Goal: Task Accomplishment & Management: Use online tool/utility

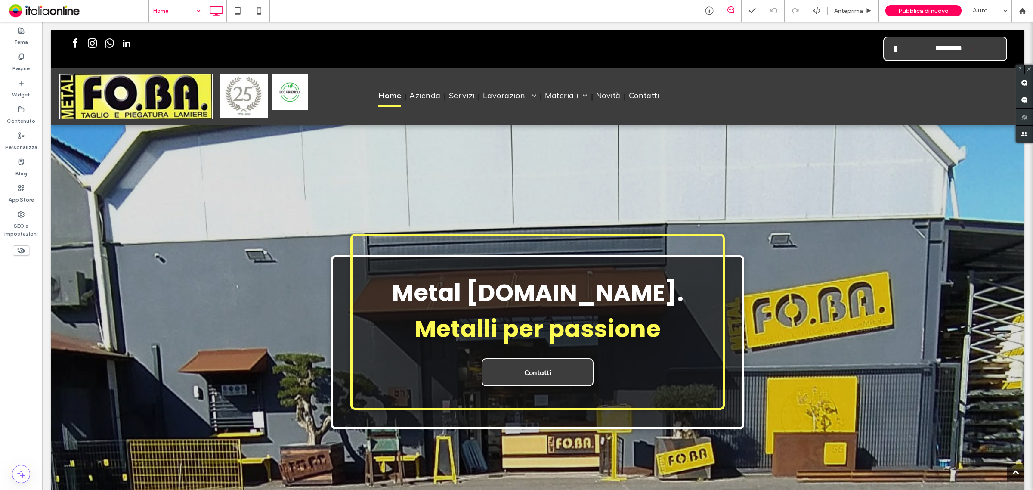
click at [175, 3] on input at bounding box center [174, 11] width 43 height 22
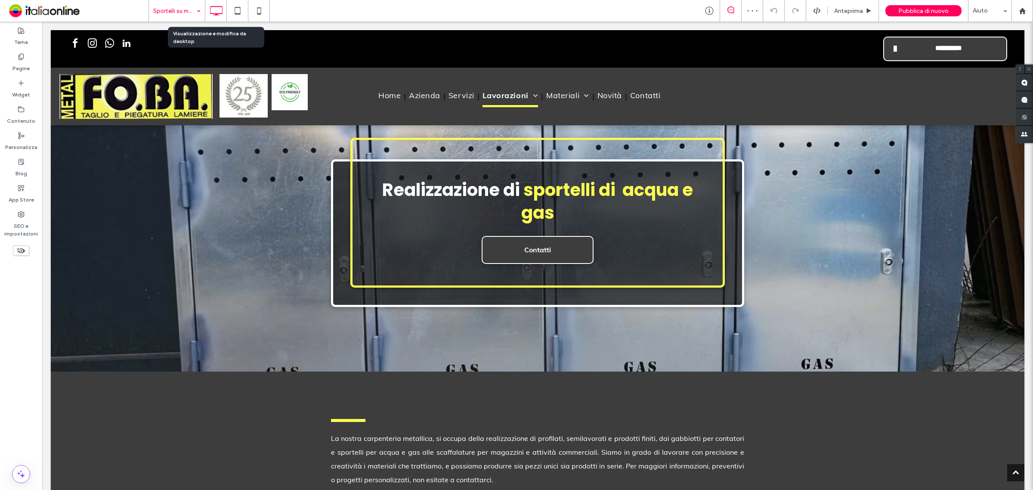
click at [208, 10] on icon at bounding box center [215, 10] width 17 height 17
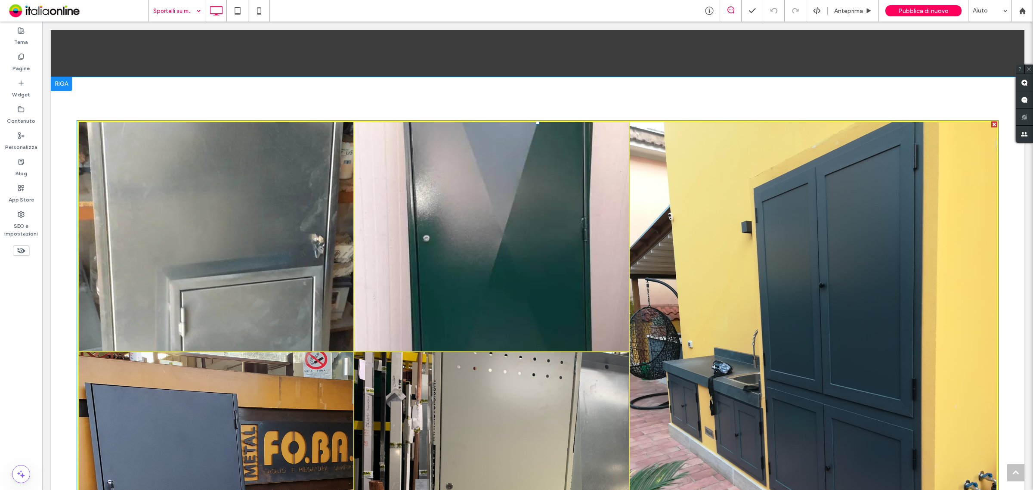
scroll to position [484, 0]
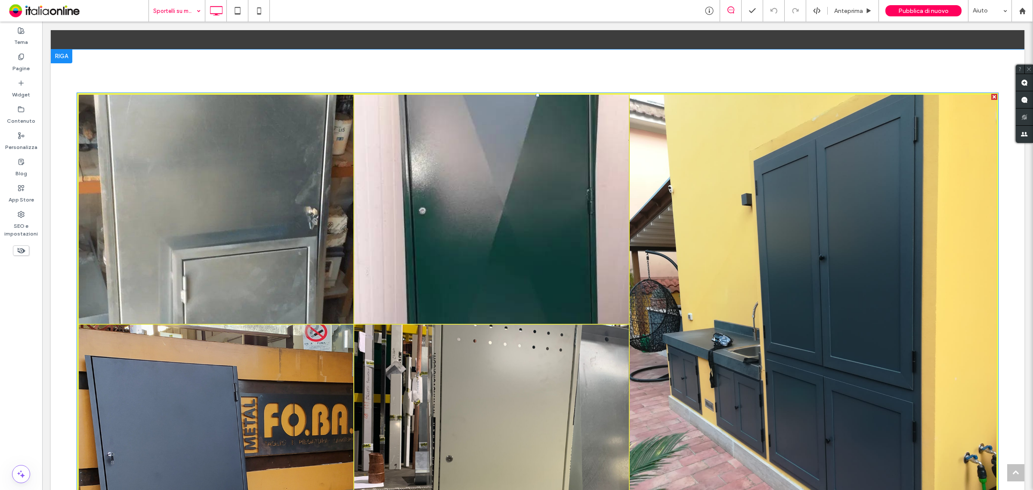
click at [384, 226] on link at bounding box center [491, 209] width 291 height 243
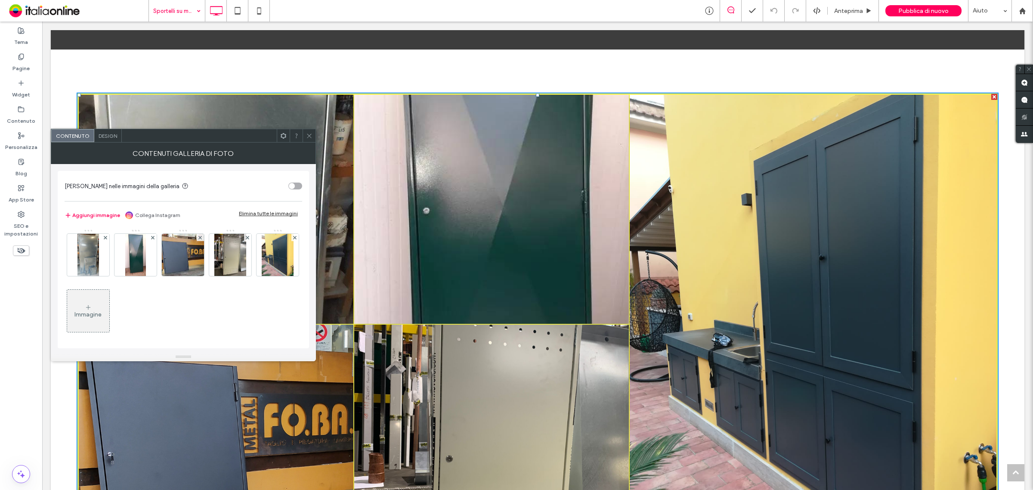
click at [92, 308] on icon at bounding box center [88, 307] width 7 height 7
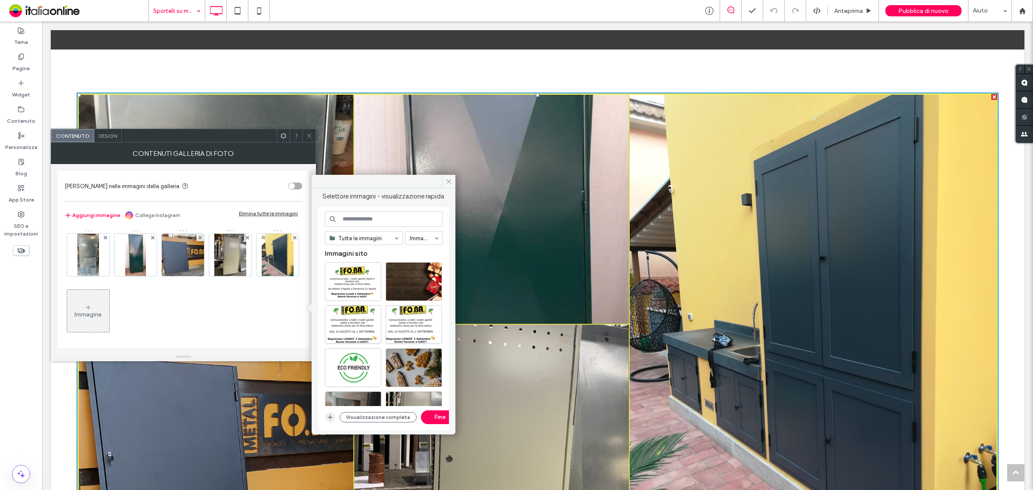
click at [325, 415] on span "button" at bounding box center [330, 417] width 10 height 10
click at [328, 418] on icon "button" at bounding box center [330, 417] width 7 height 7
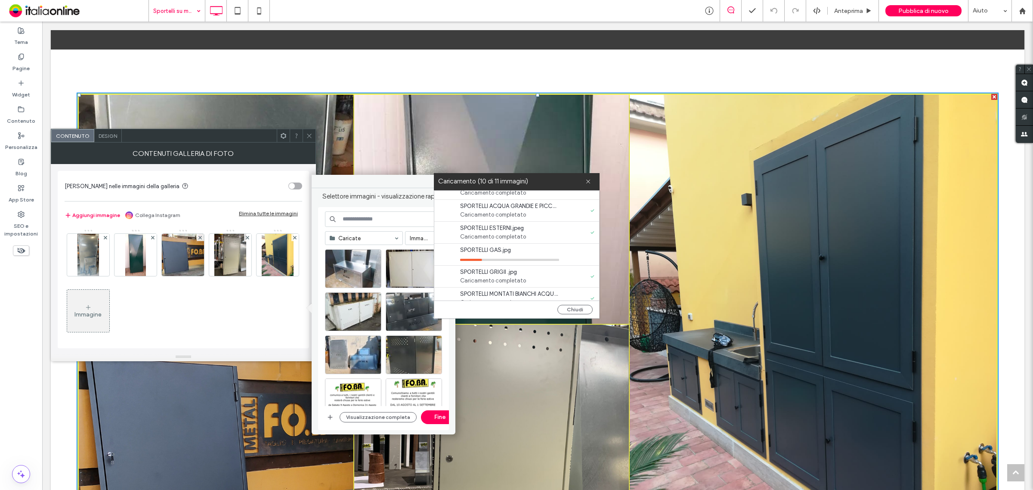
scroll to position [0, 0]
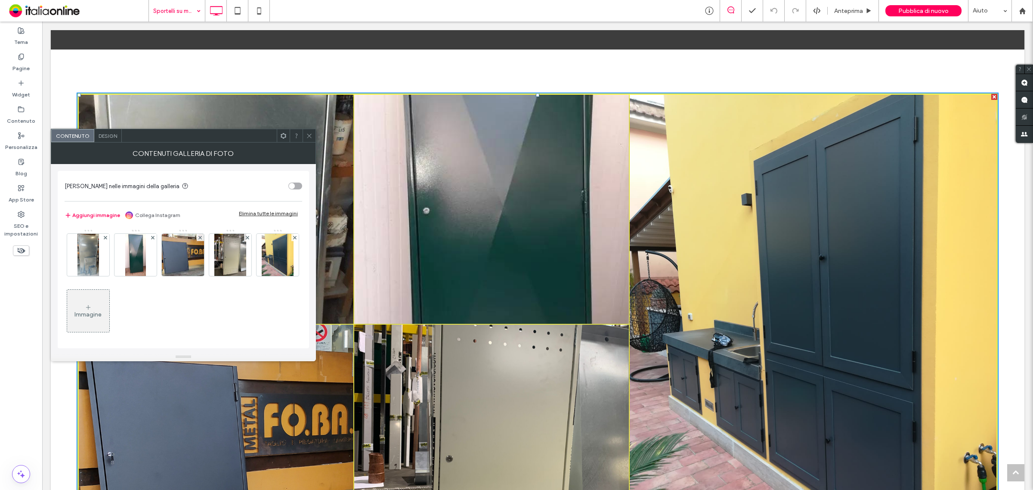
click at [92, 309] on icon at bounding box center [88, 307] width 7 height 7
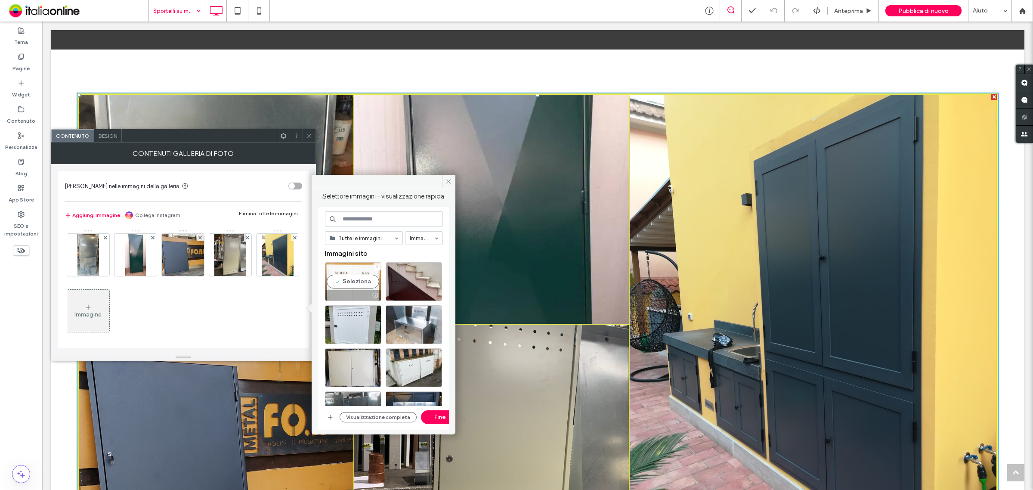
drag, startPoint x: 353, startPoint y: 274, endPoint x: 390, endPoint y: 275, distance: 36.6
click at [353, 274] on div "Seleziona" at bounding box center [353, 281] width 56 height 39
drag, startPoint x: 399, startPoint y: 275, endPoint x: 379, endPoint y: 303, distance: 34.5
click at [399, 275] on div "Seleziona" at bounding box center [414, 281] width 56 height 39
click at [358, 321] on div "Seleziona" at bounding box center [353, 324] width 56 height 39
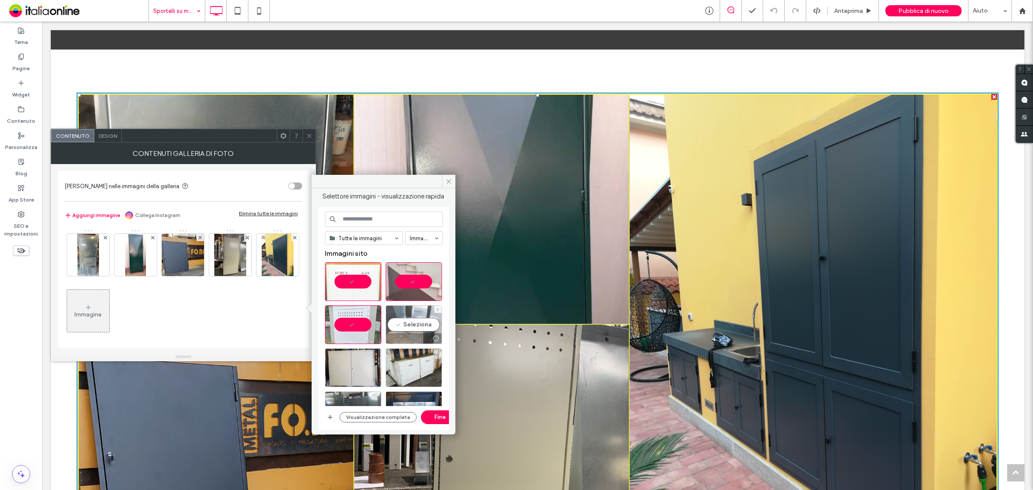
click at [408, 321] on div "Seleziona" at bounding box center [414, 324] width 56 height 39
click at [362, 359] on div at bounding box center [353, 367] width 56 height 39
drag, startPoint x: 412, startPoint y: 360, endPoint x: 403, endPoint y: 349, distance: 13.4
click at [412, 360] on div "Seleziona" at bounding box center [414, 367] width 56 height 39
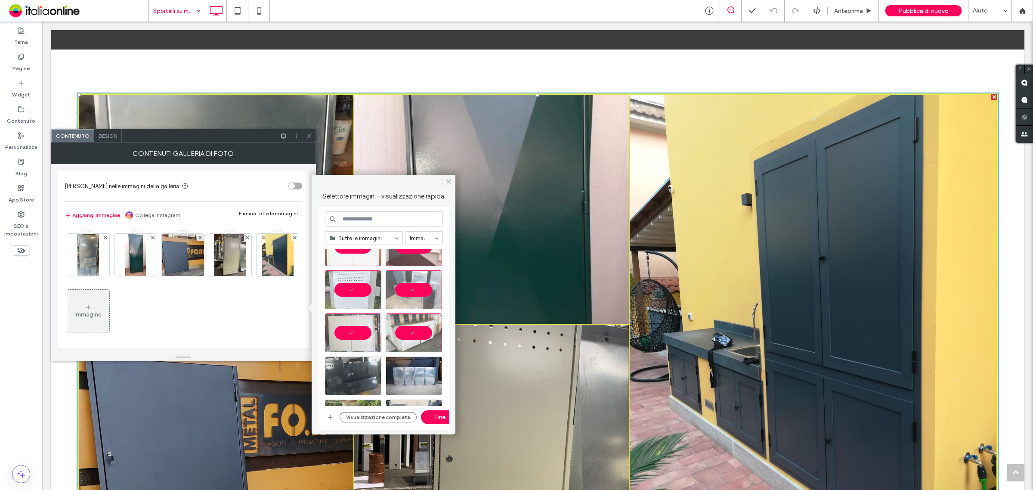
scroll to position [54, 0]
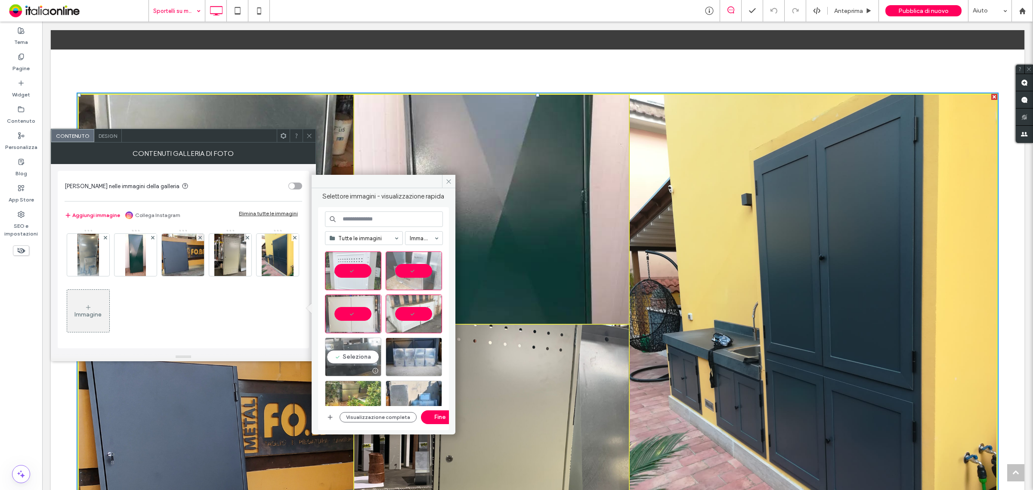
click at [346, 343] on div "Seleziona" at bounding box center [353, 356] width 56 height 39
click at [414, 349] on div "Seleziona" at bounding box center [414, 356] width 56 height 39
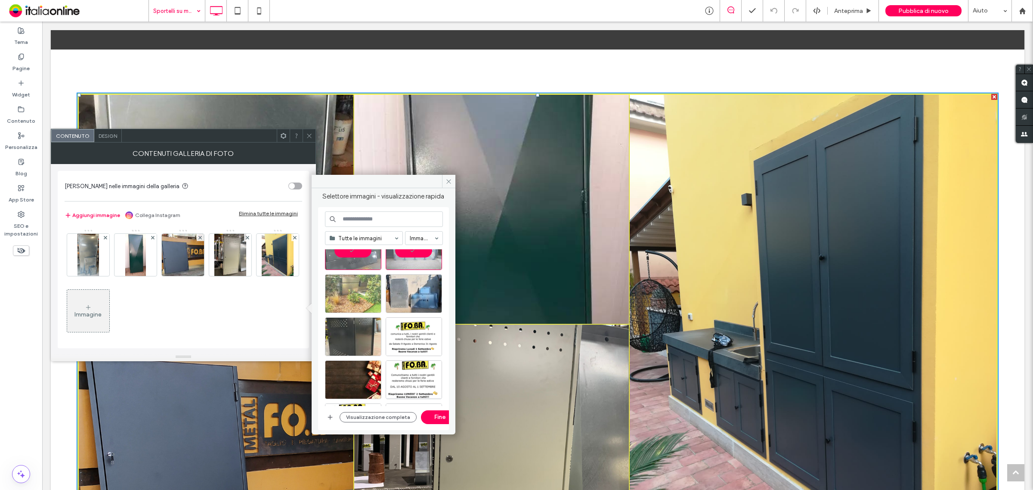
scroll to position [161, 0]
click at [356, 287] on div "Seleziona" at bounding box center [353, 292] width 56 height 39
click at [410, 285] on div at bounding box center [414, 292] width 56 height 39
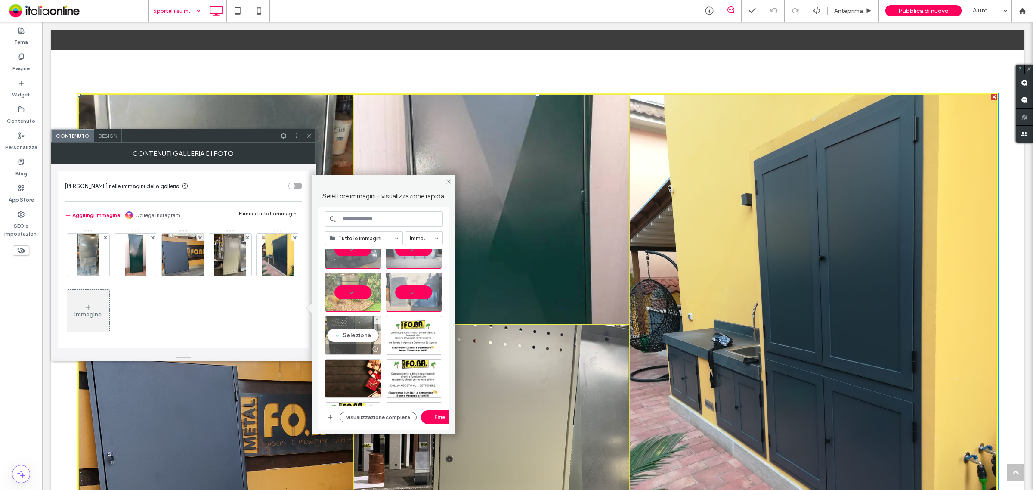
drag, startPoint x: 362, startPoint y: 328, endPoint x: 356, endPoint y: 331, distance: 7.2
click at [362, 328] on div "Seleziona" at bounding box center [353, 335] width 56 height 39
click at [431, 417] on button "Fine" at bounding box center [440, 417] width 39 height 14
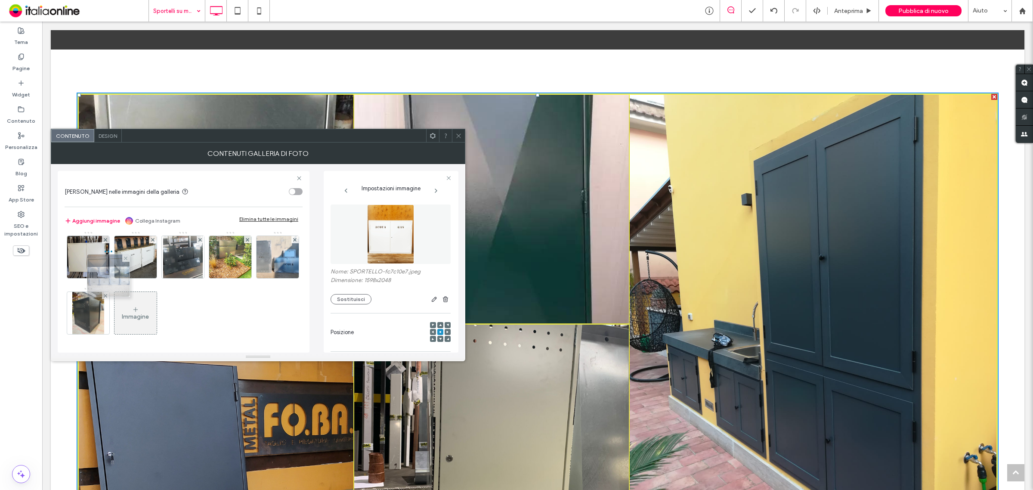
scroll to position [116, 0]
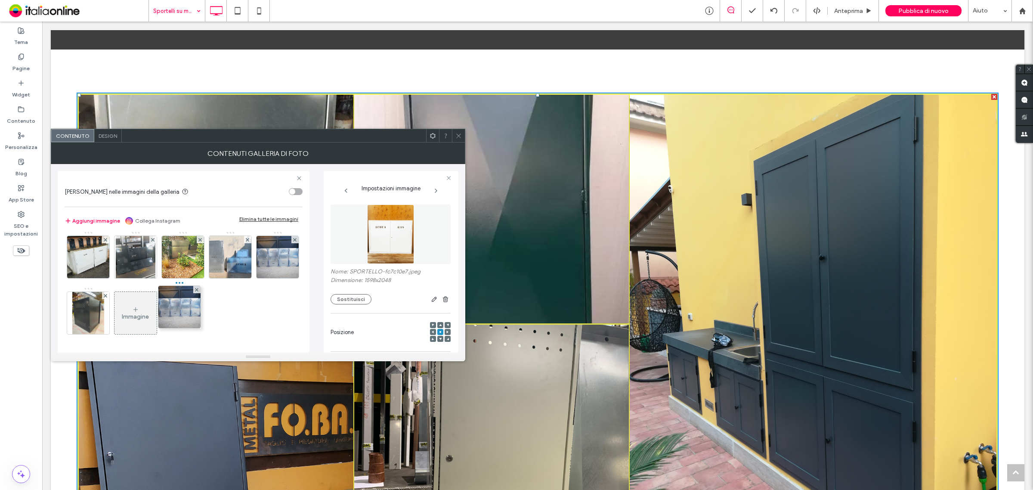
drag, startPoint x: 88, startPoint y: 255, endPoint x: 257, endPoint y: 305, distance: 176.2
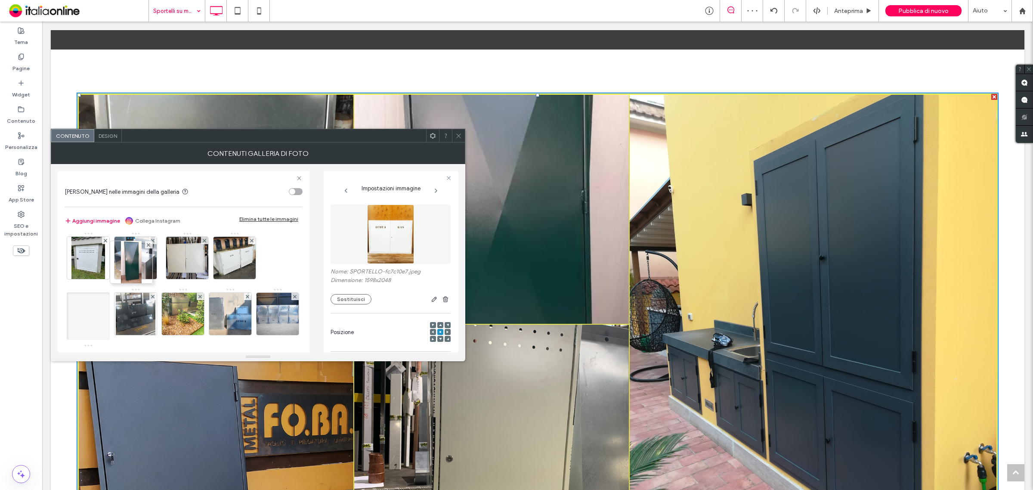
scroll to position [60, 0]
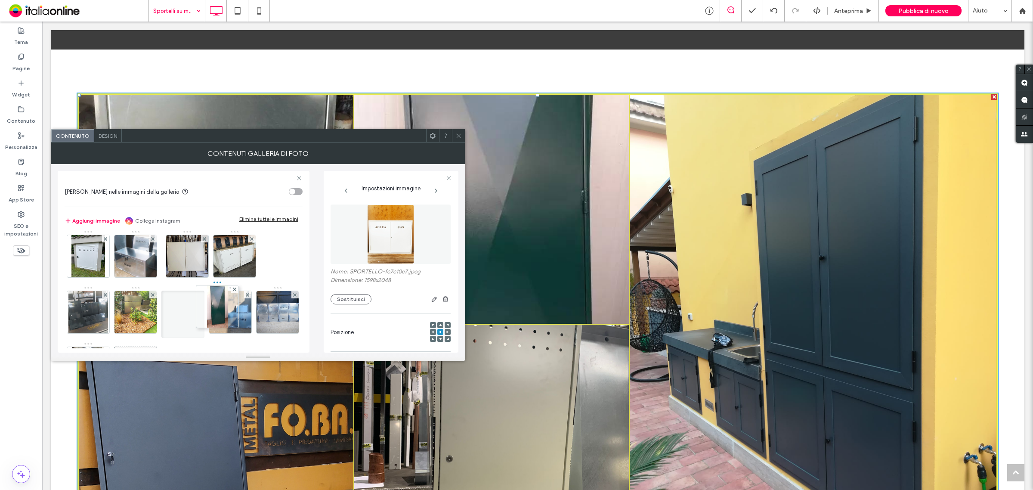
drag, startPoint x: 89, startPoint y: 255, endPoint x: 265, endPoint y: 313, distance: 185.0
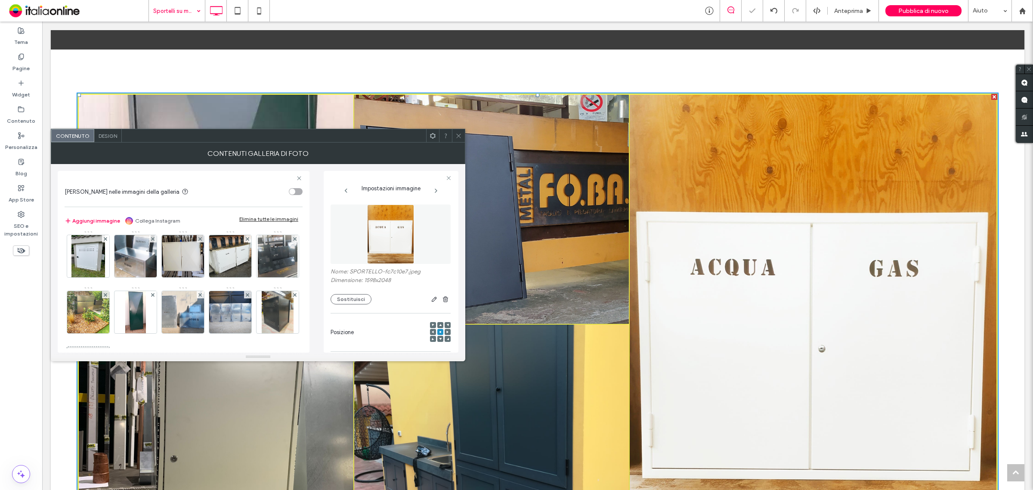
scroll to position [116, 0]
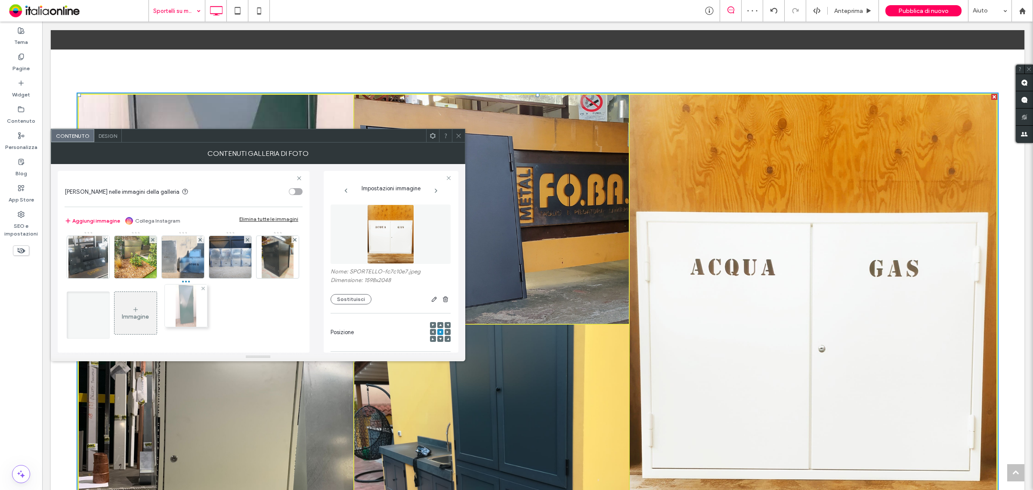
drag, startPoint x: 239, startPoint y: 253, endPoint x: 163, endPoint y: 323, distance: 103.6
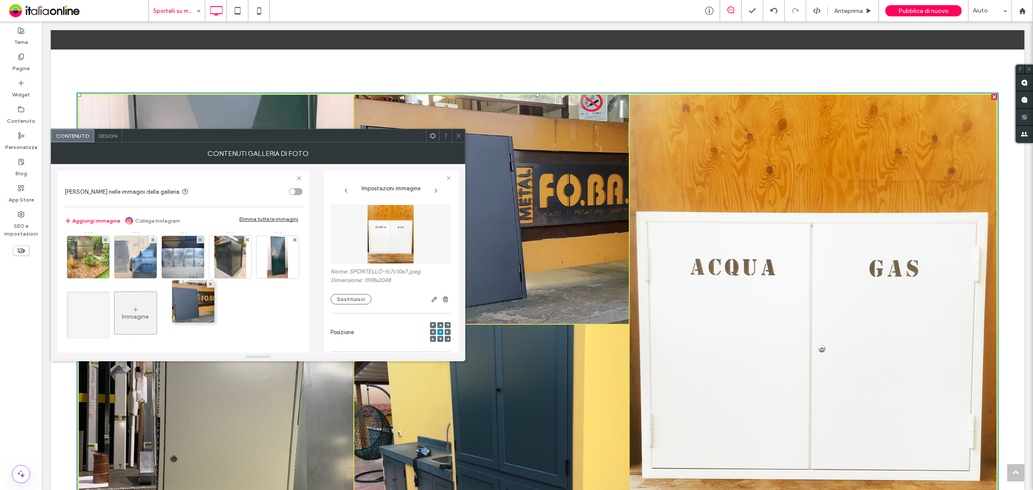
drag, startPoint x: 85, startPoint y: 255, endPoint x: 194, endPoint y: 323, distance: 128.0
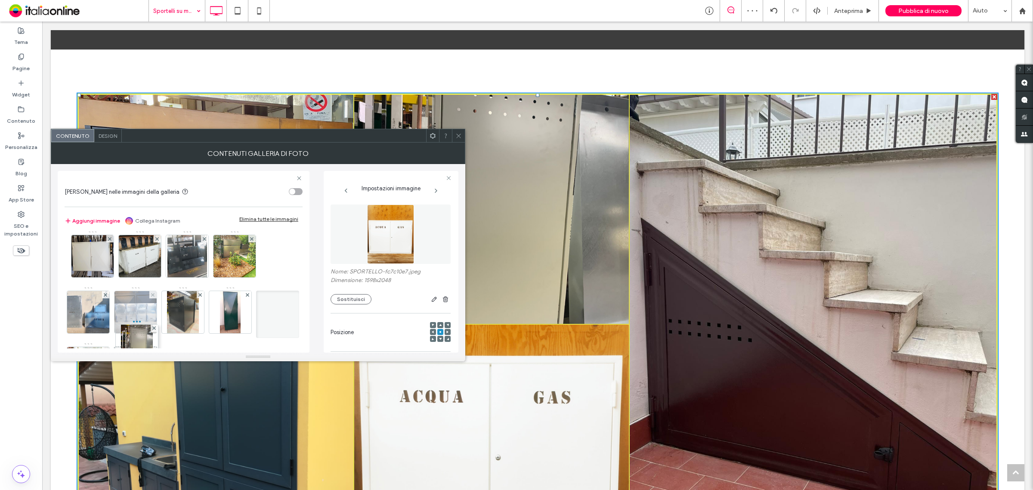
scroll to position [117, 0]
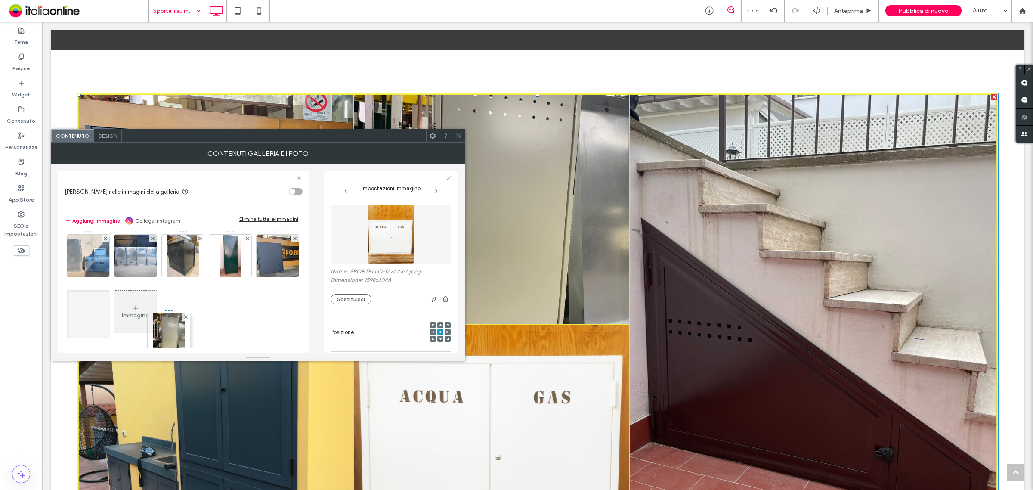
drag, startPoint x: 93, startPoint y: 263, endPoint x: 210, endPoint y: 299, distance: 122.2
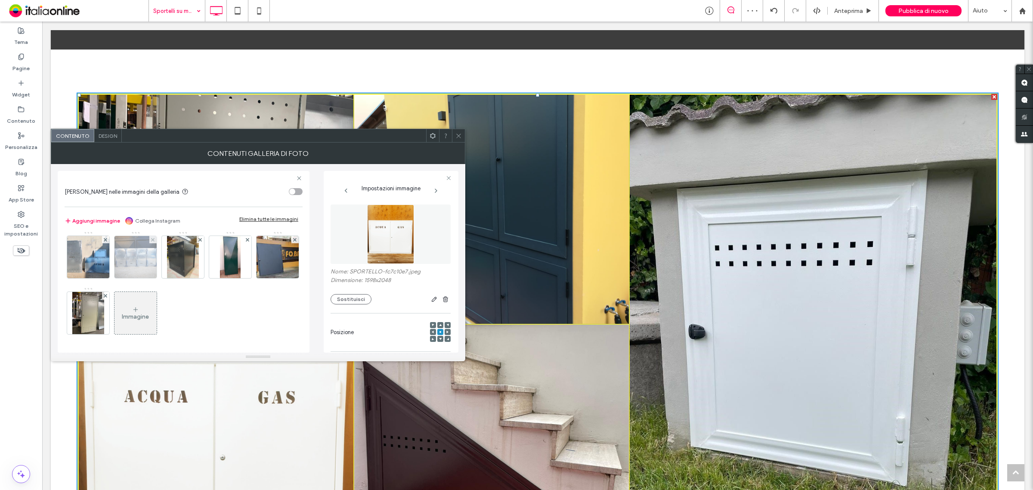
scroll to position [59, 0]
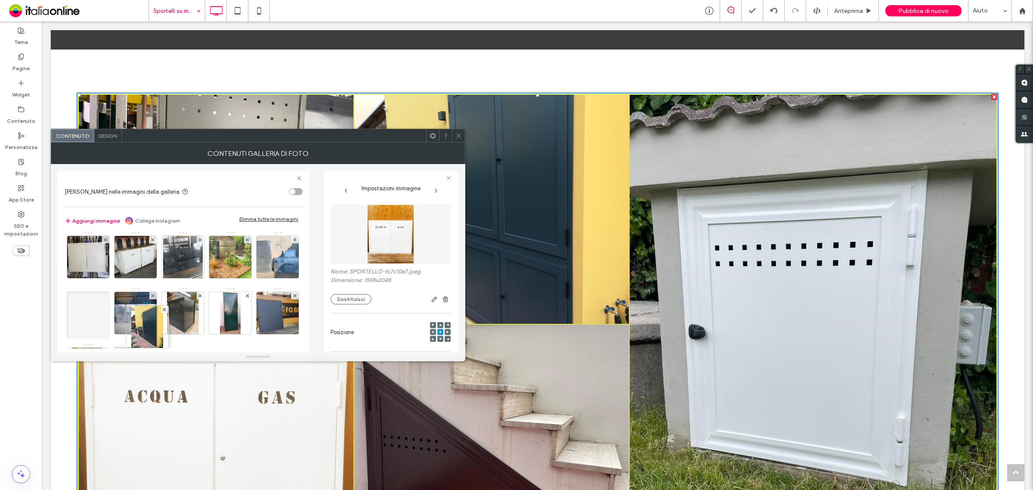
drag, startPoint x: 81, startPoint y: 259, endPoint x: 206, endPoint y: 297, distance: 130.7
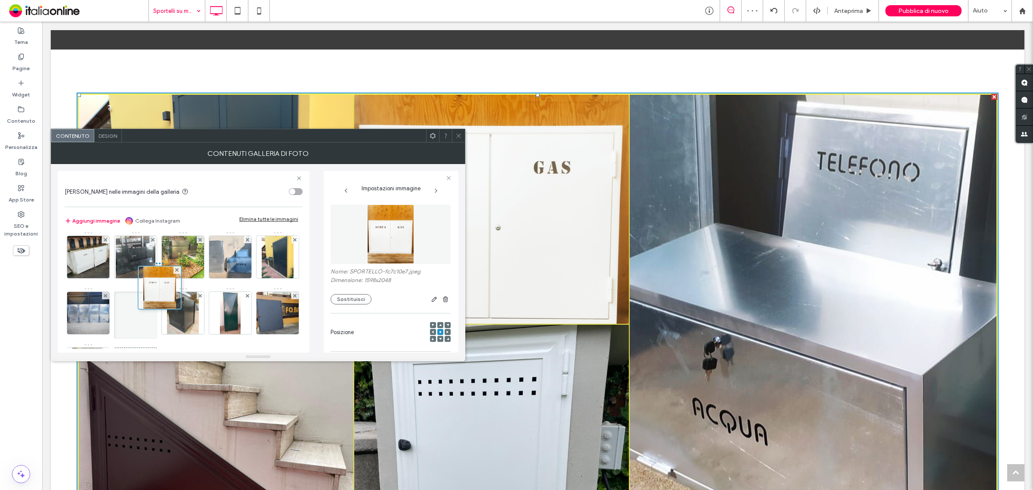
drag, startPoint x: 88, startPoint y: 263, endPoint x: 199, endPoint y: 339, distance: 134.2
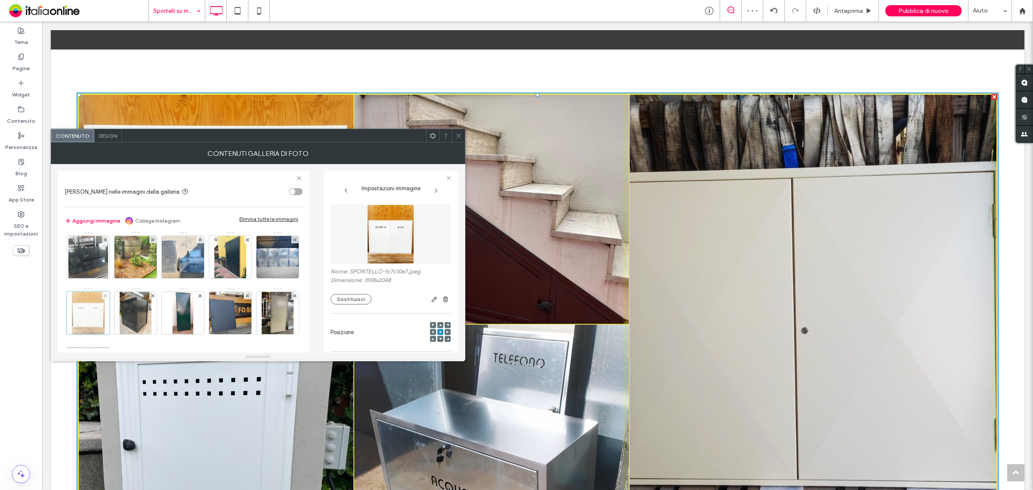
scroll to position [116, 0]
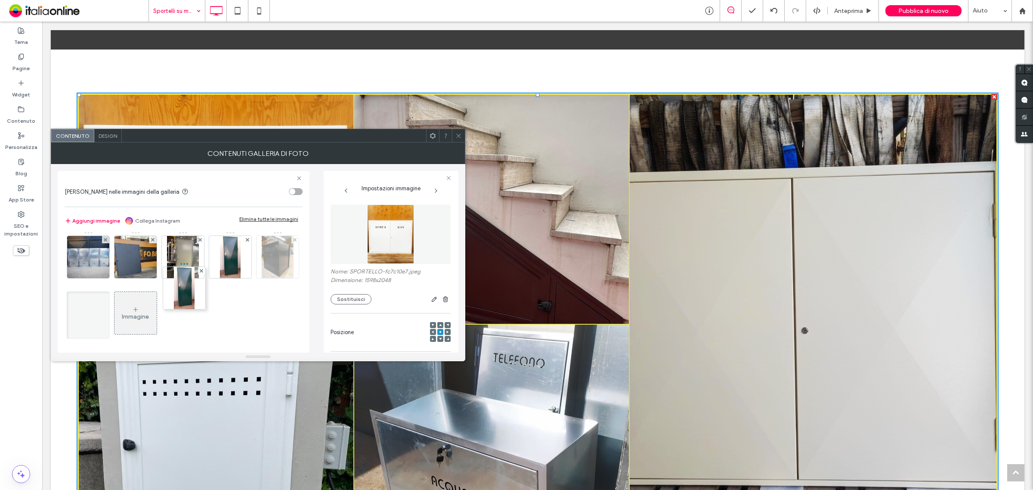
drag, startPoint x: 186, startPoint y: 246, endPoint x: 184, endPoint y: 323, distance: 77.1
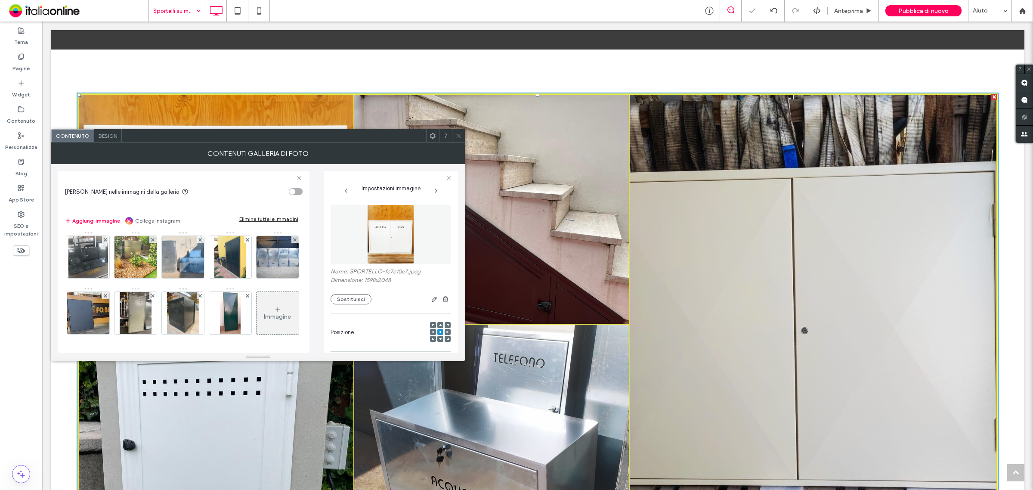
click at [459, 135] on icon at bounding box center [458, 136] width 6 height 6
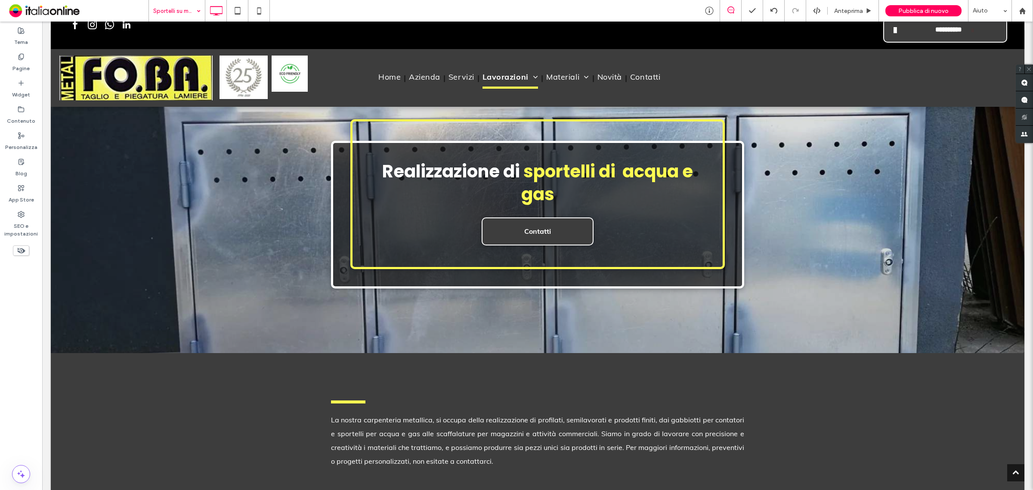
scroll to position [0, 0]
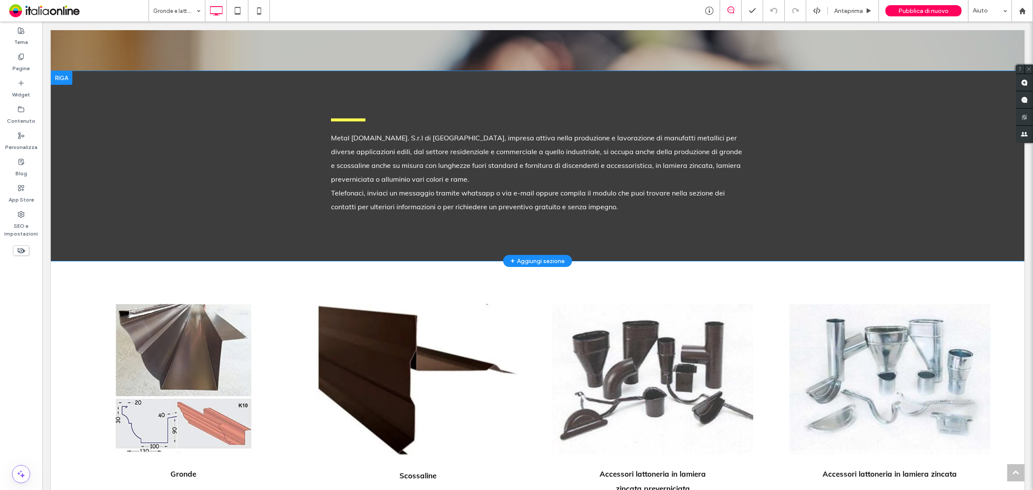
scroll to position [377, 0]
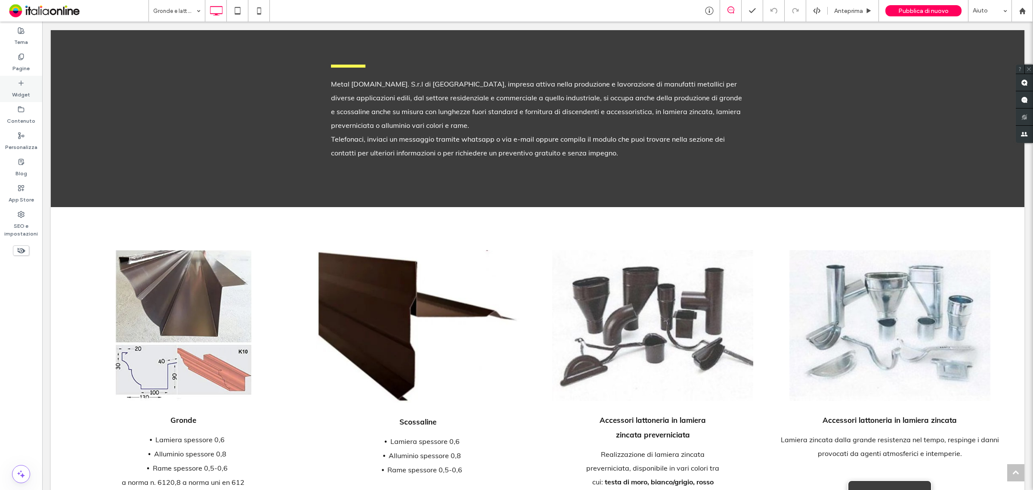
click at [22, 87] on label "Widget" at bounding box center [21, 93] width 18 height 12
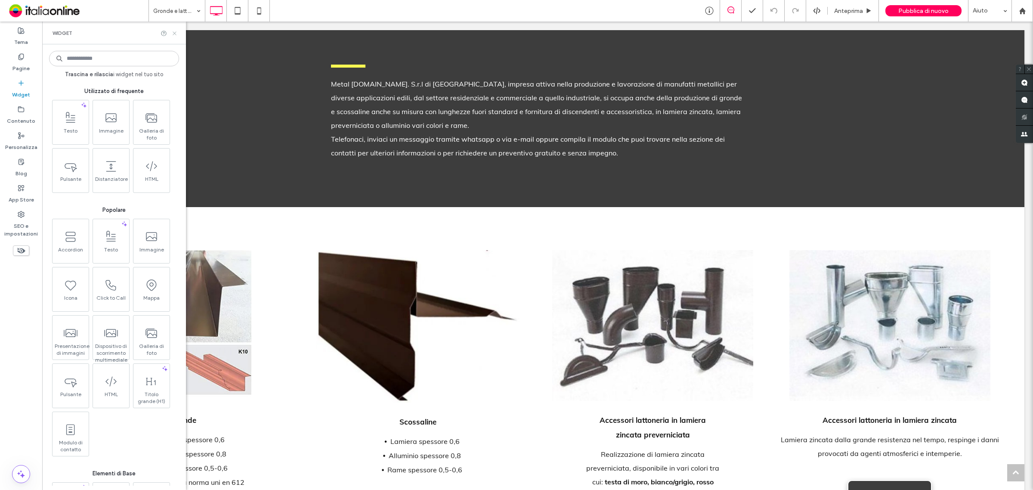
drag, startPoint x: 174, startPoint y: 33, endPoint x: 125, endPoint y: 14, distance: 52.8
click at [174, 33] on use at bounding box center [174, 32] width 3 height 3
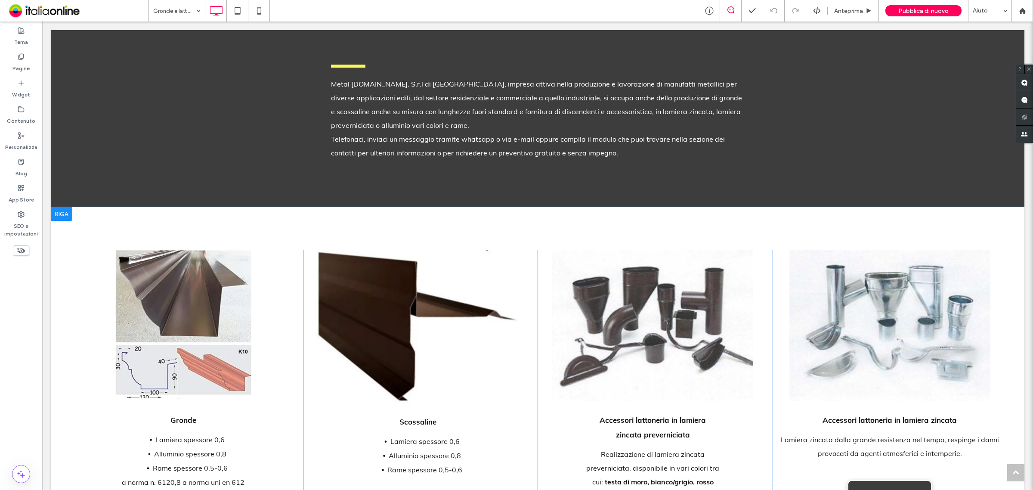
click at [63, 214] on div at bounding box center [62, 214] width 22 height 14
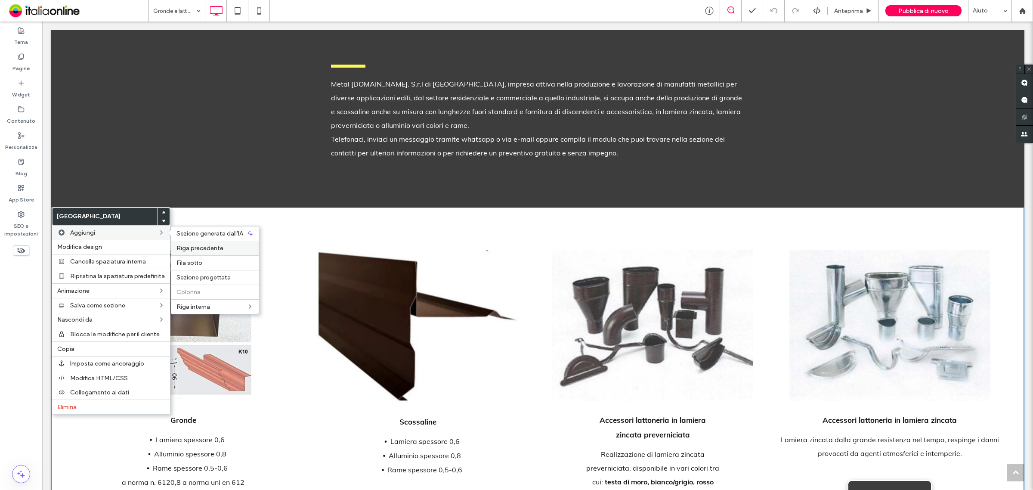
click at [200, 250] on span "Riga precedente" at bounding box center [199, 247] width 47 height 7
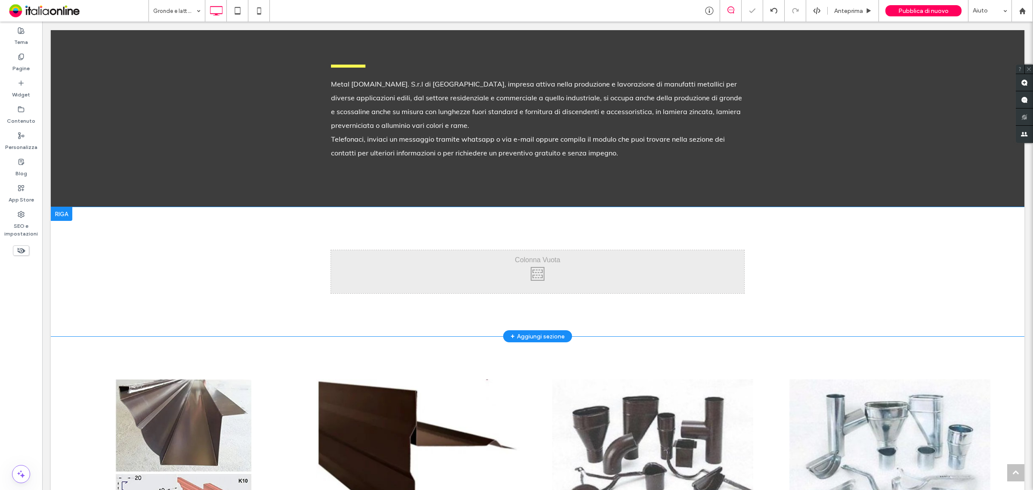
click at [57, 214] on div at bounding box center [62, 214] width 22 height 14
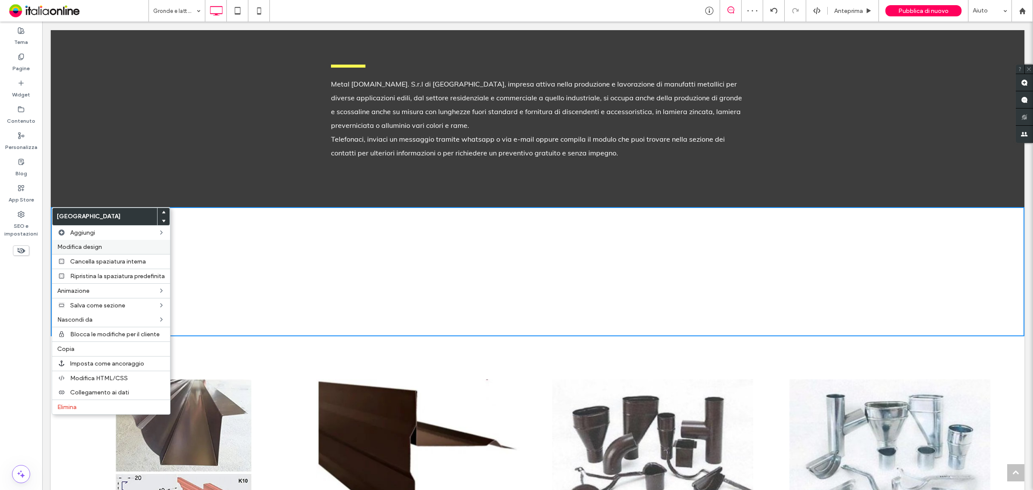
click at [116, 248] on label "Modifica design" at bounding box center [111, 246] width 108 height 7
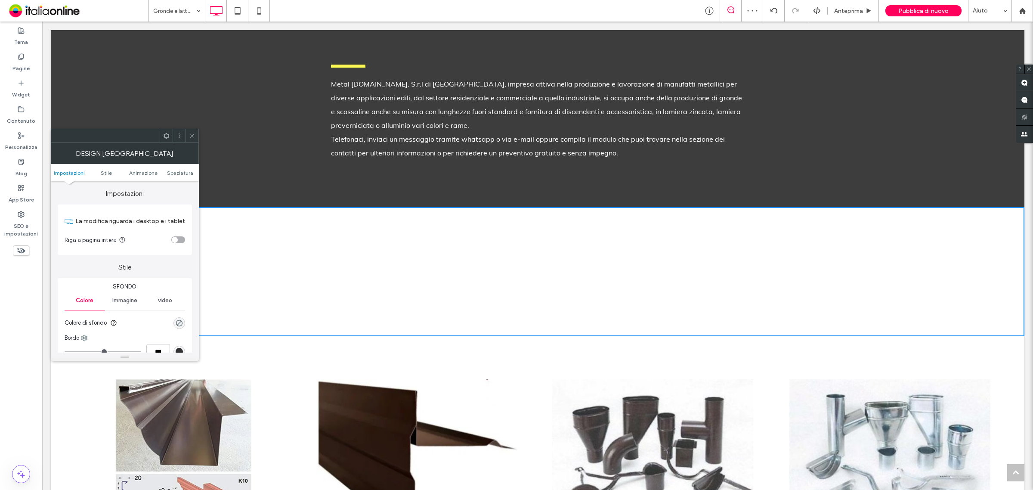
click at [177, 240] on div "toggle" at bounding box center [175, 240] width 6 height 6
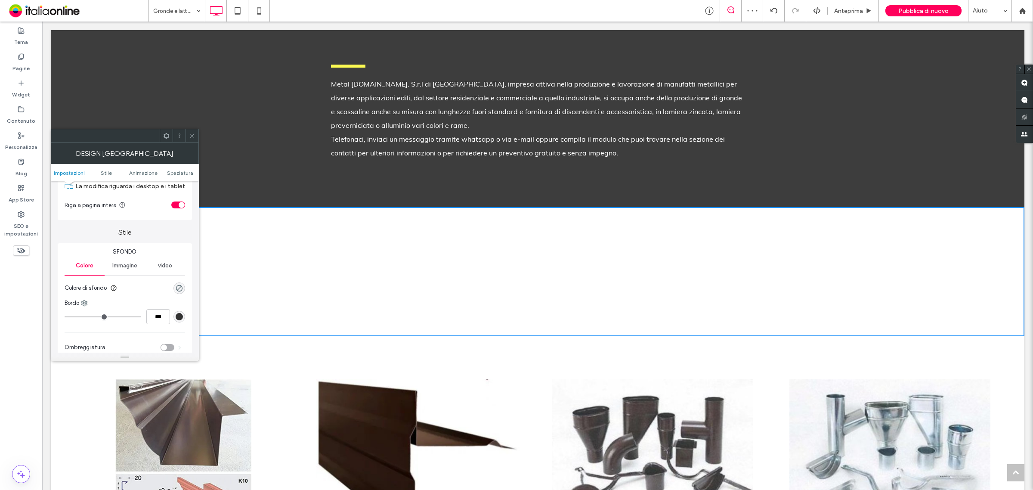
scroll to position [54, 0]
click at [163, 244] on span "video" at bounding box center [165, 246] width 14 height 7
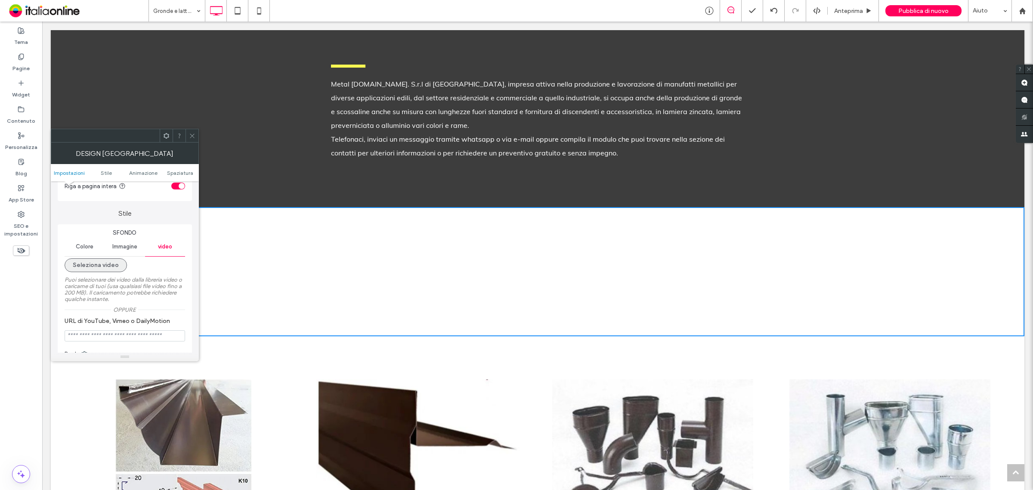
click at [112, 265] on button "Seleziona video" at bounding box center [96, 265] width 62 height 14
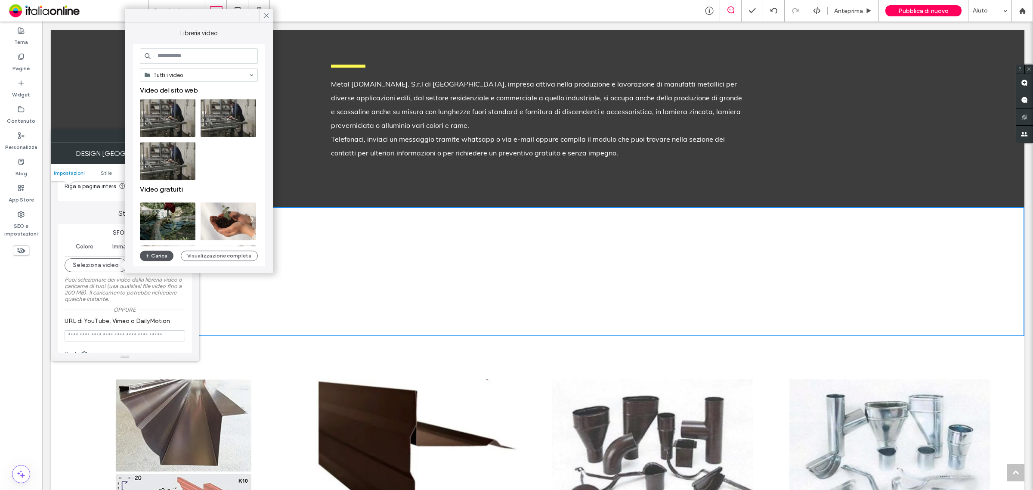
click at [157, 254] on button "Carica" at bounding box center [157, 255] width 34 height 10
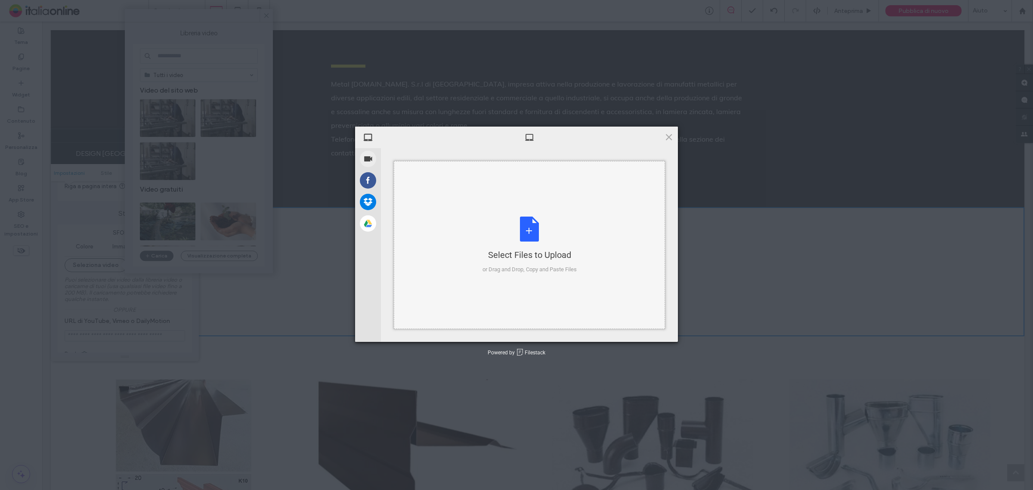
click at [537, 218] on div "Select Files to Upload or Drag and Drop, Copy and Paste Files" at bounding box center [529, 244] width 94 height 57
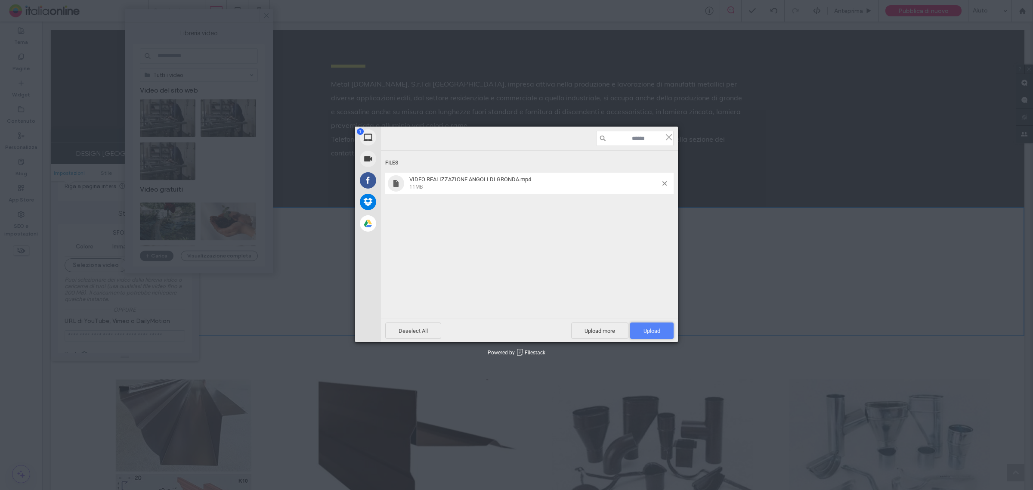
click at [655, 325] on span "Upload 1" at bounding box center [651, 330] width 43 height 16
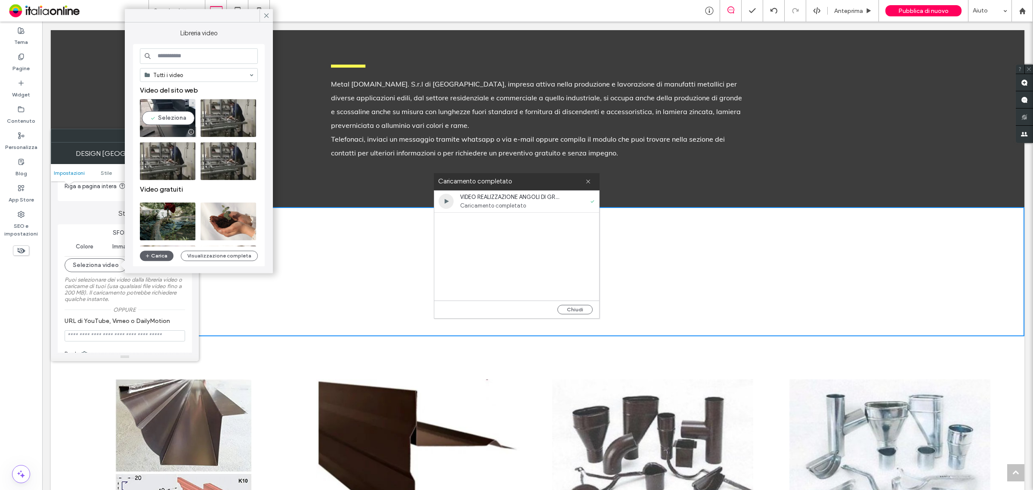
click at [158, 115] on video at bounding box center [168, 118] width 56 height 38
type input "**********"
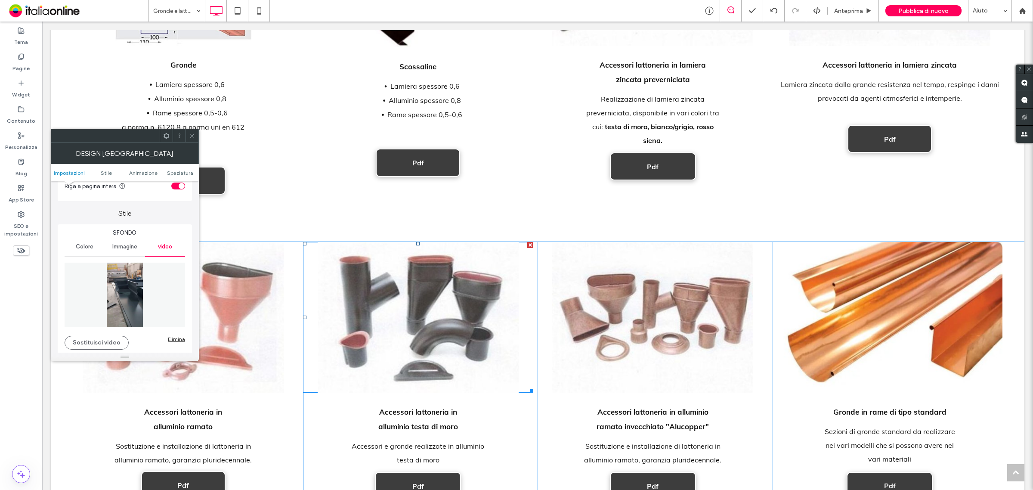
scroll to position [377, 0]
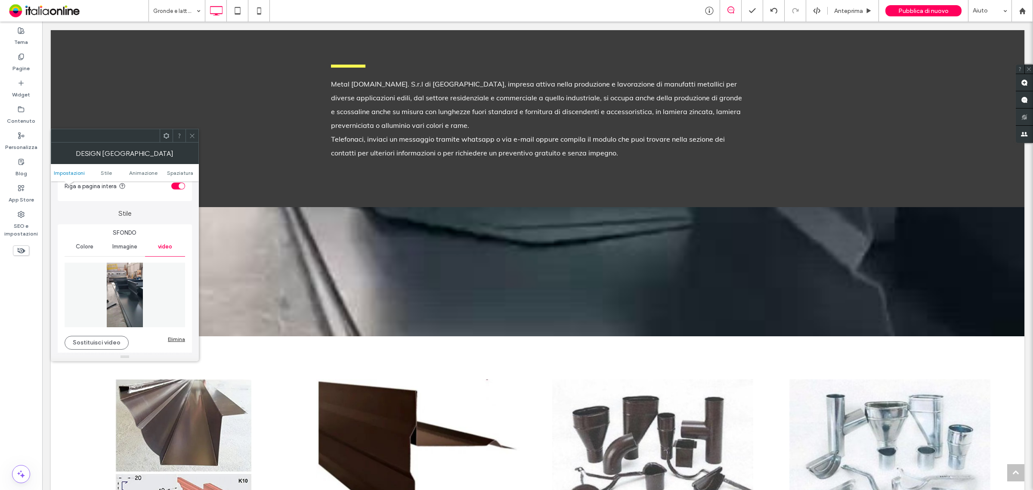
click at [189, 135] on icon at bounding box center [192, 136] width 6 height 6
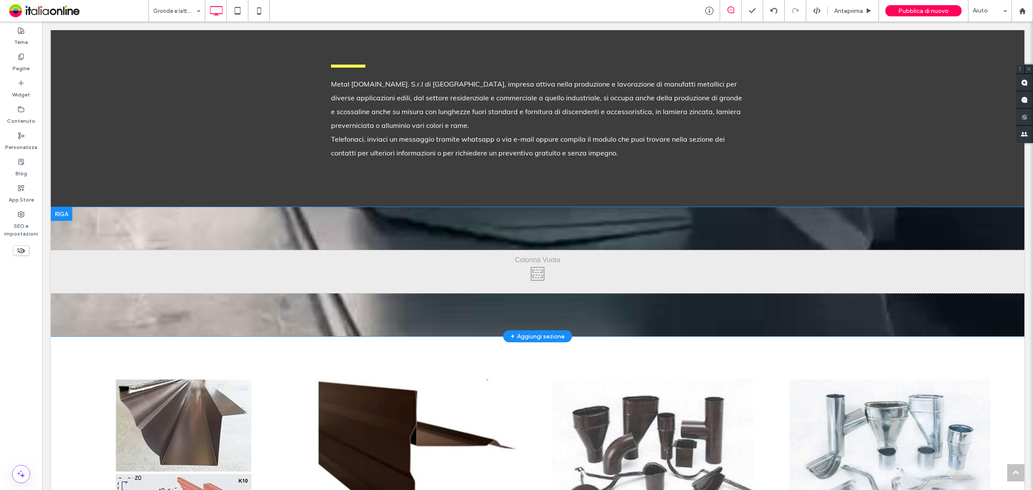
click at [64, 210] on div at bounding box center [62, 214] width 22 height 14
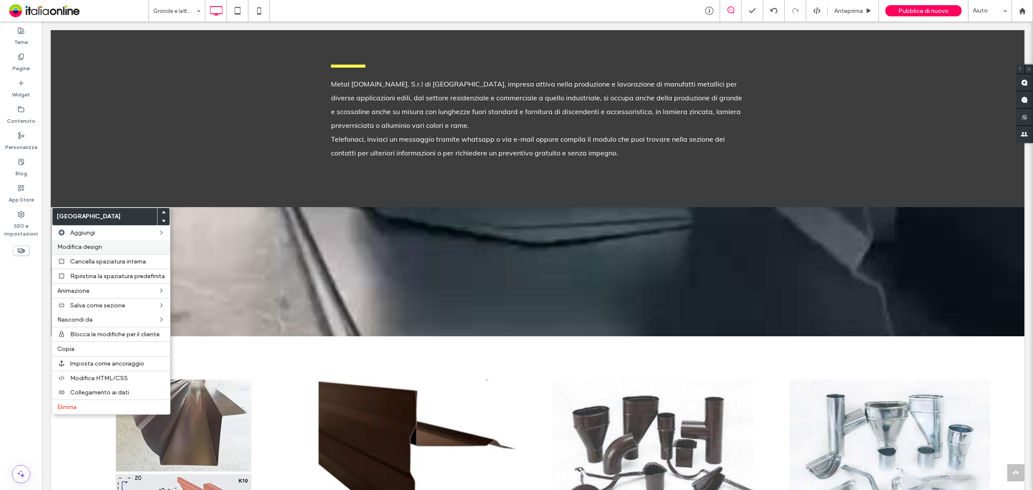
click at [95, 247] on span "Modifica design" at bounding box center [79, 246] width 45 height 7
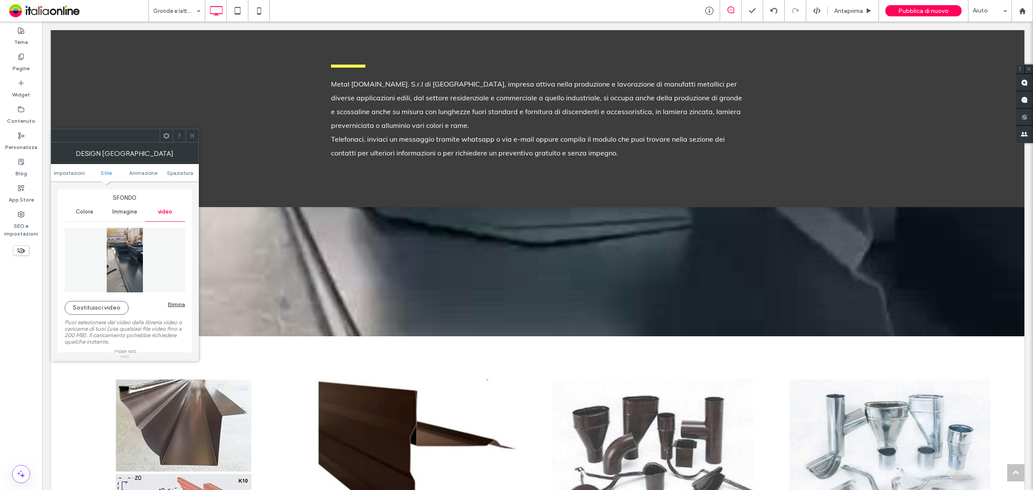
scroll to position [108, 0]
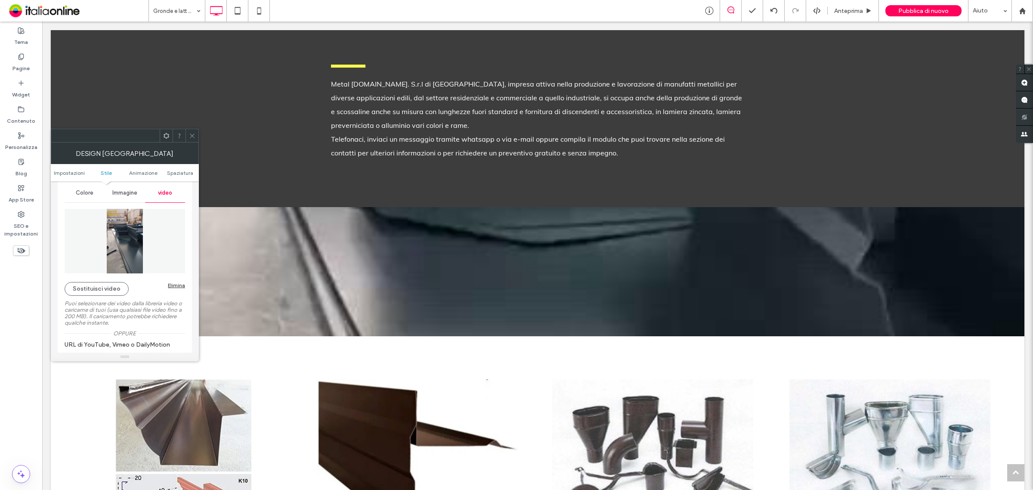
click at [173, 283] on div "Elimina" at bounding box center [176, 285] width 17 height 6
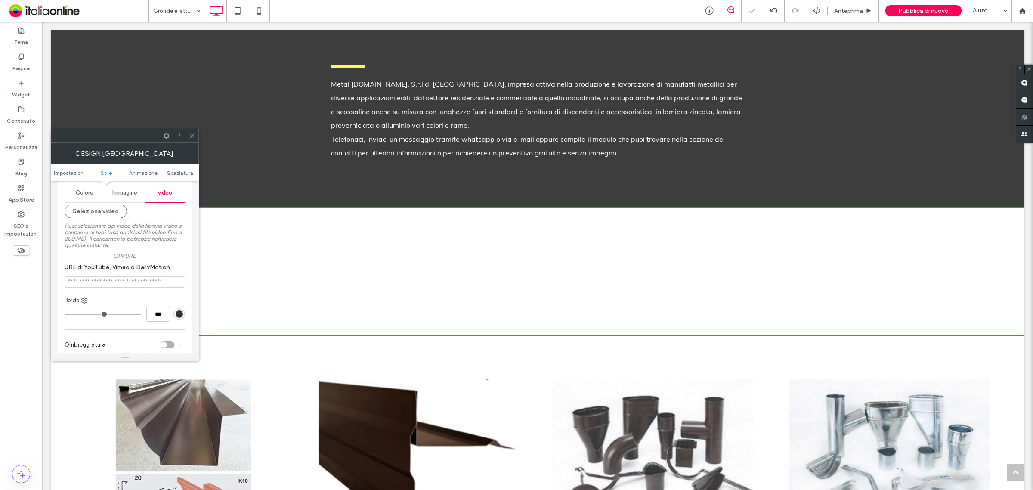
click at [190, 140] on span at bounding box center [192, 135] width 6 height 13
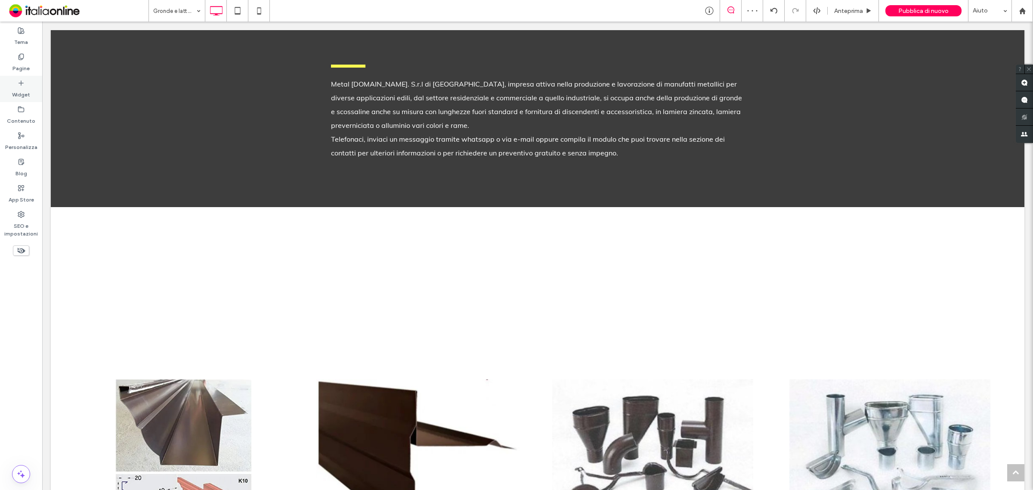
click at [18, 82] on icon at bounding box center [21, 83] width 7 height 7
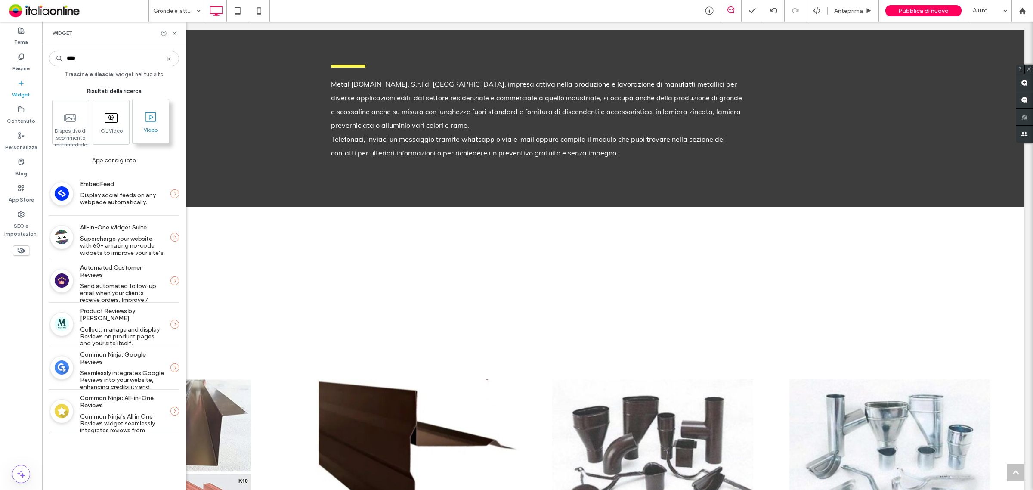
type input "****"
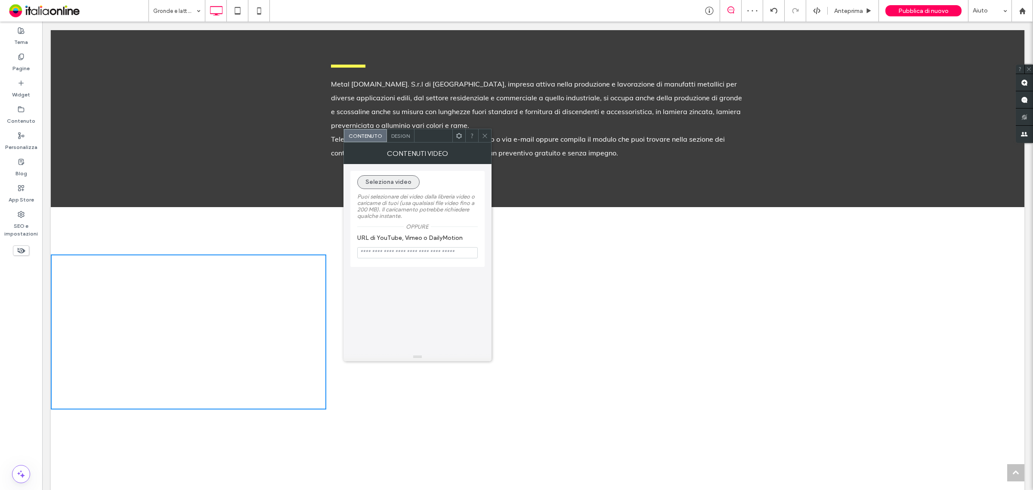
click at [386, 179] on button "Seleziona video" at bounding box center [388, 182] width 62 height 14
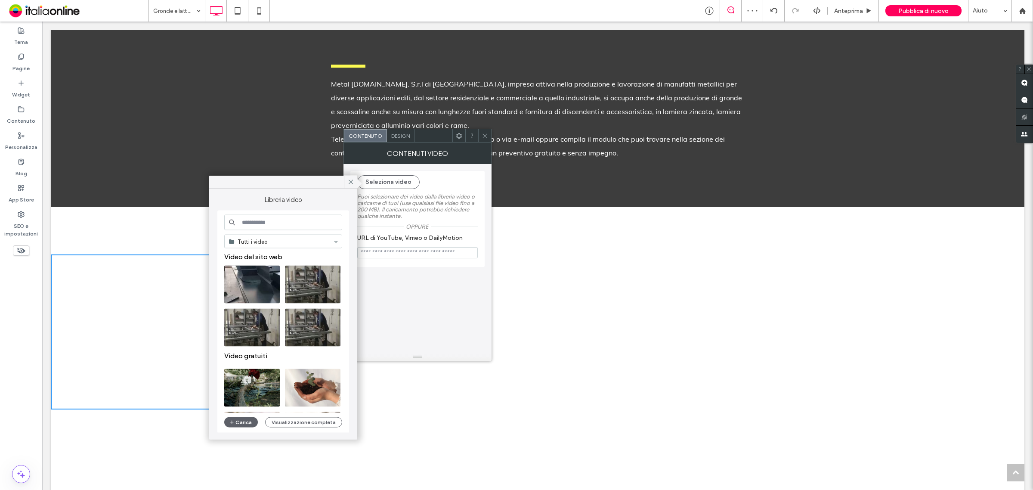
click at [244, 289] on video at bounding box center [252, 285] width 56 height 38
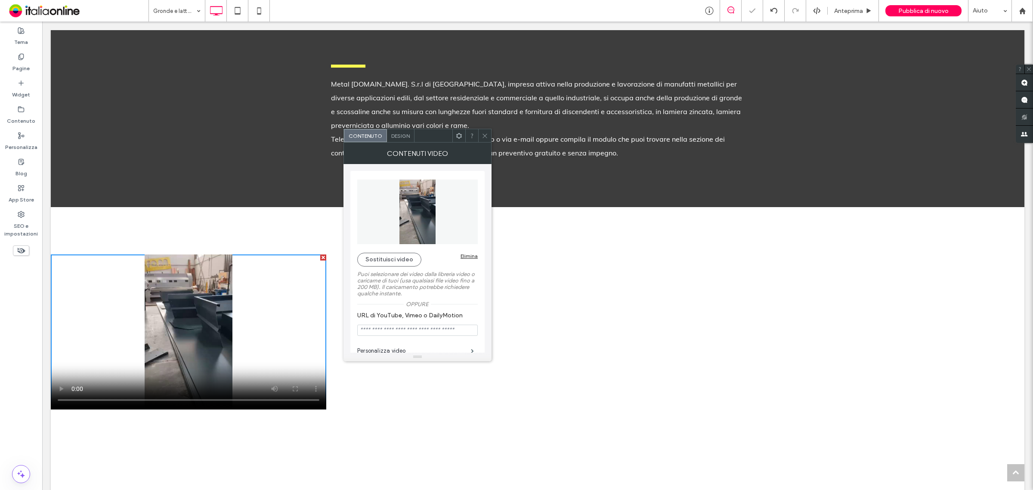
click at [487, 140] on span at bounding box center [485, 135] width 6 height 13
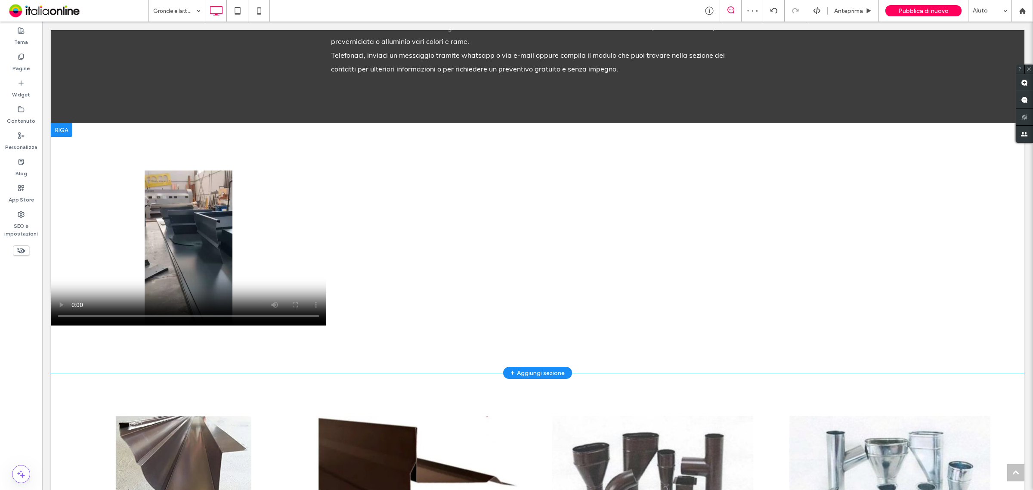
scroll to position [484, 0]
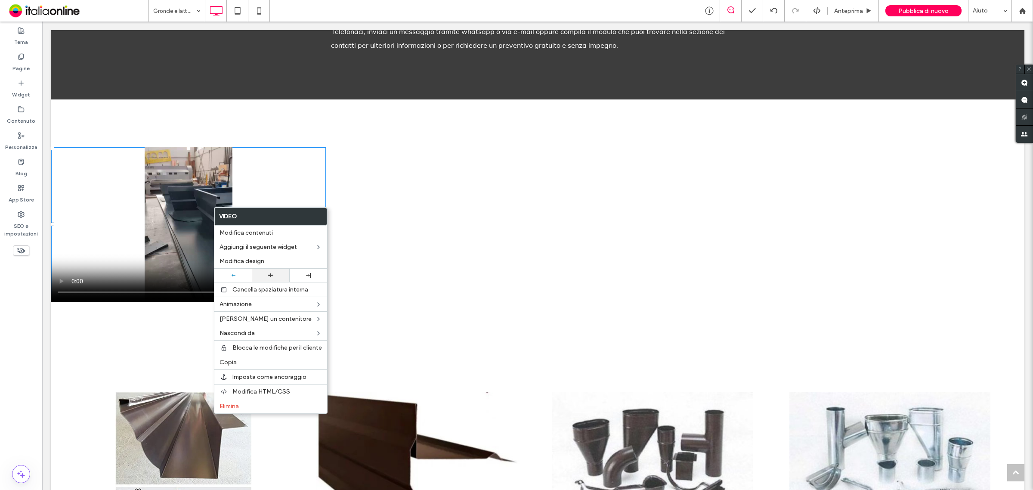
click at [270, 276] on icon at bounding box center [271, 275] width 6 height 6
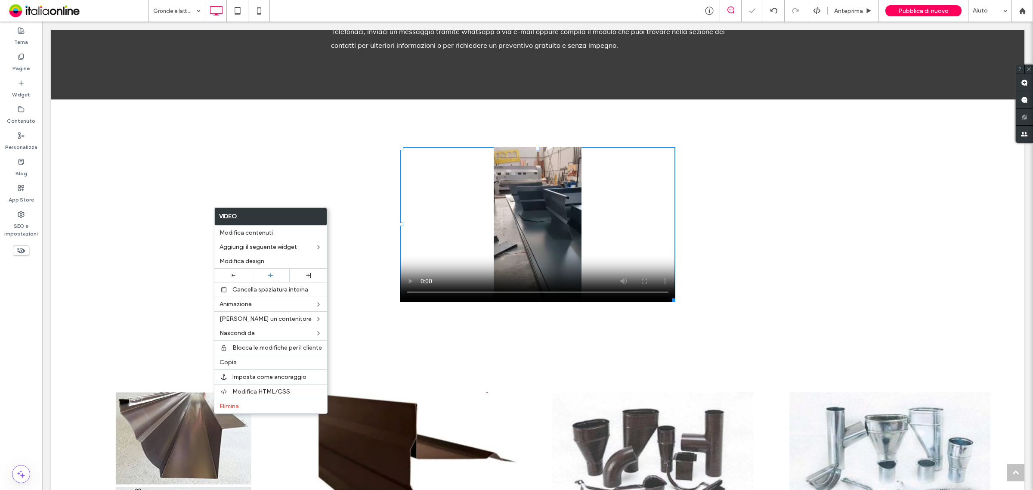
click at [304, 140] on div "Click To Paste Click To Paste Riga + Aggiungi sezione" at bounding box center [538, 224] width 974 height 250
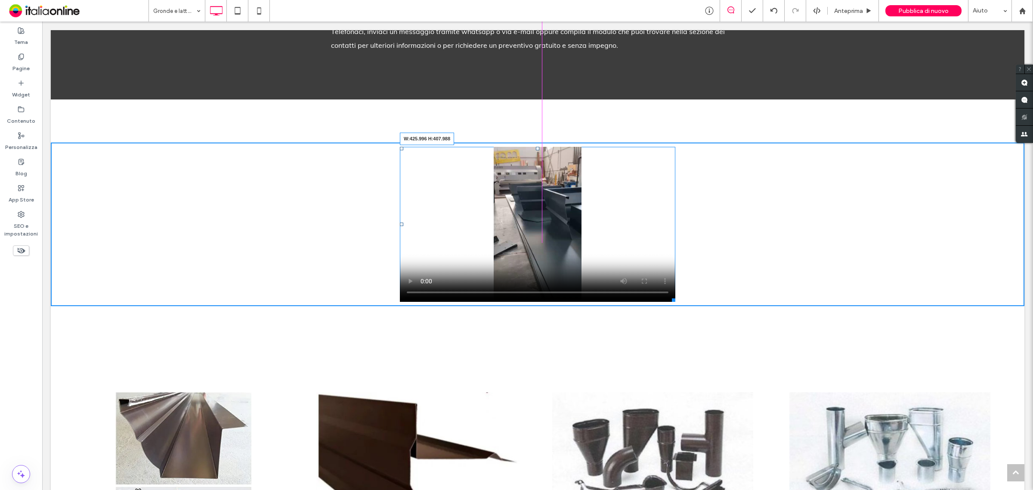
drag, startPoint x: 664, startPoint y: 300, endPoint x: 665, endPoint y: 342, distance: 42.6
click at [669, 302] on div at bounding box center [672, 298] width 6 height 6
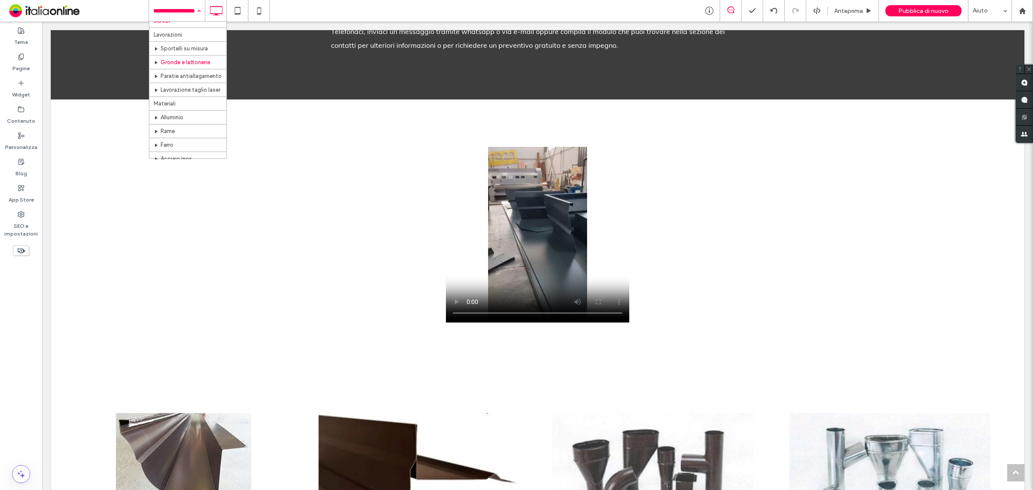
scroll to position [54, 0]
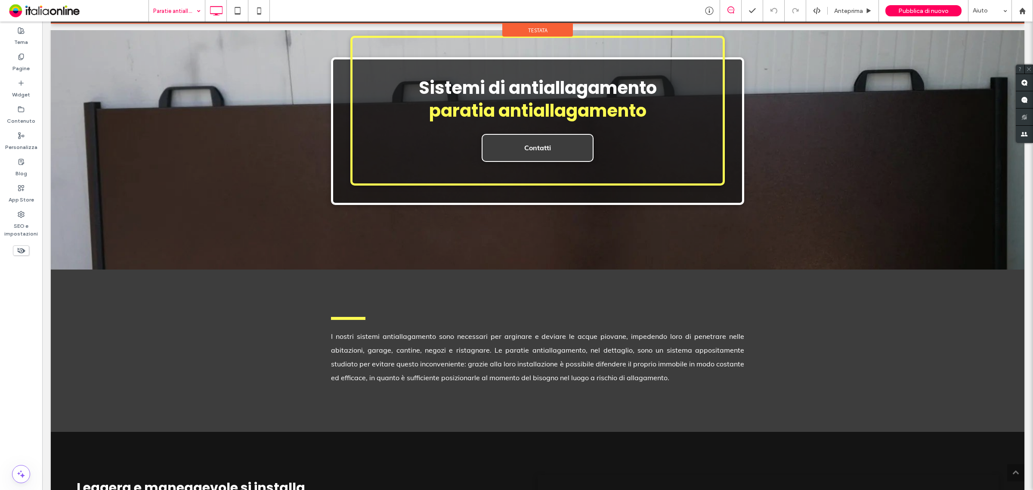
scroll to position [17, 0]
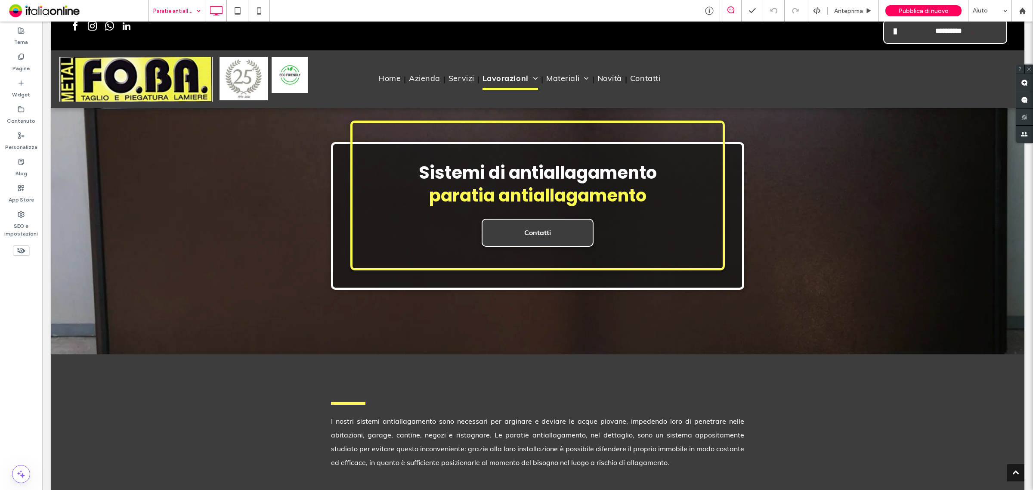
click at [190, 12] on input at bounding box center [174, 11] width 43 height 22
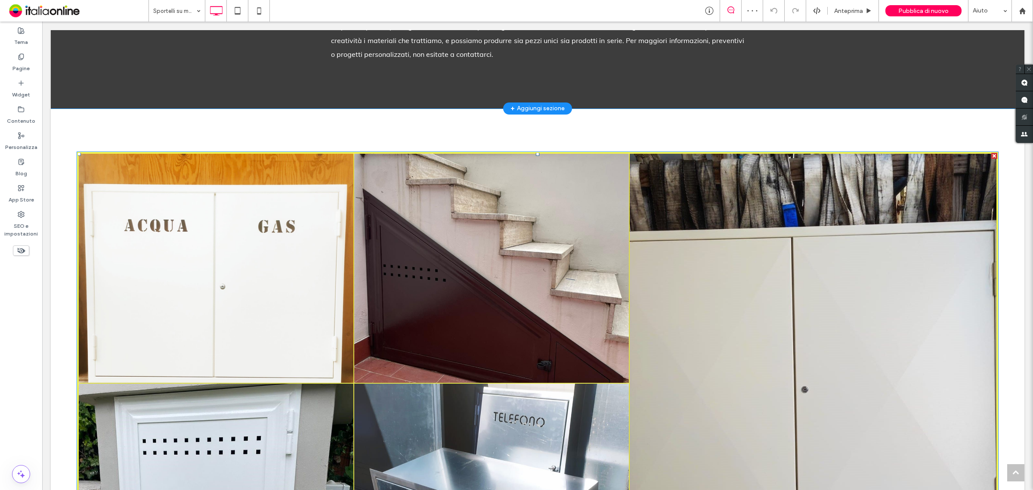
scroll to position [323, 0]
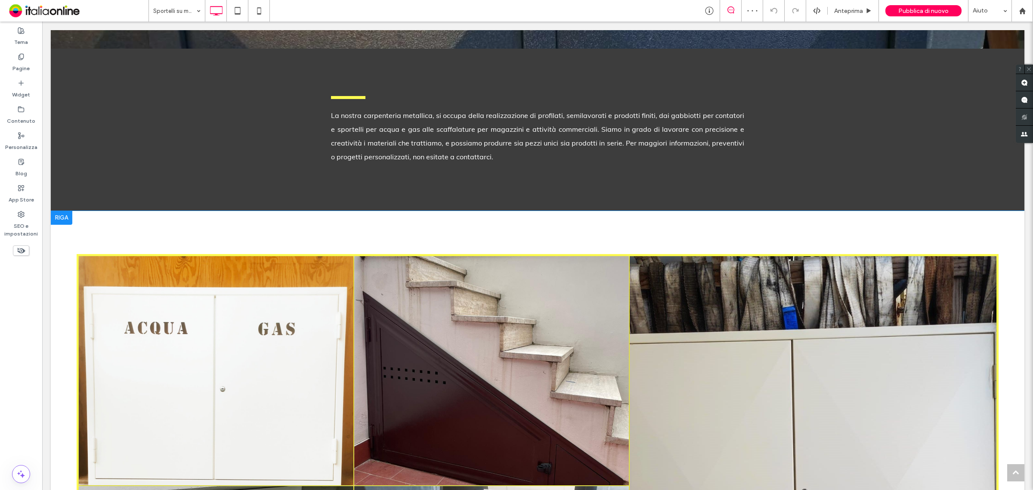
click at [63, 221] on div at bounding box center [62, 218] width 22 height 14
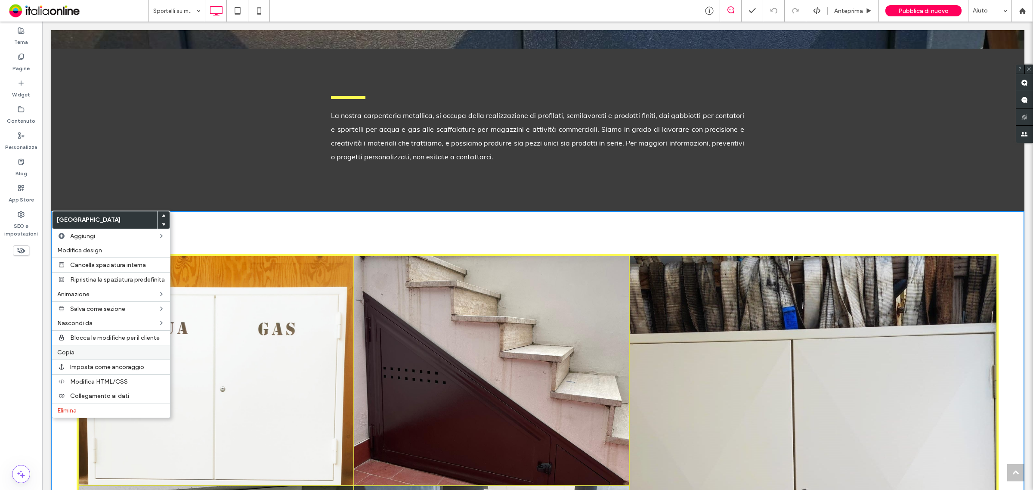
click at [87, 353] on label "Copia" at bounding box center [111, 352] width 108 height 7
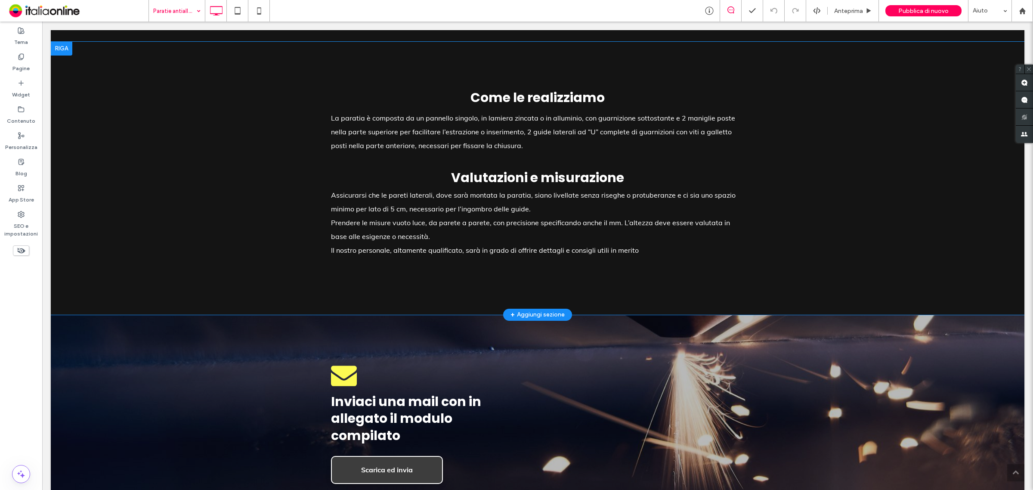
scroll to position [807, 0]
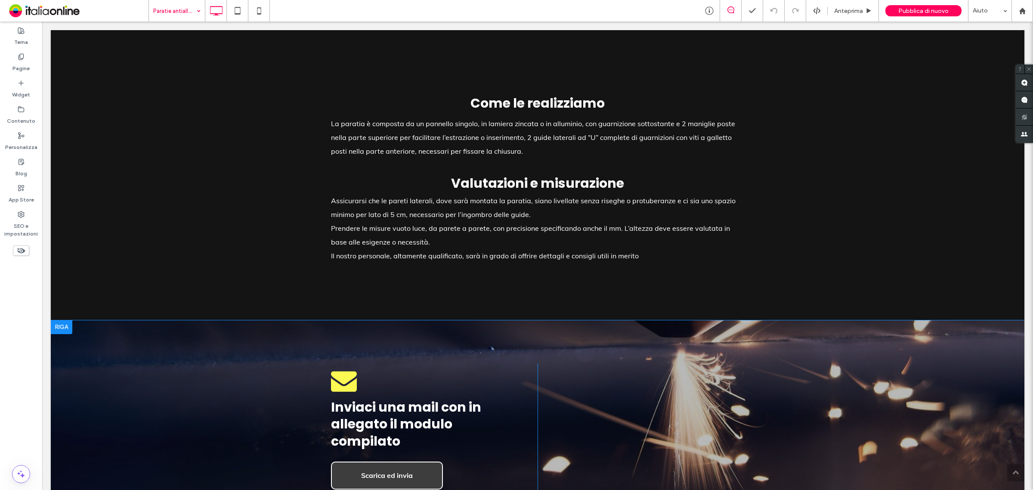
click at [65, 328] on div at bounding box center [62, 327] width 22 height 14
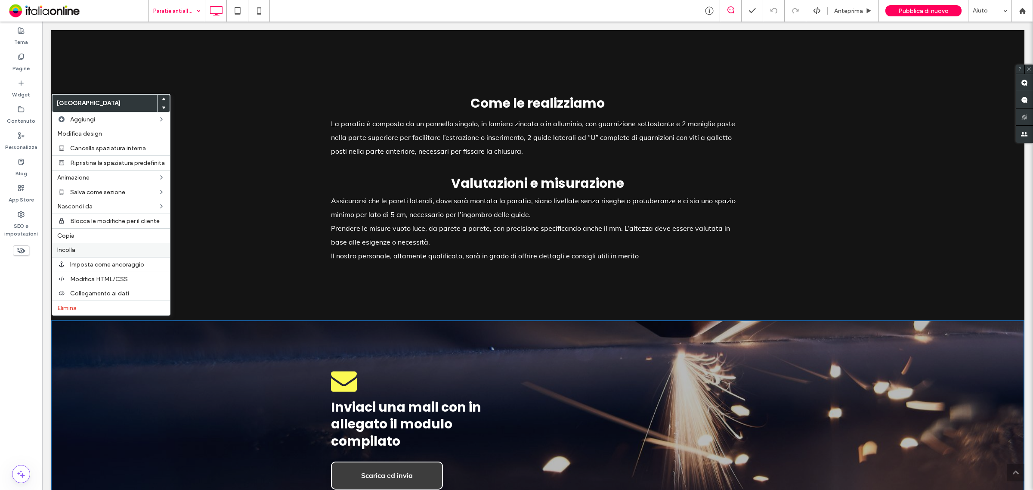
click at [75, 253] on span "Incolla" at bounding box center [66, 249] width 18 height 7
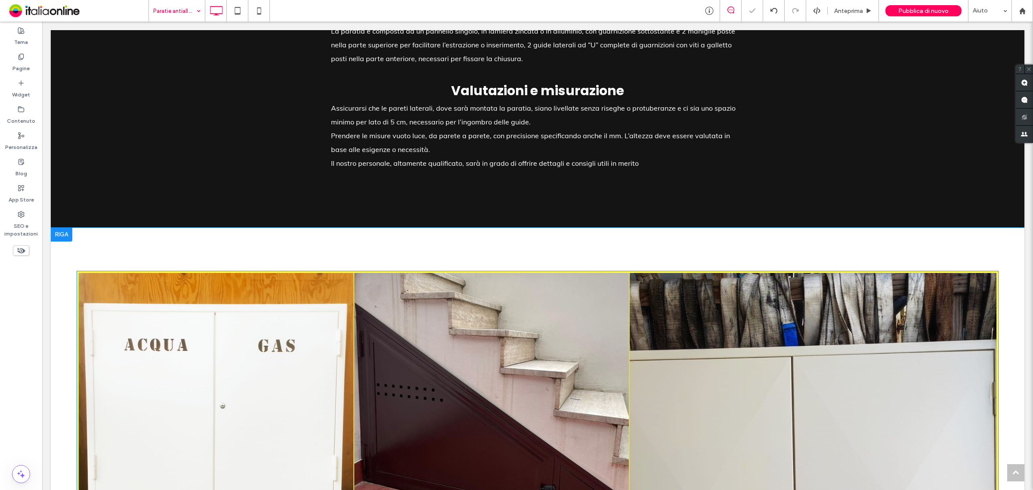
scroll to position [968, 0]
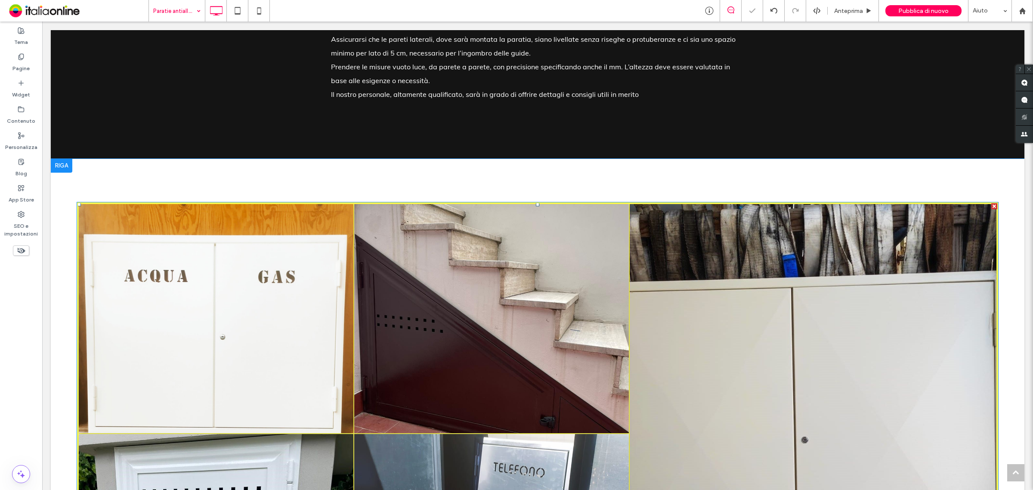
click at [425, 291] on link at bounding box center [491, 318] width 291 height 243
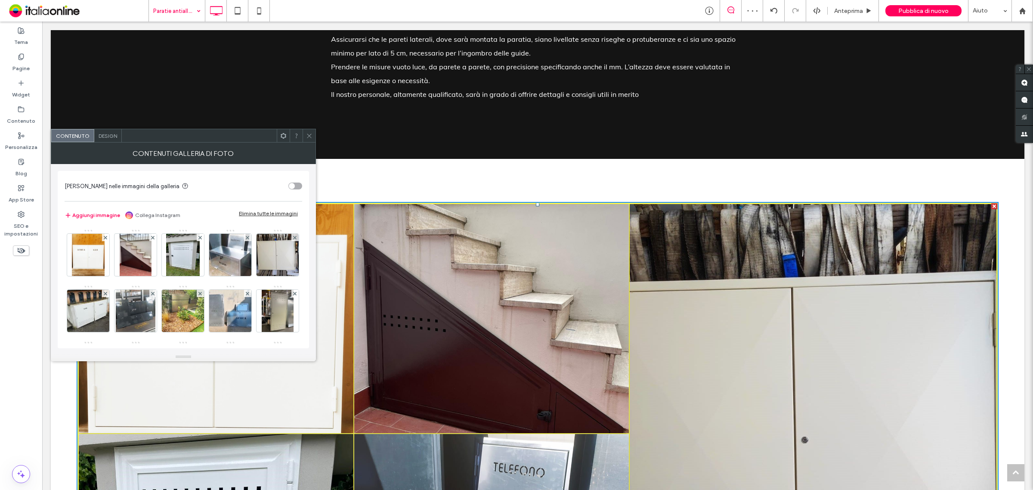
click at [263, 212] on div "Elimina tutte le immagini" at bounding box center [268, 213] width 59 height 6
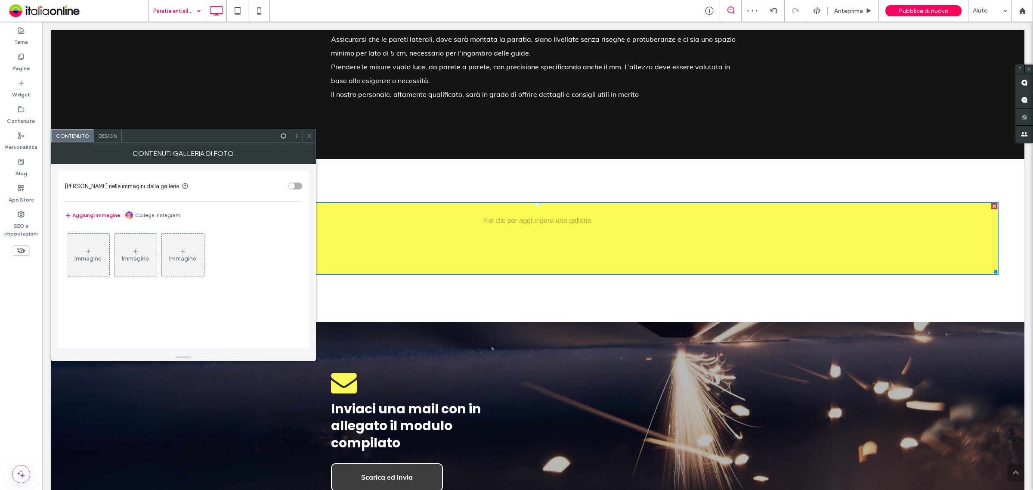
click at [83, 251] on div "Immagine" at bounding box center [88, 255] width 42 height 40
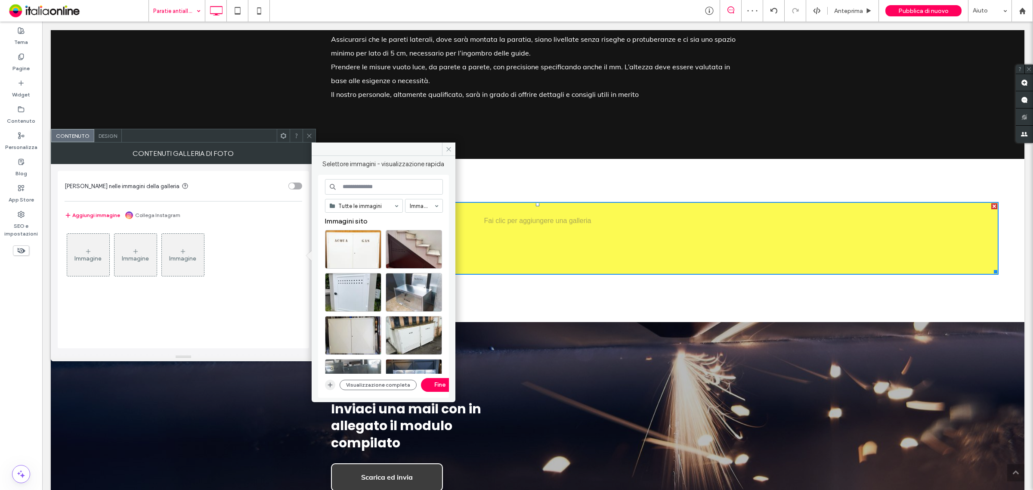
click at [330, 383] on use "button" at bounding box center [330, 385] width 5 height 5
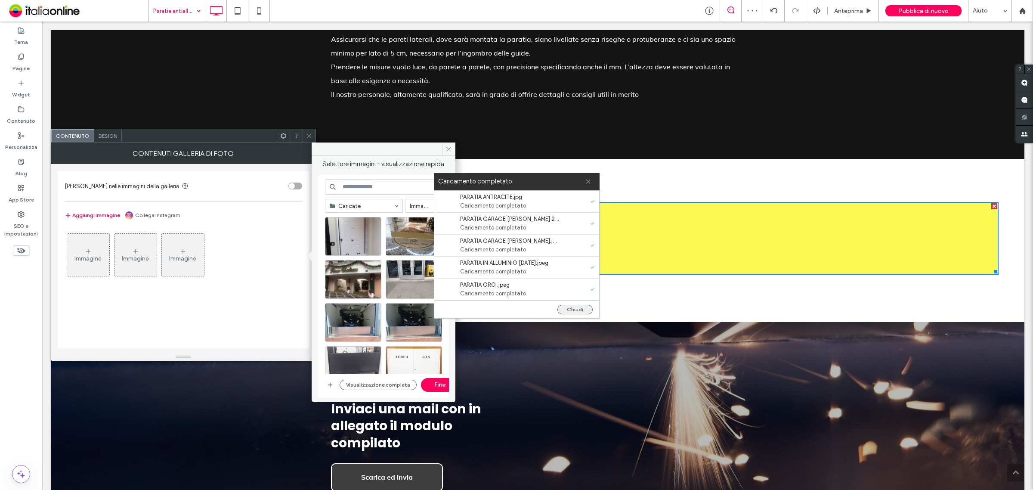
click at [569, 307] on button "Chiudi" at bounding box center [574, 309] width 35 height 9
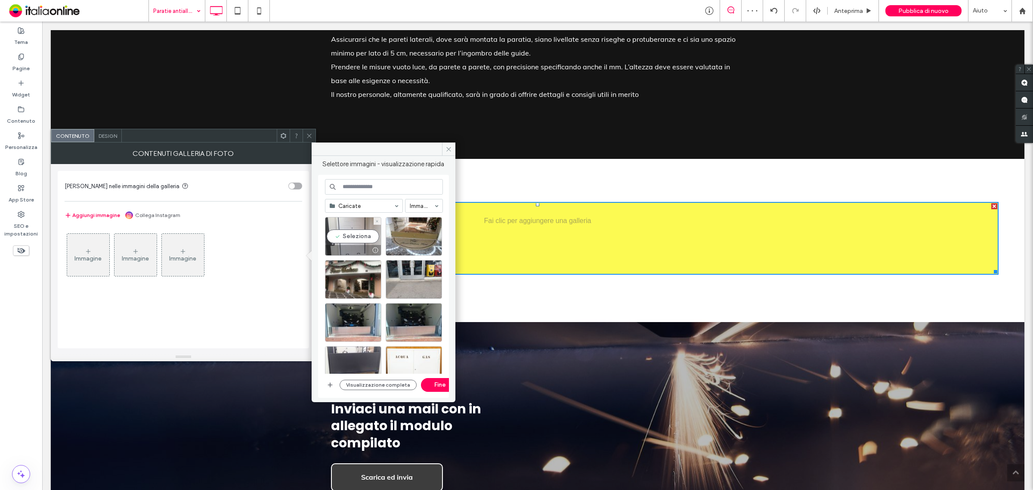
drag, startPoint x: 370, startPoint y: 236, endPoint x: 375, endPoint y: 237, distance: 5.2
click at [370, 236] on div "Seleziona" at bounding box center [353, 236] width 56 height 39
click at [394, 238] on div "Seleziona" at bounding box center [414, 236] width 56 height 39
click at [356, 272] on div "Seleziona" at bounding box center [353, 279] width 56 height 39
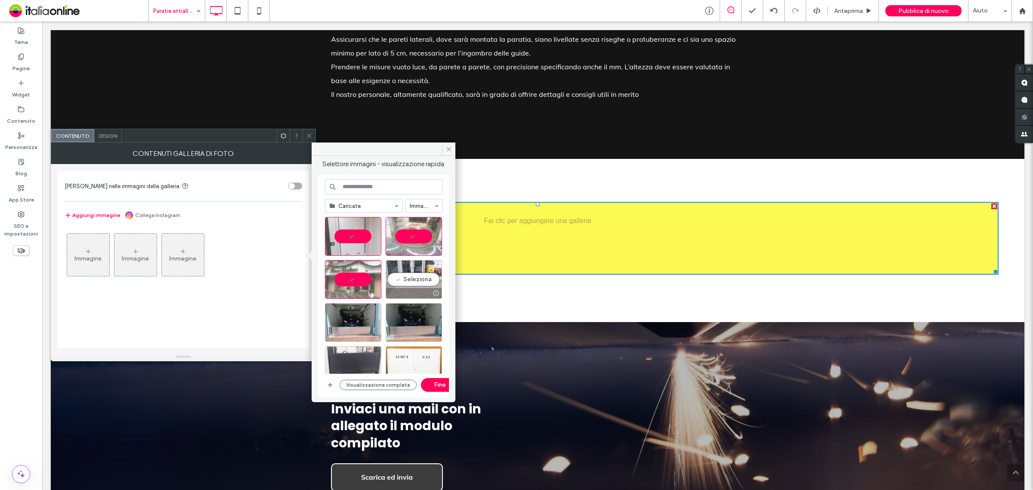
drag, startPoint x: 428, startPoint y: 269, endPoint x: 402, endPoint y: 282, distance: 29.8
click at [428, 269] on div "Seleziona" at bounding box center [414, 279] width 56 height 39
click at [355, 310] on div "Seleziona" at bounding box center [353, 322] width 56 height 39
click at [410, 315] on div "Seleziona" at bounding box center [414, 322] width 56 height 39
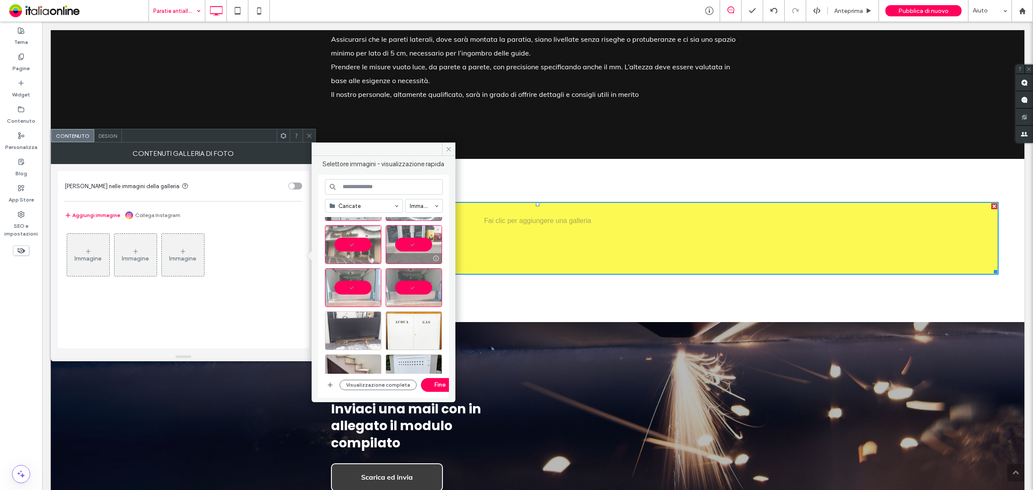
scroll to position [54, 0]
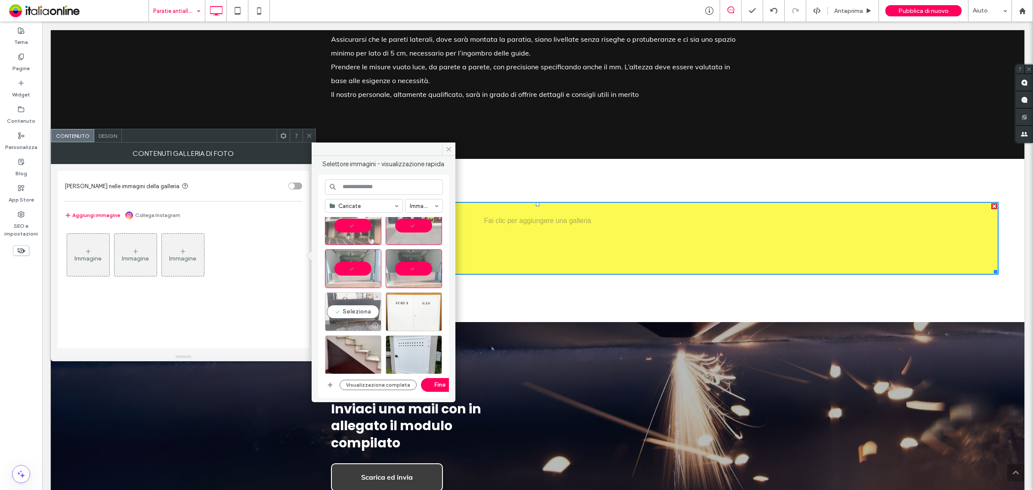
click at [355, 308] on div "Seleziona" at bounding box center [353, 311] width 56 height 39
click at [431, 385] on button "Fine" at bounding box center [440, 385] width 39 height 14
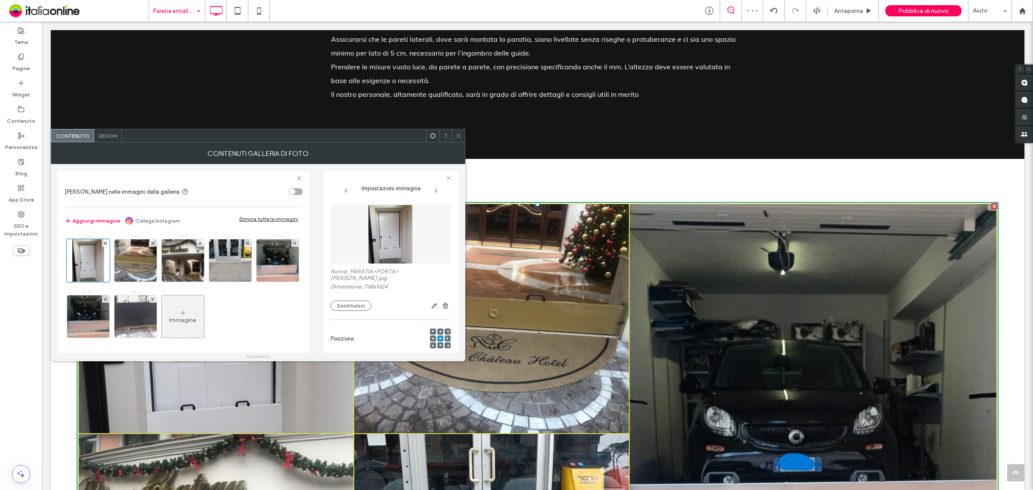
click at [459, 136] on icon at bounding box center [458, 136] width 6 height 6
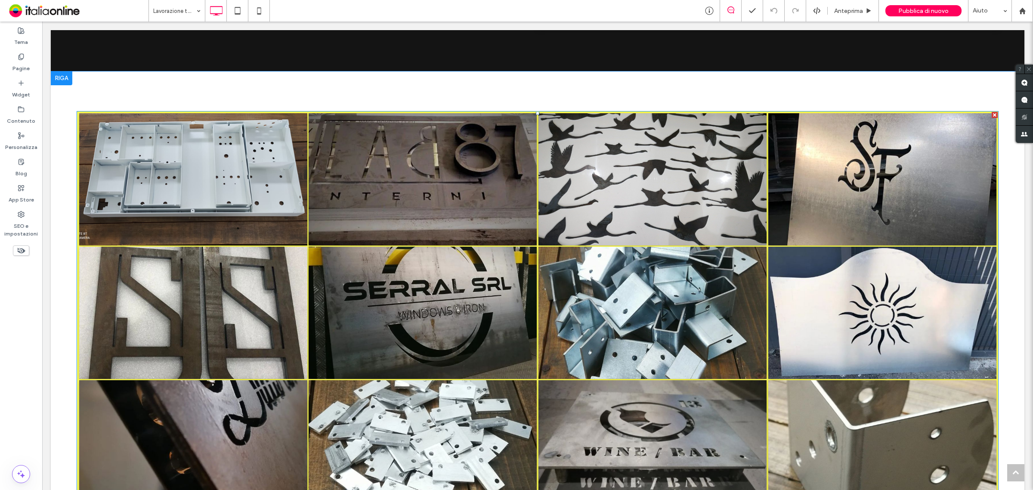
scroll to position [753, 0]
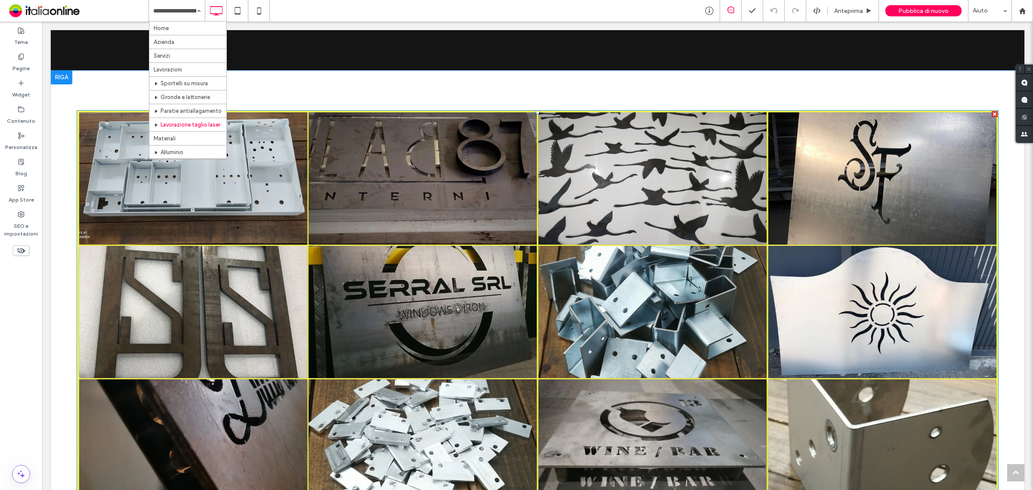
click at [358, 239] on link at bounding box center [423, 178] width 242 height 140
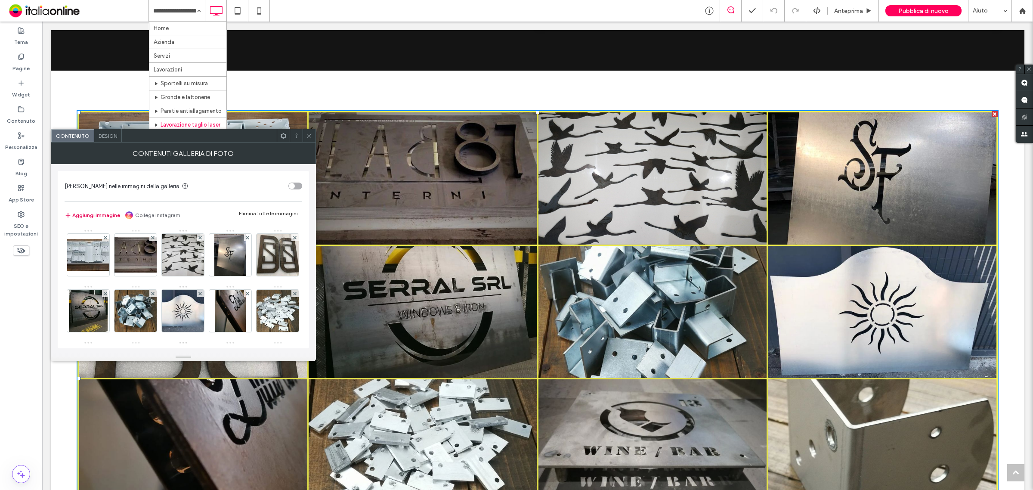
click at [97, 212] on button "Aggiungi immagine" at bounding box center [93, 215] width 56 height 10
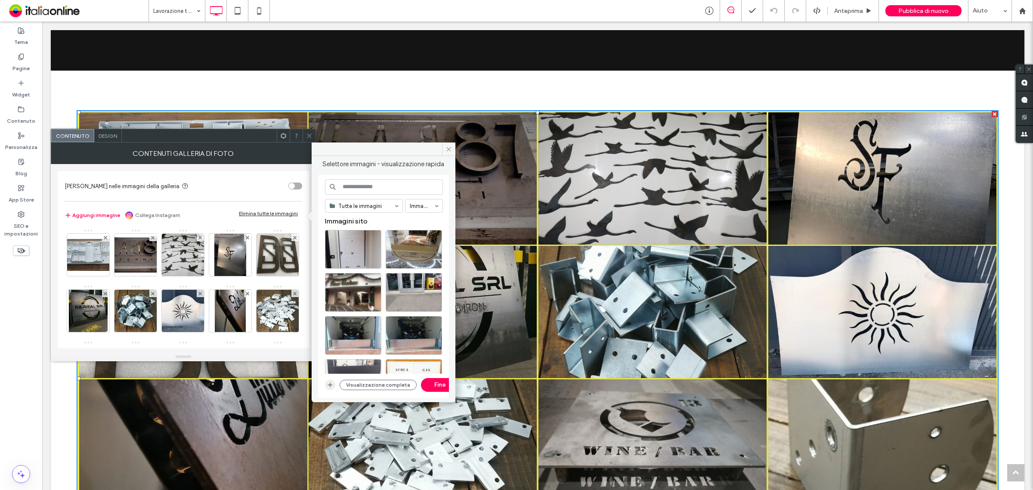
click at [331, 386] on icon "button" at bounding box center [330, 384] width 7 height 7
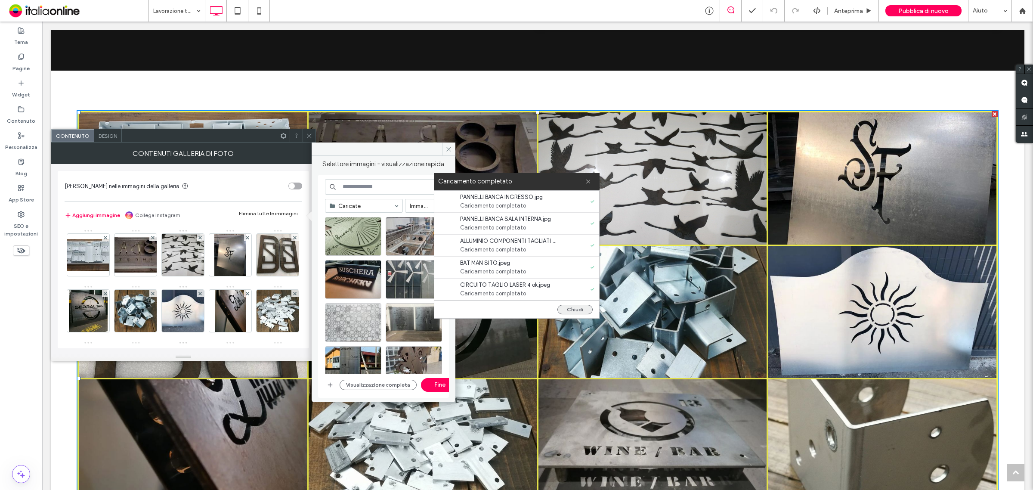
click at [575, 310] on button "Chiudi" at bounding box center [574, 309] width 35 height 9
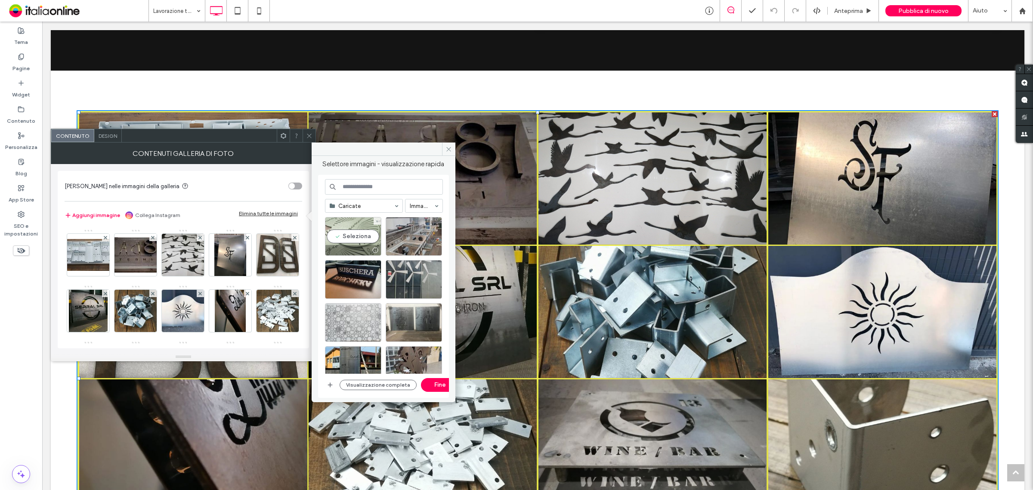
drag, startPoint x: 339, startPoint y: 240, endPoint x: 374, endPoint y: 239, distance: 35.3
click at [339, 240] on div "Seleziona" at bounding box center [353, 236] width 56 height 39
click at [389, 238] on div "Seleziona" at bounding box center [414, 236] width 56 height 39
drag, startPoint x: 363, startPoint y: 269, endPoint x: 410, endPoint y: 272, distance: 47.4
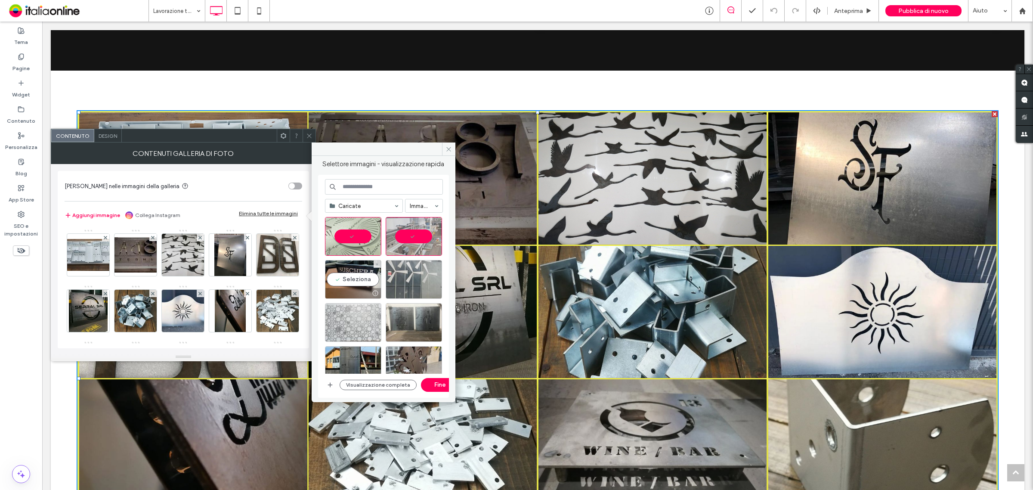
click at [363, 269] on div "Seleziona" at bounding box center [353, 279] width 56 height 39
click at [419, 274] on div "Seleziona" at bounding box center [414, 279] width 56 height 39
click at [367, 313] on div at bounding box center [353, 322] width 56 height 39
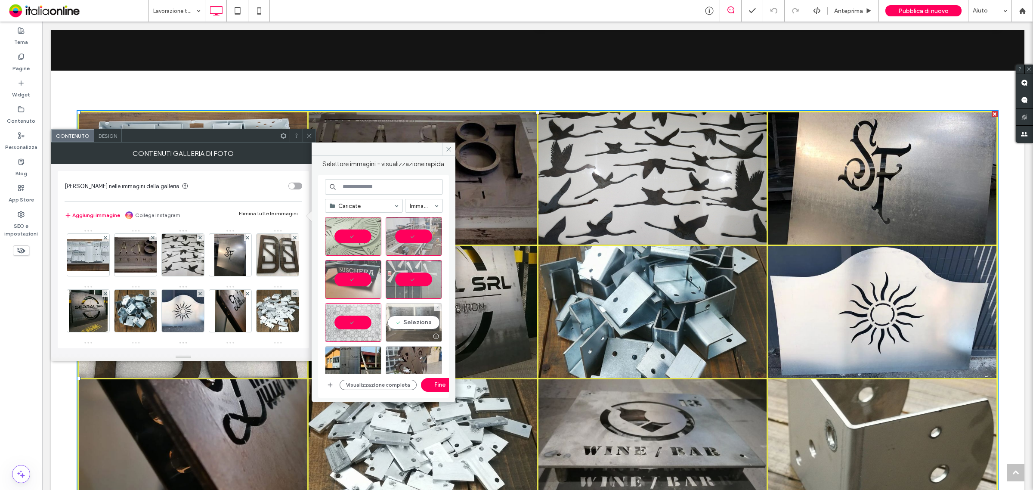
click at [399, 319] on div "Seleziona" at bounding box center [414, 322] width 56 height 39
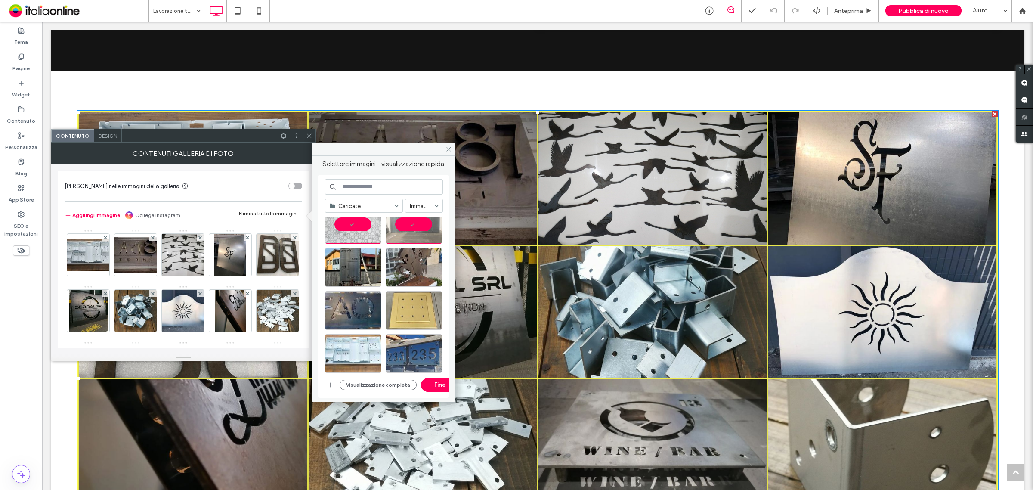
scroll to position [108, 0]
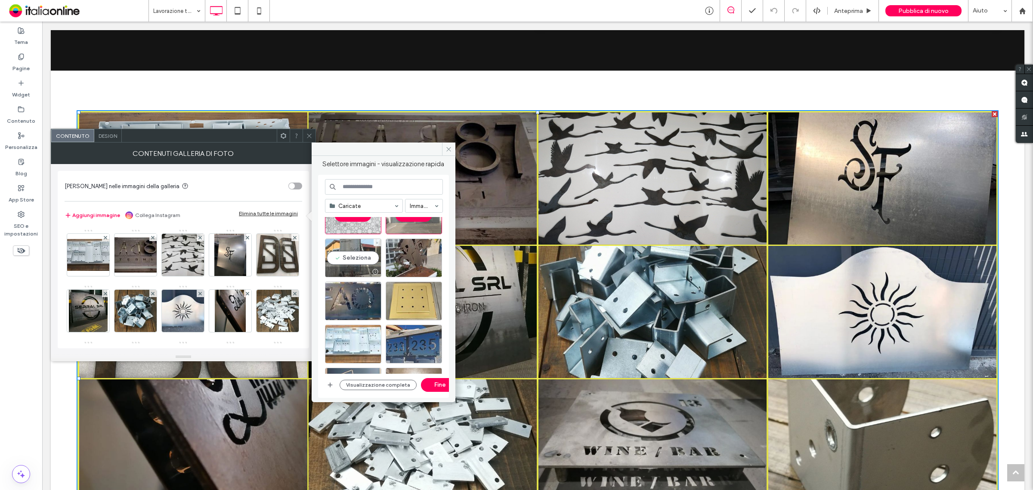
click at [355, 245] on div "Seleziona" at bounding box center [353, 257] width 56 height 39
click at [399, 252] on div "Seleziona" at bounding box center [414, 257] width 56 height 39
drag, startPoint x: 349, startPoint y: 292, endPoint x: 384, endPoint y: 296, distance: 35.1
click at [349, 292] on div "Seleziona" at bounding box center [353, 300] width 56 height 39
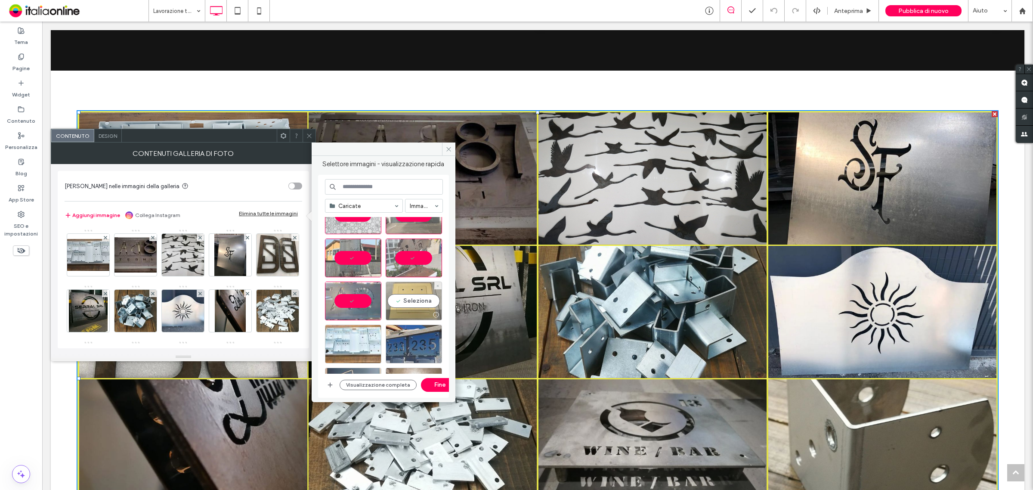
drag, startPoint x: 408, startPoint y: 297, endPoint x: 401, endPoint y: 297, distance: 6.9
click at [408, 297] on div "Seleziona" at bounding box center [414, 300] width 56 height 39
click at [363, 327] on div "Seleziona" at bounding box center [353, 344] width 56 height 39
click at [417, 342] on div at bounding box center [414, 344] width 56 height 39
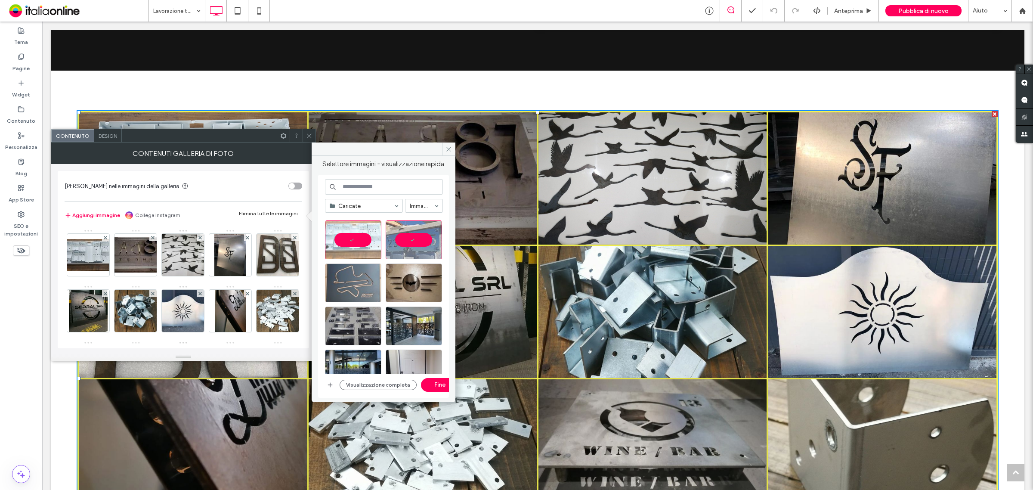
scroll to position [215, 0]
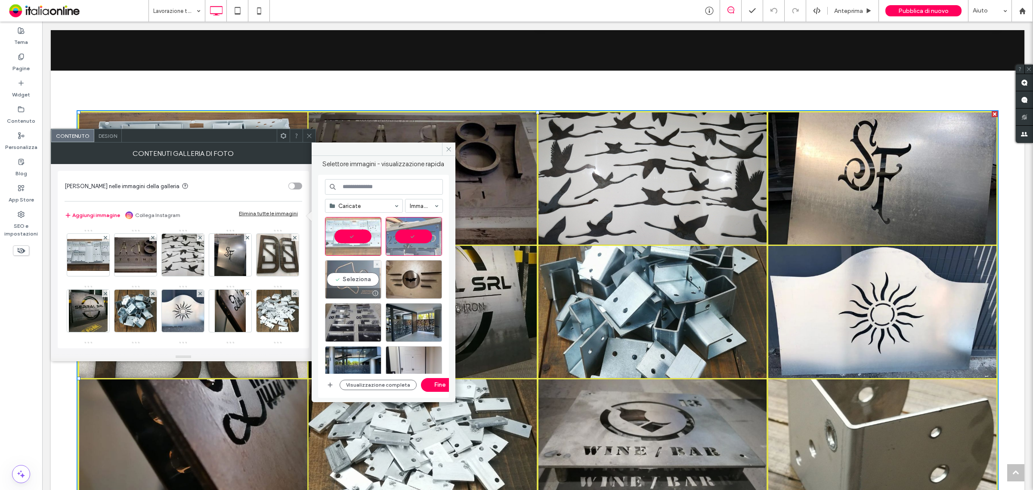
click at [350, 276] on div "Seleziona" at bounding box center [353, 279] width 56 height 39
click at [412, 275] on div "Seleziona" at bounding box center [414, 279] width 56 height 39
click at [366, 310] on div at bounding box center [353, 322] width 56 height 39
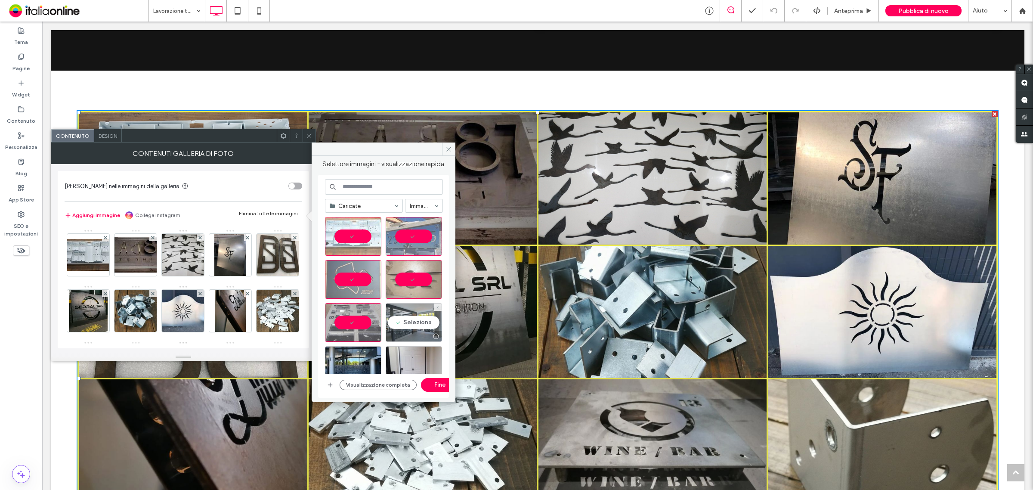
click at [414, 315] on div "Seleziona" at bounding box center [414, 322] width 56 height 39
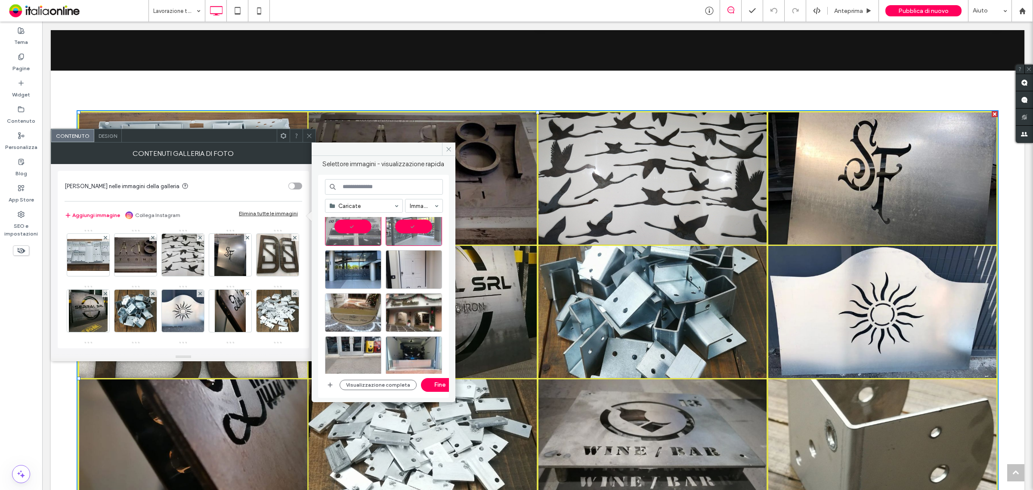
scroll to position [323, 0]
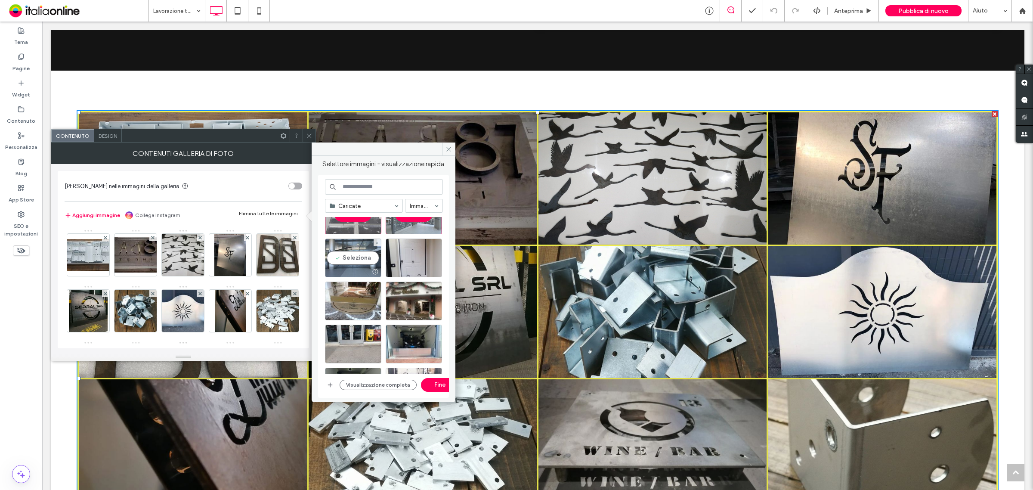
click at [358, 254] on div "Seleziona" at bounding box center [353, 257] width 56 height 39
click at [435, 385] on button "Fine" at bounding box center [440, 385] width 39 height 14
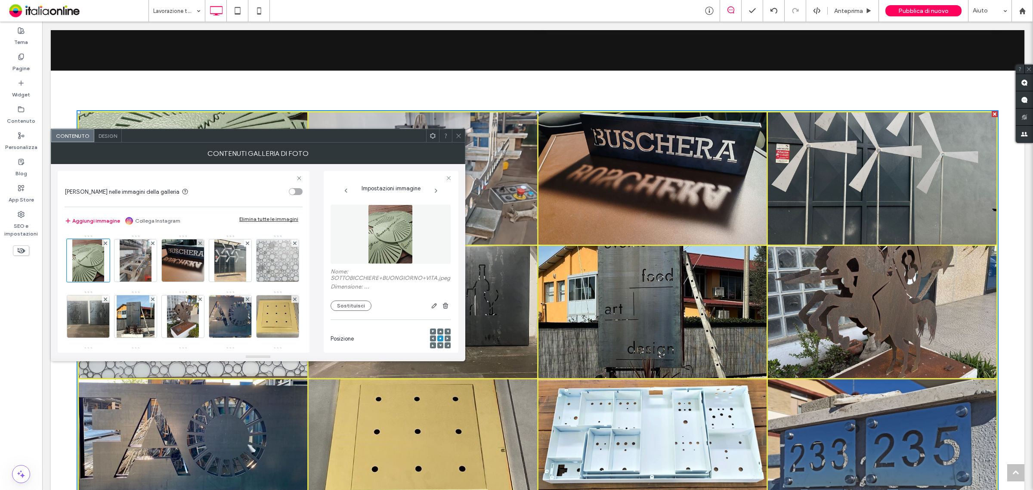
click at [456, 137] on icon at bounding box center [458, 136] width 6 height 6
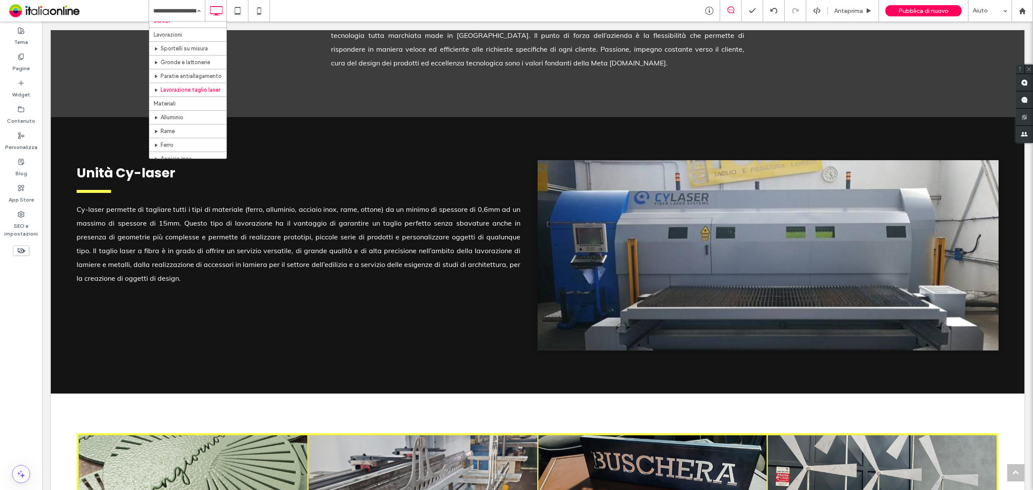
scroll to position [54, 0]
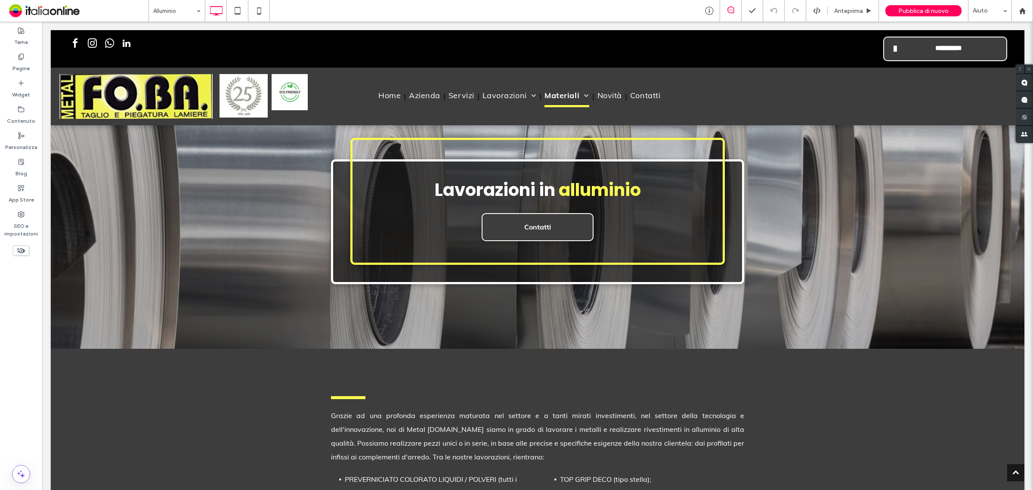
click at [188, 9] on input at bounding box center [174, 11] width 43 height 22
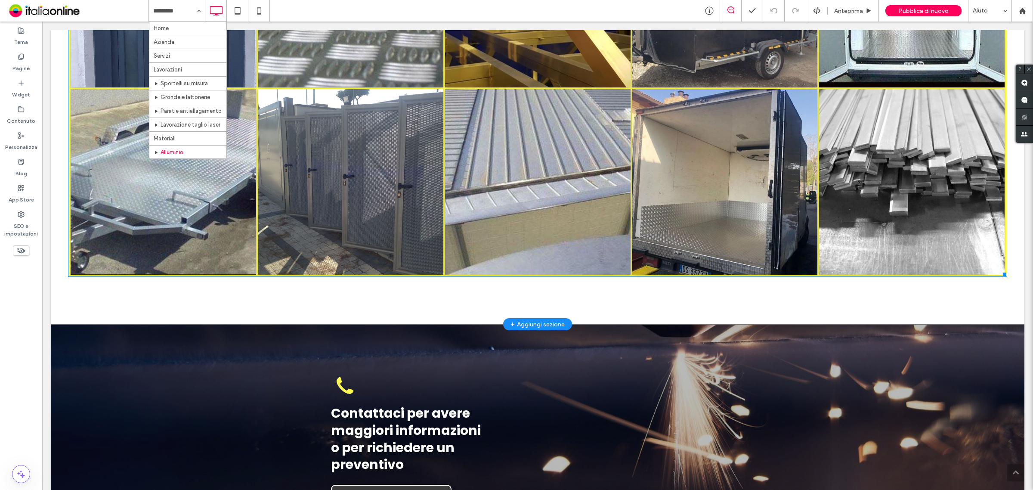
scroll to position [753, 0]
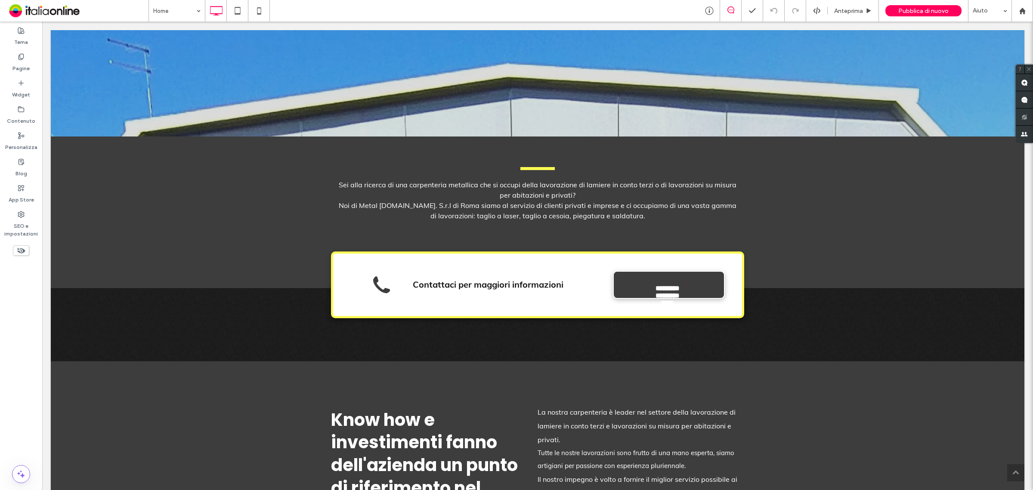
scroll to position [430, 0]
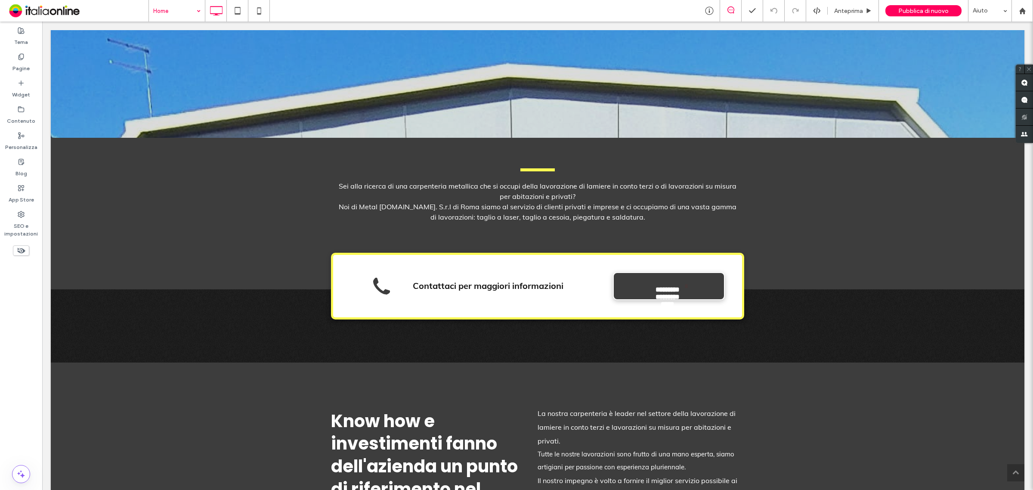
click at [198, 14] on div "Home" at bounding box center [177, 11] width 56 height 22
click at [13, 66] on label "Pagine" at bounding box center [20, 66] width 17 height 12
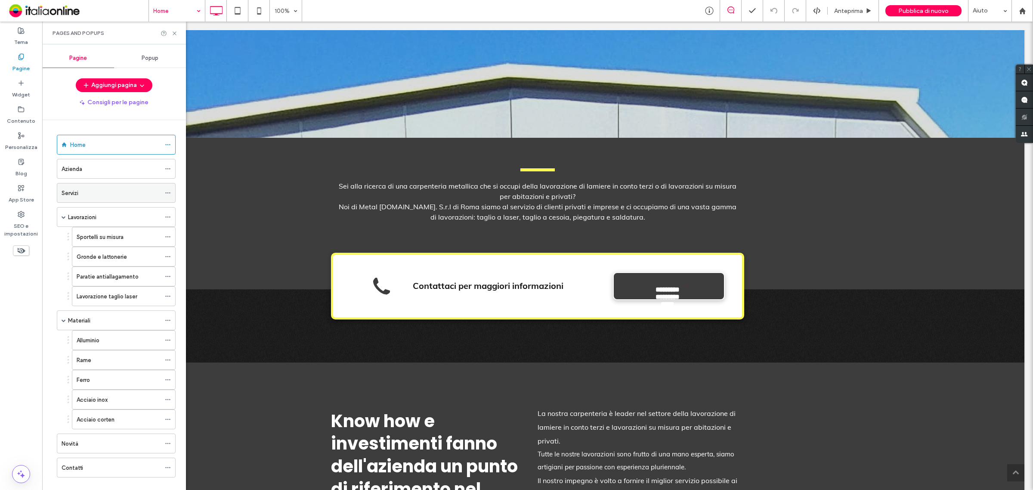
click at [105, 191] on div "Servizi" at bounding box center [111, 193] width 99 height 9
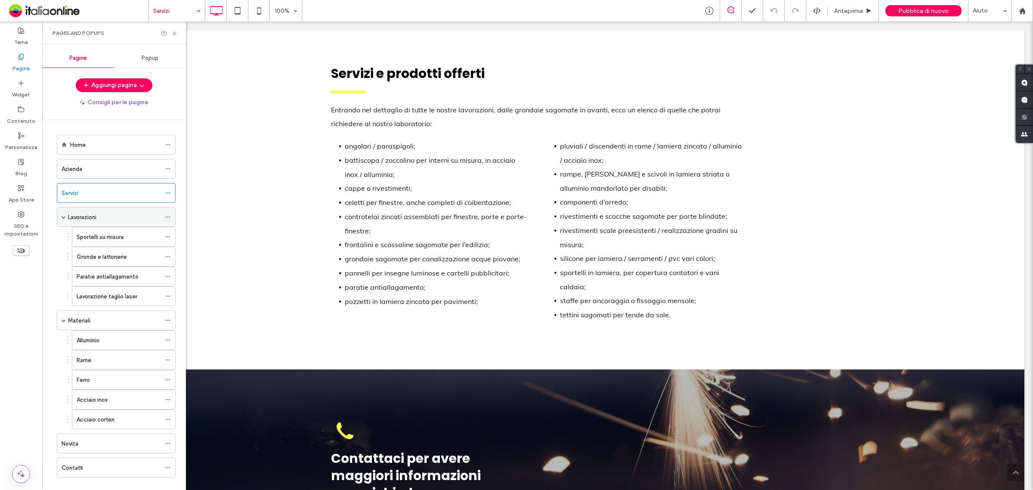
scroll to position [16, 0]
click at [119, 223] on label "Sportelli su misura" at bounding box center [100, 223] width 47 height 15
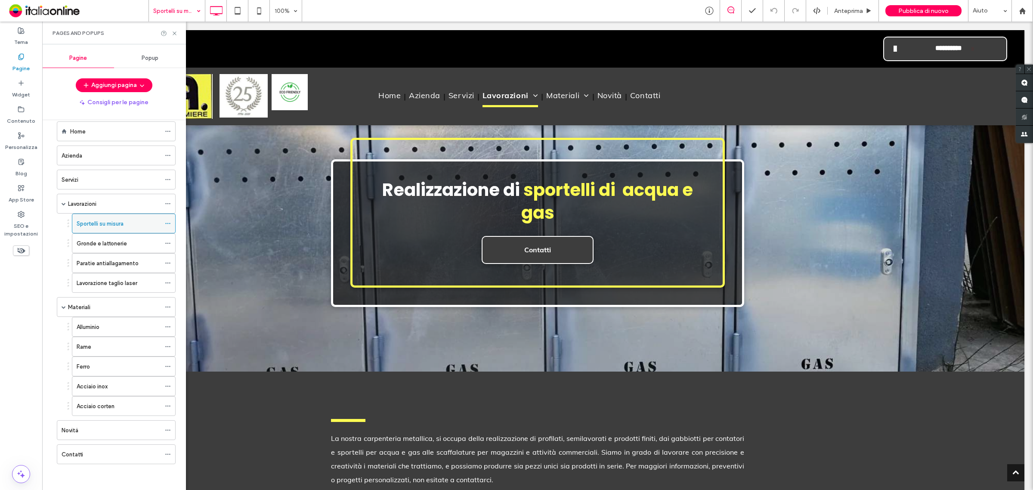
click at [167, 220] on icon at bounding box center [168, 223] width 6 height 6
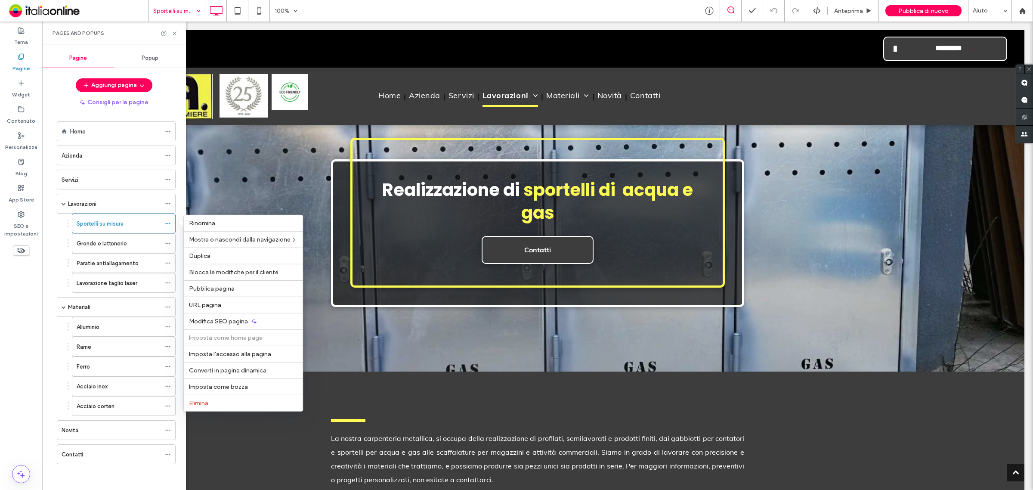
click at [51, 86] on div "Aggiungi pagina" at bounding box center [114, 85] width 144 height 14
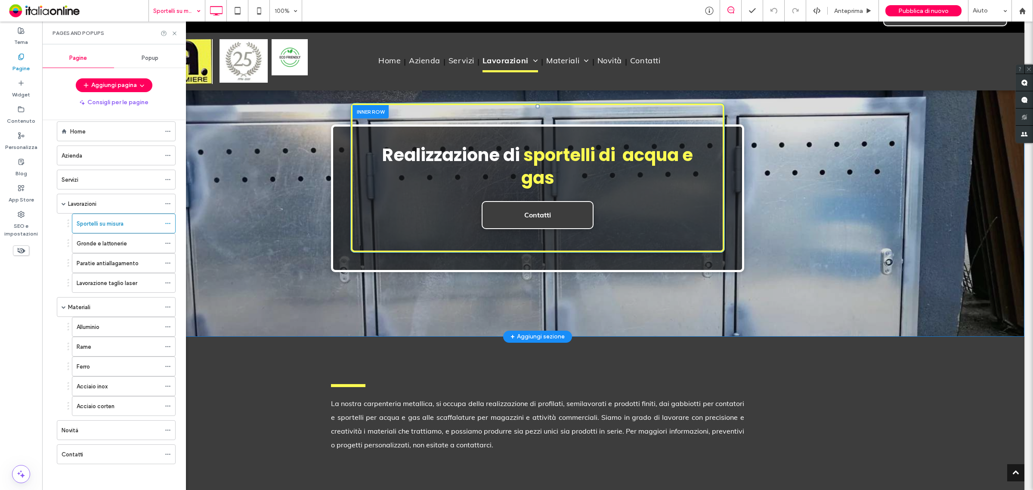
scroll to position [108, 0]
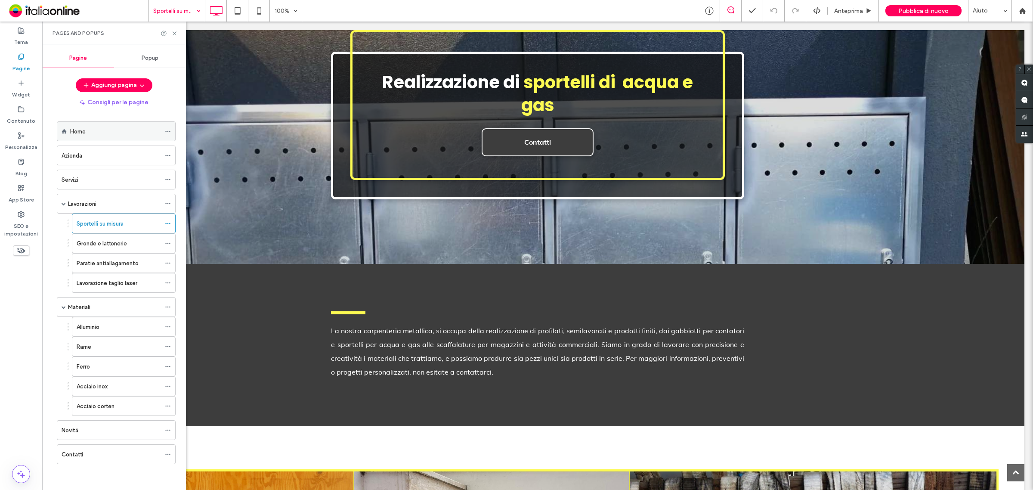
click at [107, 127] on div "Home" at bounding box center [115, 131] width 90 height 9
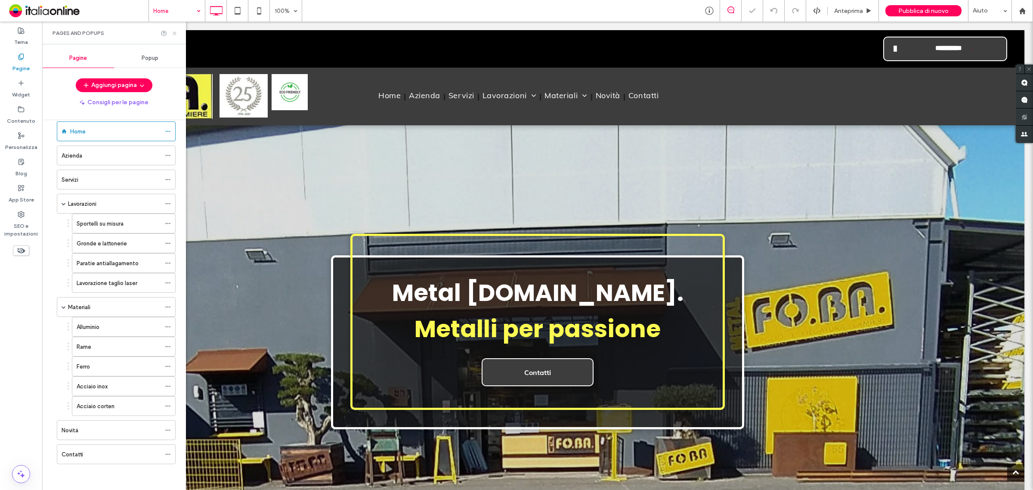
click at [176, 30] on icon at bounding box center [174, 33] width 6 height 6
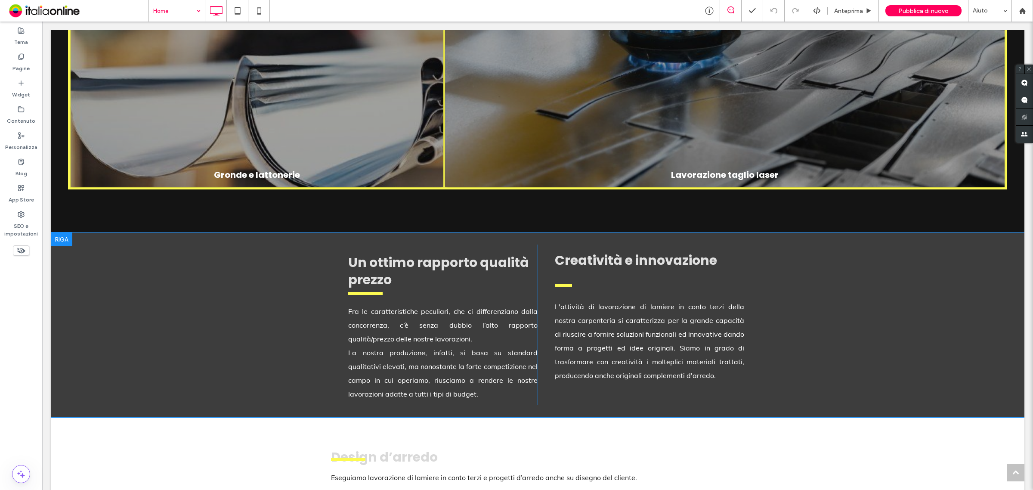
scroll to position [1829, 0]
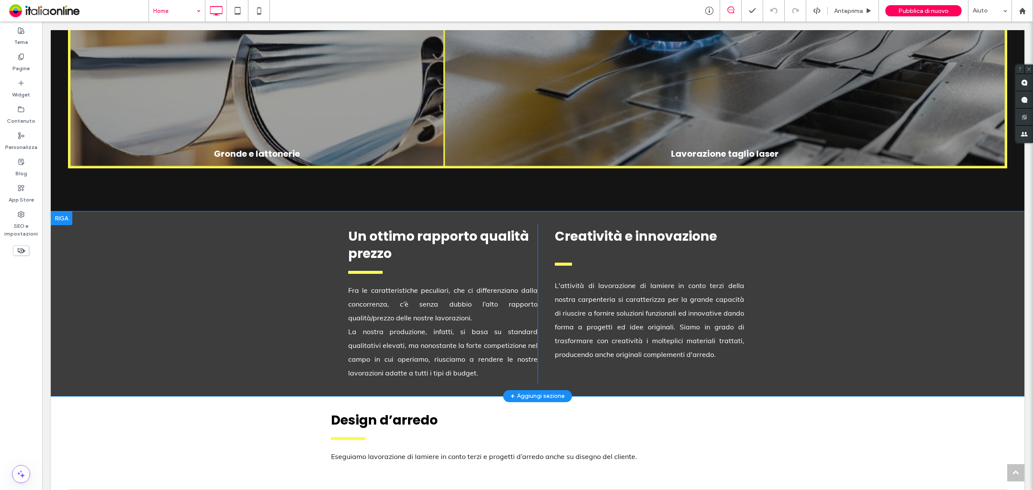
click at [68, 211] on div at bounding box center [62, 218] width 22 height 14
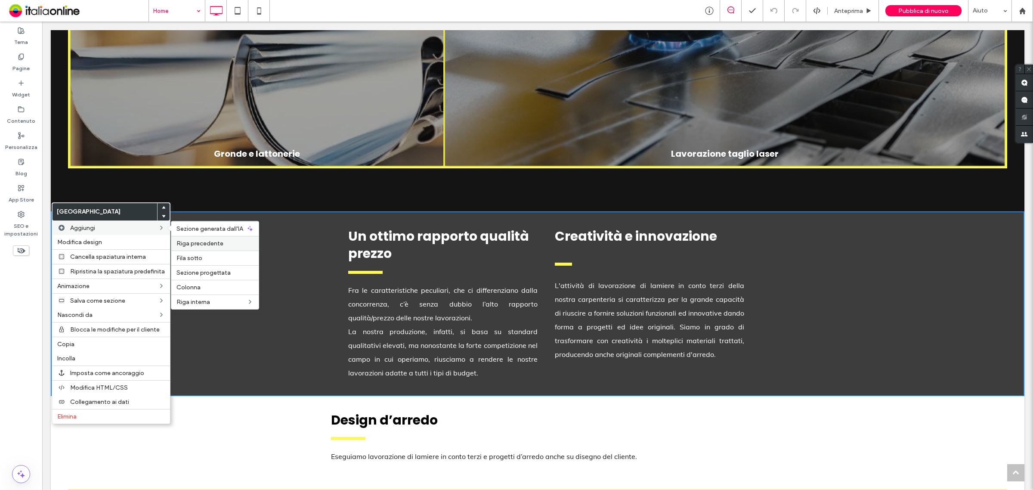
drag, startPoint x: 198, startPoint y: 241, endPoint x: 144, endPoint y: 206, distance: 64.7
click at [198, 241] on span "Riga precedente" at bounding box center [199, 243] width 47 height 7
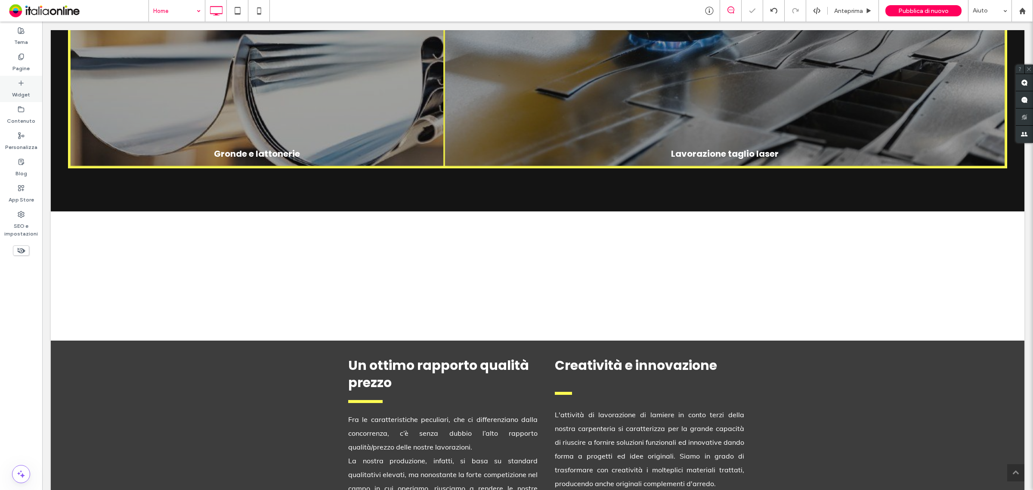
click at [20, 84] on icon at bounding box center [21, 83] width 7 height 7
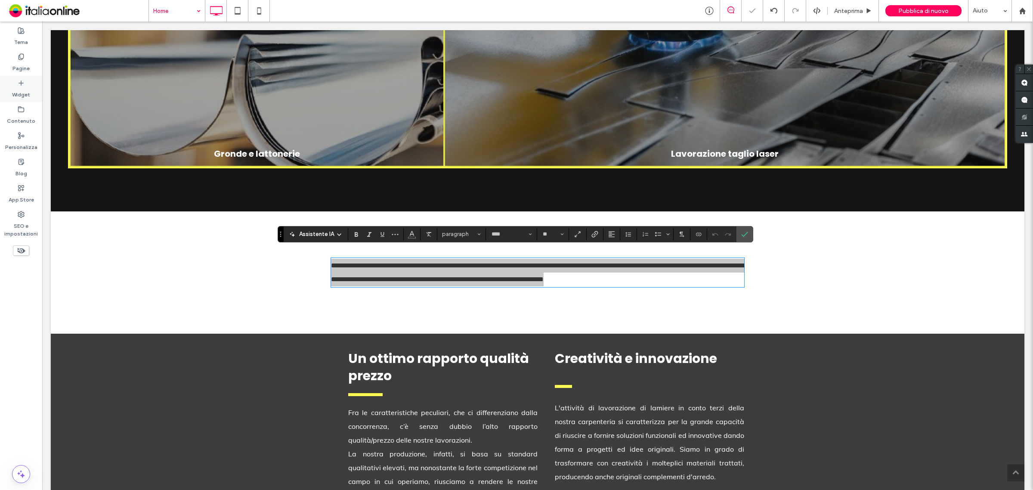
click at [22, 85] on icon at bounding box center [21, 83] width 7 height 7
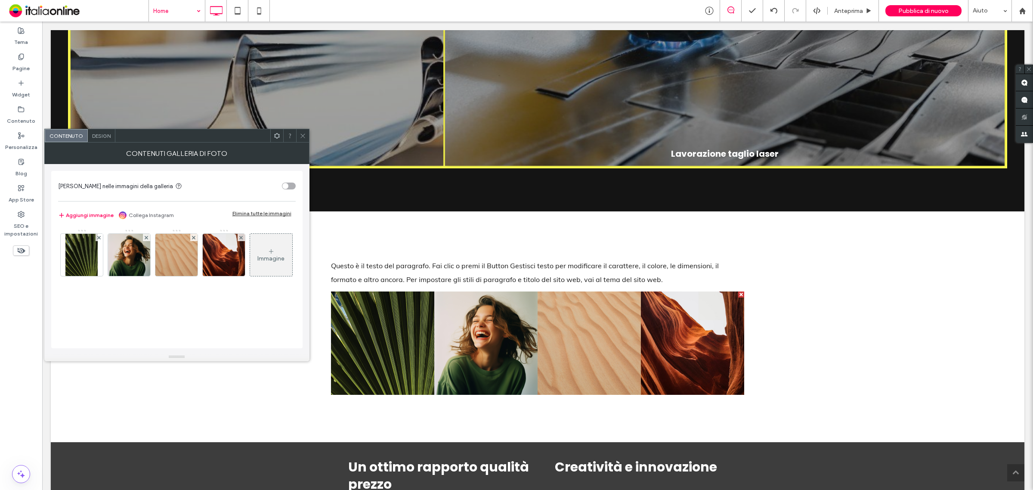
drag, startPoint x: 260, startPoint y: 209, endPoint x: 232, endPoint y: 222, distance: 31.4
click at [260, 209] on div "Aggiungi immagine Collega Instagram Elimina tutte le immagini" at bounding box center [177, 215] width 238 height 19
click at [248, 213] on div "Elimina tutte le immagini" at bounding box center [261, 213] width 59 height 6
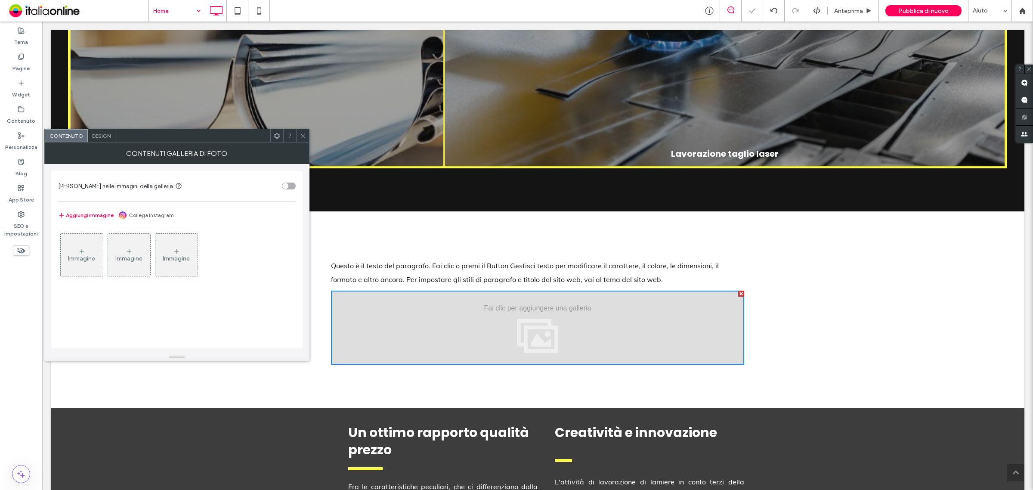
click at [83, 261] on div "Immagine" at bounding box center [81, 258] width 27 height 7
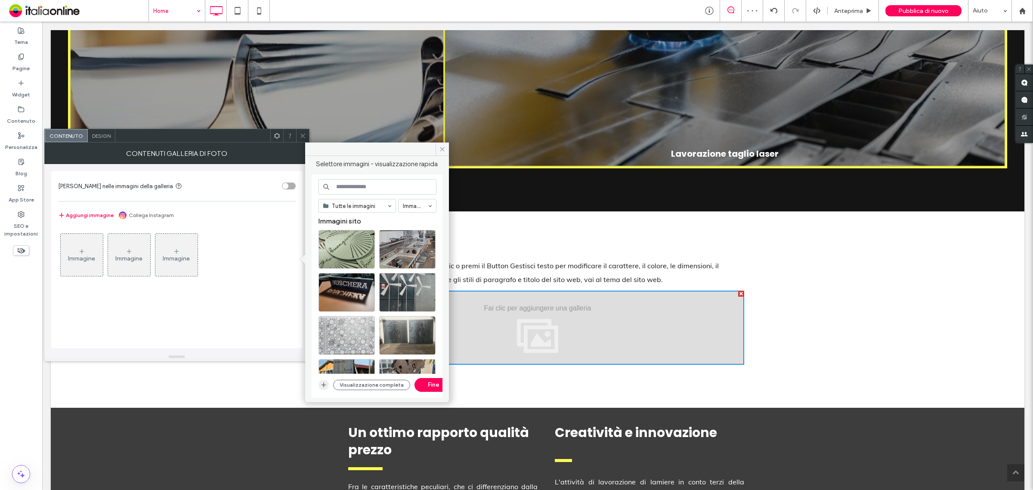
click at [322, 386] on icon "button" at bounding box center [323, 384] width 7 height 7
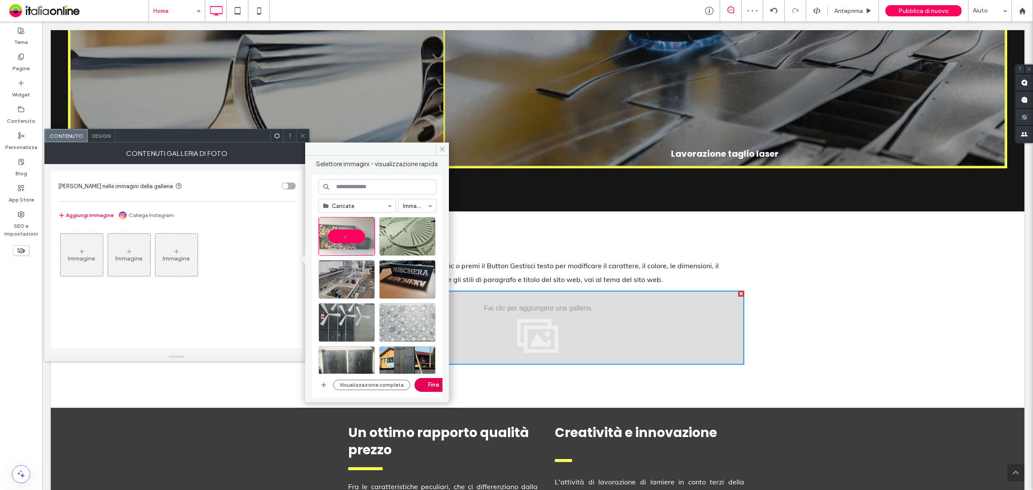
click at [430, 385] on button "Fine" at bounding box center [433, 385] width 39 height 14
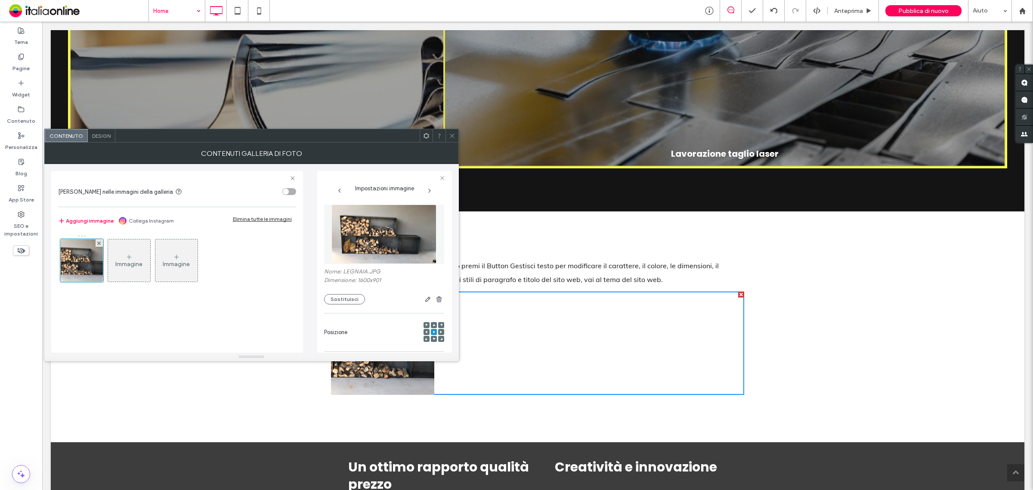
click at [449, 138] on icon at bounding box center [452, 136] width 6 height 6
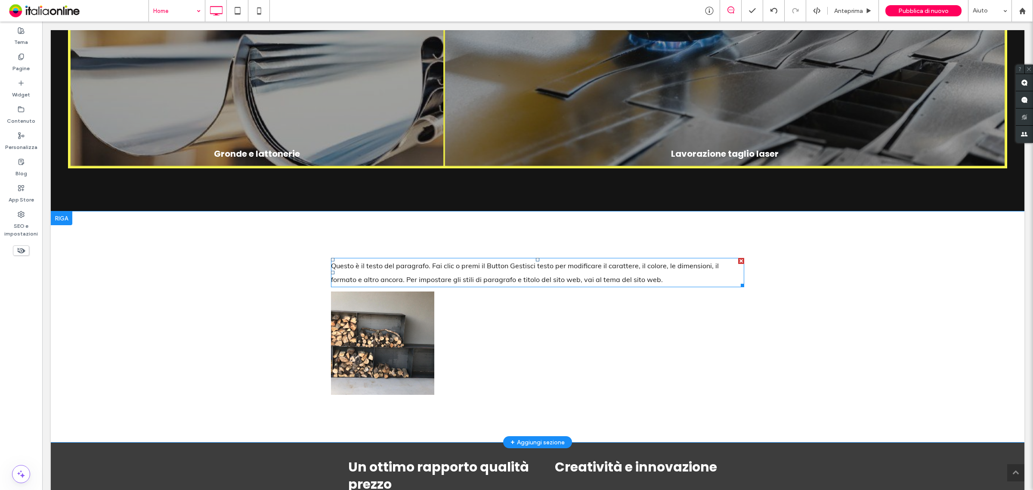
click at [601, 265] on span "Questo è il testo del paragrafo. Fai clic o premi il Button Gestisci testo per …" at bounding box center [525, 272] width 388 height 22
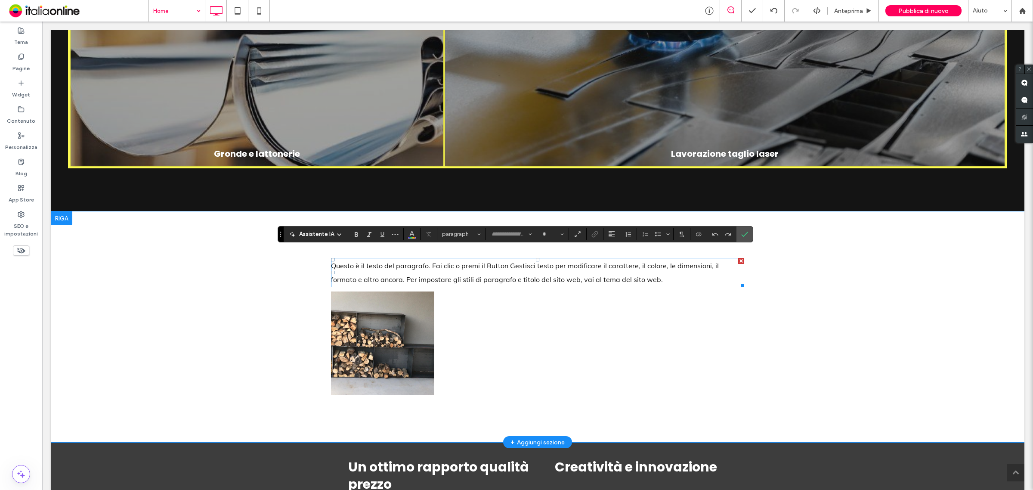
type input "****"
type input "**"
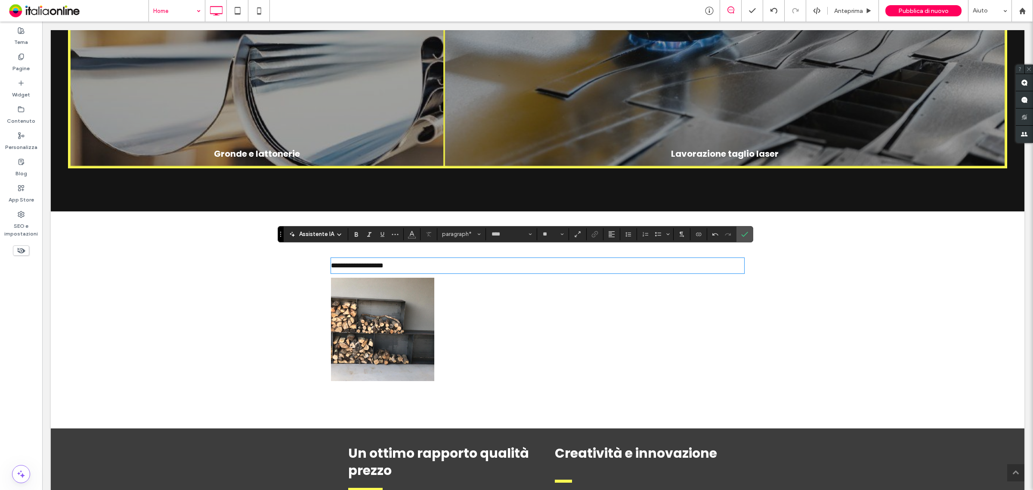
click at [401, 259] on p "**********" at bounding box center [537, 266] width 413 height 14
click at [453, 235] on span "paragraph" at bounding box center [459, 234] width 34 height 6
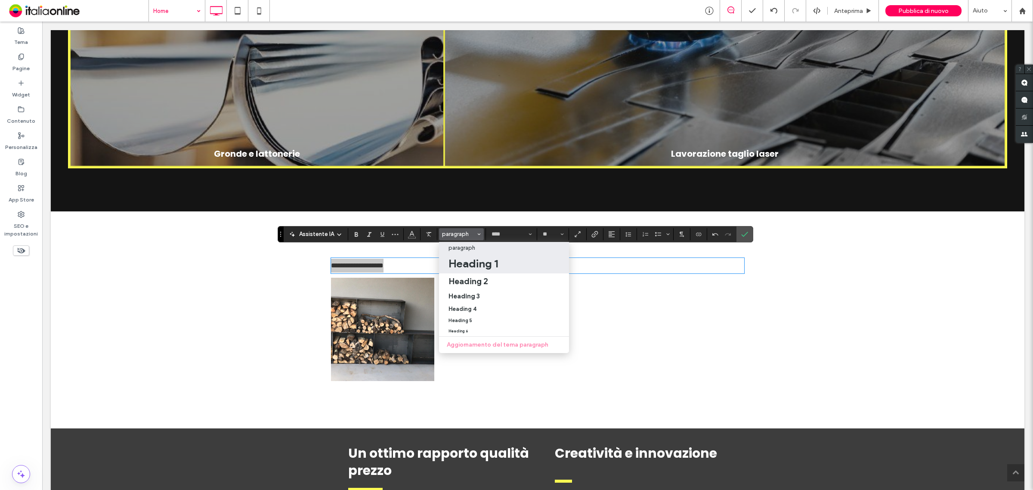
click at [474, 267] on h1 "Heading 1" at bounding box center [472, 264] width 49 height 14
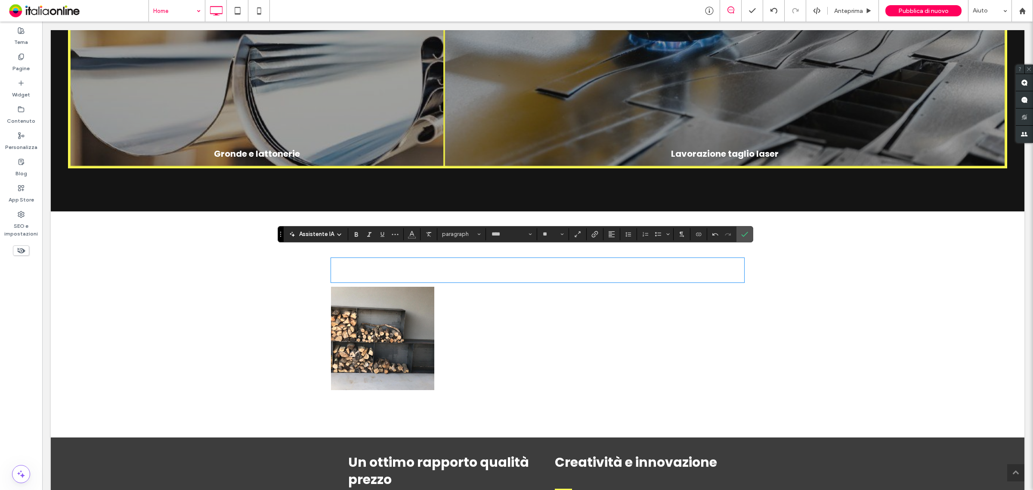
type input "*******"
type input "**"
click at [609, 259] on h1 "**********" at bounding box center [537, 270] width 413 height 23
drag, startPoint x: 586, startPoint y: 261, endPoint x: 642, endPoint y: 253, distance: 56.2
click at [586, 261] on h1 "**********" at bounding box center [537, 270] width 413 height 23
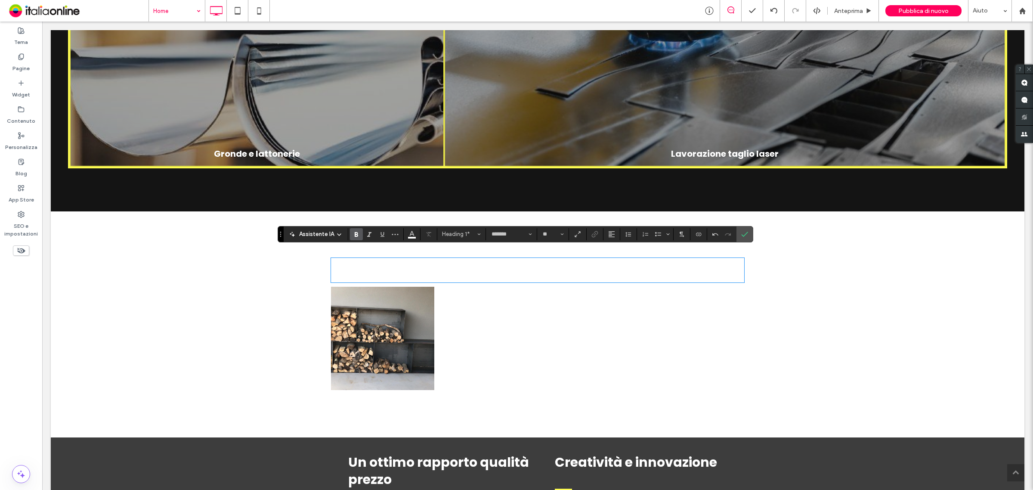
click at [540, 268] on h1 "**********" at bounding box center [537, 270] width 413 height 23
click at [410, 233] on use "Colore" at bounding box center [411, 233] width 5 height 5
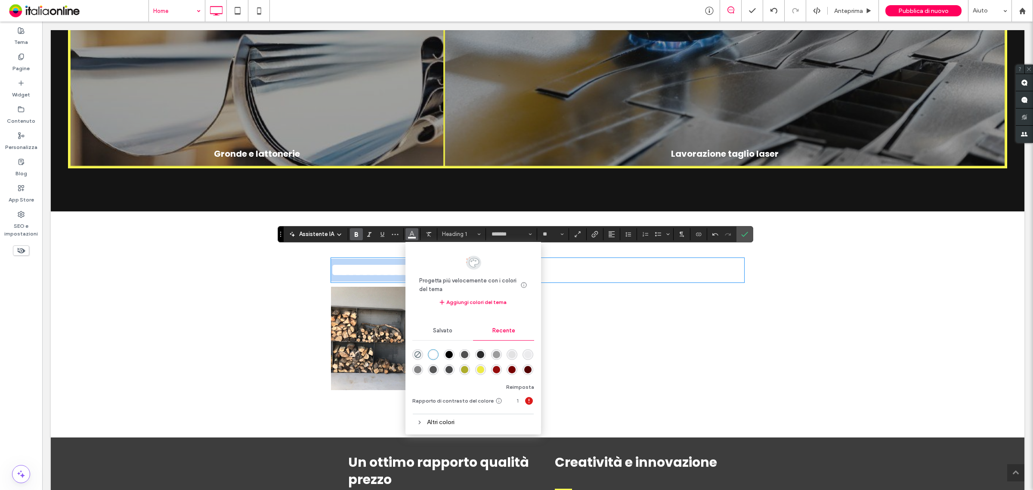
click at [655, 260] on h1 "**********" at bounding box center [537, 270] width 413 height 23
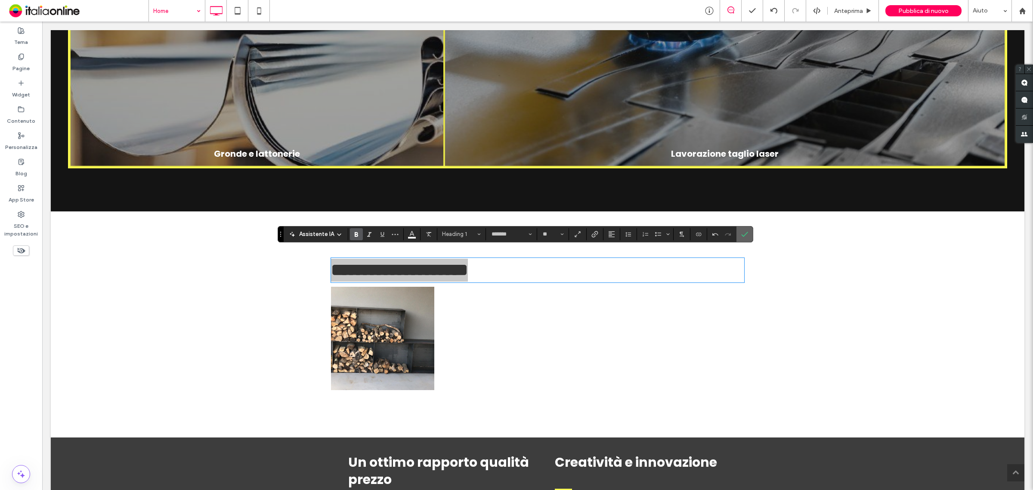
click at [742, 235] on icon "Conferma" at bounding box center [744, 234] width 7 height 7
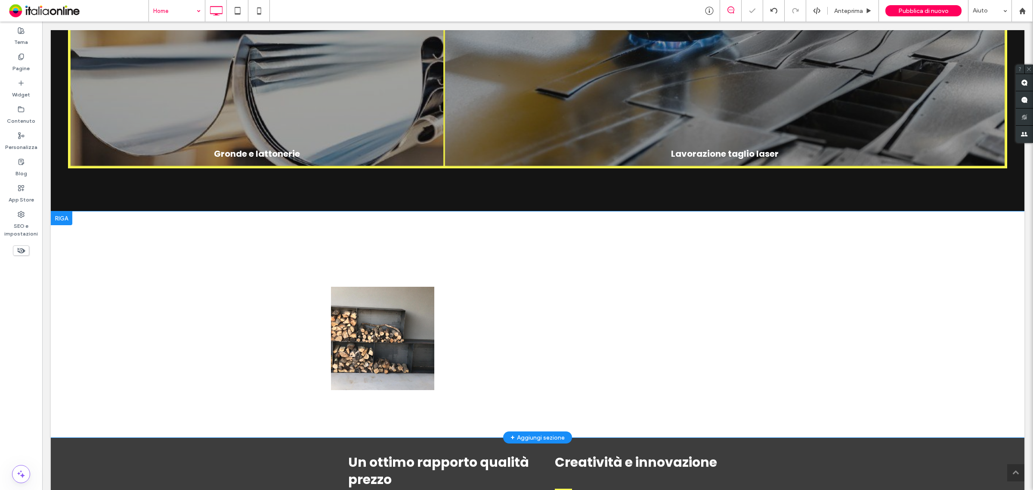
click at [69, 211] on div at bounding box center [62, 218] width 22 height 14
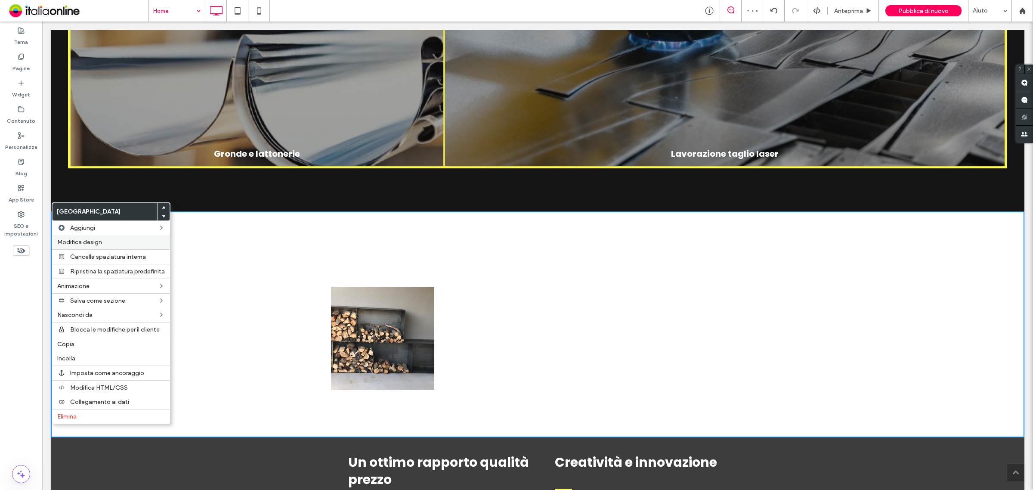
click at [97, 239] on span "Modifica design" at bounding box center [79, 241] width 45 height 7
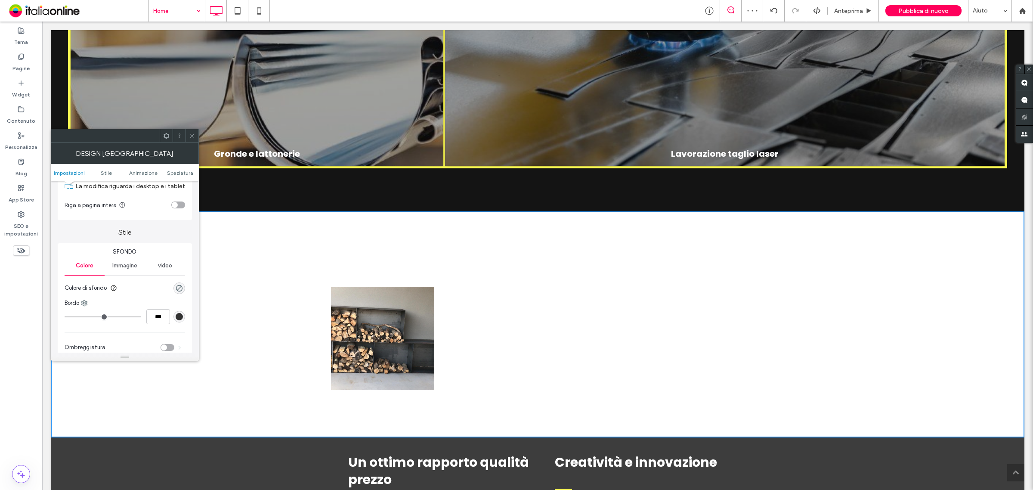
scroll to position [54, 0]
click at [179, 268] on icon "rgba(0, 0, 0, 0)" at bounding box center [179, 269] width 7 height 7
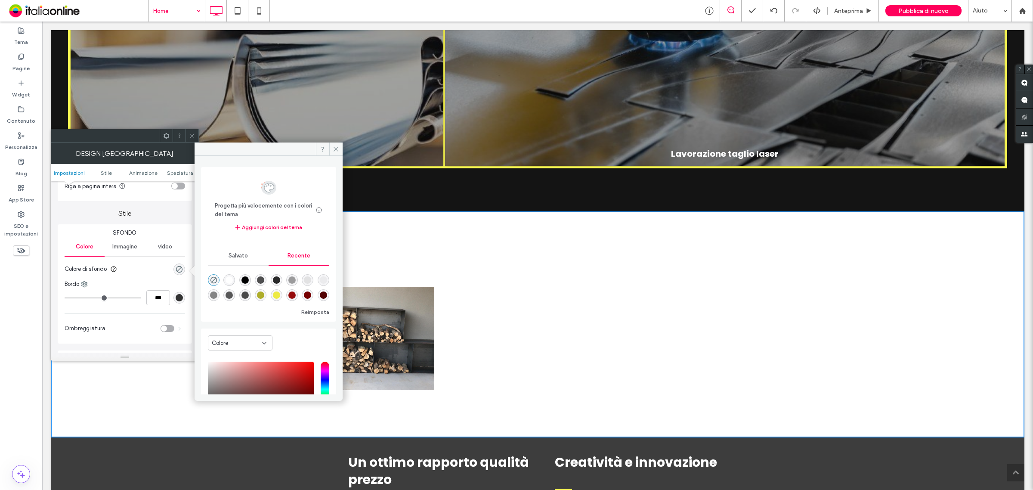
drag, startPoint x: 240, startPoint y: 279, endPoint x: 235, endPoint y: 287, distance: 9.3
click at [241, 279] on div "rgba(0, 0, 0, 1)" at bounding box center [244, 279] width 7 height 7
type input "***"
type input "****"
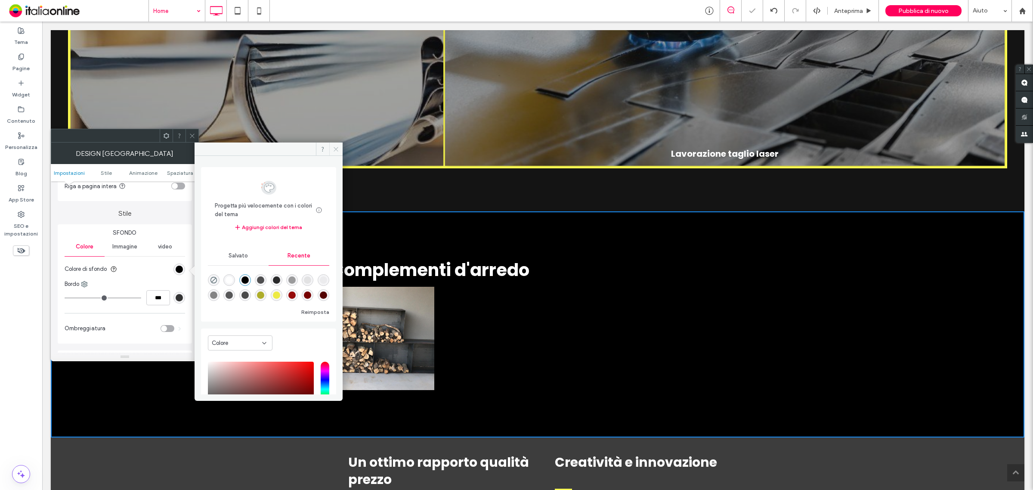
click at [338, 147] on icon at bounding box center [336, 149] width 6 height 6
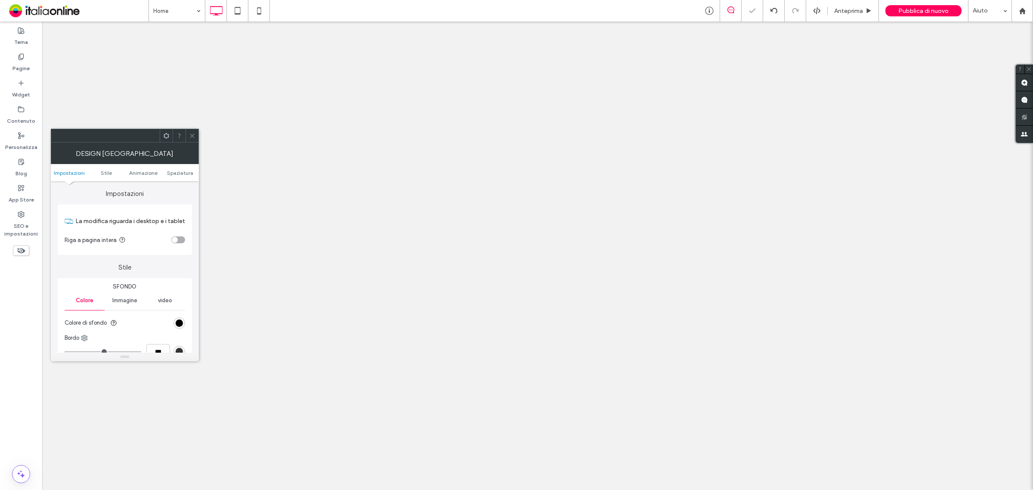
click at [194, 134] on icon at bounding box center [192, 136] width 6 height 6
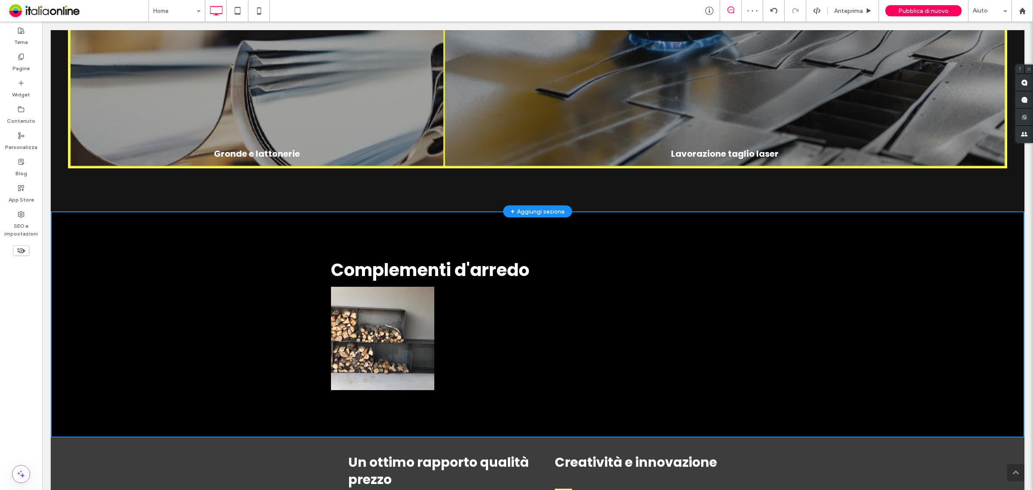
scroll to position [1829, 0]
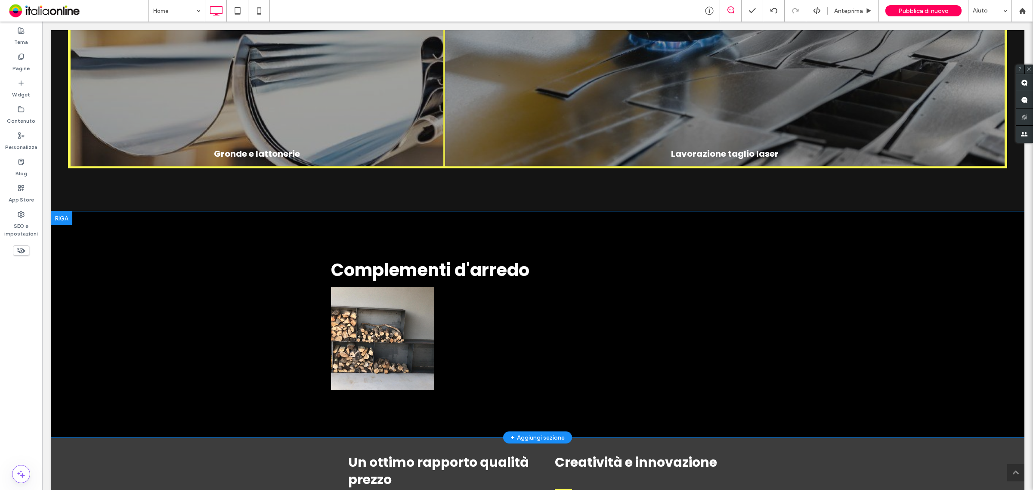
click at [62, 211] on div at bounding box center [62, 218] width 22 height 14
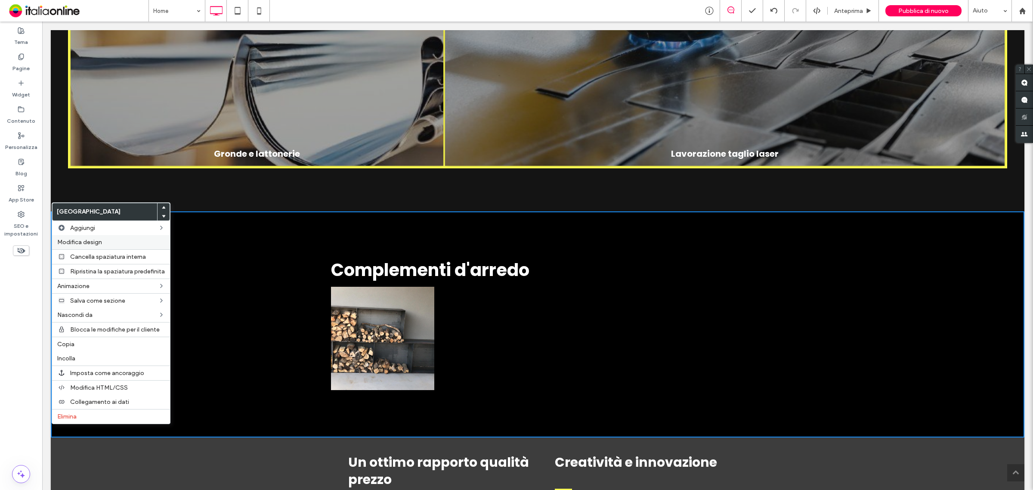
click at [93, 242] on span "Modifica design" at bounding box center [79, 241] width 45 height 7
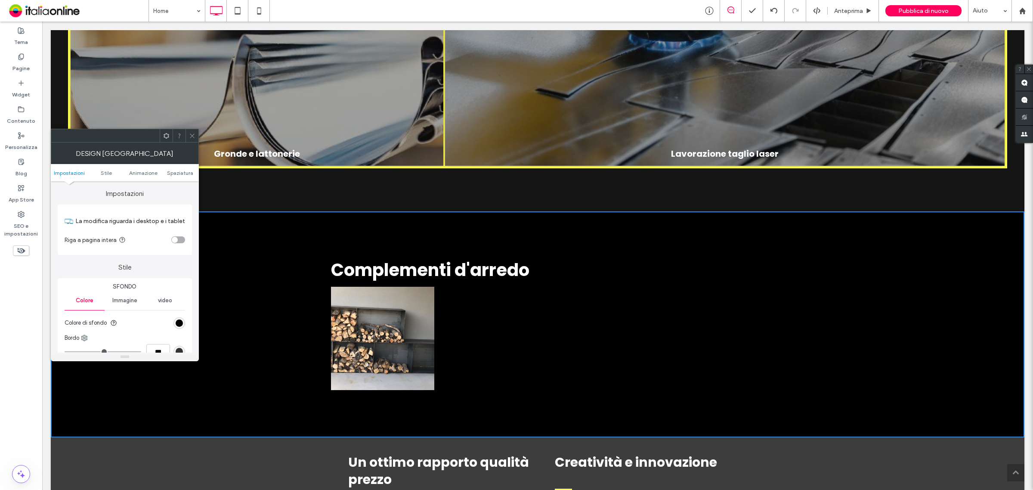
drag, startPoint x: 179, startPoint y: 237, endPoint x: 171, endPoint y: 237, distance: 8.6
click at [179, 237] on div "toggle" at bounding box center [178, 239] width 14 height 7
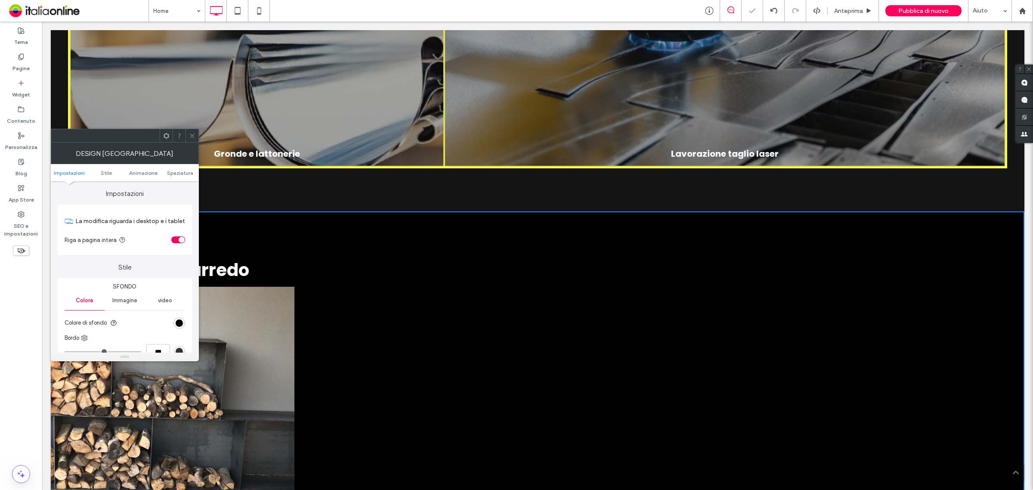
click at [192, 136] on icon at bounding box center [192, 136] width 6 height 6
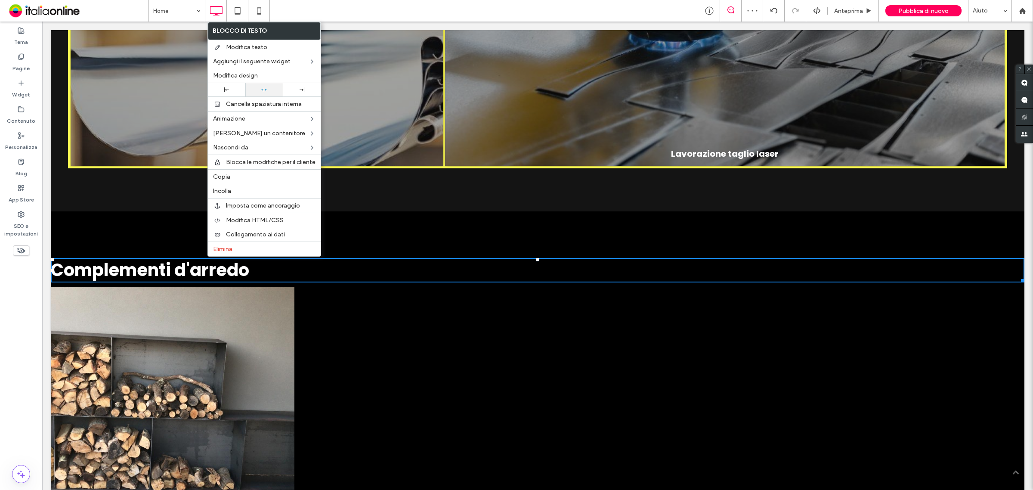
click at [264, 89] on icon at bounding box center [264, 90] width 6 height 6
click at [379, 263] on h1 "Complementi d'arredo" at bounding box center [537, 270] width 964 height 23
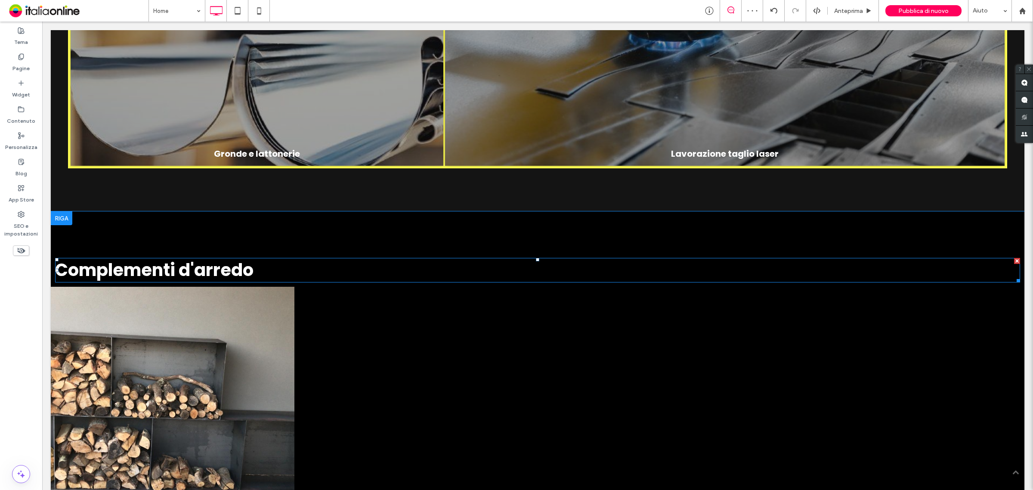
click at [379, 263] on h1 "Complementi d'arredo" at bounding box center [537, 270] width 964 height 23
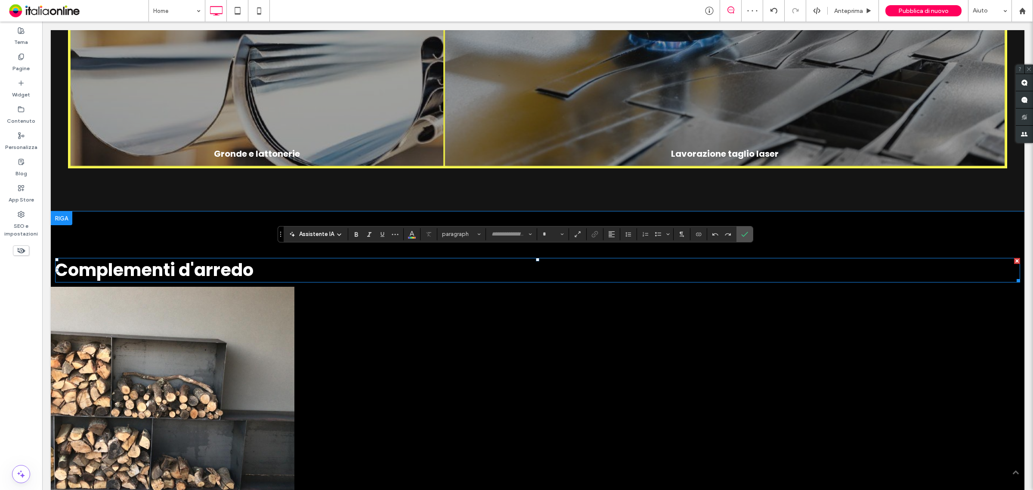
type input "*******"
type input "**"
click at [616, 232] on button "Allineamento" at bounding box center [611, 234] width 13 height 12
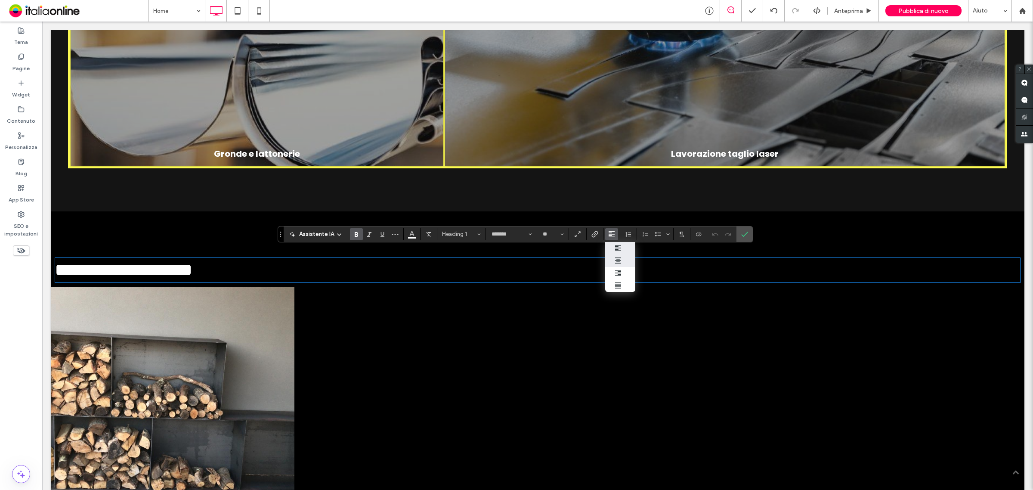
click at [618, 262] on use "ui.textEditor.alignment.center" at bounding box center [618, 260] width 6 height 6
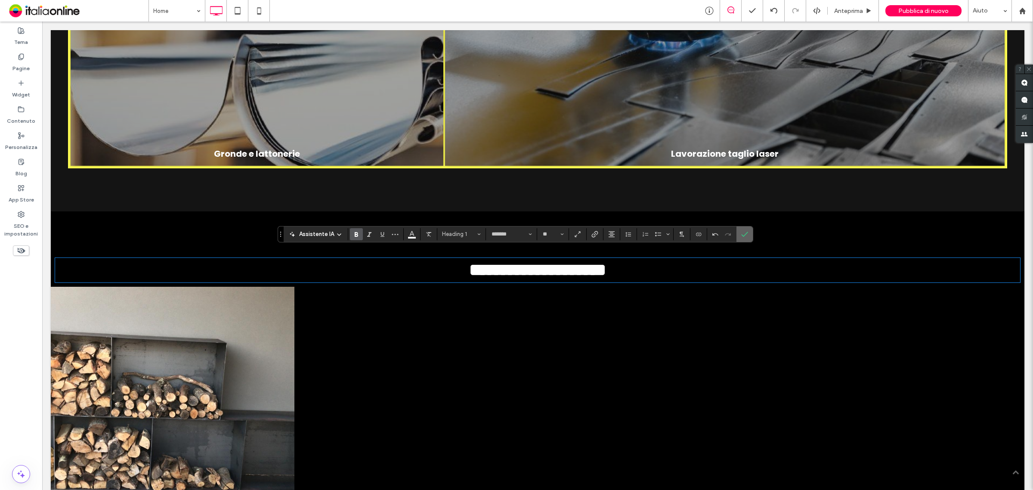
click at [751, 233] on label "Conferma" at bounding box center [744, 233] width 13 height 15
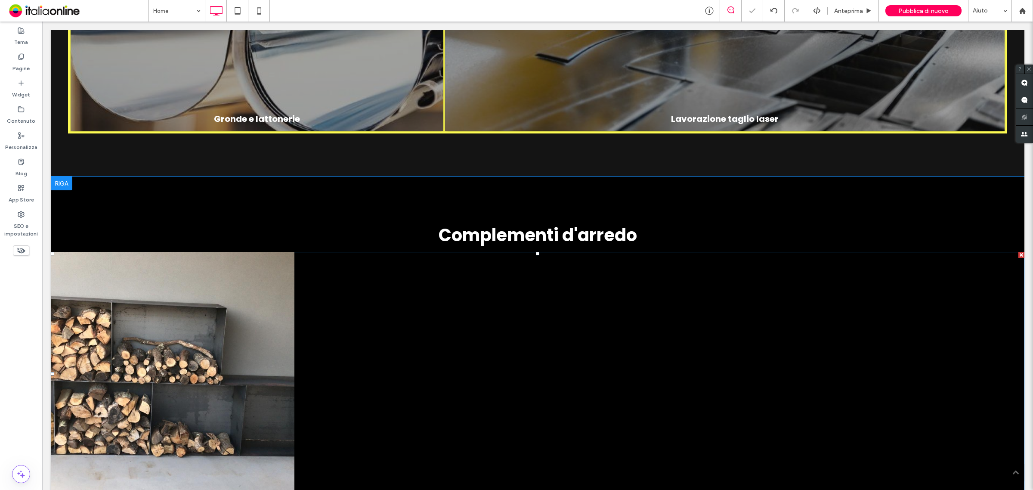
scroll to position [1883, 0]
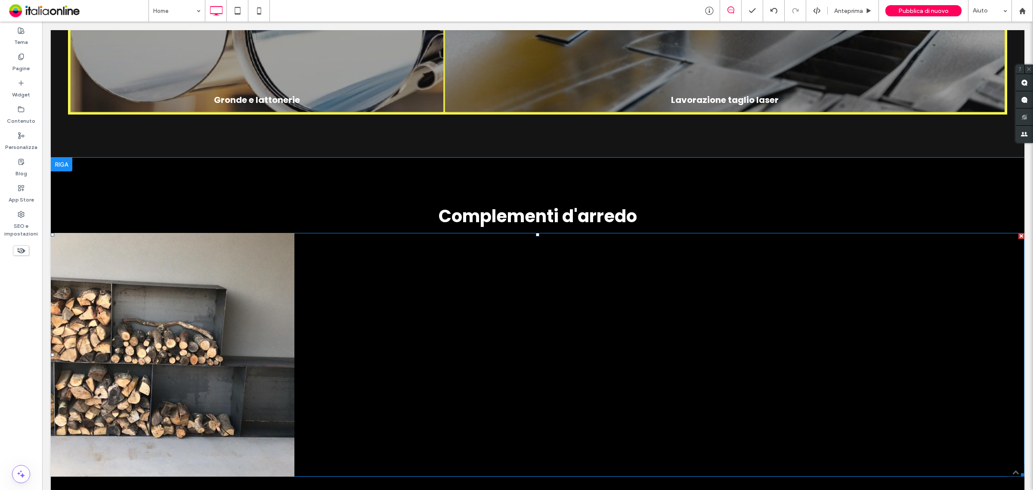
click at [439, 340] on div at bounding box center [416, 355] width 244 height 244
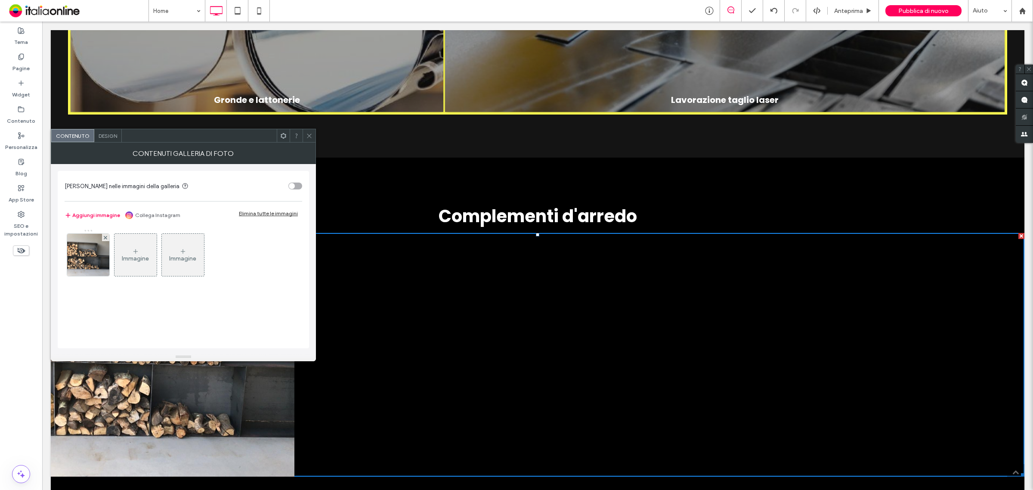
click at [139, 252] on icon at bounding box center [135, 251] width 7 height 7
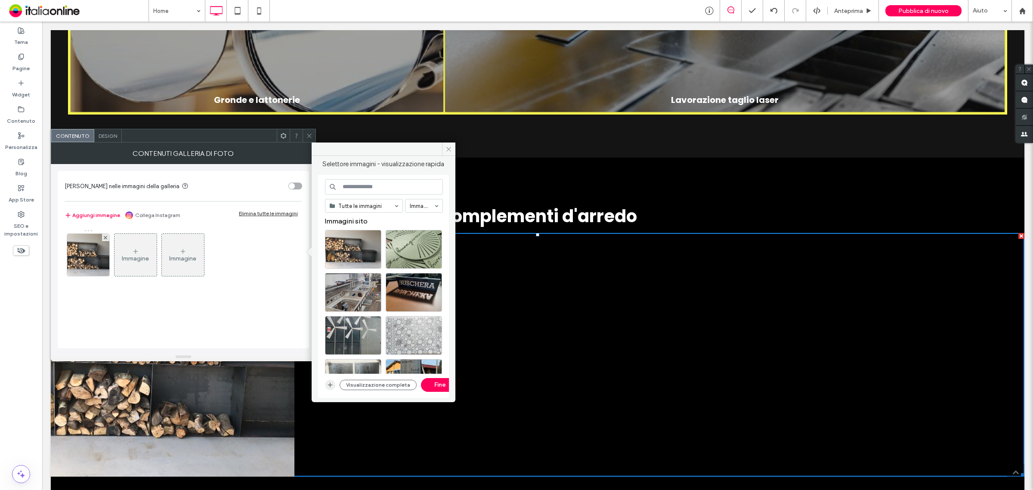
click at [327, 384] on icon "button" at bounding box center [330, 384] width 7 height 7
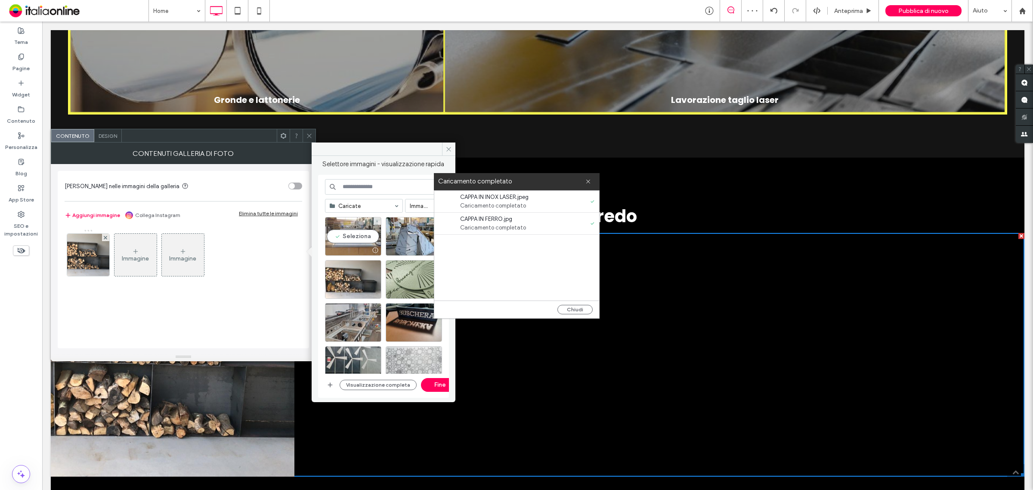
click at [367, 237] on div "Seleziona" at bounding box center [353, 236] width 56 height 39
click at [403, 237] on div "Seleziona" at bounding box center [414, 236] width 56 height 39
click at [563, 306] on button "Chiudi" at bounding box center [574, 309] width 35 height 9
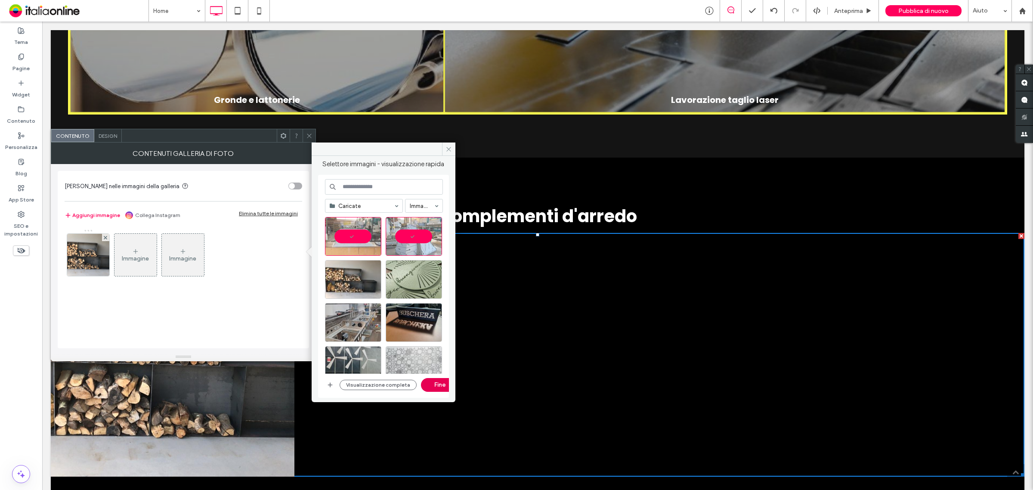
click at [430, 386] on button "Fine" at bounding box center [440, 385] width 39 height 14
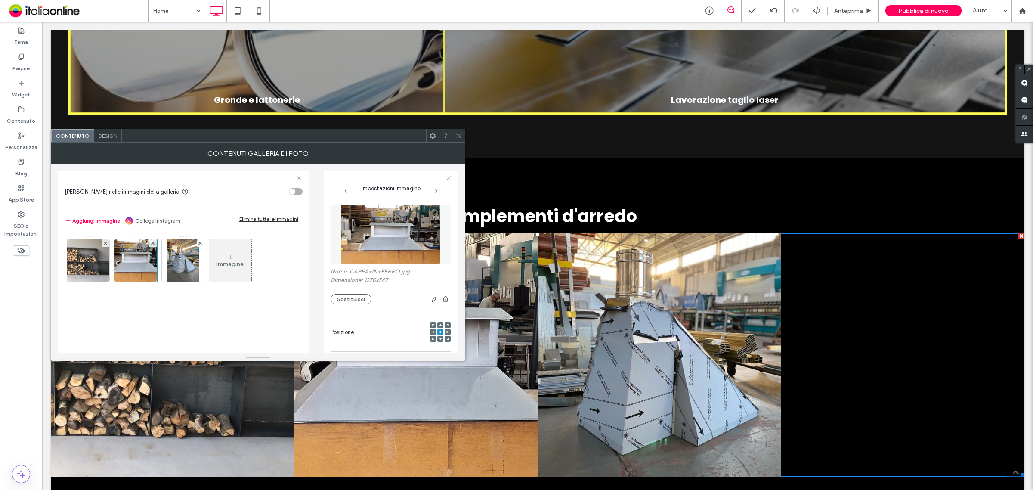
click at [220, 267] on div "Immagine" at bounding box center [229, 263] width 27 height 7
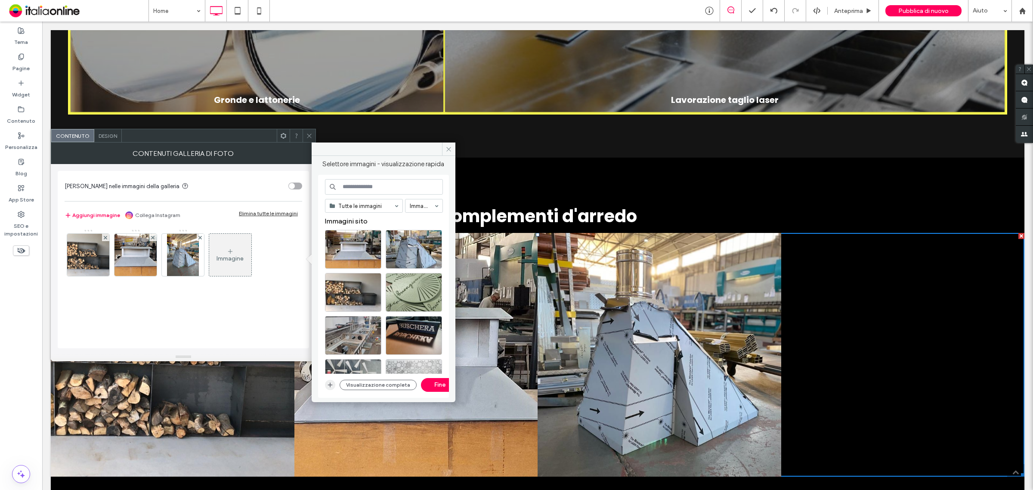
click at [330, 383] on icon "button" at bounding box center [330, 384] width 7 height 7
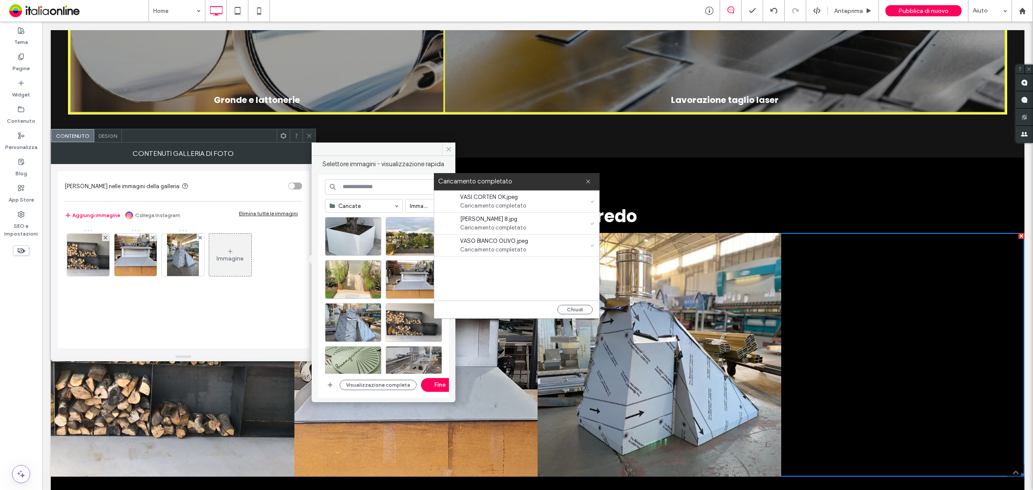
click at [579, 303] on div "Chiudi" at bounding box center [516, 309] width 165 height 18
click at [580, 305] on button "Chiudi" at bounding box center [574, 309] width 35 height 9
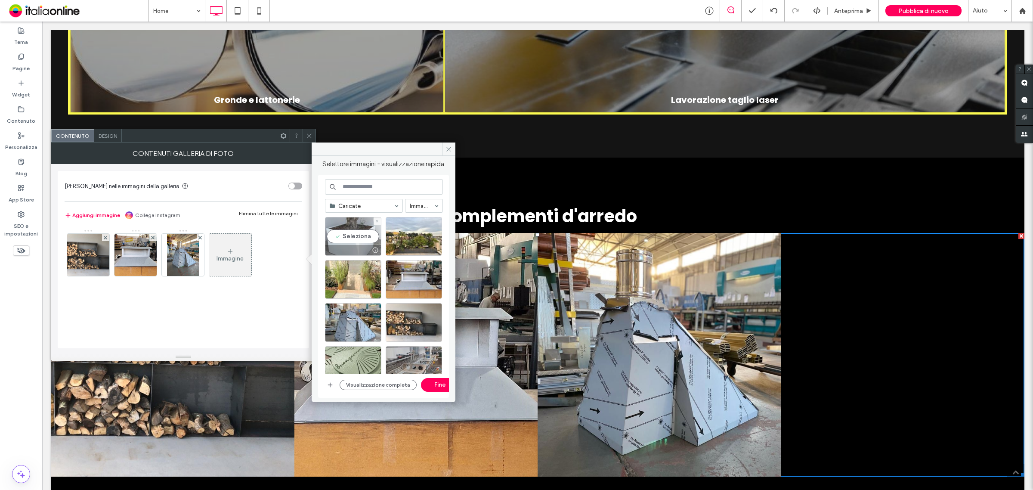
click at [346, 234] on div "Seleziona" at bounding box center [353, 236] width 56 height 39
click at [418, 233] on div "Seleziona" at bounding box center [414, 236] width 56 height 39
click at [363, 272] on div "Seleziona" at bounding box center [353, 279] width 56 height 39
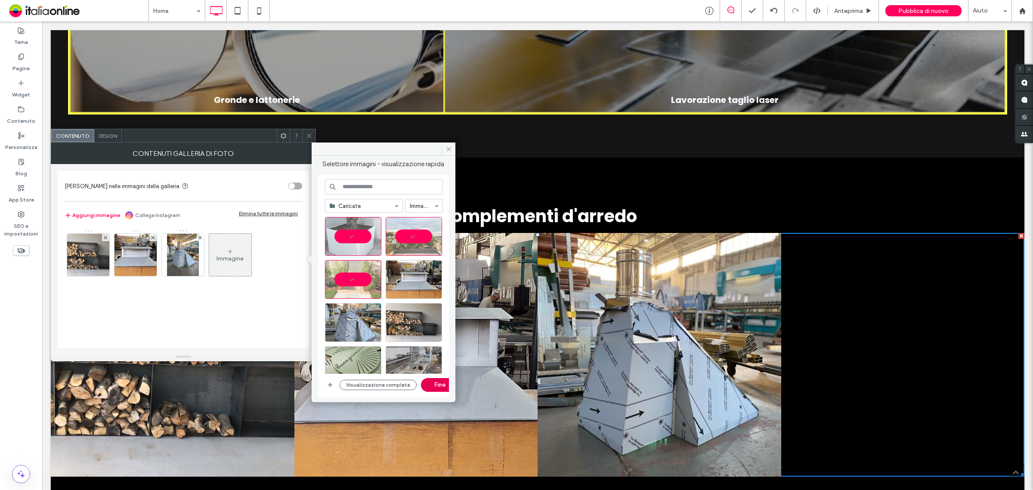
click at [437, 386] on button "Fine" at bounding box center [440, 385] width 39 height 14
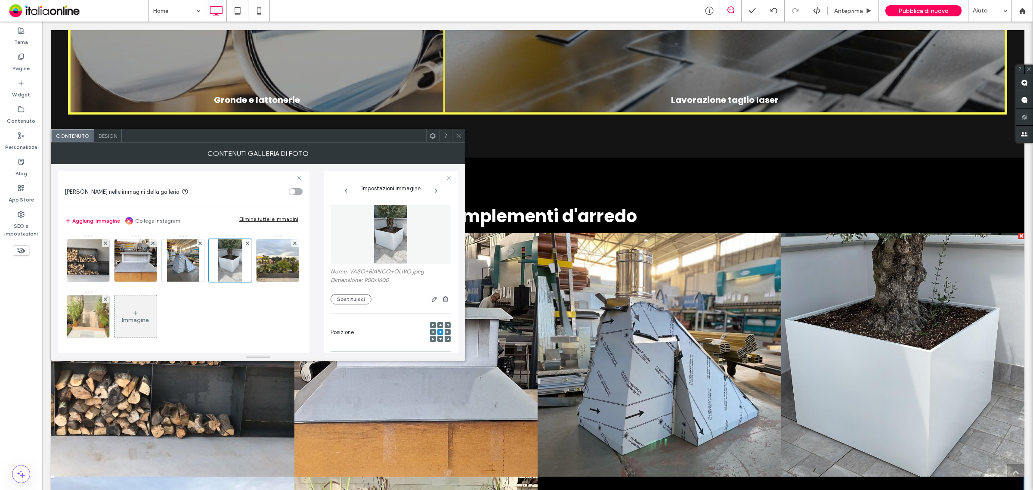
click at [139, 314] on icon at bounding box center [135, 312] width 7 height 7
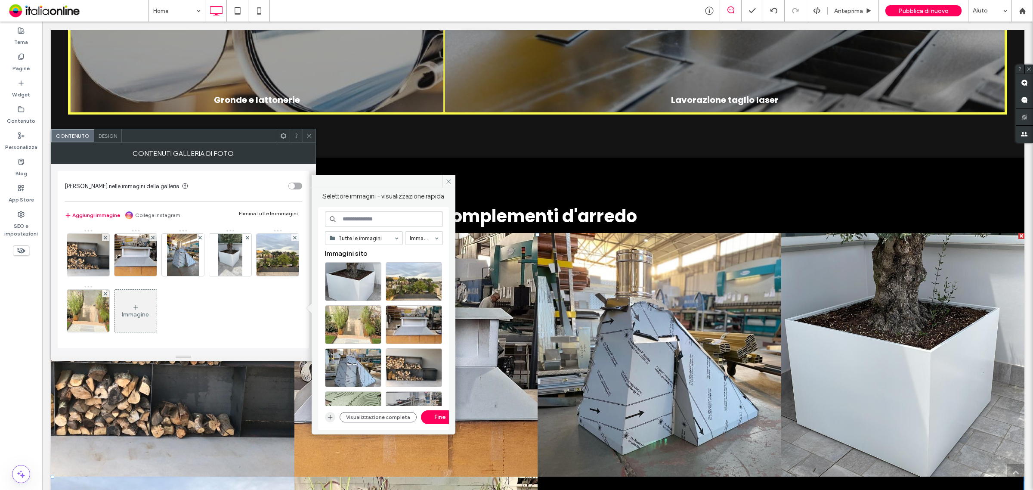
click at [329, 420] on icon "button" at bounding box center [330, 417] width 7 height 7
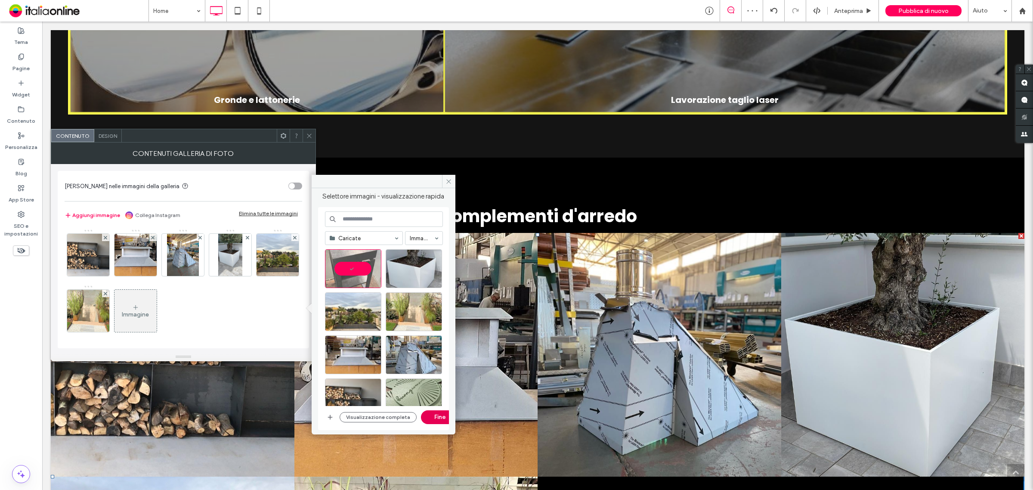
click at [424, 418] on button "Fine" at bounding box center [440, 417] width 39 height 14
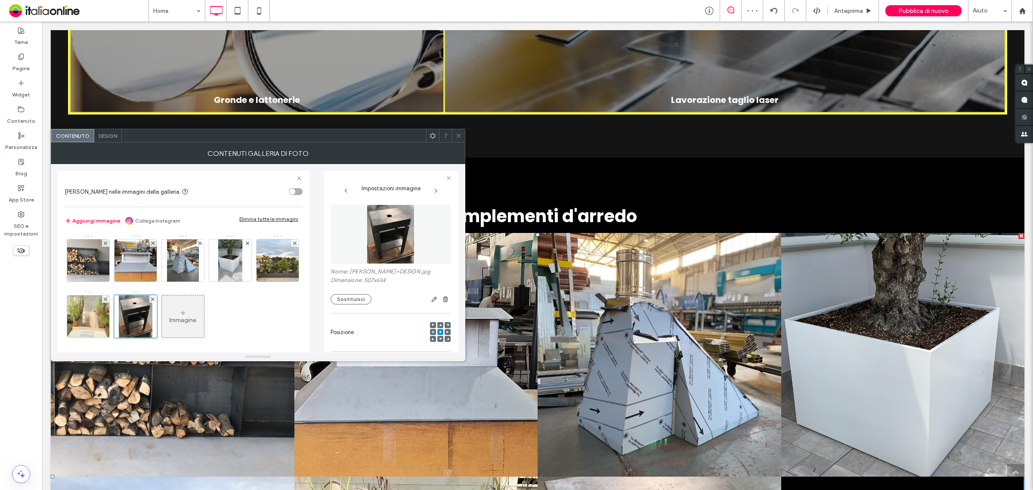
click at [458, 133] on icon at bounding box center [458, 136] width 6 height 6
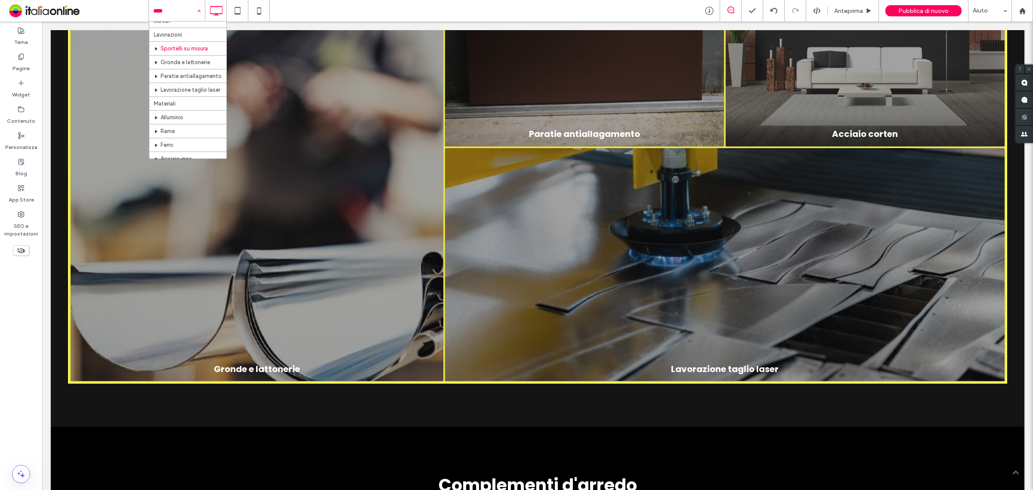
scroll to position [54, 0]
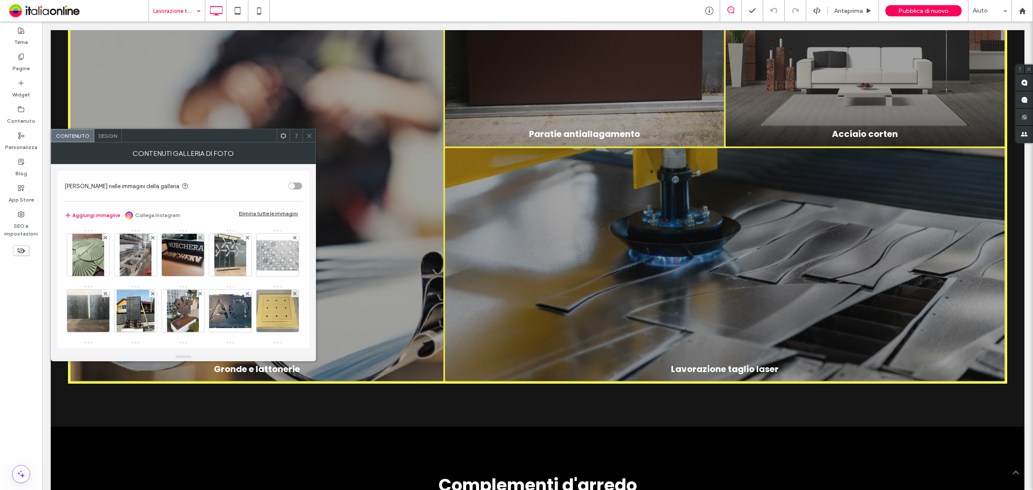
click at [112, 138] on span "Design" at bounding box center [108, 136] width 19 height 6
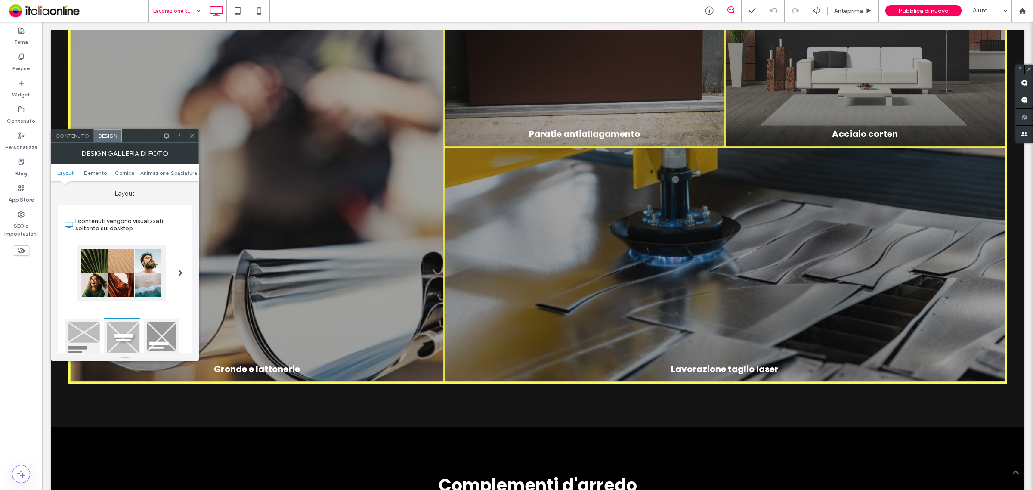
click at [78, 135] on span "Contenuto" at bounding box center [73, 136] width 34 height 6
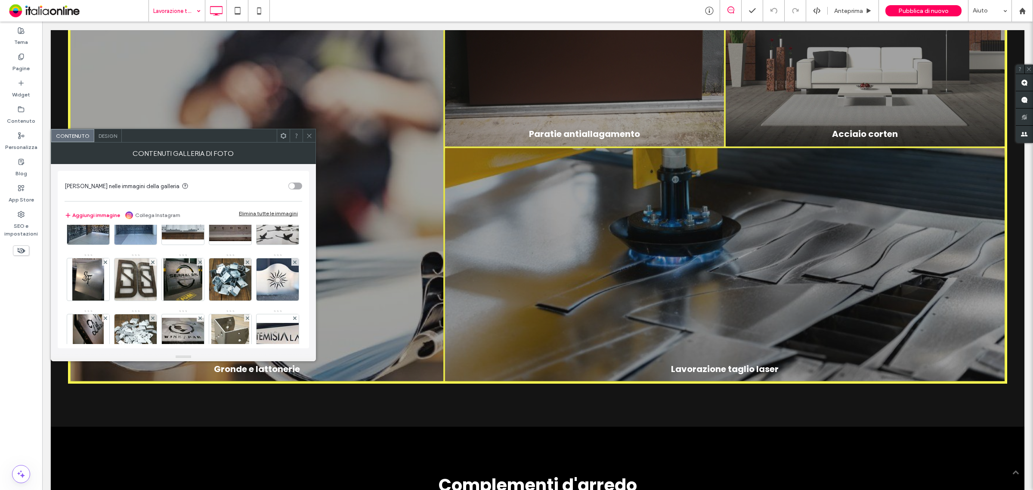
scroll to position [396, 0]
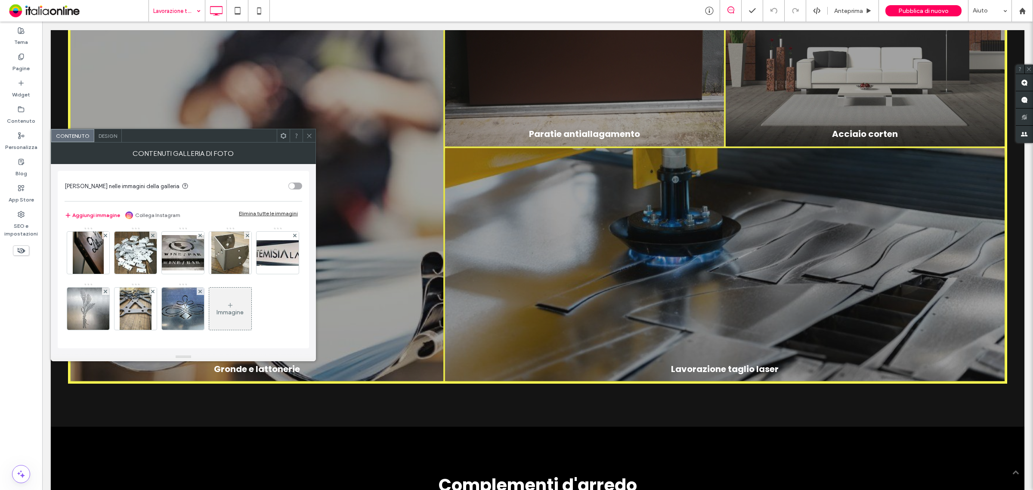
click at [209, 304] on div "Immagine" at bounding box center [230, 308] width 42 height 40
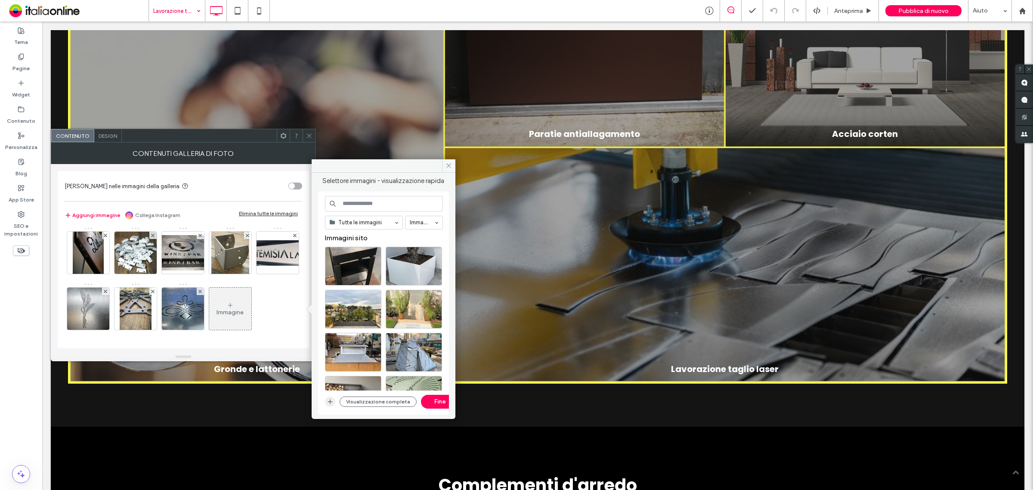
click at [328, 401] on icon "button" at bounding box center [330, 401] width 7 height 7
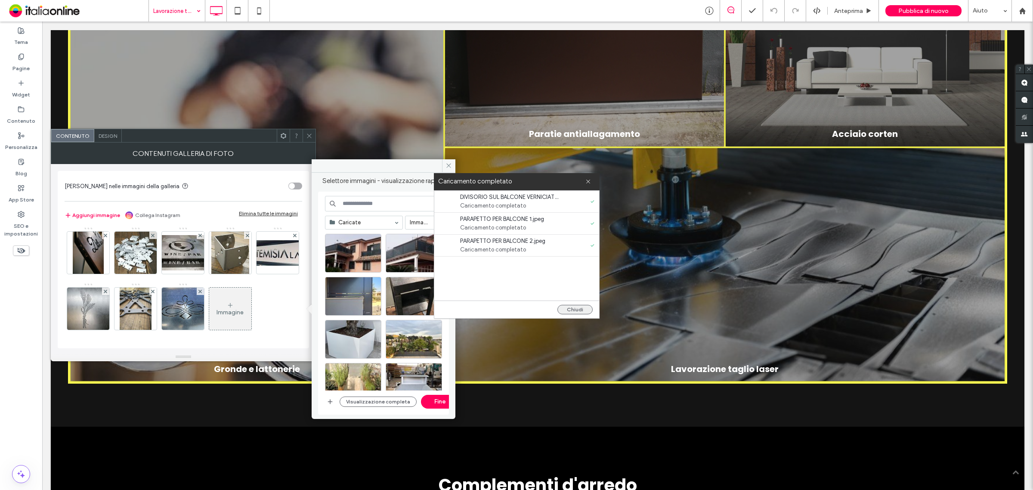
drag, startPoint x: 570, startPoint y: 307, endPoint x: 513, endPoint y: 270, distance: 68.5
click at [570, 307] on button "Chiudi" at bounding box center [574, 309] width 35 height 9
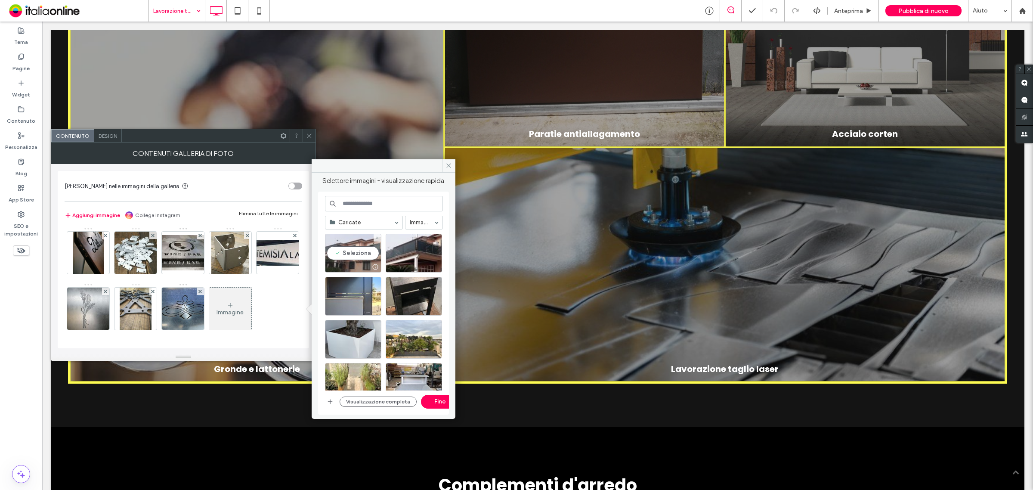
click at [349, 248] on div "Seleziona" at bounding box center [353, 253] width 56 height 39
click at [407, 253] on div at bounding box center [414, 253] width 56 height 39
click at [351, 287] on div "Seleziona" at bounding box center [353, 296] width 56 height 39
click at [431, 401] on button "Fine" at bounding box center [440, 402] width 39 height 14
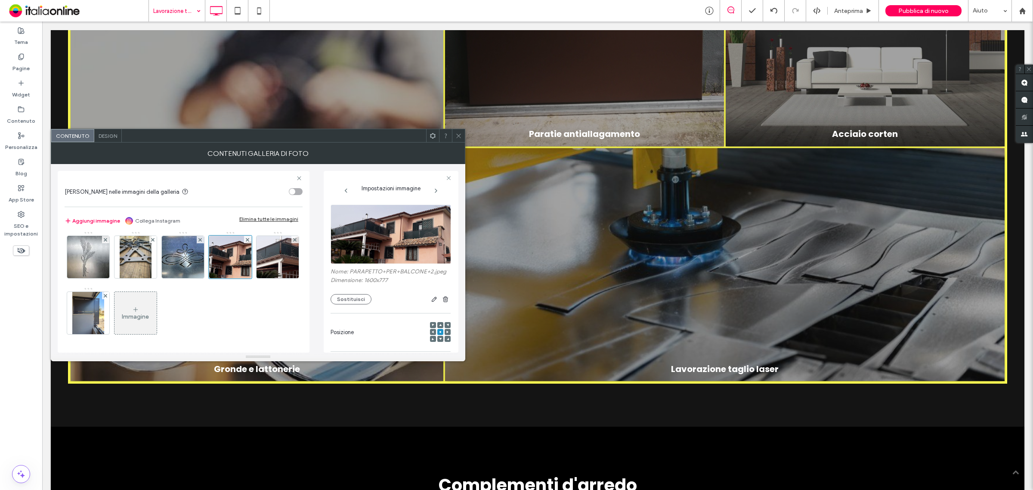
click at [114, 309] on div "Immagine" at bounding box center [135, 313] width 42 height 40
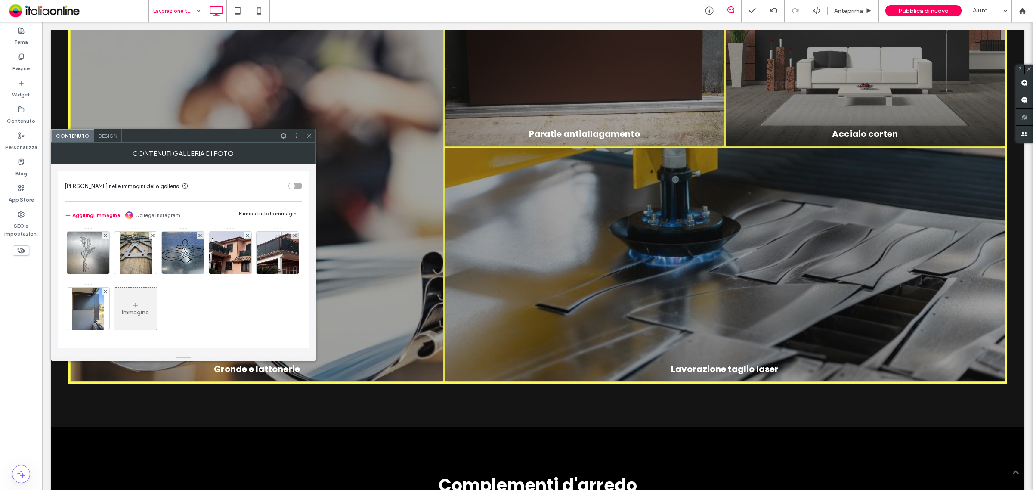
scroll to position [452, 0]
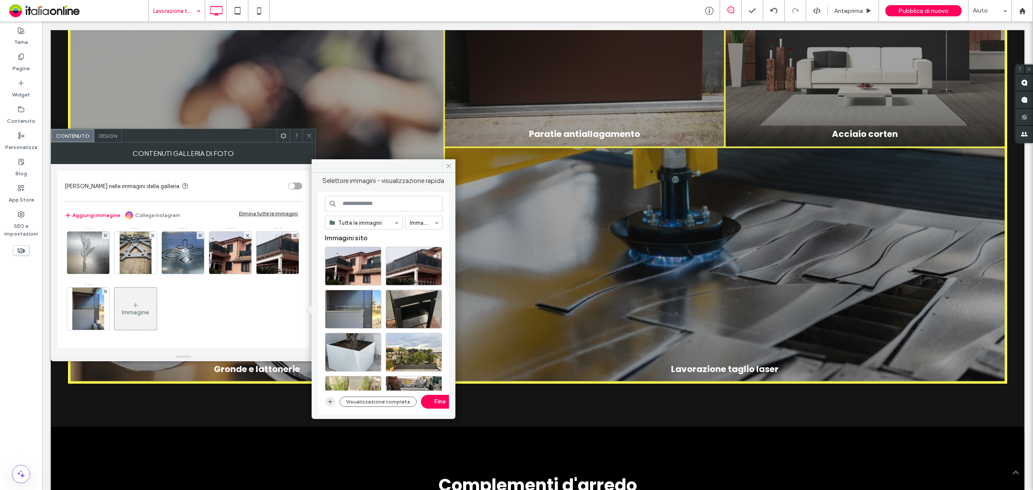
click at [329, 399] on icon "button" at bounding box center [330, 401] width 7 height 7
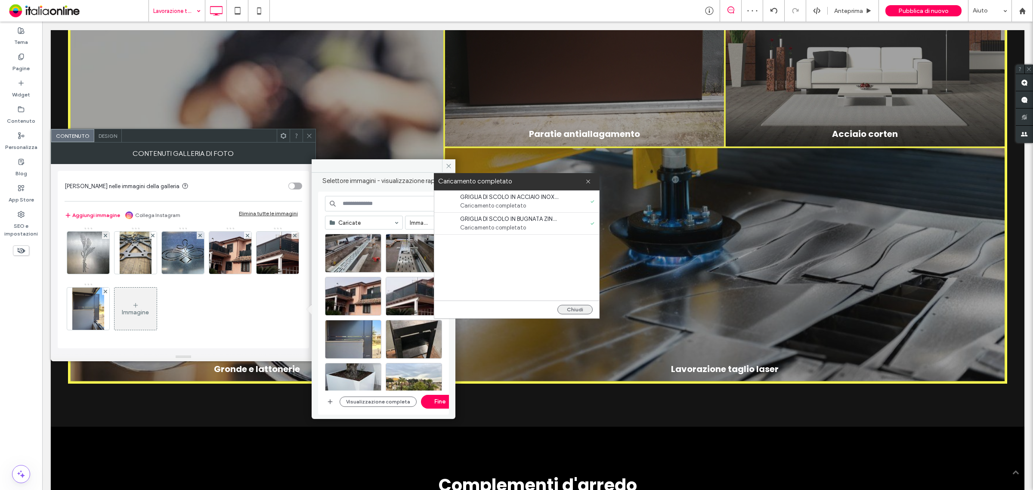
click at [575, 308] on button "Chiudi" at bounding box center [574, 309] width 35 height 9
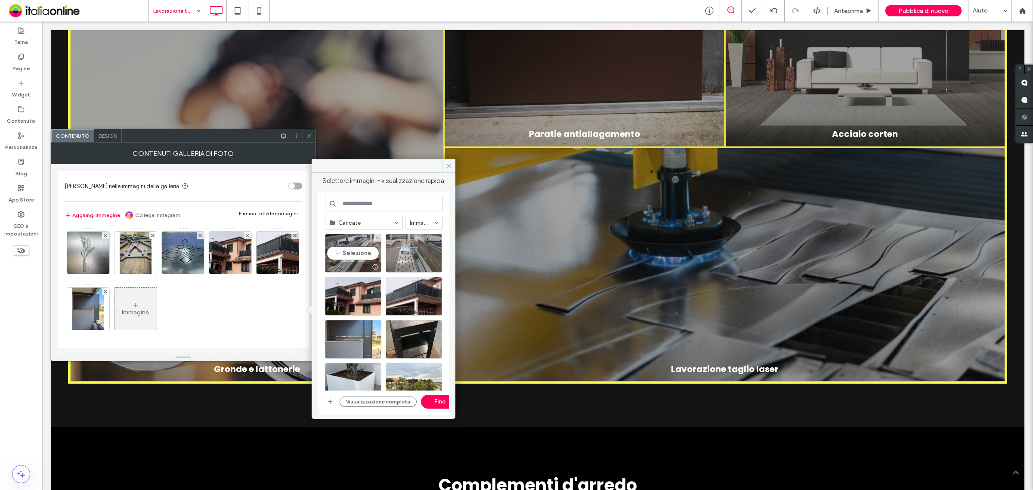
drag, startPoint x: 343, startPoint y: 248, endPoint x: 397, endPoint y: 247, distance: 53.8
click at [343, 248] on div "Seleziona" at bounding box center [353, 253] width 56 height 39
click at [402, 248] on div "Seleziona" at bounding box center [414, 253] width 56 height 39
click at [437, 402] on button "Fine" at bounding box center [440, 402] width 39 height 14
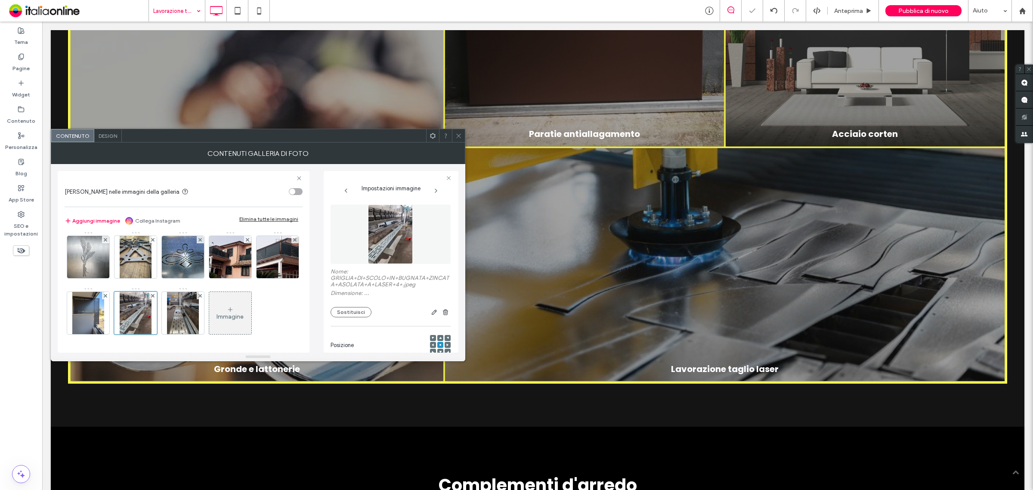
scroll to position [453, 0]
click at [457, 136] on icon at bounding box center [458, 136] width 6 height 6
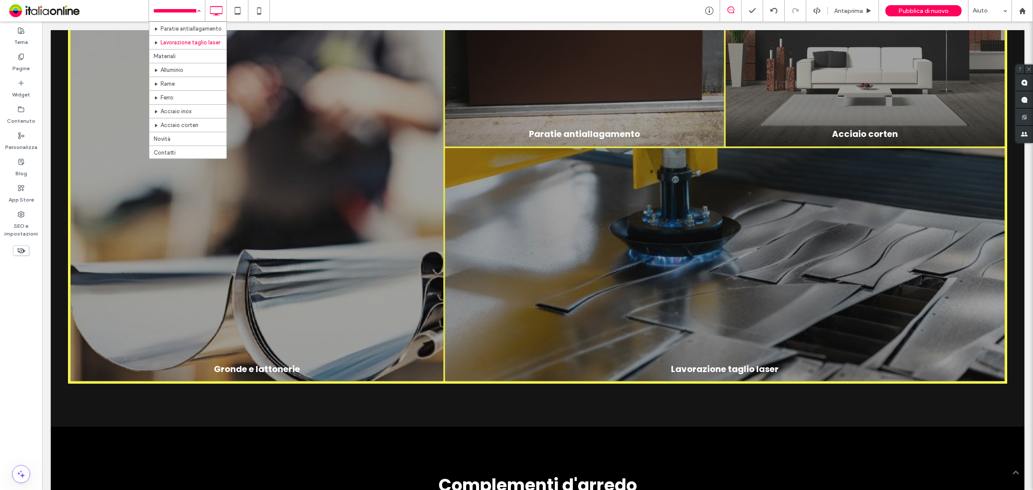
scroll to position [106, 0]
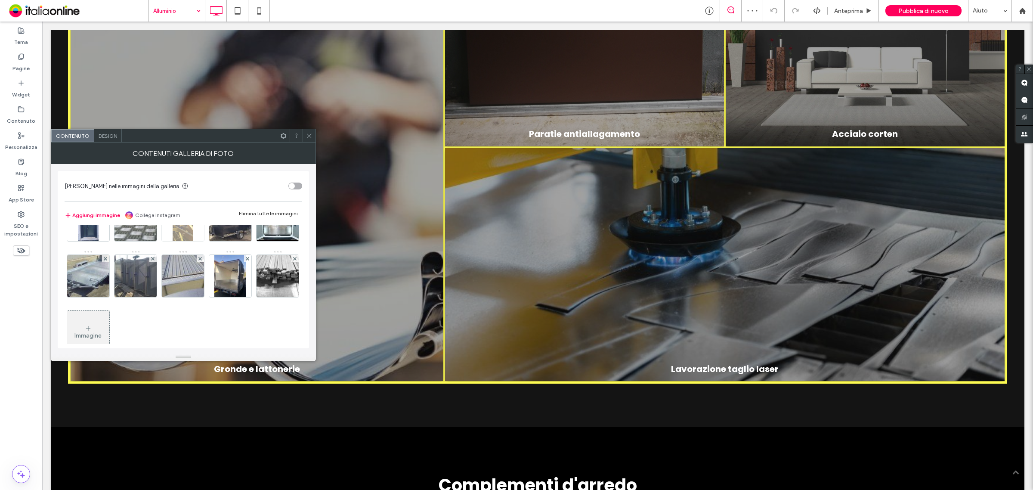
scroll to position [59, 0]
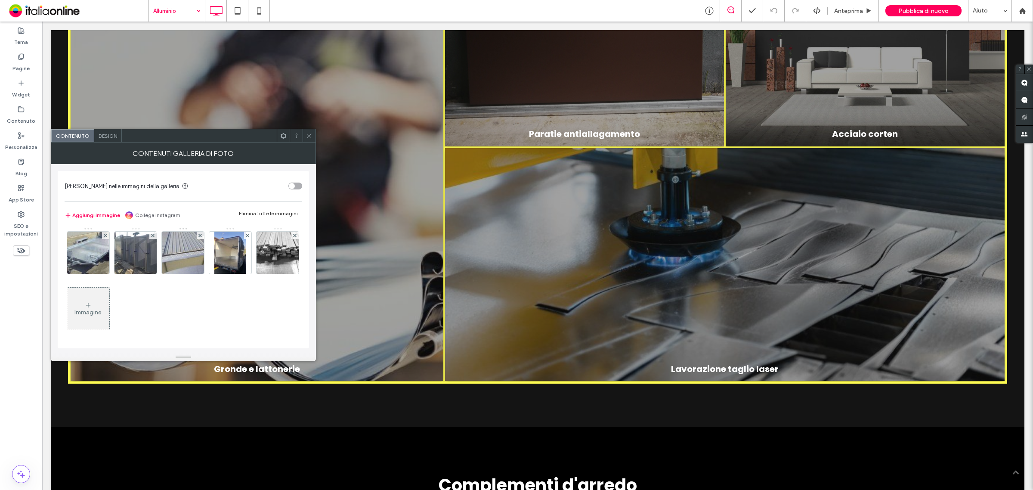
click at [109, 321] on div "Immagine" at bounding box center [88, 308] width 42 height 40
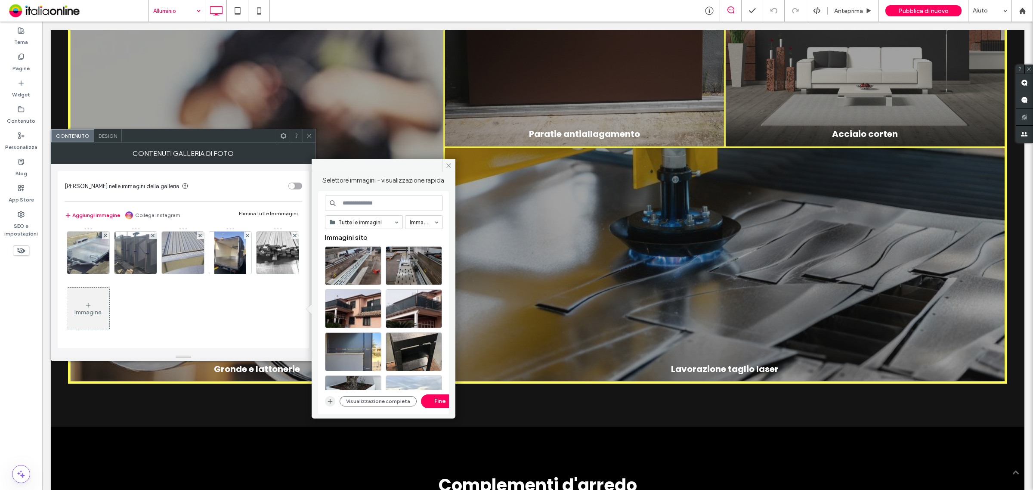
click at [330, 402] on use "button" at bounding box center [330, 401] width 5 height 5
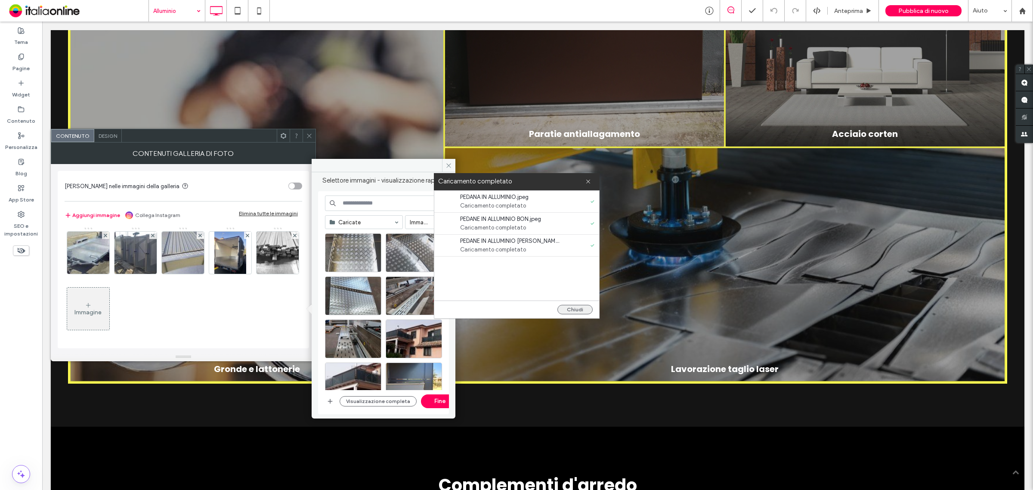
click at [584, 310] on button "Chiudi" at bounding box center [574, 309] width 35 height 9
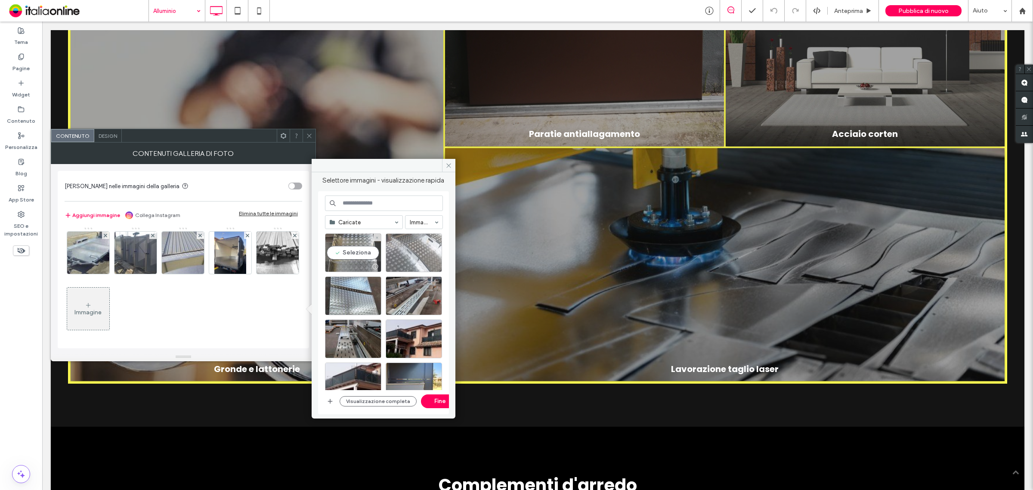
drag, startPoint x: 364, startPoint y: 255, endPoint x: 398, endPoint y: 250, distance: 34.8
click at [364, 254] on div "Seleziona" at bounding box center [353, 252] width 56 height 39
click at [399, 250] on div "Seleziona" at bounding box center [414, 252] width 56 height 39
click at [346, 283] on div "Seleziona" at bounding box center [353, 295] width 56 height 39
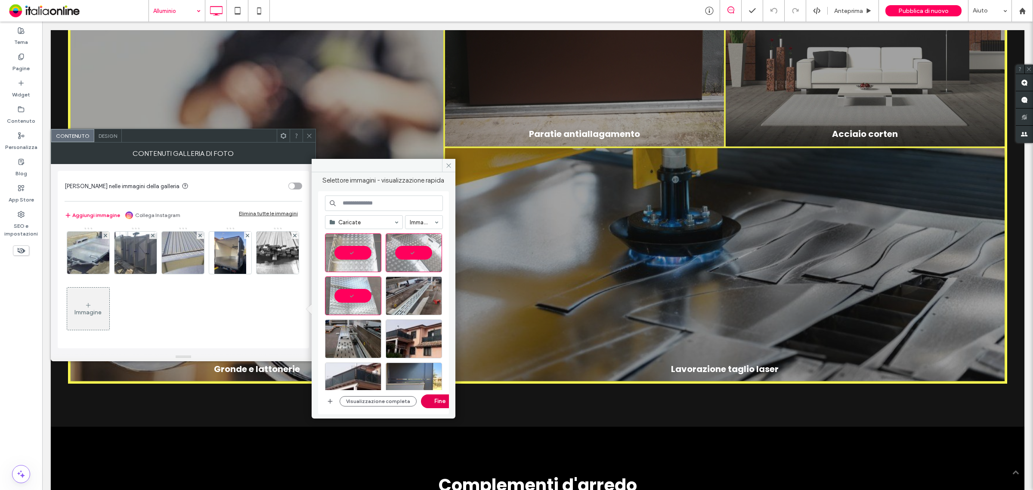
click at [435, 399] on button "Fine" at bounding box center [440, 401] width 39 height 14
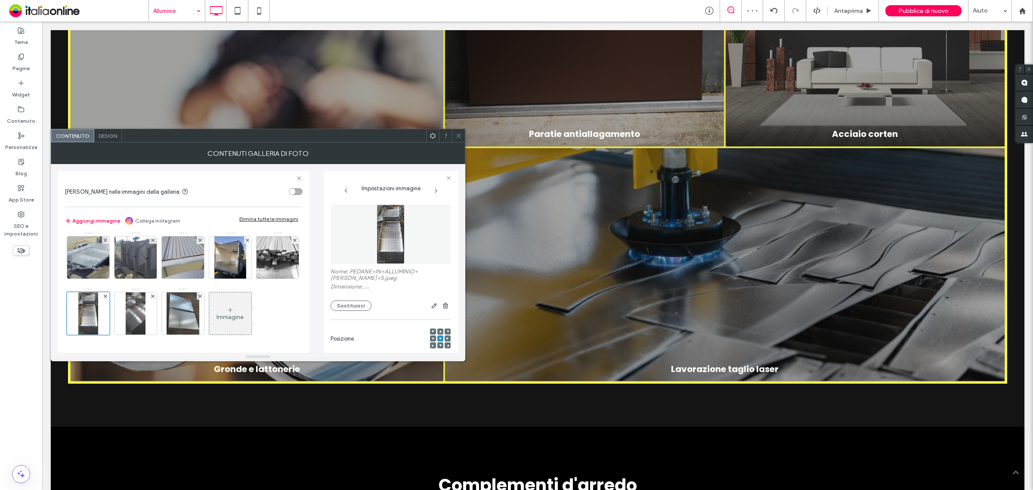
click at [459, 134] on icon at bounding box center [458, 136] width 6 height 6
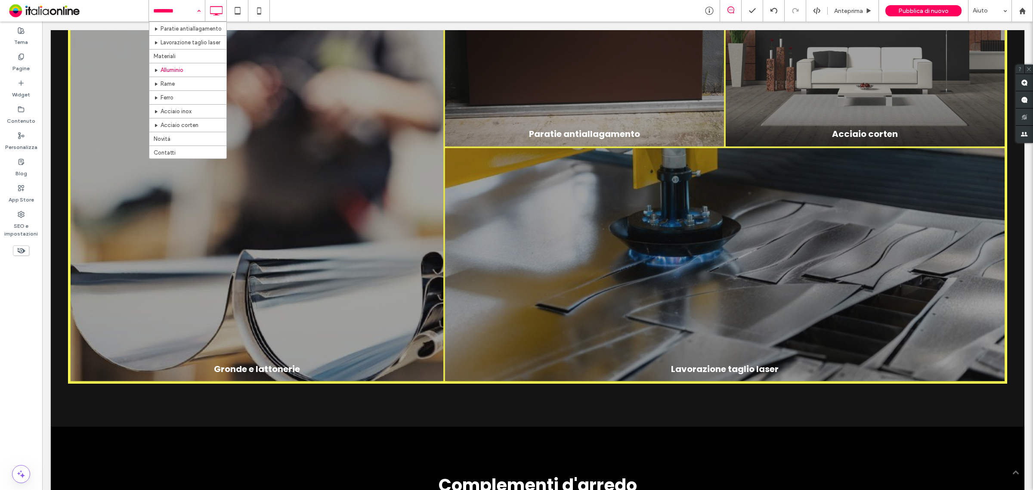
scroll to position [106, 0]
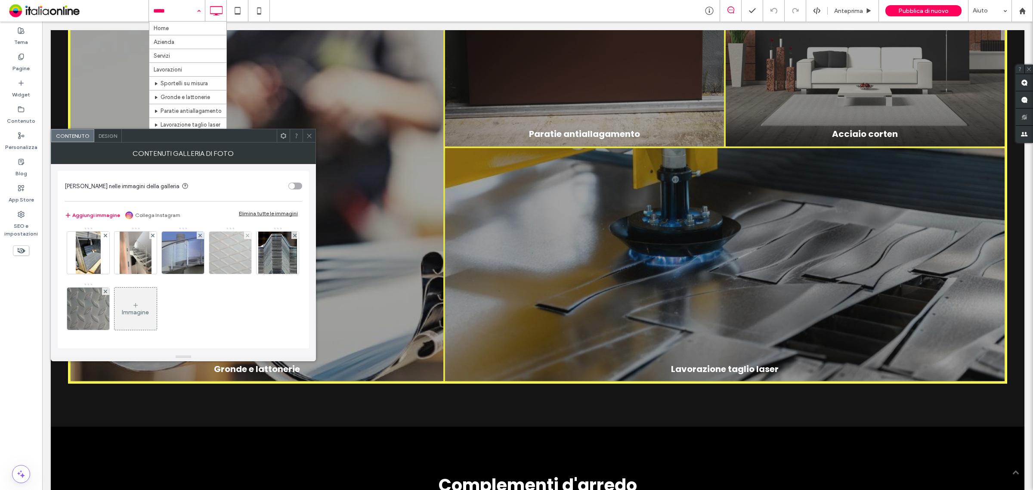
scroll to position [171, 0]
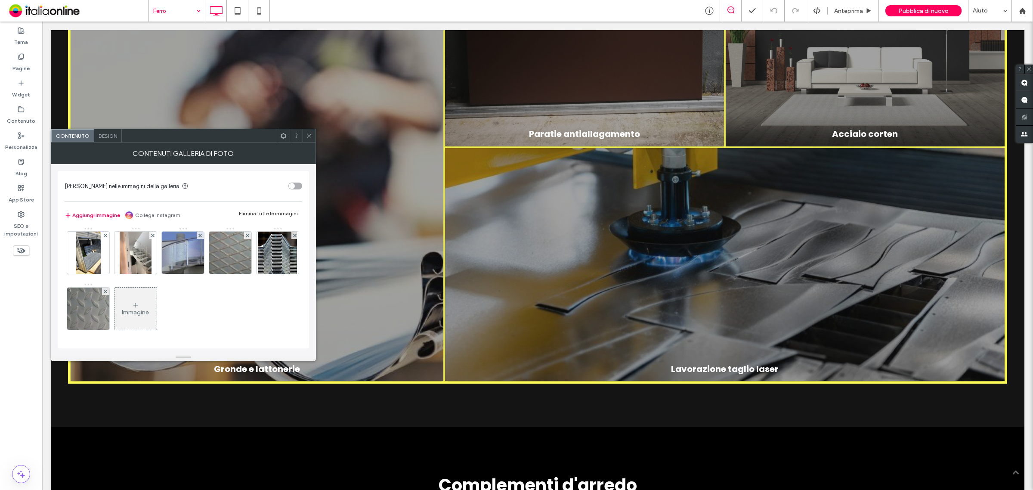
click at [132, 308] on icon at bounding box center [135, 305] width 7 height 7
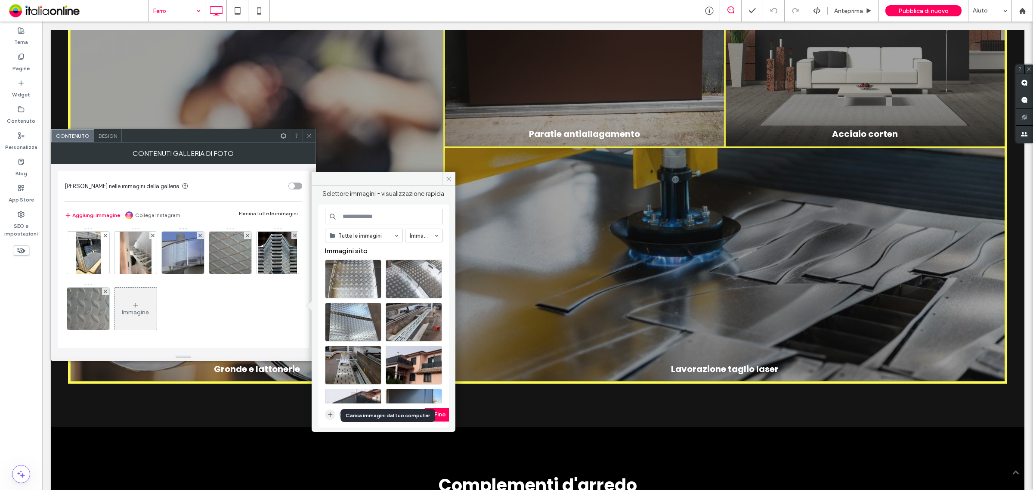
click at [328, 414] on icon "button" at bounding box center [330, 414] width 7 height 7
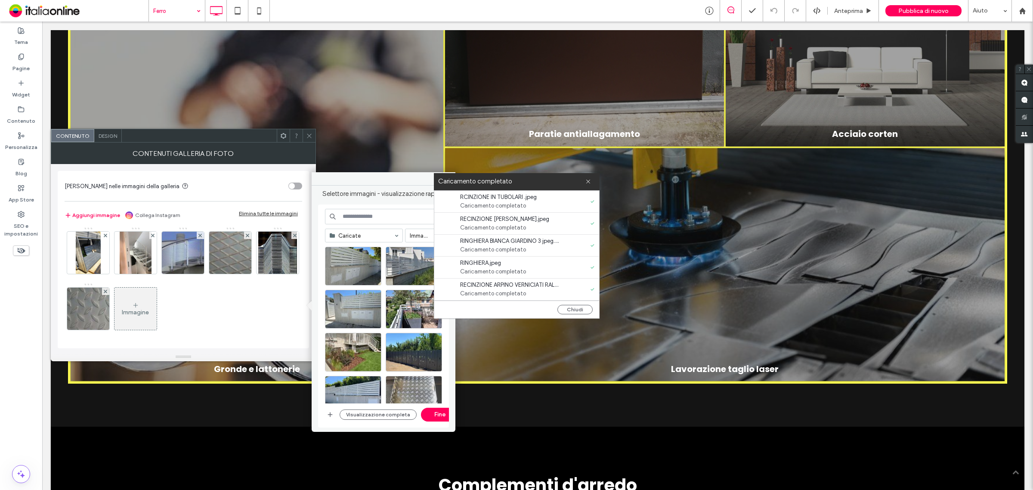
drag, startPoint x: 572, startPoint y: 309, endPoint x: 551, endPoint y: 296, distance: 23.8
click at [572, 308] on button "Chiudi" at bounding box center [574, 309] width 35 height 9
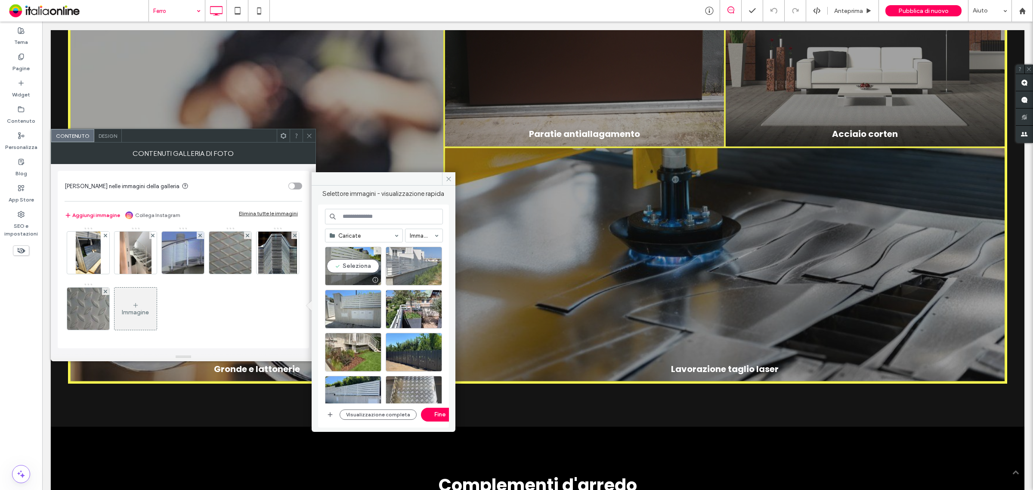
drag, startPoint x: 355, startPoint y: 267, endPoint x: 387, endPoint y: 266, distance: 31.9
click at [355, 267] on div "Seleziona" at bounding box center [353, 266] width 56 height 39
click at [403, 263] on div "Seleziona" at bounding box center [414, 266] width 56 height 39
drag, startPoint x: 358, startPoint y: 297, endPoint x: 377, endPoint y: 297, distance: 19.8
click at [358, 297] on div "Seleziona" at bounding box center [353, 309] width 56 height 39
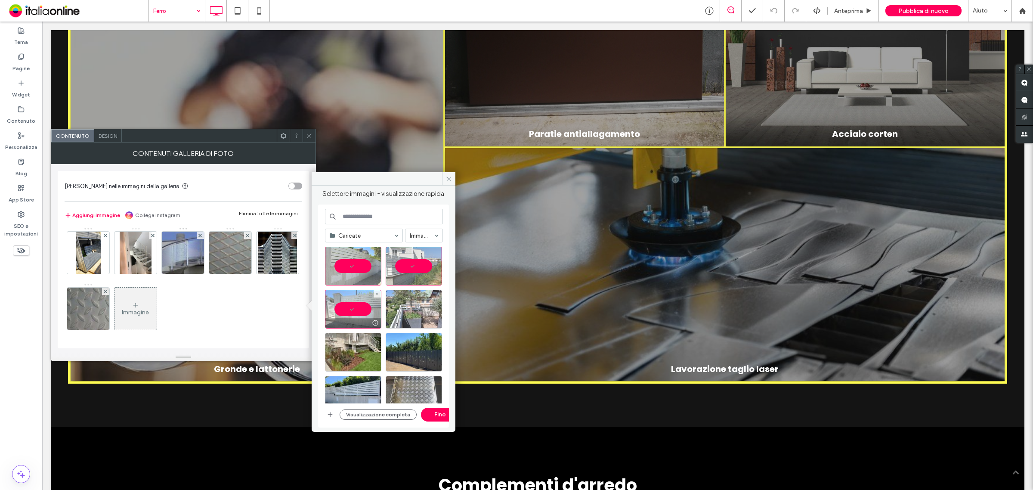
click at [403, 299] on div at bounding box center [414, 309] width 56 height 39
click at [354, 340] on div "Seleziona" at bounding box center [353, 352] width 56 height 39
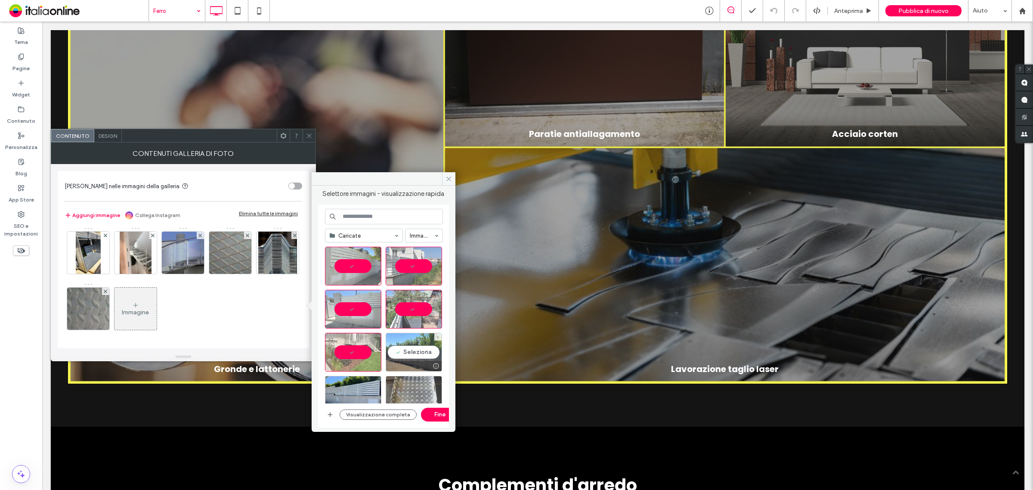
click at [407, 342] on div "Seleziona" at bounding box center [414, 352] width 56 height 39
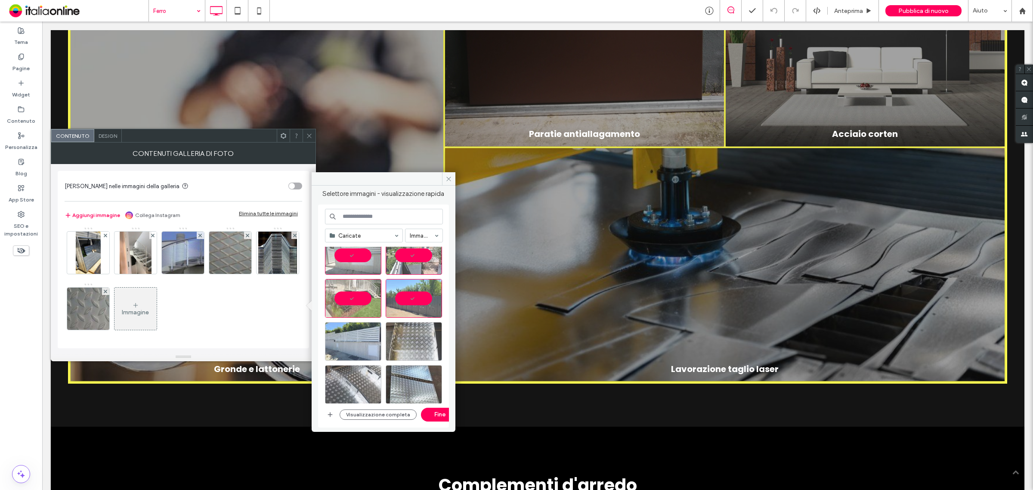
click at [348, 346] on div at bounding box center [353, 341] width 56 height 39
click at [433, 414] on button "Fine" at bounding box center [440, 415] width 39 height 14
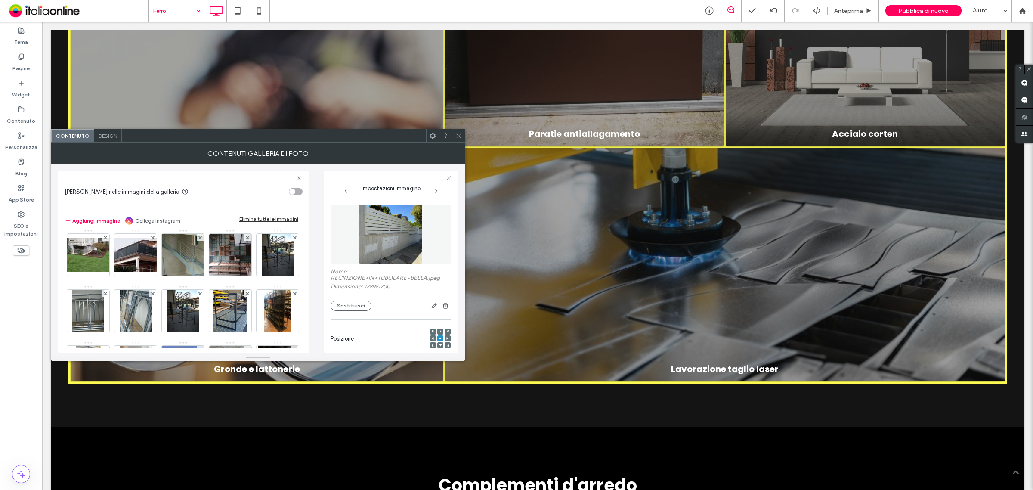
scroll to position [0, 0]
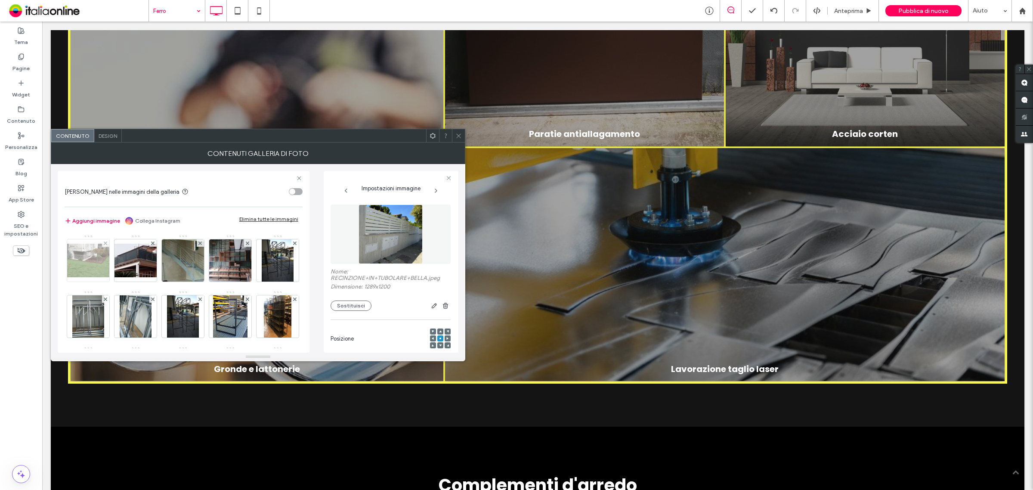
click at [103, 241] on div at bounding box center [105, 242] width 7 height 7
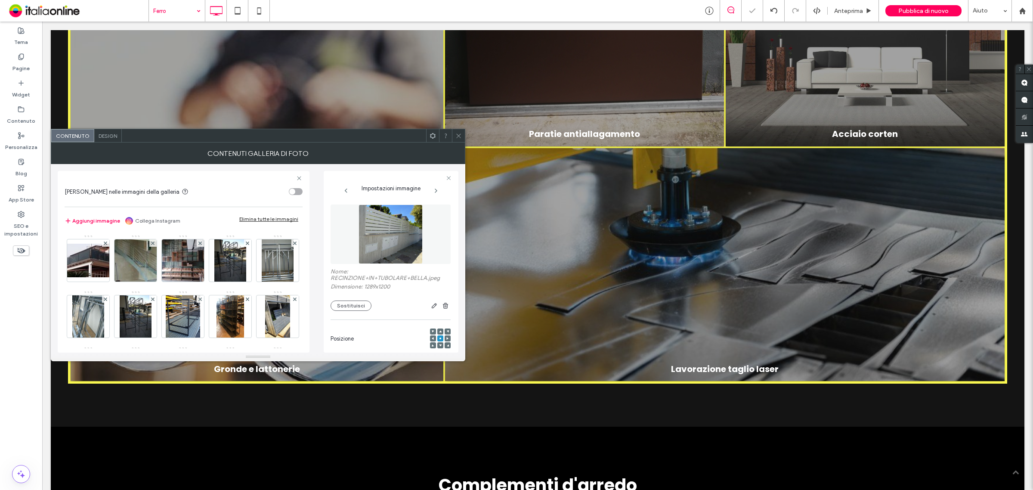
click at [457, 138] on use at bounding box center [458, 135] width 4 height 4
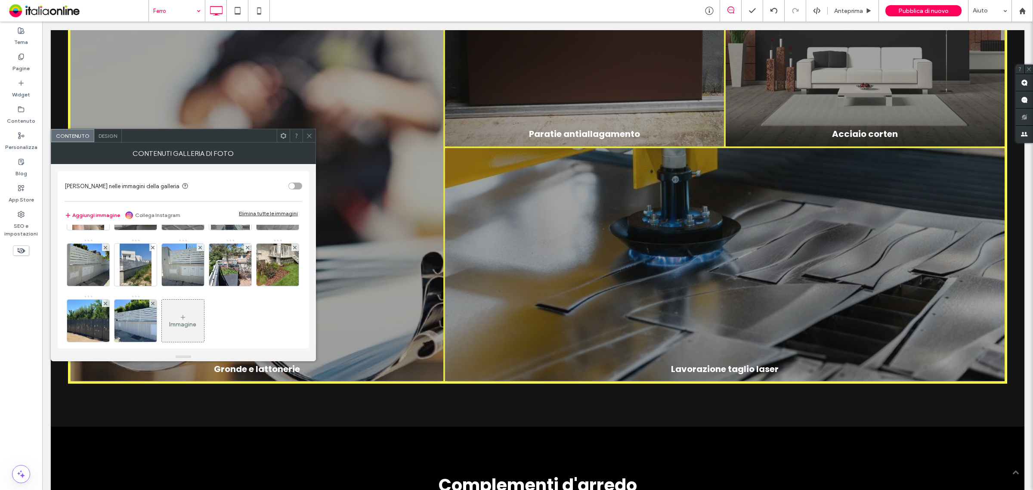
scroll to position [227, 0]
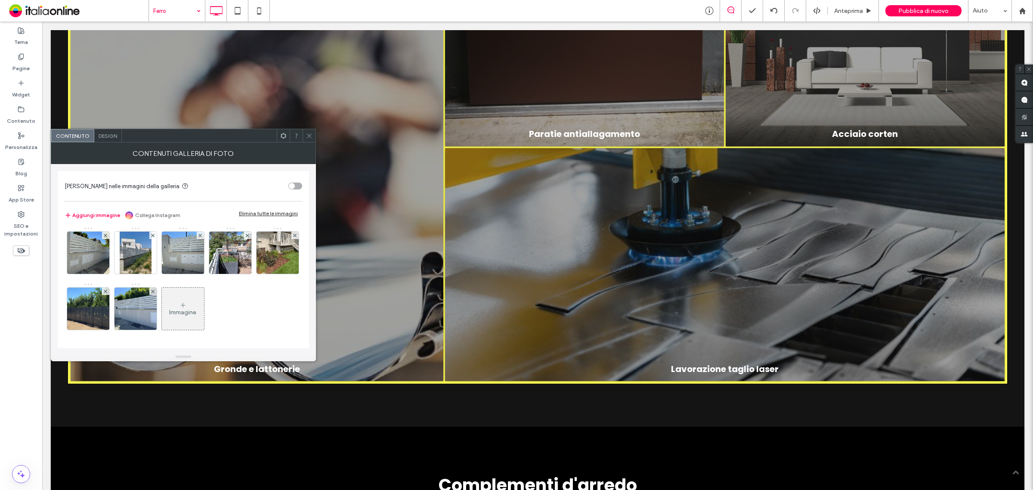
drag, startPoint x: 197, startPoint y: 304, endPoint x: 170, endPoint y: 339, distance: 43.3
click at [197, 304] on div "Immagine" at bounding box center [183, 308] width 42 height 40
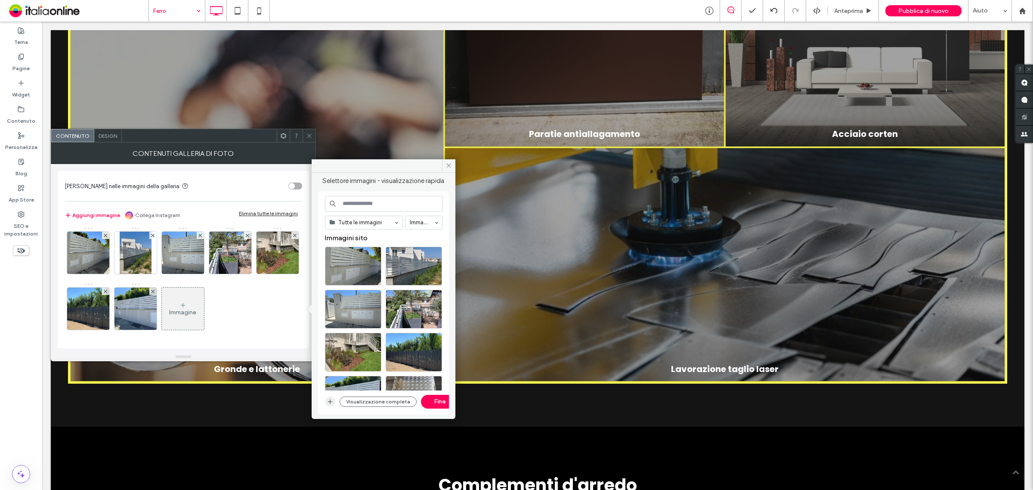
click at [325, 402] on span "button" at bounding box center [330, 401] width 10 height 10
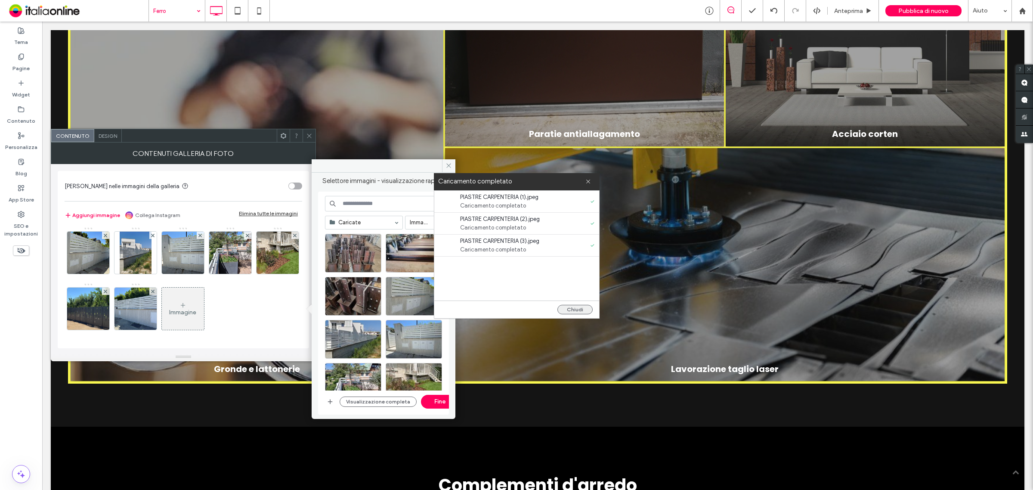
click at [577, 306] on button "Chiudi" at bounding box center [574, 309] width 35 height 9
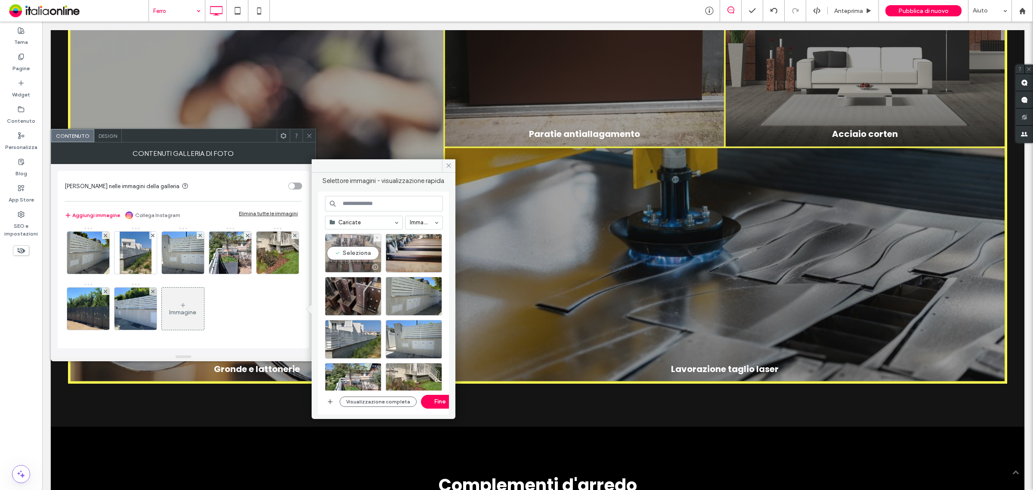
click at [366, 250] on div "Seleziona" at bounding box center [353, 253] width 56 height 39
click at [414, 250] on div at bounding box center [414, 253] width 56 height 39
click at [350, 291] on div at bounding box center [353, 296] width 56 height 39
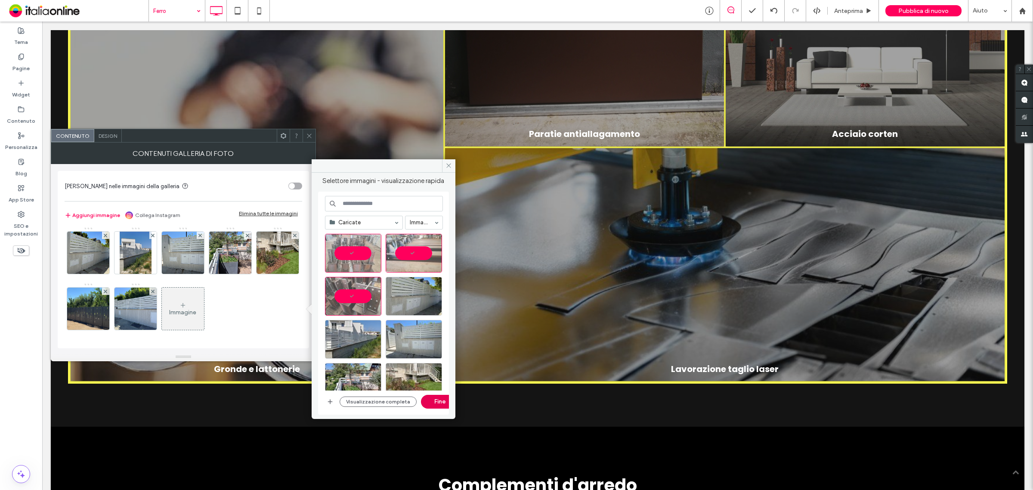
click at [429, 405] on button "Fine" at bounding box center [440, 402] width 39 height 14
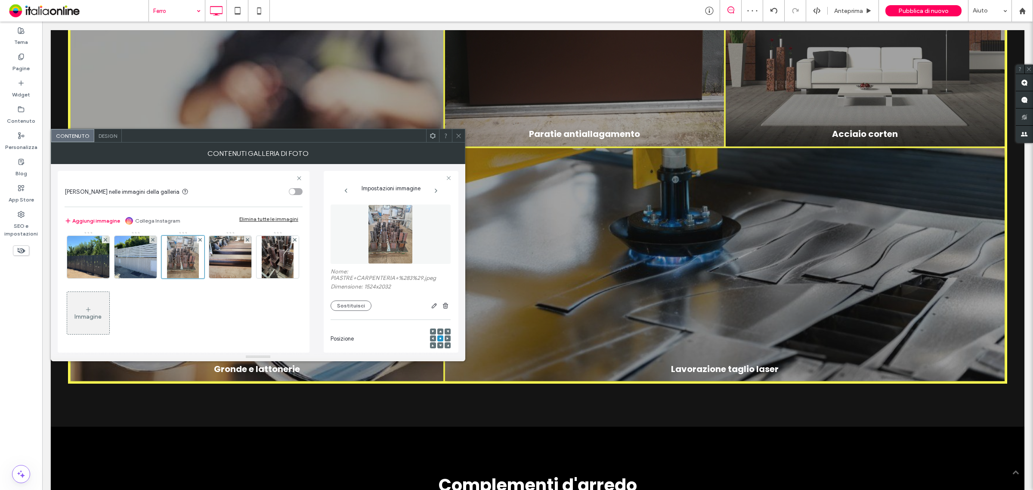
click at [102, 313] on div "Immagine" at bounding box center [87, 316] width 27 height 7
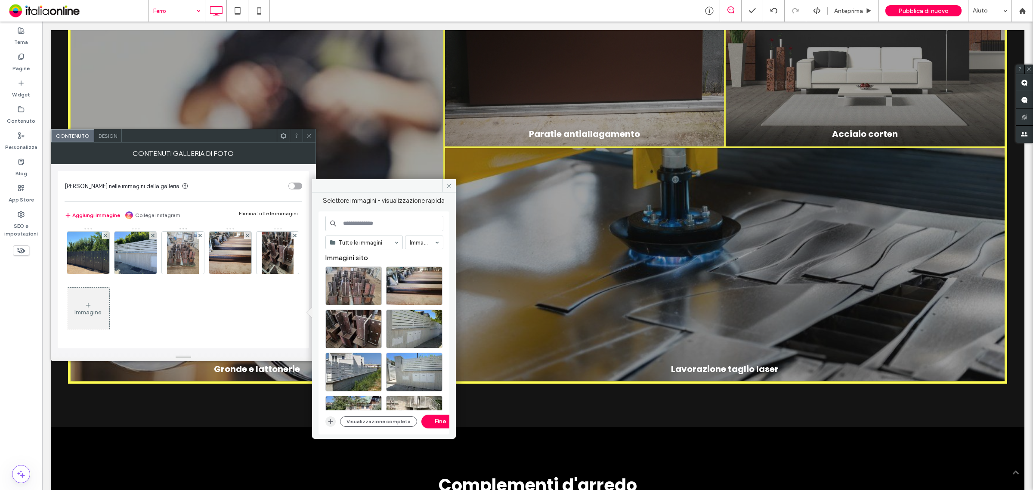
click at [330, 418] on icon "button" at bounding box center [330, 421] width 7 height 7
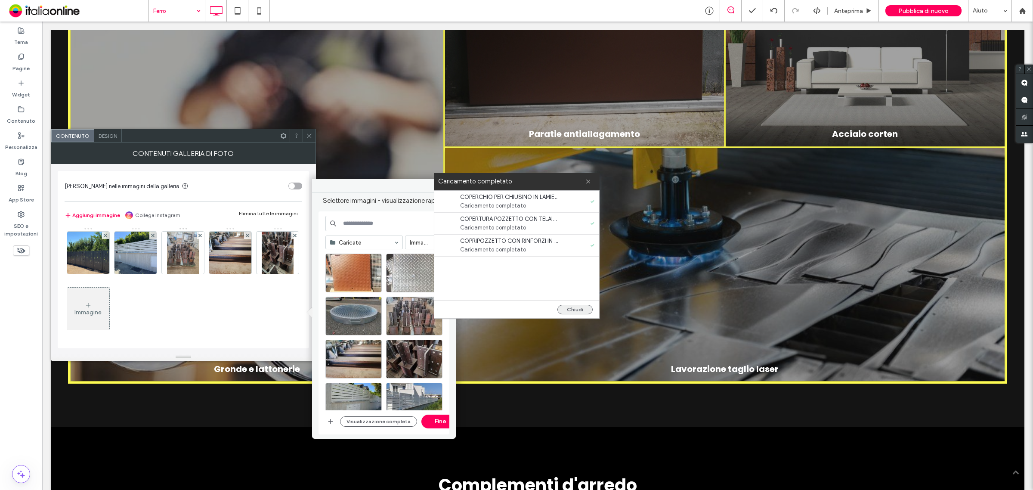
drag, startPoint x: 566, startPoint y: 308, endPoint x: 527, endPoint y: 285, distance: 45.3
click at [566, 308] on button "Chiudi" at bounding box center [574, 309] width 35 height 9
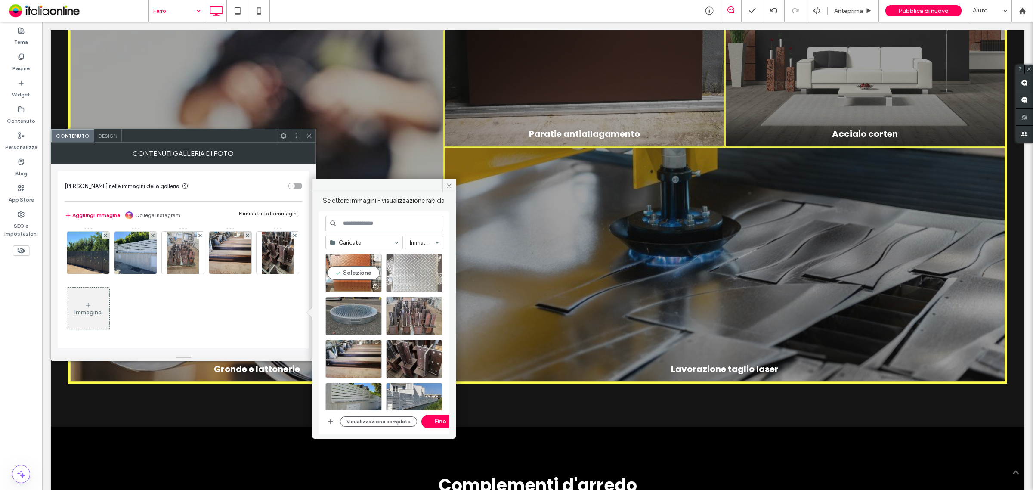
drag, startPoint x: 350, startPoint y: 272, endPoint x: 413, endPoint y: 270, distance: 63.3
click at [352, 272] on div "Seleziona" at bounding box center [353, 272] width 56 height 39
click at [415, 270] on div "Seleziona" at bounding box center [414, 272] width 56 height 39
click at [361, 305] on div "Seleziona" at bounding box center [353, 316] width 56 height 39
click at [435, 422] on button "Fine" at bounding box center [440, 421] width 39 height 14
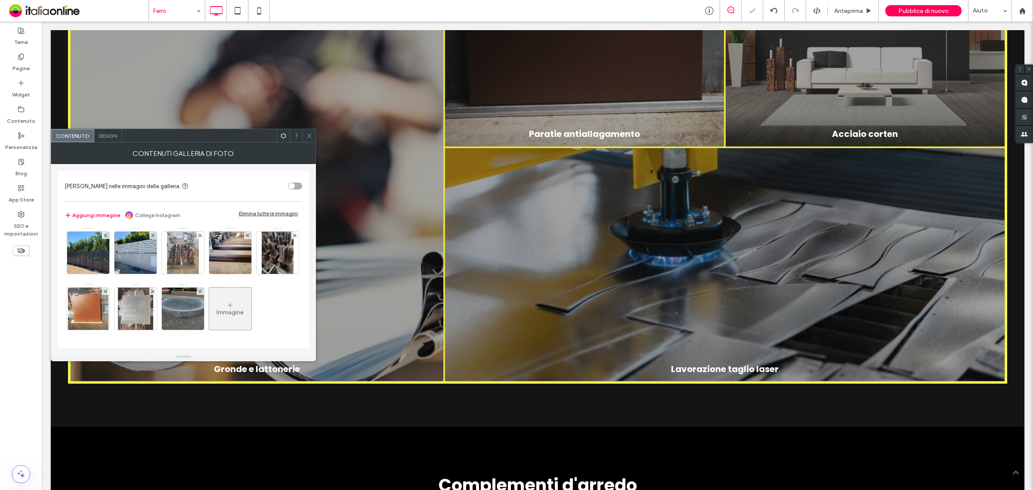
scroll to position [284, 0]
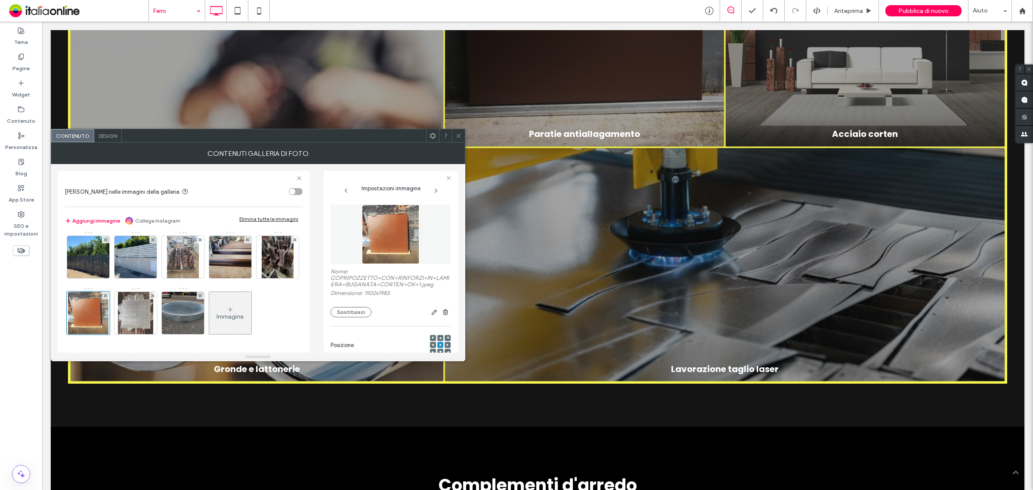
click at [216, 314] on div "Immagine" at bounding box center [229, 316] width 27 height 7
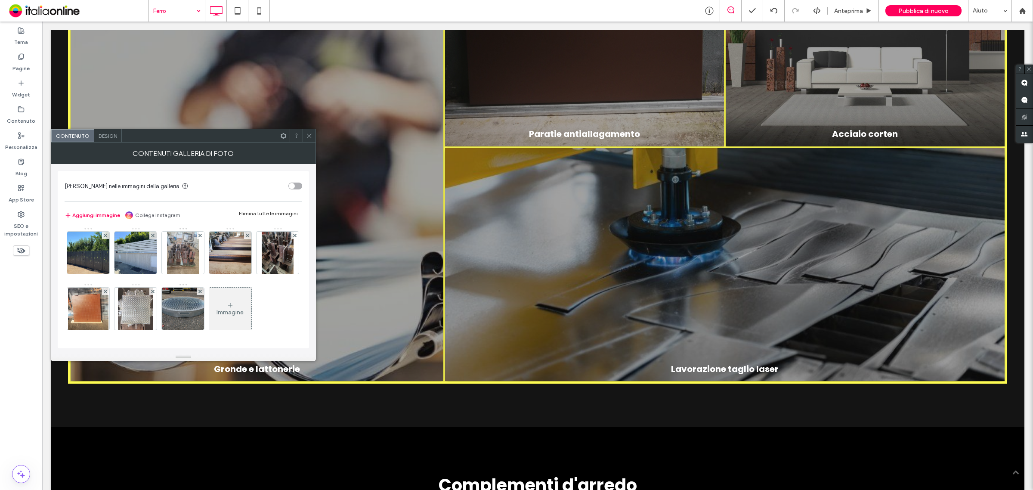
scroll to position [339, 0]
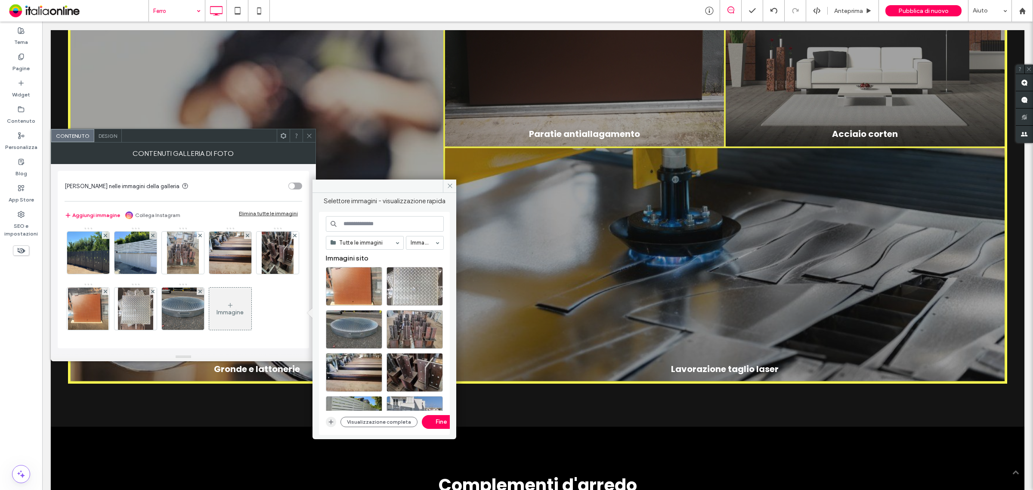
click at [329, 420] on icon "button" at bounding box center [331, 421] width 7 height 7
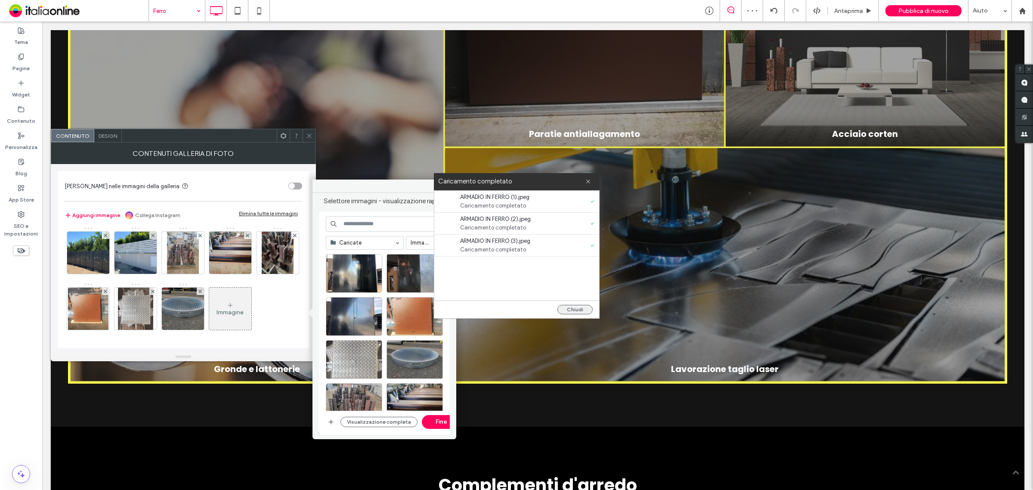
click at [575, 308] on button "Chiudi" at bounding box center [574, 309] width 35 height 9
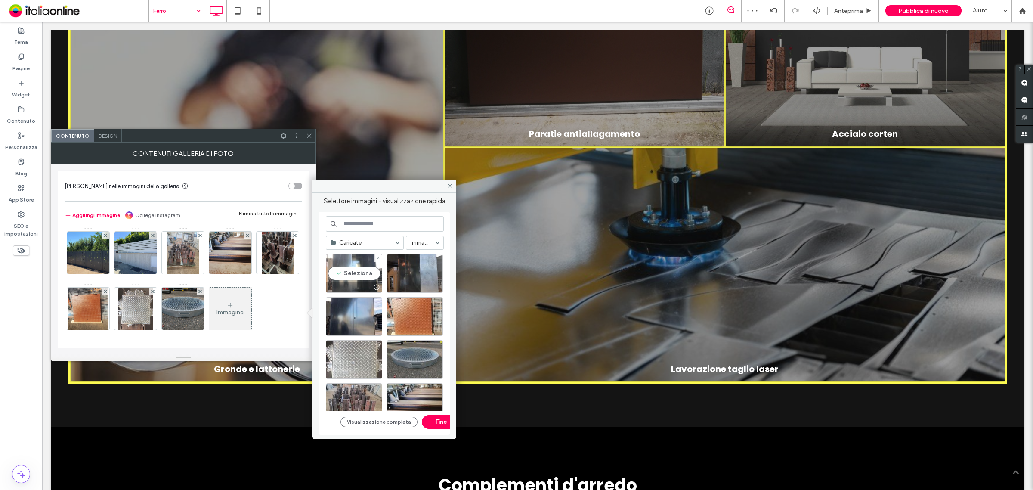
click at [359, 270] on div "Seleziona" at bounding box center [354, 273] width 56 height 39
click at [399, 270] on div "Seleziona" at bounding box center [414, 273] width 56 height 39
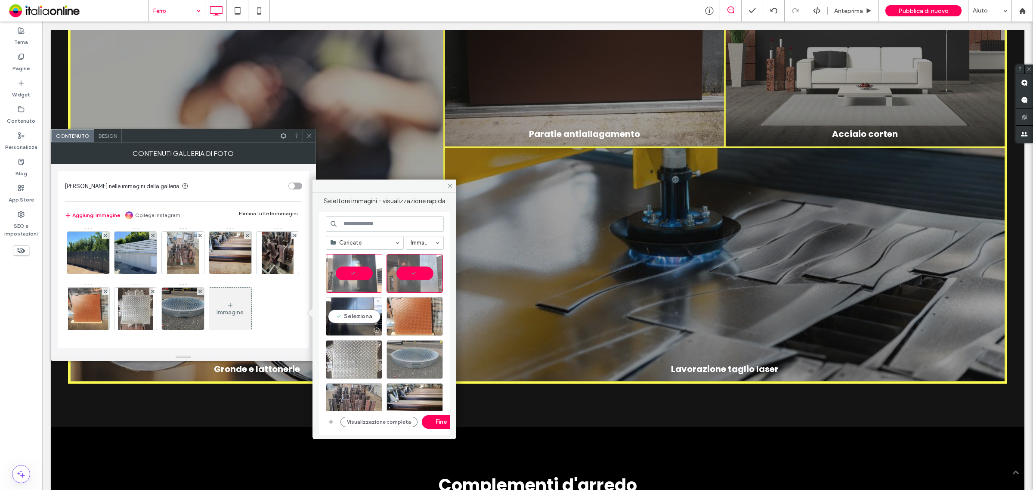
drag, startPoint x: 357, startPoint y: 306, endPoint x: 386, endPoint y: 353, distance: 55.1
click at [357, 306] on div "Seleziona" at bounding box center [354, 316] width 56 height 39
click at [437, 425] on button "Fine" at bounding box center [441, 422] width 39 height 14
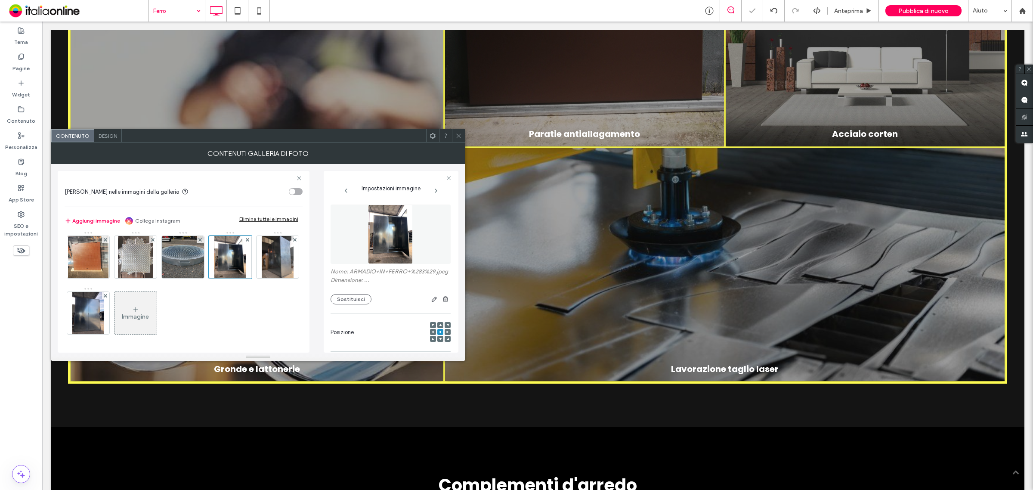
click at [149, 315] on div "Immagine" at bounding box center [135, 316] width 27 height 7
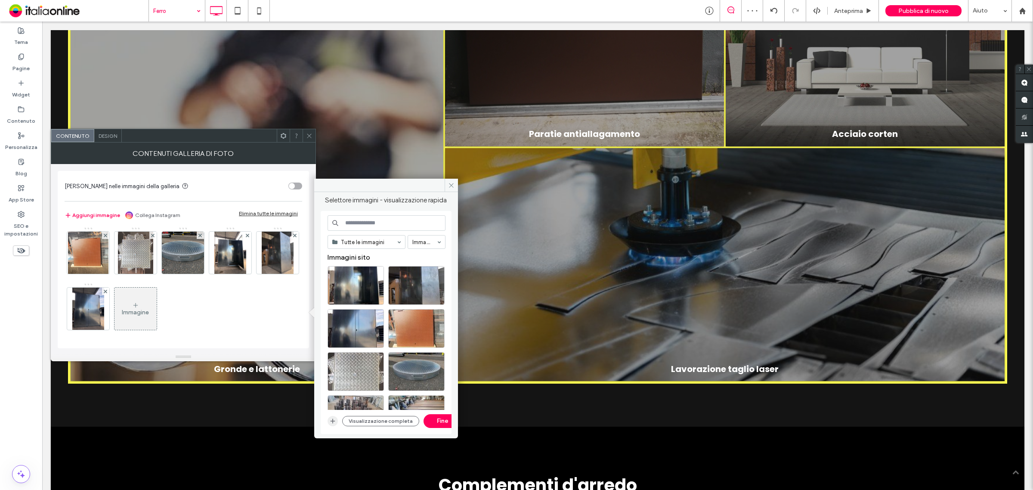
click at [332, 426] on span "button" at bounding box center [333, 421] width 10 height 10
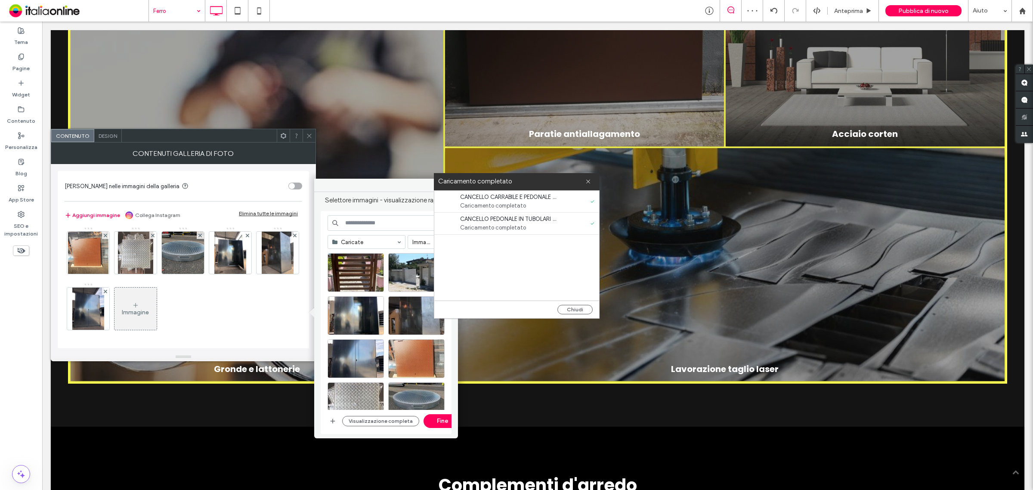
drag, startPoint x: 571, startPoint y: 309, endPoint x: 567, endPoint y: 300, distance: 9.8
click at [571, 309] on button "Chiudi" at bounding box center [574, 309] width 35 height 9
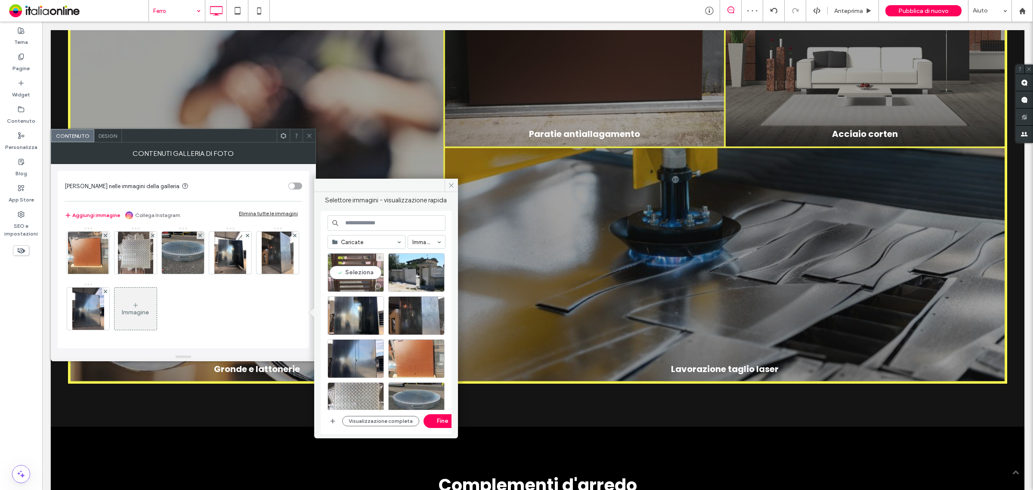
click at [357, 280] on div "Seleziona" at bounding box center [356, 272] width 56 height 39
drag, startPoint x: 413, startPoint y: 272, endPoint x: 408, endPoint y: 362, distance: 89.2
click at [413, 272] on div "Seleziona" at bounding box center [416, 272] width 56 height 39
click at [438, 420] on button "Fine" at bounding box center [442, 421] width 39 height 14
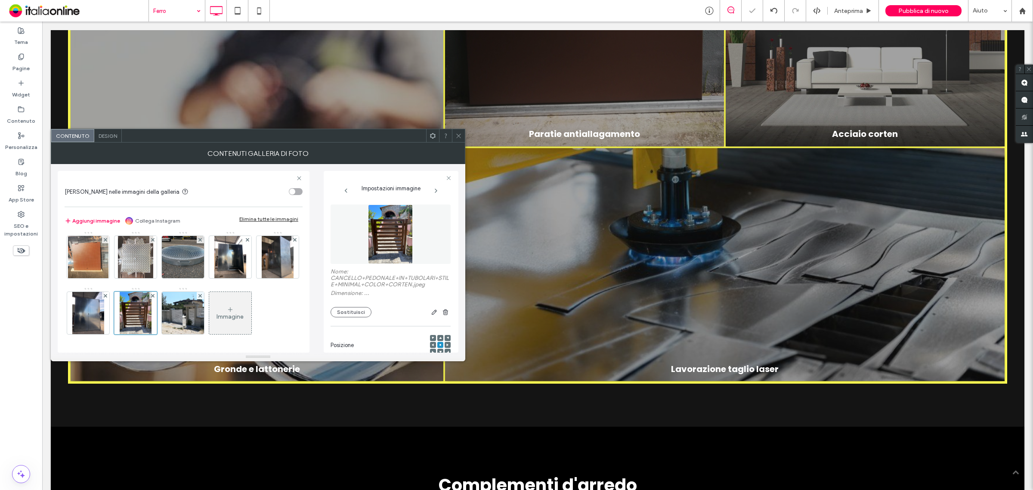
click at [457, 136] on icon at bounding box center [458, 136] width 6 height 6
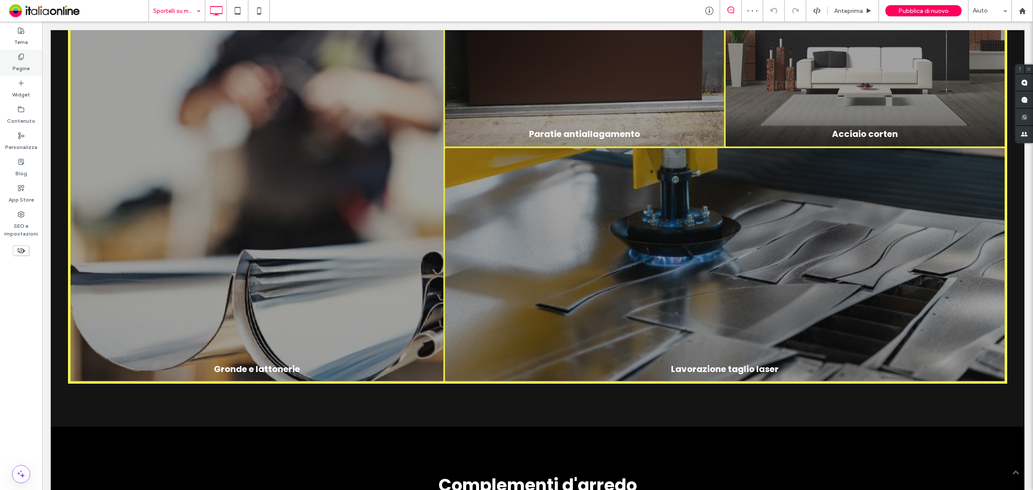
click at [24, 63] on label "Pagine" at bounding box center [20, 66] width 17 height 12
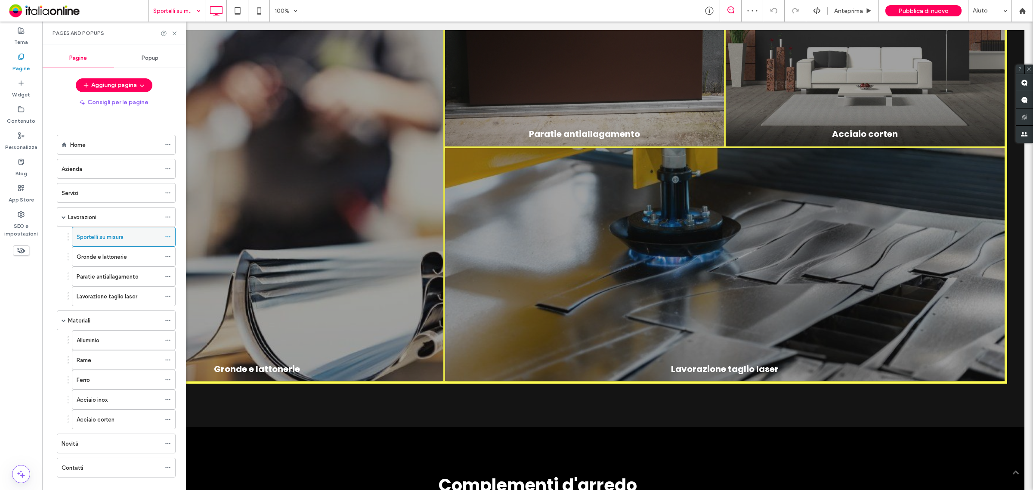
click at [168, 239] on icon at bounding box center [168, 237] width 6 height 6
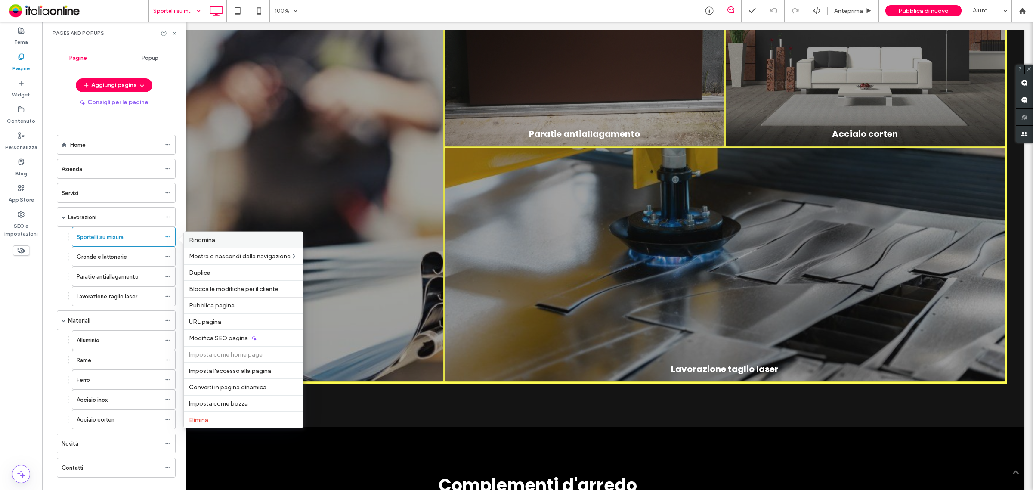
click at [245, 241] on label "Rinomina" at bounding box center [243, 239] width 108 height 7
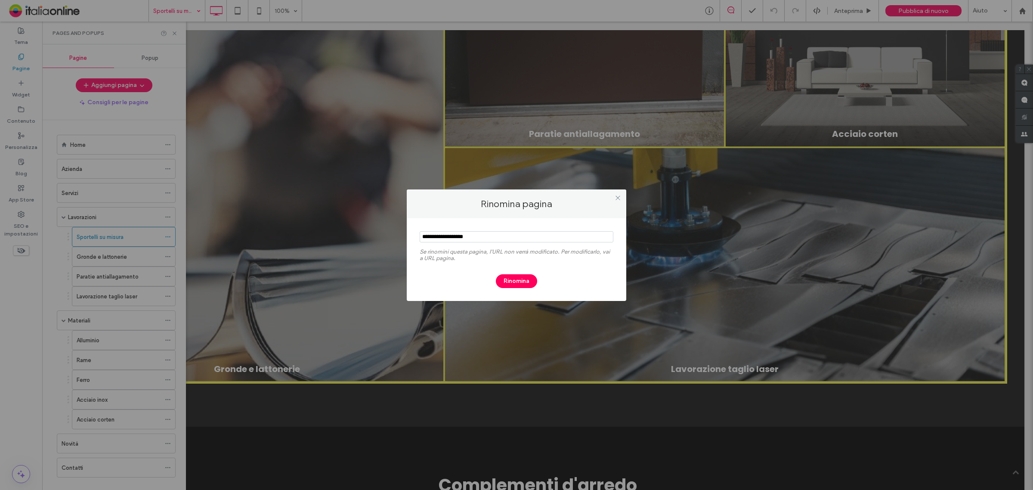
click at [422, 235] on input "notEmpty" at bounding box center [517, 236] width 194 height 11
type input "**********"
click at [519, 278] on button "Rinomina" at bounding box center [516, 281] width 41 height 14
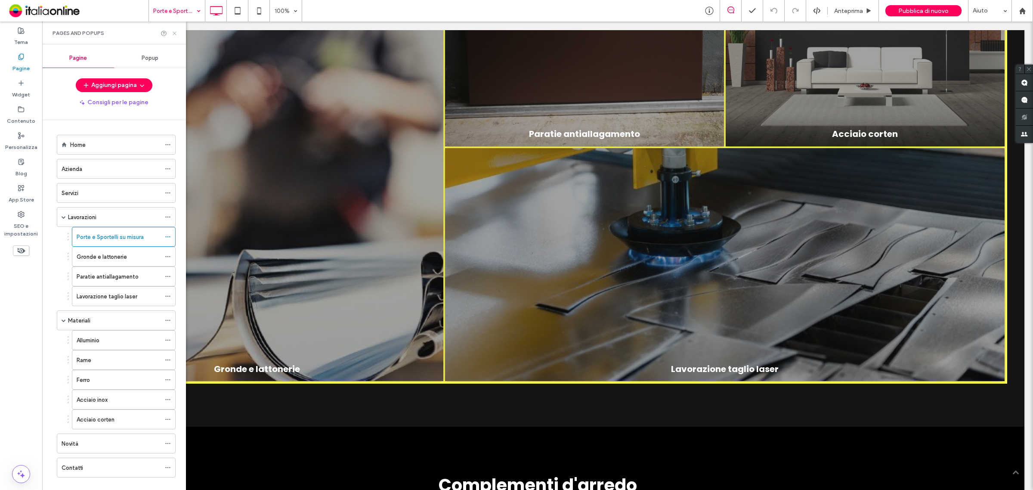
click at [175, 33] on use at bounding box center [174, 32] width 3 height 3
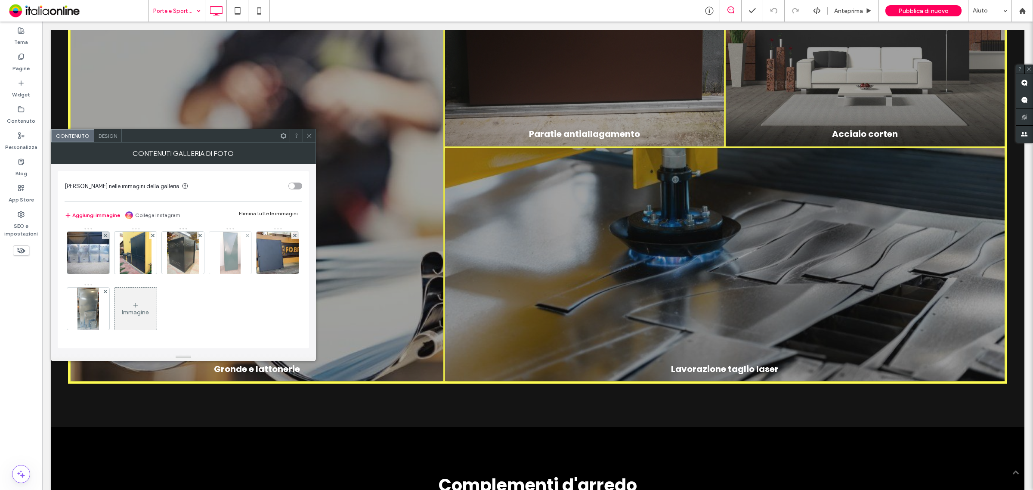
scroll to position [171, 0]
click at [114, 299] on div "Immagine" at bounding box center [135, 308] width 42 height 40
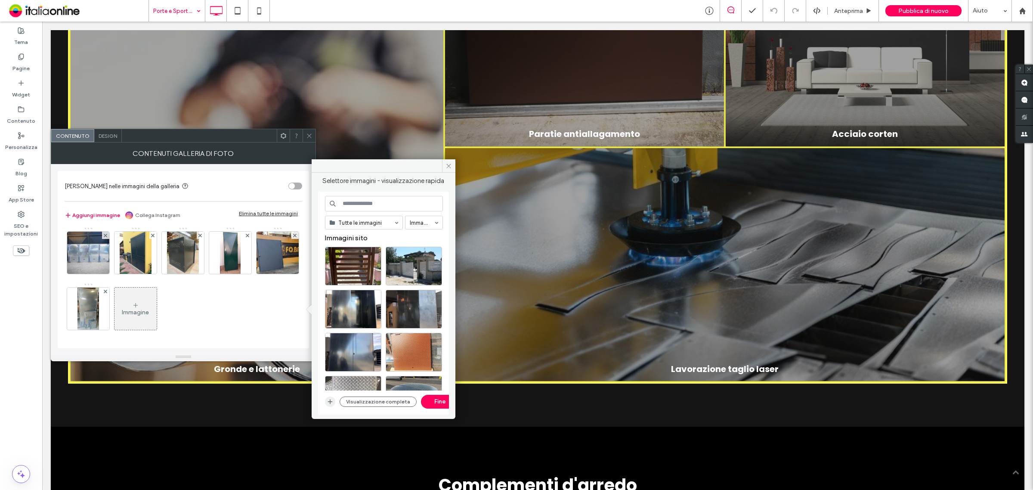
click at [327, 402] on icon "button" at bounding box center [330, 401] width 7 height 7
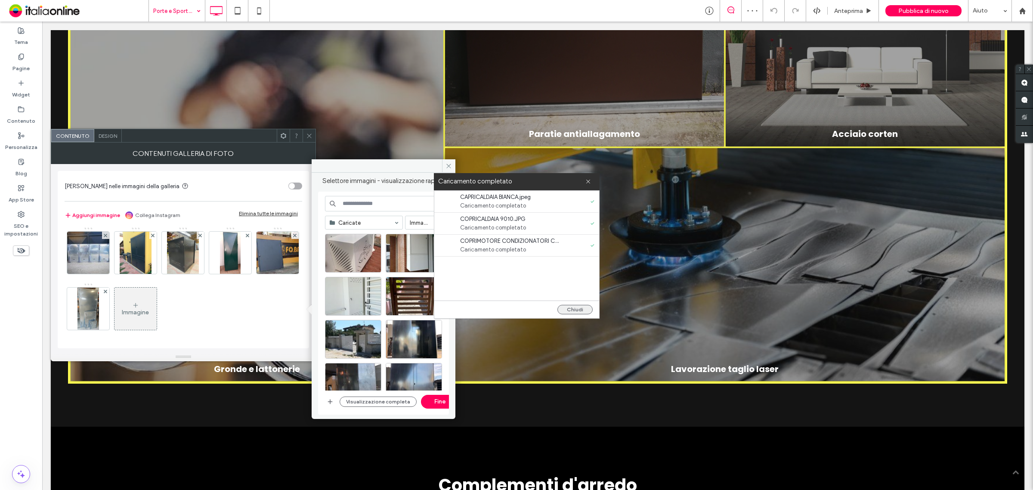
click at [575, 306] on button "Chiudi" at bounding box center [574, 309] width 35 height 9
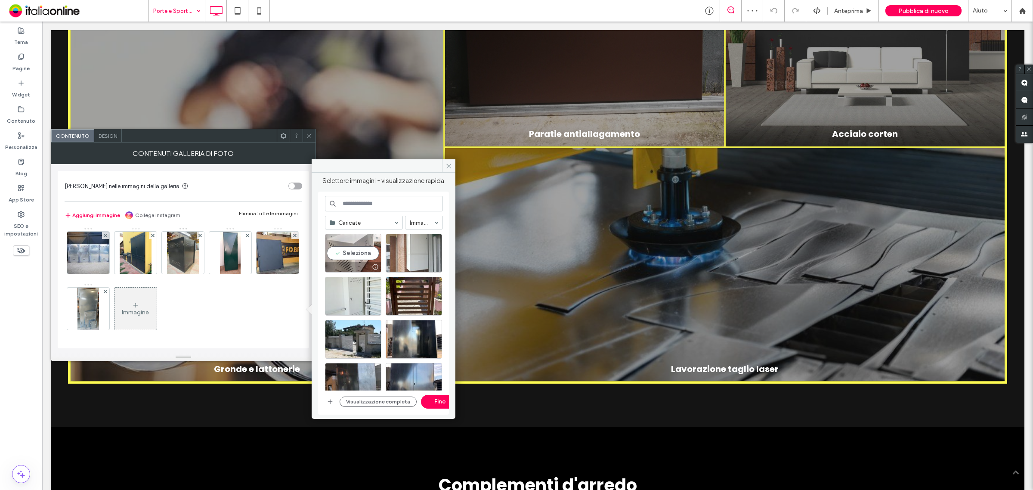
click at [347, 245] on div "Seleziona" at bounding box center [353, 253] width 56 height 39
click at [409, 252] on div "Seleziona" at bounding box center [414, 253] width 56 height 39
click at [358, 293] on div "Seleziona" at bounding box center [353, 296] width 56 height 39
click at [430, 406] on button "Fine" at bounding box center [440, 402] width 39 height 14
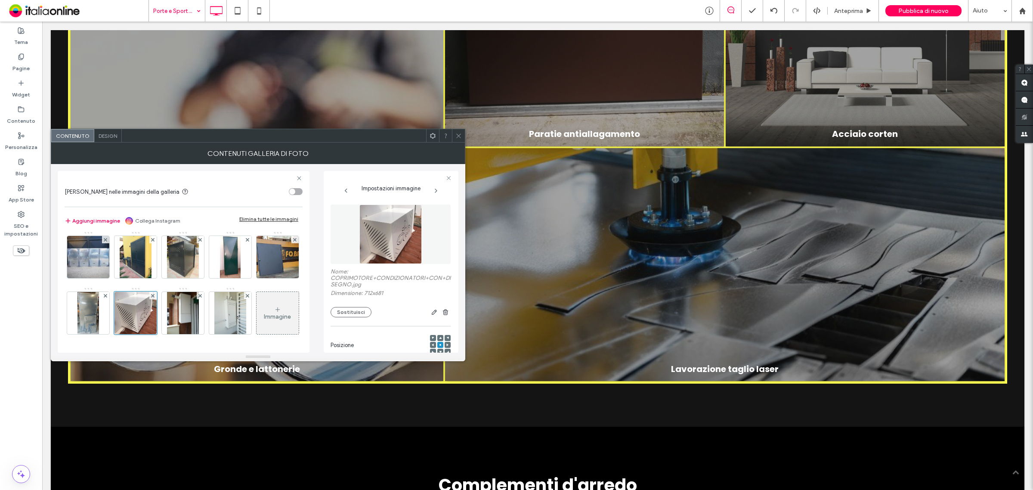
click at [257, 308] on div "Immagine" at bounding box center [278, 313] width 42 height 40
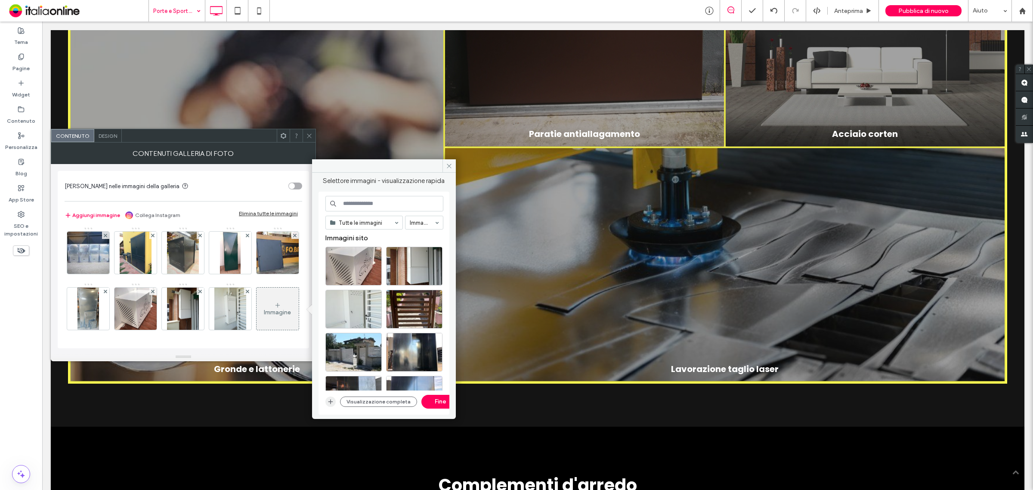
click at [332, 399] on icon "button" at bounding box center [330, 401] width 7 height 7
click at [310, 134] on icon at bounding box center [309, 136] width 6 height 6
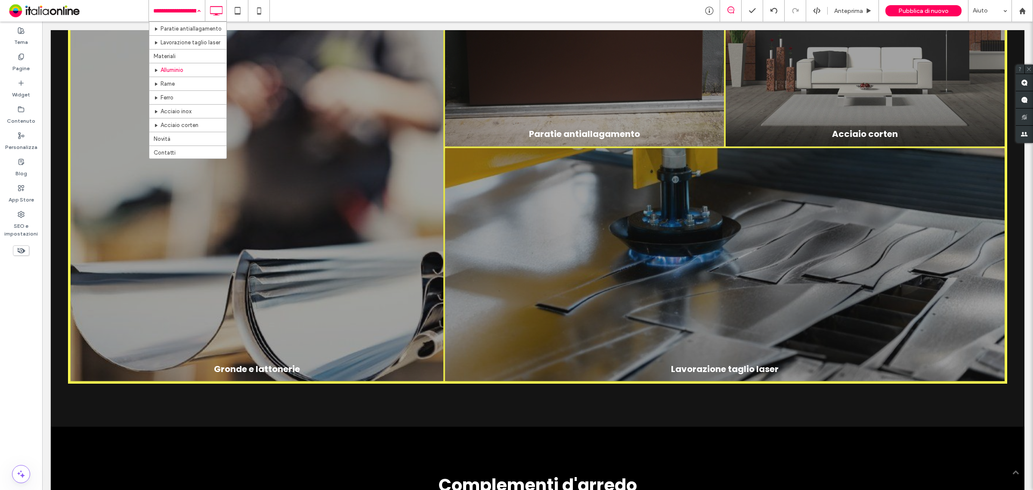
scroll to position [113, 0]
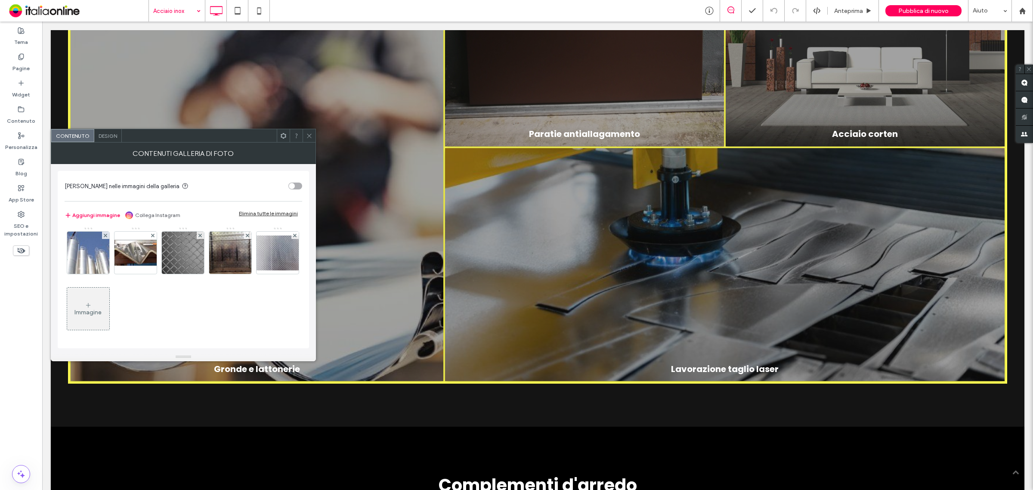
scroll to position [115, 0]
click at [102, 313] on div "Immagine" at bounding box center [87, 312] width 27 height 7
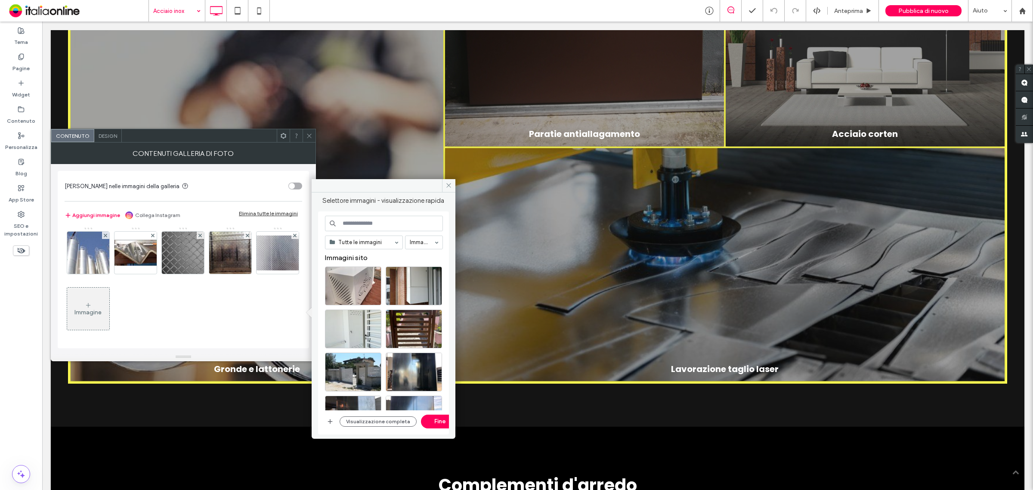
click at [330, 416] on div "Visualizzazione completa Fine" at bounding box center [384, 421] width 118 height 14
click at [330, 420] on use "button" at bounding box center [330, 421] width 5 height 5
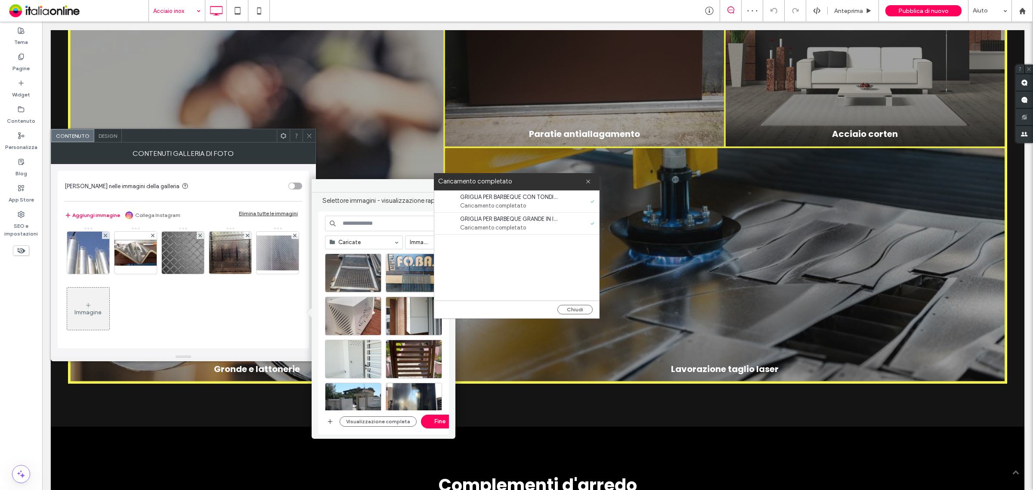
drag, startPoint x: 572, startPoint y: 306, endPoint x: 565, endPoint y: 301, distance: 9.0
click at [572, 306] on button "Chiudi" at bounding box center [574, 309] width 35 height 9
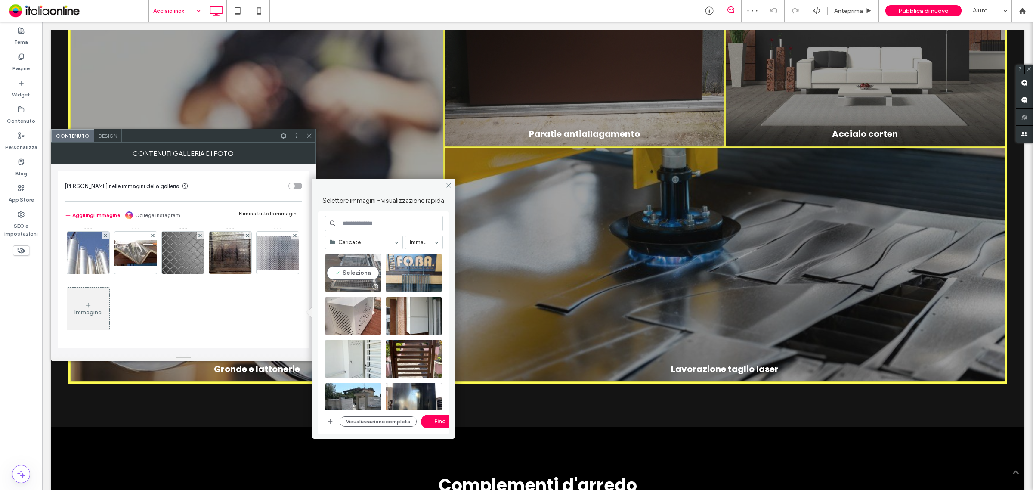
click at [363, 274] on div "Seleziona" at bounding box center [353, 272] width 56 height 39
click at [424, 273] on div "Seleziona" at bounding box center [414, 272] width 56 height 39
click at [437, 420] on button "Fine" at bounding box center [440, 421] width 39 height 14
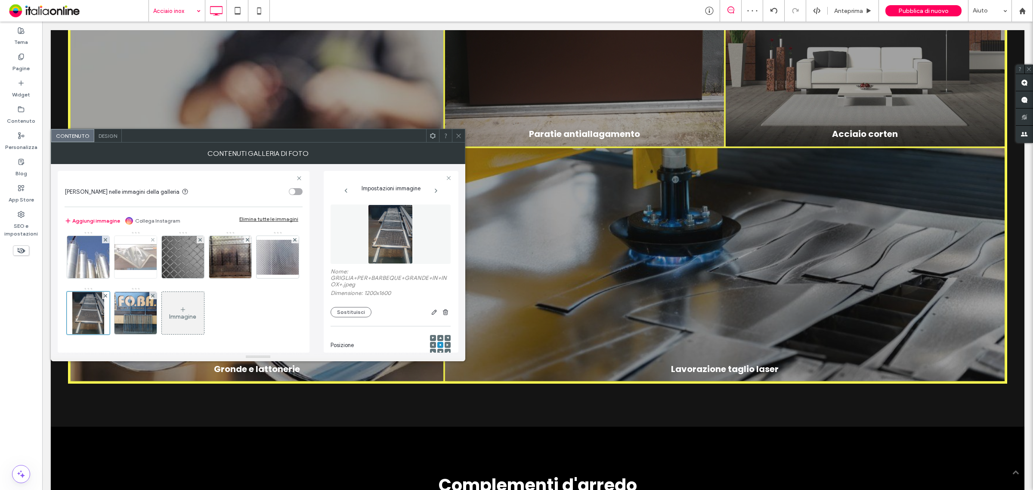
scroll to position [173, 0]
drag, startPoint x: 461, startPoint y: 140, endPoint x: 434, endPoint y: 163, distance: 35.2
click at [461, 140] on span at bounding box center [458, 135] width 6 height 13
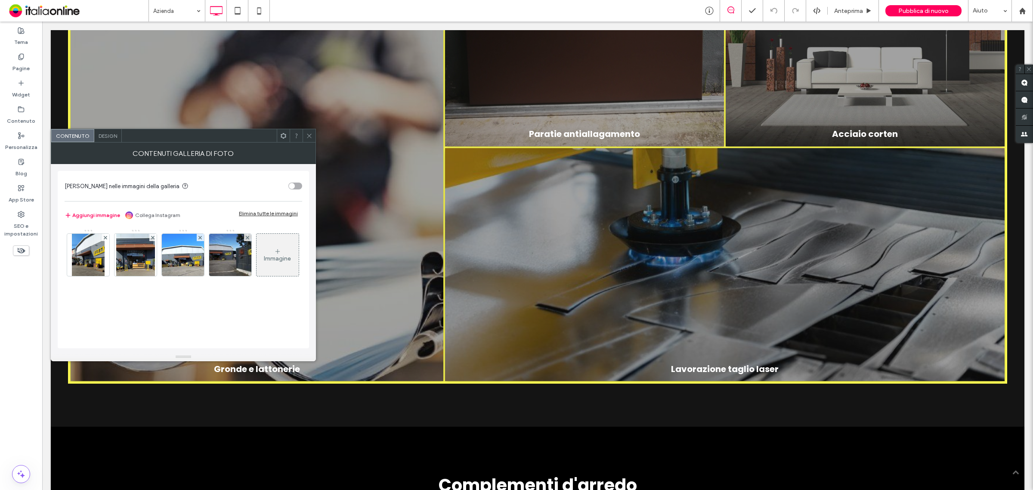
click at [257, 275] on div "Immagine" at bounding box center [278, 255] width 42 height 40
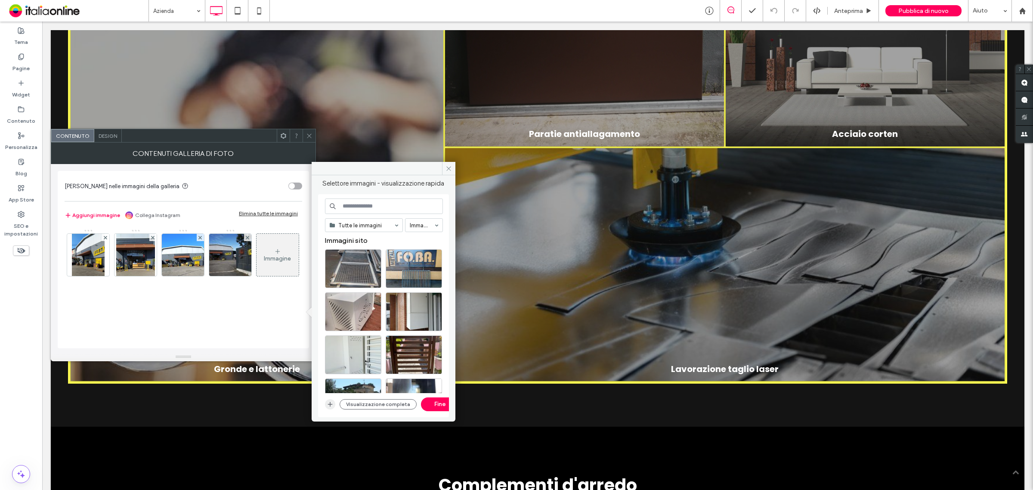
click at [326, 405] on span "button" at bounding box center [330, 404] width 10 height 10
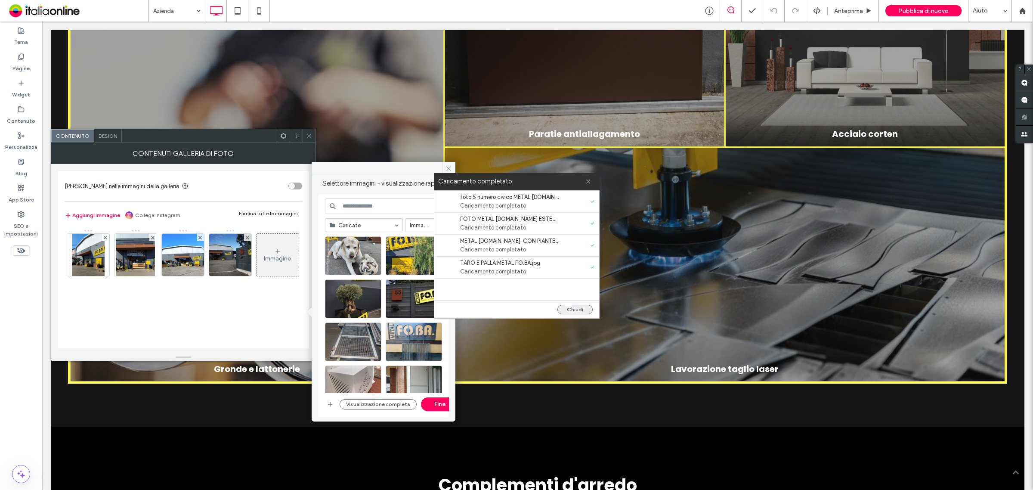
click at [581, 306] on button "Chiudi" at bounding box center [574, 309] width 35 height 9
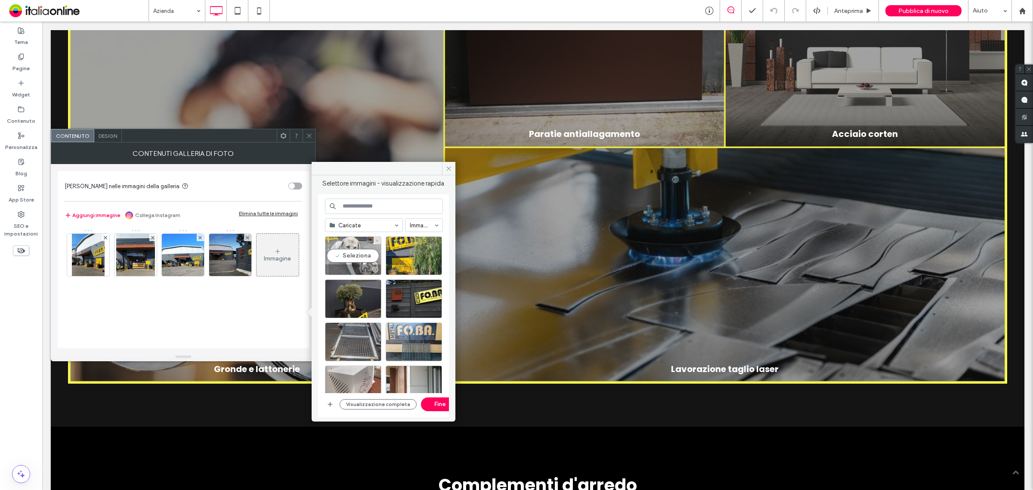
click at [360, 257] on div "Seleziona" at bounding box center [353, 255] width 56 height 39
click at [403, 255] on div at bounding box center [414, 255] width 56 height 39
click at [358, 300] on div "Seleziona" at bounding box center [353, 298] width 56 height 39
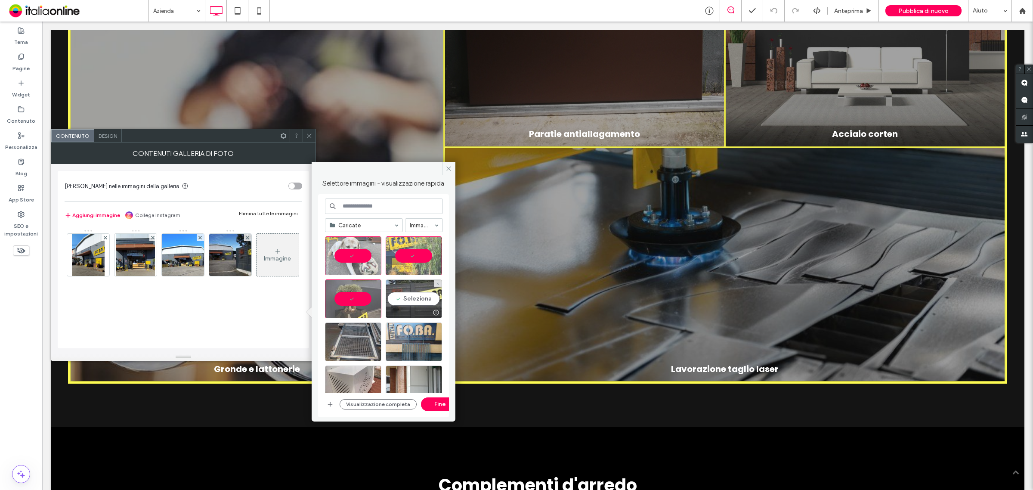
click at [412, 294] on div "Seleziona" at bounding box center [414, 298] width 56 height 39
click at [440, 403] on button "Fine" at bounding box center [440, 404] width 39 height 14
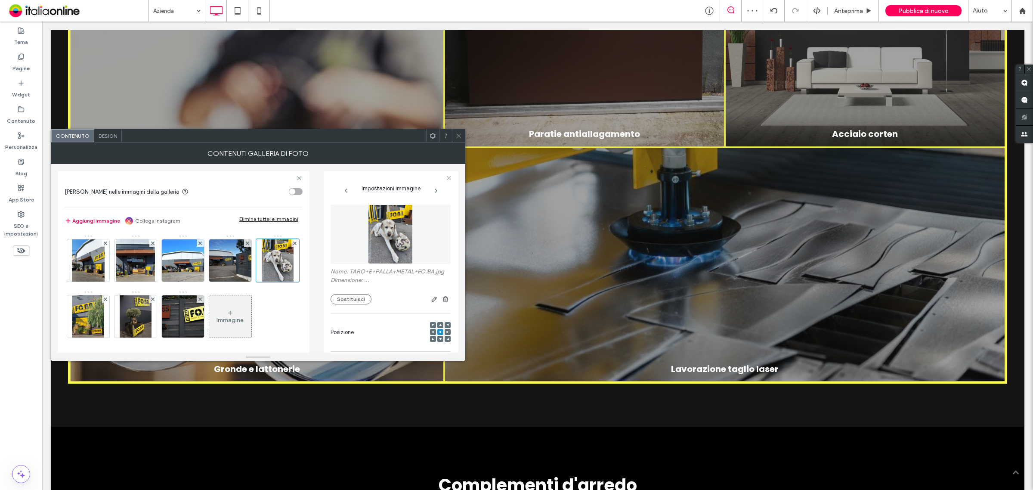
click at [454, 134] on div at bounding box center [458, 135] width 13 height 13
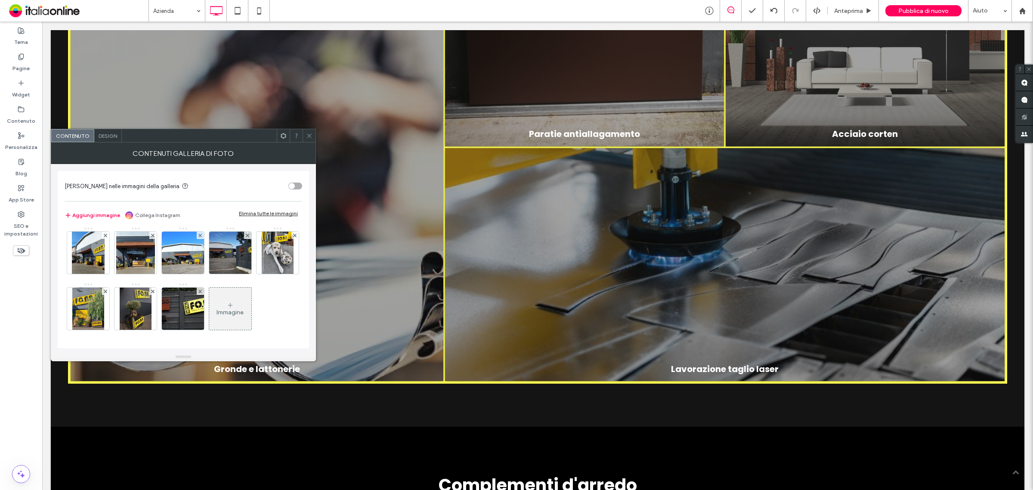
scroll to position [59, 0]
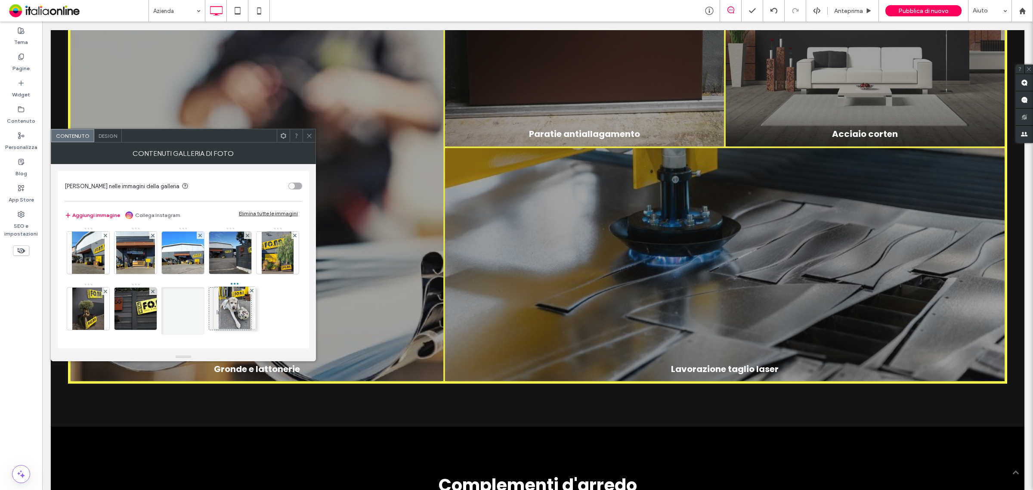
drag, startPoint x: 91, startPoint y: 255, endPoint x: 238, endPoint y: 255, distance: 146.3
click at [308, 138] on icon at bounding box center [309, 136] width 6 height 6
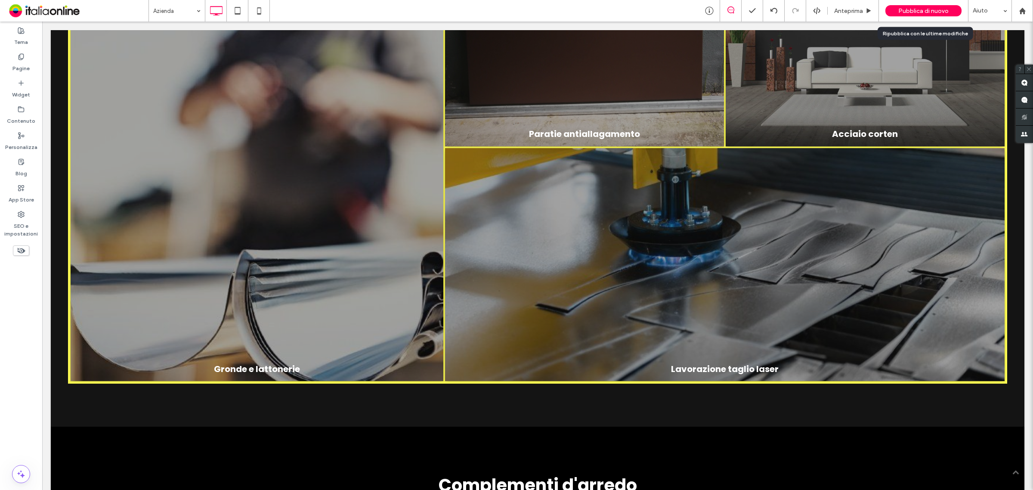
click at [900, 10] on span "Pubblica di nuovo" at bounding box center [923, 10] width 50 height 7
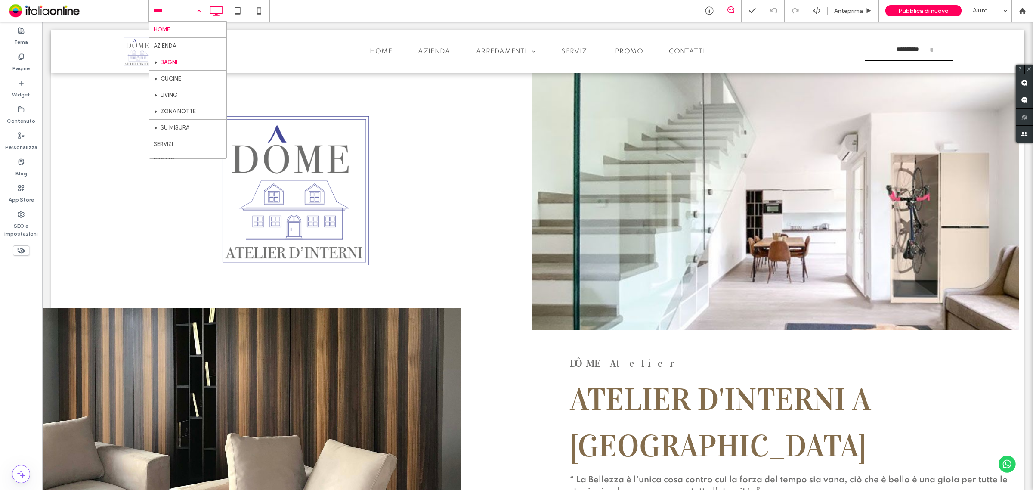
scroll to position [31, 0]
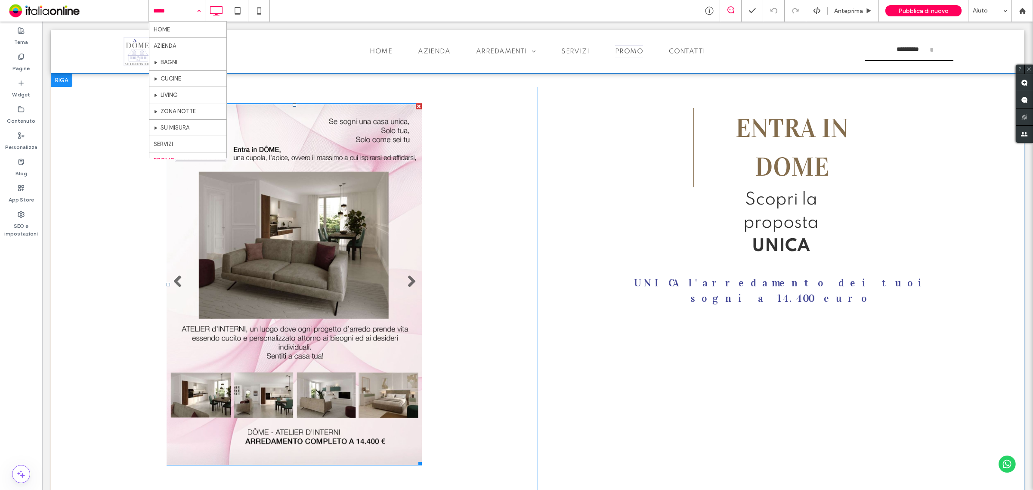
click at [338, 218] on li "Titolo diapositiva Scrivi qui la tua didascalia Pulsante" at bounding box center [294, 284] width 255 height 362
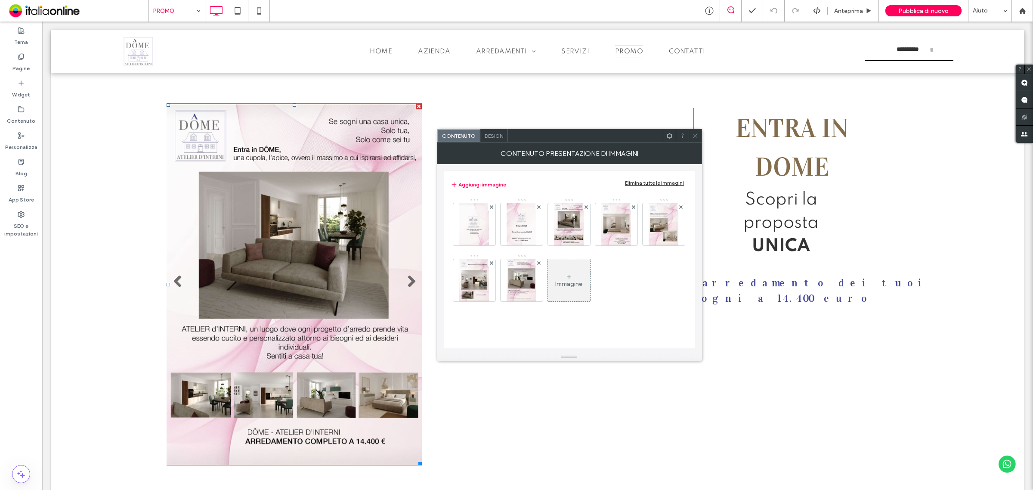
click at [693, 130] on span at bounding box center [695, 135] width 6 height 13
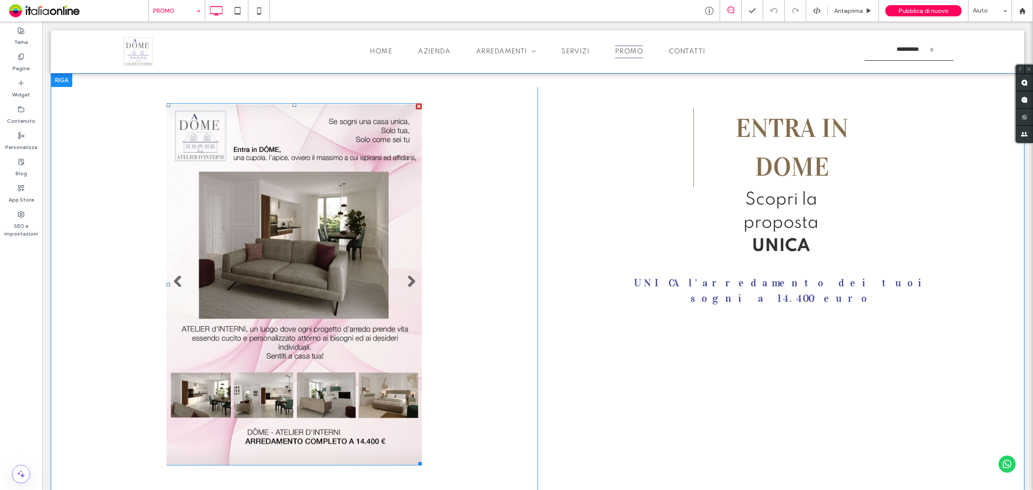
click at [325, 183] on li "Titolo diapositiva Scrivi qui la tua didascalia Pulsante" at bounding box center [294, 284] width 255 height 362
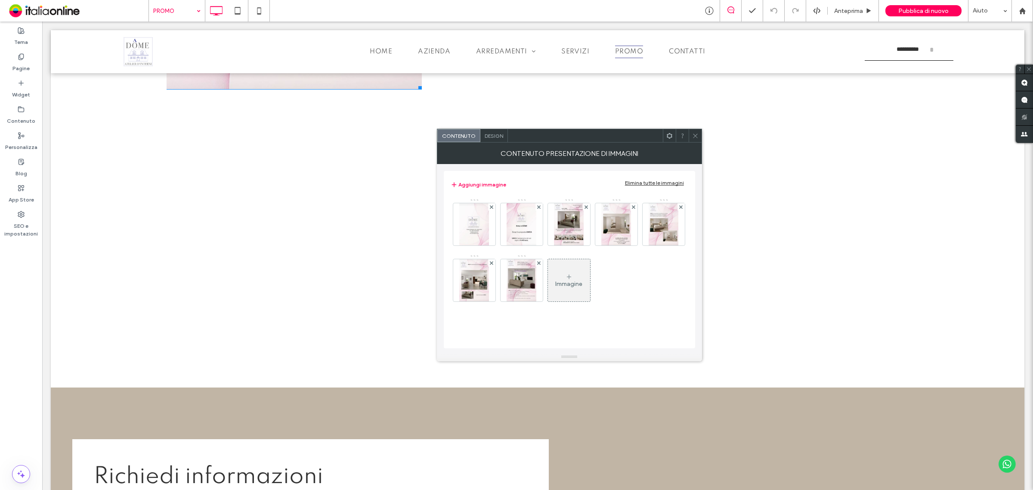
scroll to position [377, 0]
click at [694, 133] on icon at bounding box center [695, 136] width 6 height 6
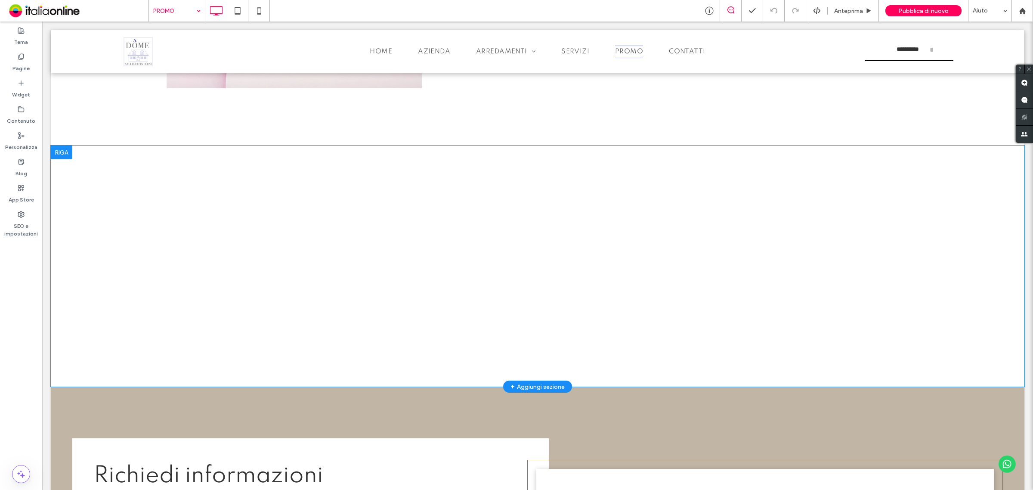
scroll to position [0, 0]
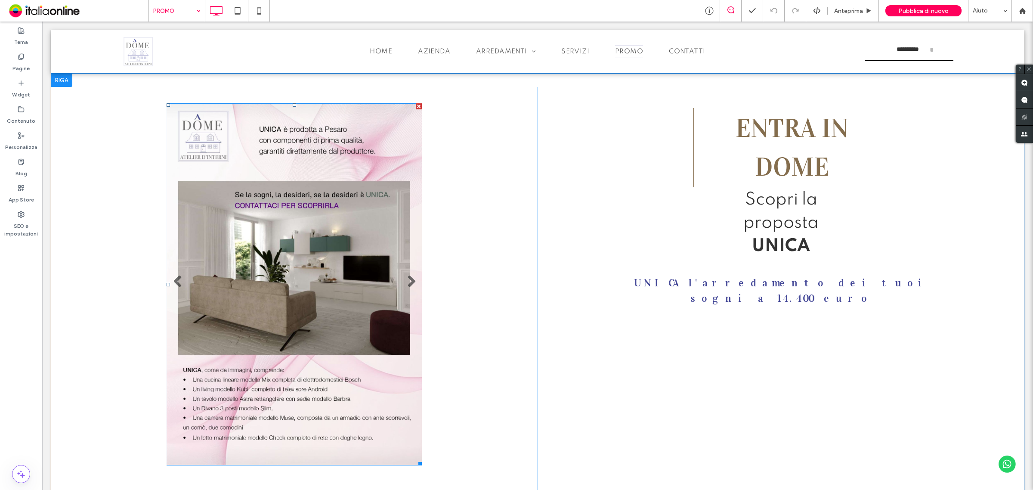
click at [295, 263] on li "Titolo diapositiva Scrivi qui la tua didascalia Pulsante" at bounding box center [294, 284] width 255 height 362
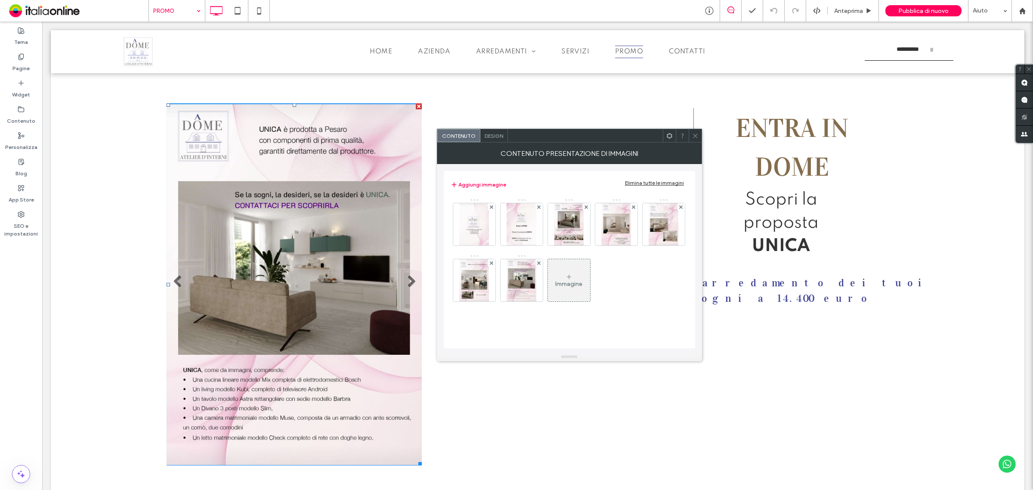
drag, startPoint x: 618, startPoint y: 280, endPoint x: 612, endPoint y: 284, distance: 7.7
click at [572, 280] on icon at bounding box center [569, 276] width 7 height 7
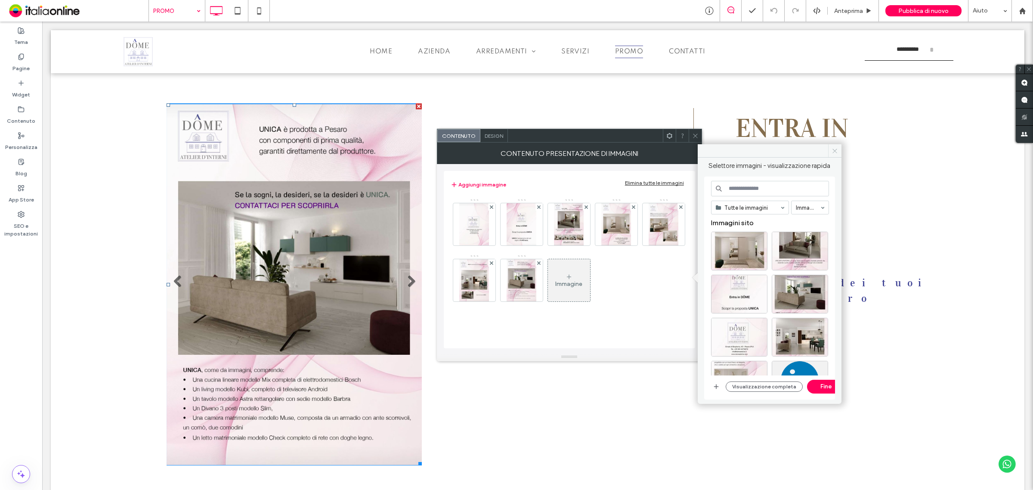
click at [834, 152] on icon at bounding box center [834, 151] width 6 height 6
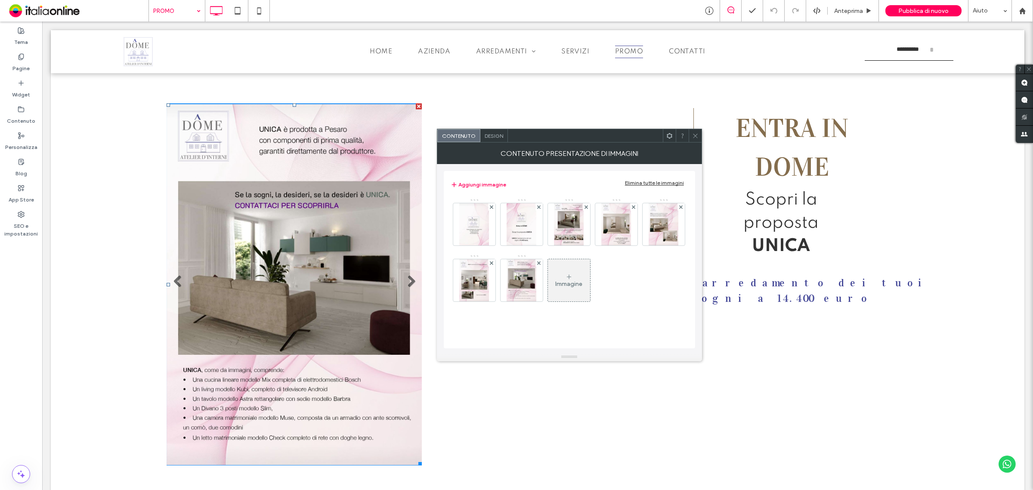
click at [662, 182] on div "Elimina tutte le immagini" at bounding box center [654, 182] width 59 height 6
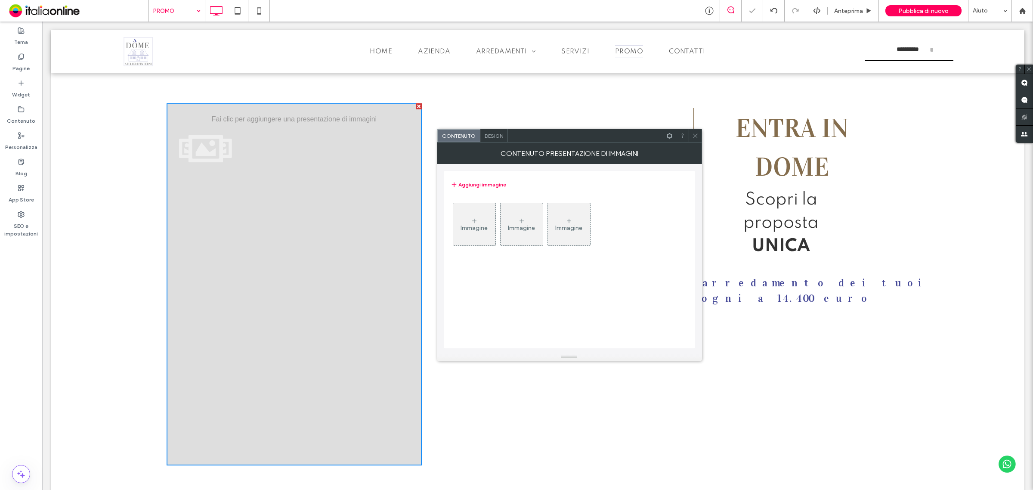
click at [459, 220] on div "Immagine" at bounding box center [474, 224] width 42 height 40
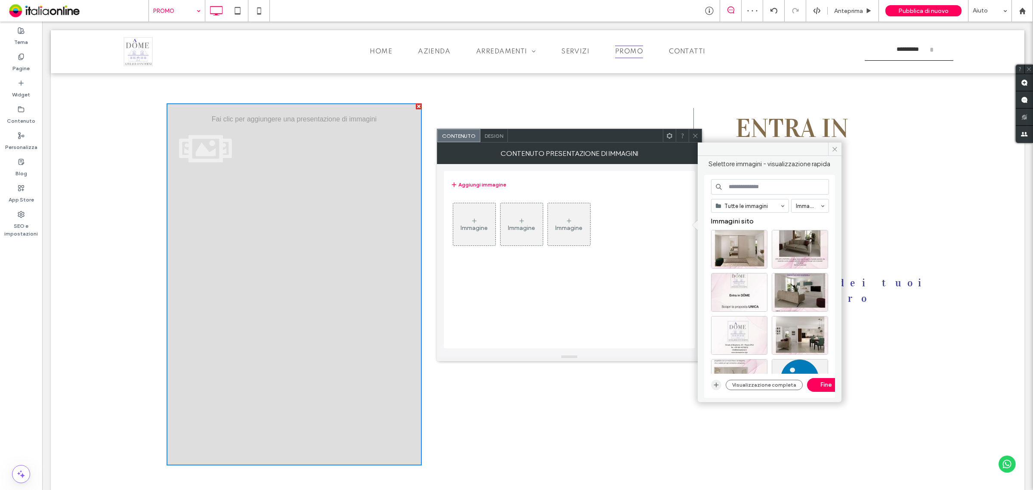
click at [716, 386] on use "button" at bounding box center [716, 385] width 5 height 5
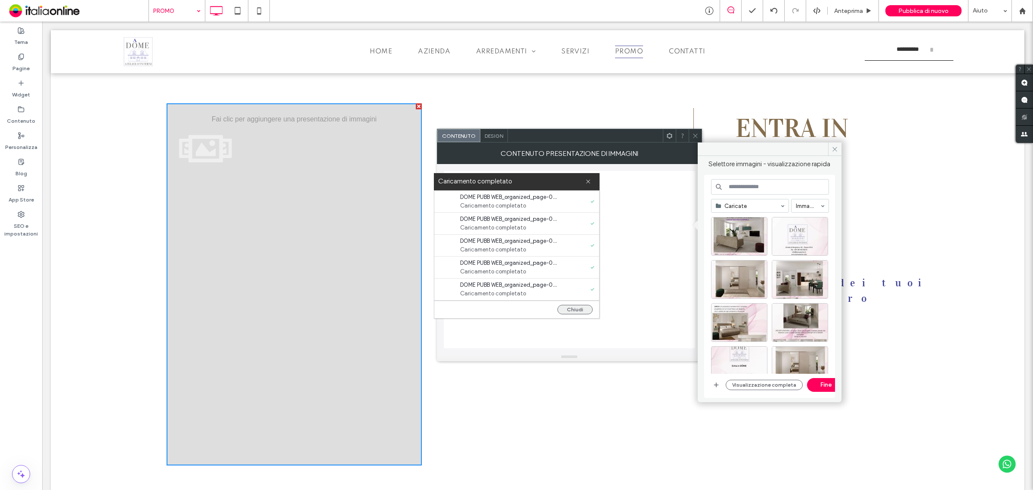
click at [588, 309] on button "Chiudi" at bounding box center [574, 309] width 35 height 9
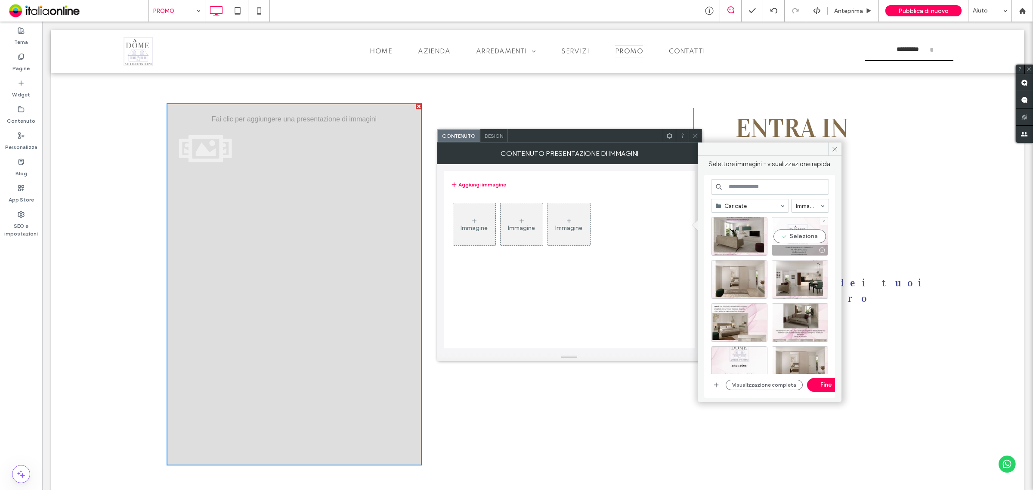
drag, startPoint x: 807, startPoint y: 238, endPoint x: 797, endPoint y: 241, distance: 10.5
click at [807, 238] on div "Seleziona" at bounding box center [800, 236] width 56 height 39
drag, startPoint x: 745, startPoint y: 232, endPoint x: 742, endPoint y: 248, distance: 15.9
click at [745, 232] on div "Seleziona" at bounding box center [739, 236] width 56 height 39
drag, startPoint x: 739, startPoint y: 280, endPoint x: 750, endPoint y: 280, distance: 11.2
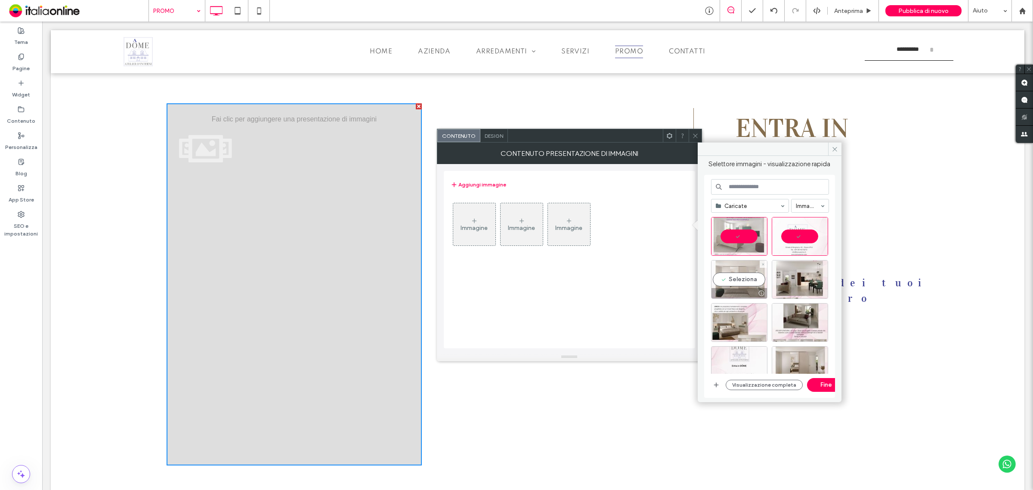
click at [739, 280] on div "Seleziona" at bounding box center [739, 279] width 56 height 39
click at [808, 280] on div at bounding box center [800, 279] width 56 height 39
click at [726, 316] on div "Seleziona" at bounding box center [739, 322] width 56 height 39
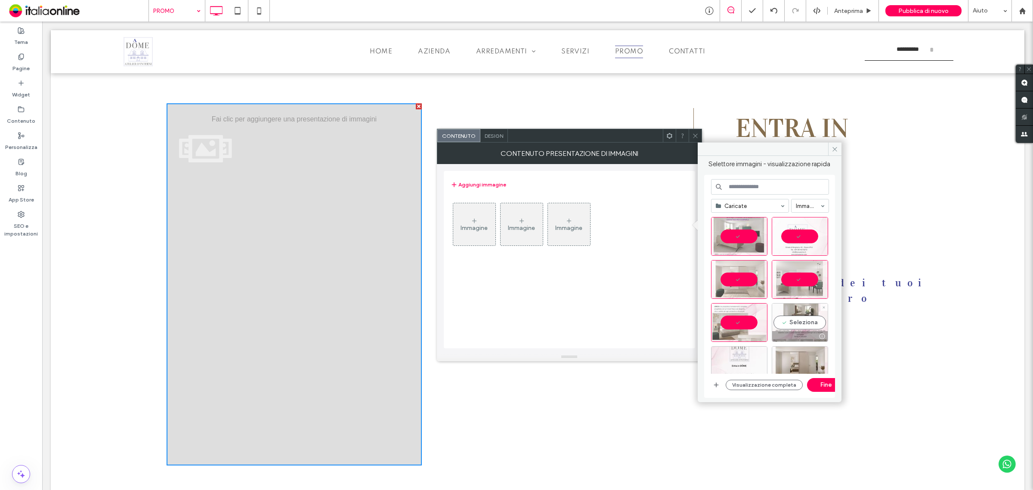
click at [797, 321] on div "Seleziona" at bounding box center [800, 322] width 56 height 39
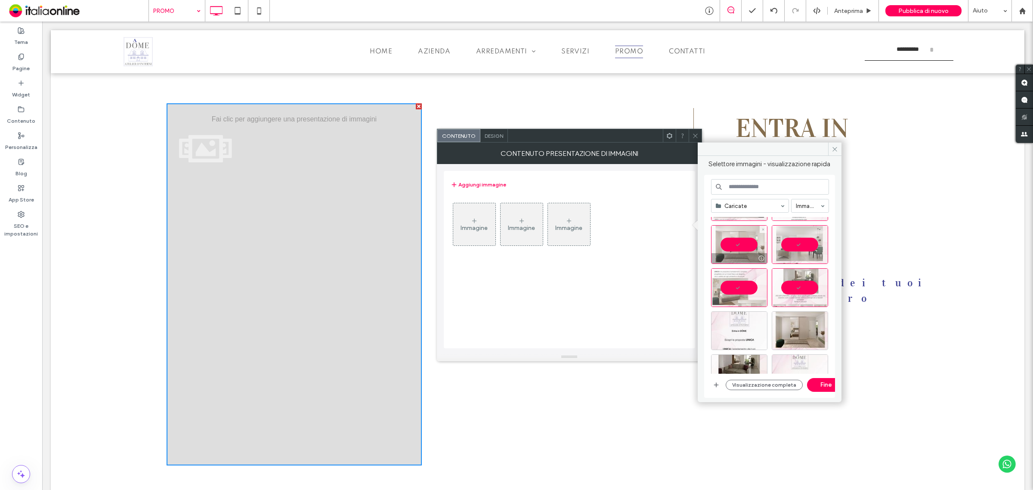
scroll to position [54, 0]
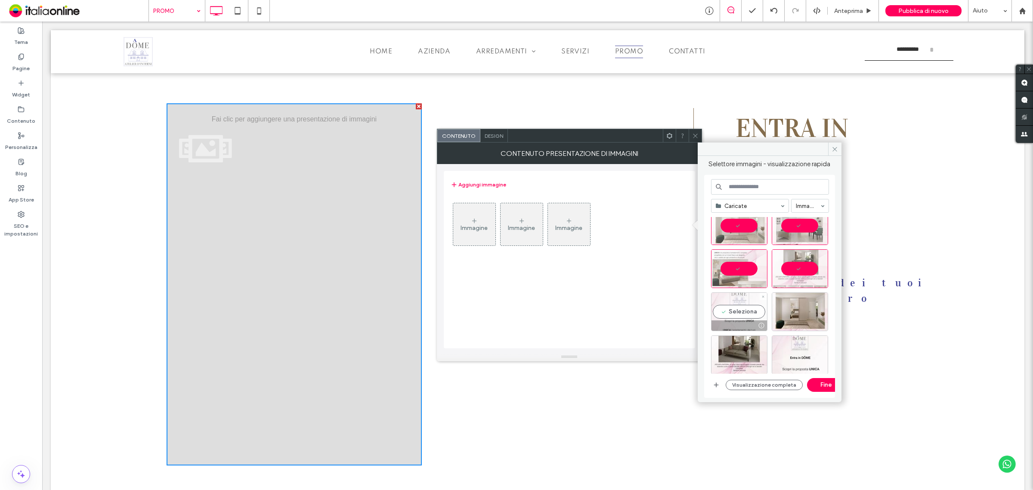
click at [739, 302] on div "Seleziona" at bounding box center [739, 311] width 56 height 39
click at [821, 385] on button "Fine" at bounding box center [826, 385] width 39 height 14
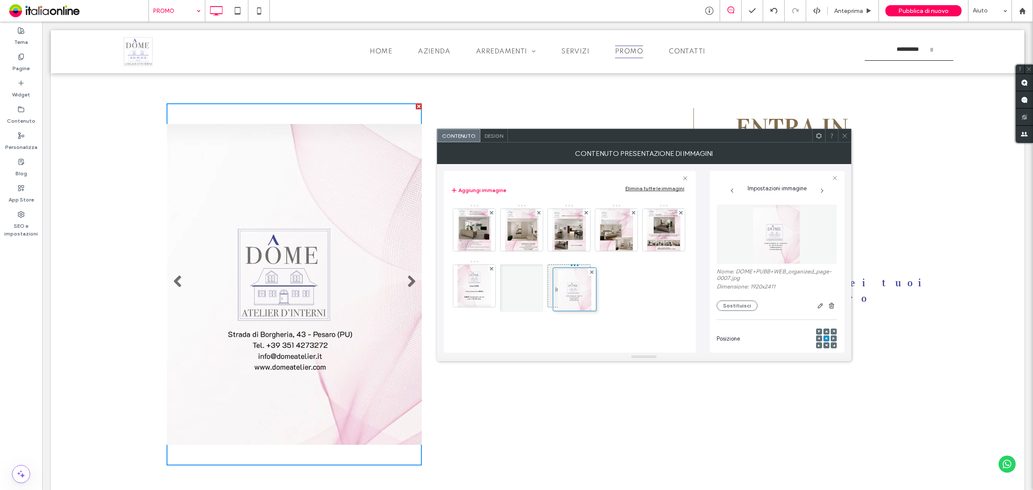
drag, startPoint x: 469, startPoint y: 228, endPoint x: 566, endPoint y: 287, distance: 113.6
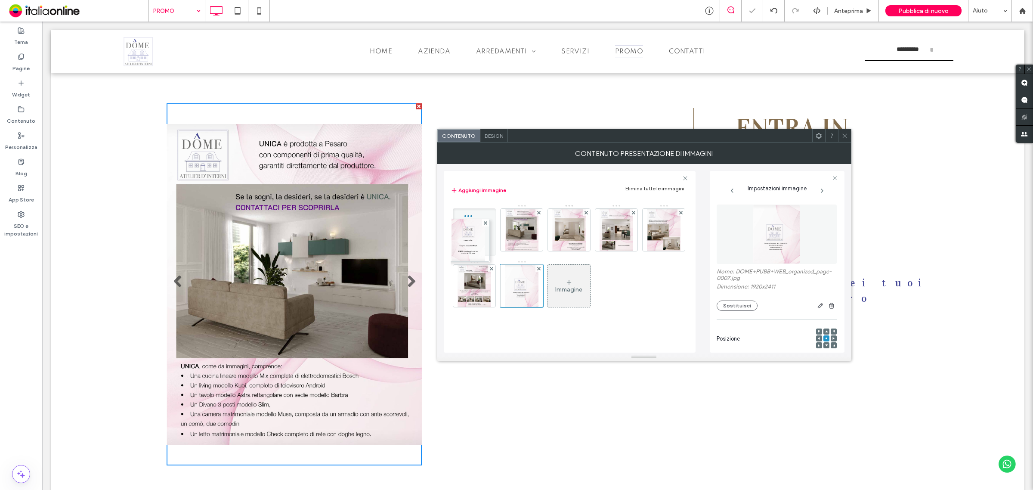
drag, startPoint x: 529, startPoint y: 283, endPoint x: 461, endPoint y: 227, distance: 88.3
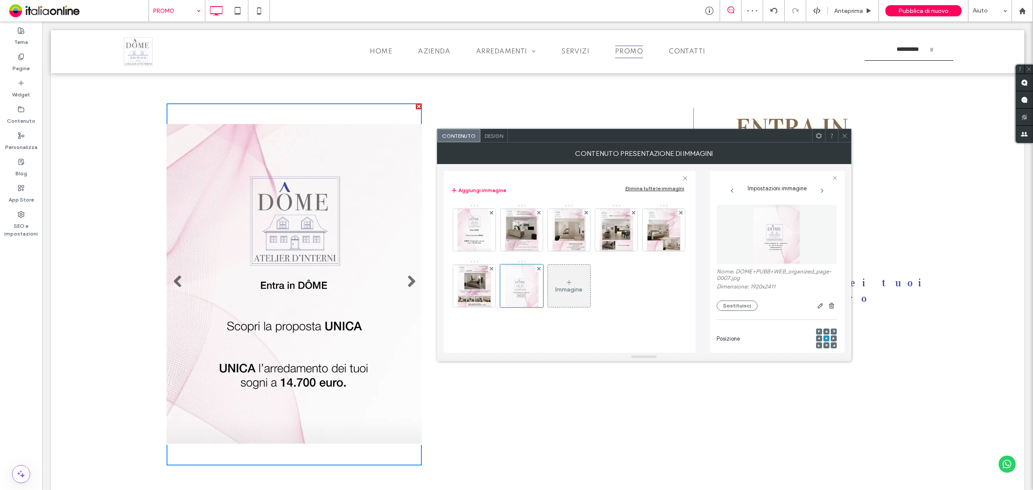
click at [845, 132] on span at bounding box center [844, 135] width 6 height 13
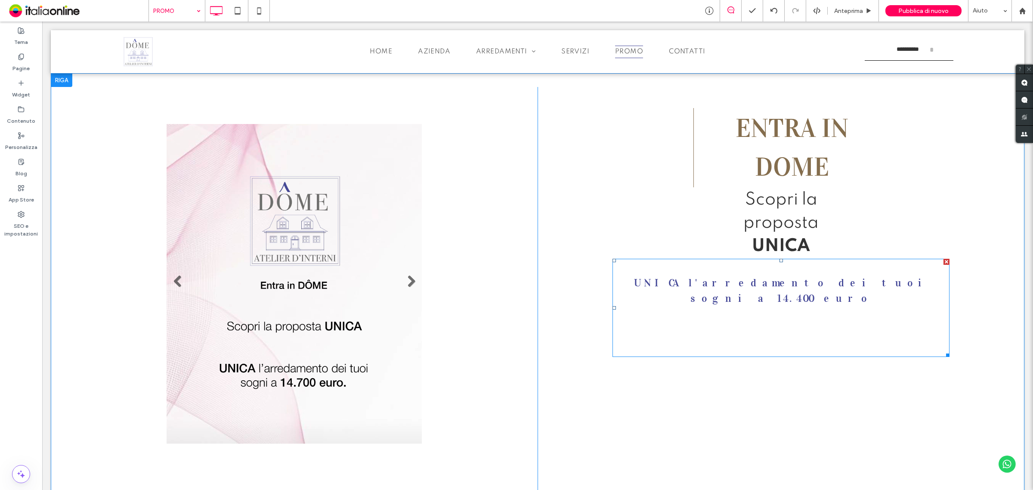
click at [847, 281] on span "UNICA l'arredamento dei tuoi sogni a 14.400 euro" at bounding box center [781, 290] width 294 height 28
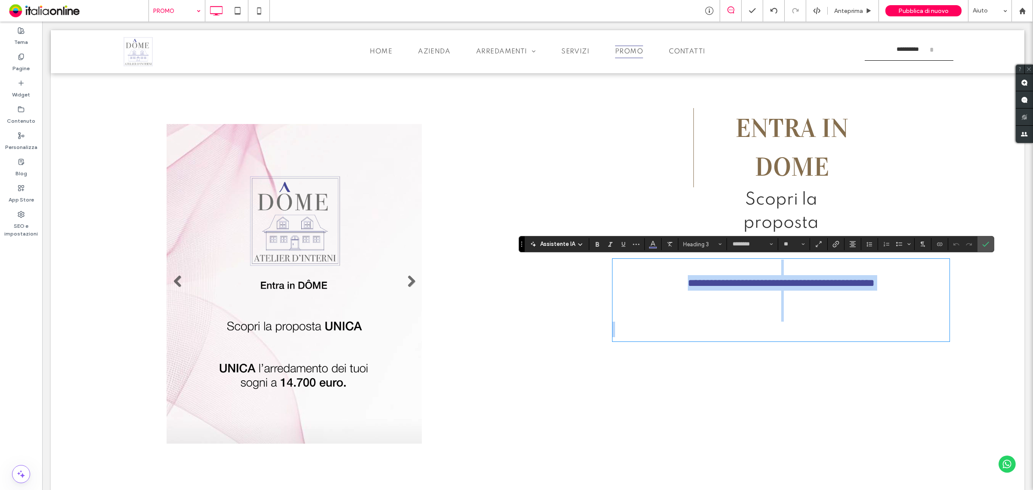
click at [847, 281] on span "**********" at bounding box center [781, 283] width 187 height 10
click at [986, 242] on icon "Conferma" at bounding box center [985, 244] width 7 height 7
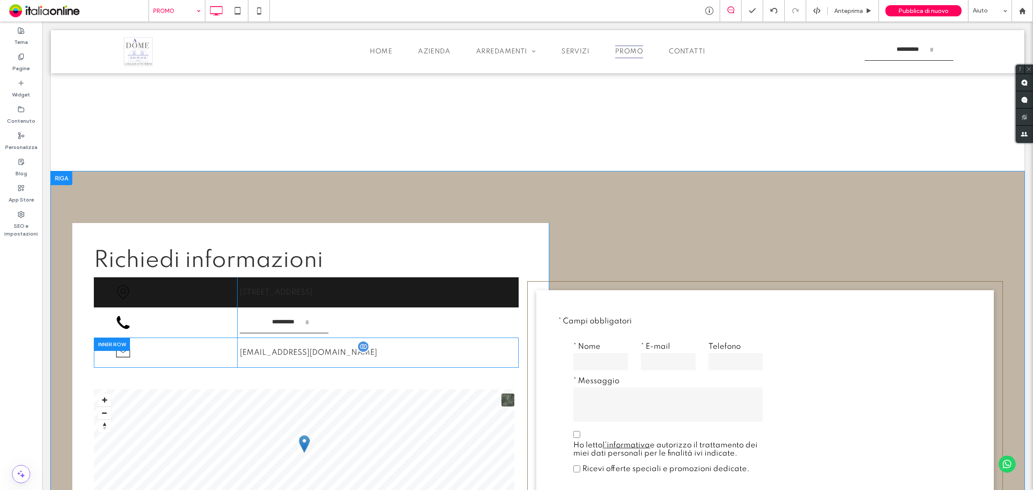
scroll to position [1072, 0]
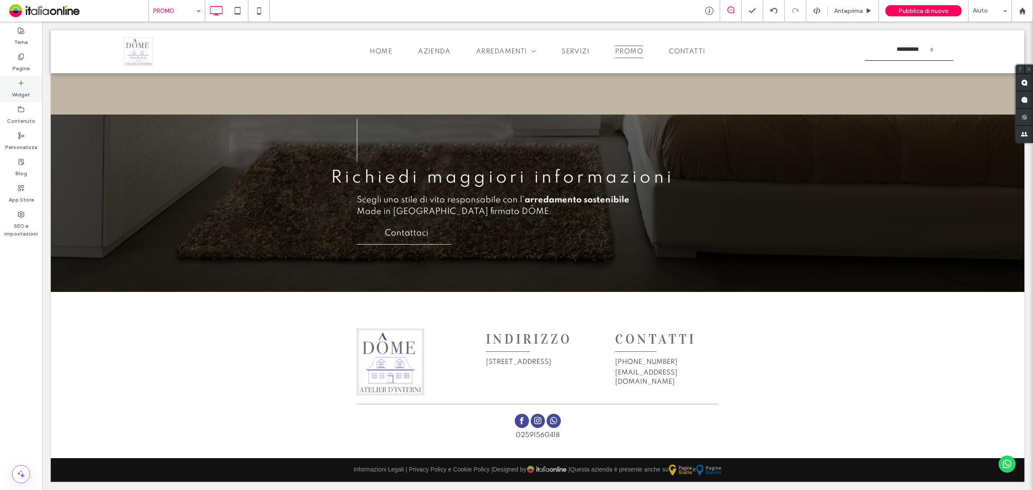
click at [26, 89] on label "Widget" at bounding box center [21, 93] width 18 height 12
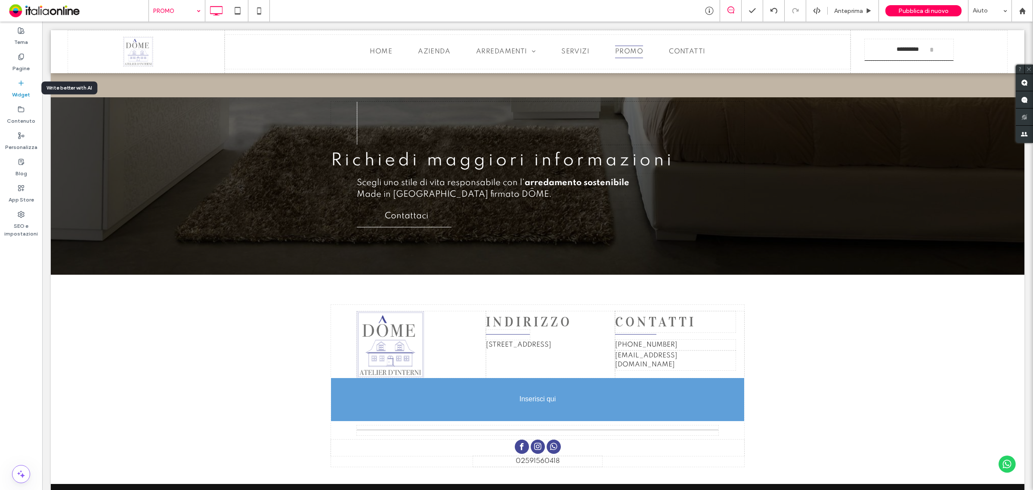
scroll to position [1100, 0]
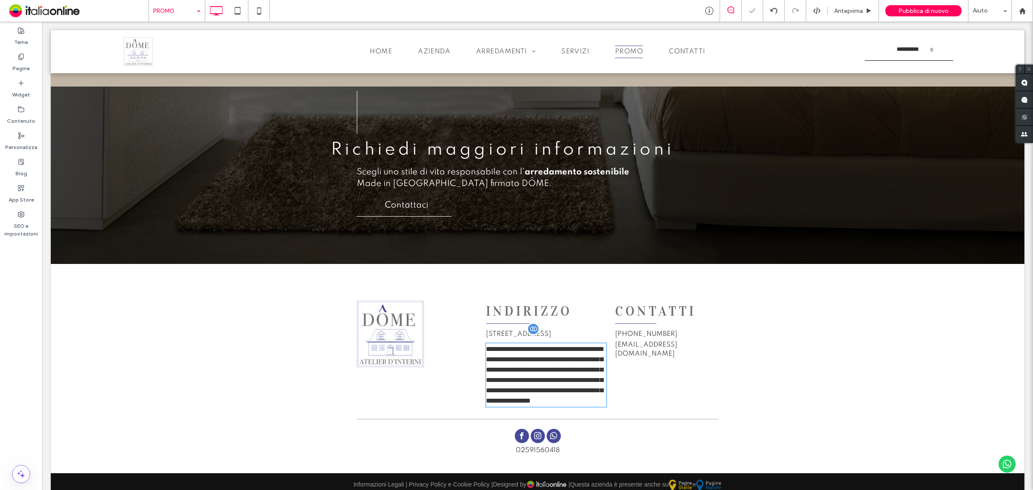
type input "*******"
type input "**"
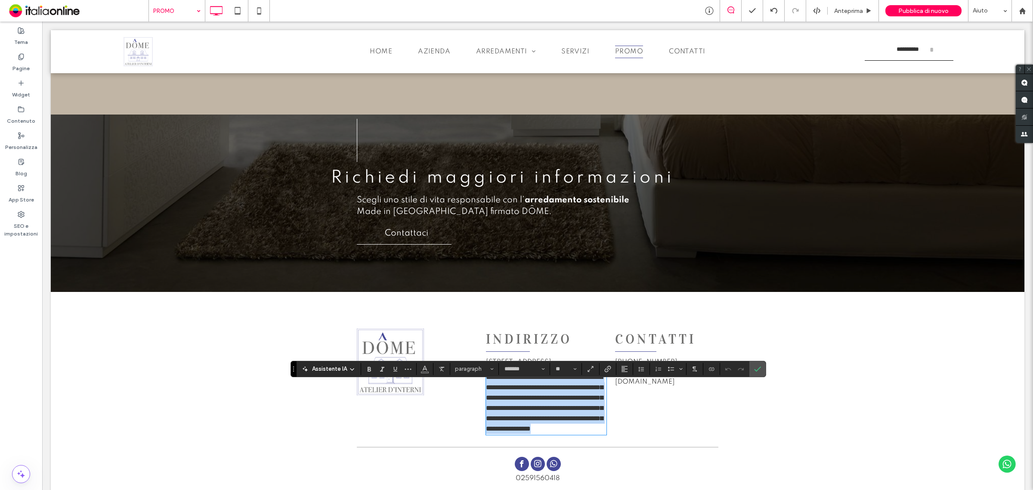
click at [571, 412] on p "**********" at bounding box center [546, 403] width 121 height 62
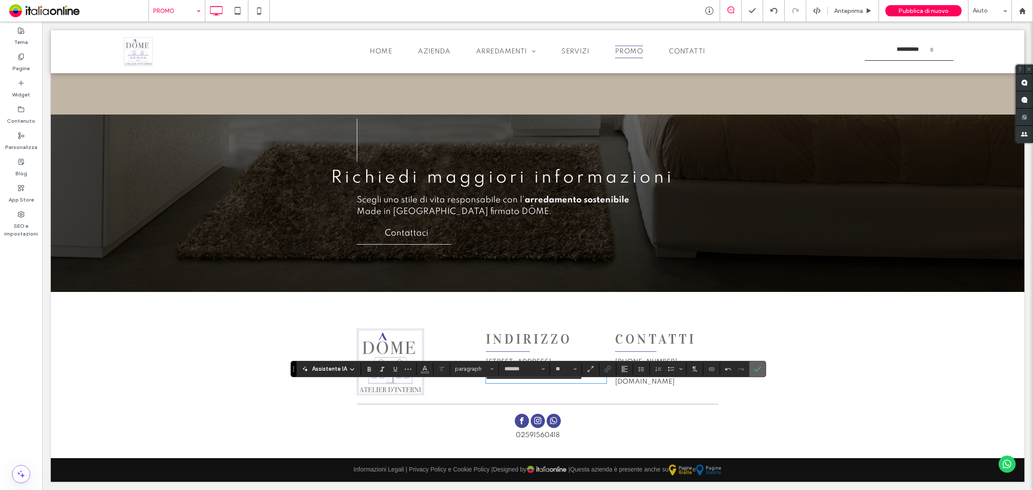
click at [757, 366] on icon "Conferma" at bounding box center [757, 368] width 7 height 7
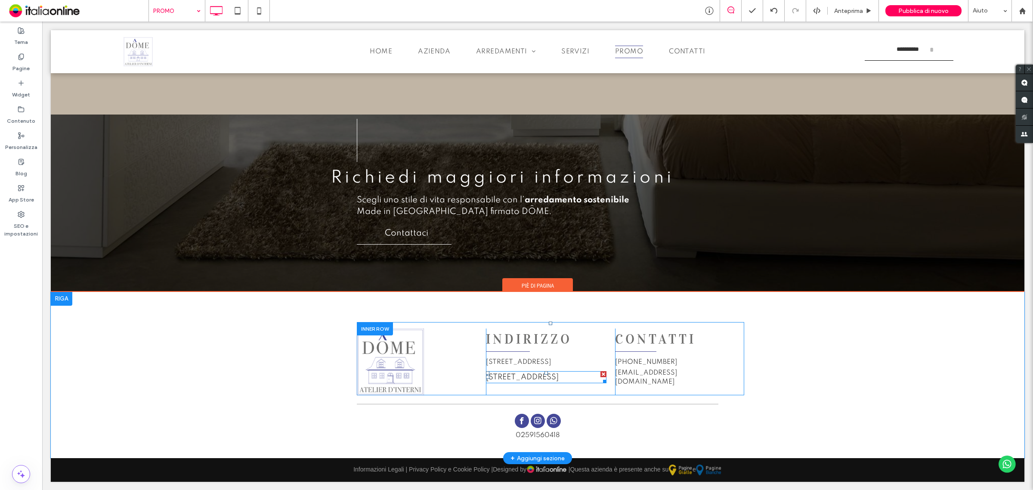
click at [527, 381] on span "Via Borgheria, 43 61122 Pesaro ( PU )" at bounding box center [522, 377] width 73 height 8
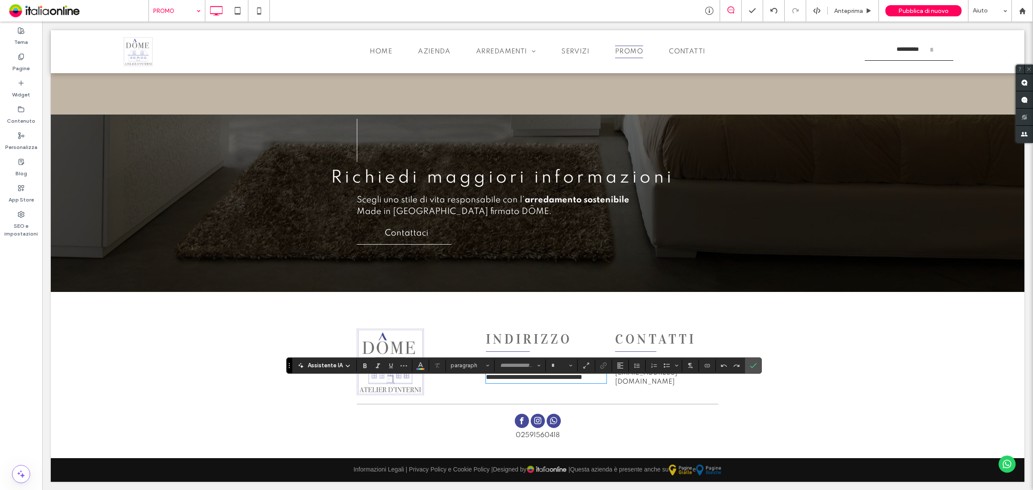
type input "*******"
type input "**"
drag, startPoint x: 527, startPoint y: 384, endPoint x: 526, endPoint y: 393, distance: 8.7
click at [526, 382] on p "**********" at bounding box center [546, 377] width 121 height 10
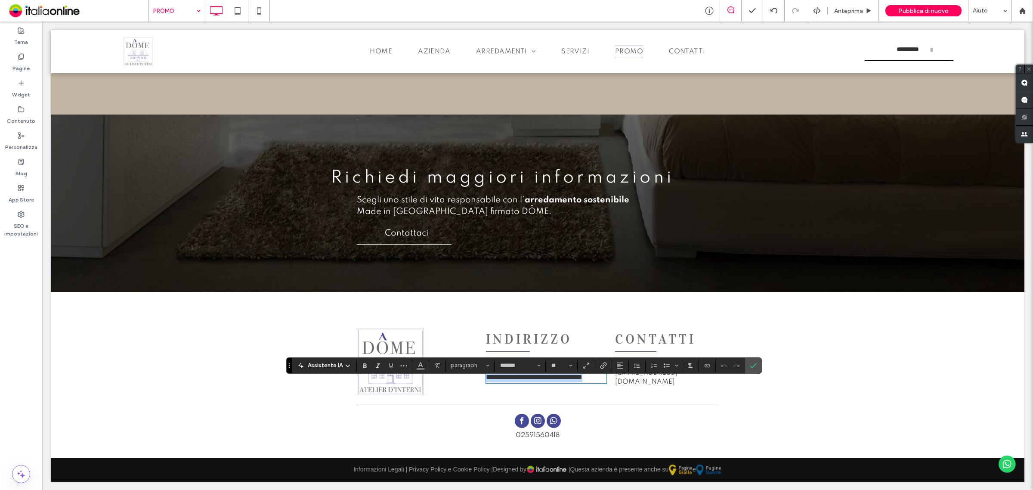
click at [526, 382] on p "**********" at bounding box center [546, 377] width 121 height 10
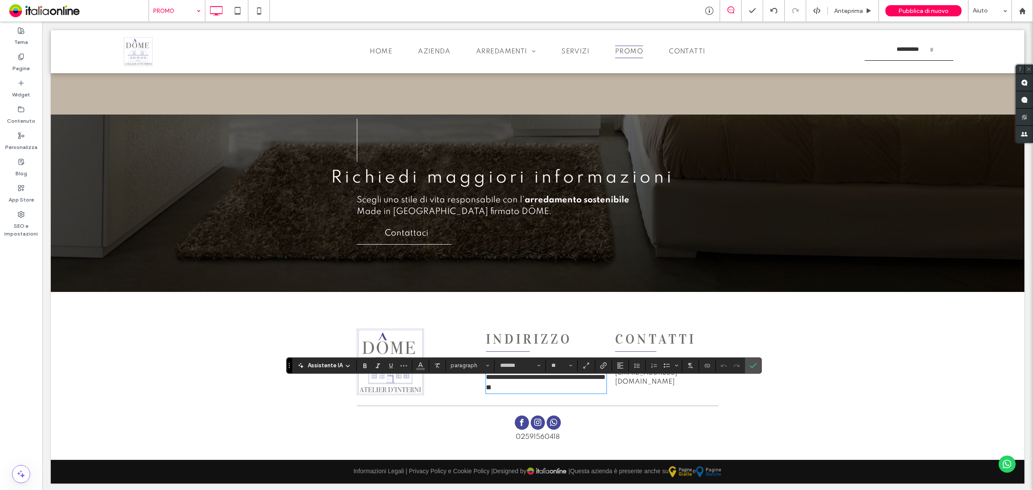
scroll to position [0, 0]
click at [754, 367] on icon "Conferma" at bounding box center [753, 365] width 7 height 7
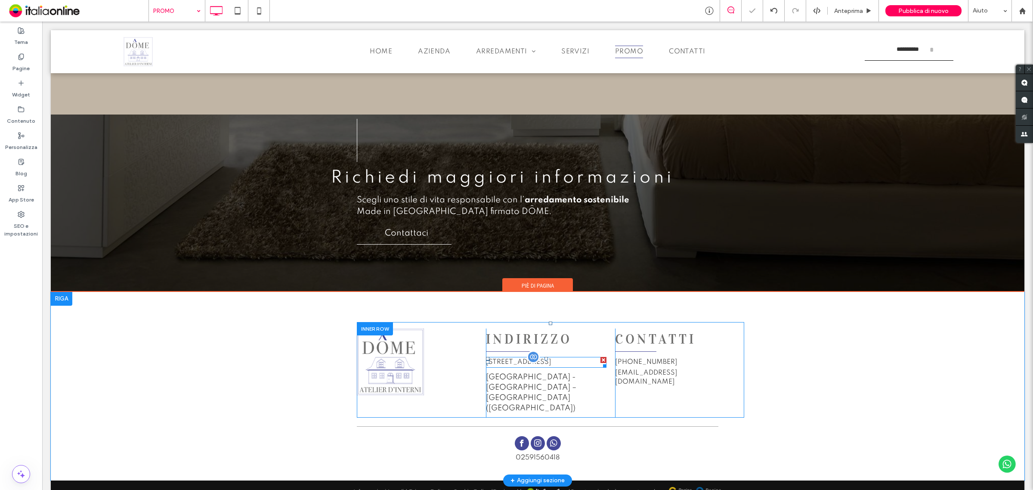
click at [508, 365] on span "Strada di Borgheria, 43 - 61122 Pesaro (PU)" at bounding box center [518, 362] width 65 height 7
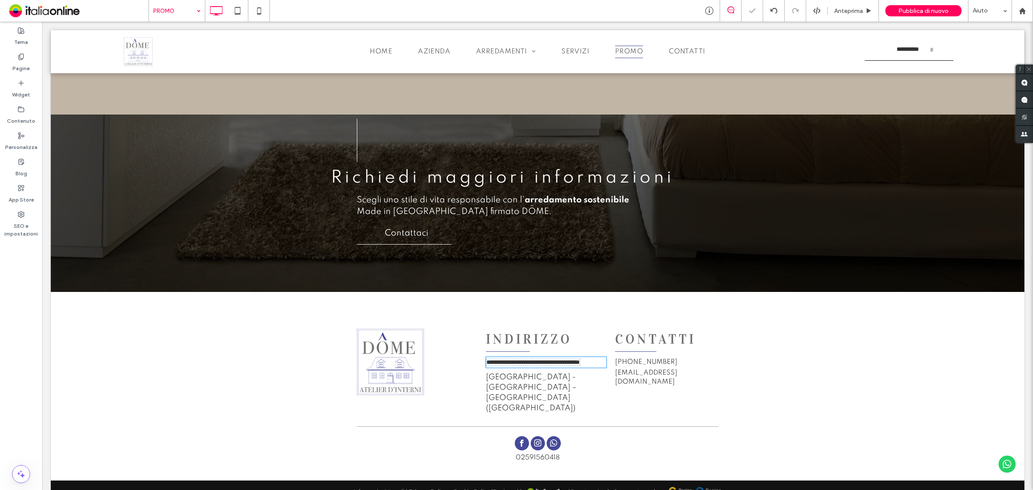
type input "*******"
type input "**"
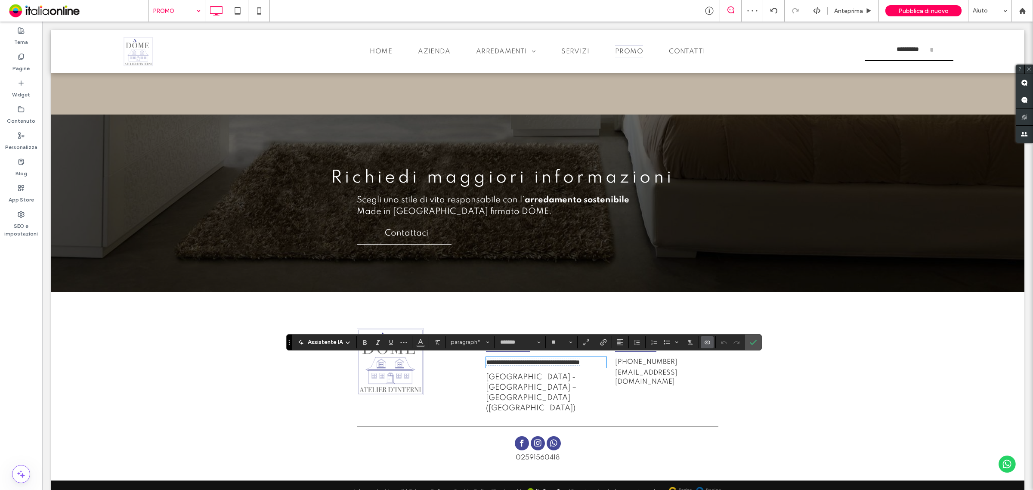
click at [532, 396] on span "Via Lunga, sn 61025 - Montelabbate – Pesaro (PU)" at bounding box center [531, 392] width 90 height 39
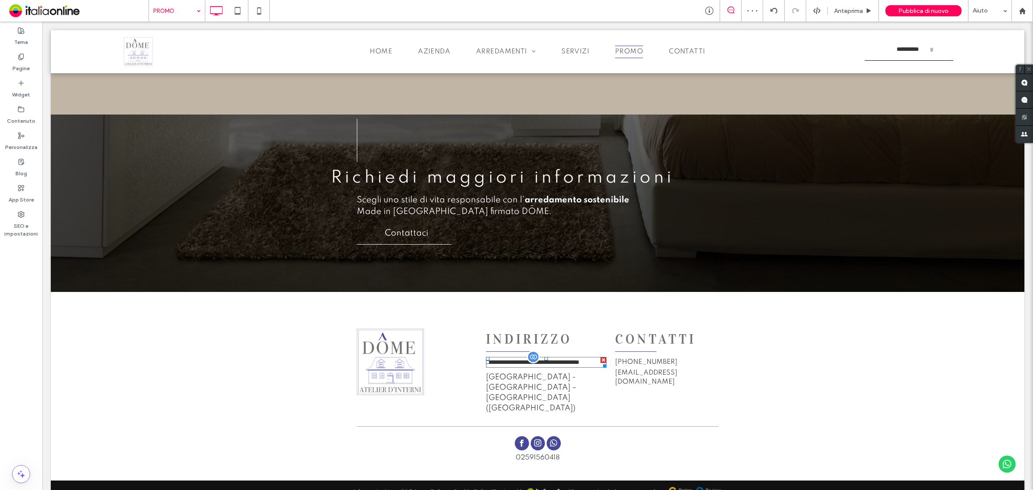
click at [510, 366] on p "**********" at bounding box center [546, 362] width 121 height 9
type input "*******"
type input "**"
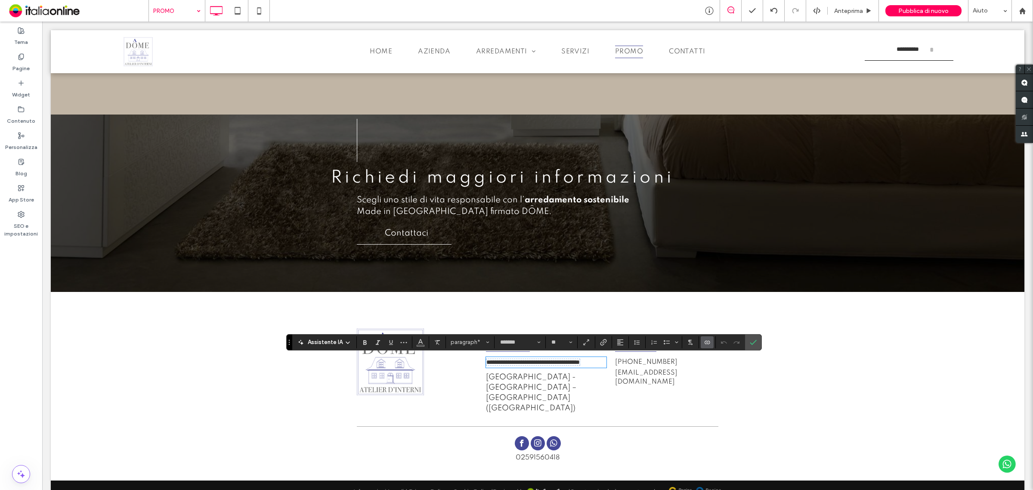
click at [520, 390] on p "Via Lunga, sn 61025 - Montelabbate – Pesaro (PU)" at bounding box center [546, 392] width 121 height 41
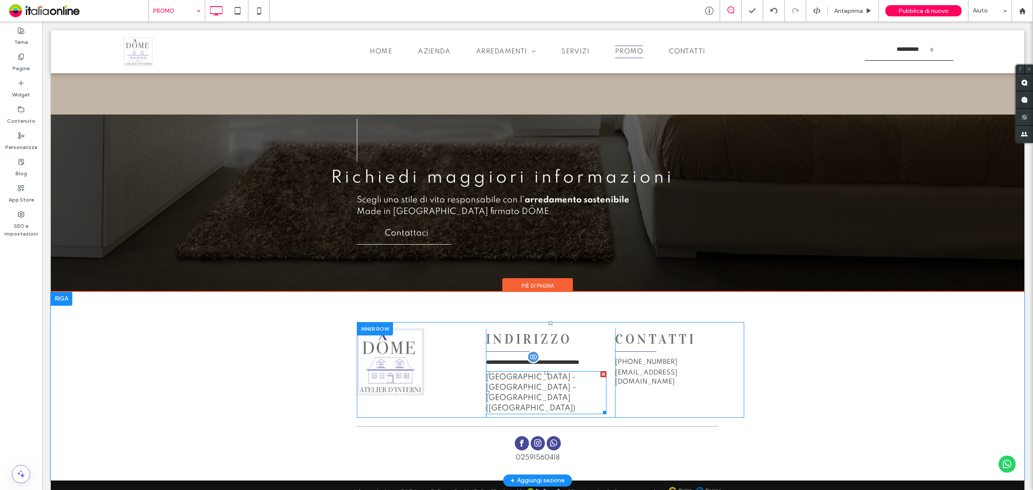
click at [520, 390] on p "Via Lunga, sn 61025 - Montelabbate – Pesaro (PU)" at bounding box center [546, 392] width 121 height 41
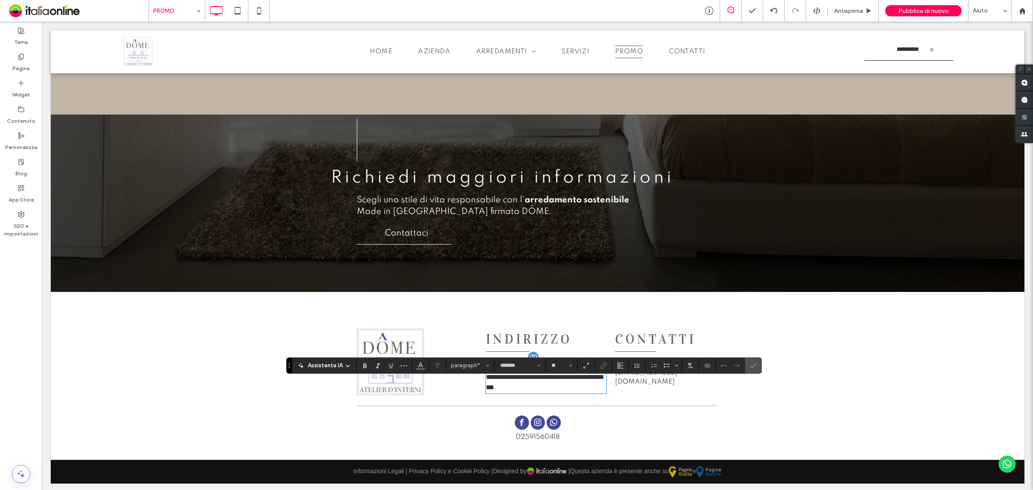
click at [520, 390] on p "**********" at bounding box center [546, 382] width 121 height 21
click at [572, 367] on icon "Dimensione" at bounding box center [570, 365] width 3 height 3
click at [563, 326] on label "14" at bounding box center [561, 324] width 28 height 12
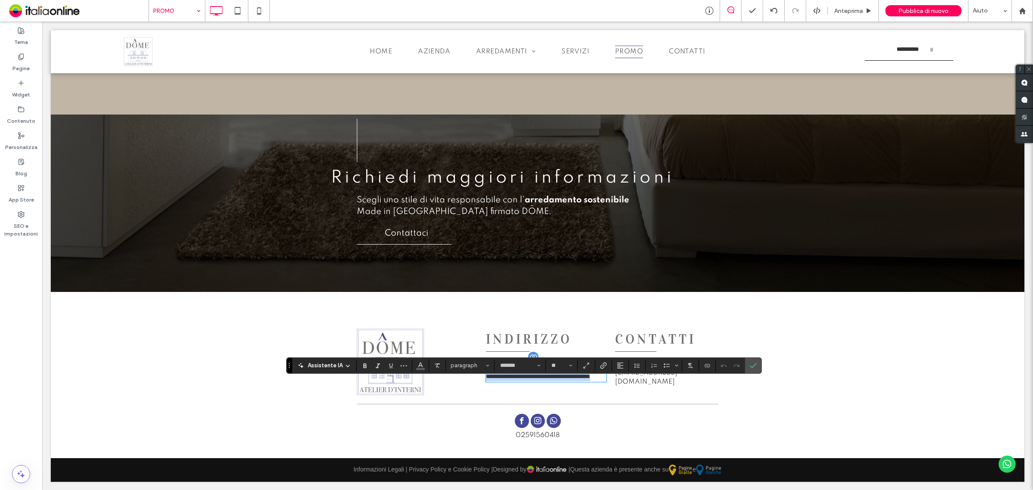
type input "**"
click at [753, 365] on icon "Conferma" at bounding box center [753, 365] width 7 height 7
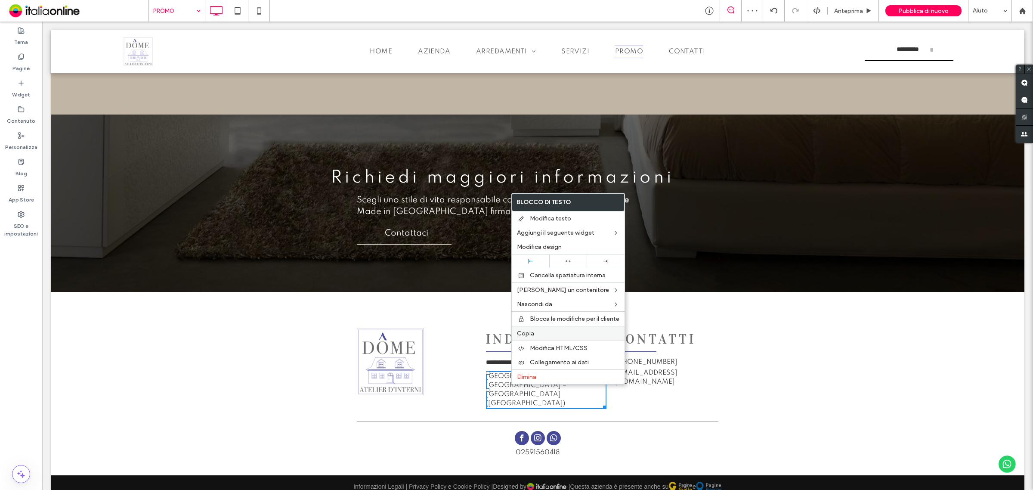
click at [536, 331] on div "Copia" at bounding box center [568, 333] width 113 height 15
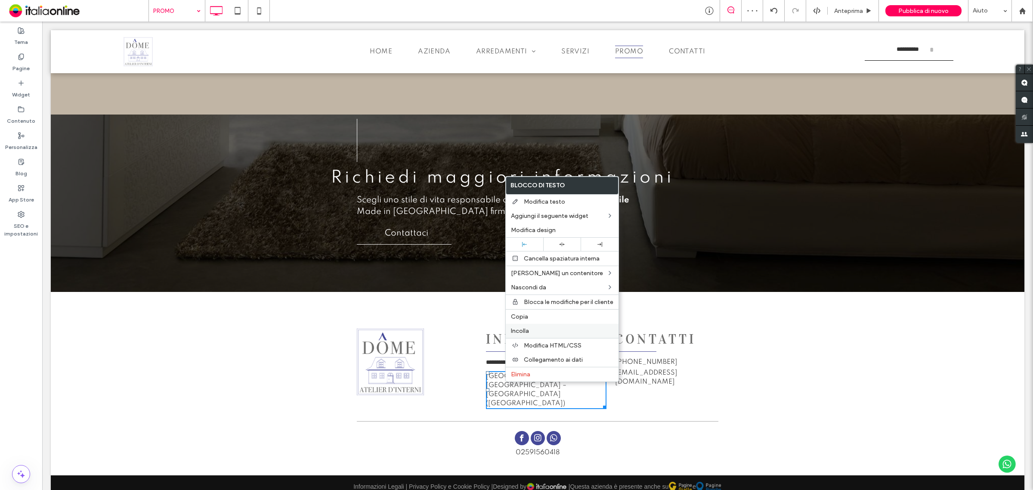
drag, startPoint x: 525, startPoint y: 330, endPoint x: 516, endPoint y: 334, distance: 10.6
click at [525, 330] on span "Incolla" at bounding box center [520, 330] width 18 height 7
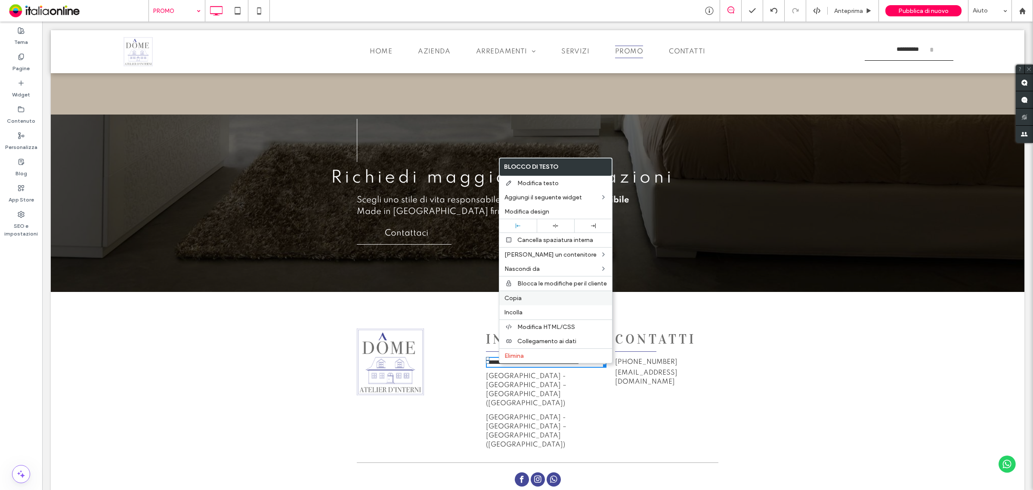
click at [519, 302] on span "Copia" at bounding box center [512, 297] width 17 height 7
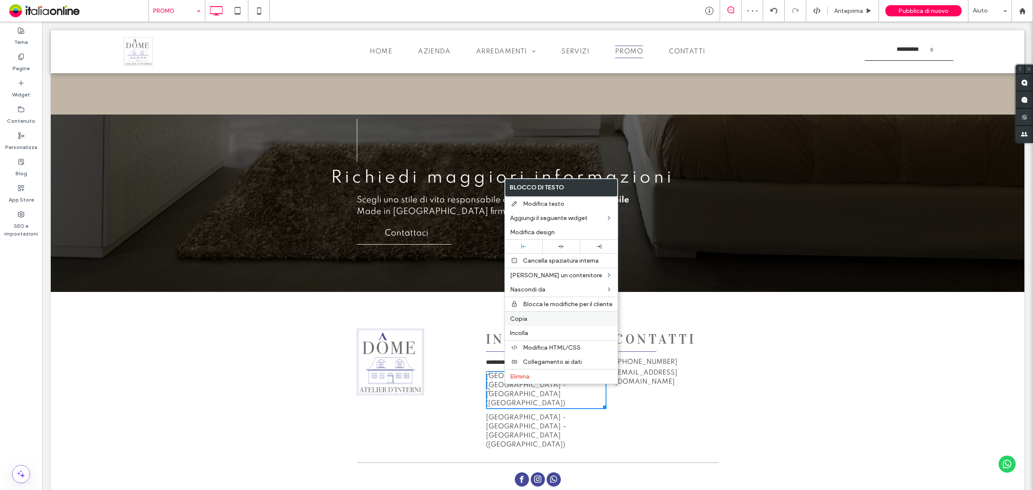
click at [523, 322] on span "Copia" at bounding box center [518, 318] width 17 height 7
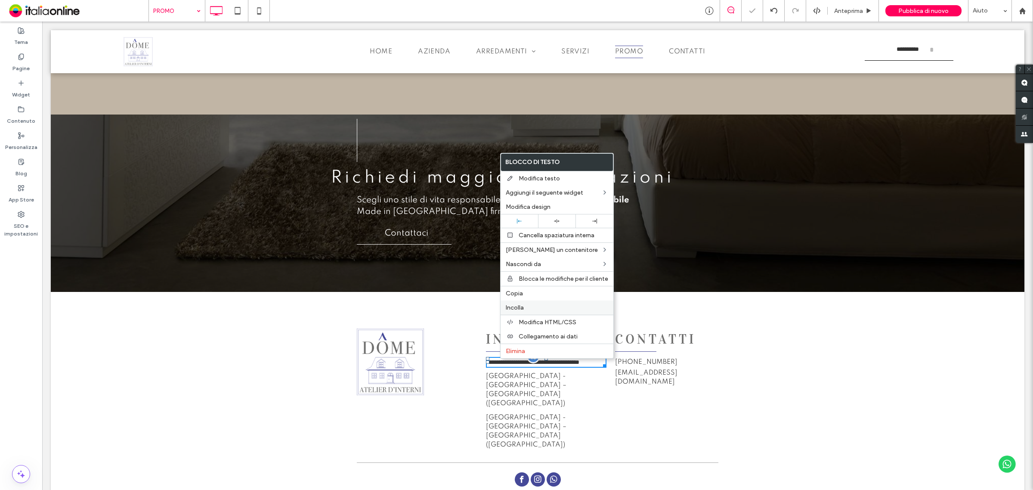
click at [519, 306] on span "Incolla" at bounding box center [515, 307] width 18 height 7
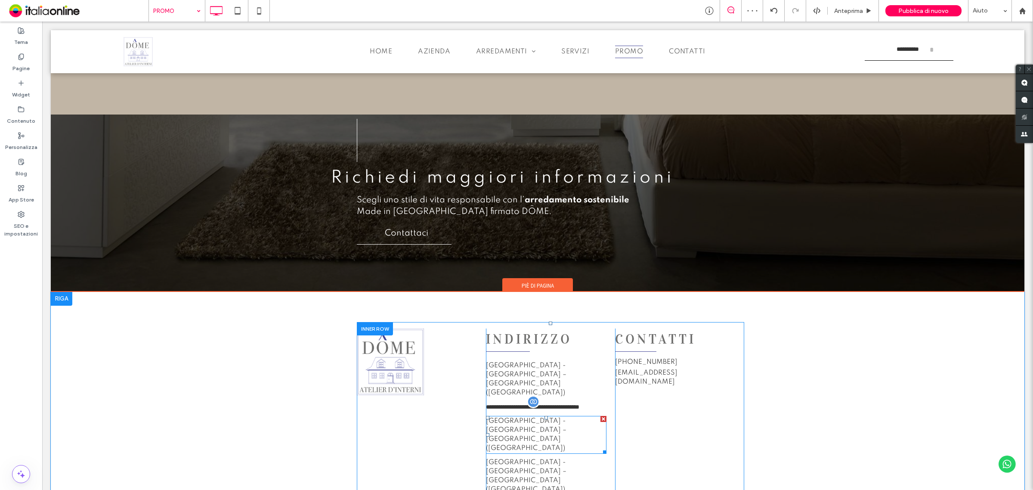
click at [516, 417] on span "Via Lunga, sn 61025 - Montelabbate – Pesaro (PU)" at bounding box center [526, 434] width 80 height 34
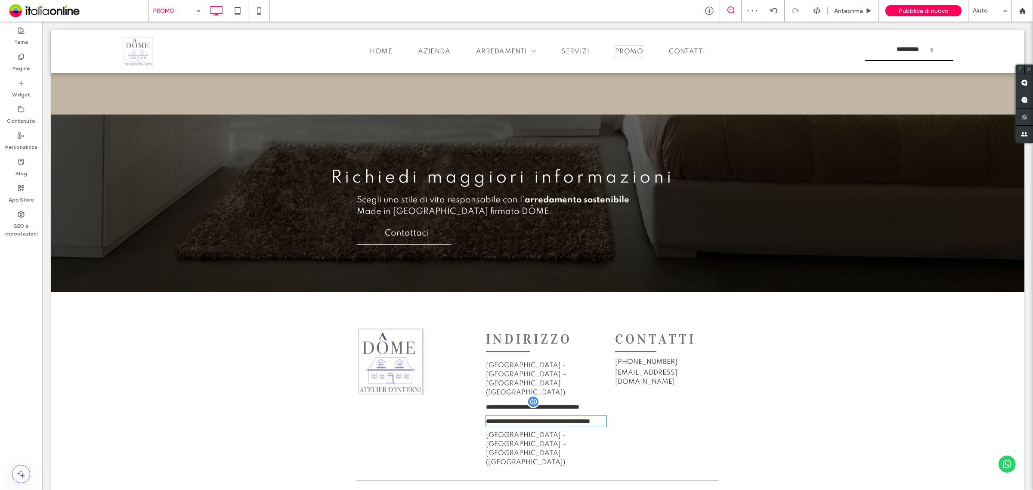
click at [516, 418] on span "**********" at bounding box center [538, 421] width 104 height 6
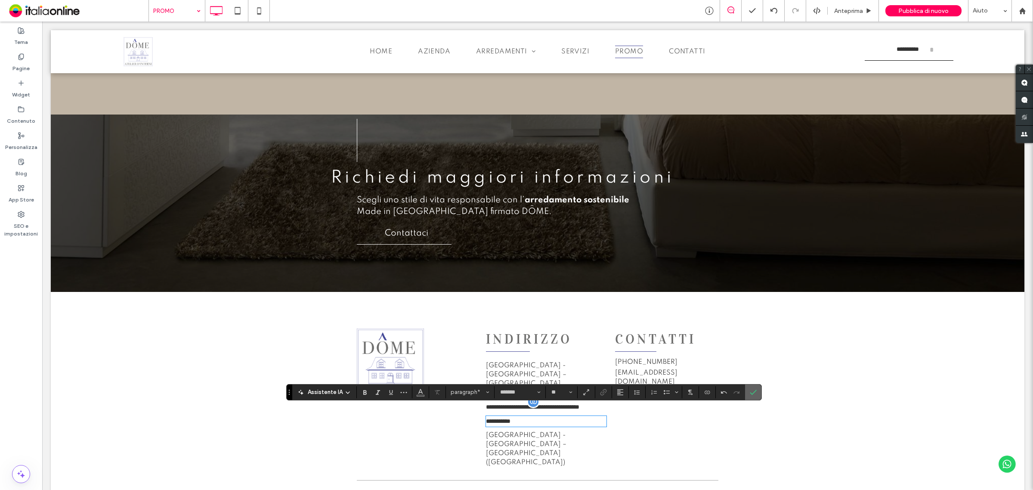
click at [753, 390] on icon "Conferma" at bounding box center [753, 392] width 7 height 7
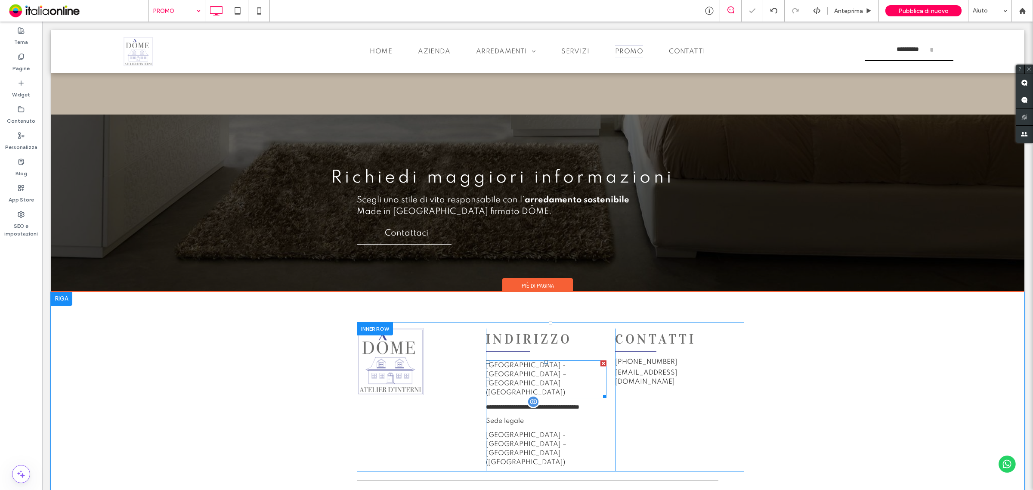
click at [520, 370] on span "Via Lunga, sn 61025 - Montelabbate – Pesaro (PU)" at bounding box center [526, 379] width 80 height 34
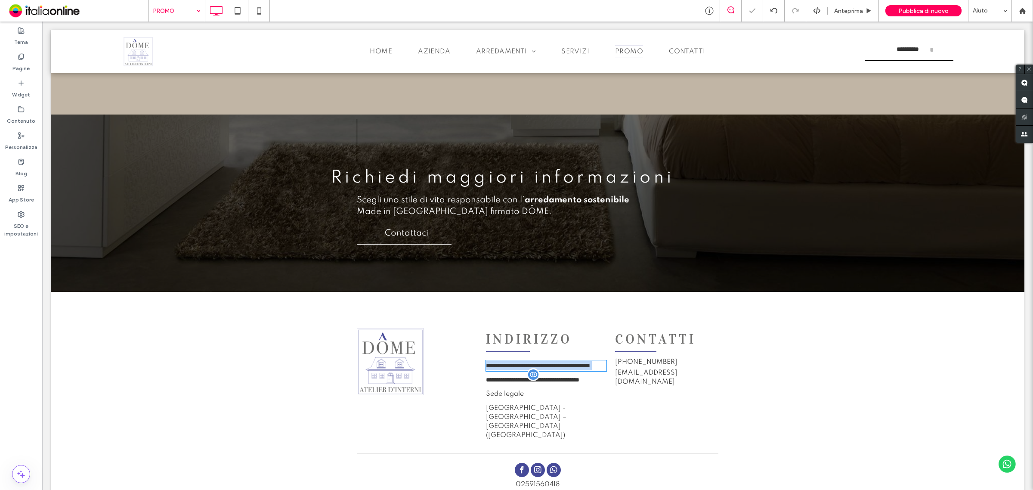
type input "*******"
type input "**"
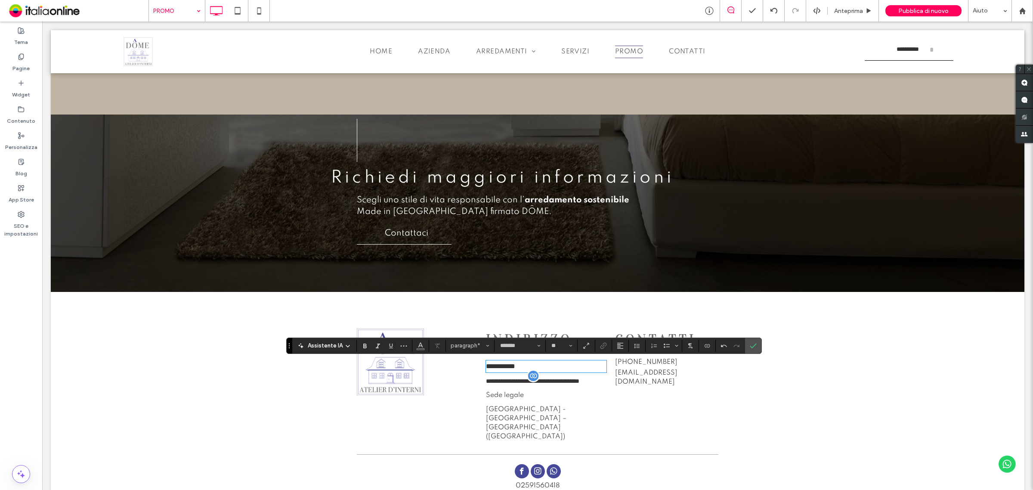
click at [530, 371] on p "**********" at bounding box center [546, 366] width 121 height 10
click at [568, 342] on button "**" at bounding box center [561, 346] width 28 height 12
click at [565, 303] on label "14" at bounding box center [561, 304] width 28 height 12
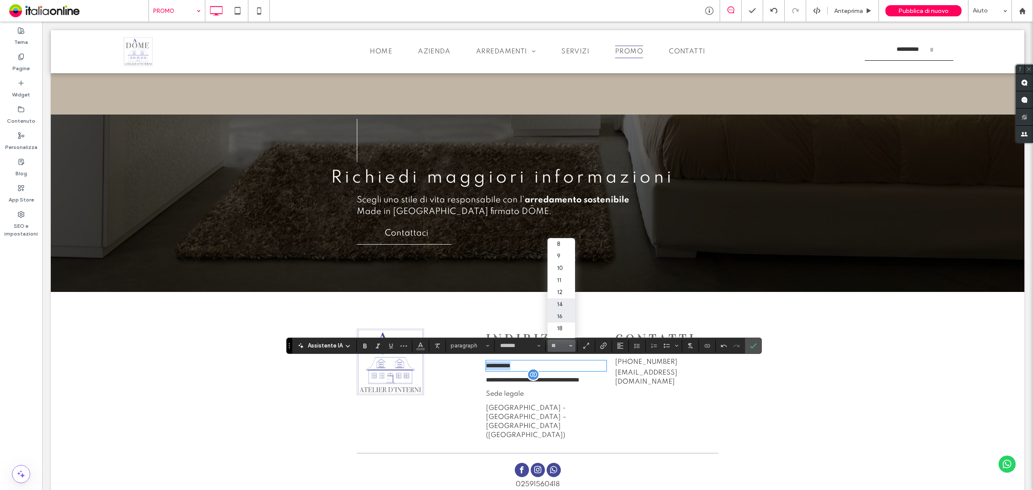
type input "**"
click at [757, 343] on icon "Conferma" at bounding box center [753, 345] width 7 height 7
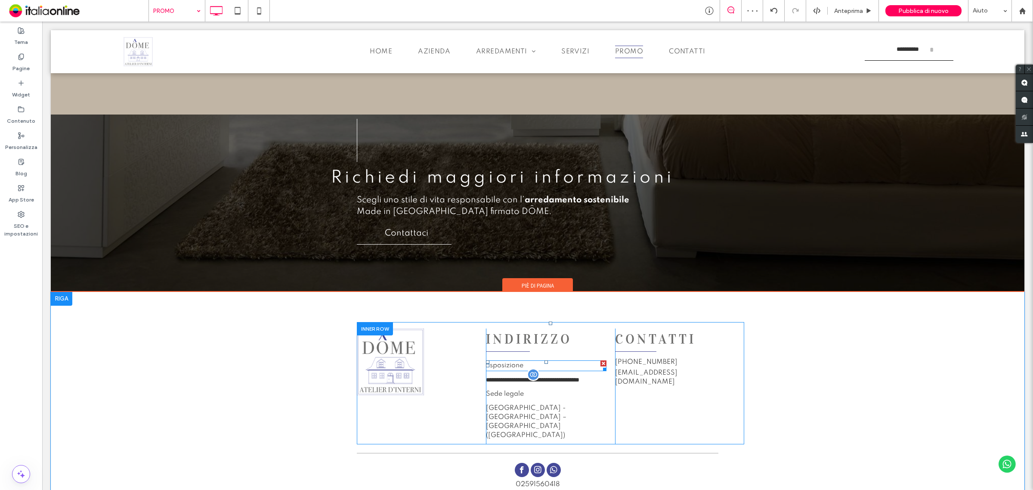
click at [504, 364] on span "Esposizione" at bounding box center [504, 365] width 37 height 7
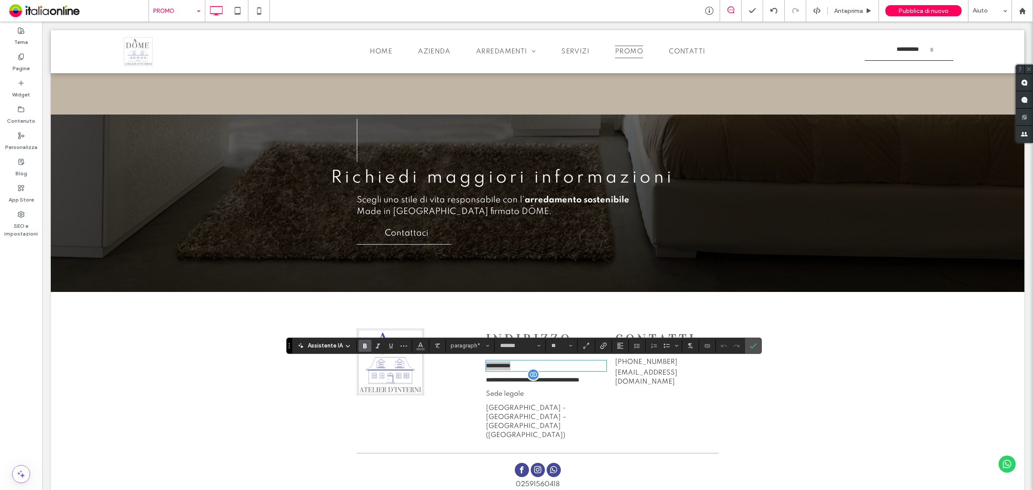
click at [362, 345] on icon "Grassetto" at bounding box center [365, 345] width 7 height 7
click at [512, 397] on span "Sede legale" at bounding box center [505, 393] width 38 height 7
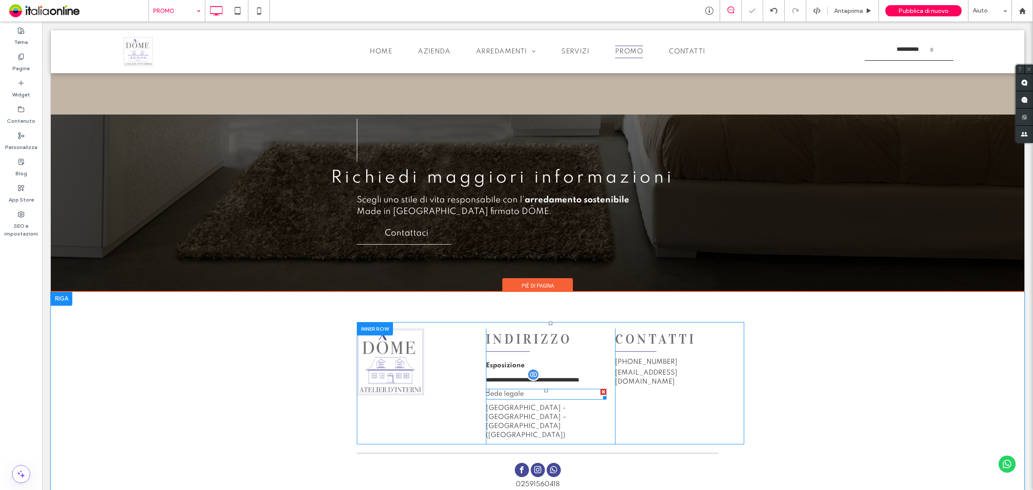
click at [508, 397] on span "Sede legale" at bounding box center [505, 393] width 38 height 7
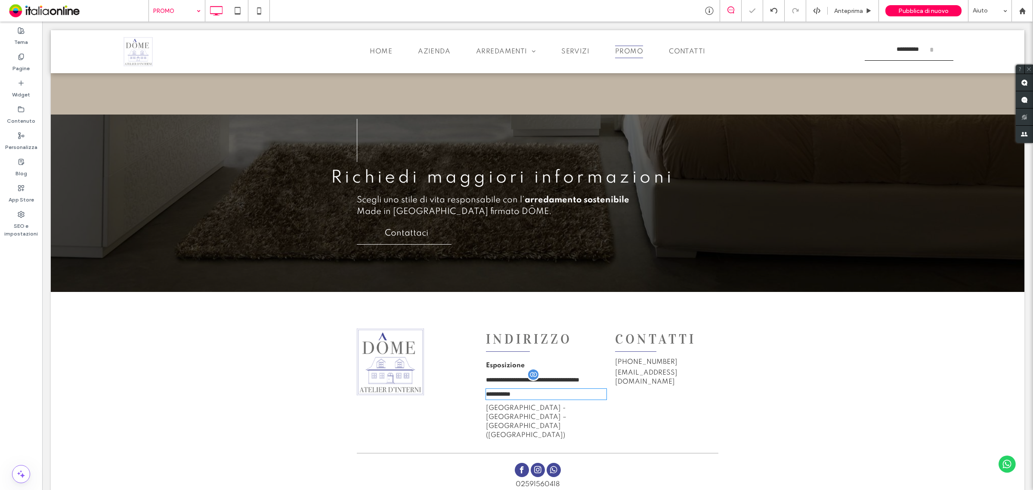
click at [508, 397] on span "**********" at bounding box center [498, 394] width 25 height 6
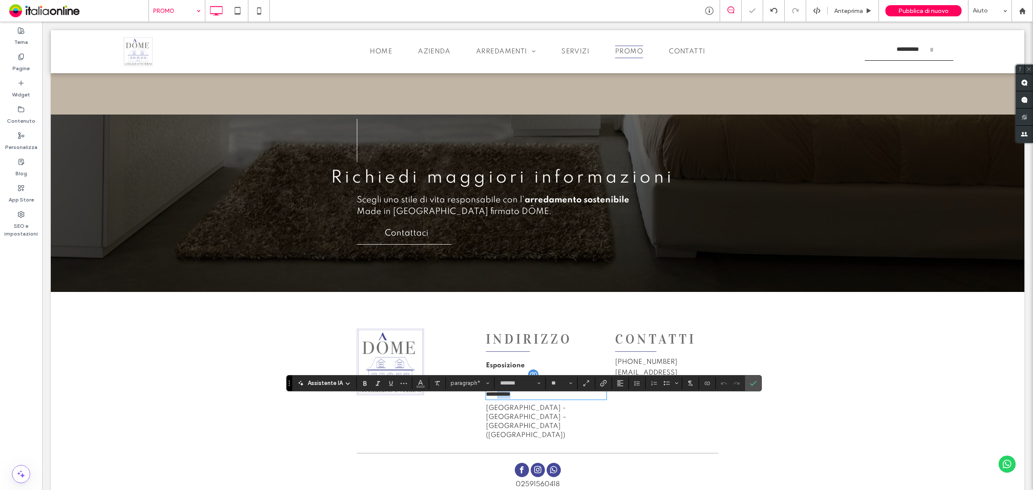
click at [504, 397] on span "**********" at bounding box center [498, 394] width 25 height 6
click at [367, 381] on label "Grassetto" at bounding box center [365, 383] width 13 height 12
drag, startPoint x: 749, startPoint y: 382, endPoint x: 706, endPoint y: 360, distance: 48.5
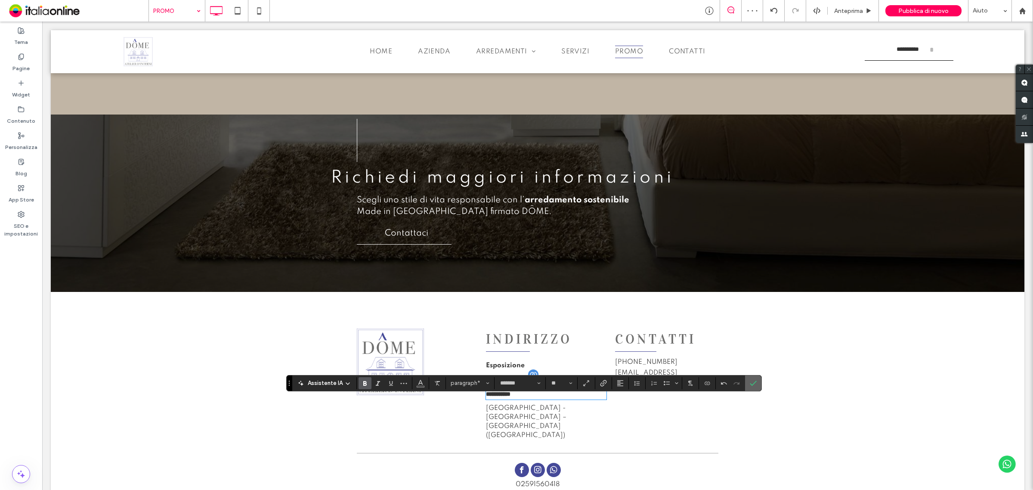
click at [749, 382] on label "Conferma" at bounding box center [753, 382] width 13 height 15
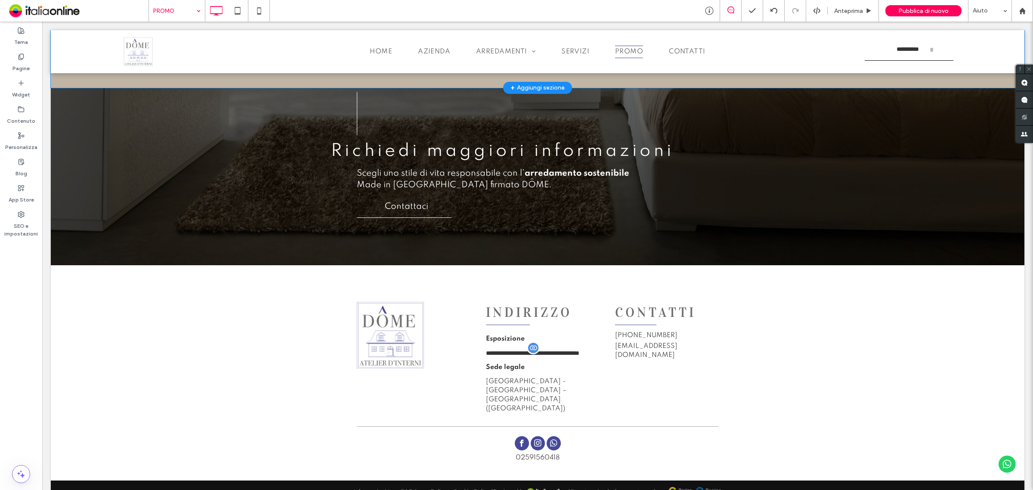
scroll to position [1113, 0]
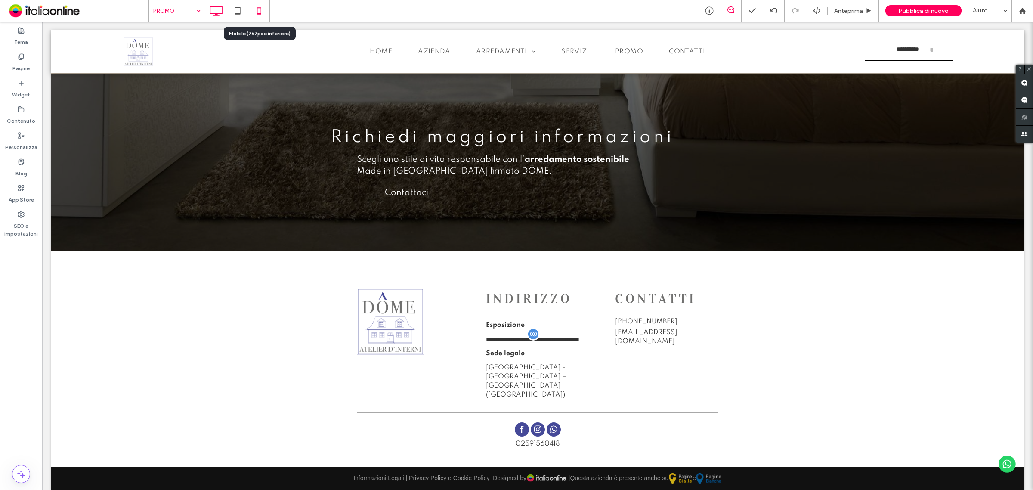
click at [265, 5] on icon at bounding box center [258, 10] width 17 height 17
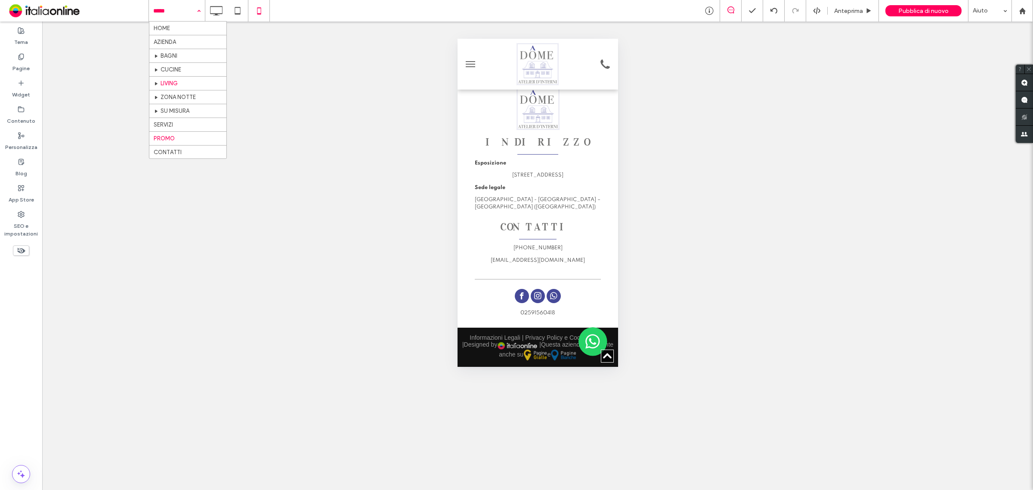
scroll to position [6, 0]
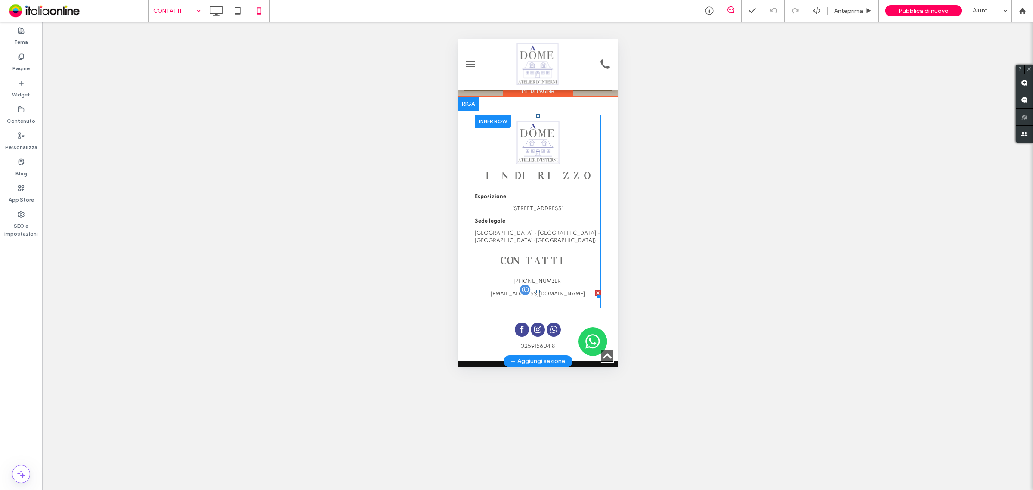
scroll to position [1026, 0]
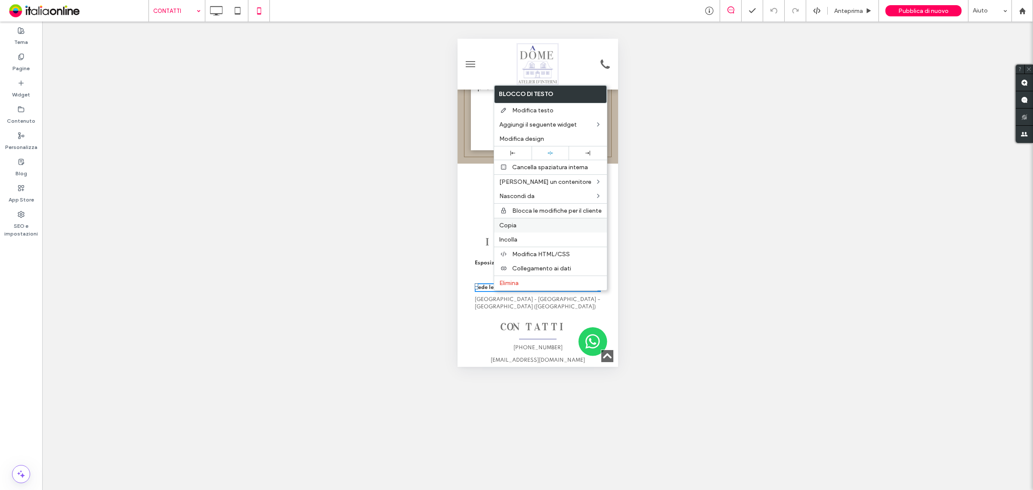
click at [522, 228] on label "Copia" at bounding box center [550, 225] width 102 height 7
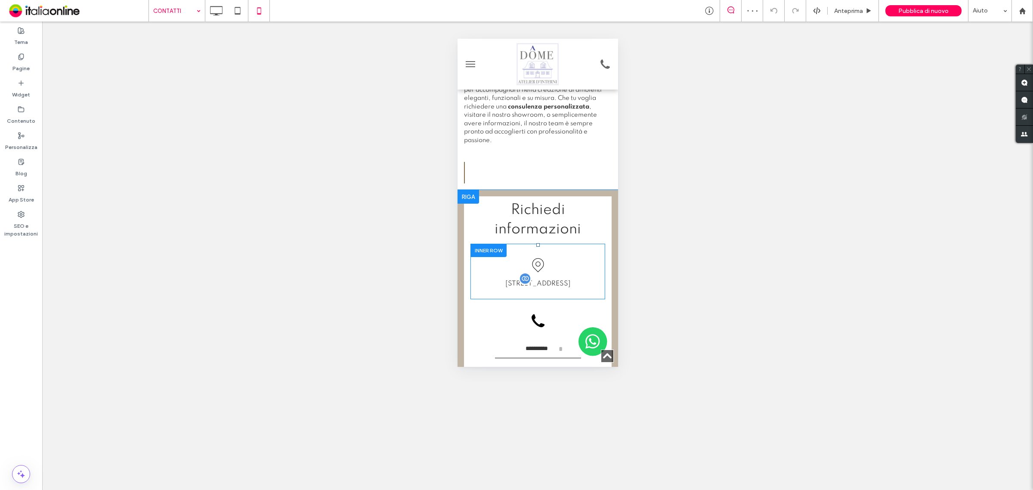
scroll to position [326, 0]
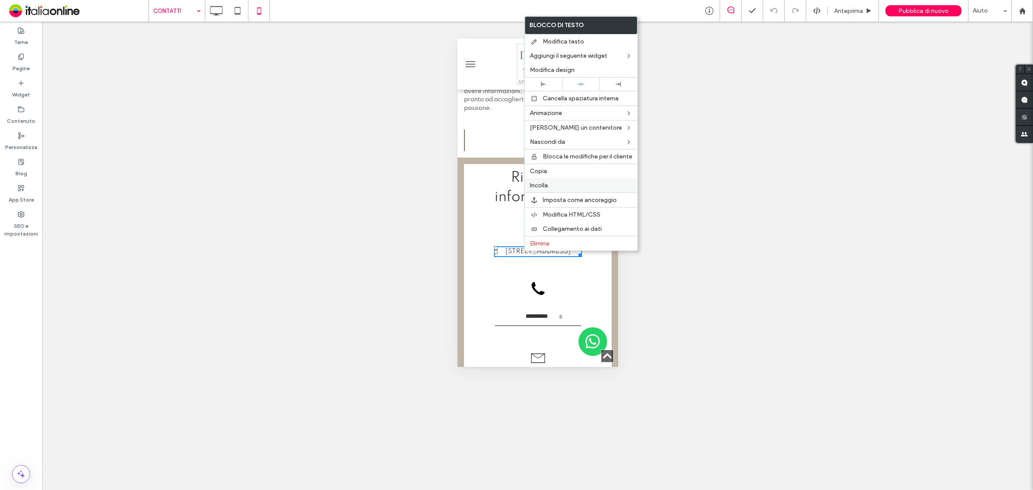
click at [550, 189] on label "Incolla" at bounding box center [581, 185] width 102 height 7
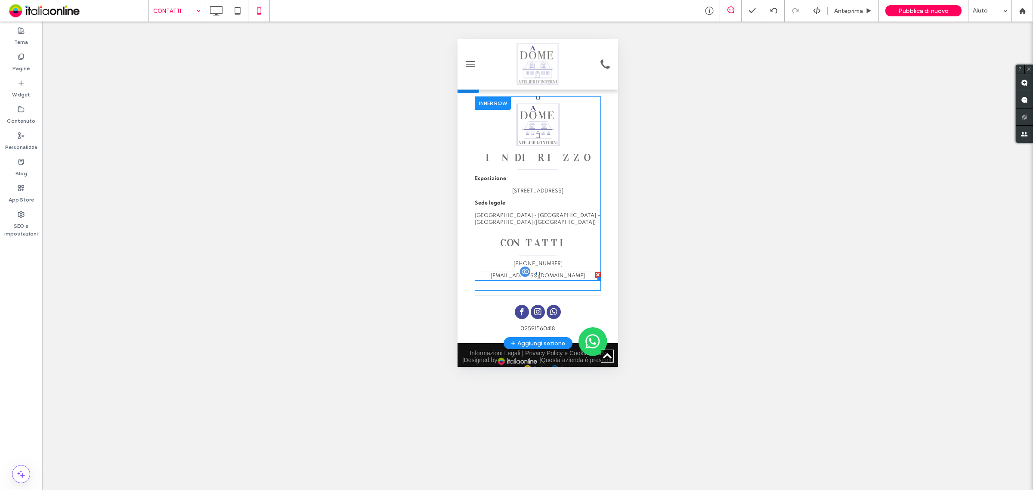
scroll to position [1133, 0]
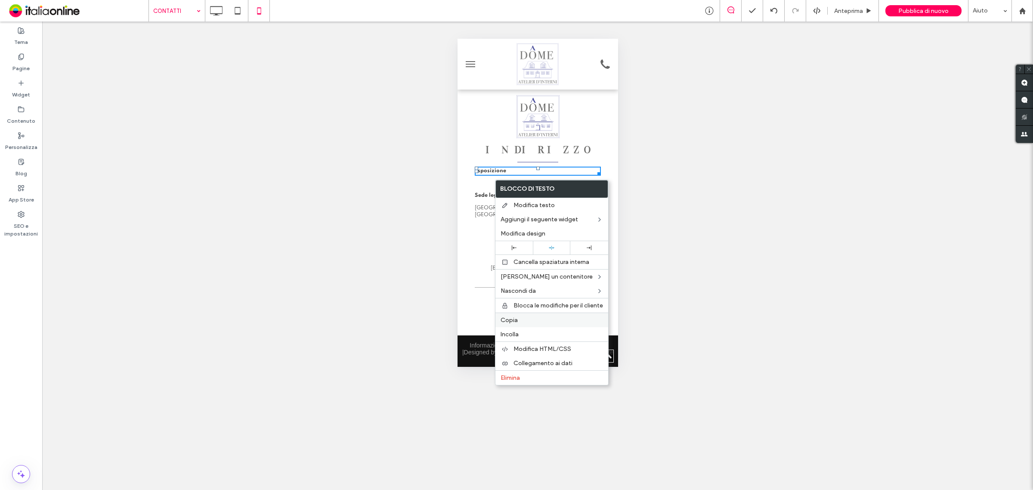
click at [520, 321] on label "Copia" at bounding box center [552, 319] width 102 height 7
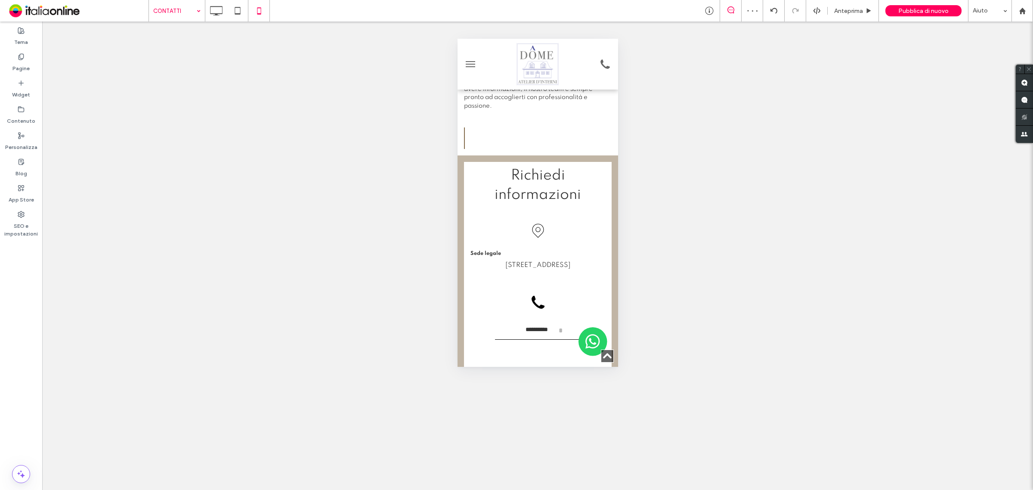
scroll to position [323, 0]
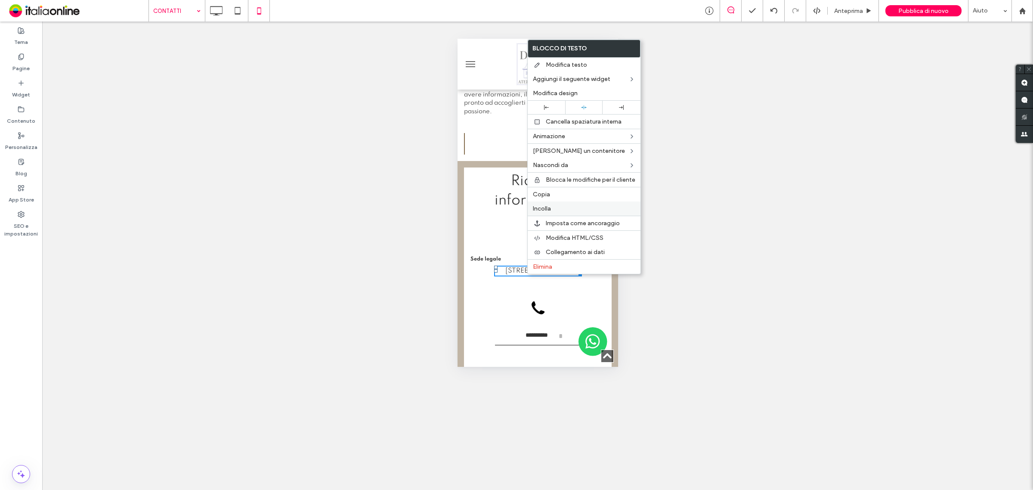
click at [544, 212] on span "Incolla" at bounding box center [542, 208] width 18 height 7
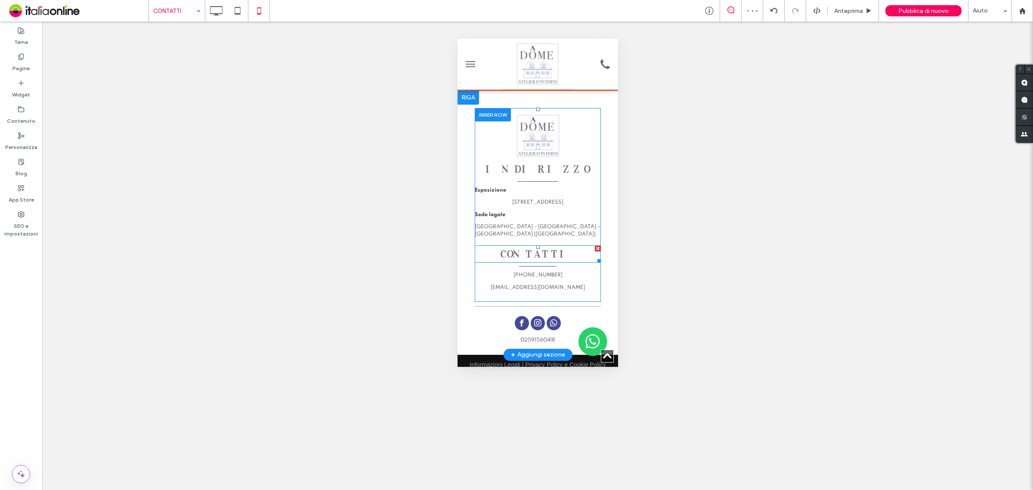
scroll to position [1107, 0]
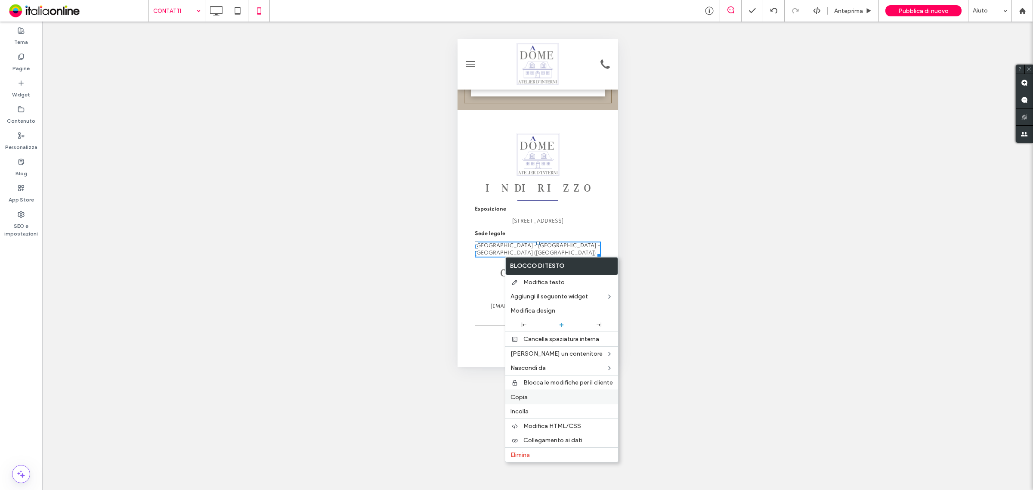
click at [528, 394] on div "Copia" at bounding box center [561, 396] width 113 height 15
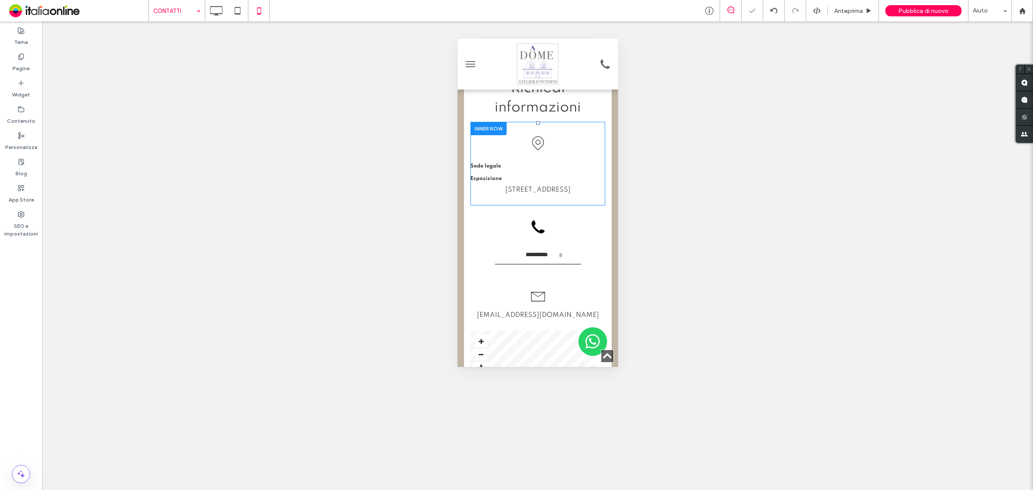
scroll to position [300, 0]
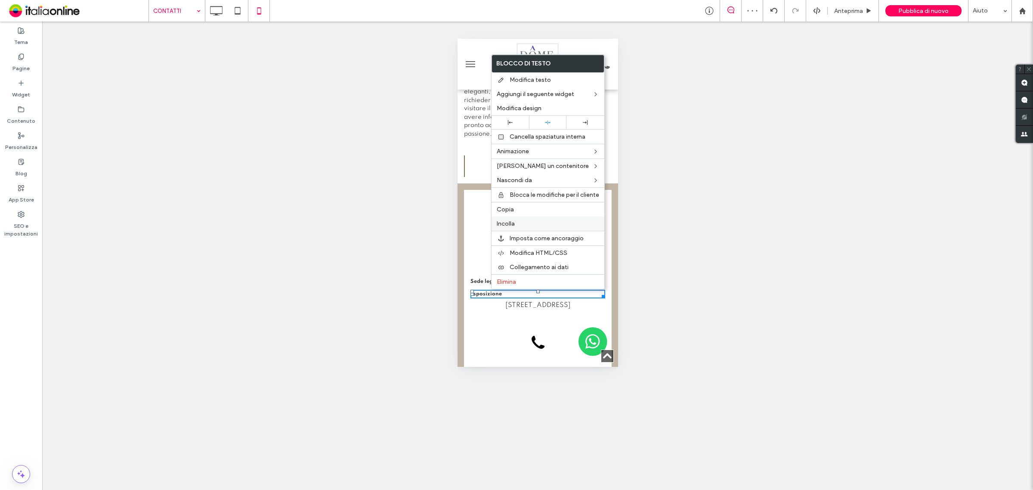
drag, startPoint x: 511, startPoint y: 225, endPoint x: 499, endPoint y: 231, distance: 13.5
click at [511, 225] on span "Incolla" at bounding box center [506, 223] width 18 height 7
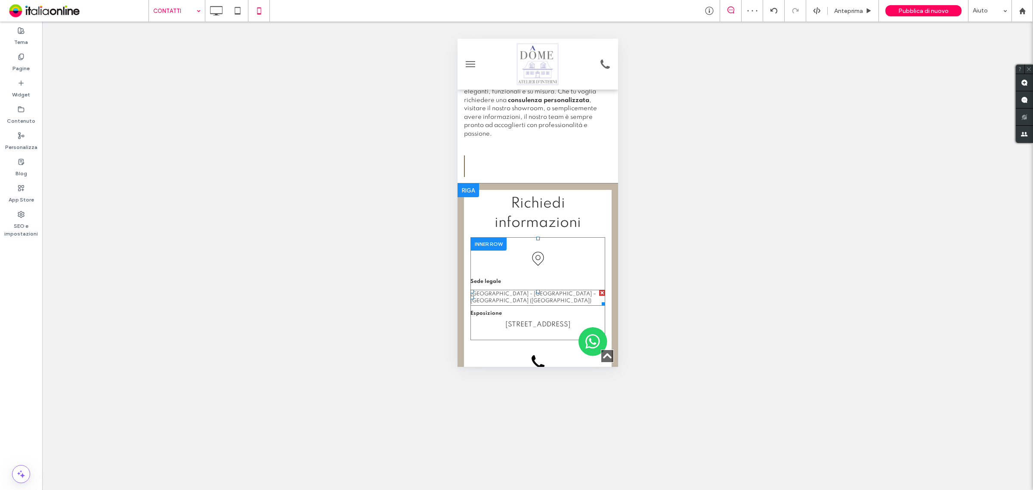
click at [515, 293] on span "Via Lunga, sn 61025 - Montelabbate – Pesaro (PU)" at bounding box center [533, 297] width 126 height 12
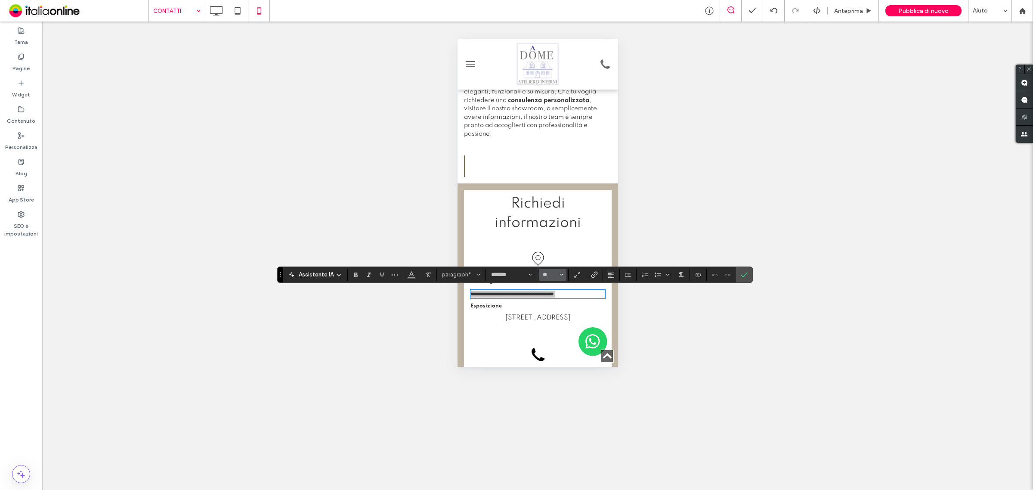
click at [560, 274] on icon "Dimensione" at bounding box center [561, 274] width 3 height 3
click at [554, 349] on label "14" at bounding box center [553, 349] width 28 height 12
type input "**"
click at [607, 274] on button "Allineamento" at bounding box center [611, 275] width 13 height 12
click at [619, 300] on use "ui.textEditor.alignment.center" at bounding box center [618, 301] width 6 height 6
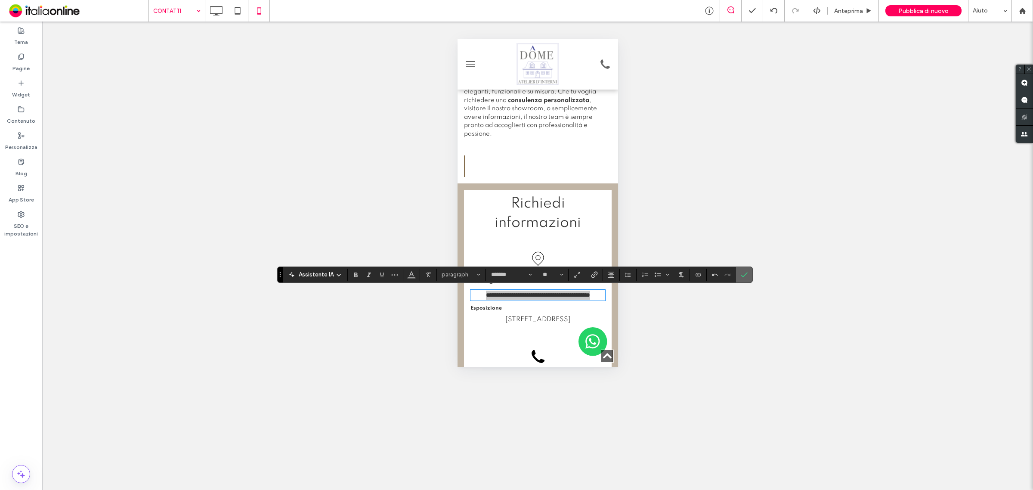
click at [748, 272] on icon "Conferma" at bounding box center [744, 274] width 7 height 7
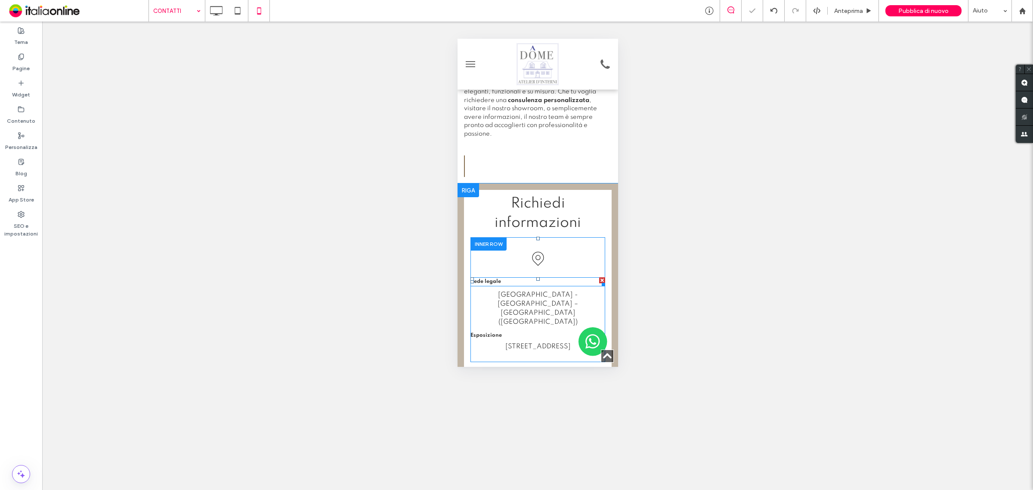
click at [496, 281] on strong "Sede legale" at bounding box center [485, 281] width 31 height 5
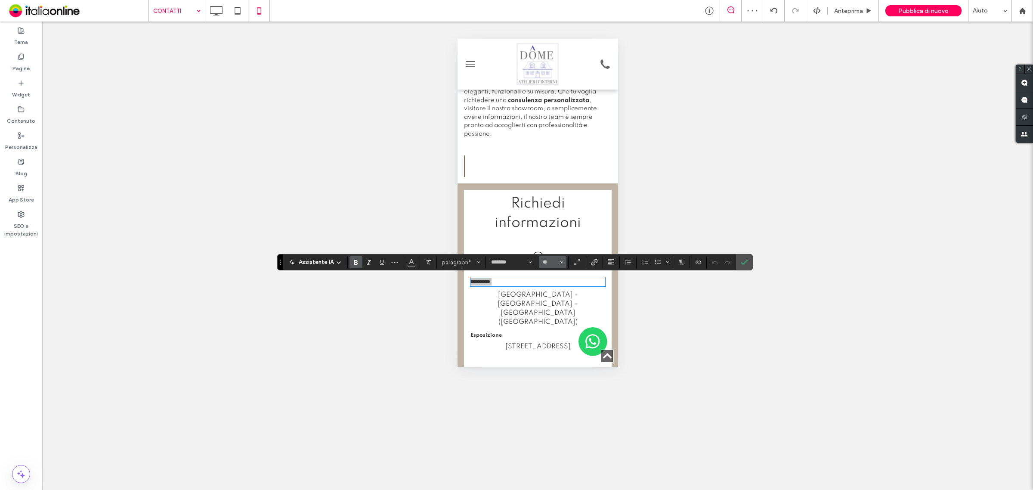
click at [563, 261] on icon "Dimensione" at bounding box center [561, 261] width 3 height 3
drag, startPoint x: 553, startPoint y: 336, endPoint x: 95, endPoint y: 283, distance: 461.0
click at [553, 336] on label "14" at bounding box center [553, 336] width 28 height 12
type input "**"
click at [610, 259] on use "Allineamento" at bounding box center [611, 262] width 6 height 6
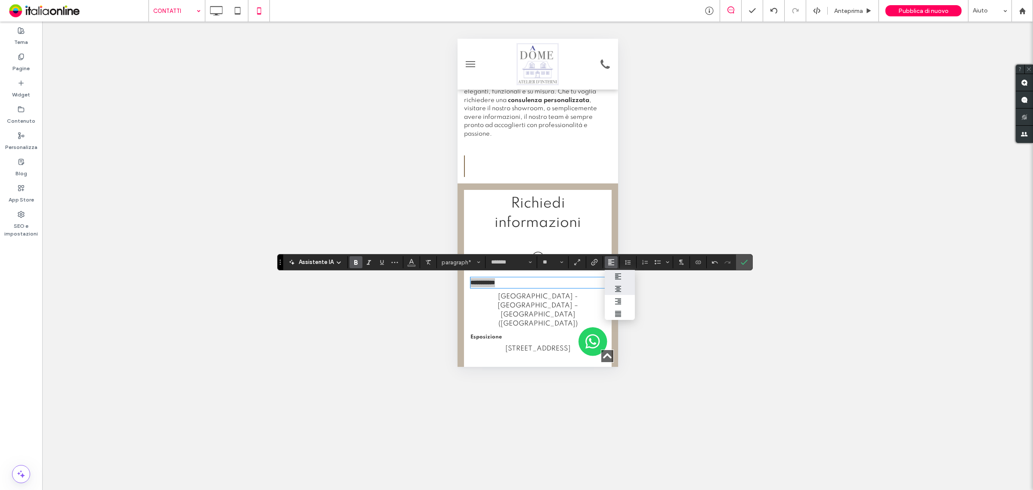
click at [621, 287] on icon "ui.textEditor.alignment.center" at bounding box center [618, 288] width 7 height 7
click at [747, 260] on icon "Conferma" at bounding box center [744, 262] width 7 height 7
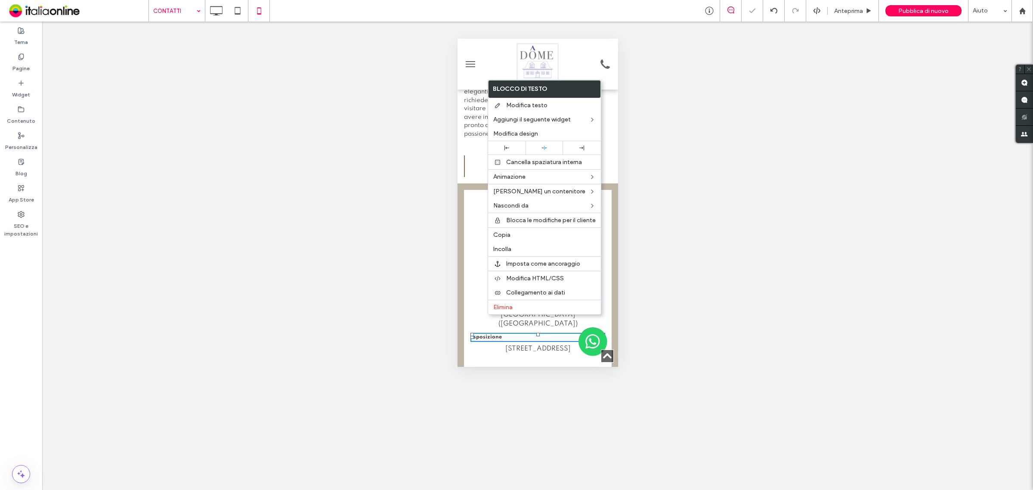
click at [486, 334] on strong "Esposizione" at bounding box center [485, 336] width 31 height 5
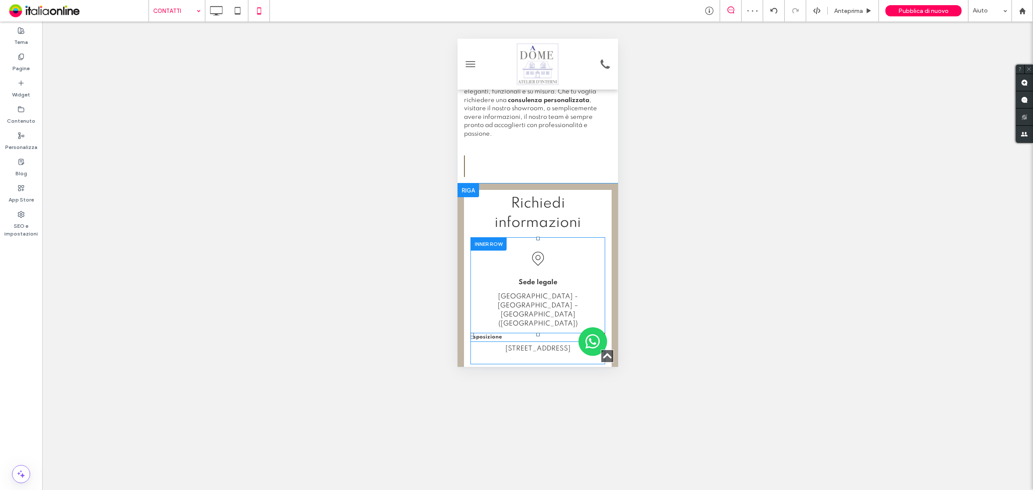
click at [506, 334] on p "Esposizione" at bounding box center [537, 337] width 135 height 7
type input "*******"
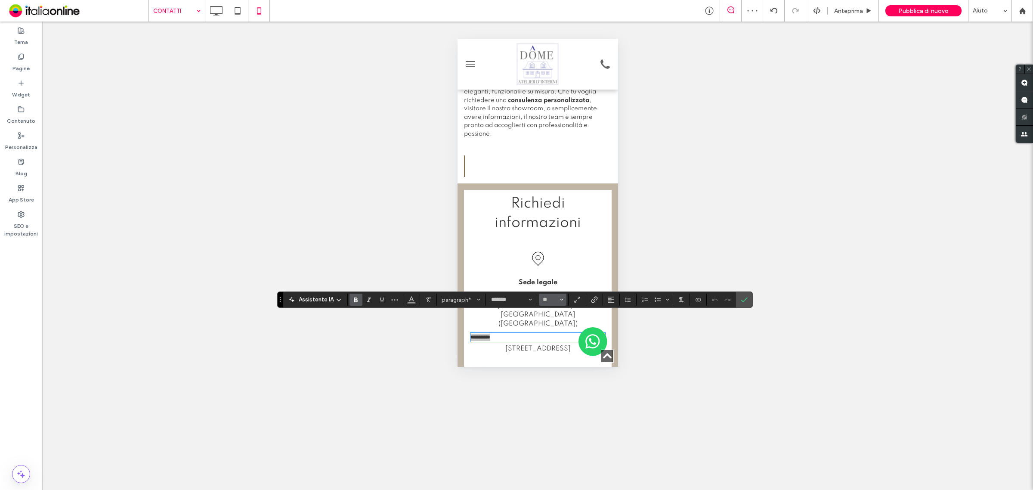
click at [564, 298] on button "**" at bounding box center [553, 300] width 28 height 12
drag, startPoint x: 552, startPoint y: 377, endPoint x: 551, endPoint y: 369, distance: 7.8
click at [552, 377] on label "14" at bounding box center [553, 374] width 28 height 12
type input "**"
click at [610, 297] on use "Allineamento" at bounding box center [611, 300] width 6 height 6
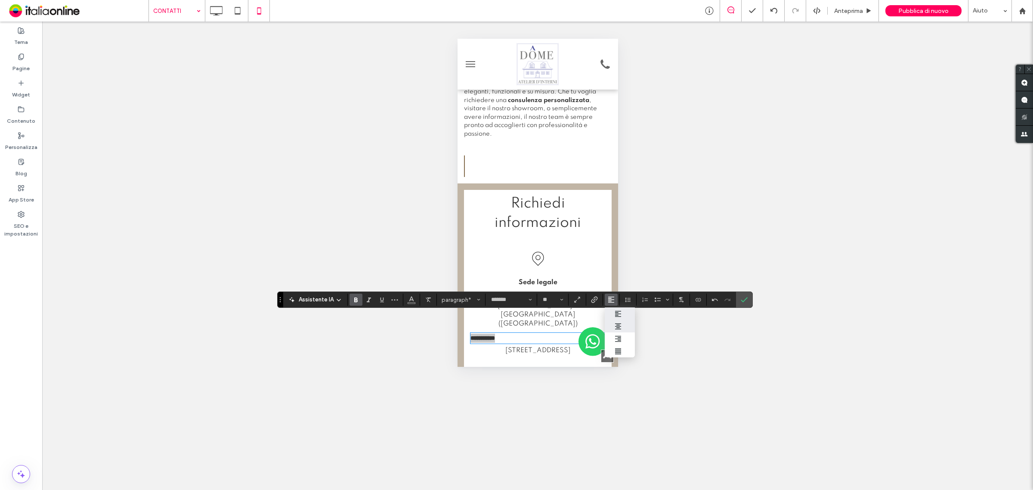
drag, startPoint x: 616, startPoint y: 325, endPoint x: 156, endPoint y: 290, distance: 461.4
click at [616, 325] on use "ui.textEditor.alignment.center" at bounding box center [618, 326] width 6 height 6
click at [745, 297] on icon "Conferma" at bounding box center [744, 299] width 7 height 7
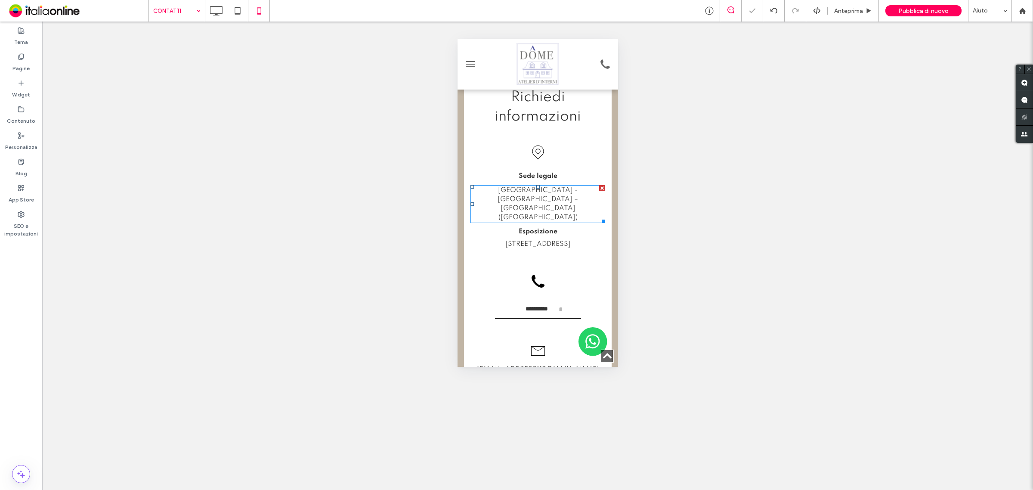
scroll to position [408, 0]
click at [218, 11] on icon at bounding box center [215, 10] width 17 height 17
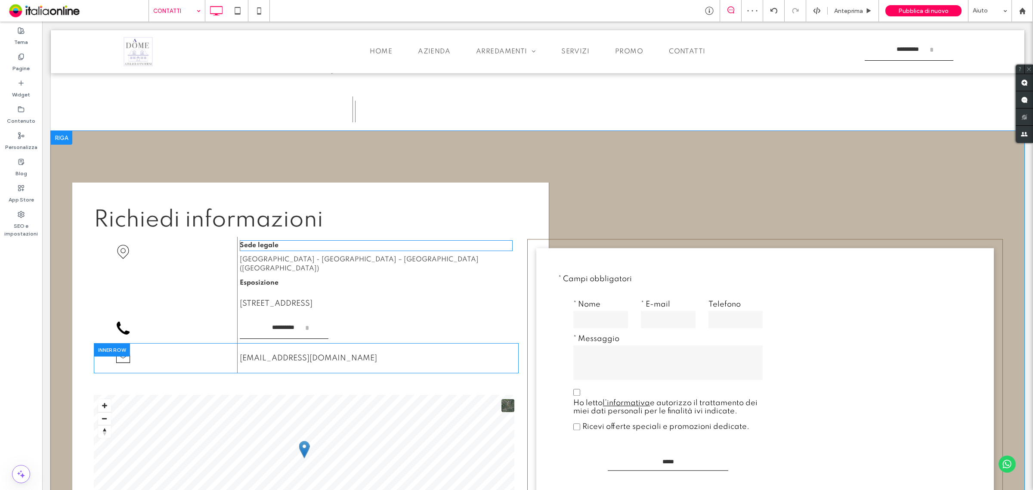
scroll to position [323, 0]
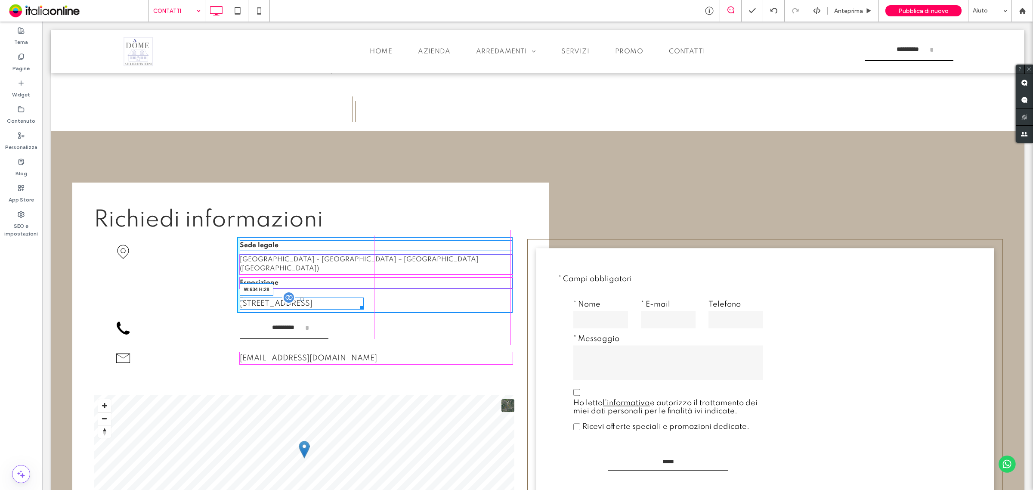
drag, startPoint x: 359, startPoint y: 299, endPoint x: 507, endPoint y: 290, distance: 148.4
click at [364, 303] on div at bounding box center [360, 306] width 6 height 6
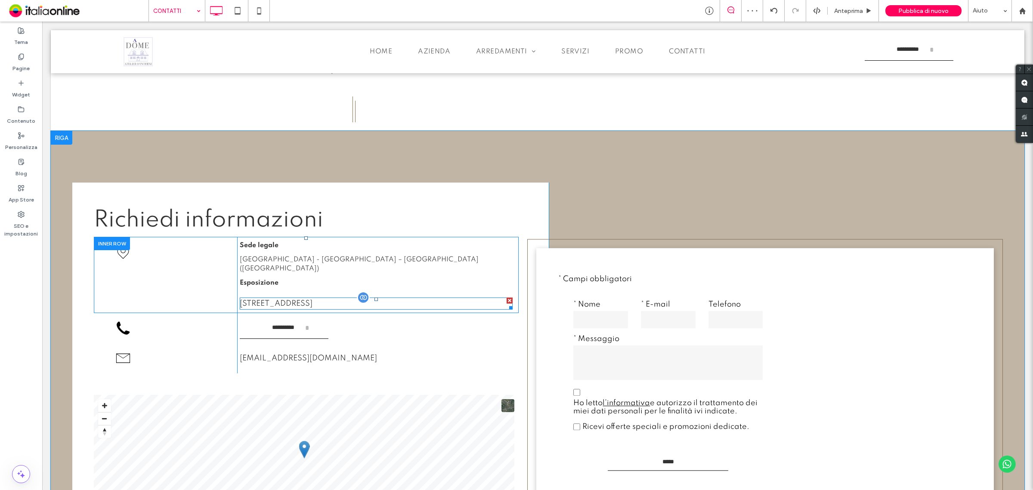
click at [291, 300] on span "Strada di Borgheria, 43 - 61122 Pesaro (PU)" at bounding box center [276, 304] width 73 height 8
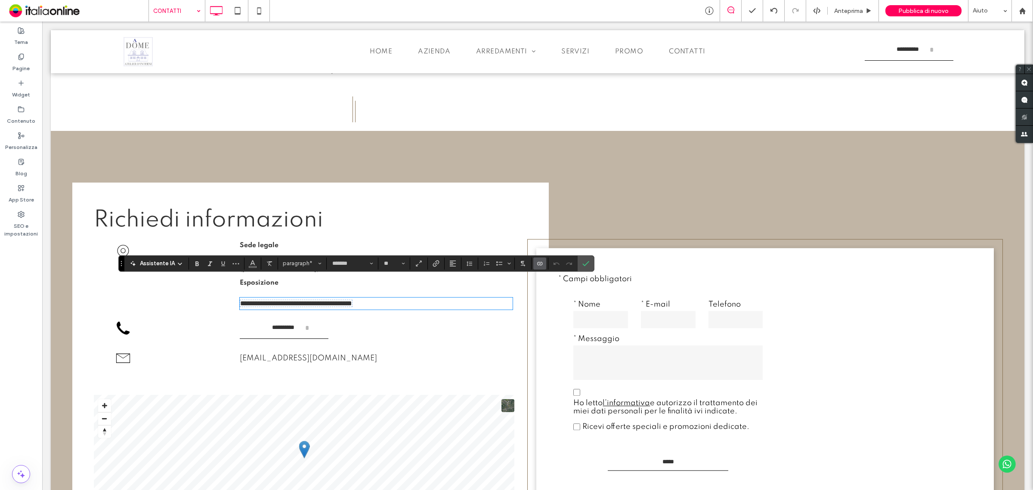
click at [320, 243] on div "**********" at bounding box center [374, 275] width 275 height 76
click at [319, 256] on span "Via Lunga, sn 61025 - Montelabbate – Pesaro (PU)" at bounding box center [359, 264] width 239 height 16
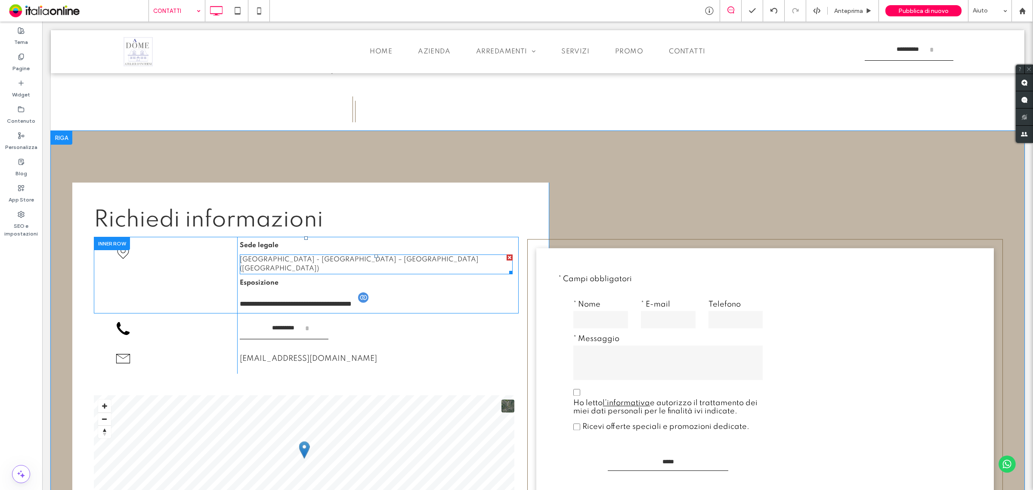
click at [319, 256] on span "Via Lunga, sn 61025 - Montelabbate – Pesaro (PU)" at bounding box center [359, 264] width 239 height 16
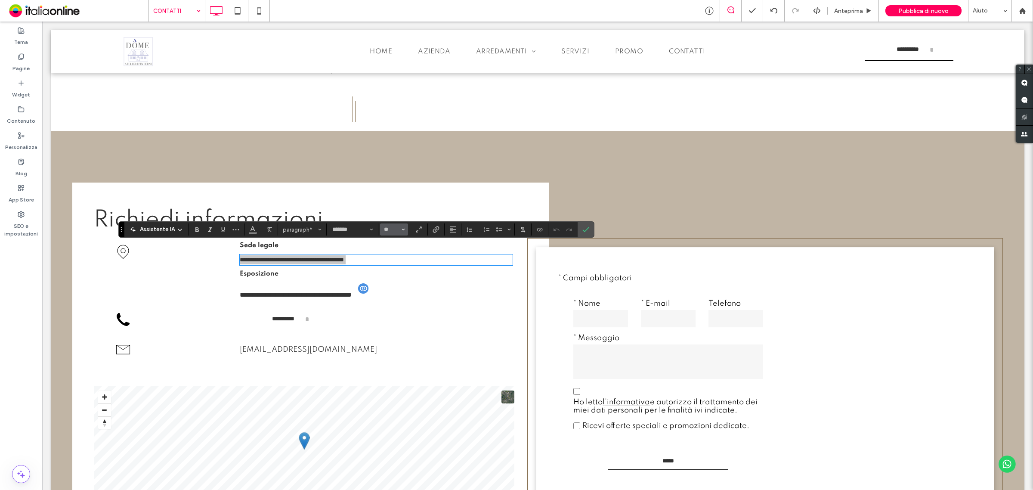
click at [404, 225] on span "Dimensione" at bounding box center [403, 229] width 3 height 11
click at [397, 314] on label "16" at bounding box center [394, 315] width 28 height 12
type input "**"
click at [586, 229] on icon "Conferma" at bounding box center [585, 229] width 7 height 7
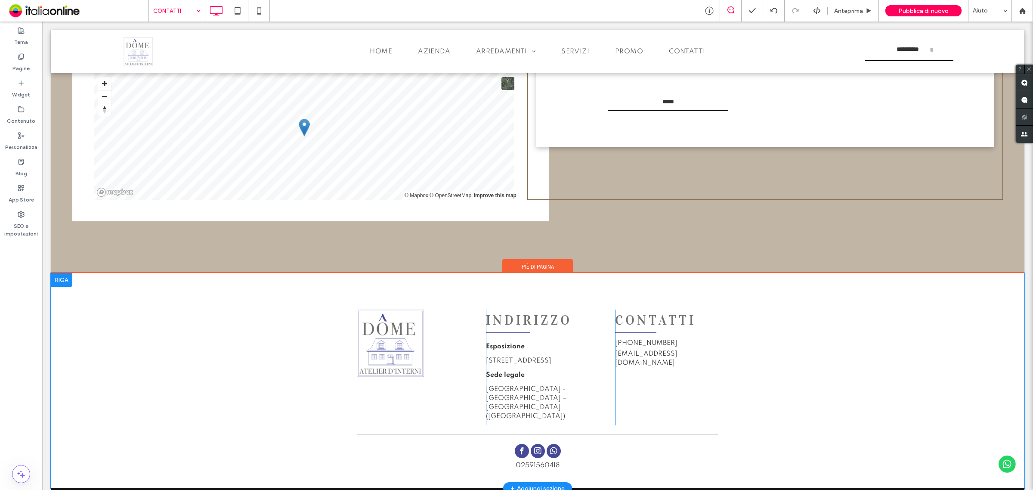
scroll to position [217, 0]
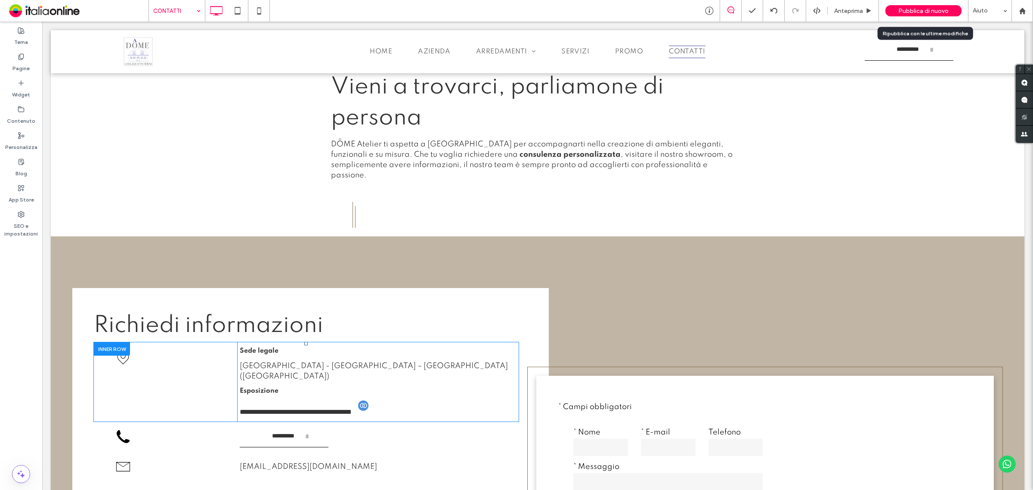
click at [918, 9] on span "Pubblica di nuovo" at bounding box center [923, 10] width 50 height 7
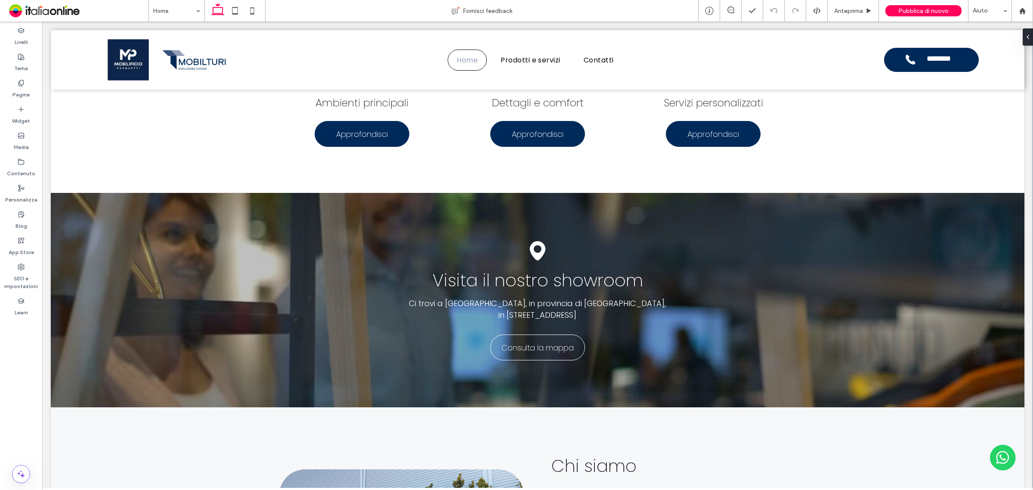
scroll to position [637, 0]
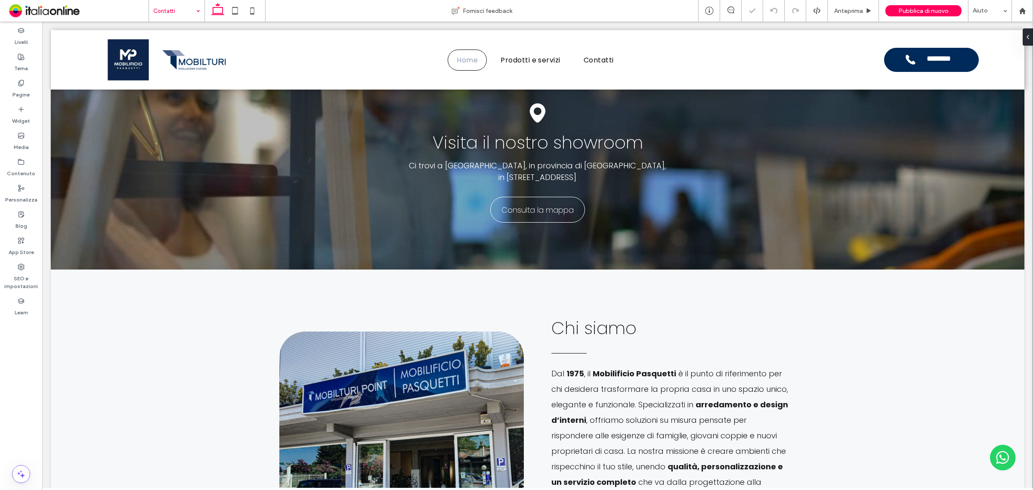
click at [190, 14] on input at bounding box center [174, 11] width 43 height 22
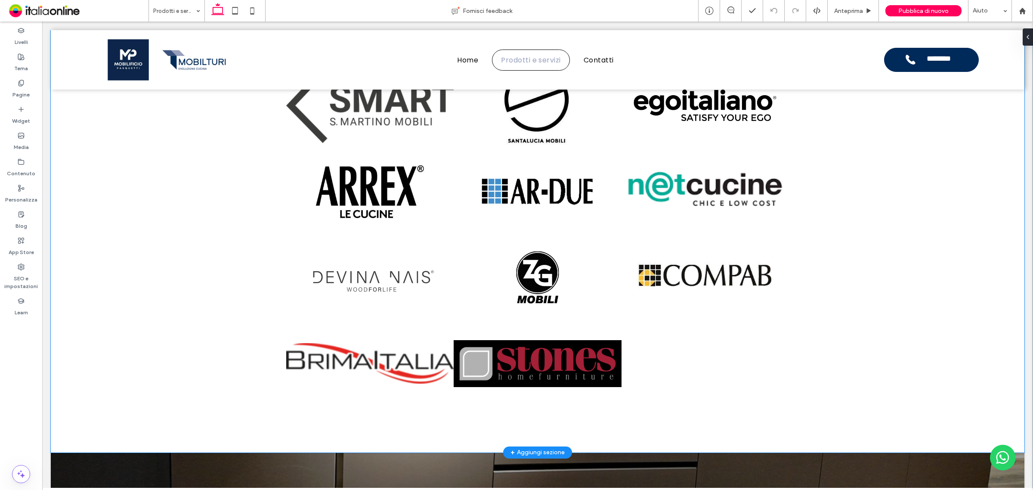
scroll to position [2090, 0]
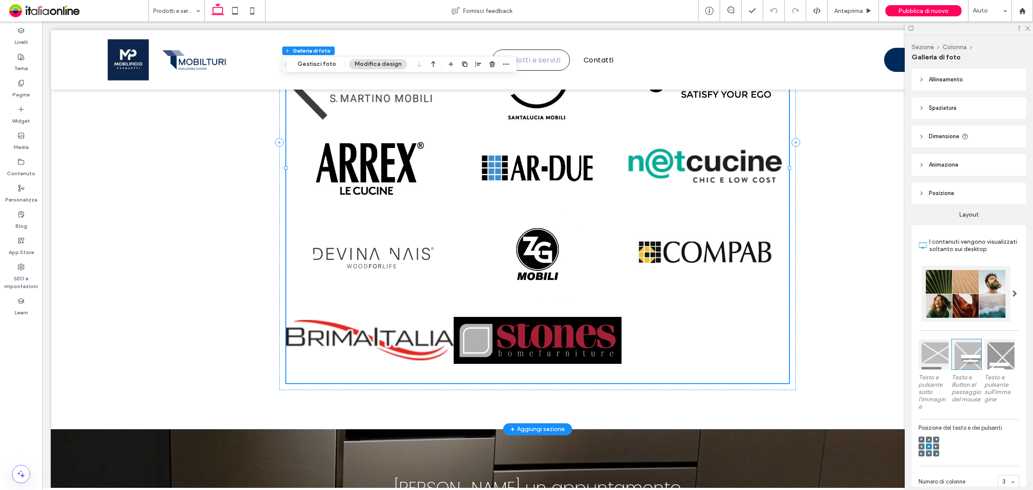
click at [547, 252] on link at bounding box center [537, 254] width 167 height 86
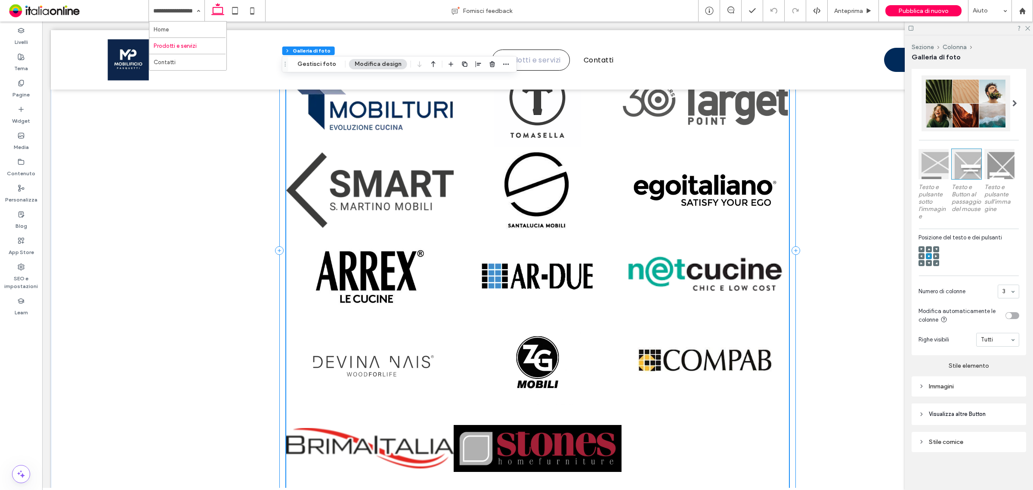
scroll to position [1767, 0]
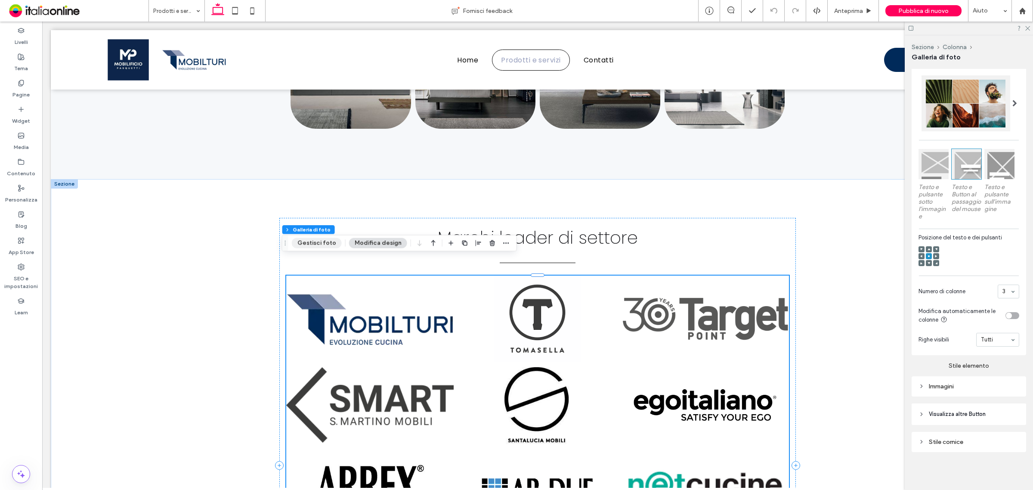
click at [328, 243] on button "Gestisci foto" at bounding box center [317, 243] width 50 height 10
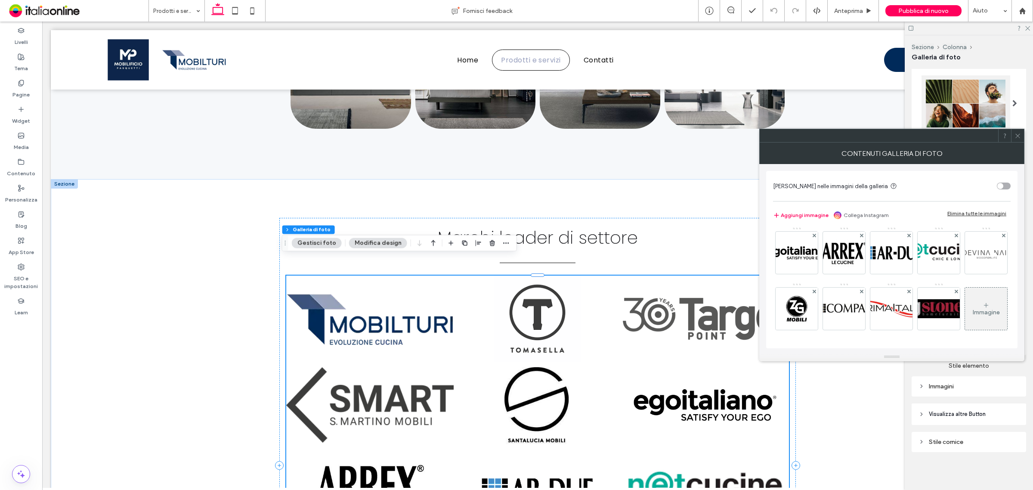
scroll to position [115, 0]
click at [826, 303] on icon at bounding box center [986, 305] width 7 height 7
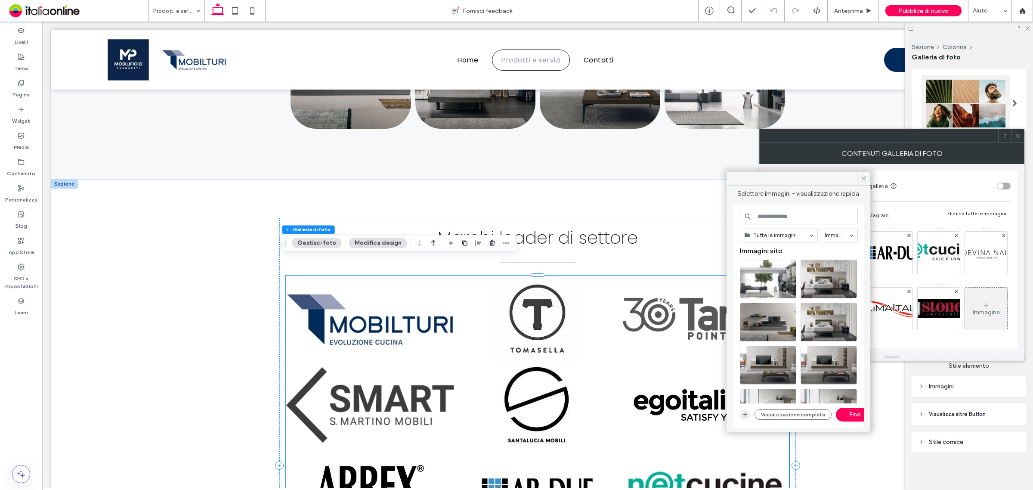
click at [746, 392] on use "button" at bounding box center [745, 414] width 5 height 5
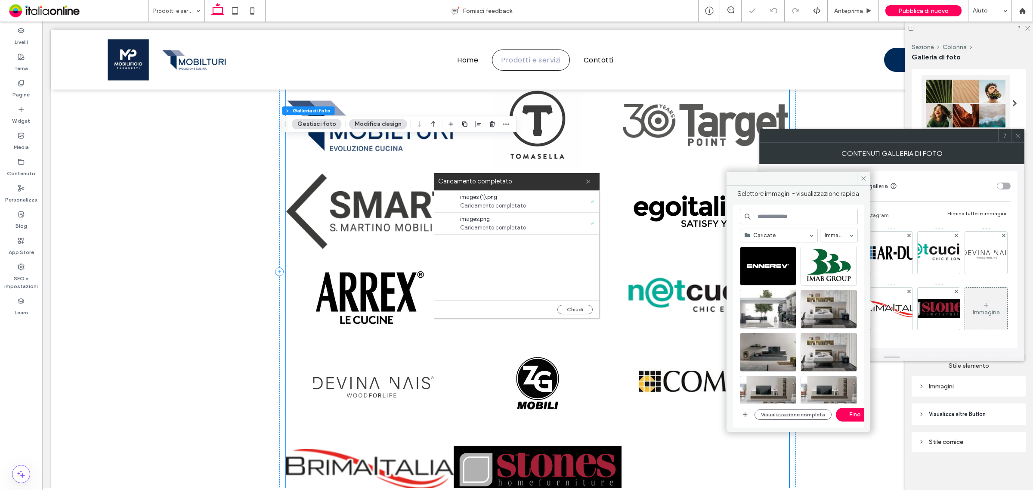
scroll to position [1982, 0]
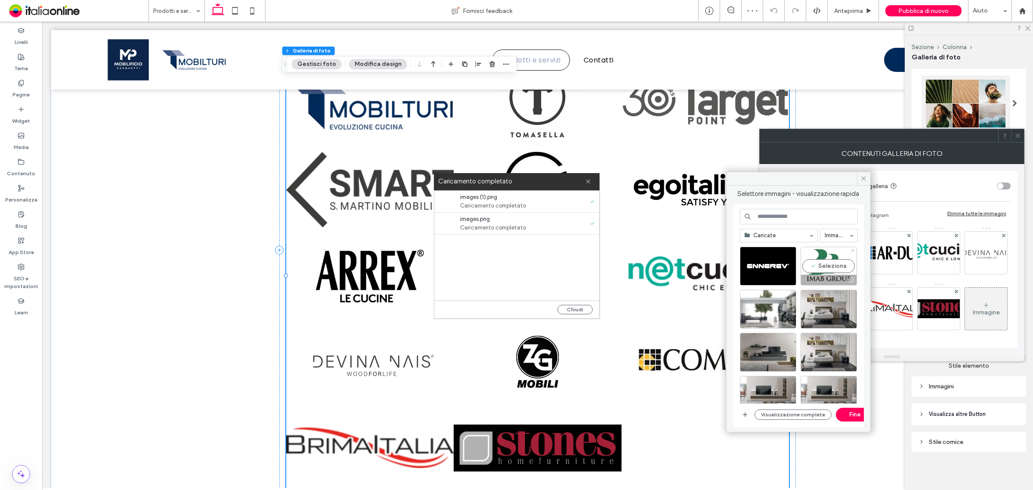
click at [818, 259] on div "Seleziona" at bounding box center [829, 266] width 56 height 39
drag, startPoint x: 767, startPoint y: 267, endPoint x: 813, endPoint y: 337, distance: 84.2
click at [767, 267] on div "Seleziona" at bounding box center [768, 266] width 56 height 39
click at [826, 392] on button "Fine" at bounding box center [855, 415] width 39 height 14
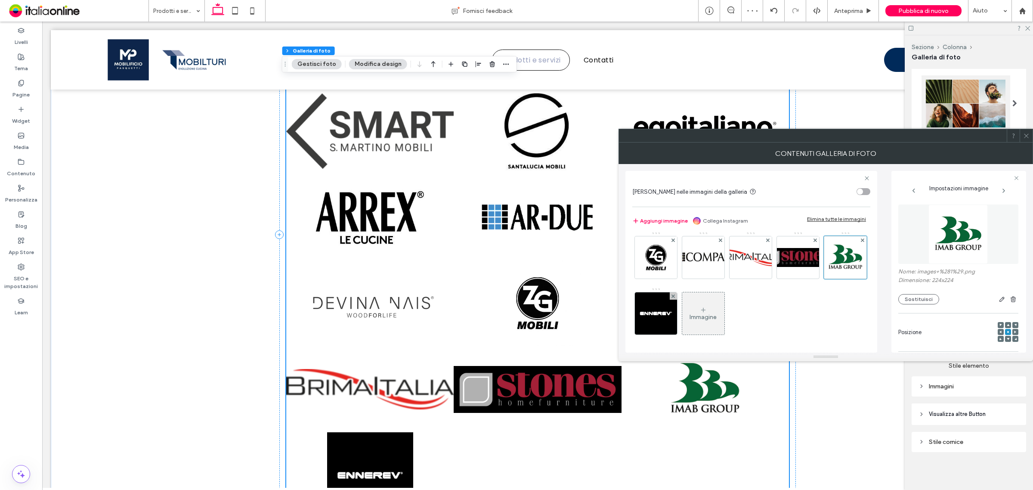
scroll to position [2036, 0]
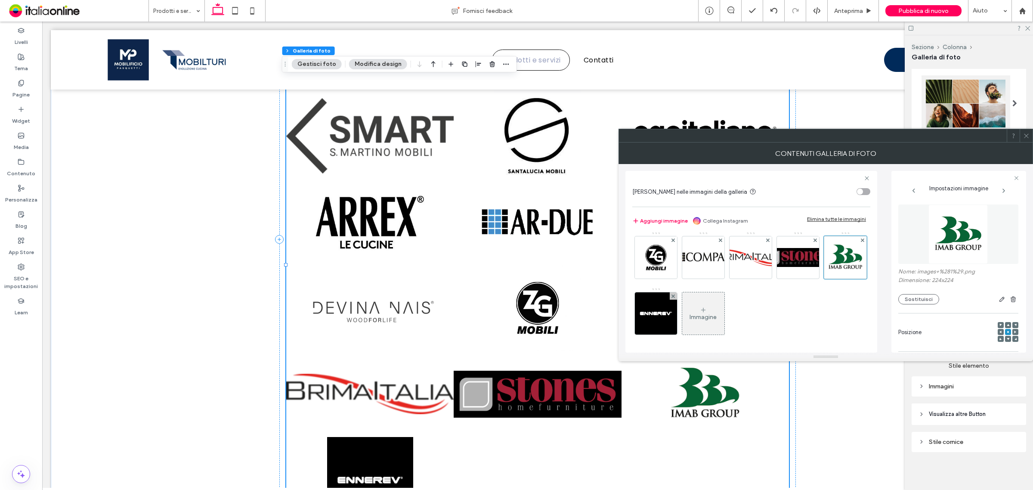
click at [826, 136] on icon at bounding box center [1026, 136] width 6 height 6
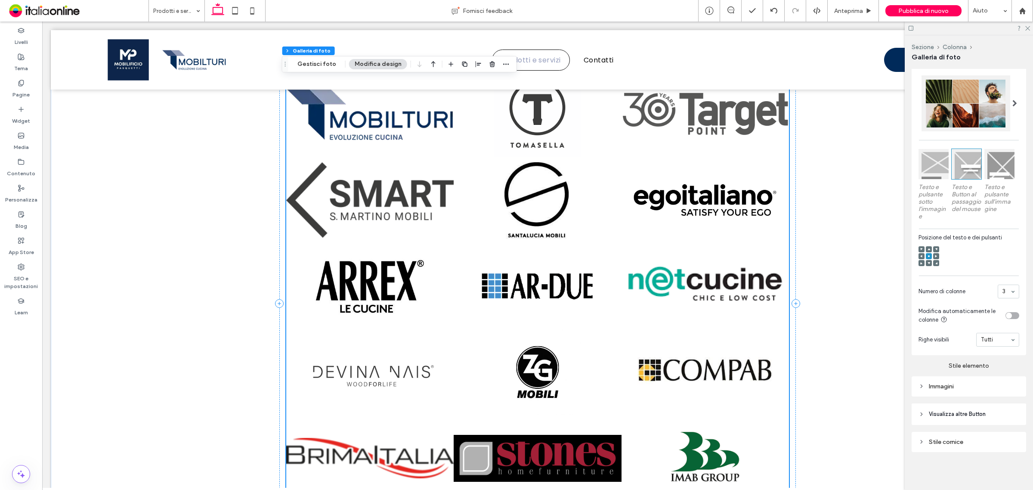
scroll to position [1875, 0]
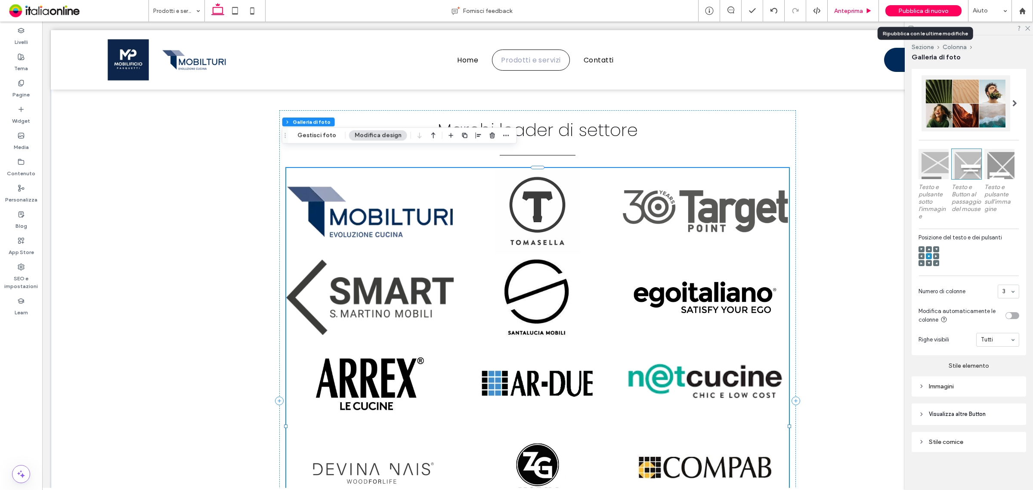
drag, startPoint x: 914, startPoint y: 9, endPoint x: 833, endPoint y: 14, distance: 81.0
click at [826, 9] on span "Pubblica di nuovo" at bounding box center [923, 10] width 50 height 7
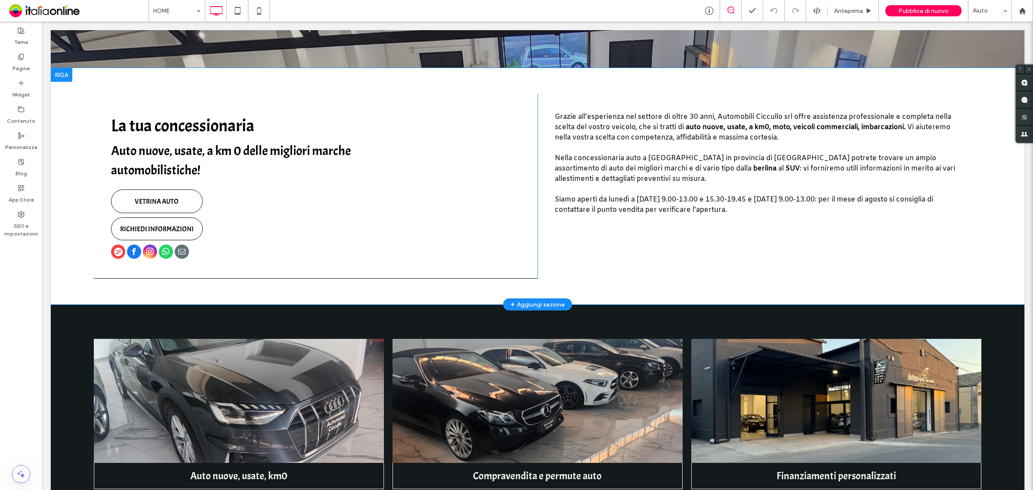
scroll to position [377, 0]
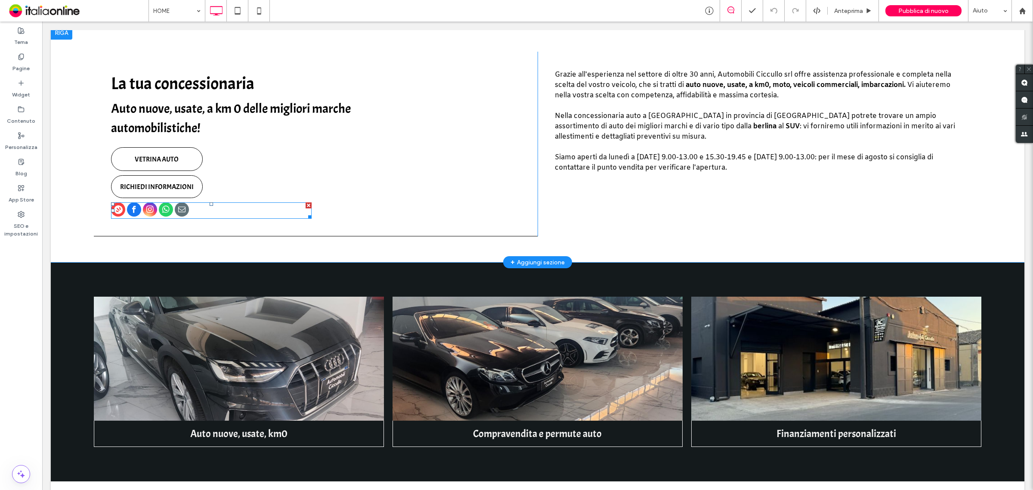
drag, startPoint x: 148, startPoint y: 210, endPoint x: 151, endPoint y: 215, distance: 6.8
click at [148, 210] on span "instagram" at bounding box center [150, 209] width 14 height 14
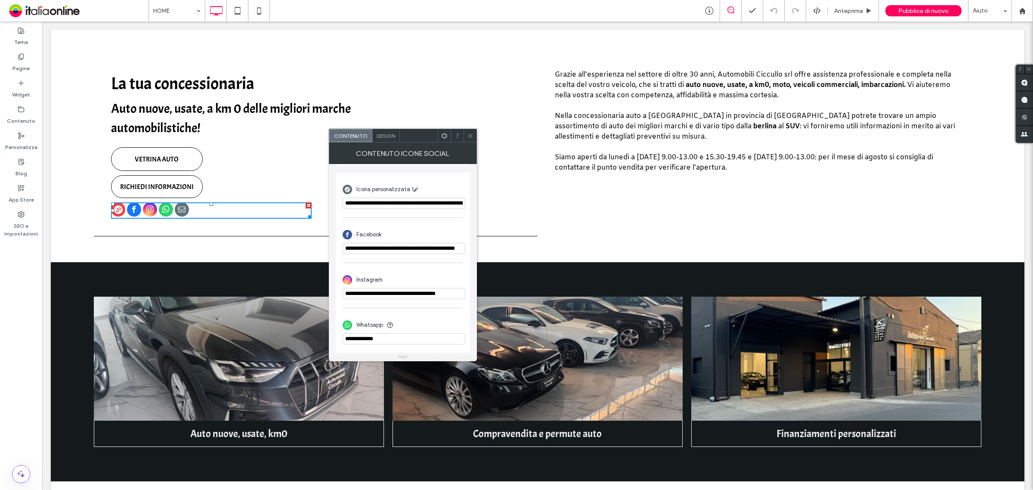
scroll to position [140, 0]
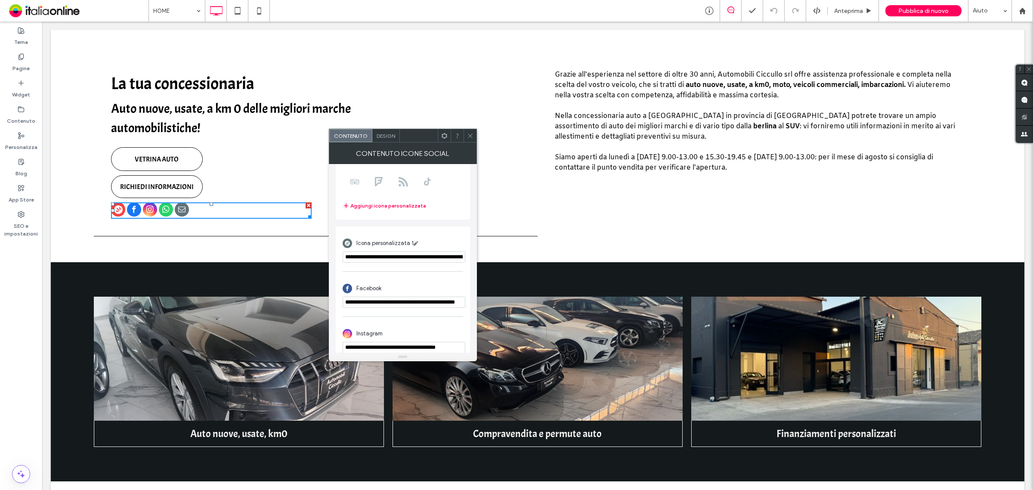
click at [387, 257] on input "**********" at bounding box center [404, 256] width 123 height 11
click at [470, 135] on icon at bounding box center [470, 136] width 6 height 6
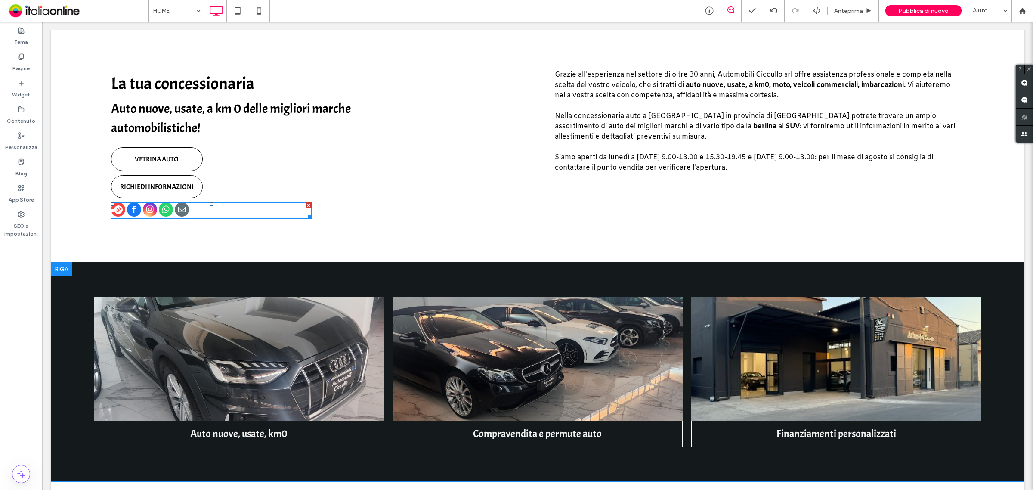
drag, startPoint x: 119, startPoint y: 210, endPoint x: 279, endPoint y: 302, distance: 184.7
click at [119, 209] on icon "Social network" at bounding box center [118, 209] width 9 height 9
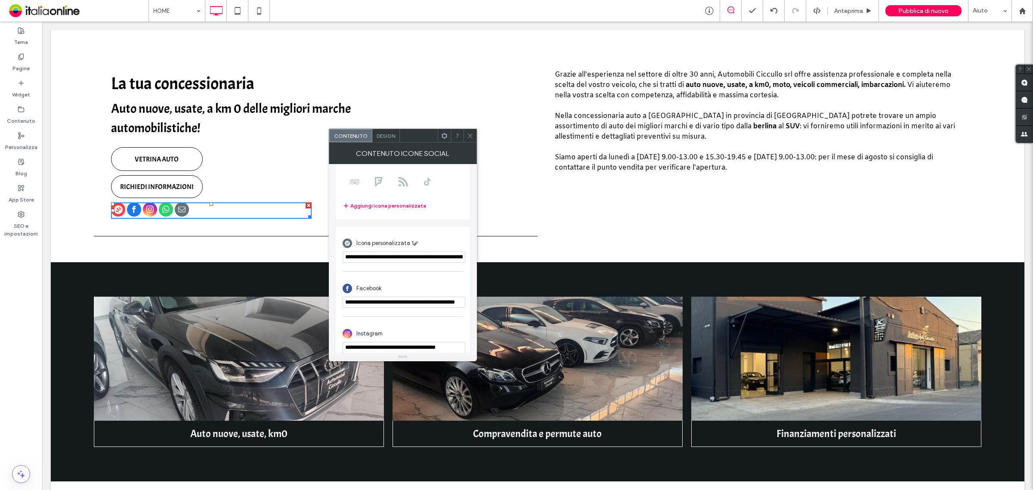
click at [391, 254] on input "**********" at bounding box center [404, 256] width 123 height 11
paste input "******"
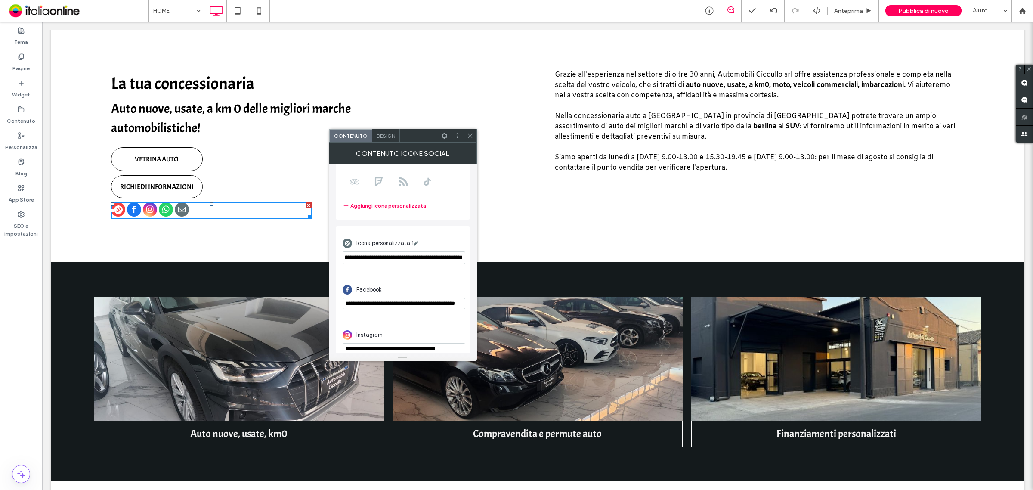
type input "**********"
click at [446, 238] on div "Icona personalizzata 1" at bounding box center [403, 243] width 121 height 16
click at [472, 136] on icon at bounding box center [470, 136] width 6 height 6
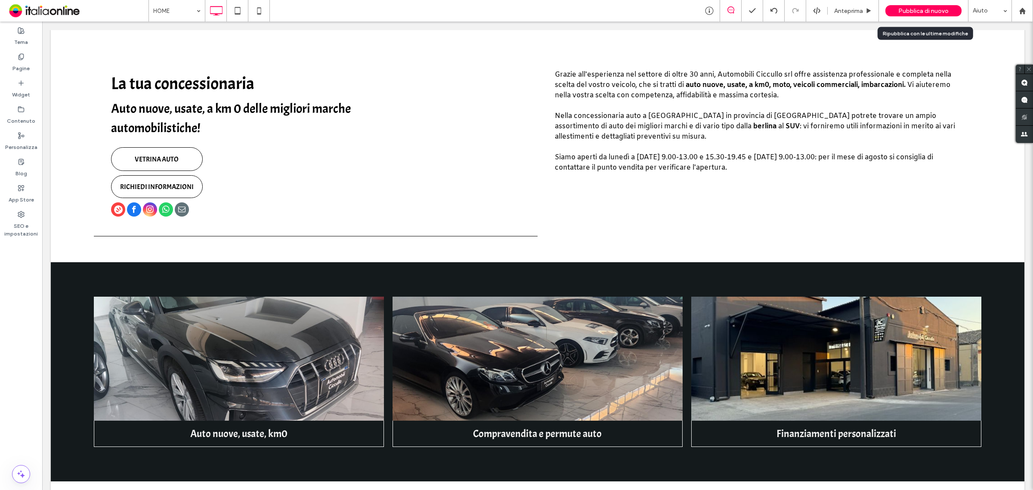
click at [912, 11] on span "Pubblica di nuovo" at bounding box center [923, 10] width 50 height 7
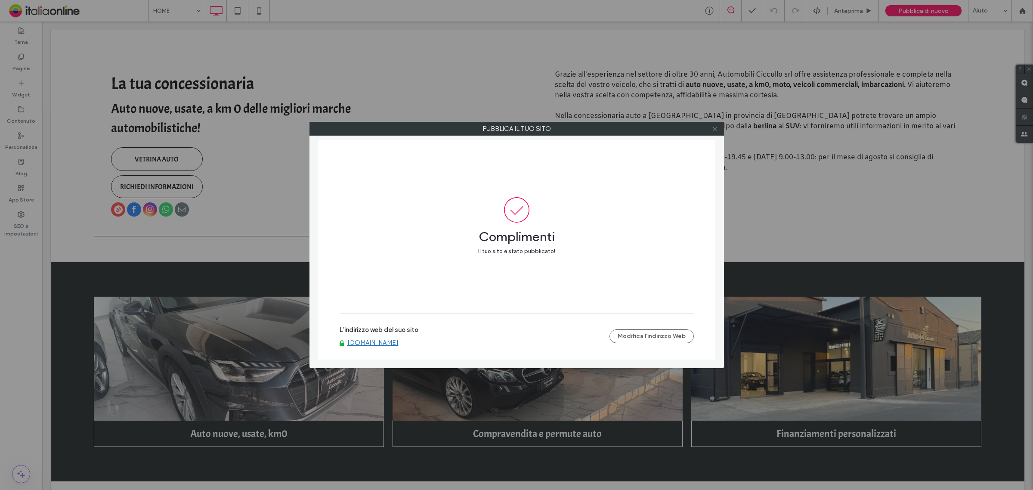
click at [714, 128] on icon at bounding box center [714, 129] width 6 height 6
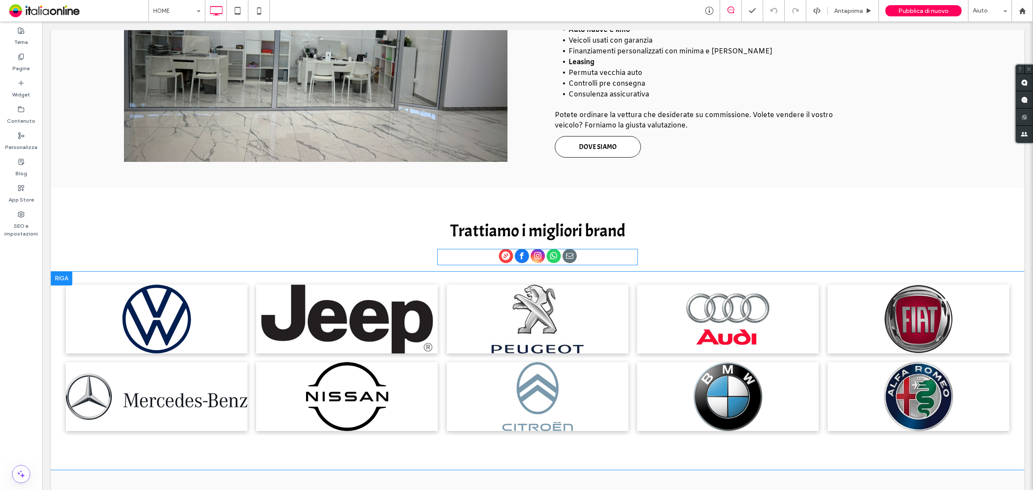
scroll to position [1291, 0]
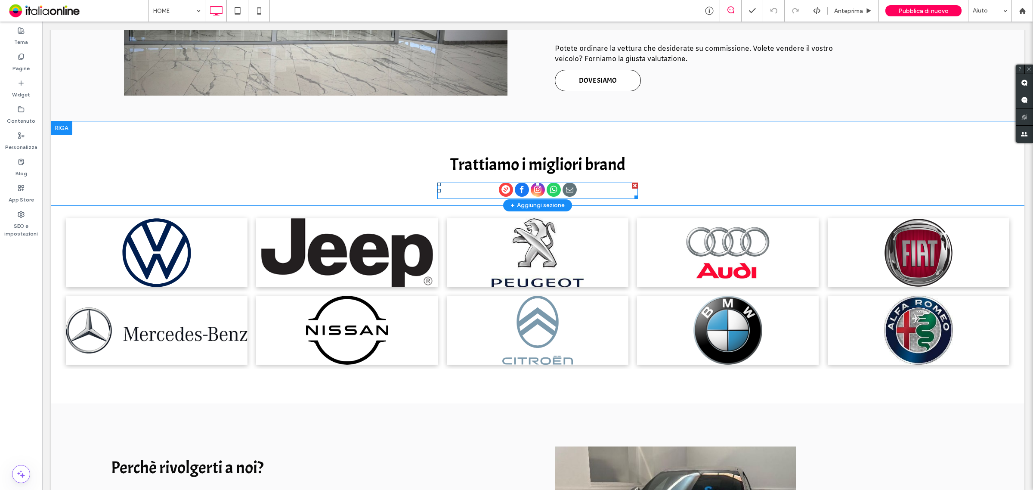
click at [501, 190] on icon "Social network" at bounding box center [505, 189] width 9 height 9
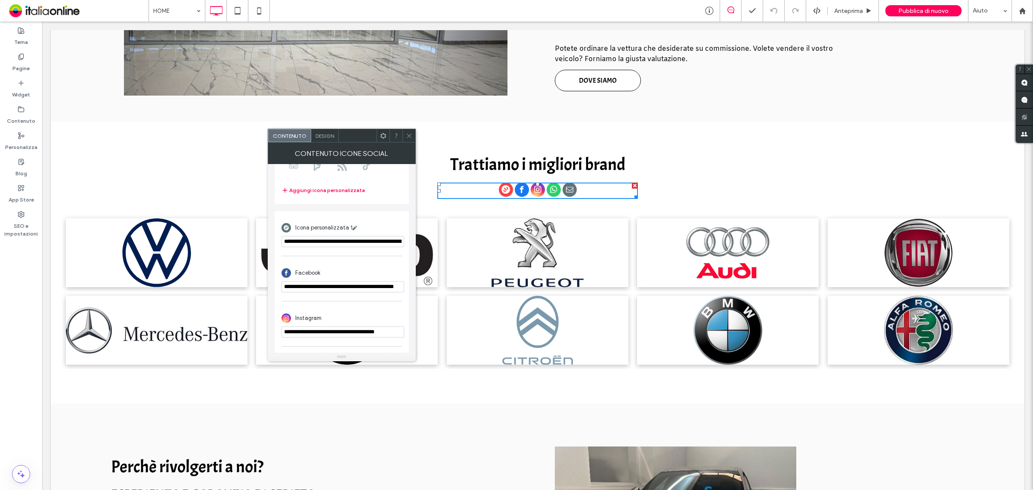
scroll to position [140, 0]
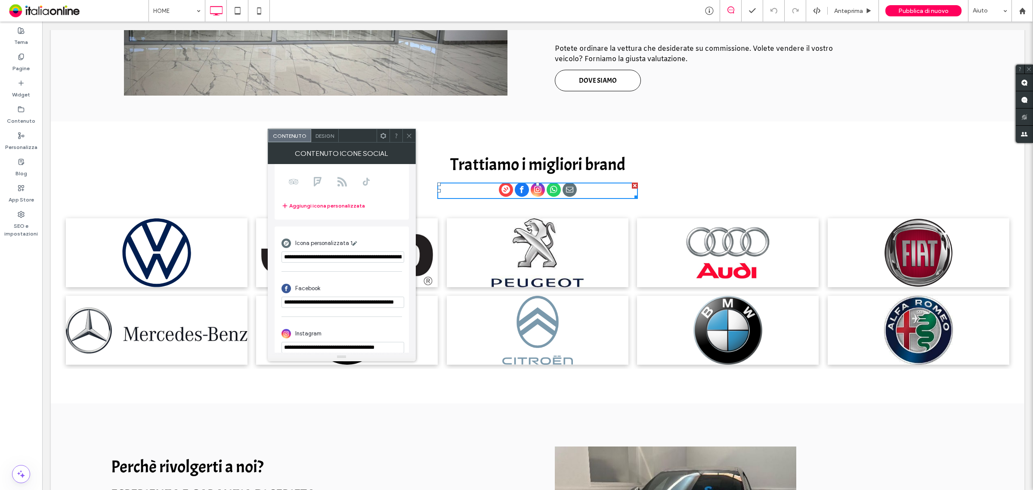
click at [336, 259] on input "**********" at bounding box center [342, 256] width 123 height 11
paste input "******"
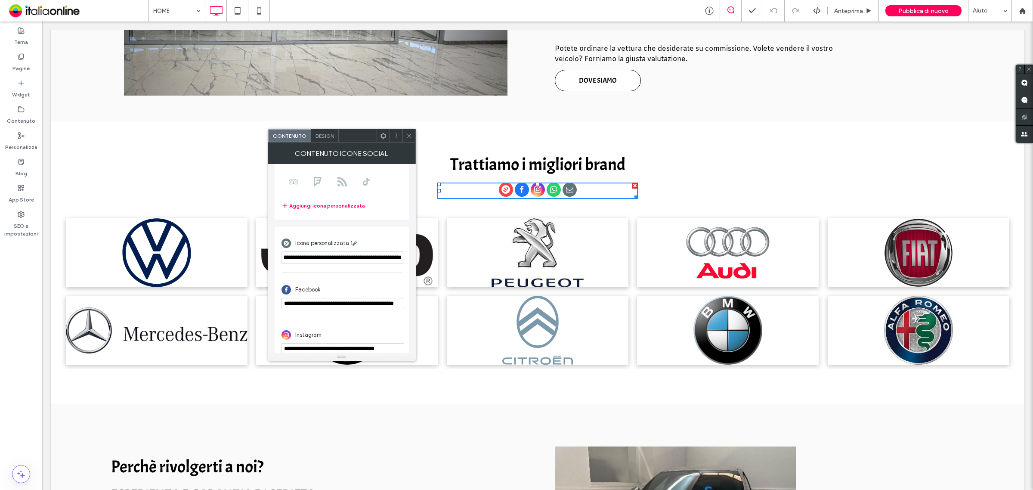
type input "**********"
click at [377, 226] on span "**********" at bounding box center [342, 240] width 134 height 432
click at [409, 136] on icon at bounding box center [409, 136] width 6 height 6
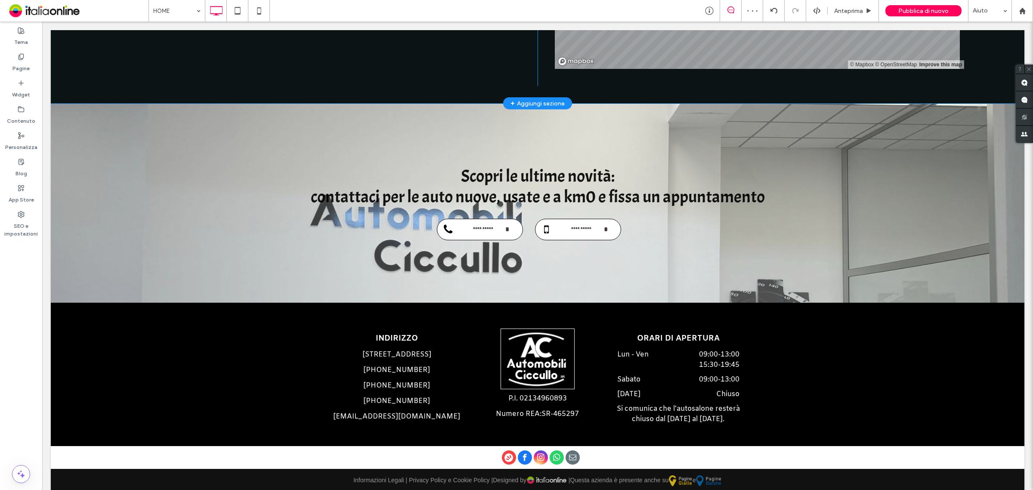
scroll to position [2295, 0]
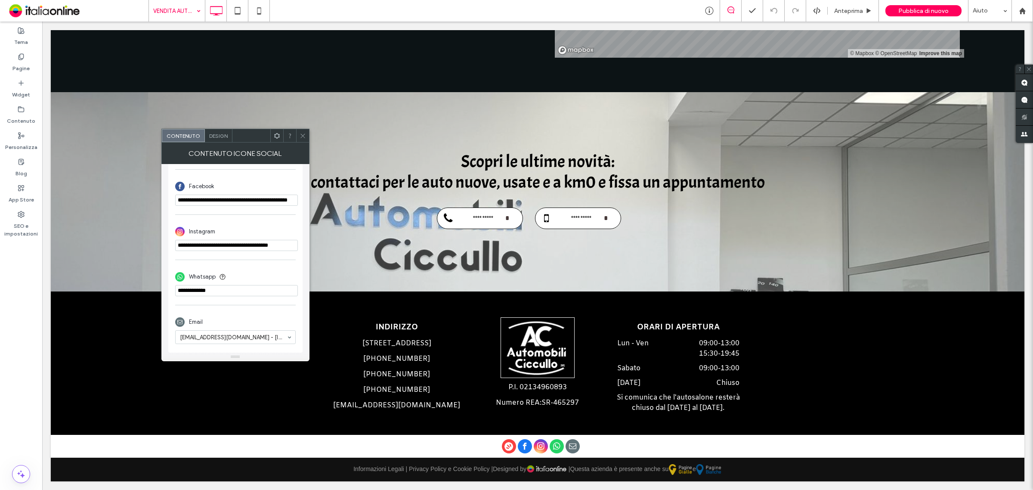
scroll to position [194, 0]
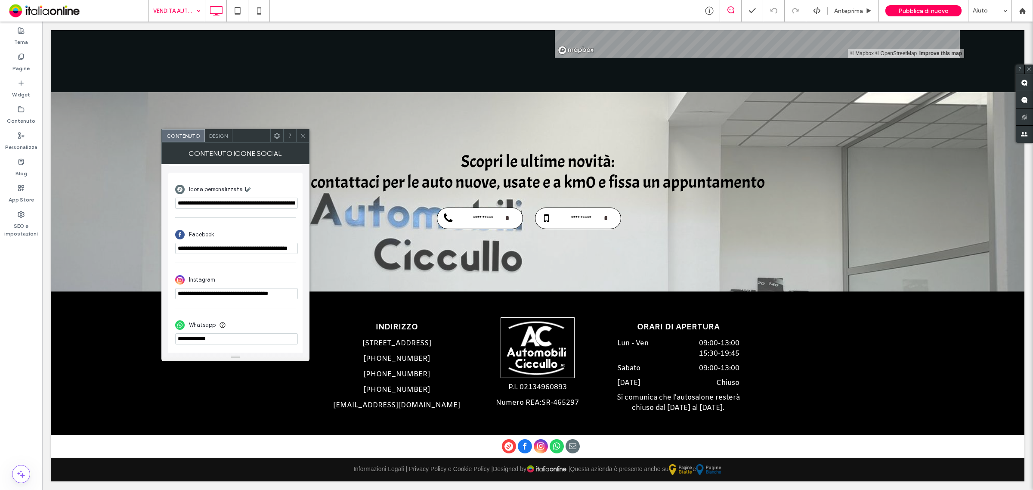
click at [221, 201] on input "**********" at bounding box center [236, 203] width 123 height 11
paste input "******"
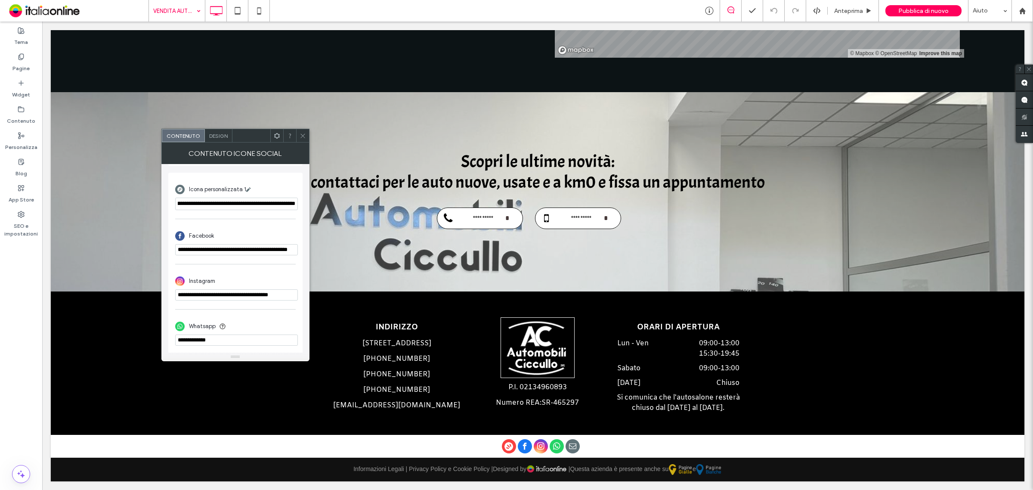
type input "**********"
click at [304, 136] on icon at bounding box center [303, 136] width 6 height 6
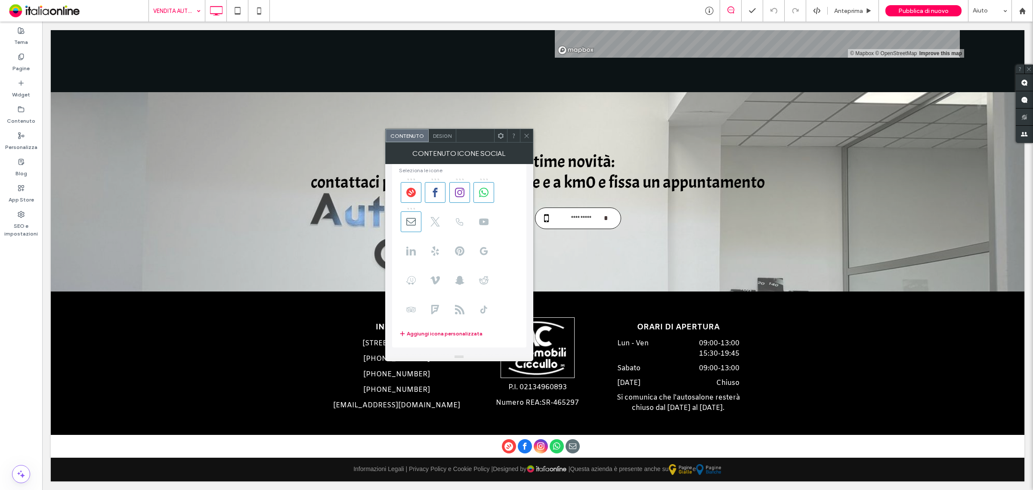
scroll to position [108, 0]
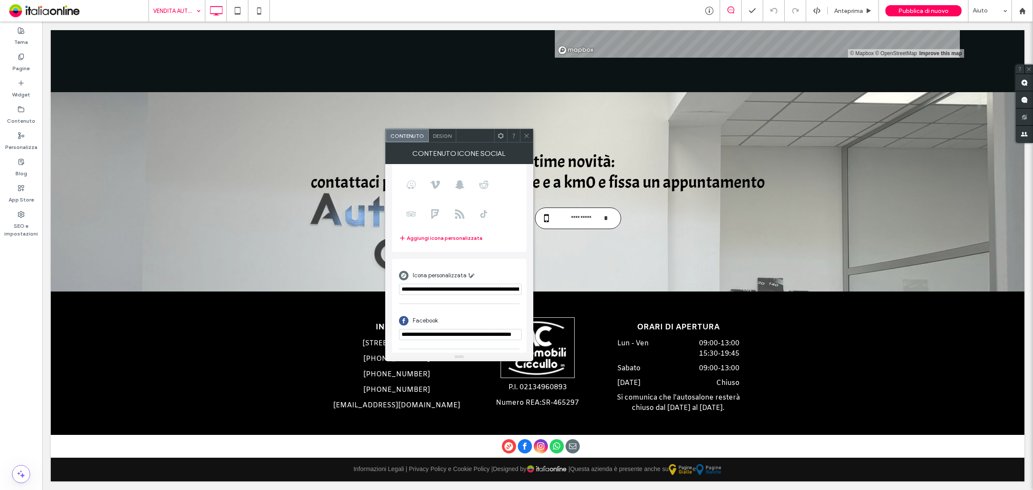
click at [469, 293] on input "**********" at bounding box center [460, 289] width 123 height 11
paste input "******"
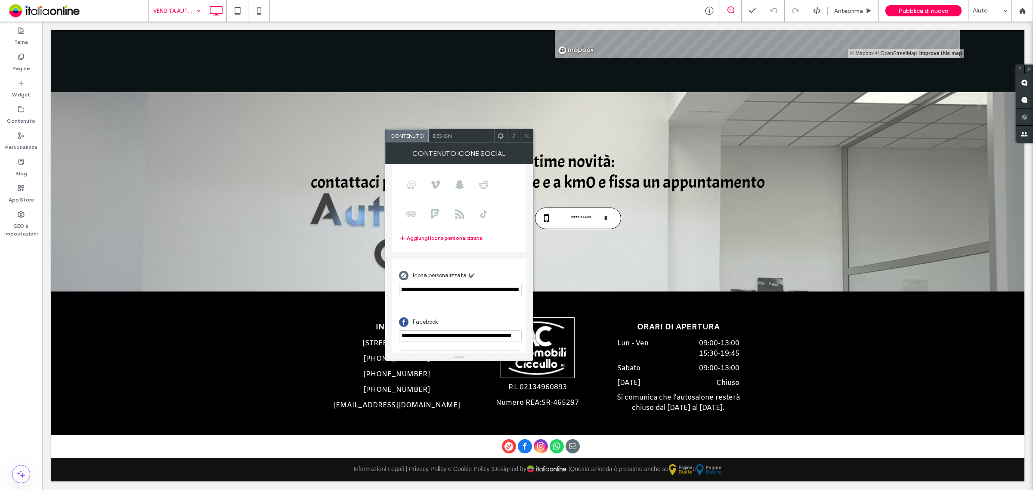
type input "**********"
click at [523, 135] on icon at bounding box center [526, 136] width 6 height 6
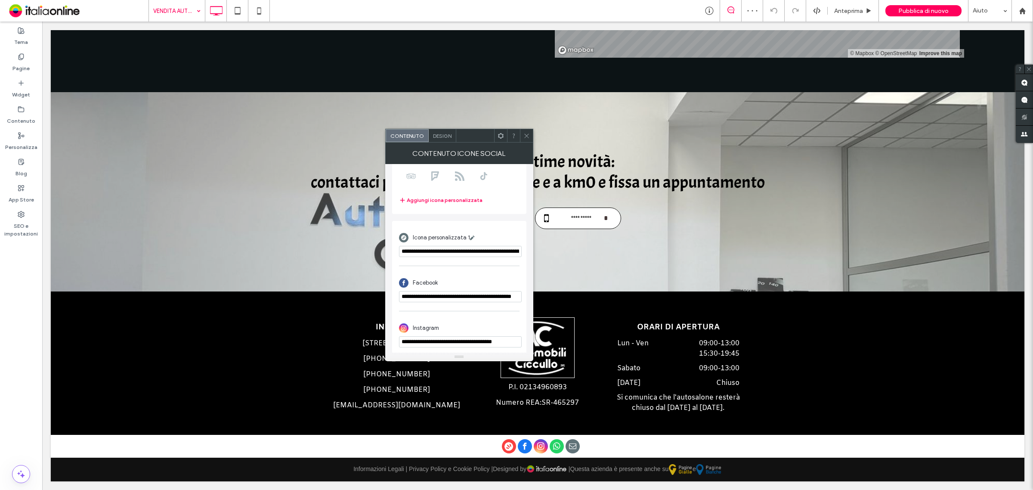
scroll to position [161, 0]
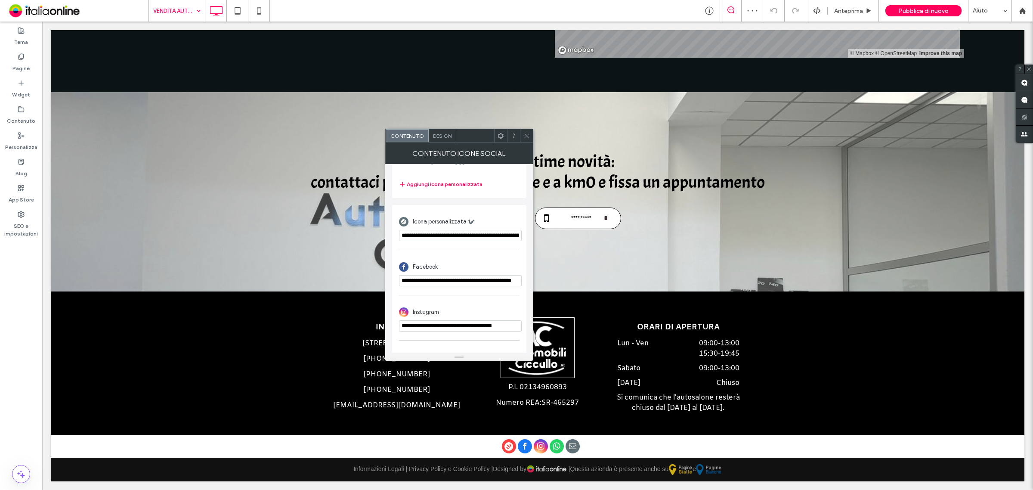
click at [460, 235] on input "**********" at bounding box center [460, 235] width 123 height 11
paste input "******"
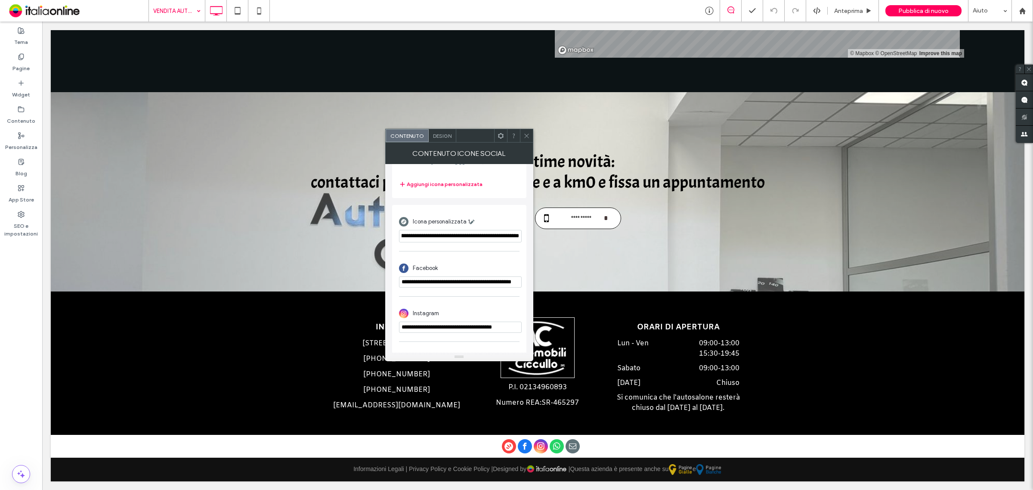
type input "**********"
click at [524, 134] on use at bounding box center [526, 135] width 4 height 4
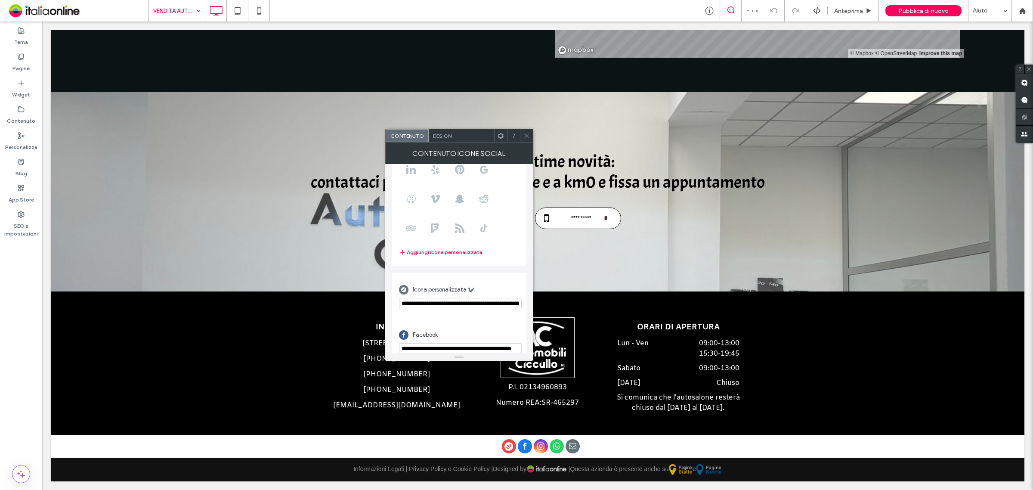
scroll to position [108, 0]
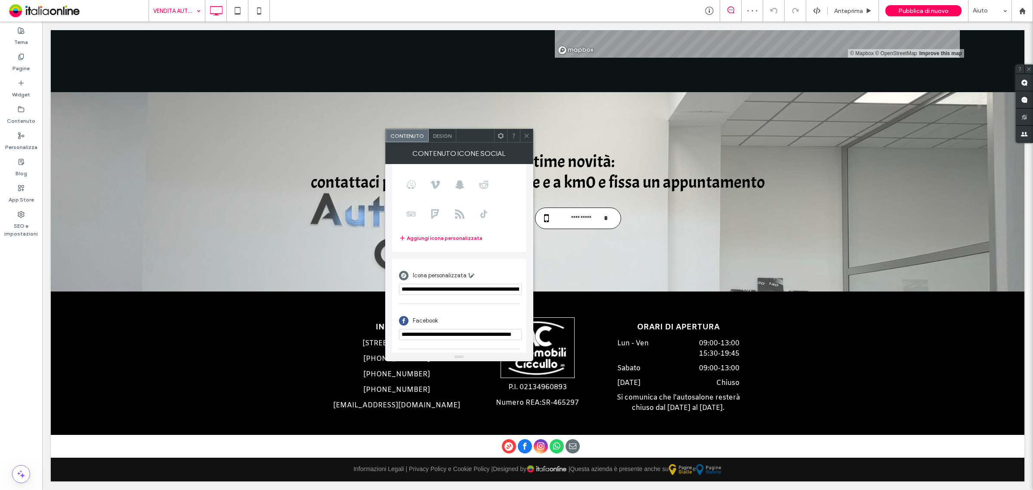
click at [453, 289] on input "**********" at bounding box center [460, 289] width 123 height 11
paste input "******"
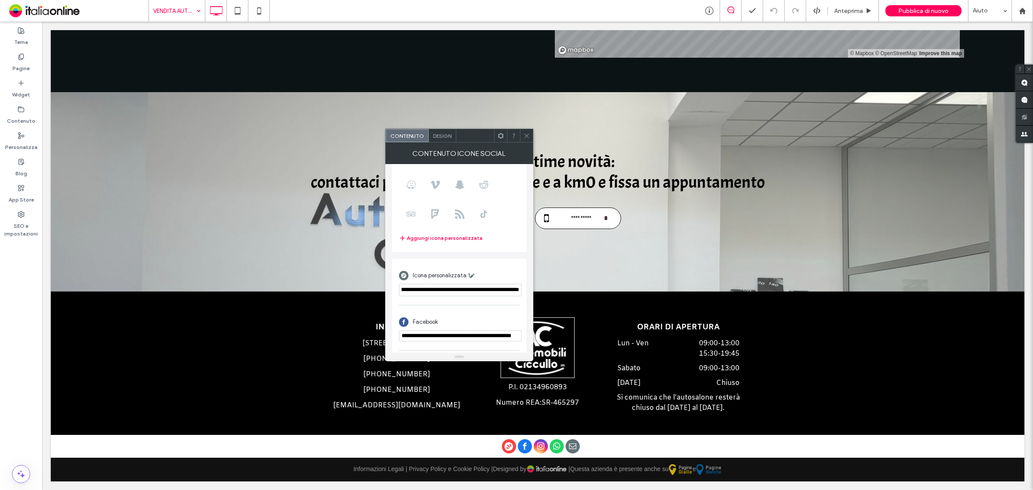
type input "**********"
click at [470, 286] on input "**********" at bounding box center [460, 290] width 123 height 12
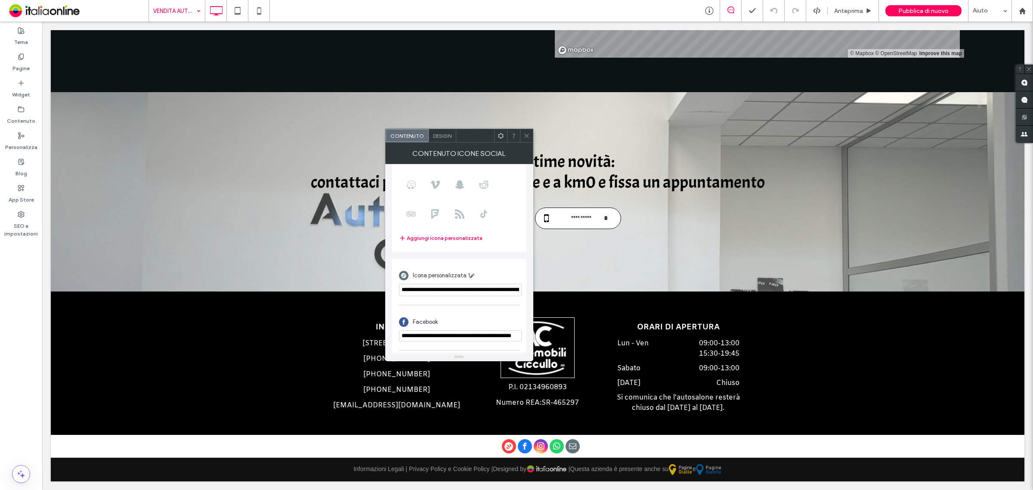
scroll to position [0, 59]
click at [527, 137] on icon at bounding box center [526, 136] width 6 height 6
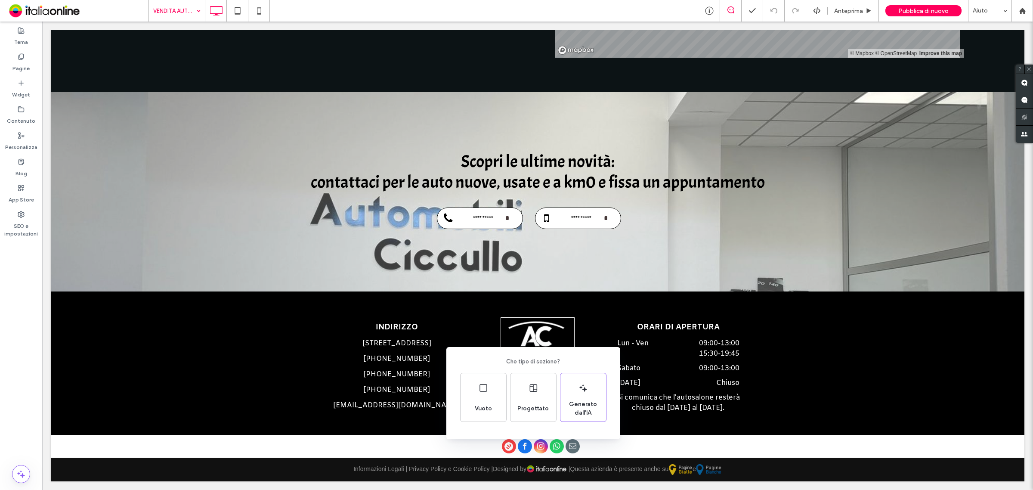
click at [441, 442] on div "Che tipo di sezione? Vuoto Progettato Generato dall'IA" at bounding box center [516, 266] width 1033 height 532
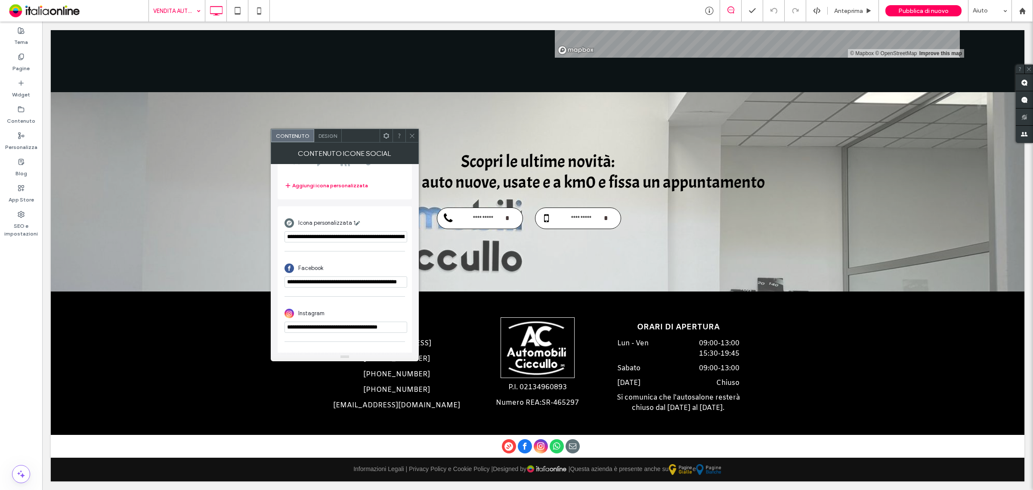
scroll to position [161, 0]
click at [337, 232] on input "**********" at bounding box center [345, 235] width 123 height 11
paste input "******"
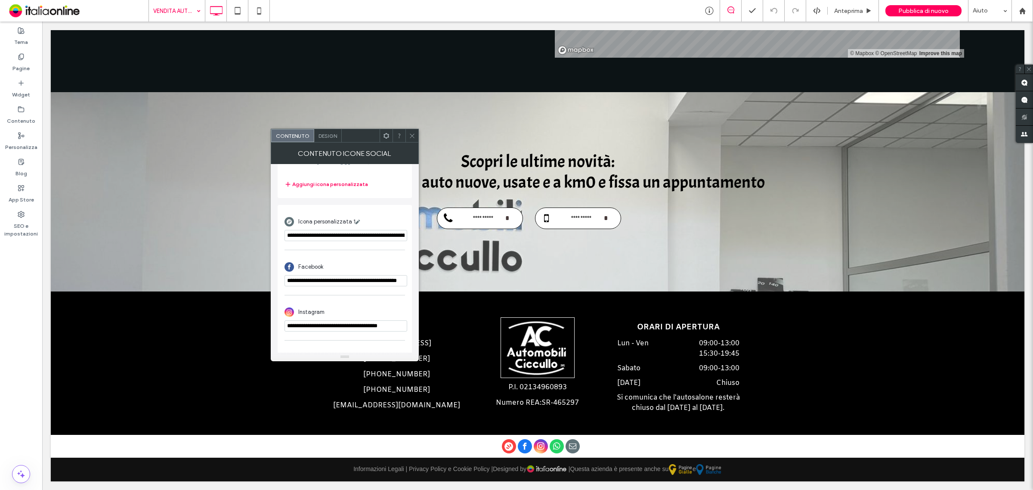
scroll to position [0, 58]
type input "**********"
click at [384, 211] on div "**********" at bounding box center [344, 227] width 121 height 37
click at [410, 136] on icon at bounding box center [412, 136] width 6 height 6
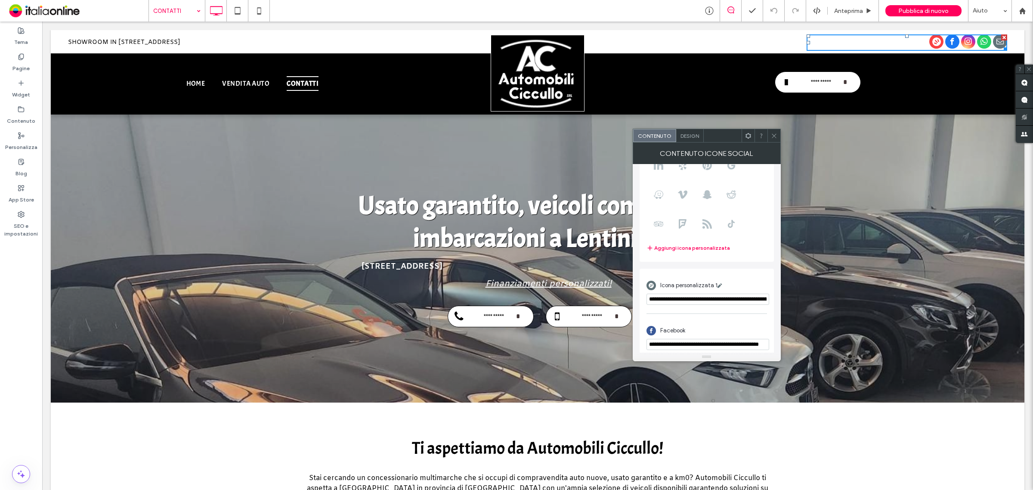
scroll to position [108, 0]
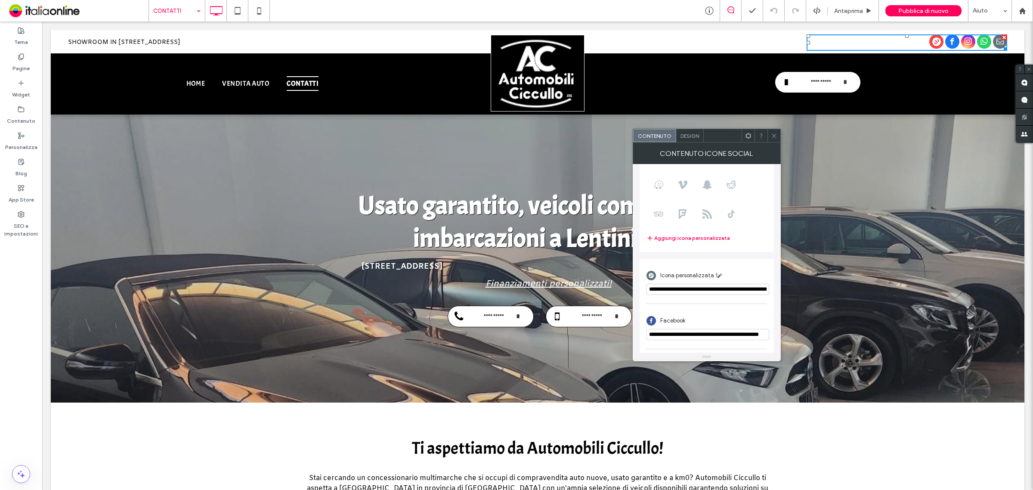
click at [706, 289] on input "**********" at bounding box center [707, 289] width 123 height 11
paste input "******"
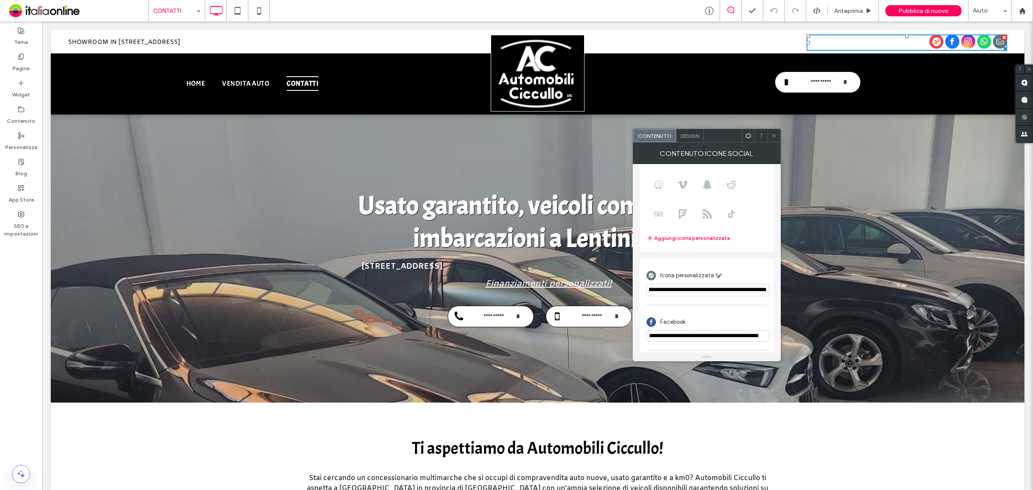
type input "**********"
click at [772, 133] on icon at bounding box center [774, 136] width 6 height 6
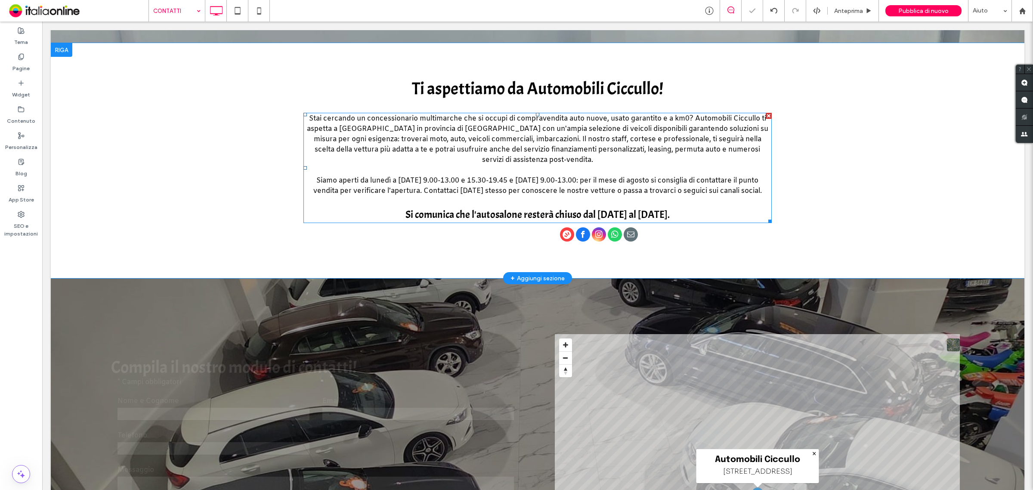
scroll to position [377, 0]
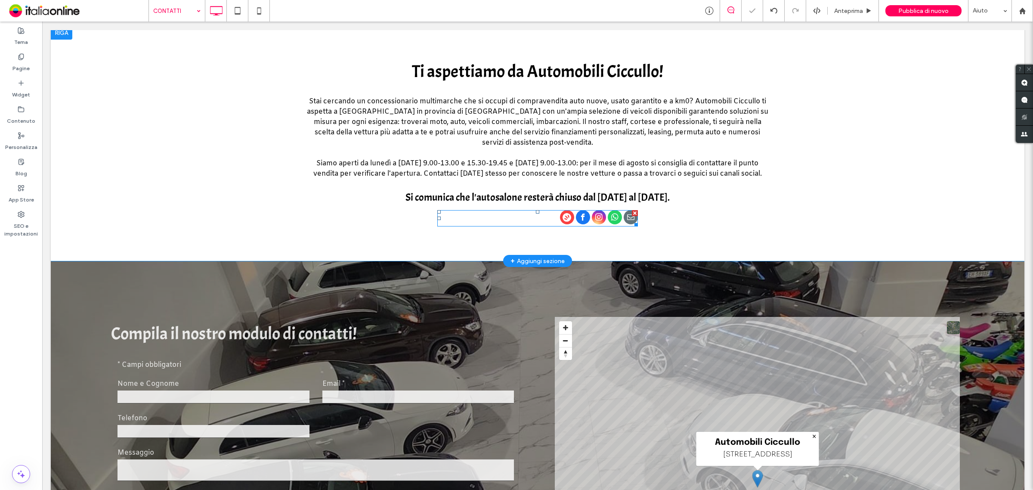
click at [566, 218] on icon "Social network" at bounding box center [567, 217] width 9 height 9
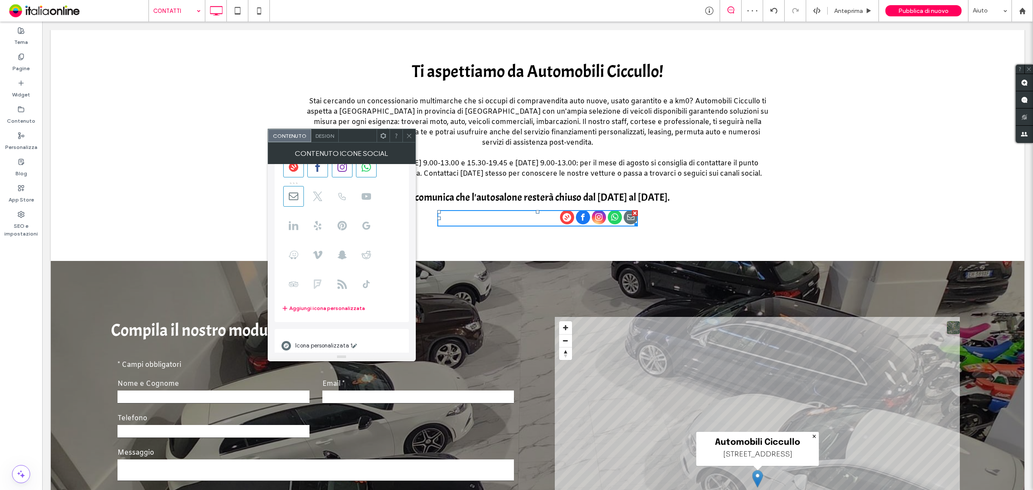
scroll to position [161, 0]
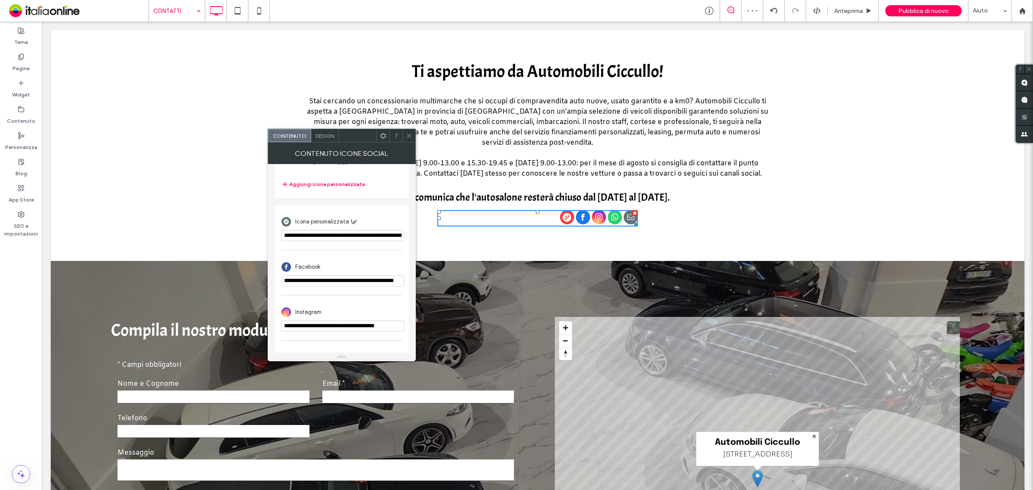
click at [349, 237] on input "**********" at bounding box center [342, 235] width 123 height 11
paste input "******"
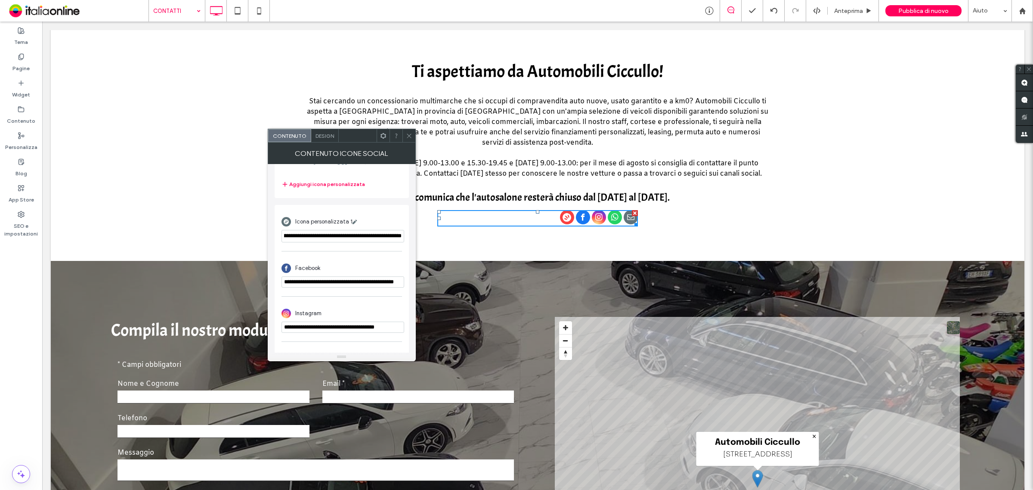
type input "**********"
click at [410, 136] on icon at bounding box center [409, 136] width 6 height 6
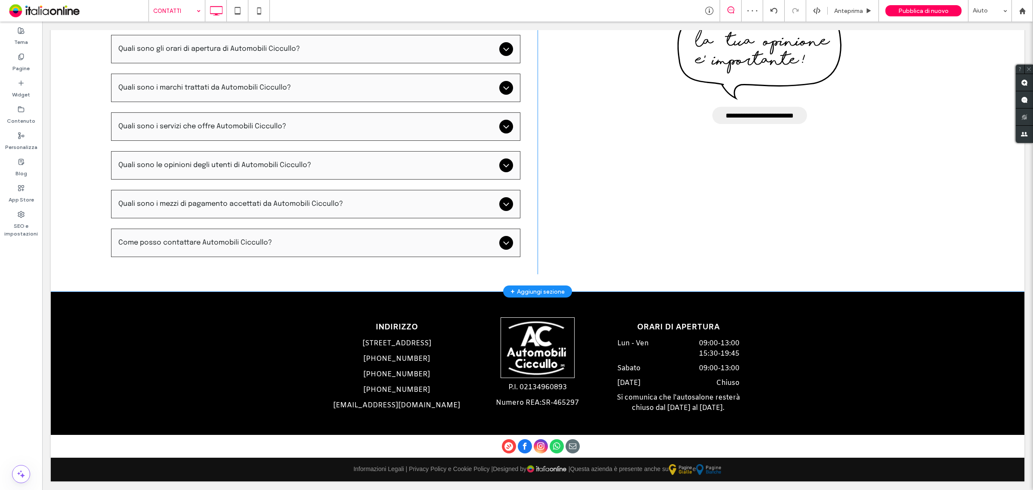
scroll to position [1185, 0]
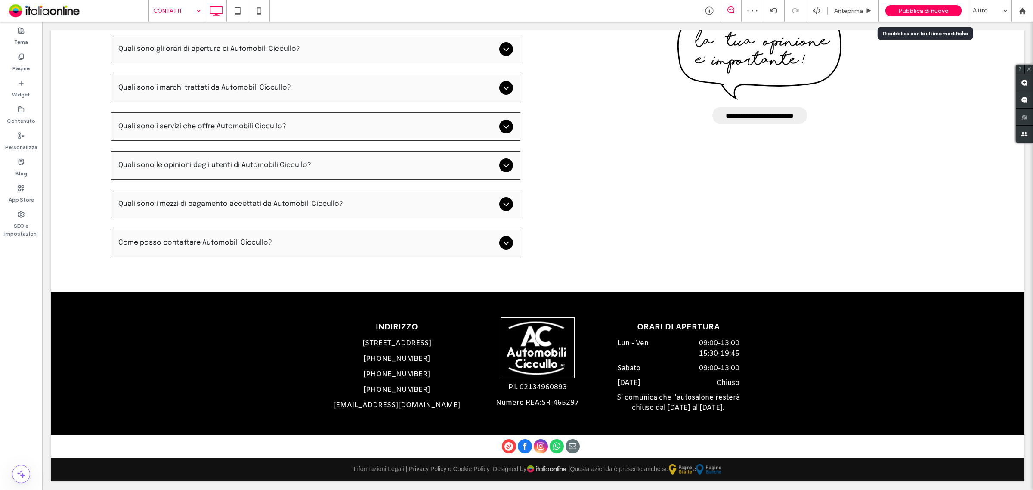
click at [904, 7] on span "Pubblica di nuovo" at bounding box center [923, 10] width 50 height 7
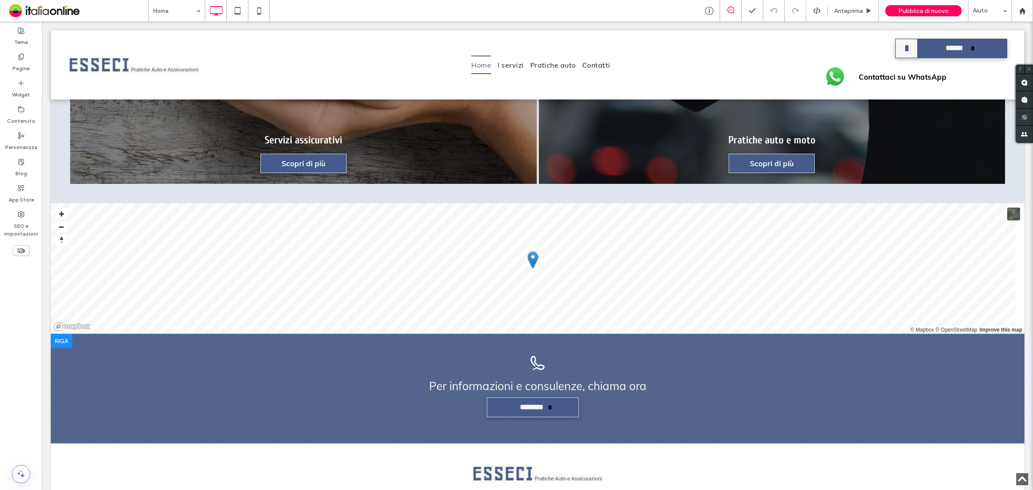
scroll to position [1271, 0]
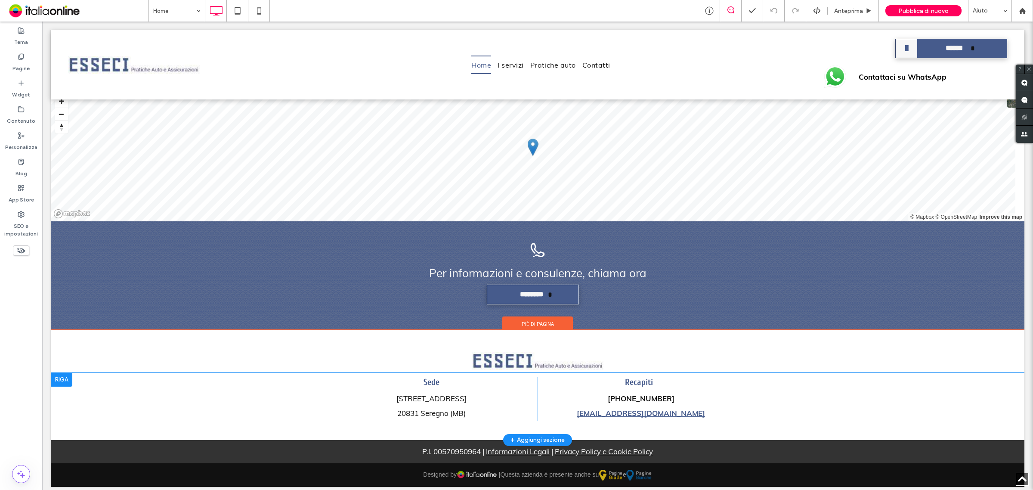
click at [65, 374] on div at bounding box center [62, 380] width 22 height 14
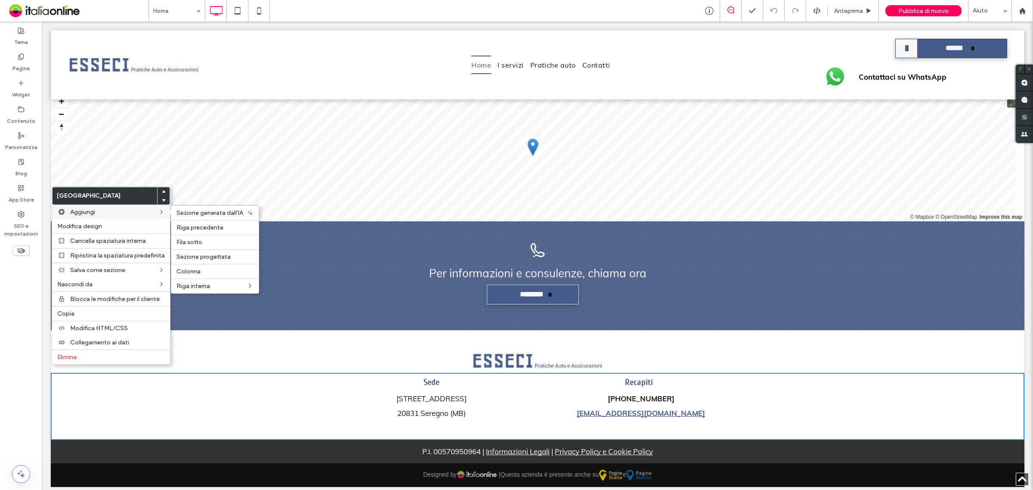
click at [102, 215] on label "Aggiungi" at bounding box center [114, 211] width 88 height 7
click at [198, 268] on div "Colonna" at bounding box center [214, 271] width 87 height 15
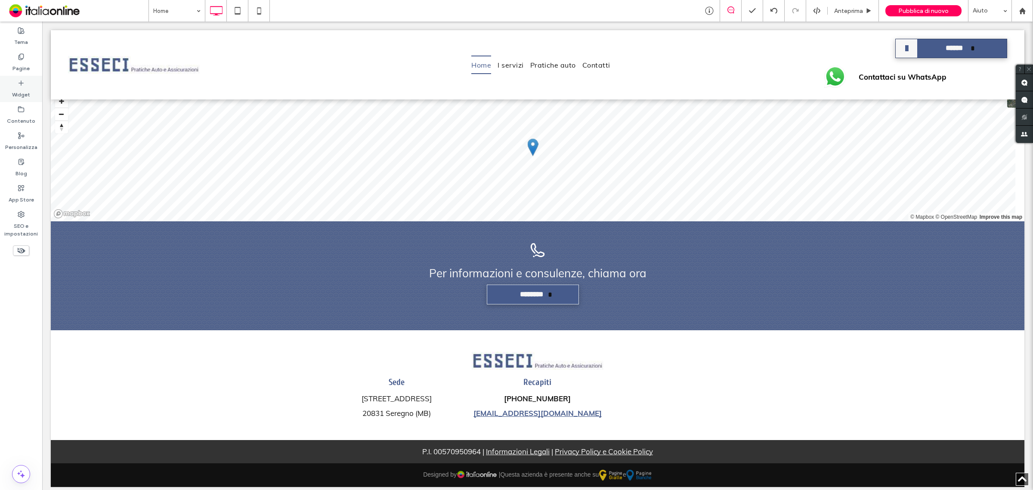
click at [24, 90] on label "Widget" at bounding box center [21, 93] width 18 height 12
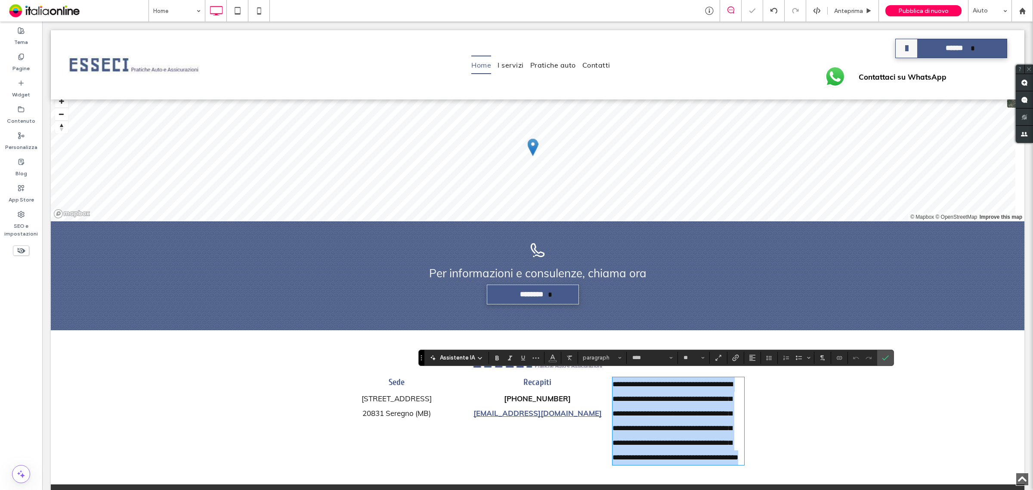
scroll to position [1325, 0]
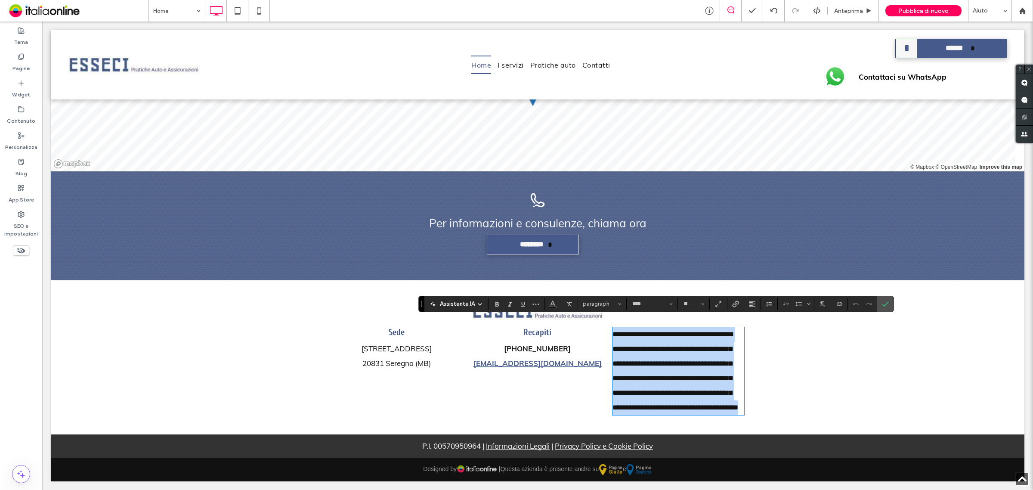
click at [671, 356] on span "**********" at bounding box center [675, 371] width 126 height 80
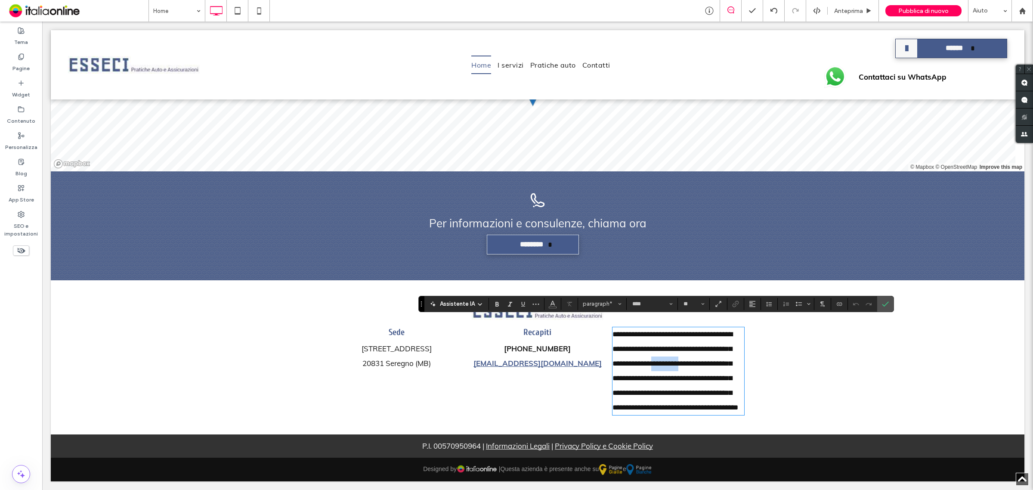
click at [671, 356] on span "**********" at bounding box center [675, 371] width 126 height 80
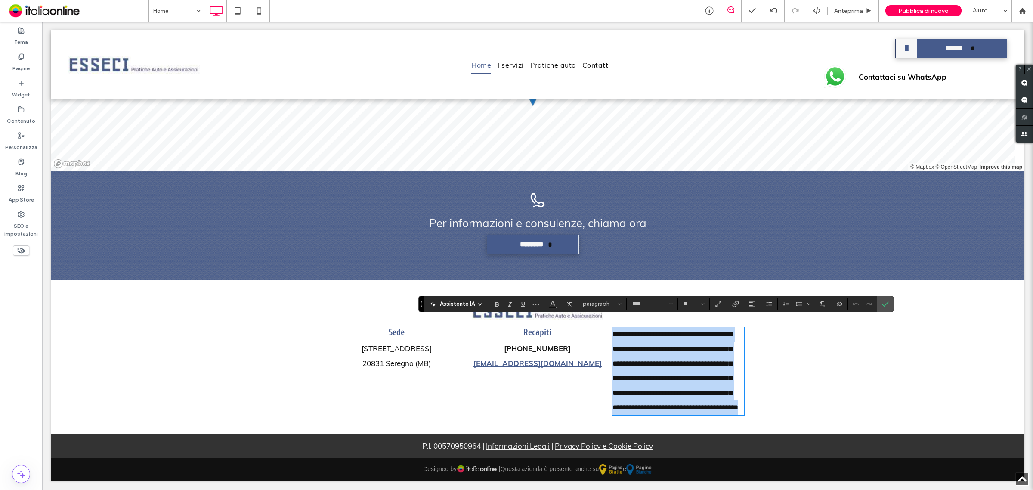
click at [671, 356] on span "**********" at bounding box center [675, 371] width 126 height 80
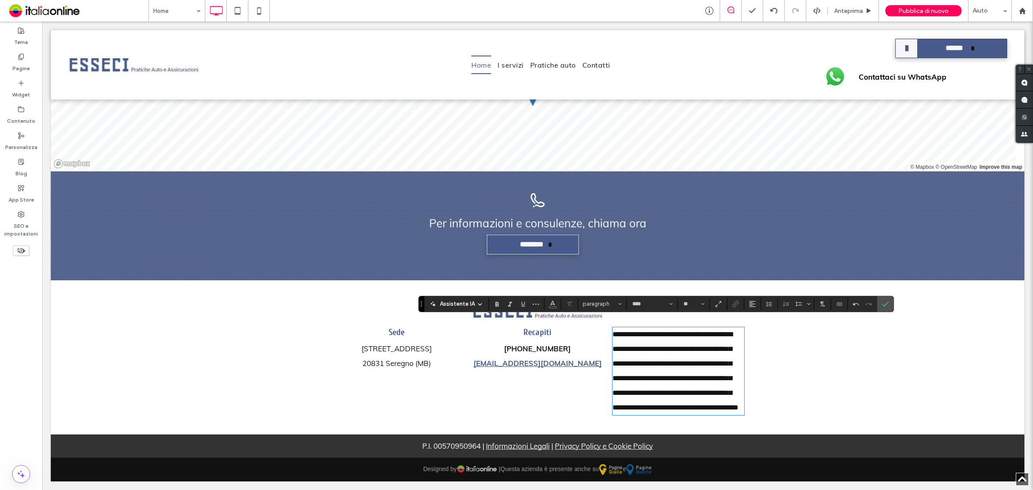
scroll to position [0, 0]
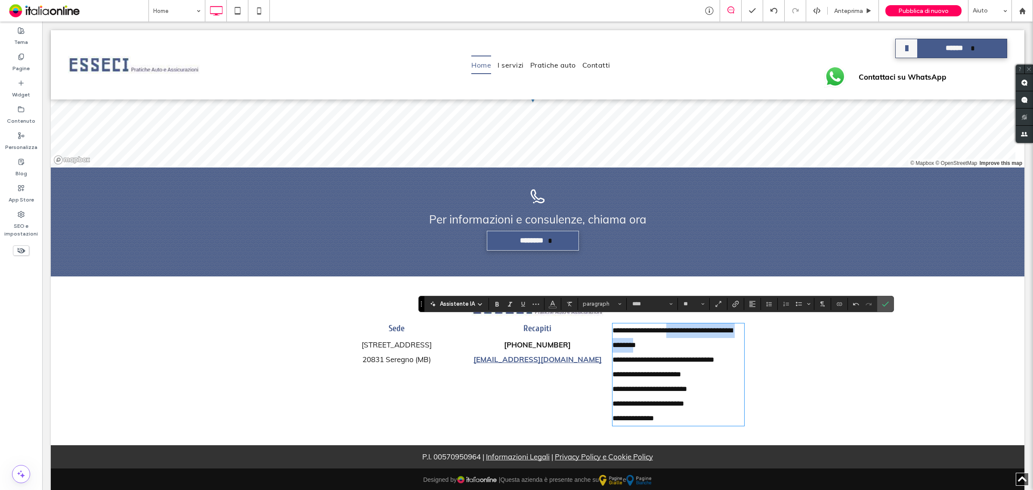
drag, startPoint x: 669, startPoint y: 326, endPoint x: 652, endPoint y: 338, distance: 20.7
click at [652, 338] on span "**********" at bounding box center [672, 374] width 120 height 95
click at [668, 336] on p "**********" at bounding box center [678, 374] width 132 height 102
click at [666, 327] on span "**********" at bounding box center [638, 330] width 53 height 7
click at [681, 356] on span "**********" at bounding box center [663, 389] width 102 height 66
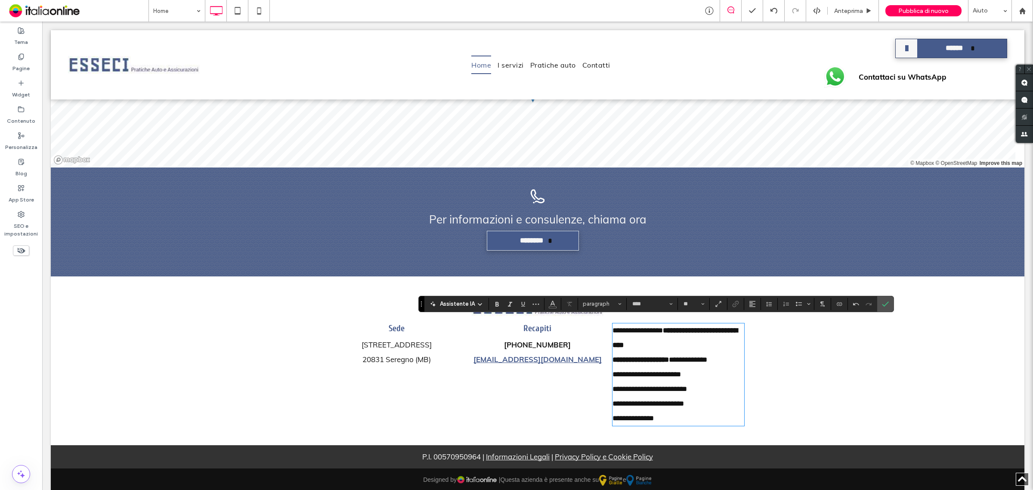
click at [685, 362] on p "**********" at bounding box center [678, 374] width 132 height 102
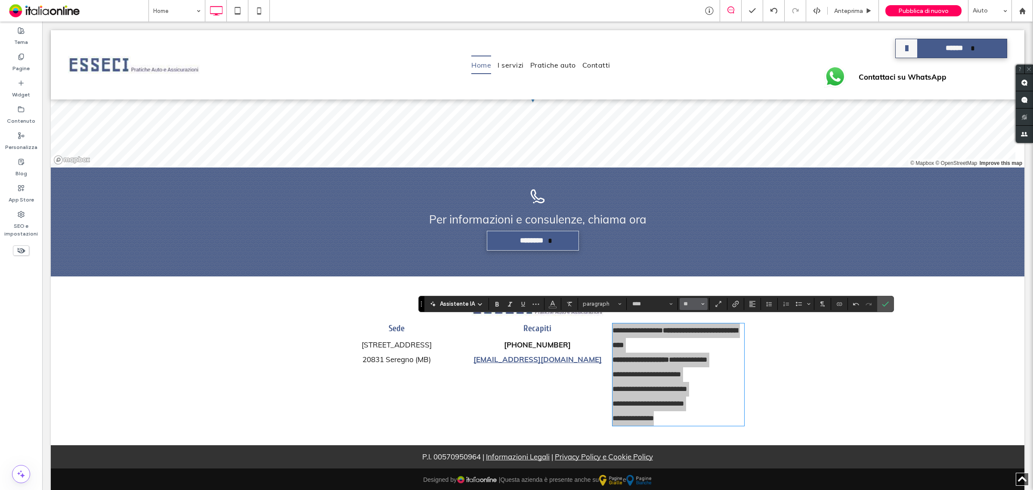
click at [702, 303] on icon "Dimensione" at bounding box center [702, 303] width 3 height 3
click at [695, 261] on label "14" at bounding box center [694, 263] width 28 height 12
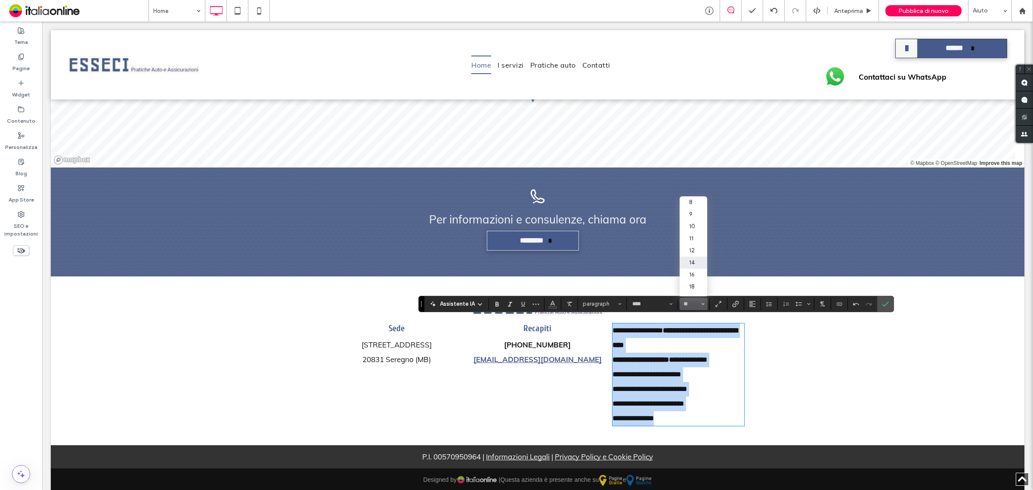
scroll to position [1313, 0]
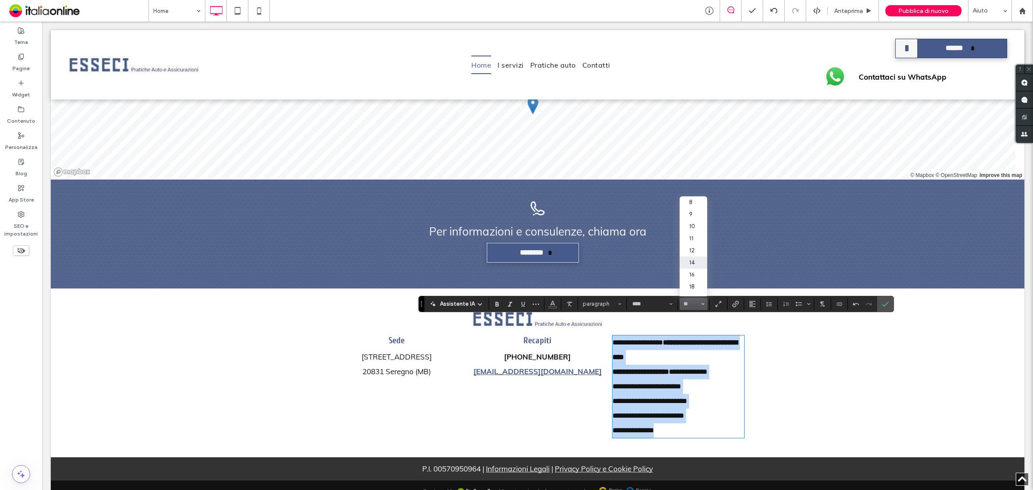
type input "**"
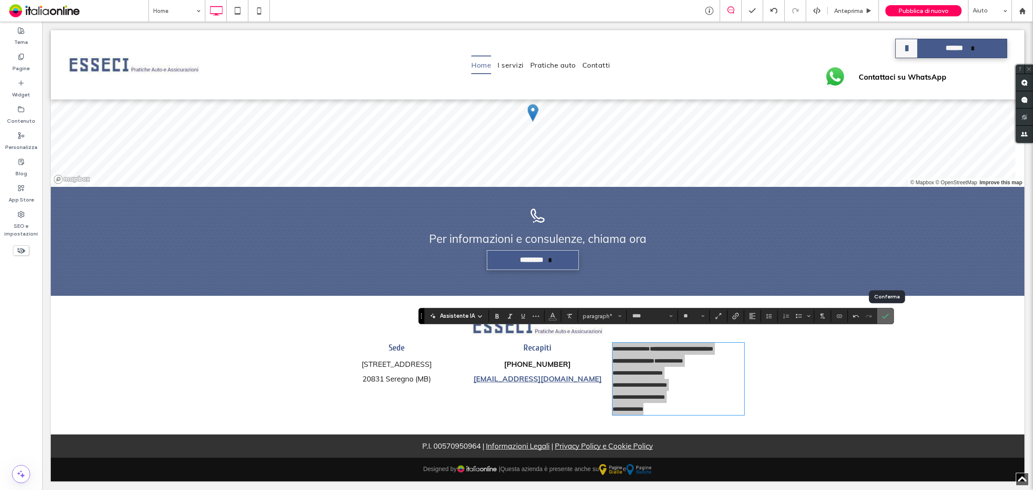
click at [889, 315] on icon "Conferma" at bounding box center [885, 315] width 7 height 7
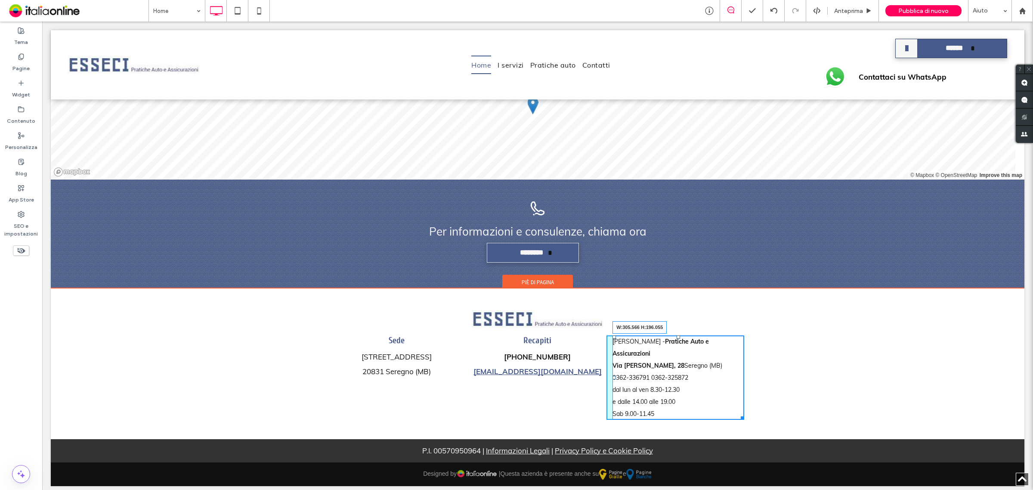
drag, startPoint x: 737, startPoint y: 414, endPoint x: 751, endPoint y: 414, distance: 14.2
click at [751, 414] on div "Sede Via Rismondo 28 ﻿ 20831 Seregno (MB) Click To Paste Recapiti +39 0362 2213…" at bounding box center [538, 385] width 974 height 108
click at [698, 353] on p "Agenzia Esseci - Pratiche Auto e Assicurazioni Via F. Rismondo, 28 Seregno (MB)…" at bounding box center [678, 377] width 132 height 84
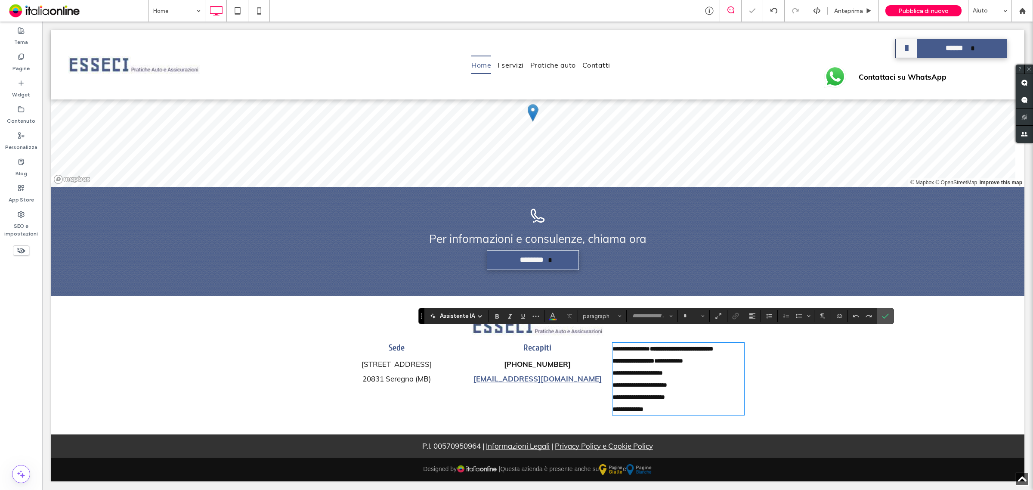
type input "****"
type input "**"
drag, startPoint x: 707, startPoint y: 366, endPoint x: 707, endPoint y: 373, distance: 6.5
click at [707, 366] on p "**********" at bounding box center [678, 379] width 132 height 72
click at [884, 316] on icon "Conferma" at bounding box center [885, 315] width 7 height 7
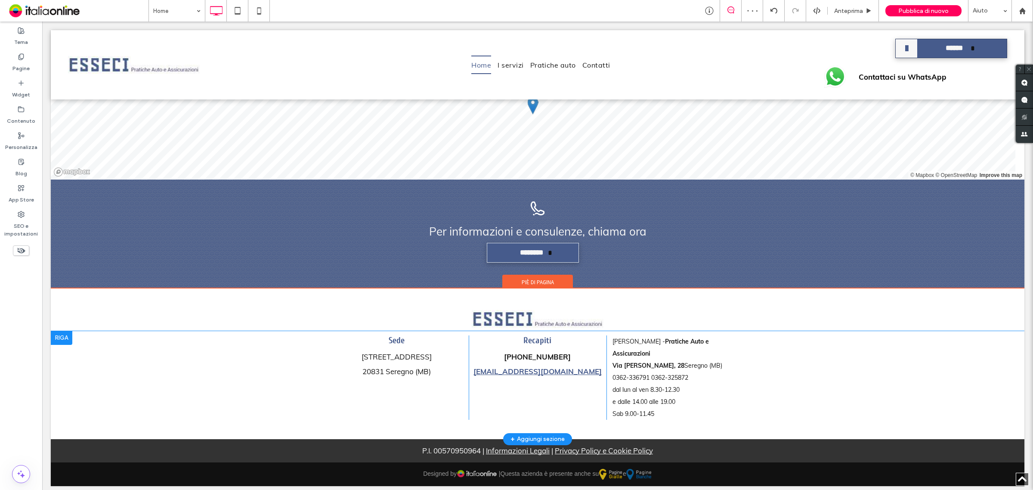
click at [69, 335] on div at bounding box center [62, 338] width 22 height 14
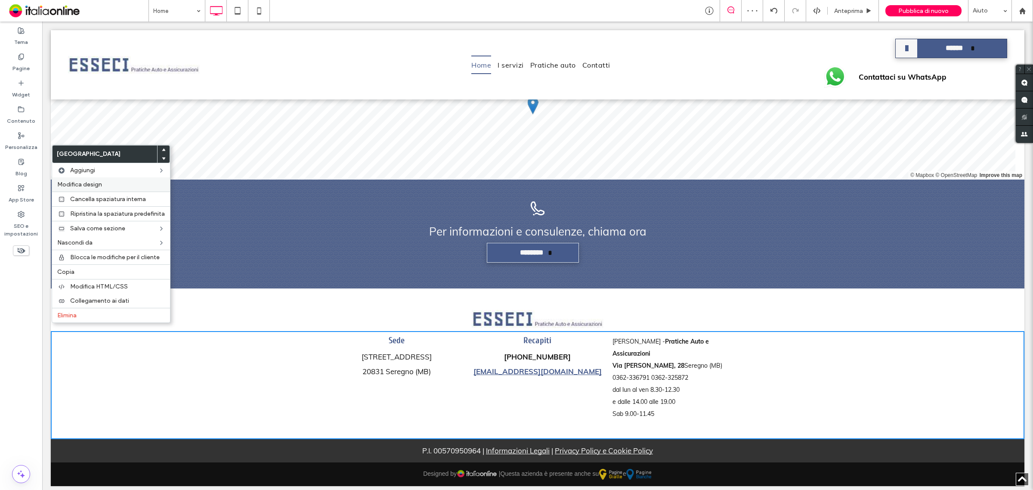
click at [99, 183] on span "Modifica design" at bounding box center [79, 184] width 45 height 7
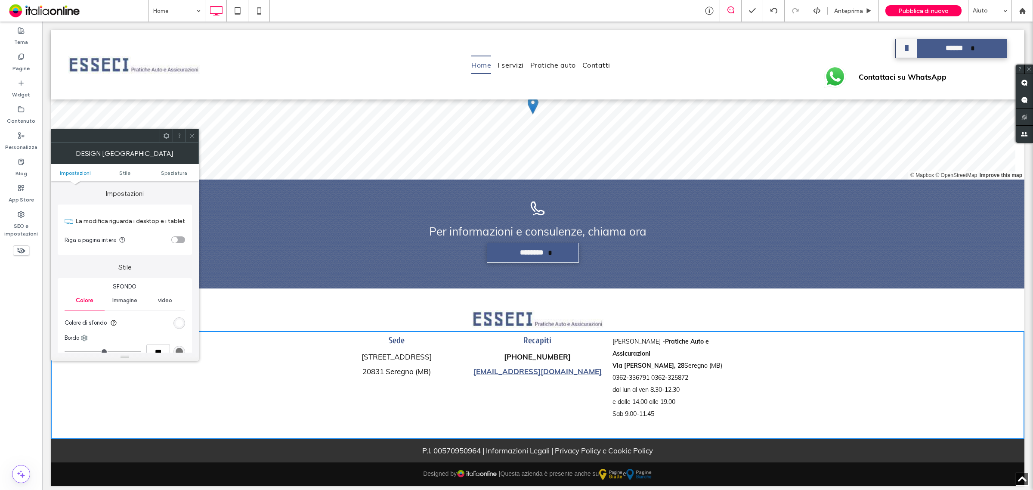
click at [176, 240] on div "toggle" at bounding box center [175, 240] width 6 height 6
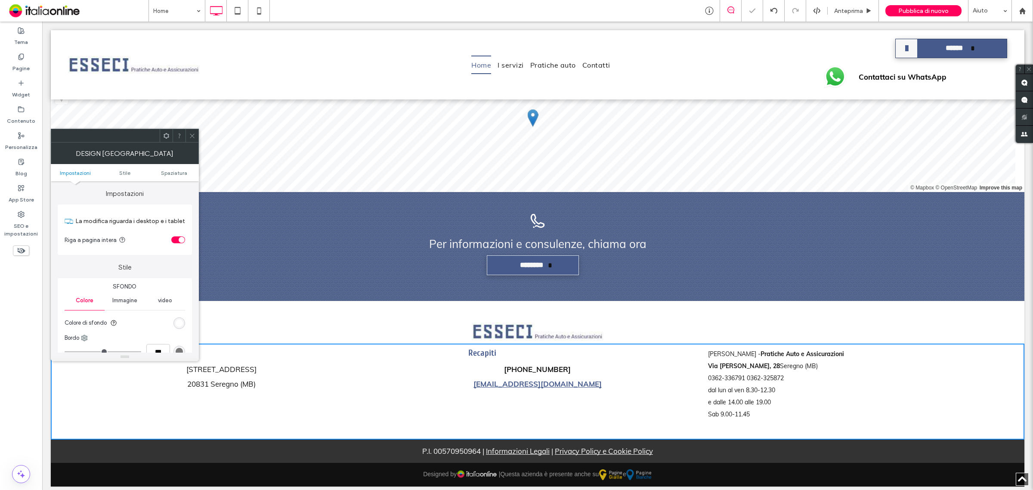
click at [175, 239] on div "toggle" at bounding box center [178, 239] width 14 height 7
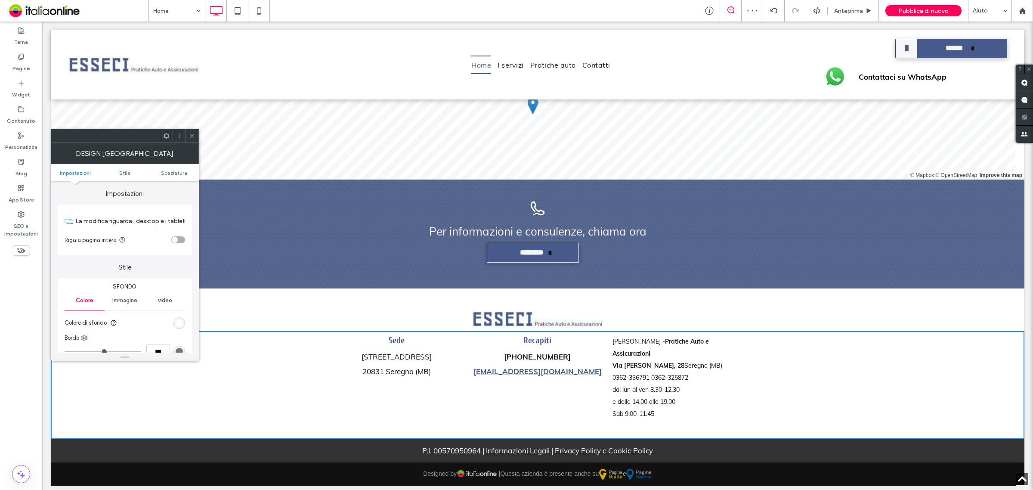
click at [189, 133] on icon at bounding box center [192, 136] width 6 height 6
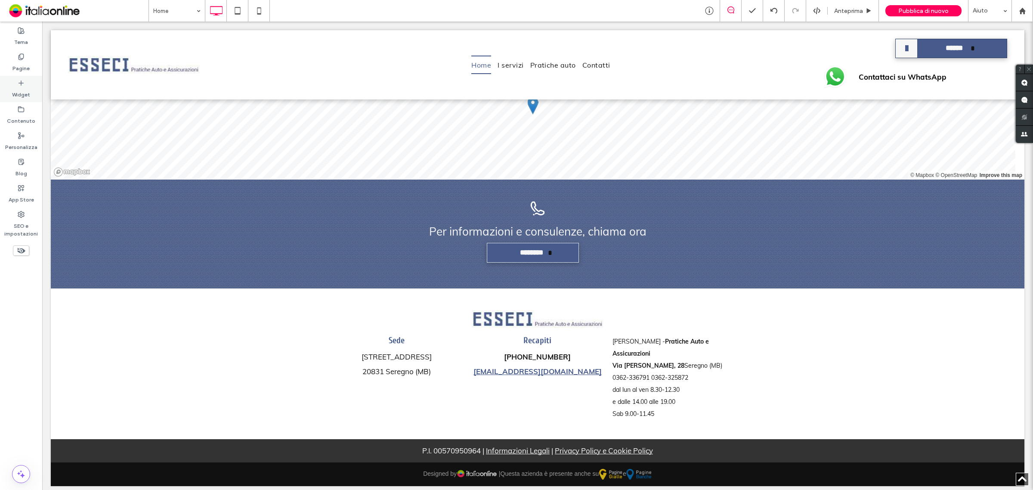
click at [21, 80] on use at bounding box center [21, 82] width 4 height 4
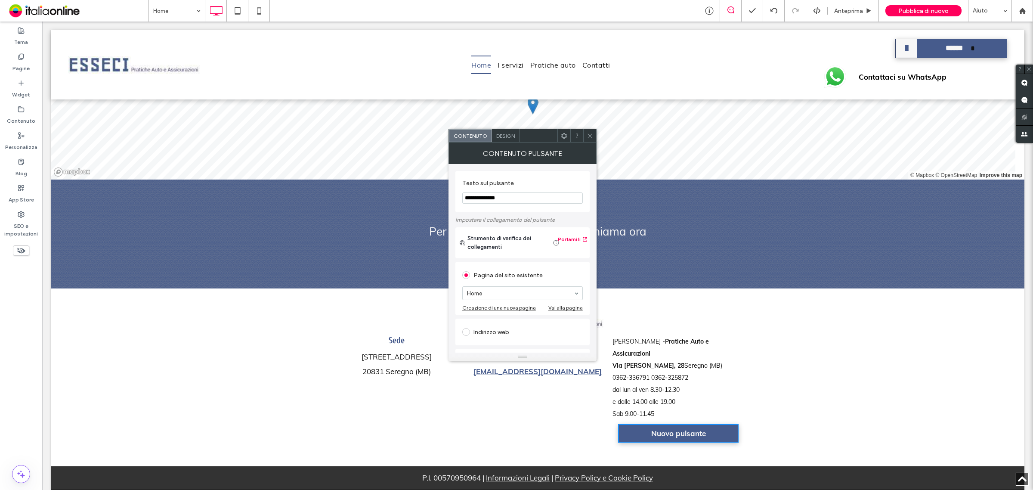
click at [521, 194] on input "**********" at bounding box center [522, 197] width 121 height 11
type input "*****"
click at [465, 335] on span at bounding box center [466, 332] width 8 height 8
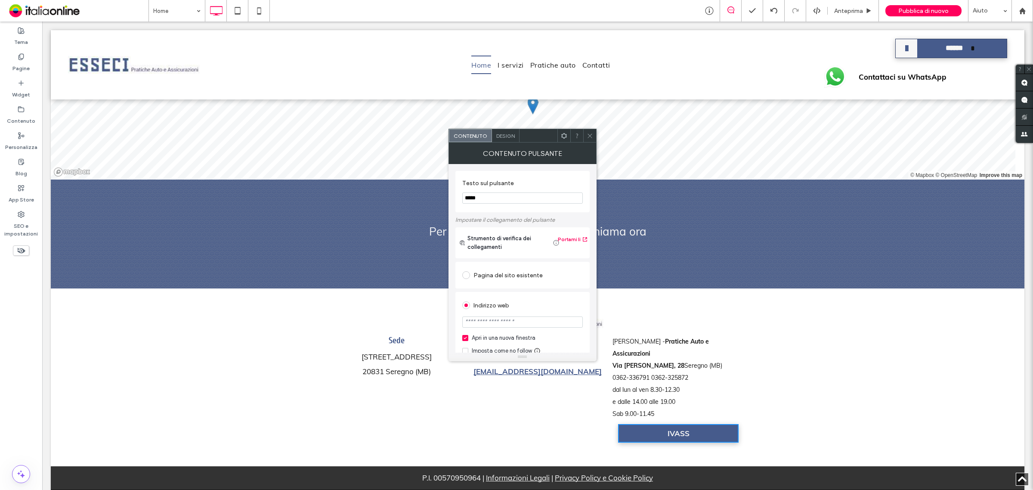
click at [516, 322] on input "url" at bounding box center [522, 321] width 121 height 11
paste input "**********"
type input "**********"
click at [549, 300] on div "Indirizzo web" at bounding box center [522, 305] width 121 height 14
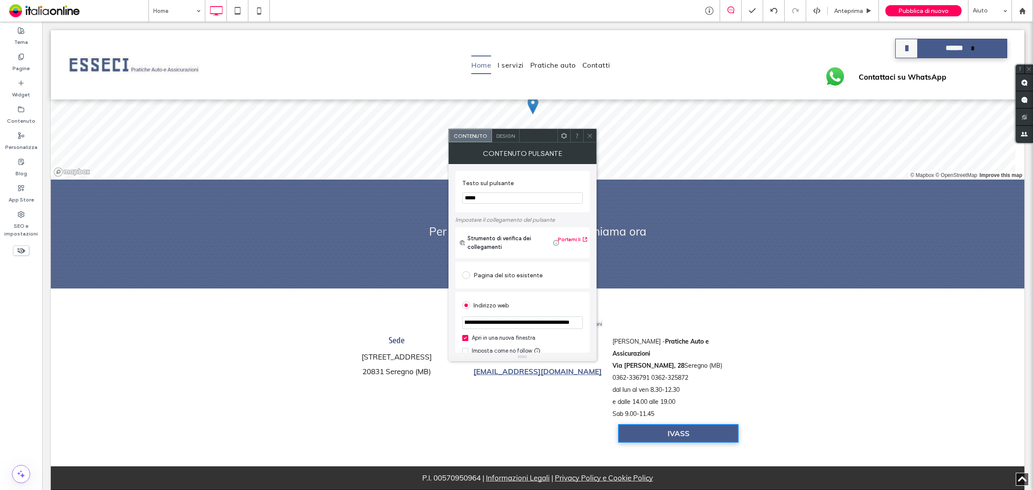
scroll to position [0, 0]
click at [592, 137] on icon at bounding box center [590, 136] width 6 height 6
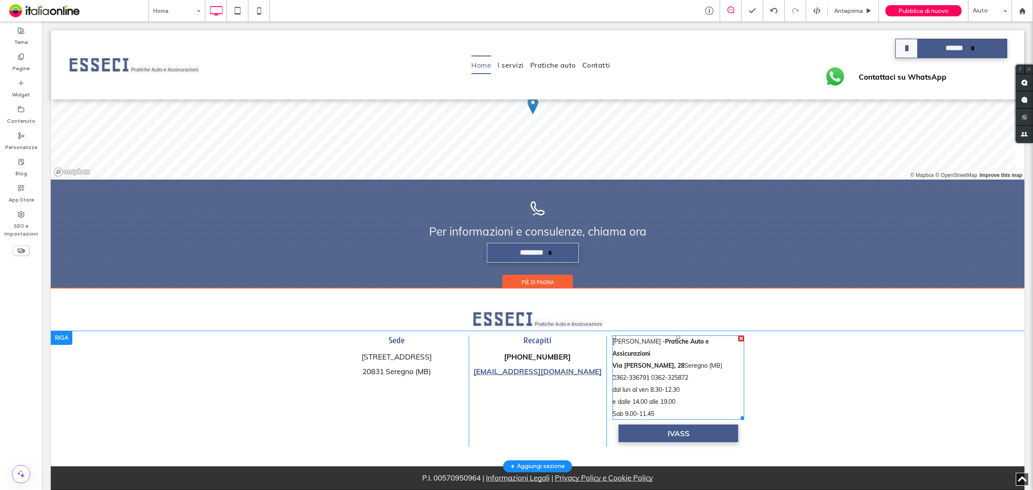
click at [665, 373] on span "Seregno (MB) 0362-336791 0362-325872 dal lun al ven 8.30-12.30 e dalle 14.00 al…" at bounding box center [667, 390] width 110 height 56
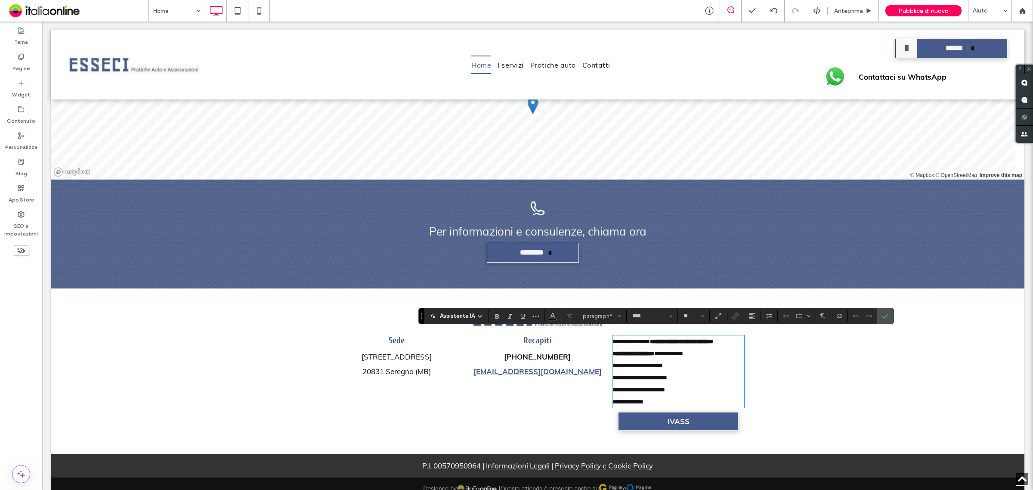
click at [665, 373] on span "**********" at bounding box center [647, 377] width 71 height 54
click at [756, 312] on icon "Allineamento" at bounding box center [752, 315] width 7 height 7
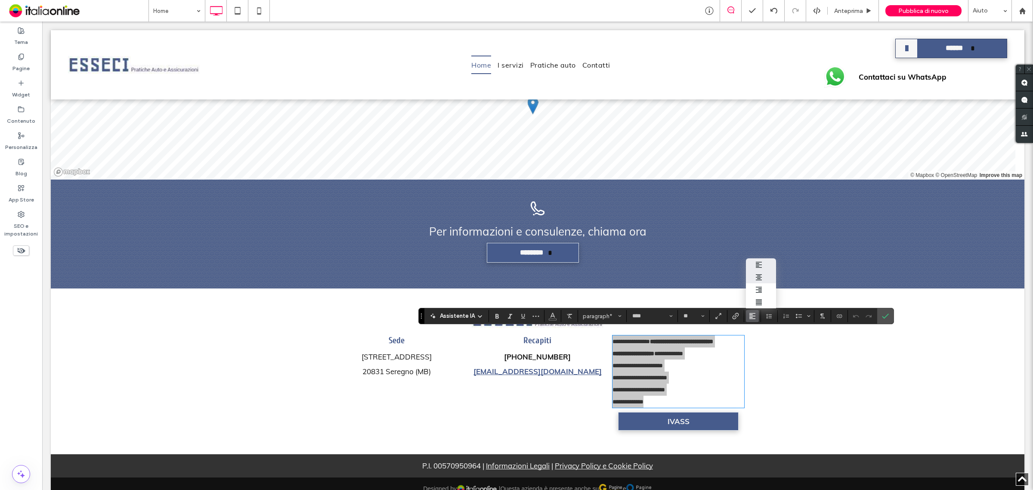
click at [760, 274] on icon "ui.textEditor.alignment.center" at bounding box center [758, 277] width 7 height 7
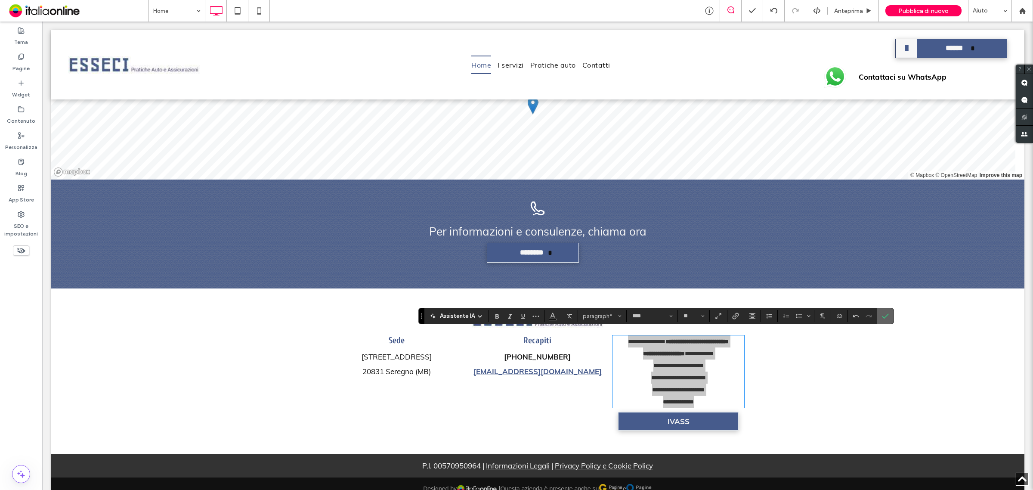
drag, startPoint x: 883, startPoint y: 318, endPoint x: 781, endPoint y: 281, distance: 108.8
click at [883, 318] on icon "Conferma" at bounding box center [885, 315] width 7 height 7
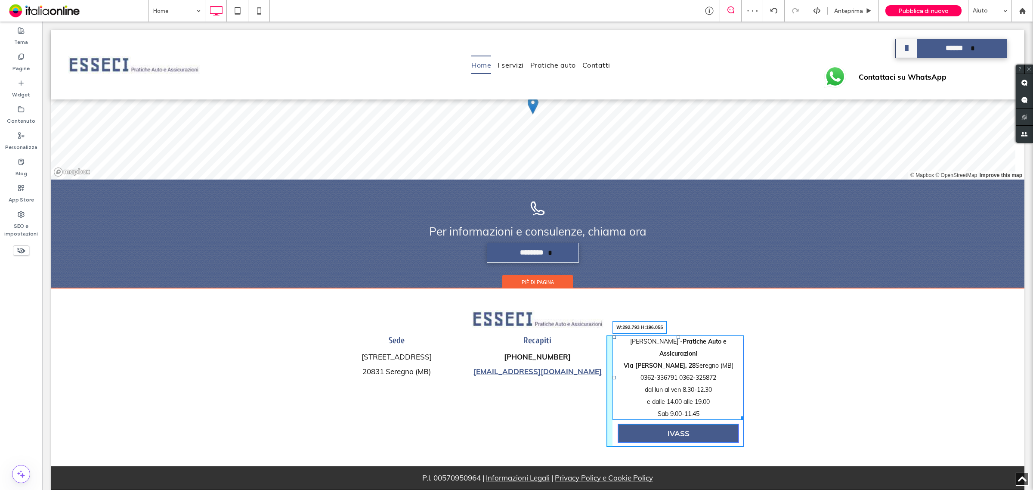
drag, startPoint x: 736, startPoint y: 413, endPoint x: 638, endPoint y: 392, distance: 100.0
click at [738, 413] on div at bounding box center [741, 416] width 6 height 6
drag, startPoint x: 608, startPoint y: 371, endPoint x: 614, endPoint y: 371, distance: 6.0
click at [614, 371] on div "Agenzia Esseci - Pratiche Auto e Assicurazioni Via F. Rismondo, 28 Seregno (MB)…" at bounding box center [675, 377] width 126 height 84
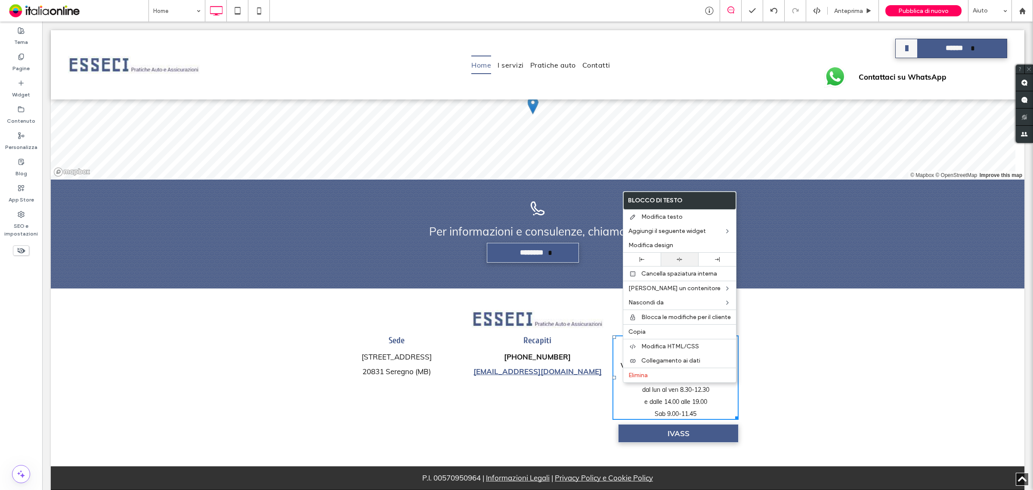
click at [678, 260] on use at bounding box center [680, 259] width 6 height 4
click at [853, 323] on div "Click To Paste + Aggiungi sezione" at bounding box center [538, 309] width 974 height 43
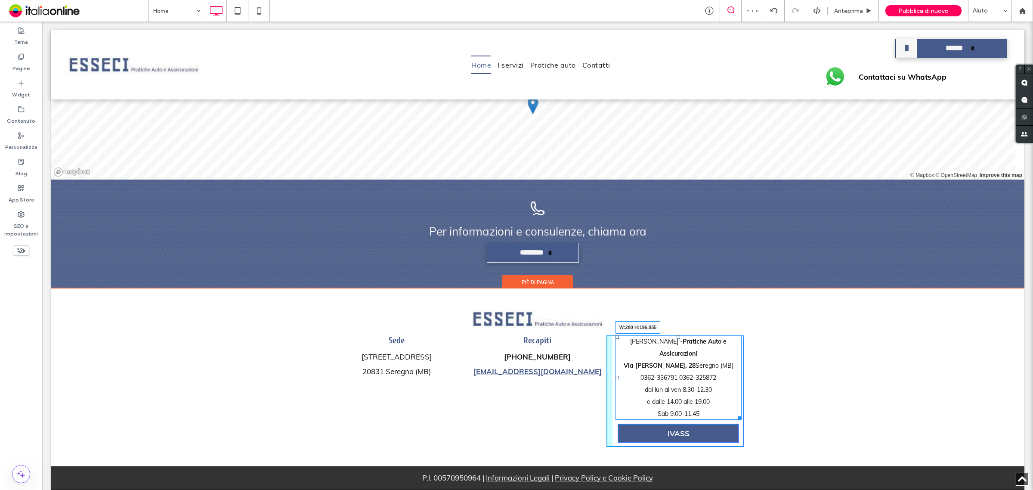
click at [734, 413] on div "Click To Paste Click To Paste Agenzia Esseci - Pratiche Auto e Assicurazioni Vi…" at bounding box center [675, 390] width 138 height 111
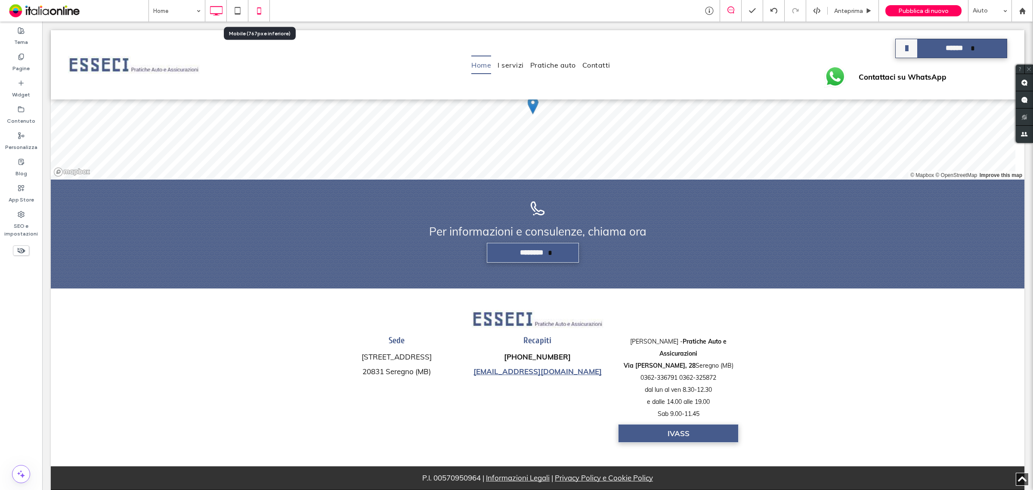
click at [255, 12] on icon at bounding box center [258, 10] width 17 height 17
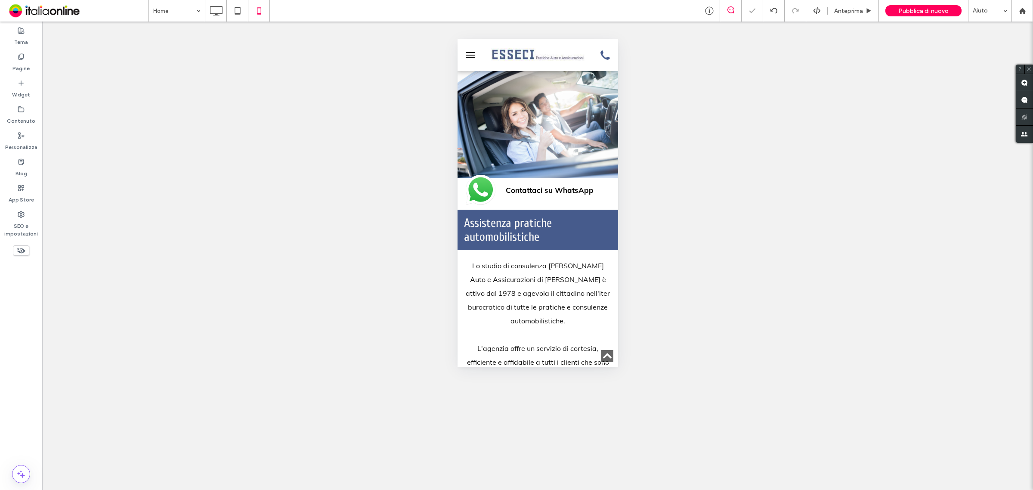
scroll to position [1436, 0]
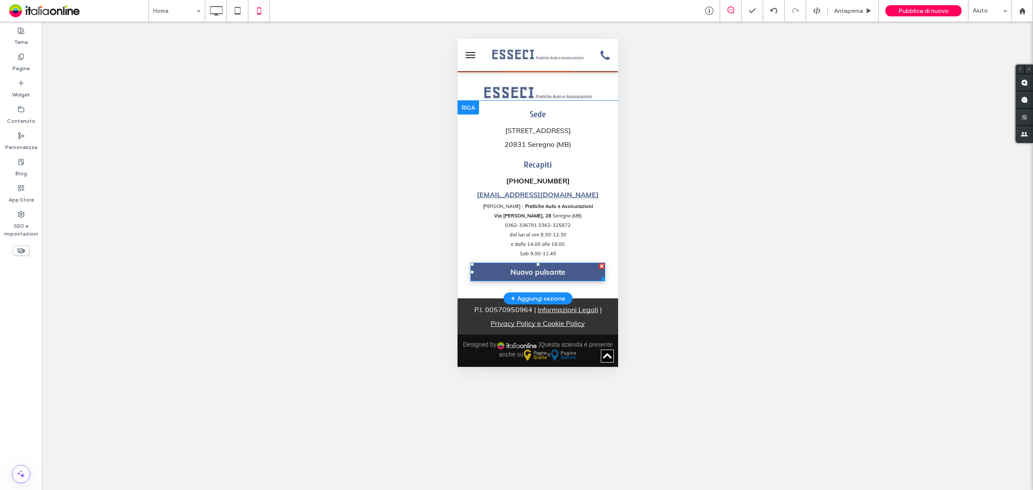
click at [549, 275] on span "Nuovo pulsante" at bounding box center [537, 271] width 55 height 9
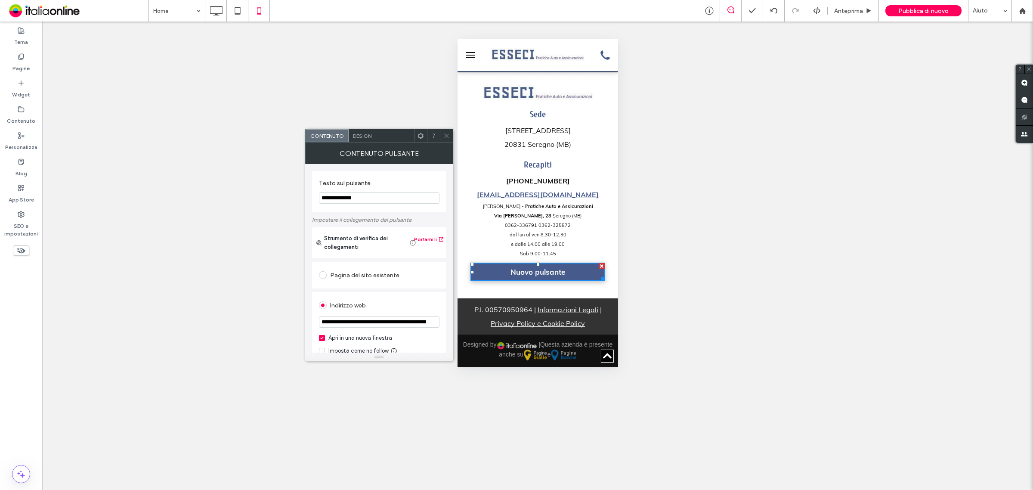
click at [376, 198] on input "**********" at bounding box center [379, 197] width 121 height 11
type input "*****"
click at [380, 210] on div "Testo sul pulsante *****" at bounding box center [379, 191] width 134 height 41
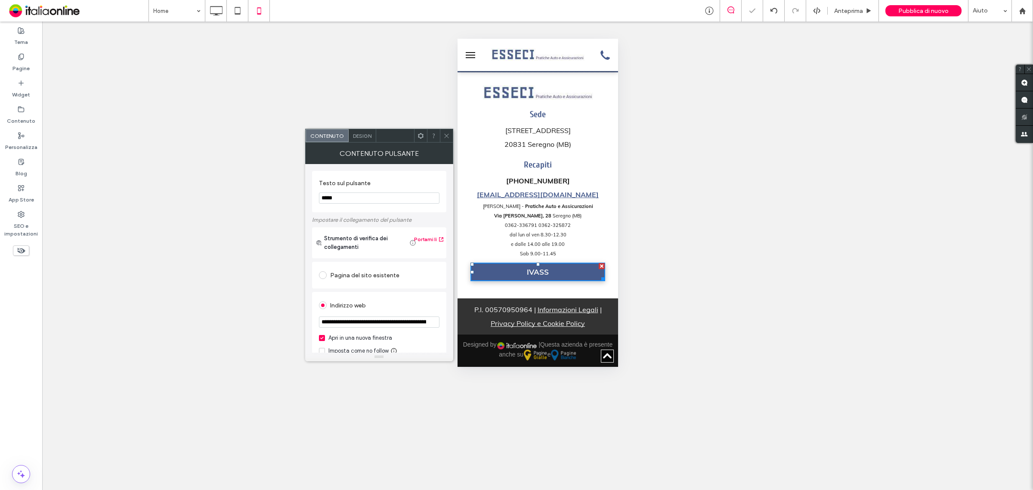
scroll to position [54, 0]
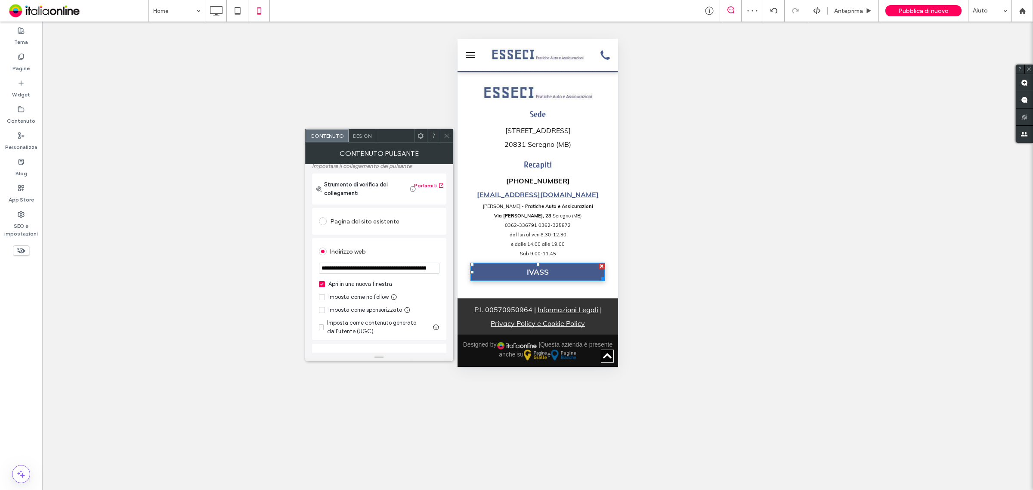
click at [371, 272] on input "**********" at bounding box center [379, 268] width 121 height 11
click at [442, 134] on div at bounding box center [446, 135] width 13 height 13
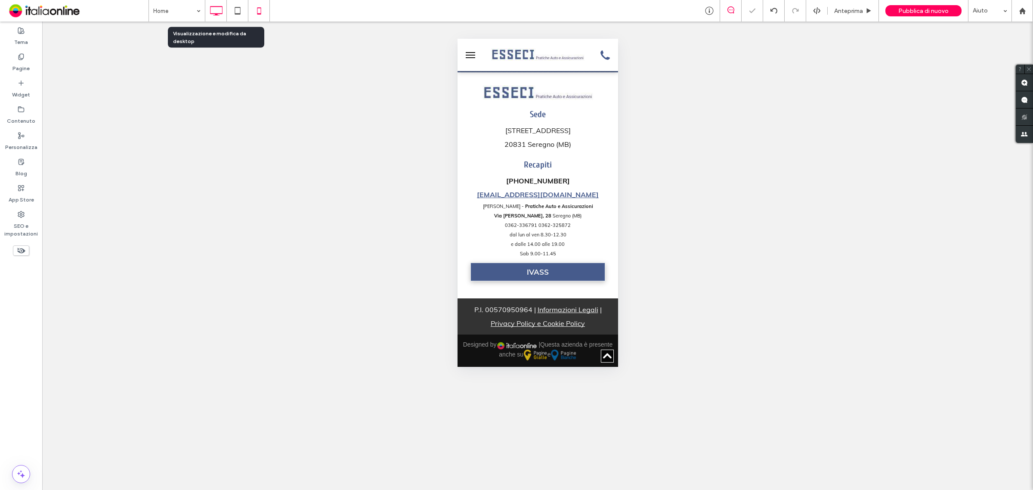
click at [218, 11] on icon at bounding box center [215, 10] width 17 height 17
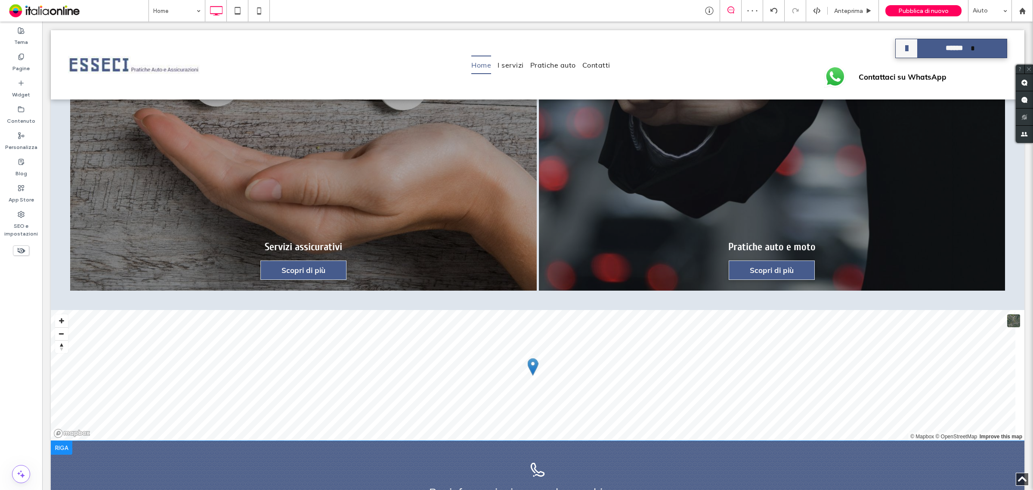
scroll to position [1340, 0]
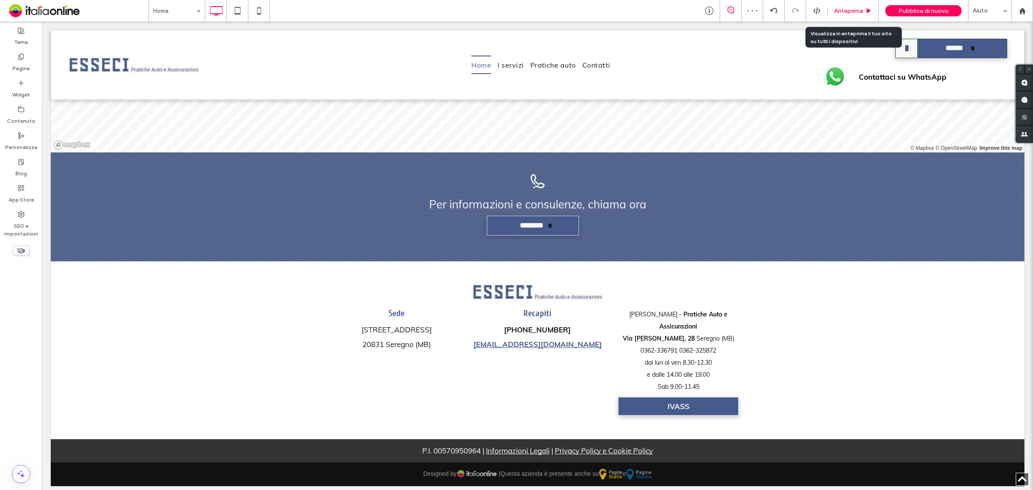
drag, startPoint x: 787, startPoint y: 3, endPoint x: 850, endPoint y: 11, distance: 63.3
click at [850, 11] on span "Anteprima" at bounding box center [848, 10] width 29 height 7
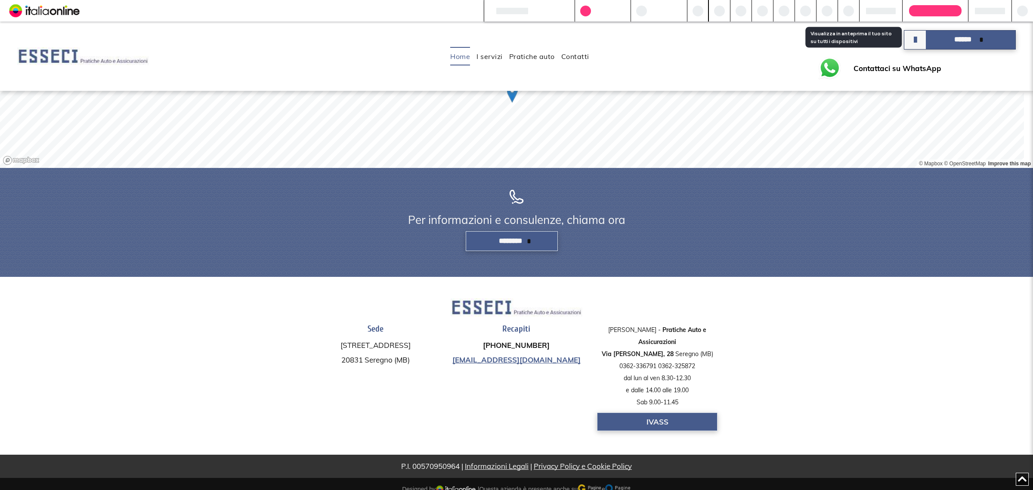
scroll to position [1352, 0]
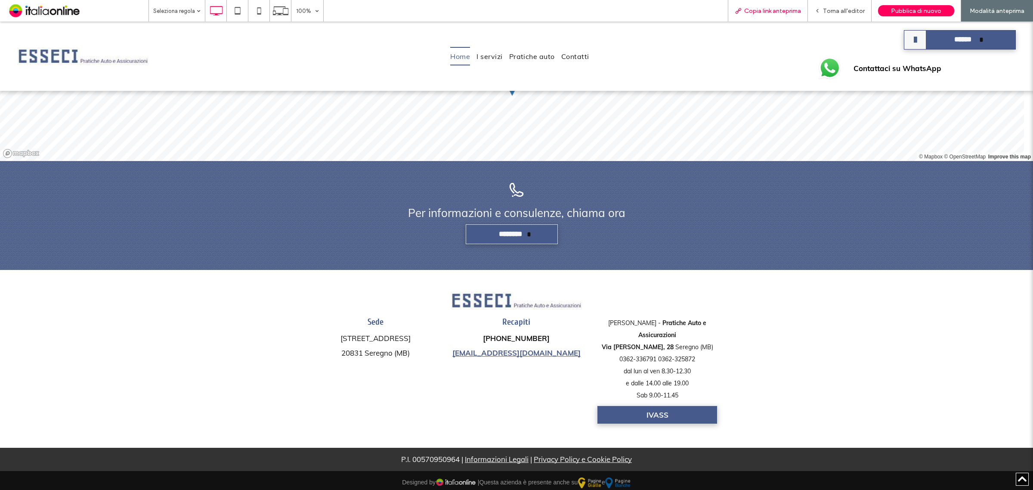
click at [763, 11] on span "Copia link anteprima" at bounding box center [772, 10] width 57 height 7
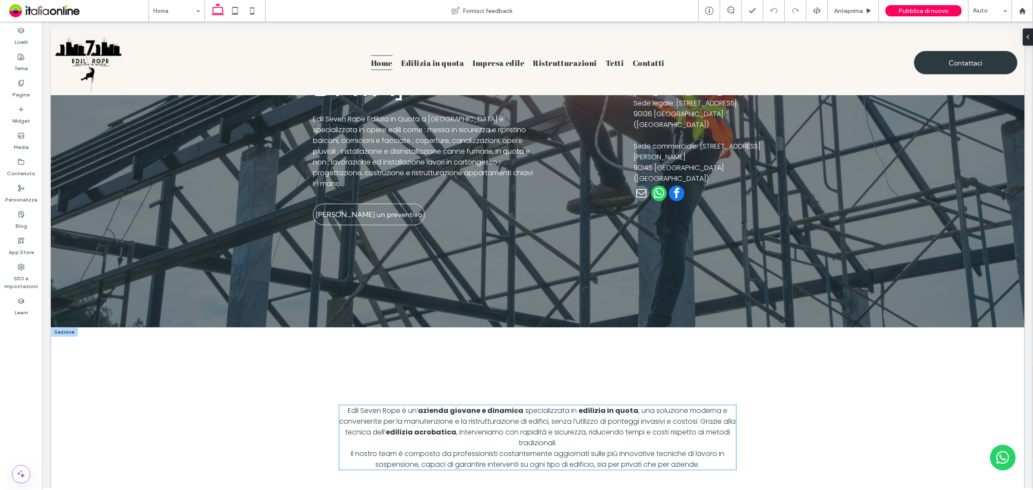
scroll to position [196, 0]
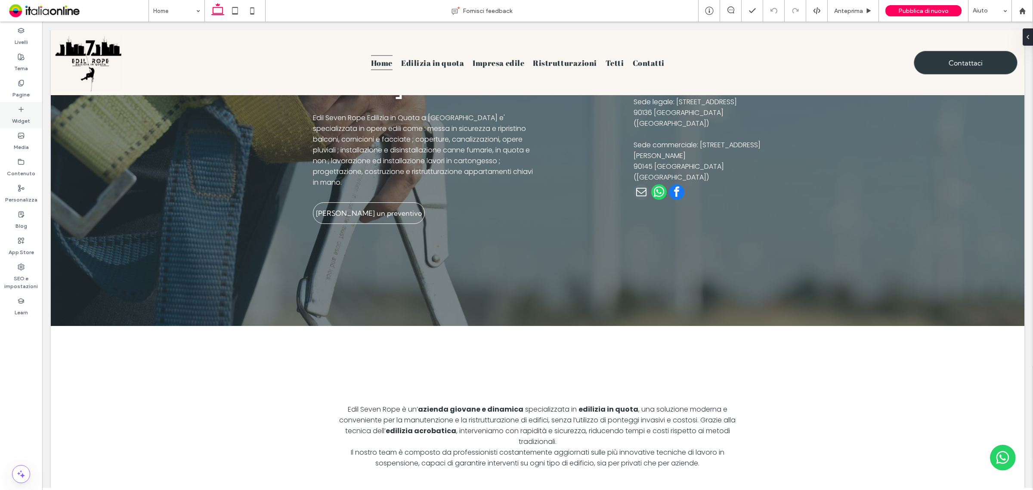
click at [18, 115] on label "Widget" at bounding box center [21, 119] width 18 height 12
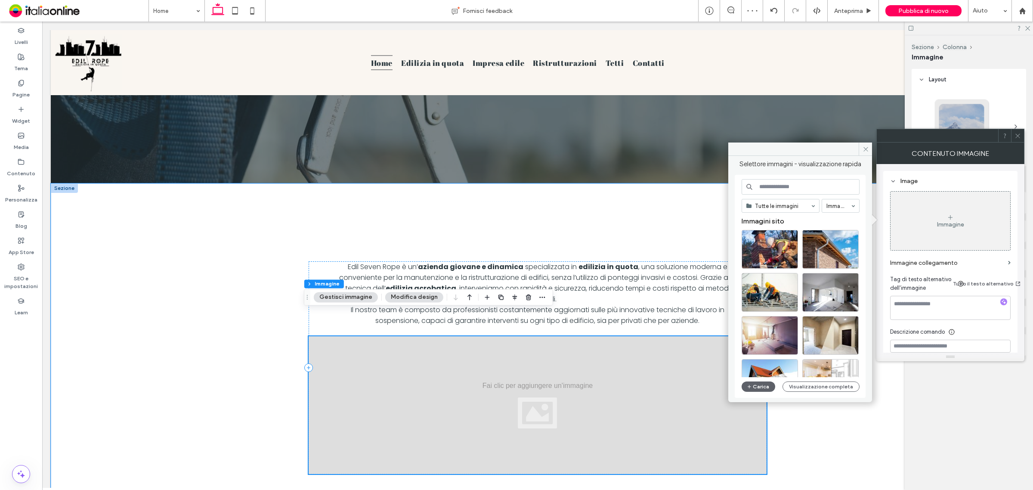
scroll to position [357, 0]
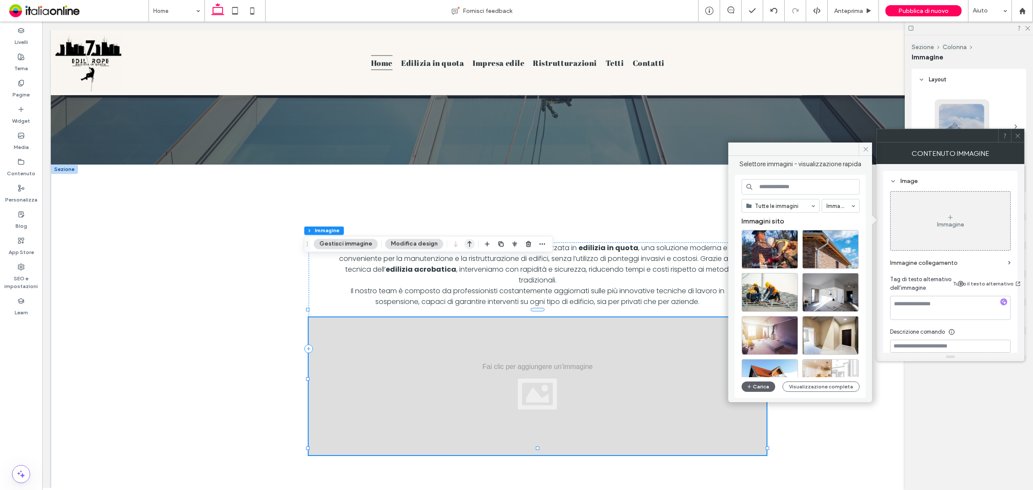
click at [468, 246] on icon "button" at bounding box center [469, 243] width 10 height 15
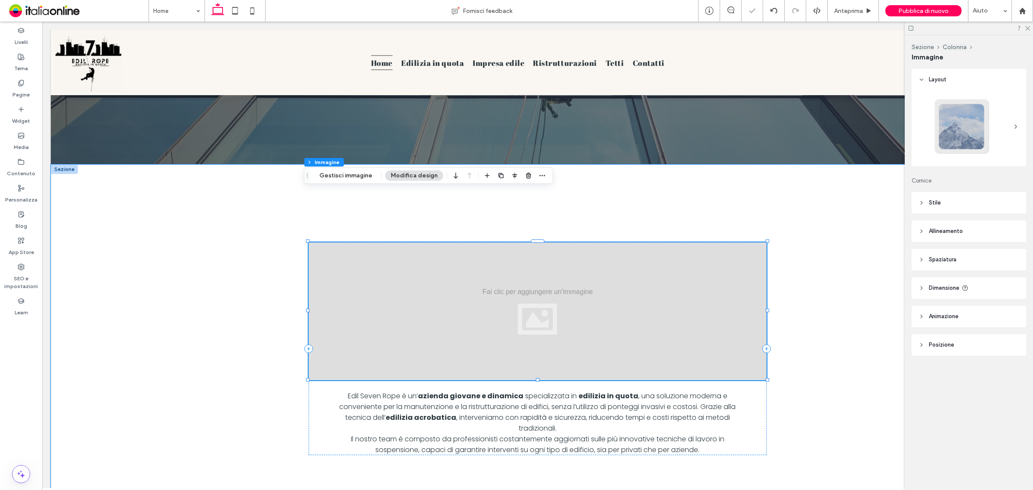
click at [581, 274] on div at bounding box center [538, 311] width 458 height 138
click at [339, 178] on button "Gestisci immagine" at bounding box center [346, 175] width 64 height 10
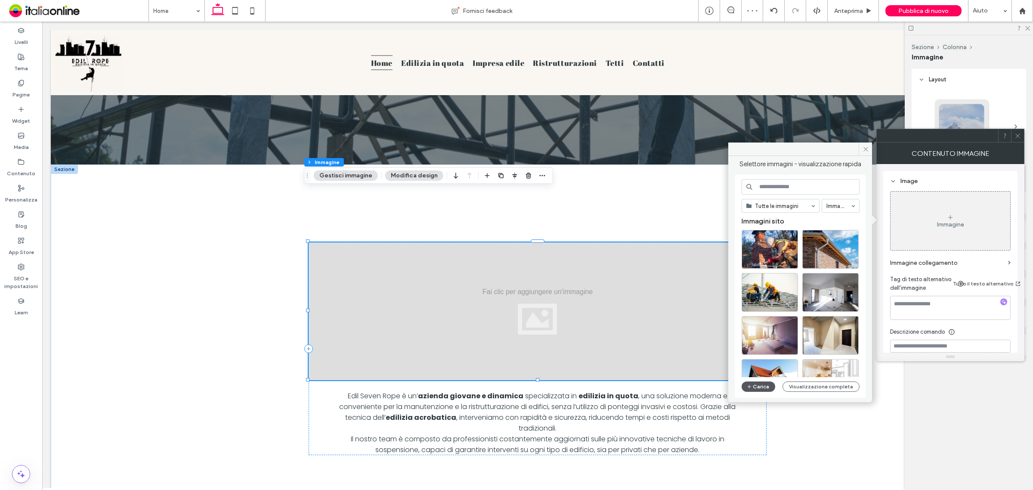
click at [753, 384] on button "Carica" at bounding box center [759, 386] width 34 height 10
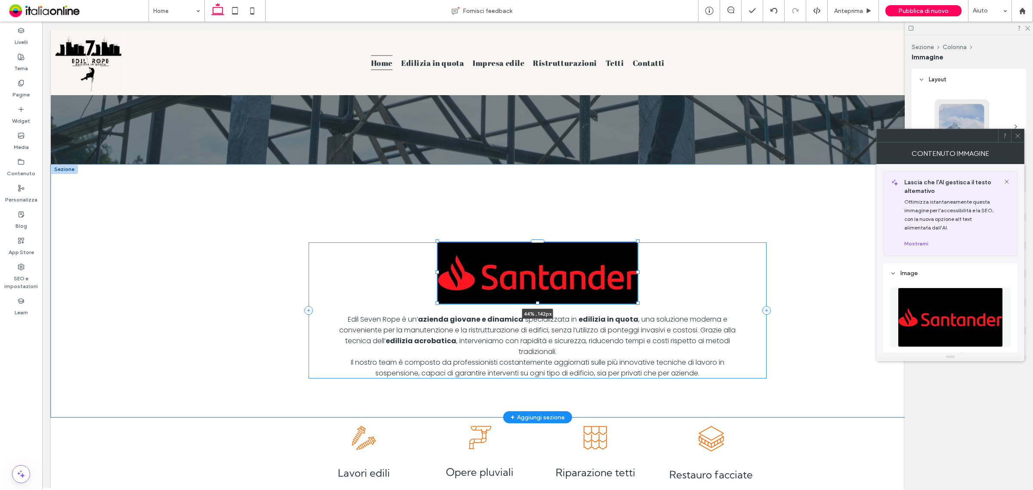
drag, startPoint x: 761, startPoint y: 325, endPoint x: 828, endPoint y: 283, distance: 79.7
click at [631, 287] on div "44% , 142px Edil Seven Rope è un’ azienda giovane e dinamica specializzata in e…" at bounding box center [537, 290] width 516 height 253
type input "**"
type input "****"
type input "***"
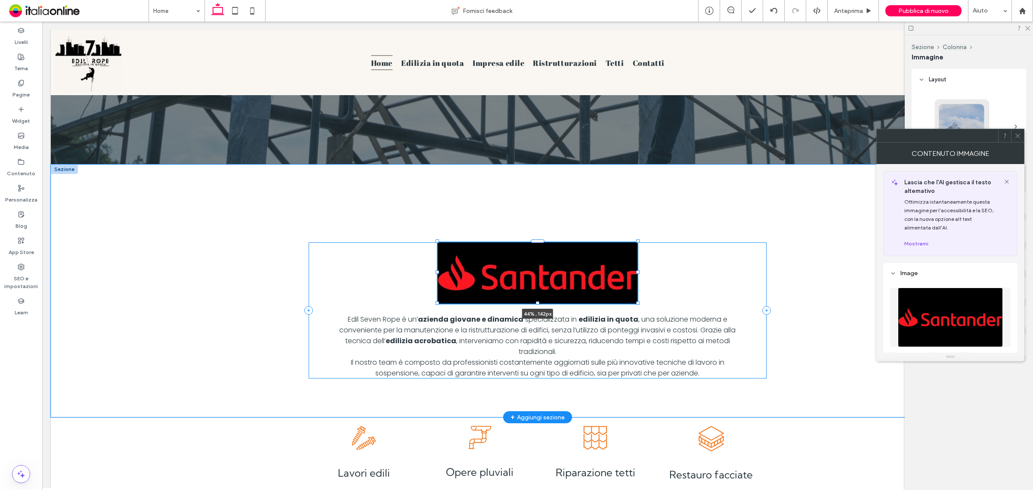
type input "***"
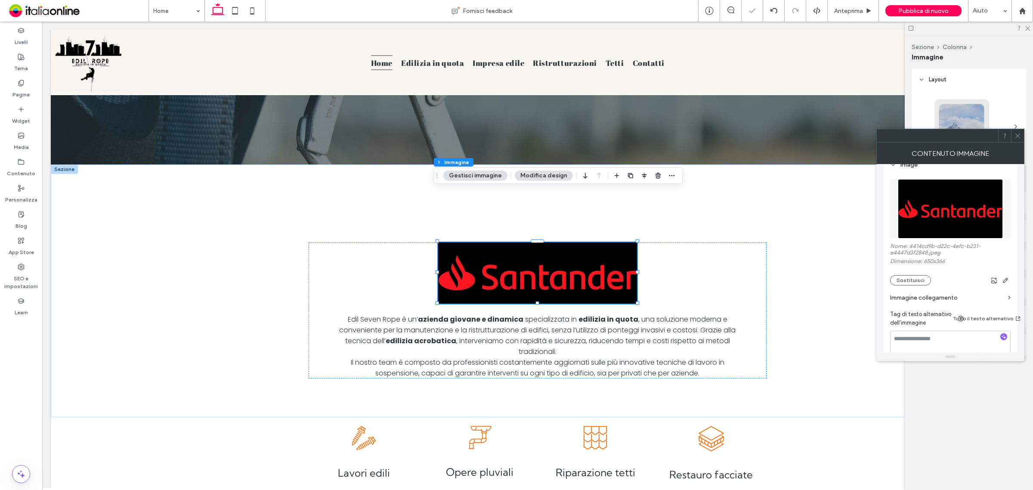
scroll to position [108, 0]
click at [536, 173] on button "Modifica design" at bounding box center [544, 175] width 58 height 10
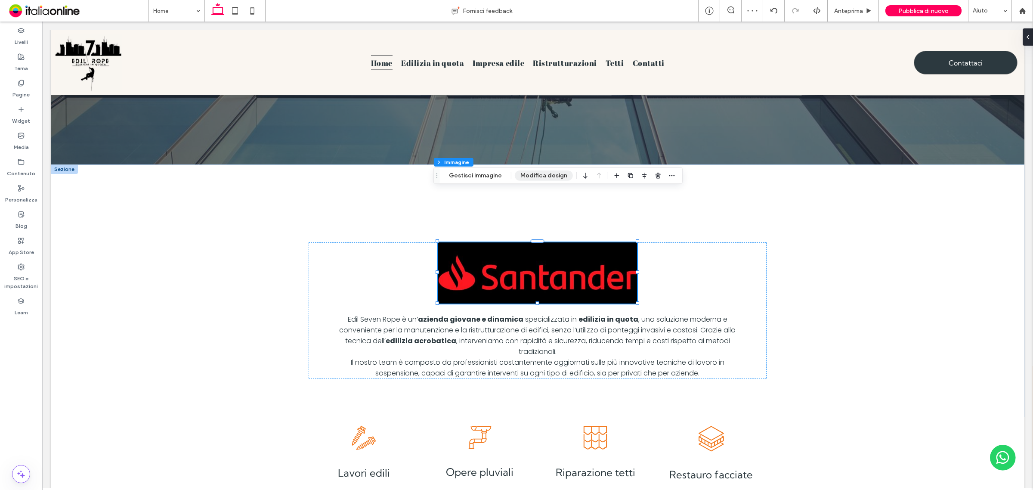
click at [550, 173] on button "Modifica design" at bounding box center [544, 175] width 58 height 10
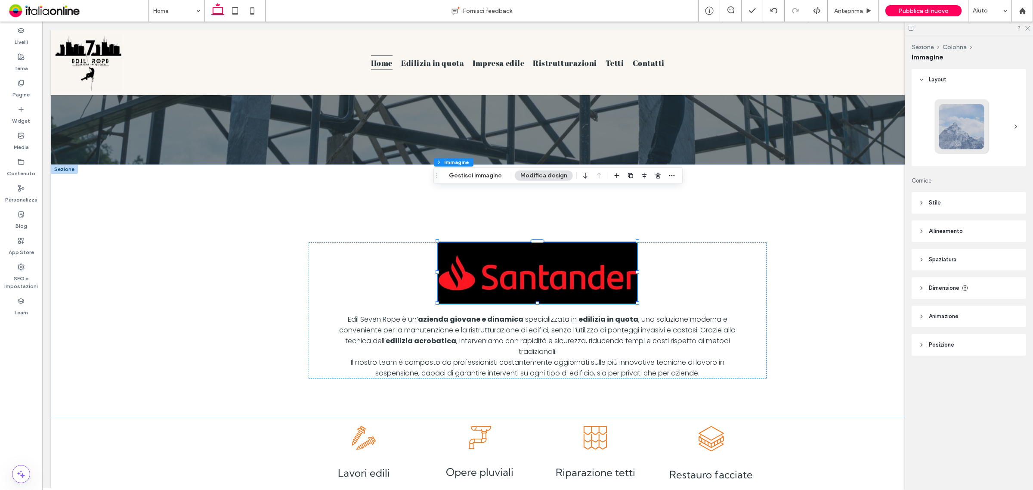
click at [924, 201] on header "Stile" at bounding box center [969, 203] width 114 height 22
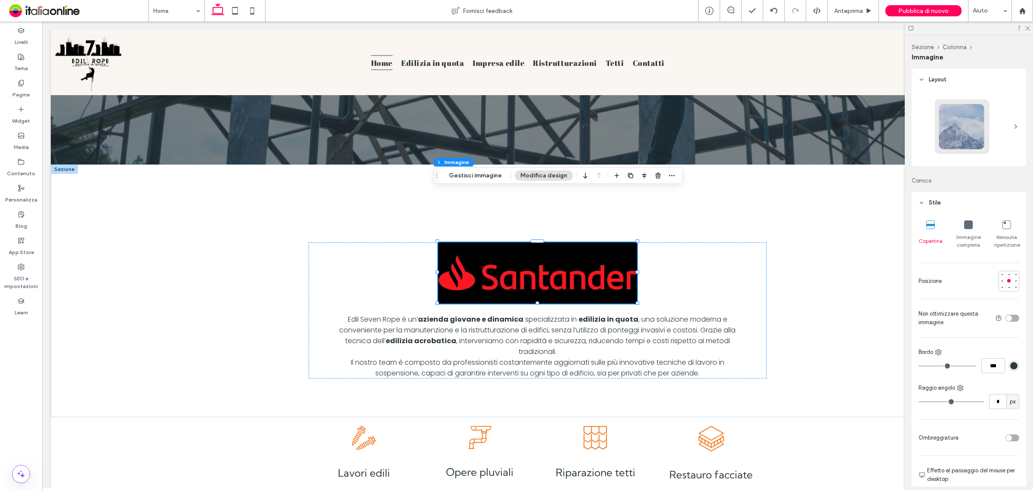
click at [964, 223] on icon at bounding box center [968, 224] width 9 height 9
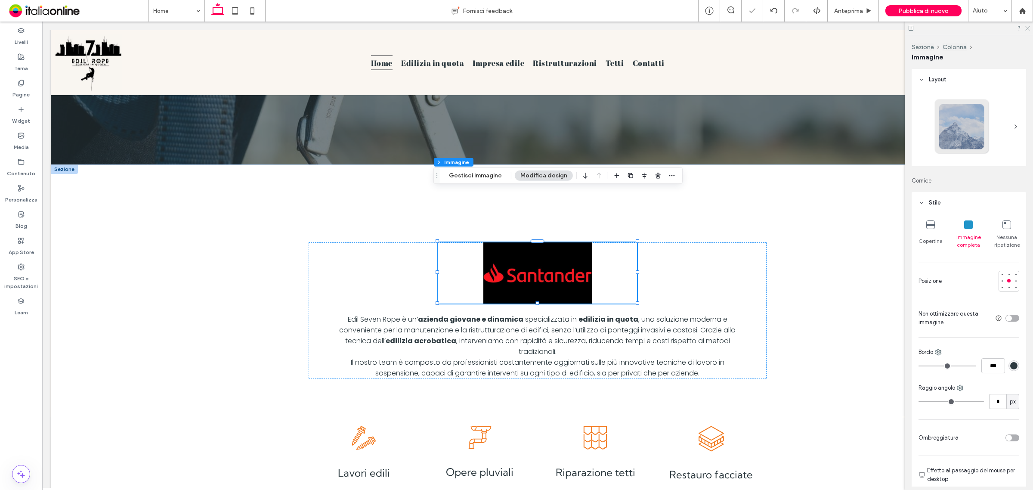
click at [1024, 27] on icon at bounding box center [1027, 28] width 6 height 6
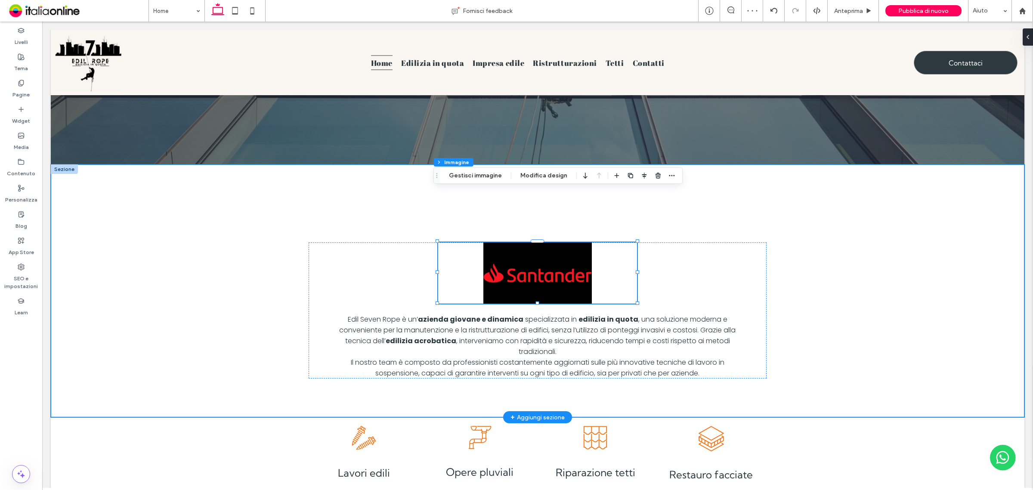
click at [160, 205] on div "44% , 142px Edil Seven Rope è un’ azienda giovane e dinamica specializzata in e…" at bounding box center [538, 290] width 974 height 253
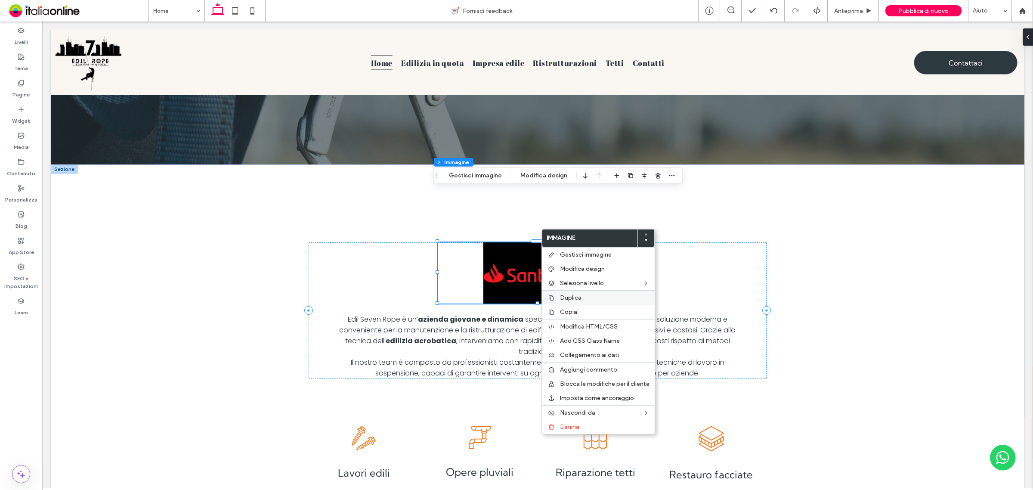
drag, startPoint x: 573, startPoint y: 312, endPoint x: 570, endPoint y: 300, distance: 12.7
click at [573, 312] on span "Copia" at bounding box center [568, 311] width 17 height 7
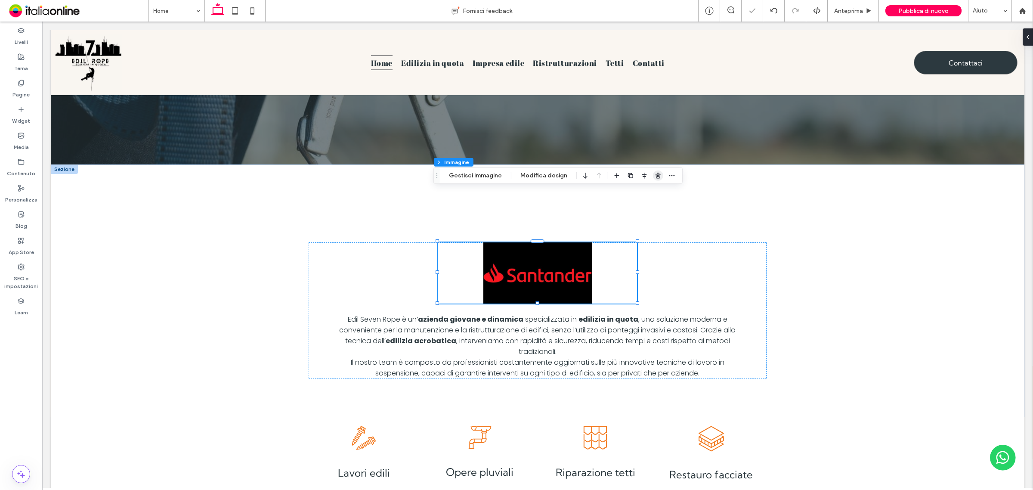
click at [655, 176] on use "button" at bounding box center [657, 176] width 5 height 6
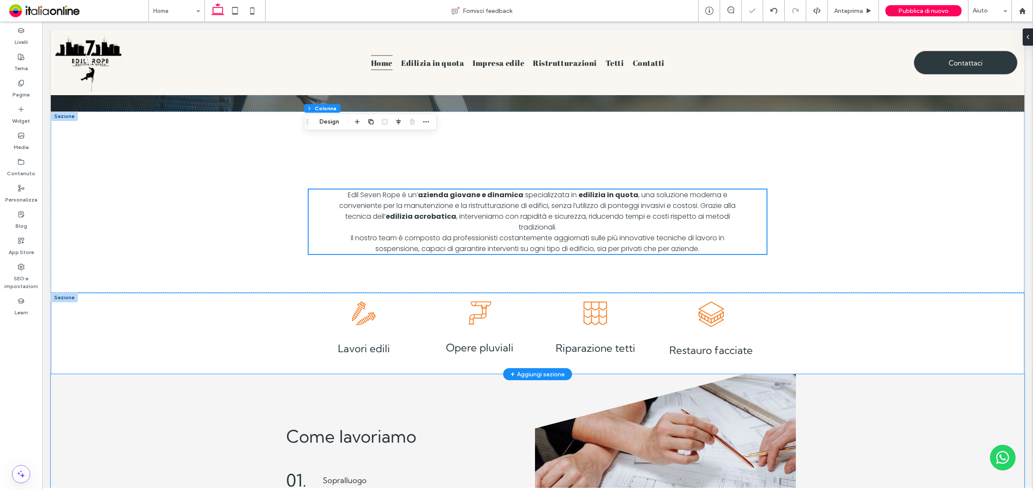
scroll to position [411, 0]
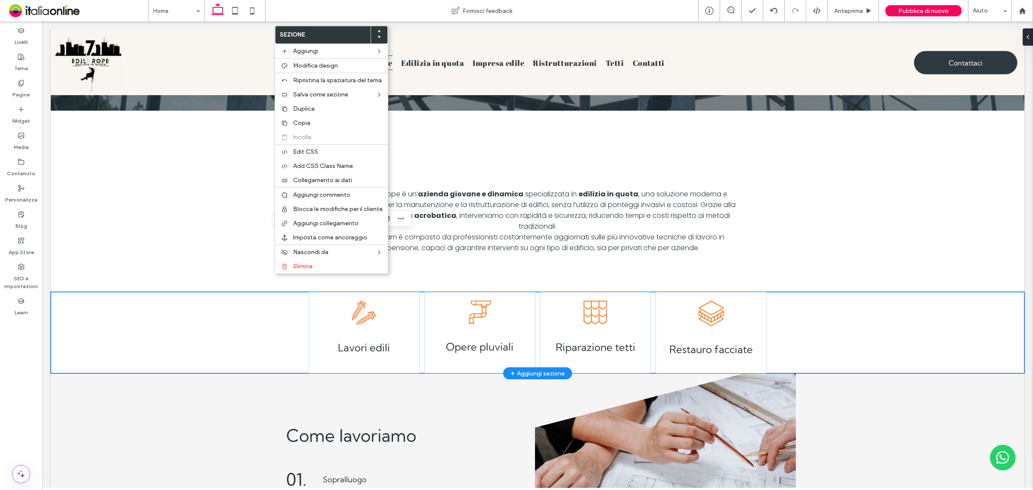
click at [237, 292] on div "Lavori edili Due viti. Opere pluviali Illustrazione di un sistema di grondaie c…" at bounding box center [538, 332] width 974 height 81
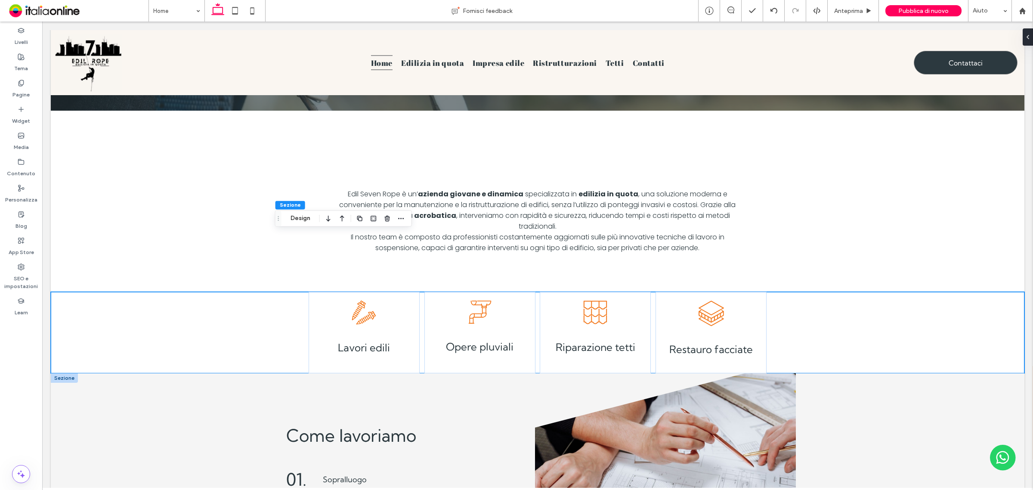
click at [62, 373] on div at bounding box center [64, 377] width 27 height 9
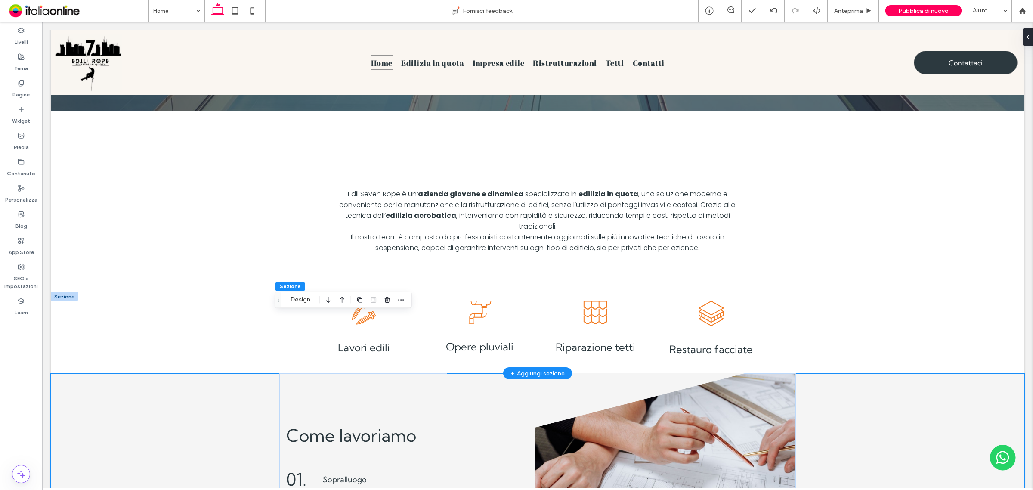
click at [62, 292] on div at bounding box center [64, 296] width 27 height 9
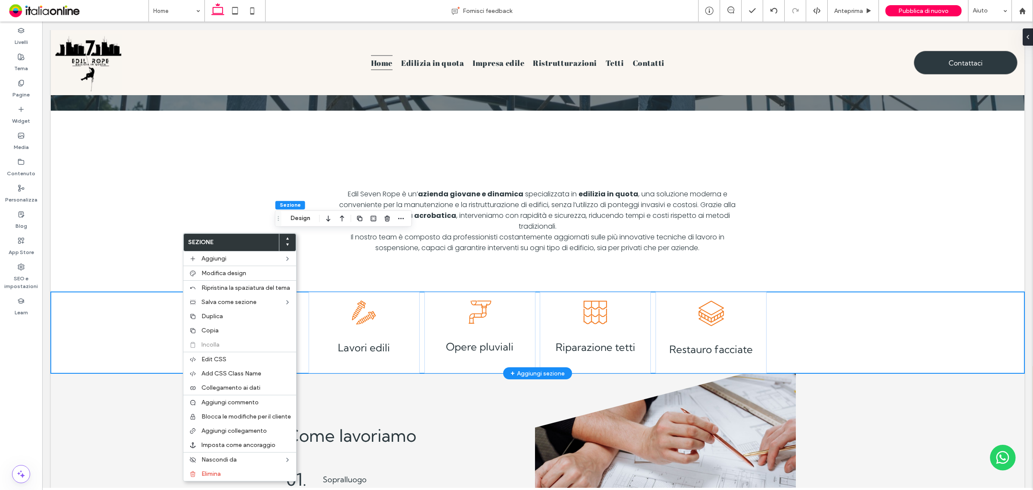
click at [78, 292] on div "Lavori edili Due viti. Opere pluviali Illustrazione di un sistema di grondaie c…" at bounding box center [538, 332] width 974 height 81
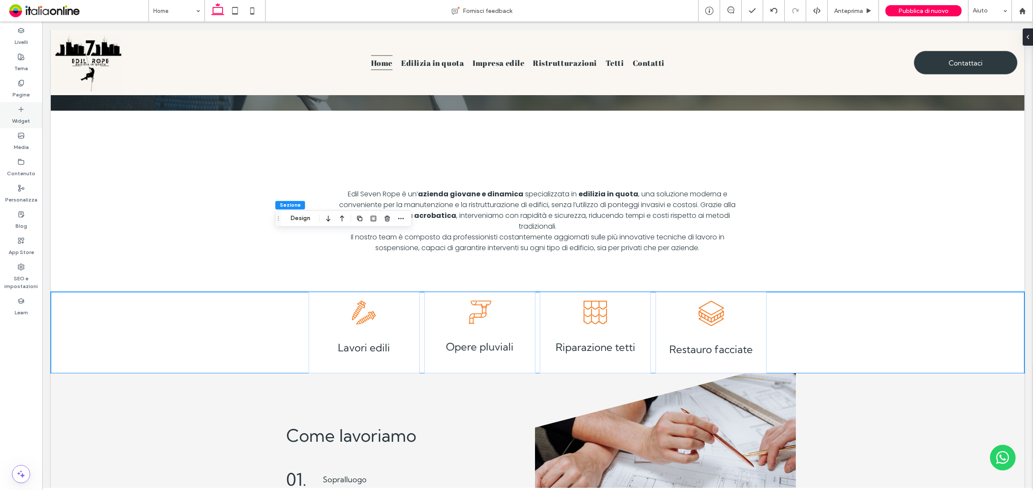
click at [16, 114] on label "Widget" at bounding box center [21, 119] width 18 height 12
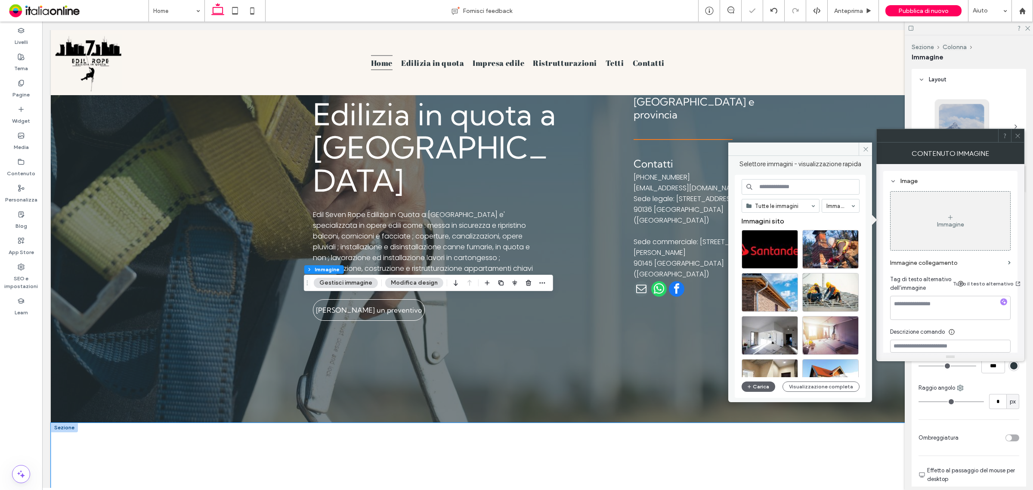
scroll to position [357, 0]
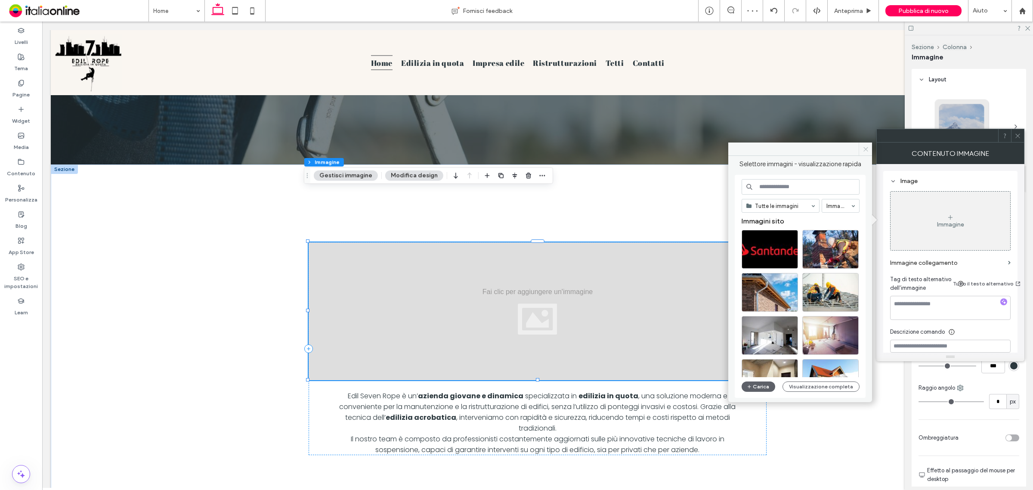
click at [867, 151] on icon at bounding box center [865, 149] width 6 height 6
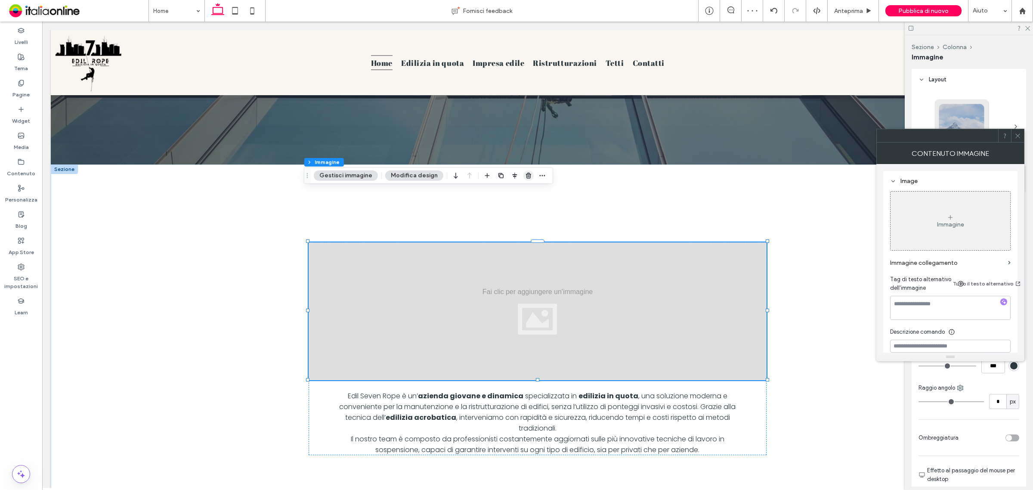
click at [526, 177] on use "button" at bounding box center [528, 176] width 5 height 6
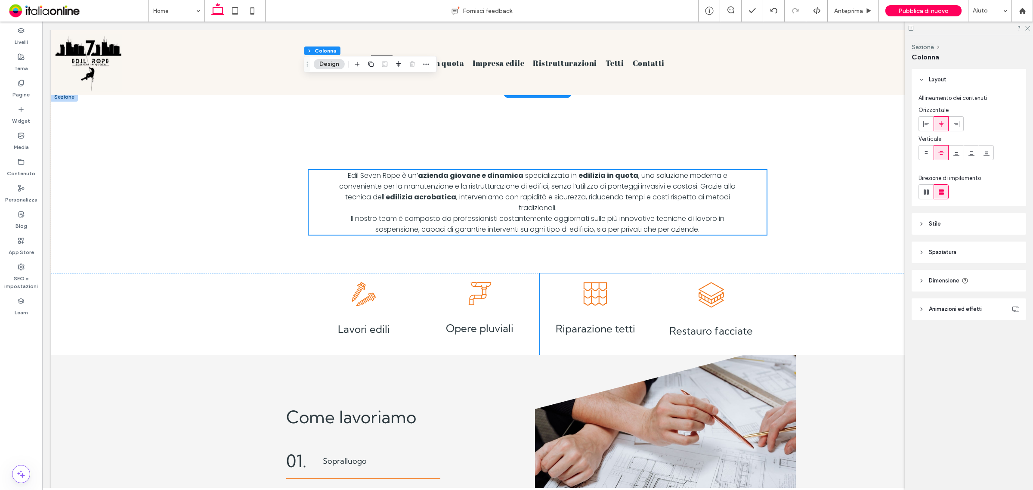
scroll to position [0, 0]
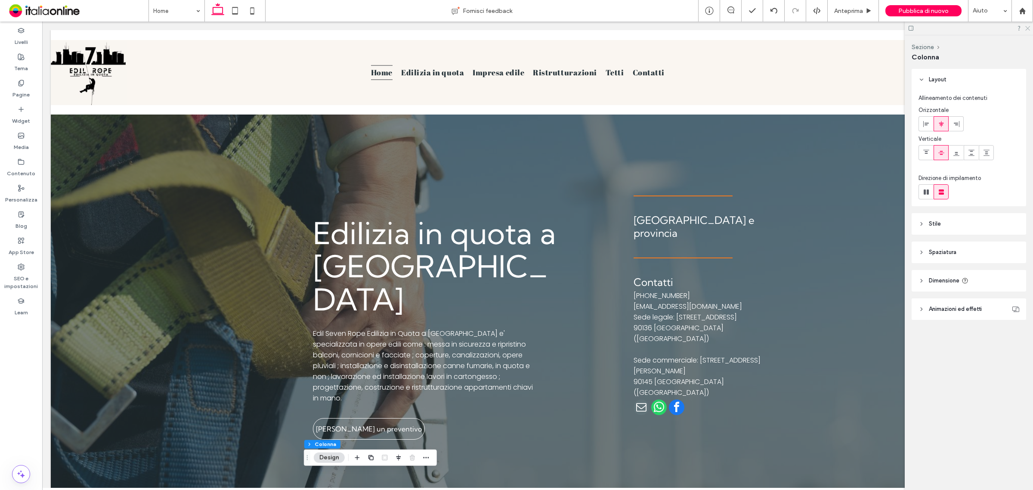
drag, startPoint x: 1027, startPoint y: 26, endPoint x: 978, endPoint y: 7, distance: 52.6
click at [1027, 26] on icon at bounding box center [1027, 28] width 6 height 6
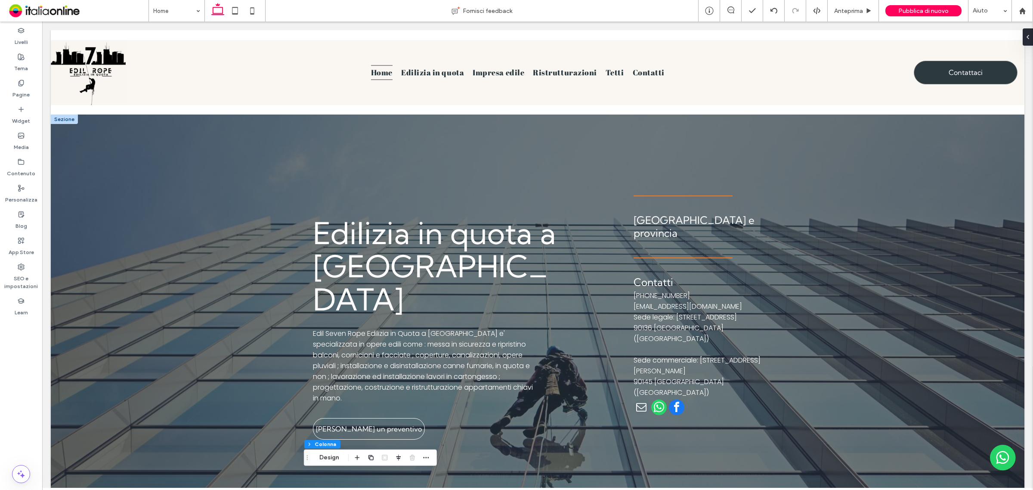
click at [63, 121] on div at bounding box center [64, 118] width 27 height 9
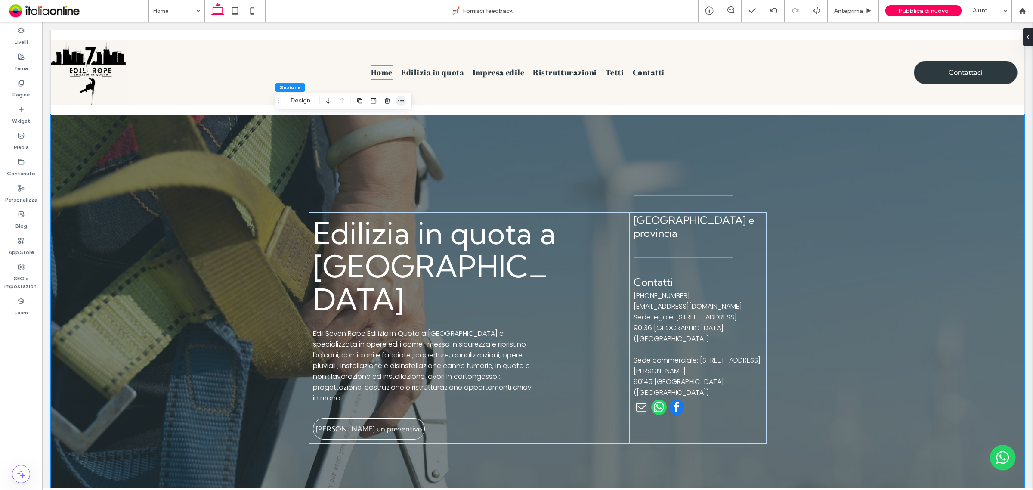
click at [403, 101] on use "button" at bounding box center [401, 100] width 6 height 1
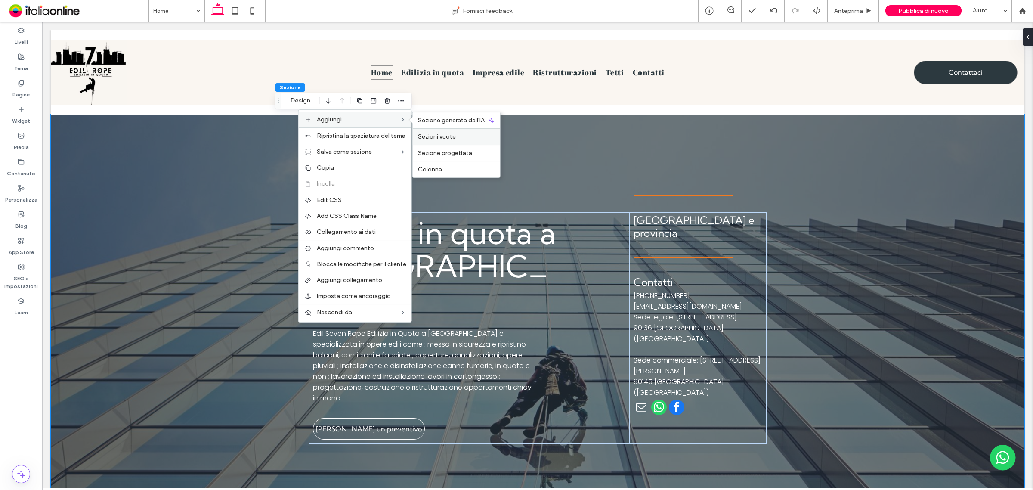
click at [443, 135] on span "Sezioni vuote" at bounding box center [437, 136] width 38 height 7
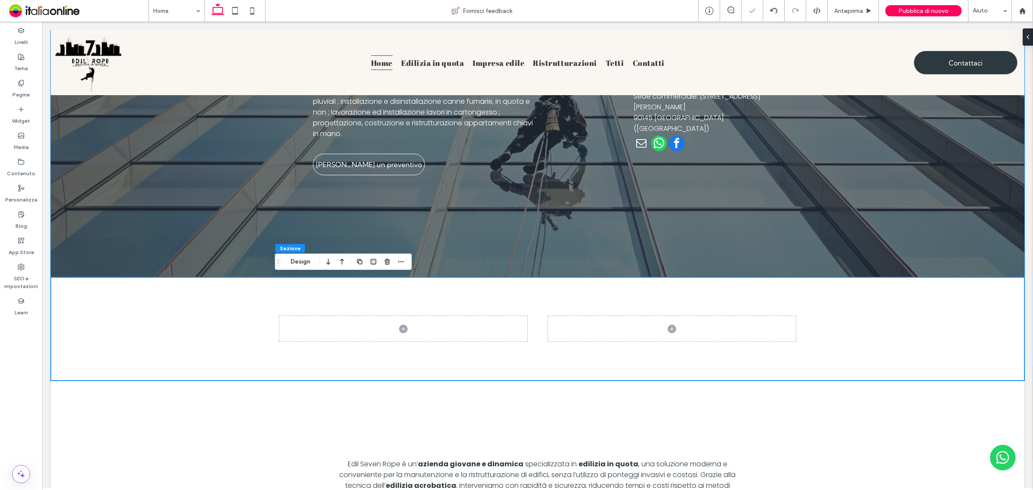
scroll to position [285, 0]
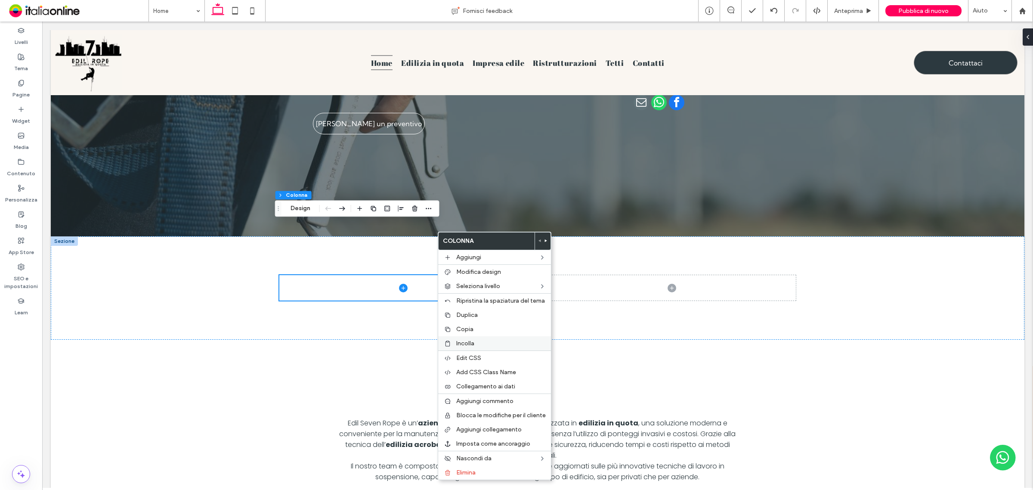
click at [464, 341] on span "Incolla" at bounding box center [465, 343] width 18 height 7
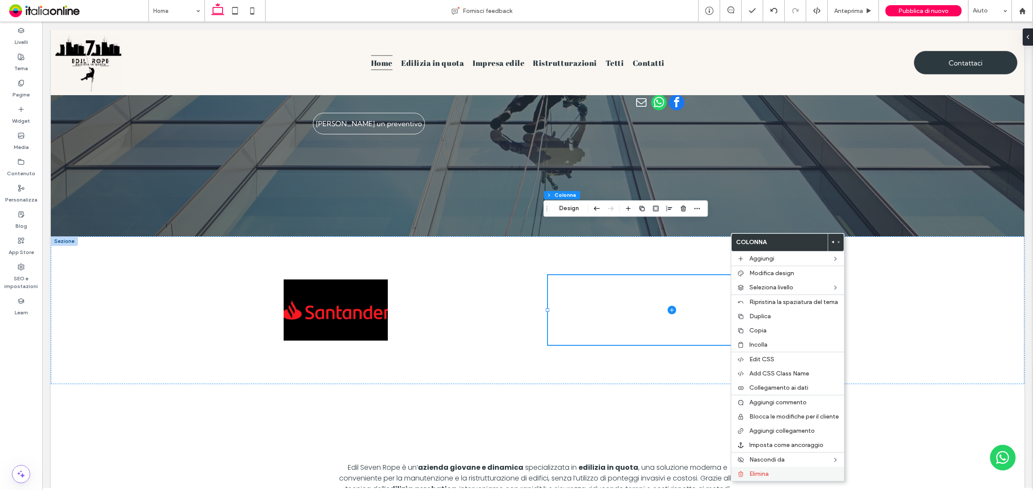
click at [758, 477] on span "Elimina" at bounding box center [758, 473] width 19 height 7
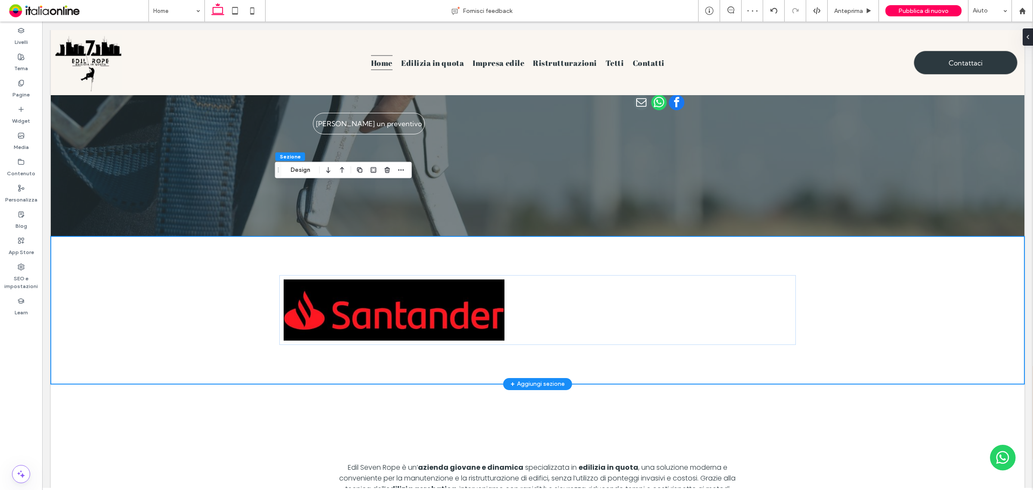
click at [69, 236] on div at bounding box center [538, 310] width 974 height 148
click at [328, 168] on use "button" at bounding box center [328, 170] width 4 height 6
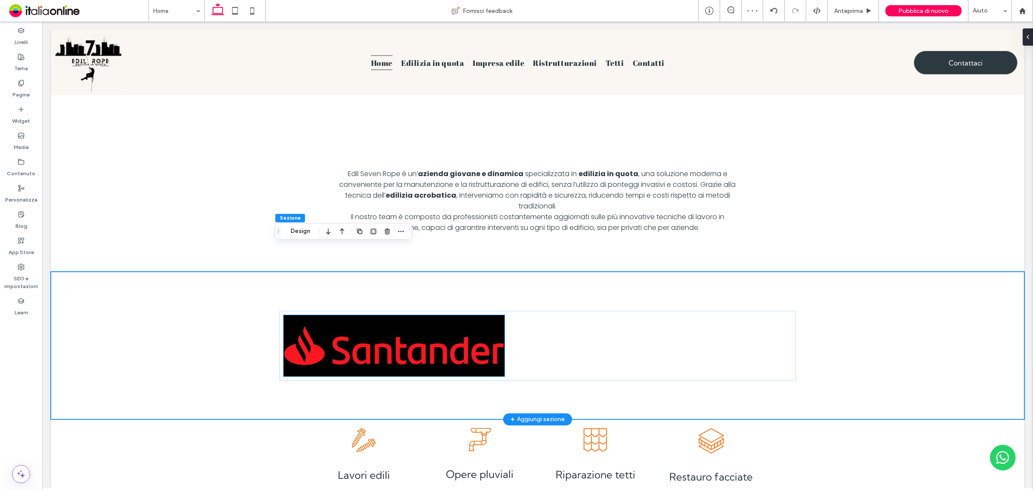
scroll to position [447, 0]
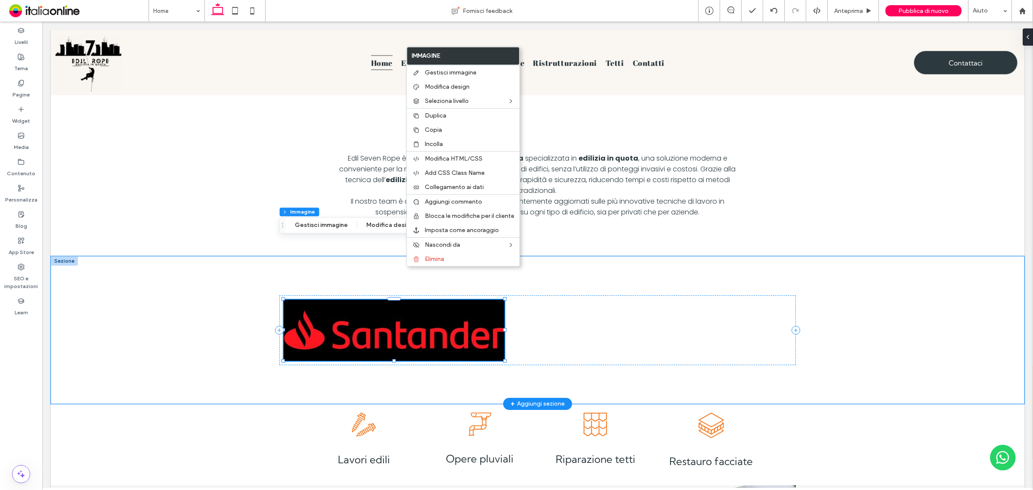
click at [342, 300] on img at bounding box center [394, 330] width 221 height 61
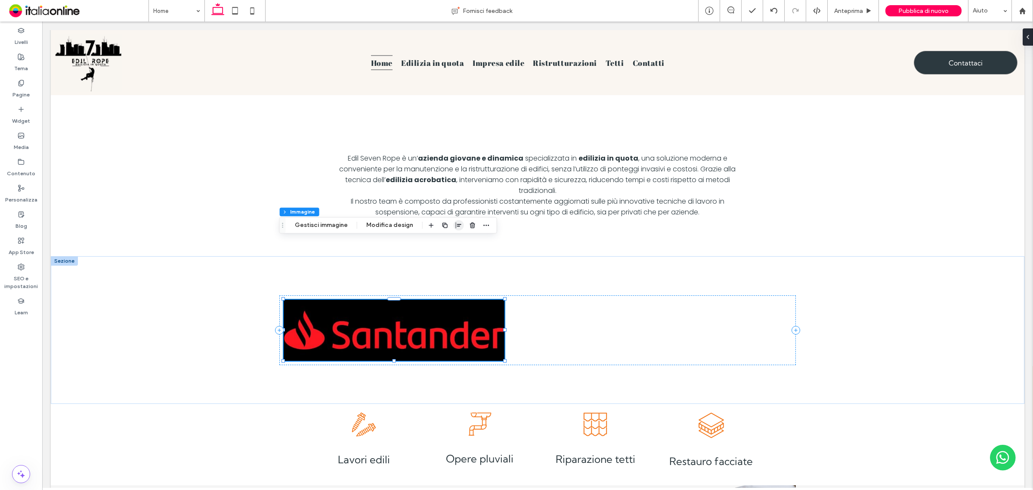
click at [458, 224] on use "button" at bounding box center [459, 225] width 6 height 6
drag, startPoint x: 447, startPoint y: 244, endPoint x: 436, endPoint y: 246, distance: 11.3
click at [447, 244] on icon "center" at bounding box center [449, 241] width 7 height 7
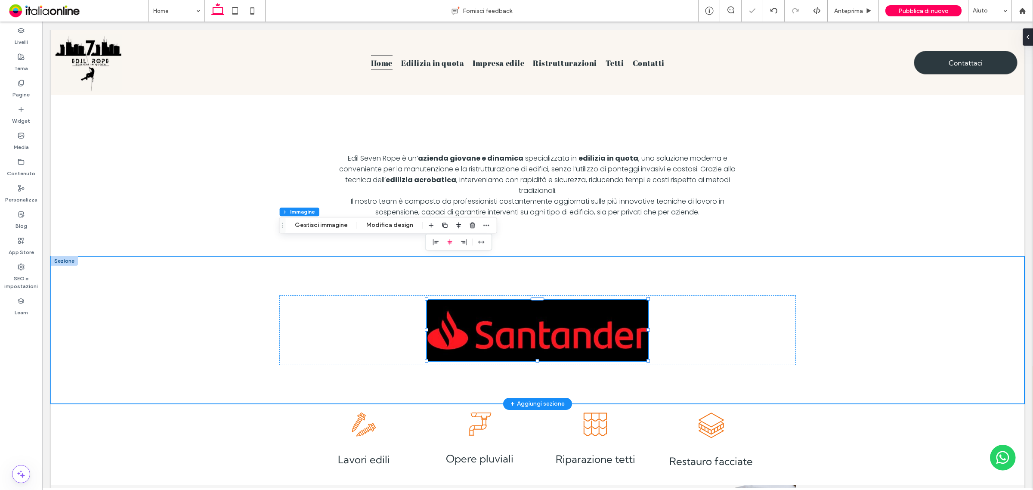
click at [148, 256] on div at bounding box center [538, 330] width 974 height 148
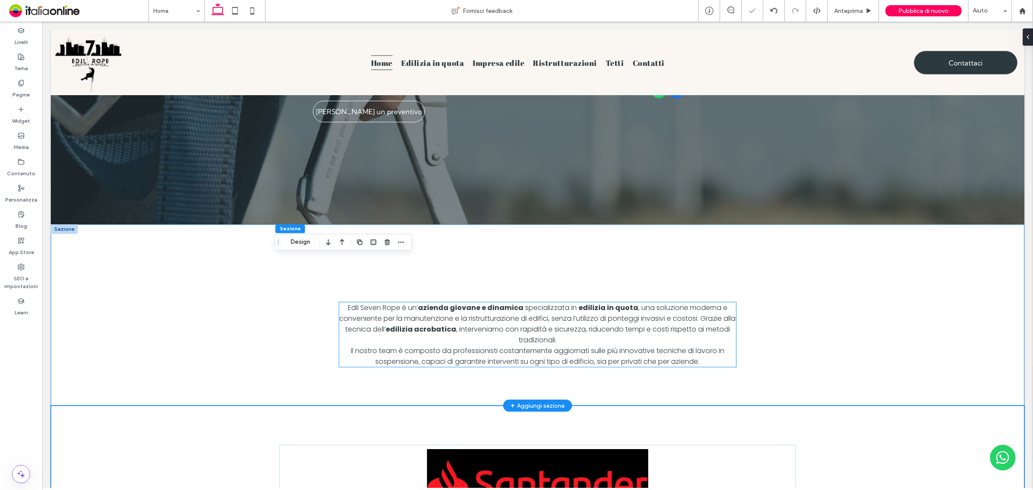
scroll to position [285, 0]
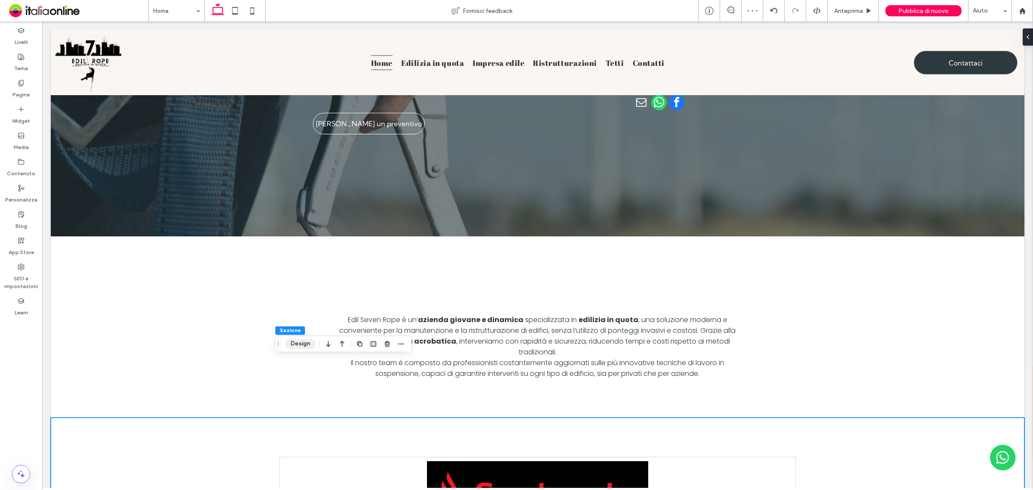
click at [298, 343] on button "Design" at bounding box center [300, 344] width 31 height 10
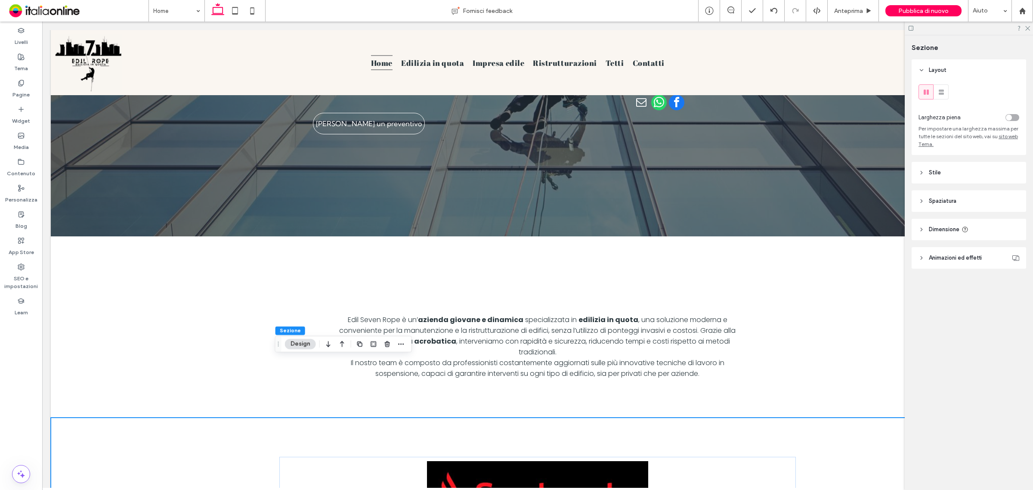
click at [950, 201] on span "Spaziatura" at bounding box center [943, 201] width 28 height 9
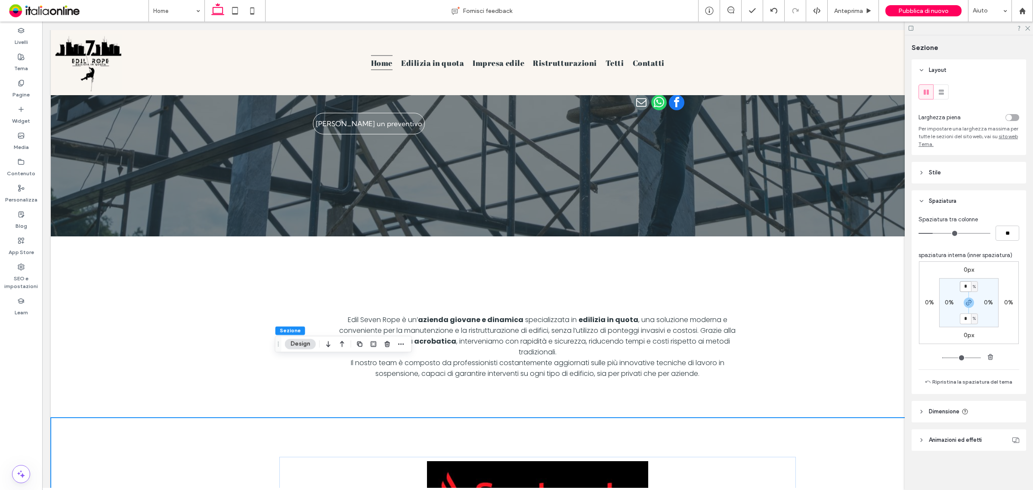
click at [968, 287] on input "*" at bounding box center [965, 286] width 11 height 11
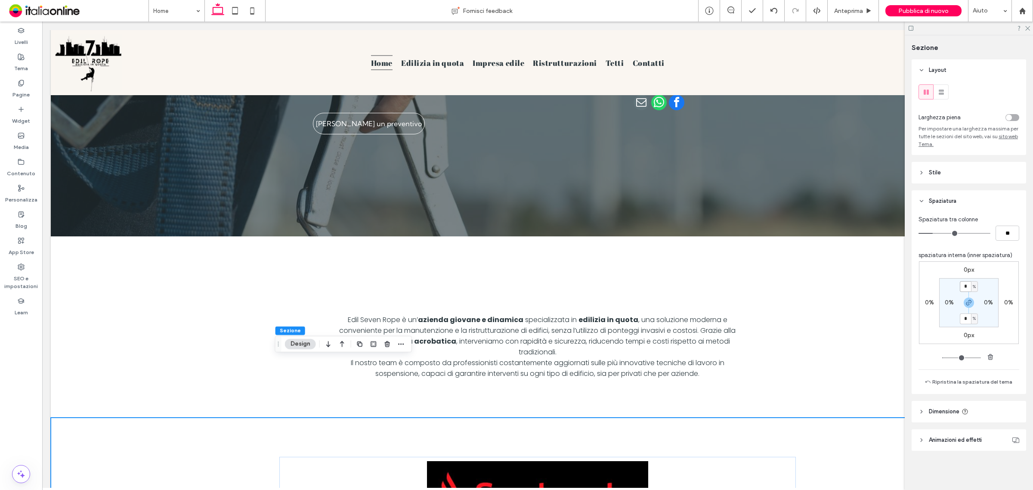
click at [968, 287] on input "*" at bounding box center [965, 286] width 11 height 11
type input "*"
click at [965, 323] on input "*" at bounding box center [965, 318] width 11 height 11
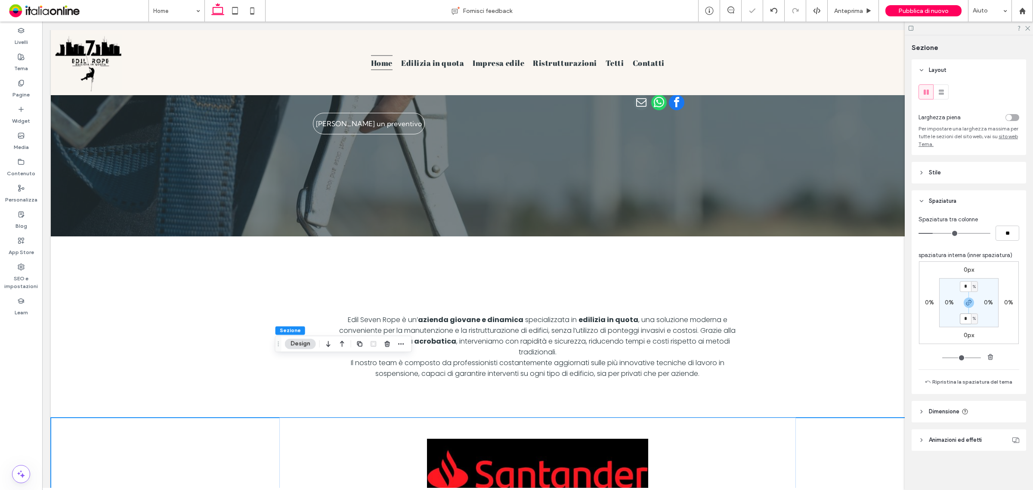
click at [967, 323] on input "*" at bounding box center [965, 318] width 11 height 11
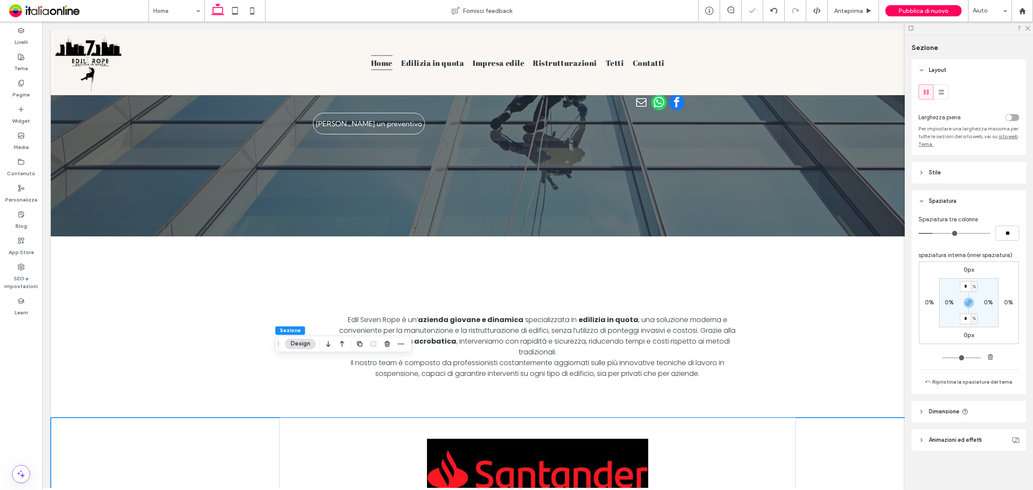
click at [990, 325] on section "* % 0% * % 0%" at bounding box center [968, 302] width 59 height 49
click at [1026, 29] on icon at bounding box center [1027, 28] width 6 height 6
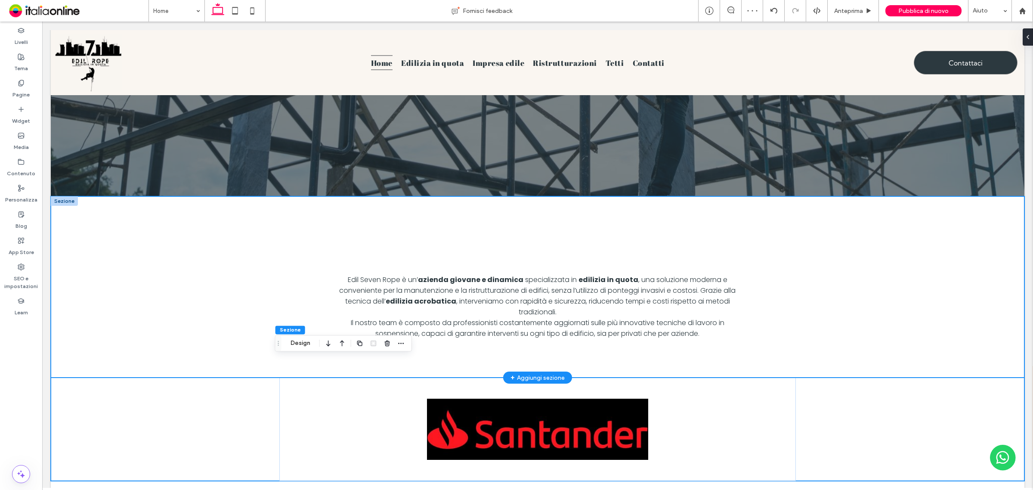
scroll to position [393, 0]
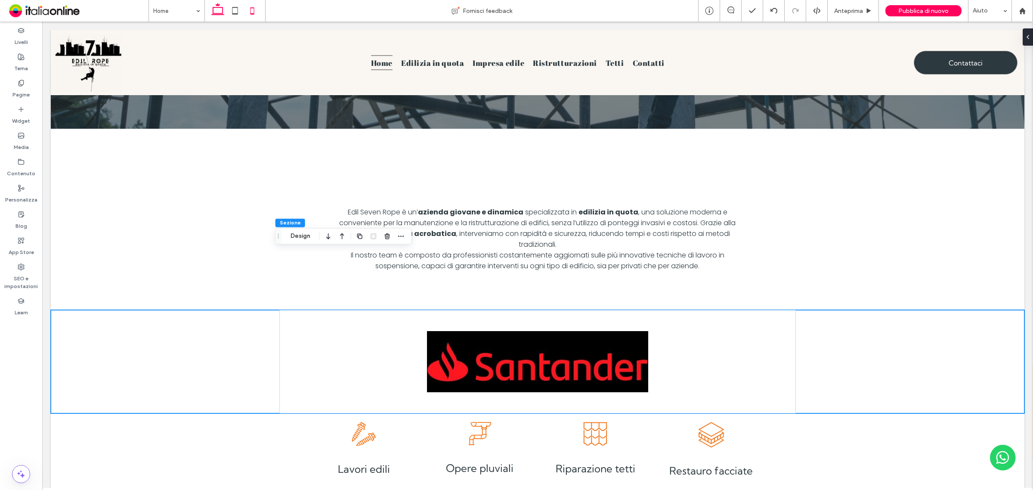
click at [250, 12] on icon at bounding box center [252, 10] width 17 height 17
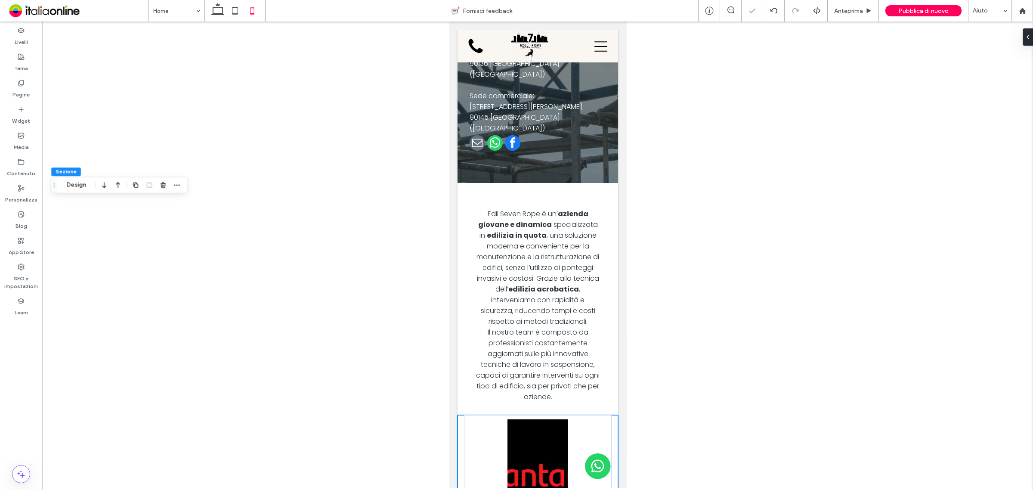
scroll to position [538, 0]
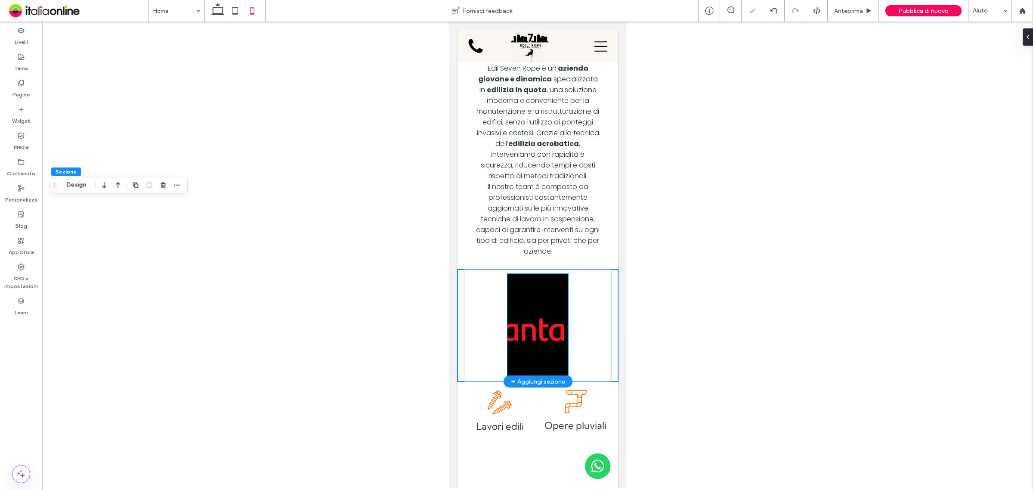
click at [520, 274] on img at bounding box center [537, 325] width 61 height 103
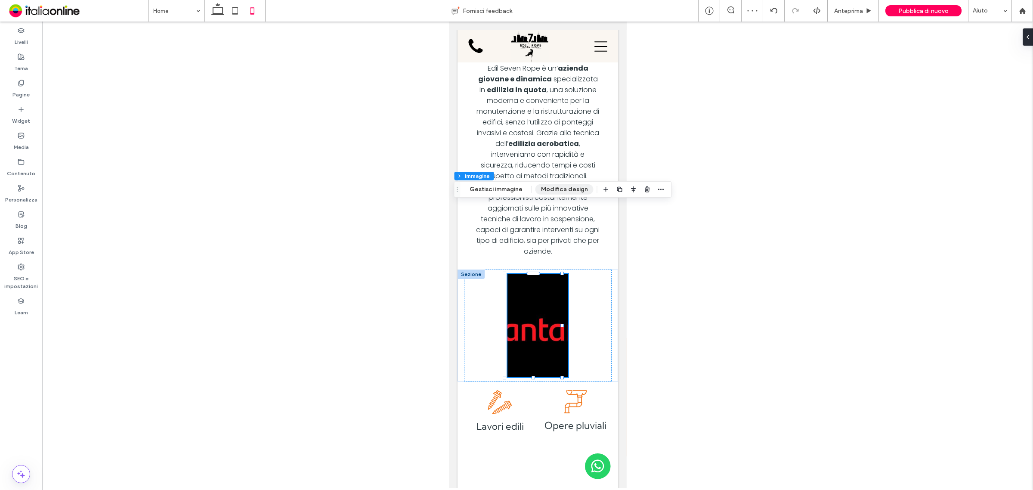
click at [545, 188] on button "Modifica design" at bounding box center [564, 189] width 58 height 10
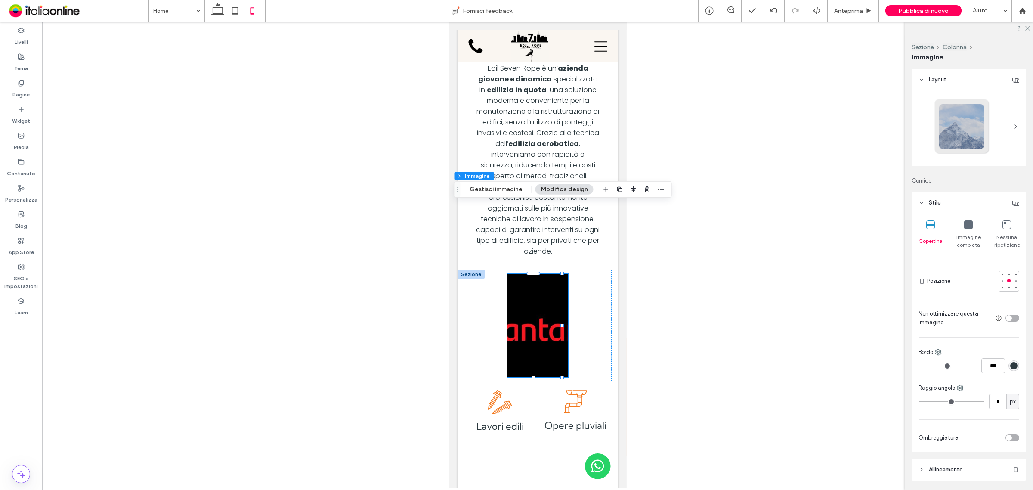
click at [964, 231] on div "Immagine completa" at bounding box center [968, 234] width 25 height 35
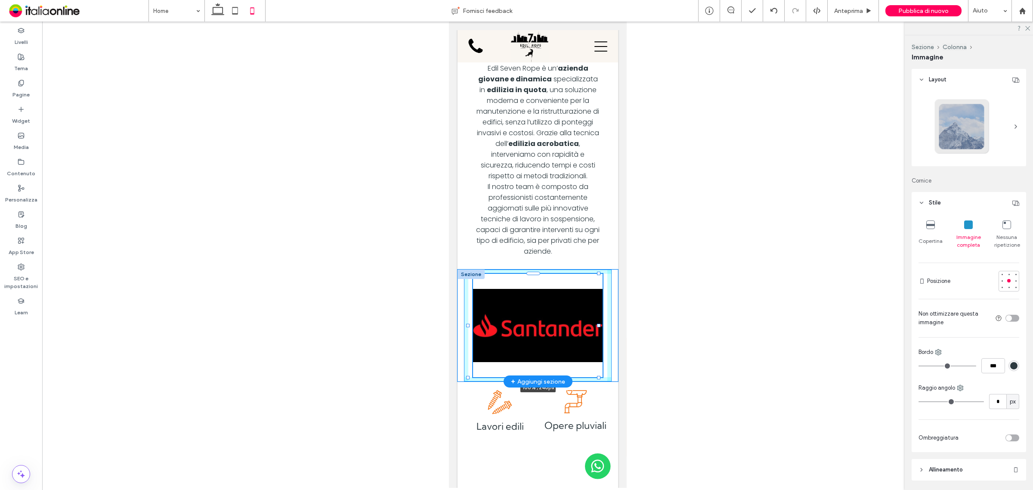
drag, startPoint x: 562, startPoint y: 255, endPoint x: 598, endPoint y: 256, distance: 36.6
click at [598, 324] on div at bounding box center [598, 325] width 3 height 3
type input "***"
type input "****"
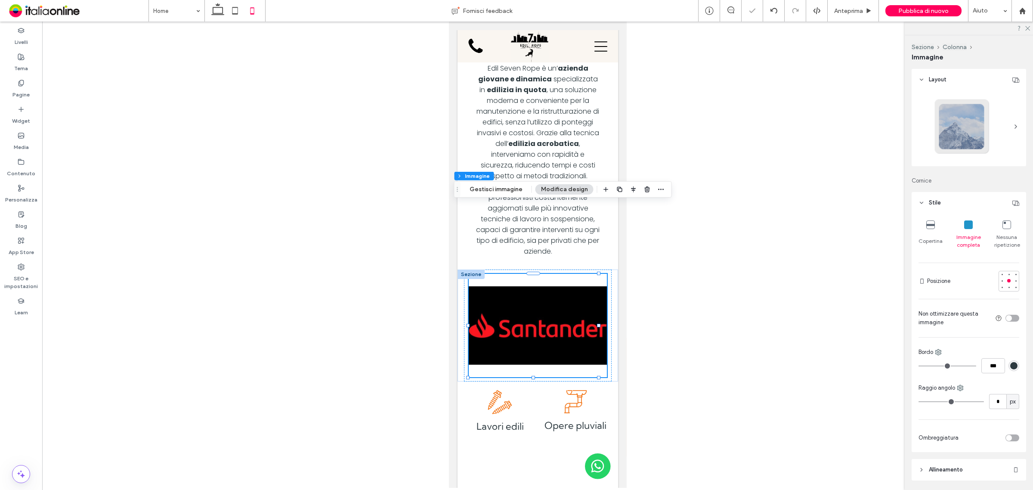
click at [1026, 26] on use at bounding box center [1027, 28] width 5 height 5
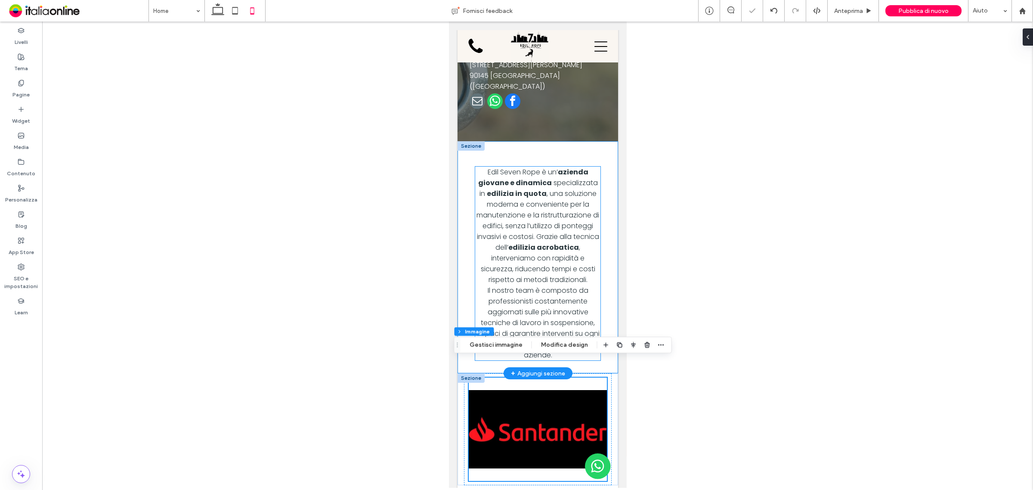
scroll to position [377, 0]
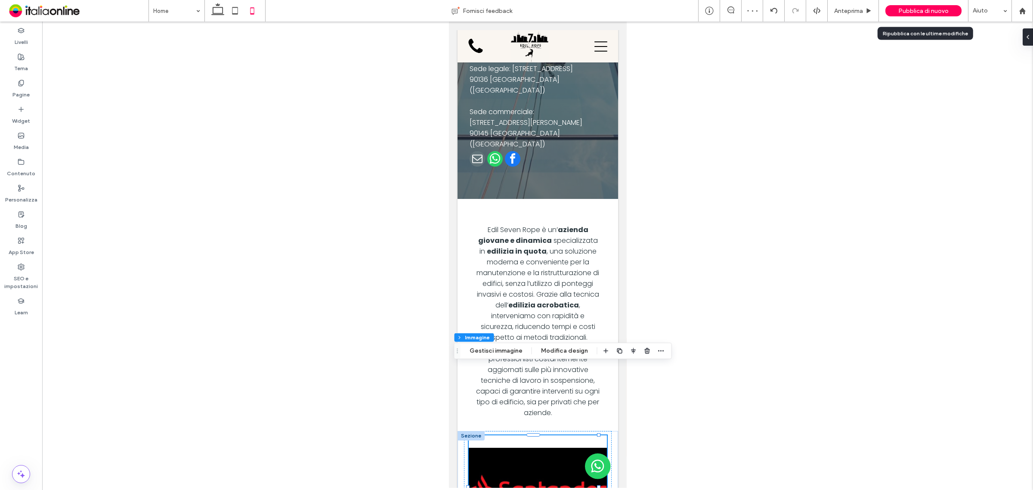
click at [920, 9] on span "Pubblica di nuovo" at bounding box center [923, 10] width 50 height 7
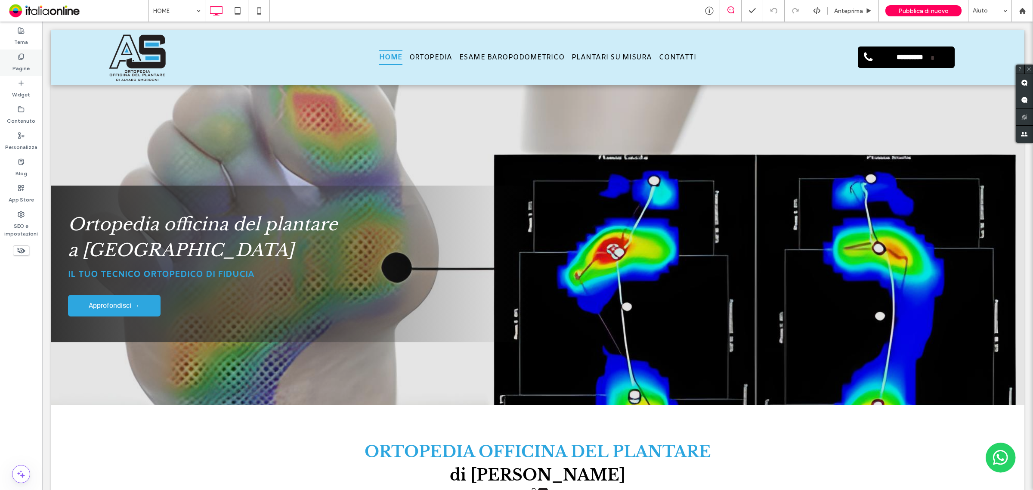
click at [16, 63] on label "Pagine" at bounding box center [20, 66] width 17 height 12
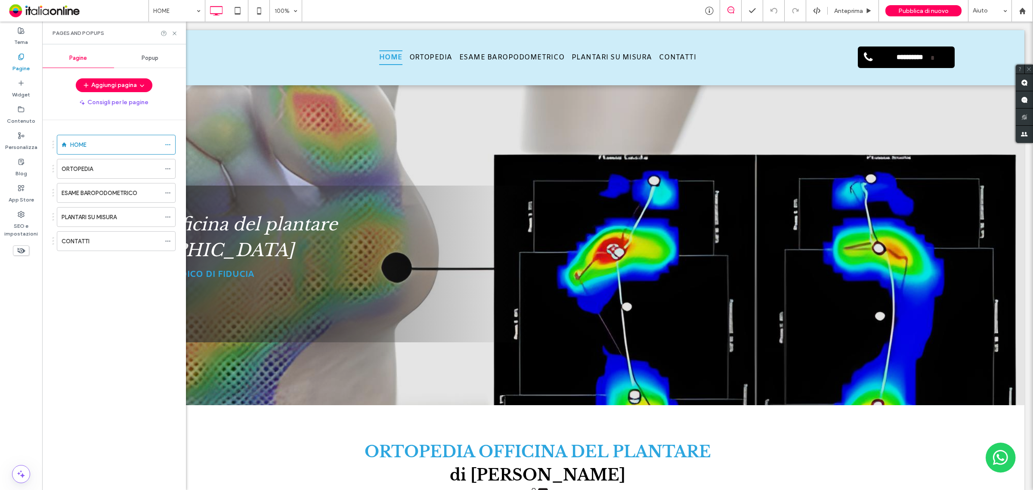
click at [145, 55] on span "Popup" at bounding box center [150, 58] width 17 height 7
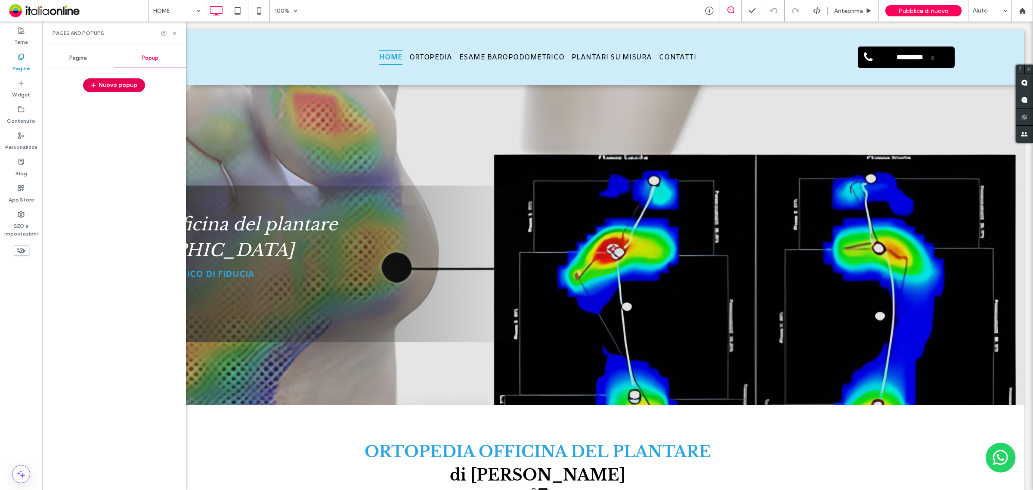
click at [112, 80] on button "Nuovo popup" at bounding box center [114, 85] width 62 height 14
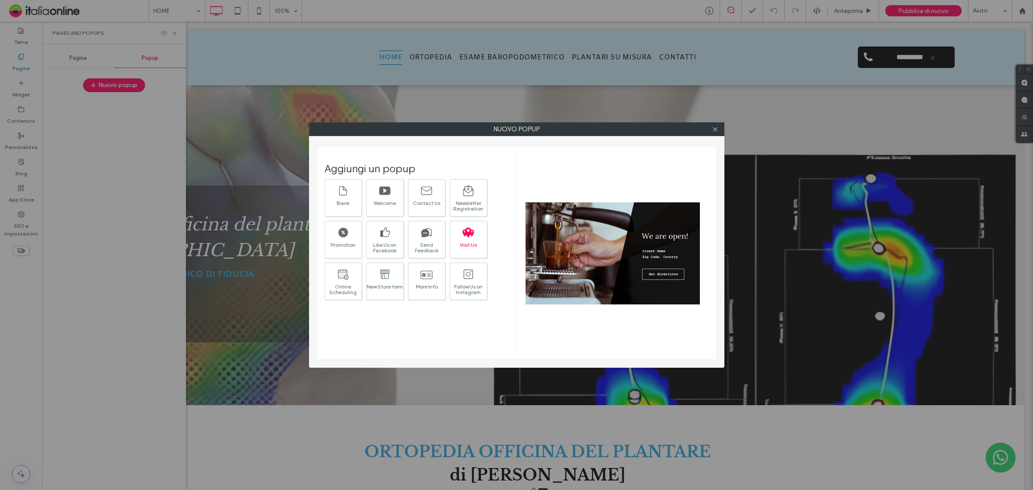
click at [457, 251] on div "Visit Us" at bounding box center [468, 239] width 37 height 37
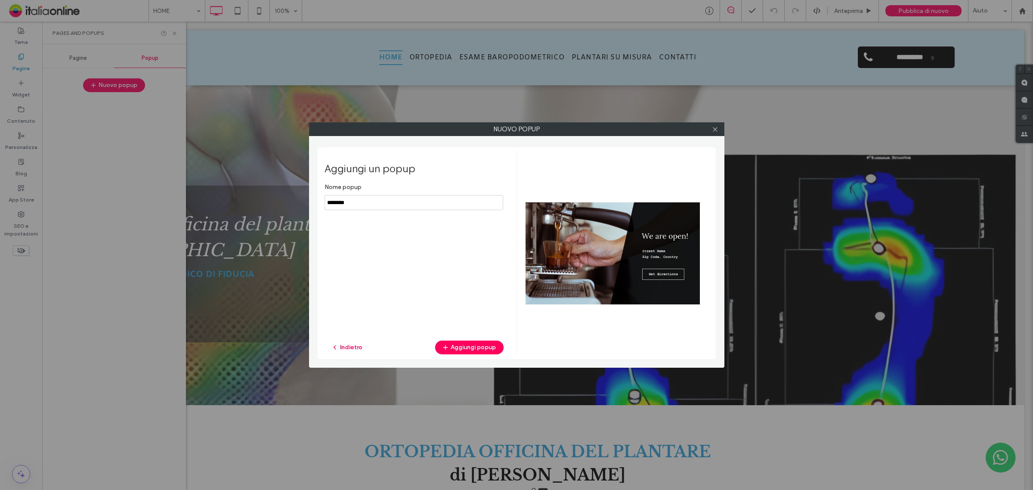
click at [367, 198] on input "notEmpty" at bounding box center [414, 202] width 179 height 15
type input "********"
drag, startPoint x: 468, startPoint y: 347, endPoint x: 460, endPoint y: 352, distance: 9.8
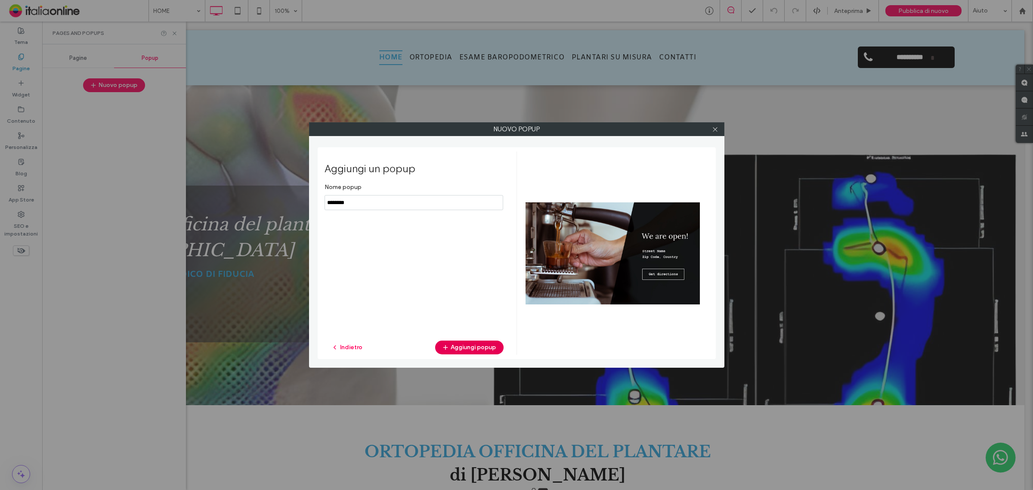
click at [468, 347] on button "Aggiungi popup" at bounding box center [469, 347] width 68 height 14
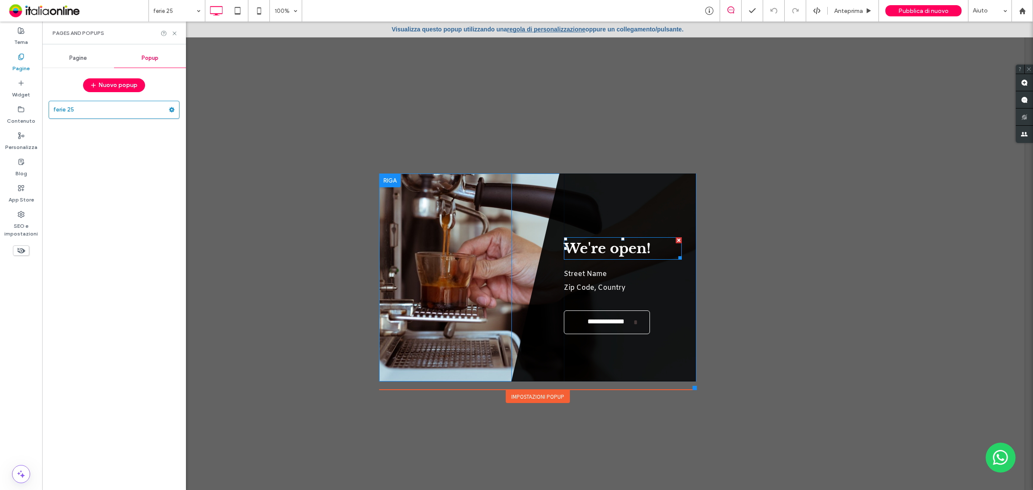
click at [643, 252] on span "We're open!" at bounding box center [607, 248] width 87 height 17
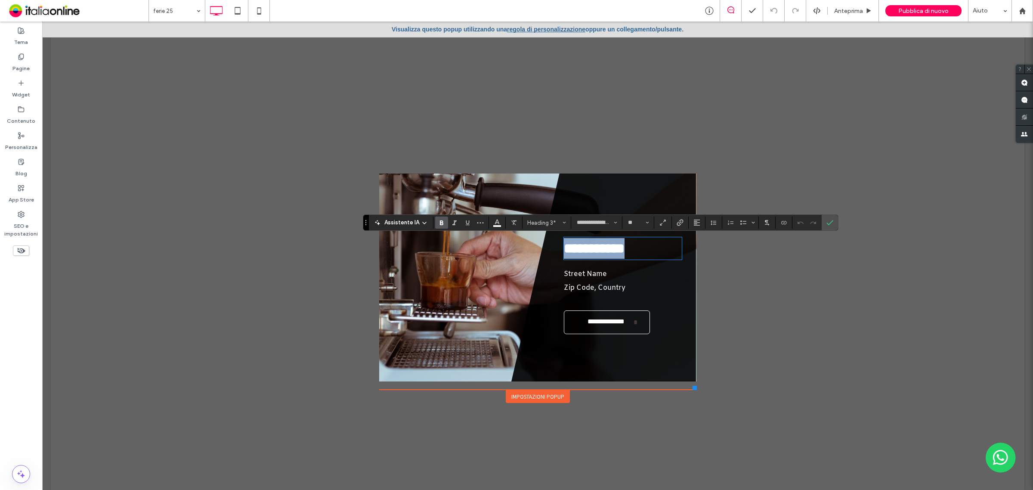
click at [624, 250] on span "**********" at bounding box center [594, 248] width 61 height 14
click at [598, 285] on span "Zip Code, Country" at bounding box center [595, 287] width 62 height 9
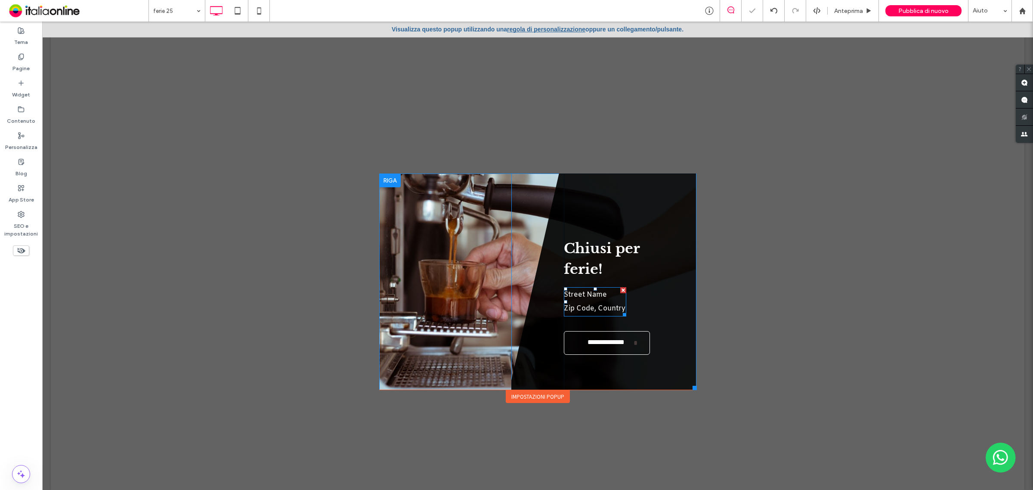
click at [604, 304] on span "Zip Code, Country" at bounding box center [595, 308] width 62 height 9
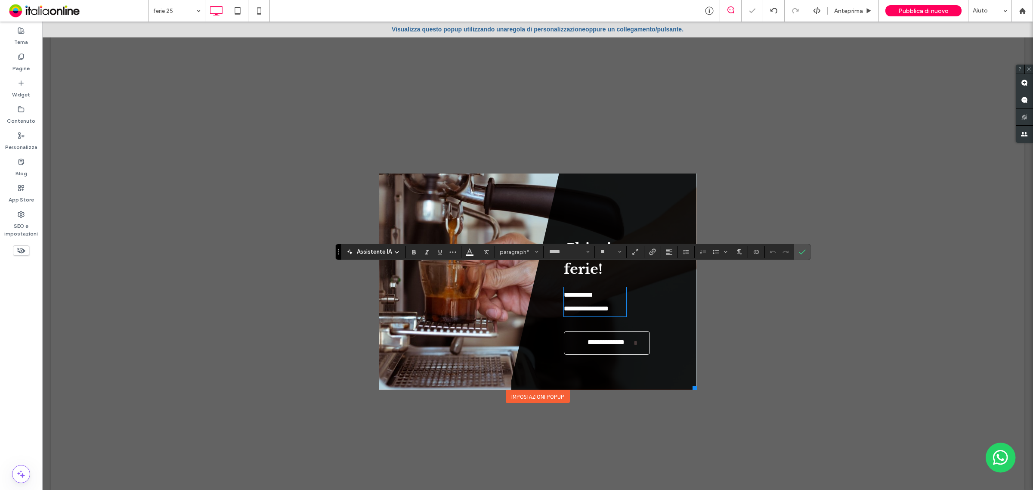
click at [609, 305] on span "**********" at bounding box center [586, 308] width 45 height 6
click at [621, 302] on p "**********" at bounding box center [595, 309] width 62 height 14
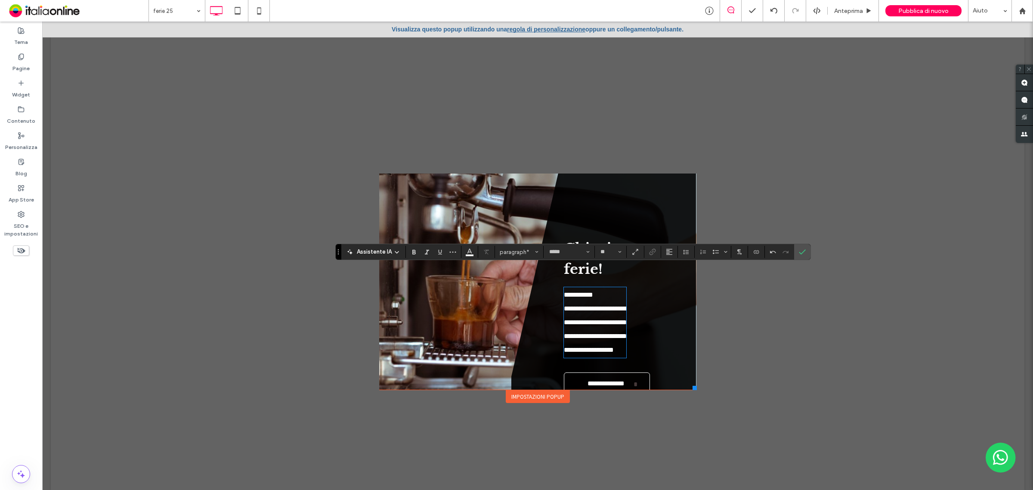
click at [587, 305] on span "**********" at bounding box center [596, 329] width 65 height 48
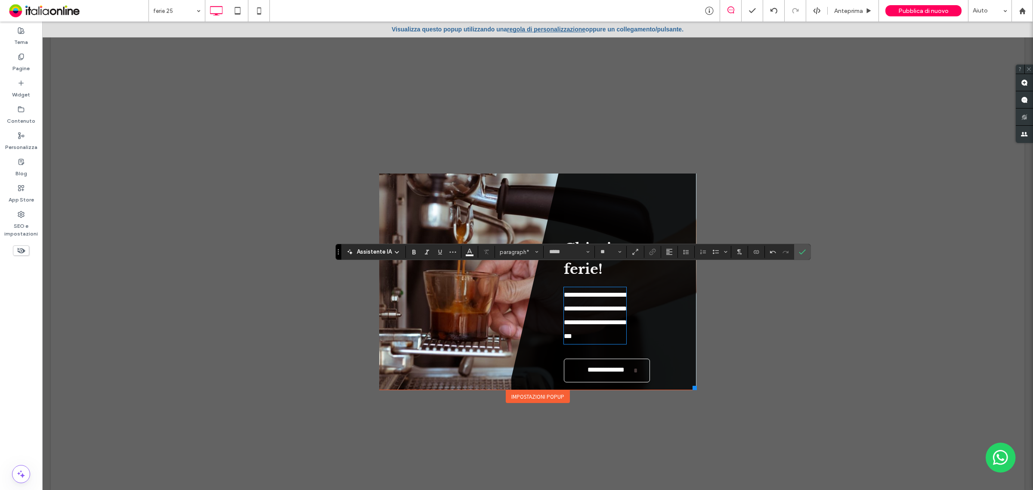
click at [584, 304] on span "**********" at bounding box center [596, 315] width 65 height 48
drag, startPoint x: 584, startPoint y: 304, endPoint x: 604, endPoint y: 280, distance: 31.2
click at [584, 304] on span "**********" at bounding box center [596, 315] width 65 height 48
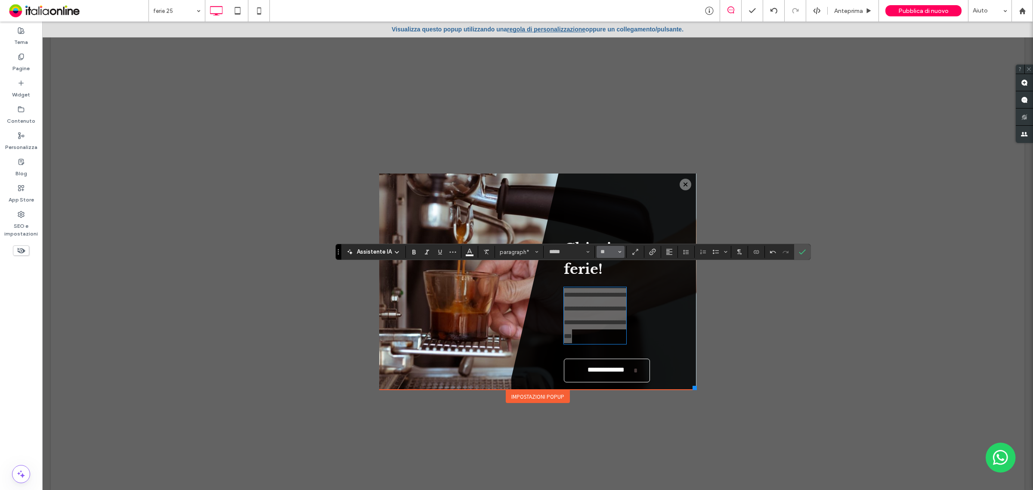
click at [622, 253] on button "**" at bounding box center [611, 252] width 28 height 12
click at [611, 298] on label "18" at bounding box center [611, 296] width 28 height 12
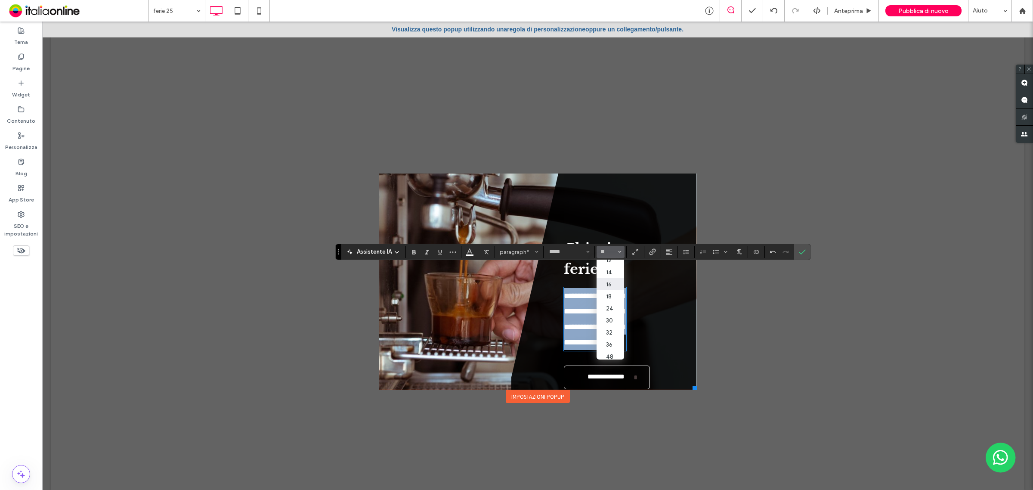
type input "**"
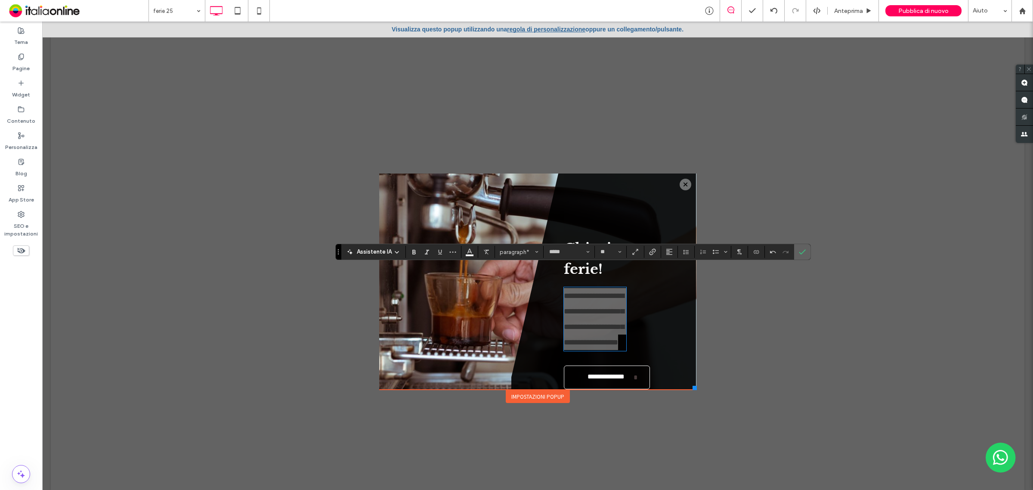
click at [802, 249] on icon "Conferma" at bounding box center [802, 251] width 7 height 7
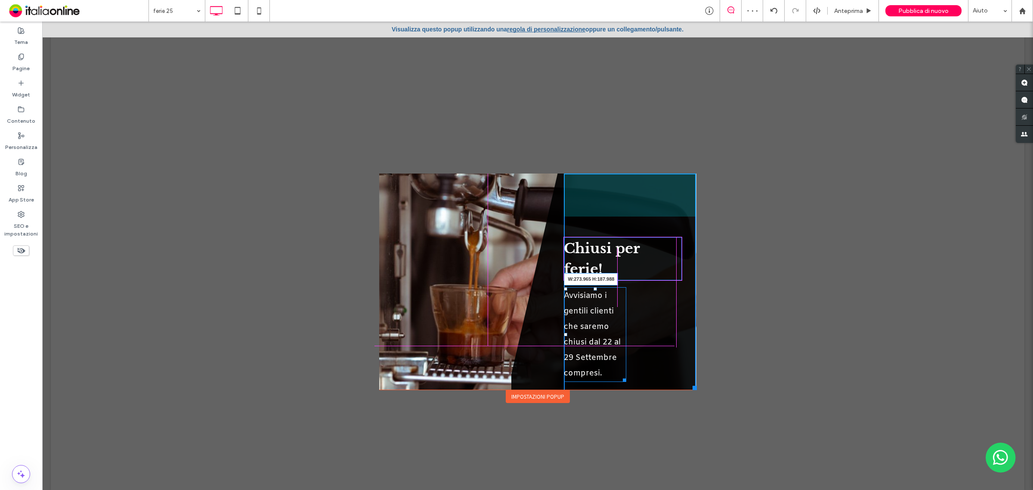
drag, startPoint x: 618, startPoint y: 360, endPoint x: 672, endPoint y: 351, distance: 54.6
click at [672, 351] on div "**********" at bounding box center [630, 320] width 132 height 294
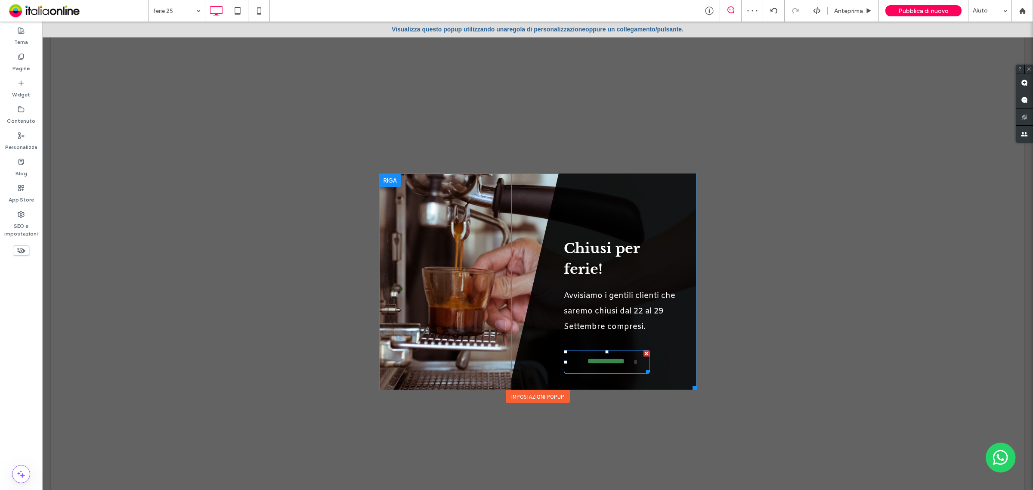
click at [643, 350] on div at bounding box center [646, 353] width 6 height 6
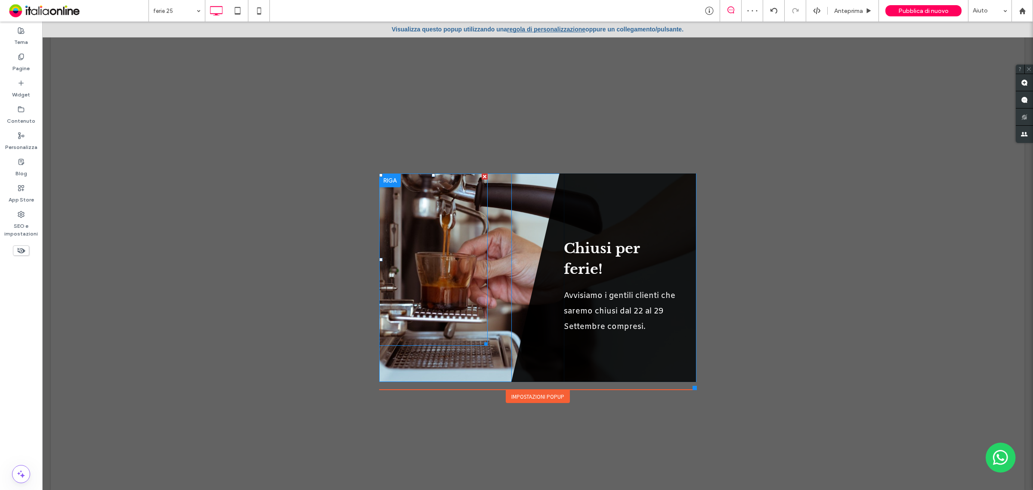
click at [384, 182] on div at bounding box center [390, 180] width 22 height 14
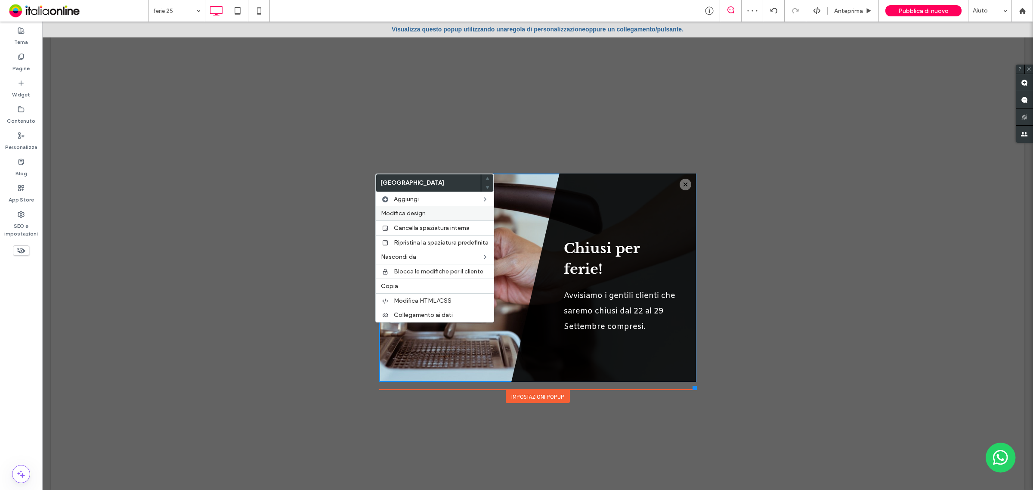
click at [405, 211] on span "Modifica design" at bounding box center [403, 213] width 45 height 7
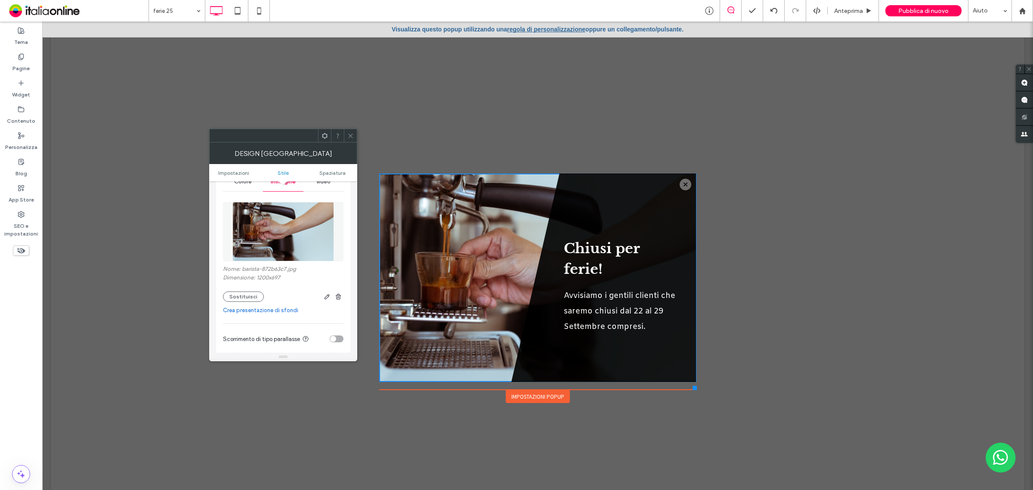
scroll to position [161, 0]
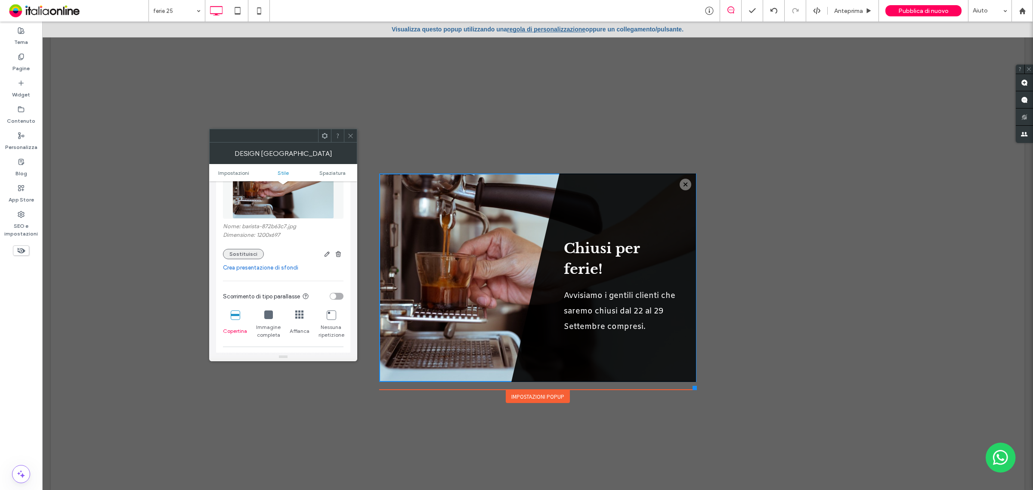
click at [251, 256] on button "Sostituisci" at bounding box center [243, 254] width 41 height 10
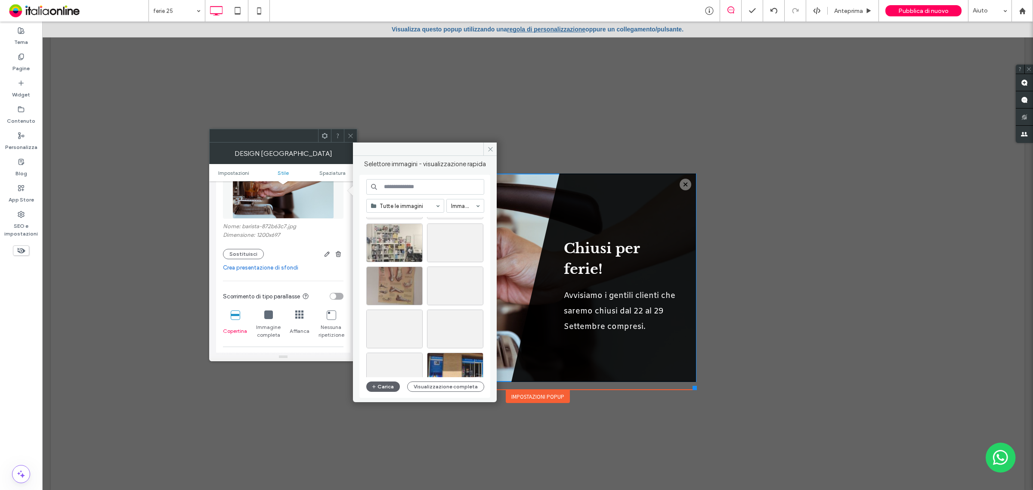
scroll to position [584, 0]
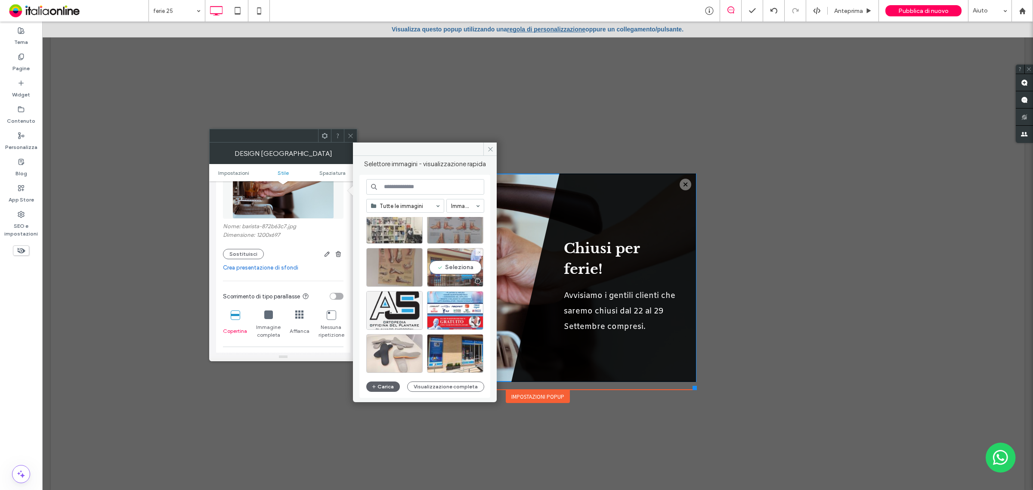
click at [459, 263] on div "Seleziona" at bounding box center [455, 267] width 56 height 39
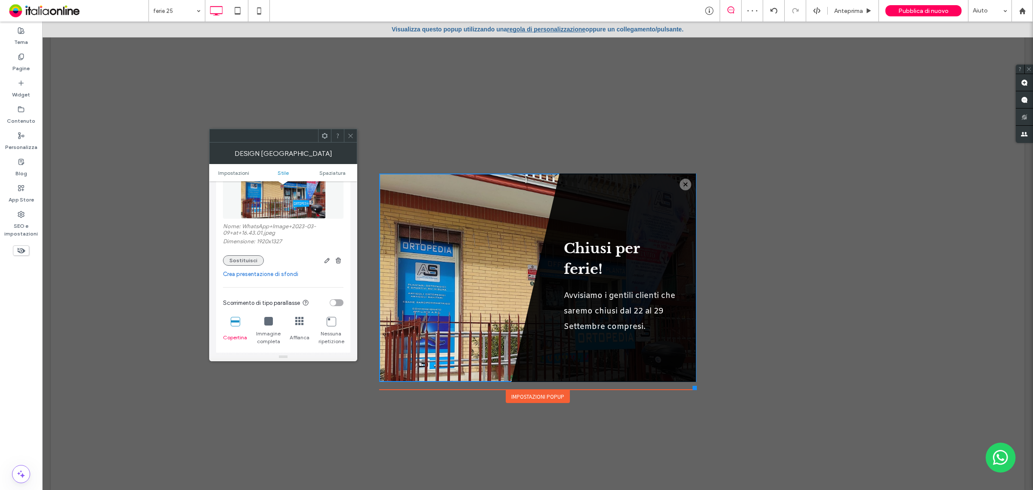
click at [252, 263] on button "Sostituisci" at bounding box center [243, 260] width 41 height 10
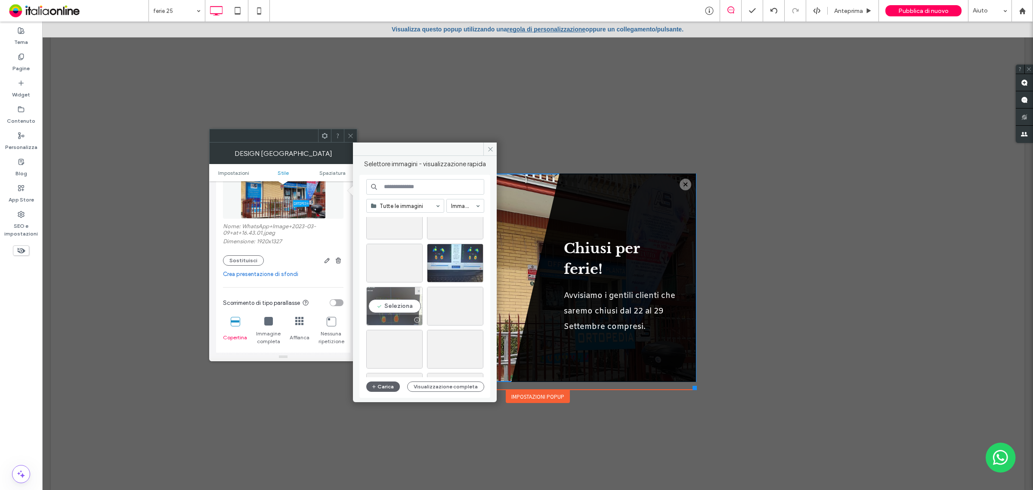
scroll to position [54, 0]
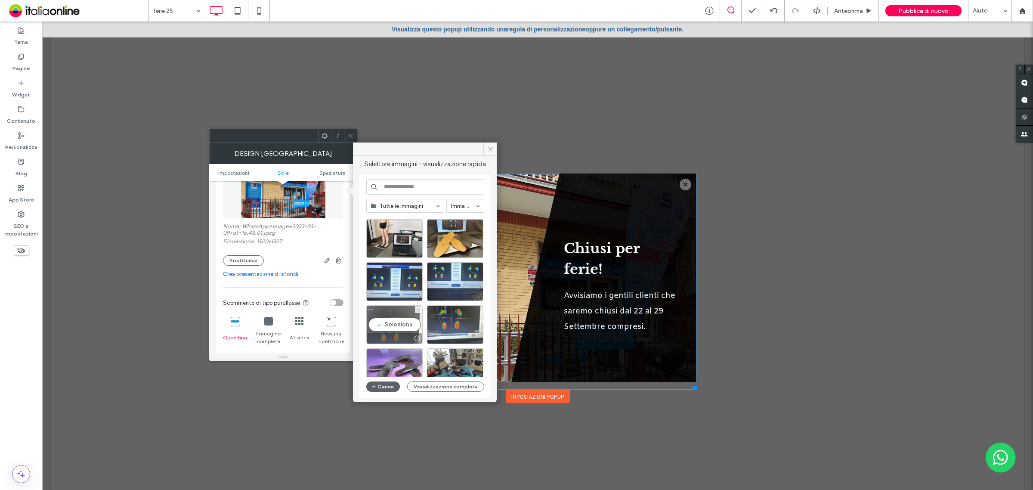
click at [403, 327] on div "Seleziona" at bounding box center [394, 324] width 56 height 39
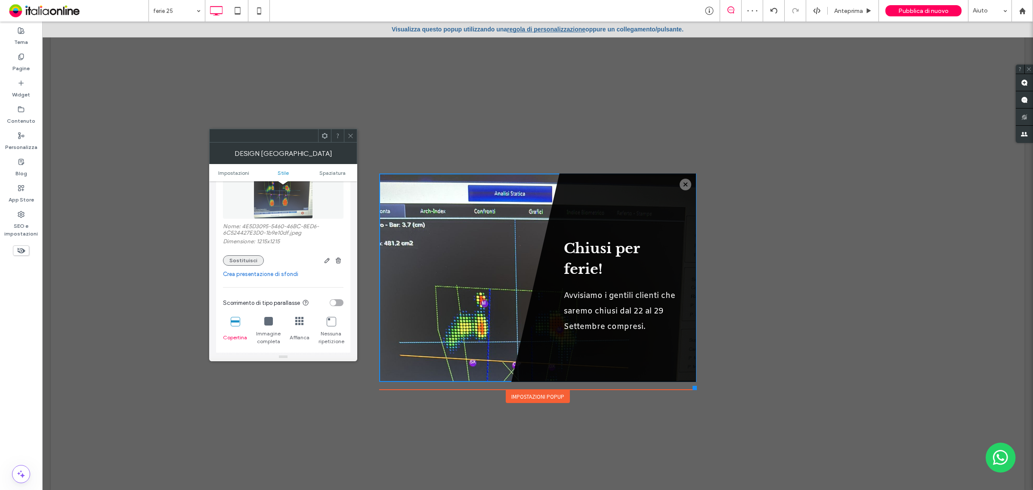
click at [242, 260] on button "Sostituisci" at bounding box center [243, 260] width 41 height 10
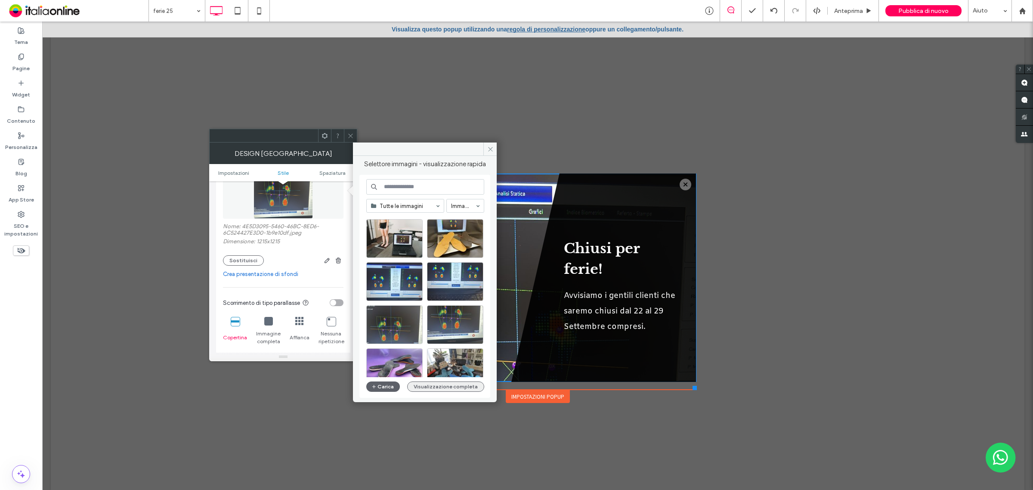
click at [440, 390] on button "Visualizzazione completa" at bounding box center [445, 386] width 77 height 10
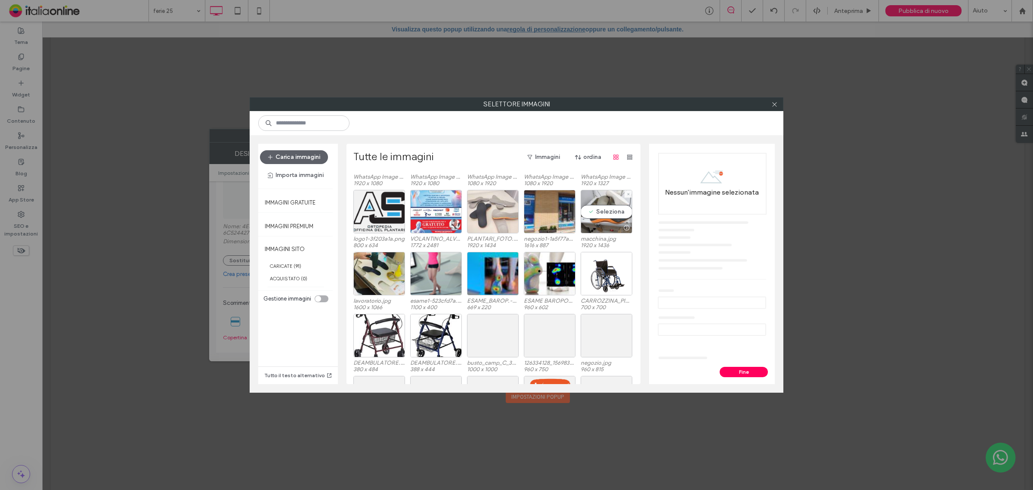
scroll to position [425, 0]
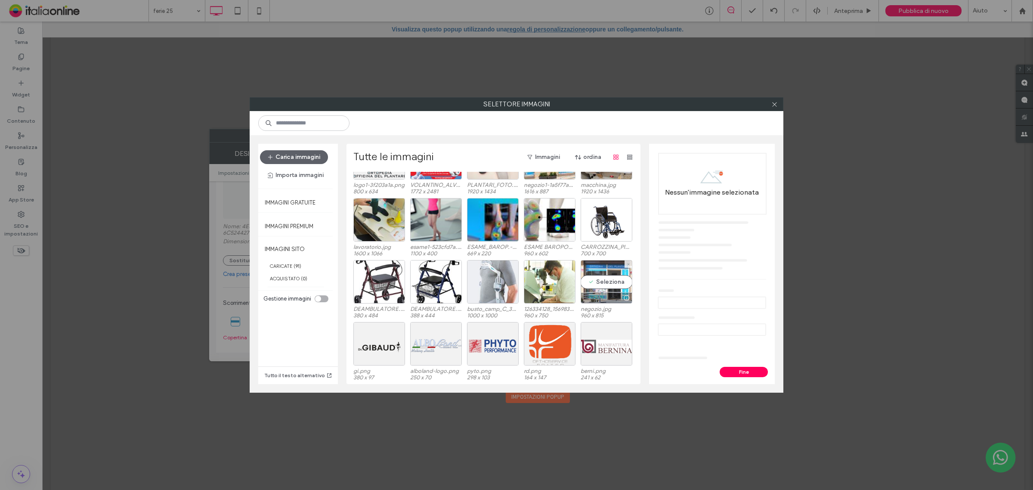
drag, startPoint x: 612, startPoint y: 288, endPoint x: 603, endPoint y: 288, distance: 8.6
click at [612, 288] on div "Seleziona" at bounding box center [607, 281] width 52 height 43
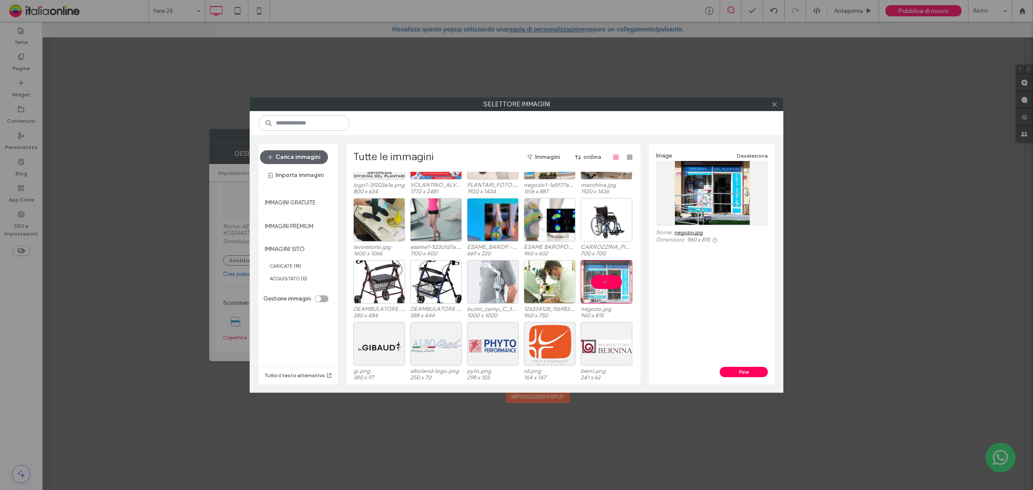
click at [733, 369] on button "Fine" at bounding box center [744, 372] width 48 height 10
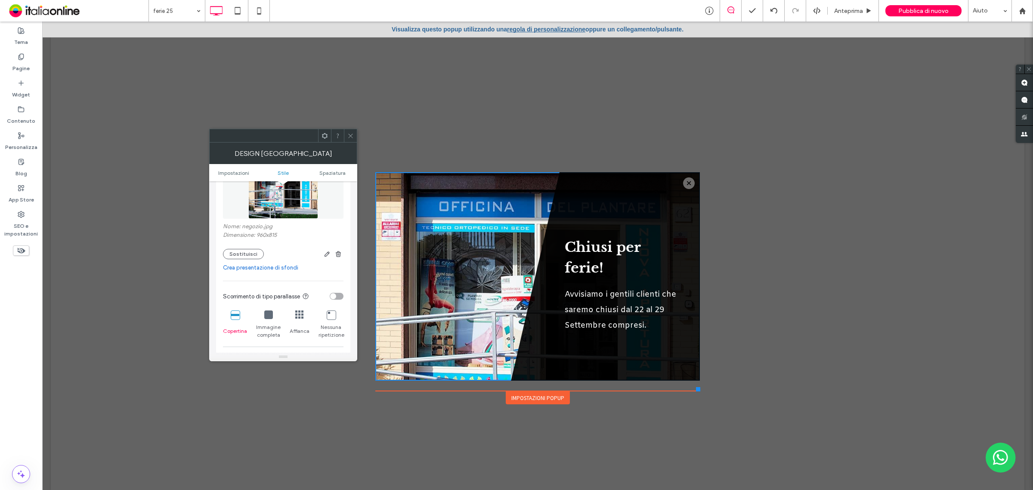
drag, startPoint x: 689, startPoint y: 388, endPoint x: 695, endPoint y: 391, distance: 7.5
click at [696, 391] on div at bounding box center [698, 389] width 4 height 4
click at [350, 135] on icon at bounding box center [350, 136] width 6 height 6
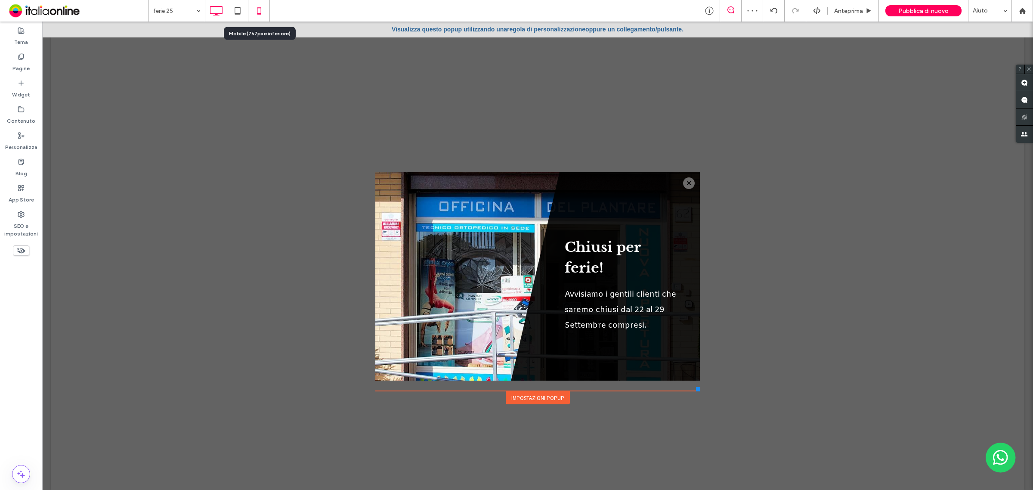
click at [257, 9] on icon at bounding box center [258, 10] width 17 height 17
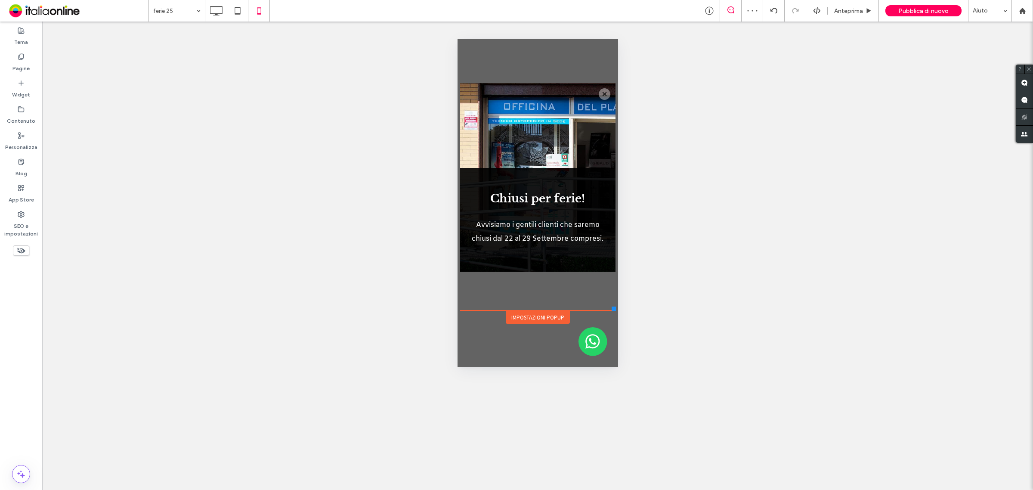
scroll to position [0, 0]
click at [23, 132] on icon at bounding box center [21, 135] width 7 height 7
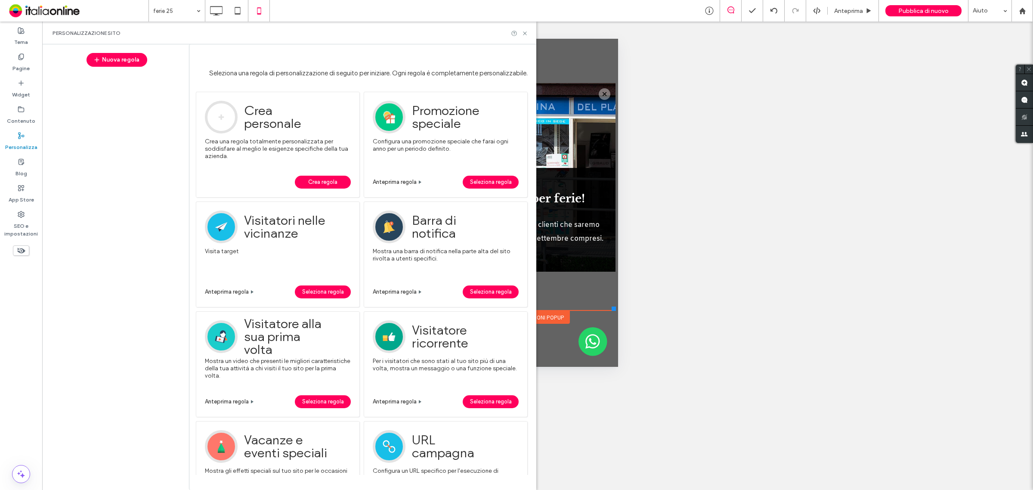
click at [332, 176] on span "Crea regola" at bounding box center [322, 182] width 29 height 13
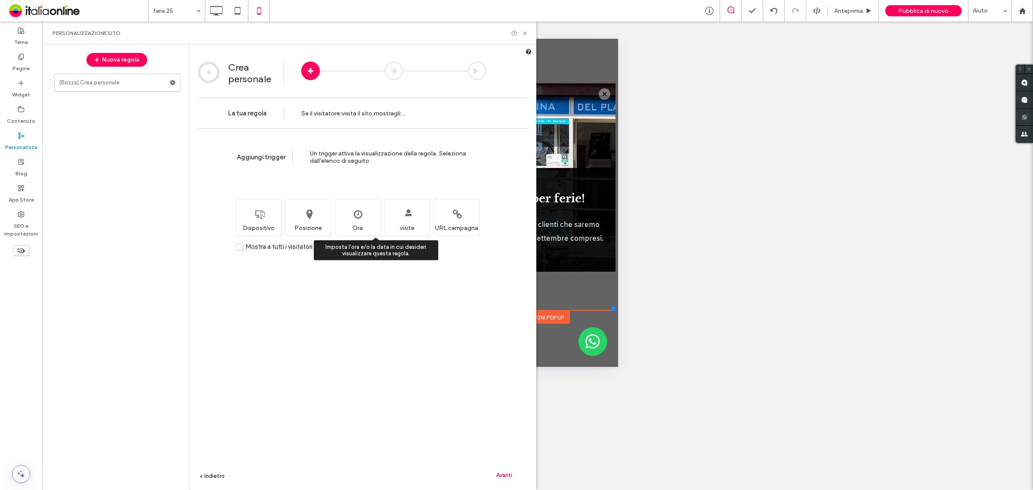
click at [350, 211] on div "Imposta l'ora e/o la data in cui desideri visualizzare questa regola. Ora" at bounding box center [357, 217] width 45 height 37
click at [506, 473] on span "Avanti" at bounding box center [504, 475] width 16 height 6
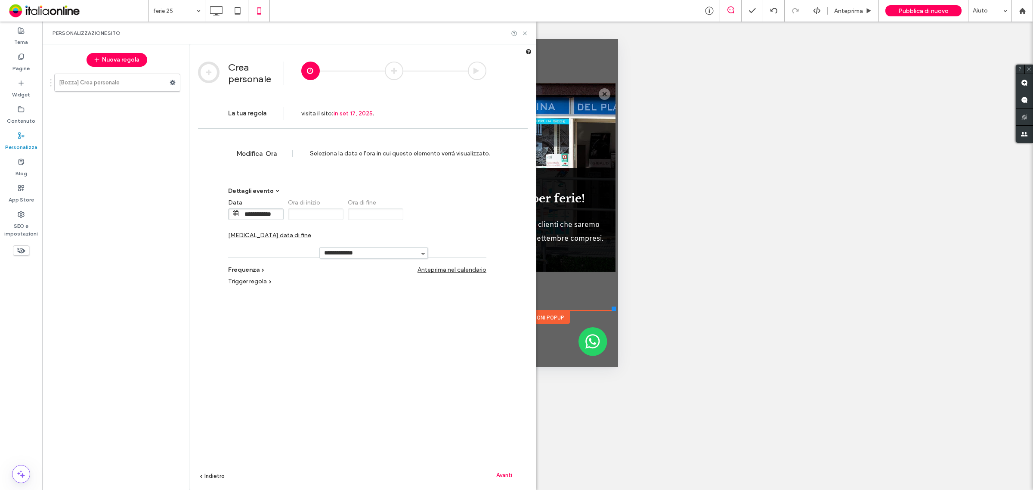
click at [311, 232] on span "[MEDICAL_DATA] data di fine" at bounding box center [269, 235] width 83 height 7
click at [435, 214] on input "**********" at bounding box center [441, 214] width 43 height 11
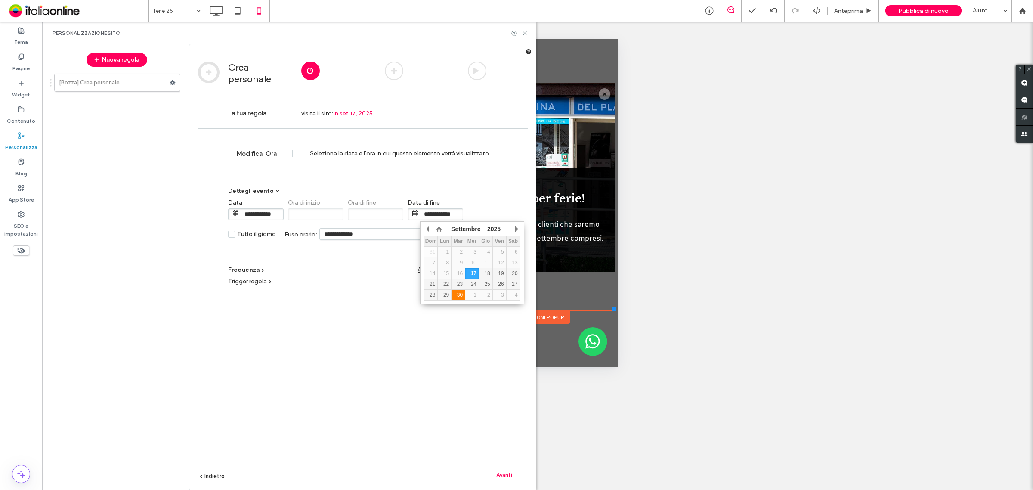
click at [457, 295] on div "30" at bounding box center [457, 295] width 13 height 6
type input "**********"
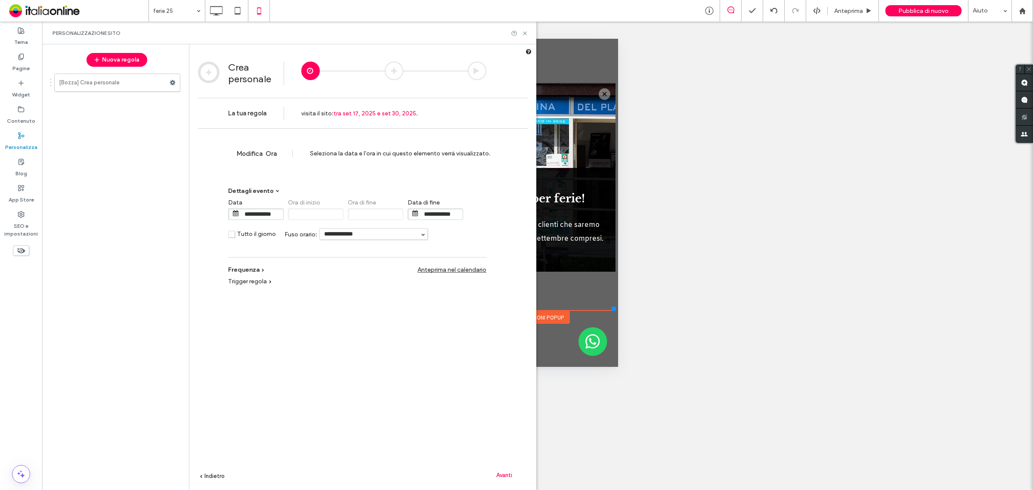
click at [366, 239] on input "**********" at bounding box center [374, 234] width 108 height 11
click at [359, 247] on li "Europe/[GEOGRAPHIC_DATA]" at bounding box center [374, 247] width 108 height 16
type input "**********"
click at [506, 470] on div "Avanti" at bounding box center [503, 474] width 47 height 13
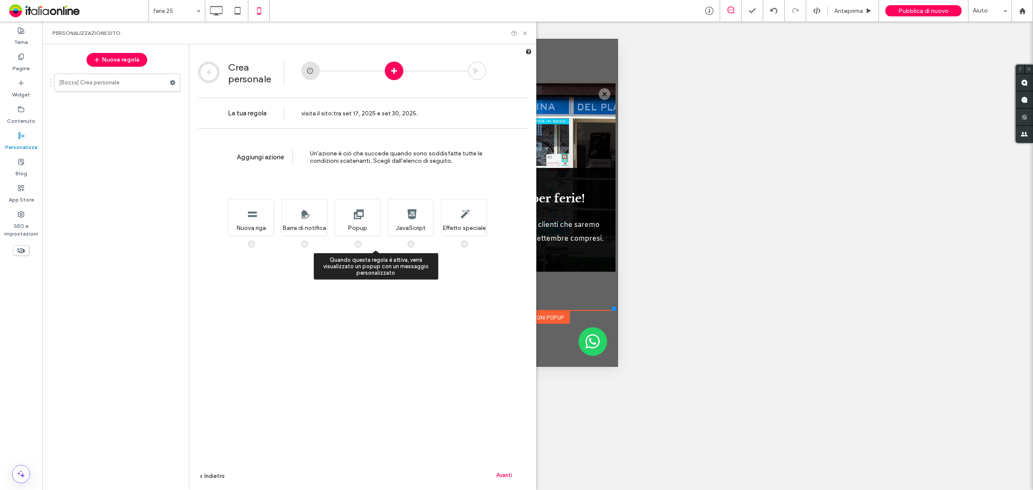
click at [363, 240] on span at bounding box center [363, 240] width 0 height 0
click at [504, 473] on span "Avanti" at bounding box center [504, 475] width 16 height 6
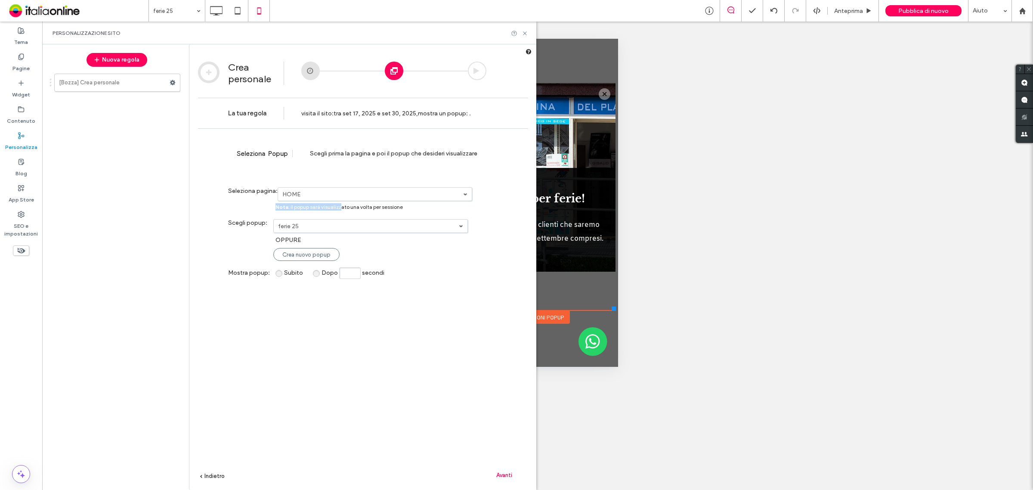
click at [341, 203] on div "Nota : il popup [PERSON_NAME] visualizzato una volta per sessione" at bounding box center [338, 206] width 127 height 7
click at [343, 194] on label "HOME" at bounding box center [372, 194] width 181 height 7
click at [296, 289] on label "Tutte le pagine" at bounding box center [304, 287] width 42 height 7
drag, startPoint x: 502, startPoint y: 472, endPoint x: 498, endPoint y: 464, distance: 8.9
click at [502, 472] on span "Avanti" at bounding box center [504, 475] width 16 height 6
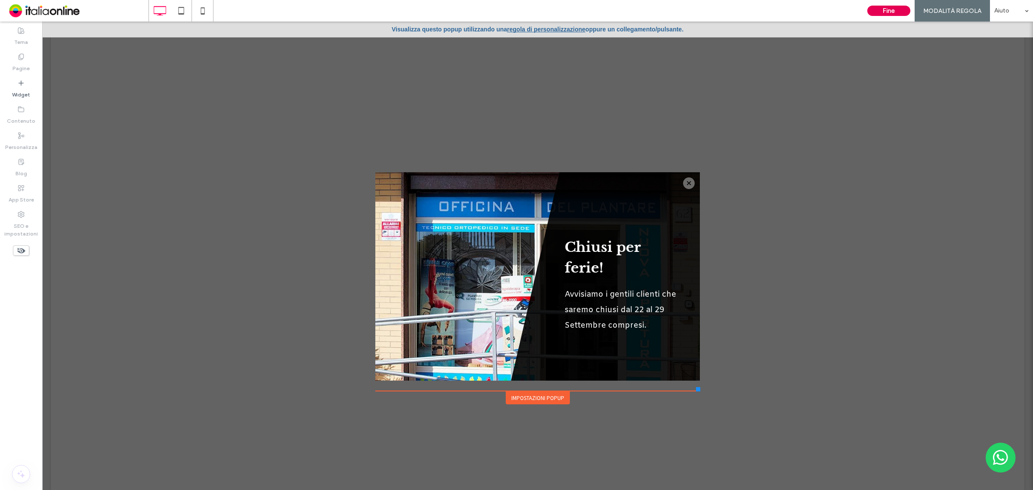
click at [877, 6] on button "Fine" at bounding box center [888, 11] width 43 height 10
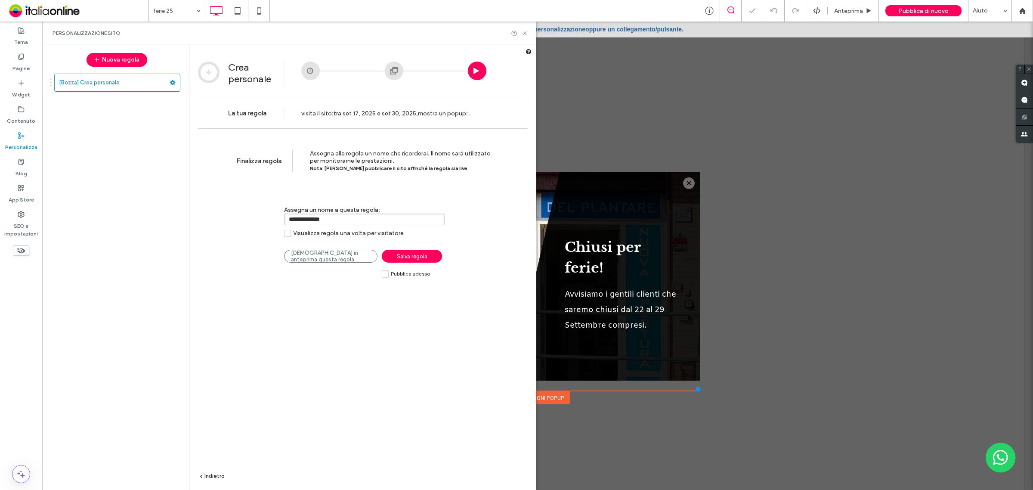
click at [355, 214] on input "**********" at bounding box center [364, 219] width 161 height 12
type input "********"
click at [408, 256] on span "Salva regola" at bounding box center [412, 256] width 31 height 6
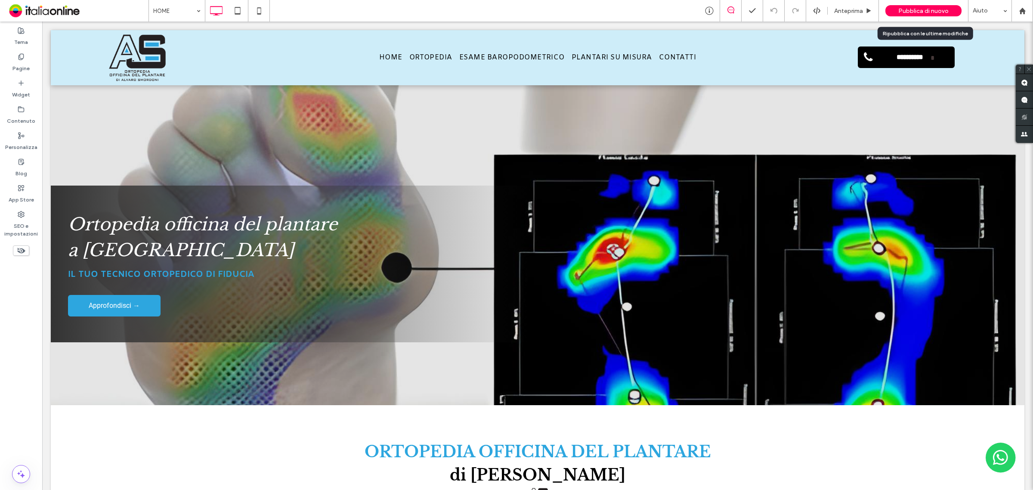
click at [920, 7] on span "Pubblica di nuovo" at bounding box center [923, 10] width 50 height 7
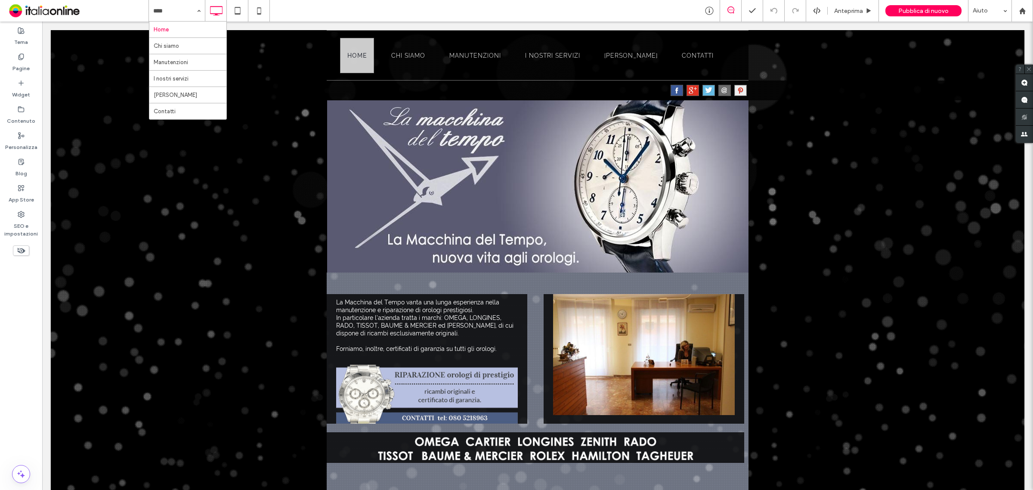
click at [287, 6] on div "Home Chi siamo Manutenzioni I nostri servizi Dove Siamo Contatti Anteprima Pubb…" at bounding box center [590, 11] width 884 height 22
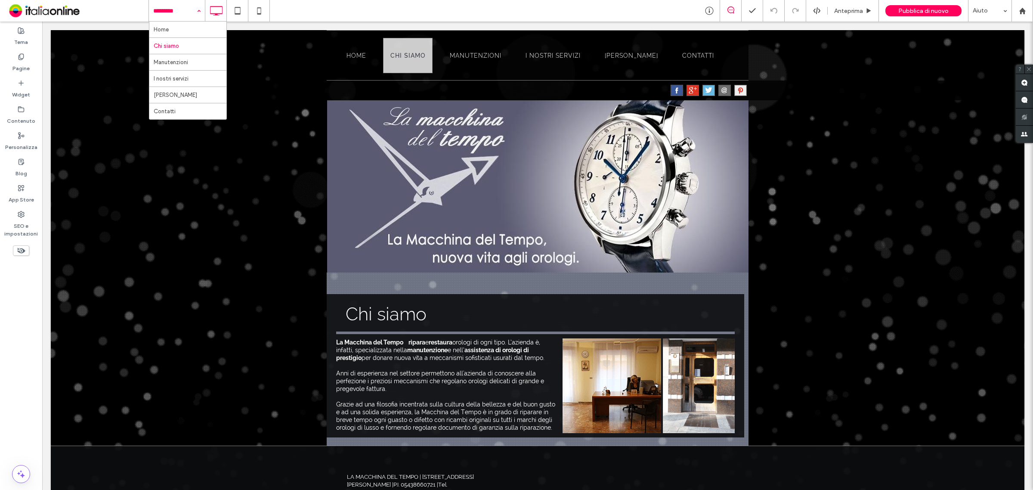
click at [295, 13] on div "Home Chi siamo Manutenzioni I nostri servizi Dove Siamo Contatti Anteprima Pubb…" at bounding box center [590, 11] width 884 height 22
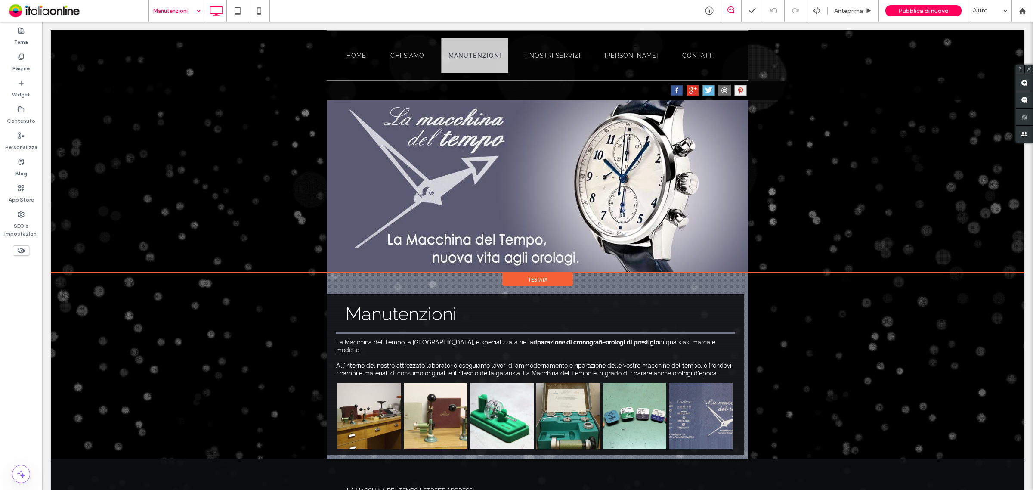
click at [145, 115] on div "${text} Home Chi siamo Manutenzioni I nostri servizi Dove Siamo Contatti Click …" at bounding box center [538, 151] width 974 height 242
click at [59, 40] on div at bounding box center [62, 37] width 22 height 14
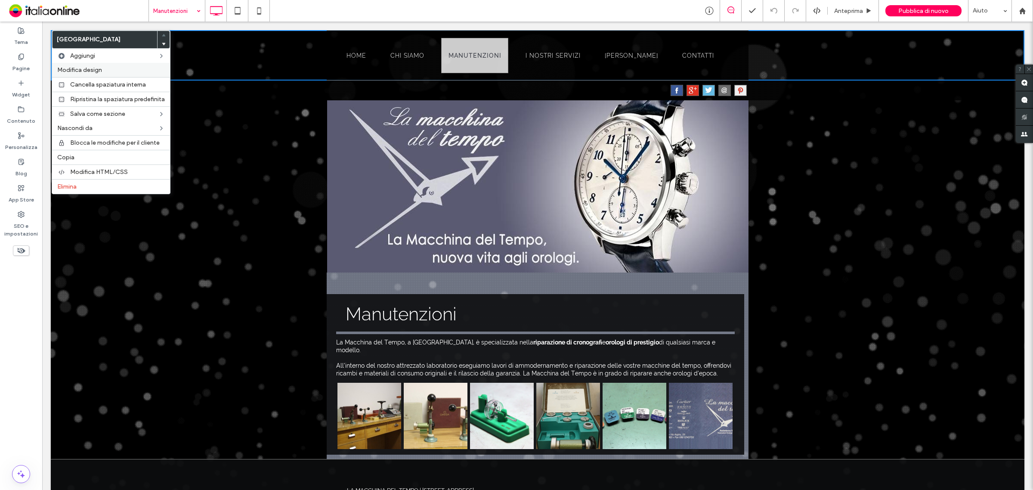
click at [94, 72] on span "Modifica design" at bounding box center [79, 69] width 45 height 7
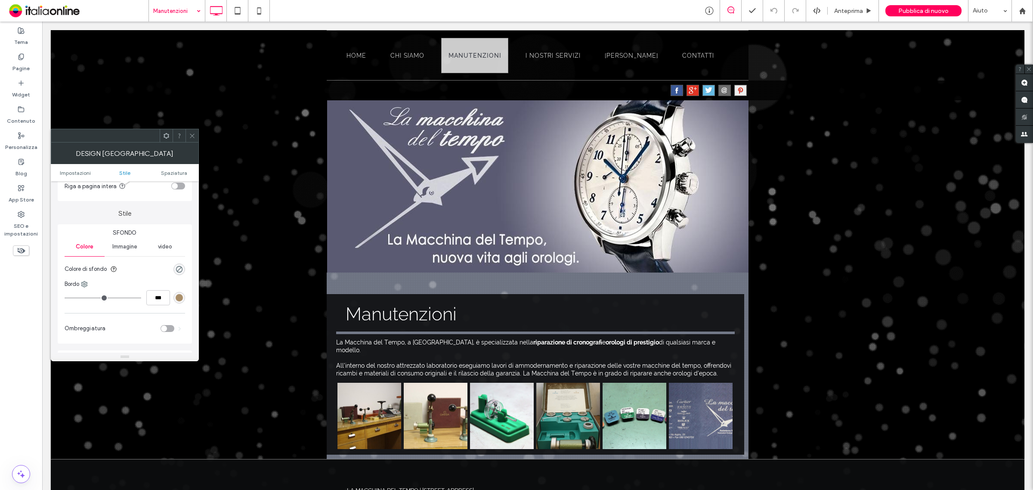
scroll to position [108, 0]
click at [122, 192] on span "Immagine" at bounding box center [124, 192] width 25 height 7
click at [158, 194] on span "video" at bounding box center [165, 192] width 14 height 7
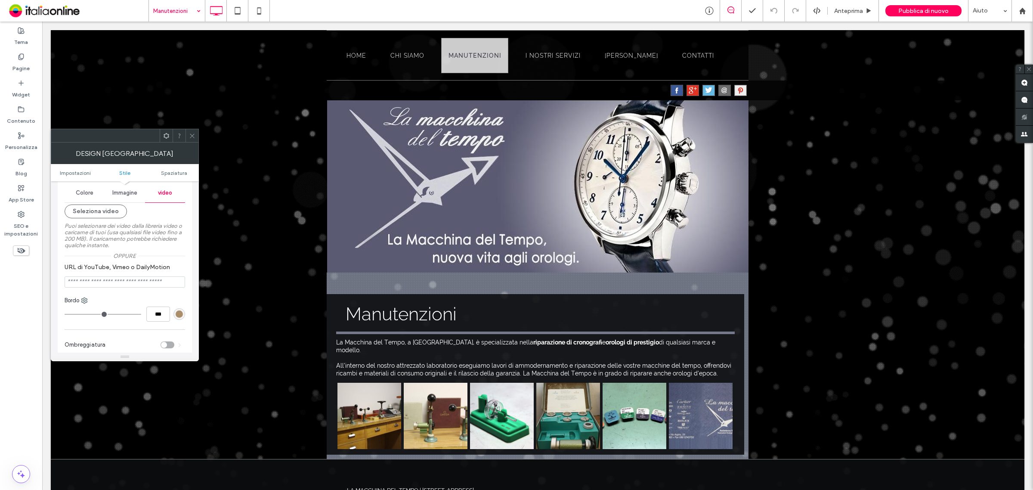
click at [121, 195] on span "Immagine" at bounding box center [124, 192] width 25 height 7
click at [87, 196] on span "Colore" at bounding box center [85, 192] width 18 height 7
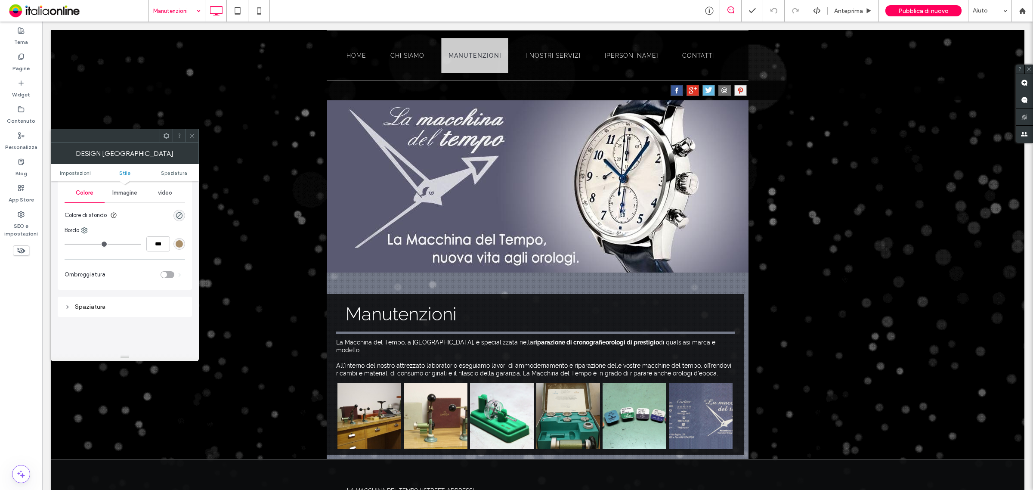
click at [196, 134] on div at bounding box center [191, 135] width 13 height 13
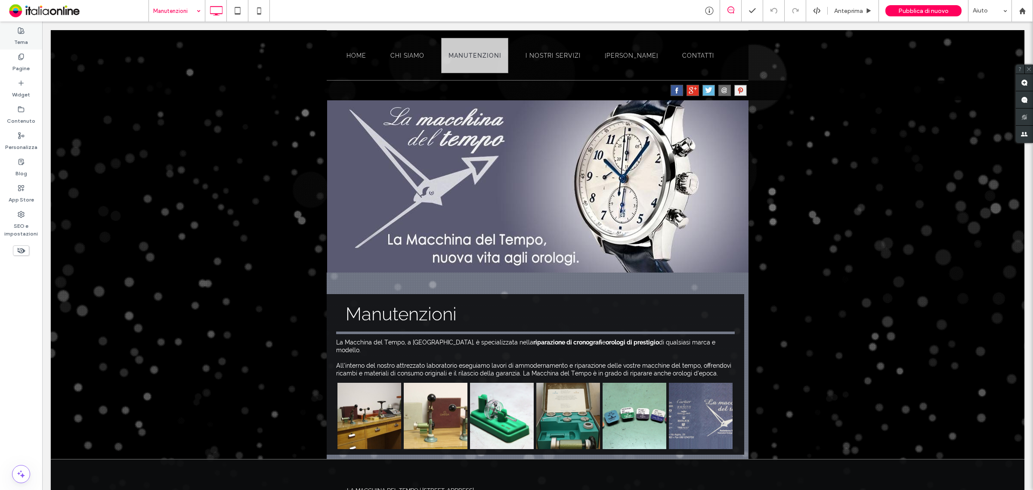
click at [19, 33] on use at bounding box center [21, 31] width 6 height 6
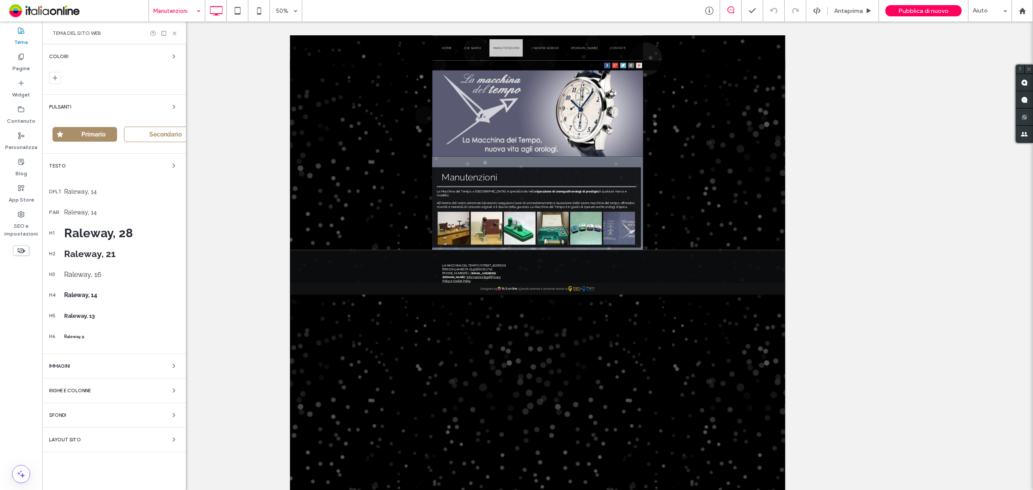
click at [78, 416] on div "Sfondi" at bounding box center [114, 415] width 130 height 10
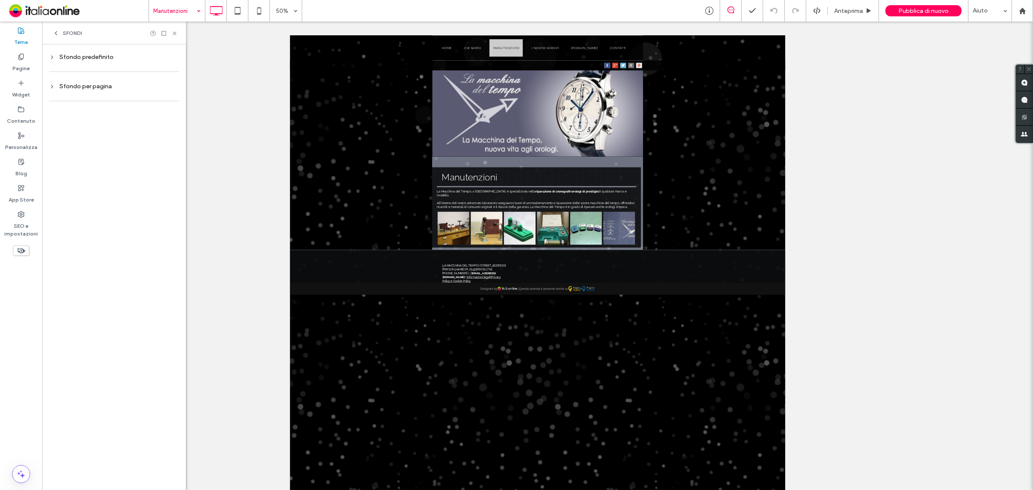
click at [53, 55] on icon at bounding box center [52, 57] width 6 height 6
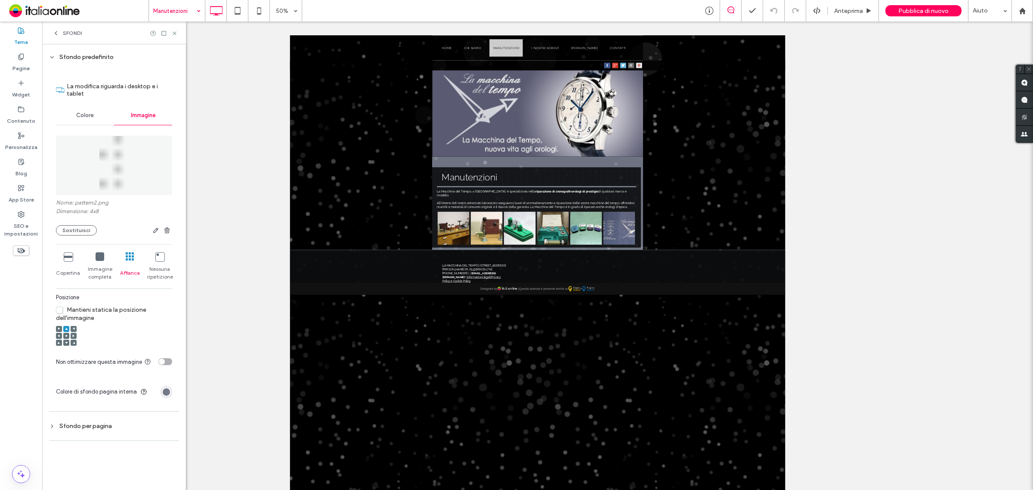
click at [110, 167] on img at bounding box center [114, 165] width 30 height 59
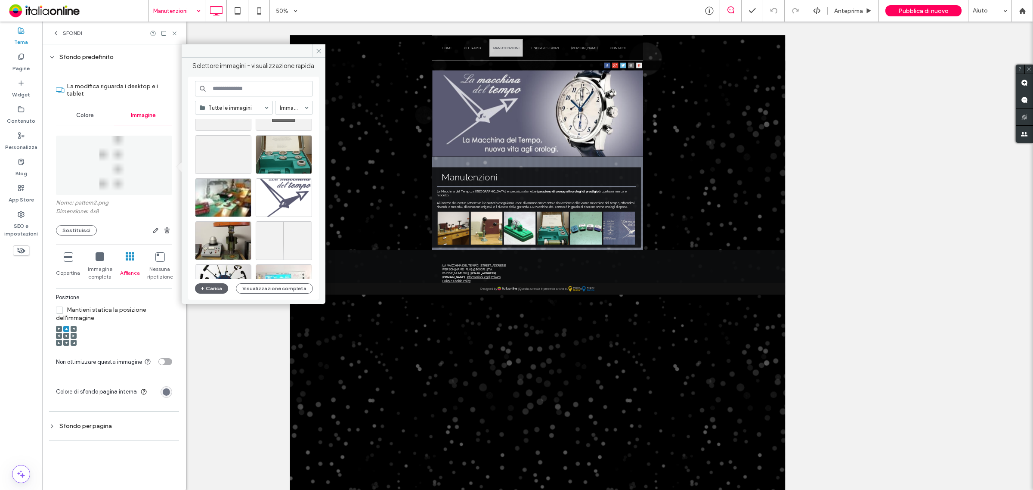
scroll to position [0, 0]
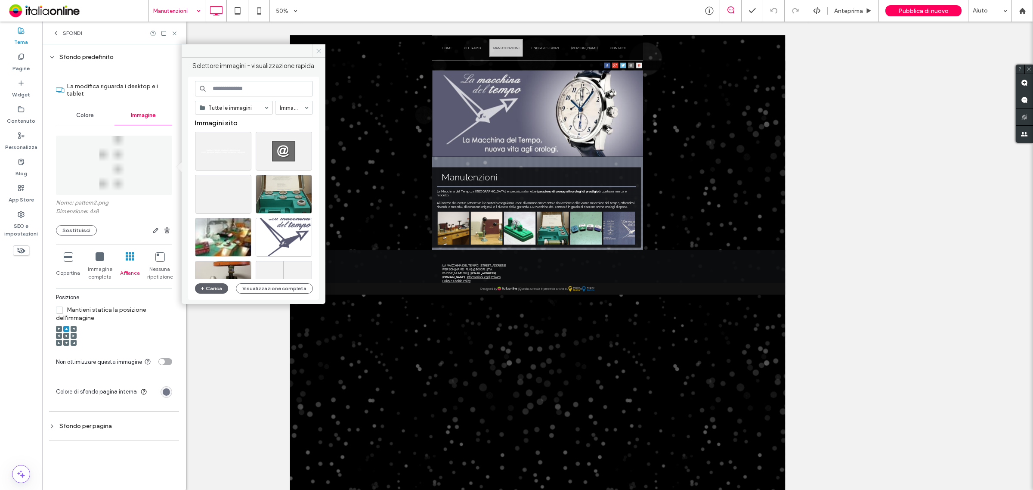
click at [318, 48] on icon at bounding box center [318, 51] width 6 height 6
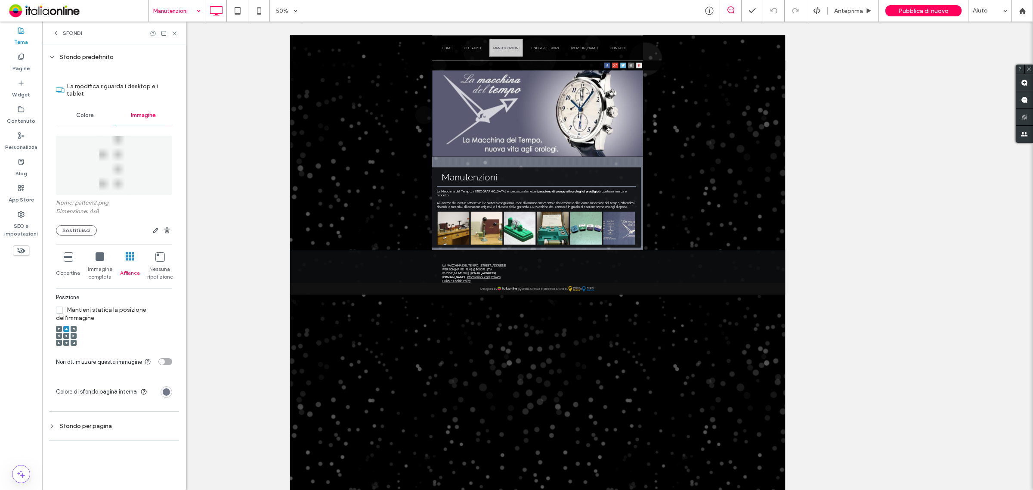
click at [99, 260] on icon at bounding box center [100, 256] width 9 height 9
click at [129, 257] on icon at bounding box center [130, 256] width 9 height 9
click at [53, 56] on use at bounding box center [52, 57] width 3 height 2
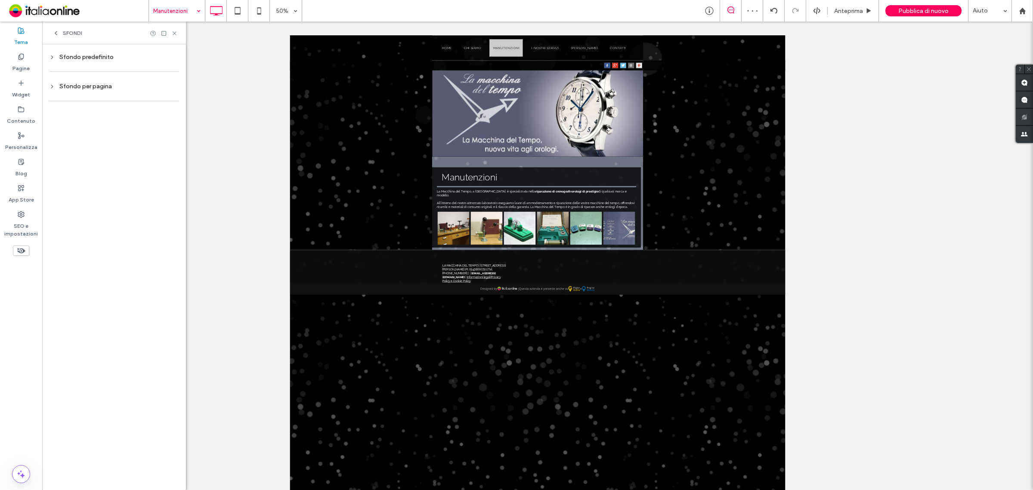
click at [49, 84] on icon at bounding box center [52, 86] width 6 height 6
click at [143, 164] on span "Immagine" at bounding box center [143, 167] width 25 height 7
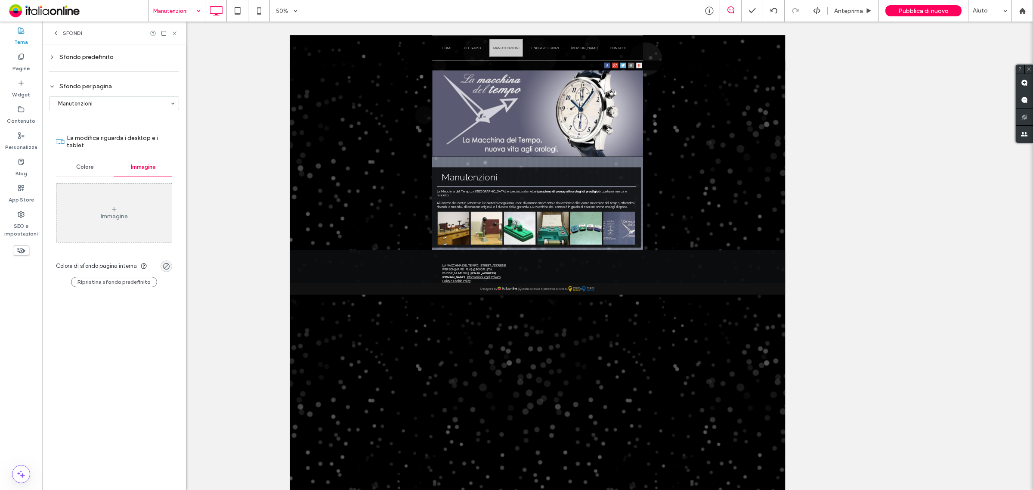
click at [99, 169] on div "Colore" at bounding box center [85, 167] width 58 height 19
click at [173, 30] on icon at bounding box center [174, 33] width 6 height 6
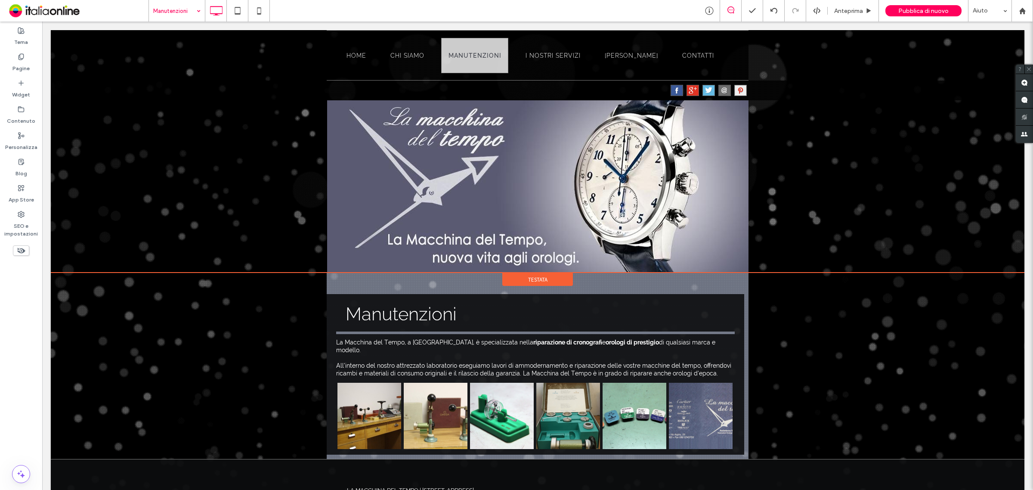
click at [135, 132] on div "${text} Home Chi siamo Manutenzioni I nostri servizi Dove Siamo Contatti Click …" at bounding box center [538, 151] width 974 height 242
click at [196, 154] on div "${text} Home Chi siamo Manutenzioni I nostri servizi Dove Siamo Contatti Click …" at bounding box center [538, 151] width 974 height 242
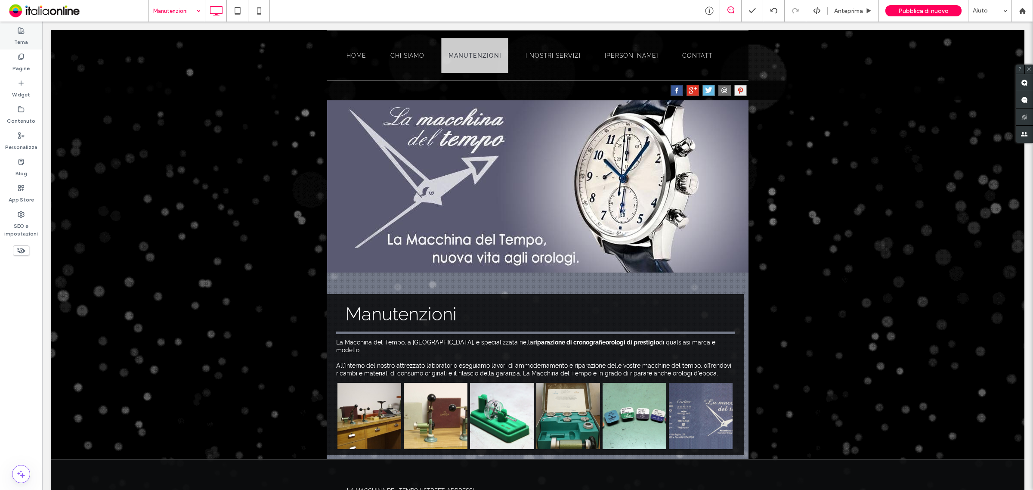
click at [23, 36] on label "Tema" at bounding box center [21, 40] width 14 height 12
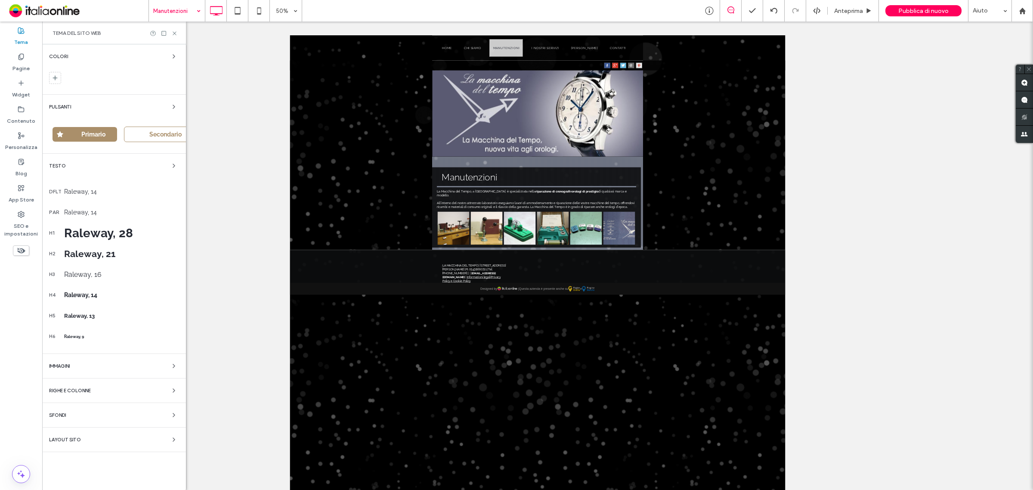
click at [111, 369] on div "Immagini" at bounding box center [114, 366] width 130 height 10
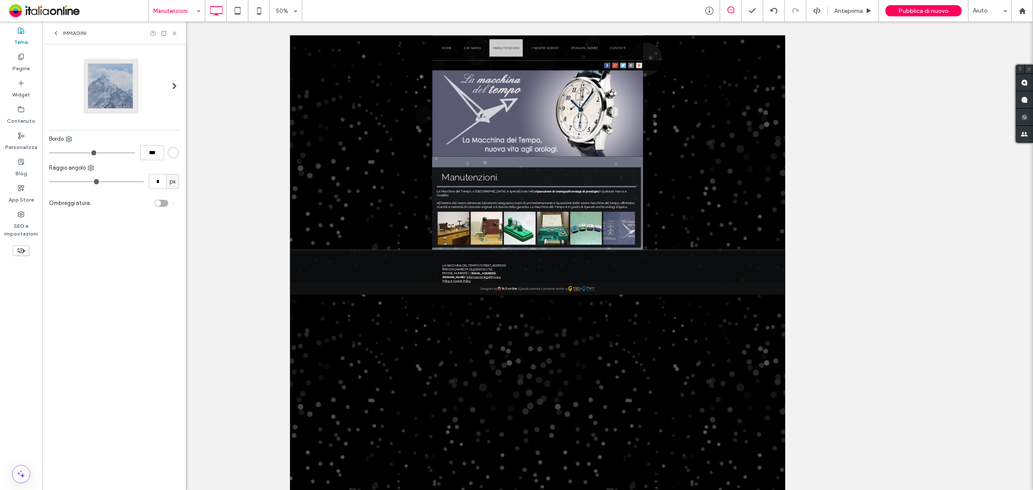
click at [59, 31] on icon at bounding box center [56, 33] width 7 height 7
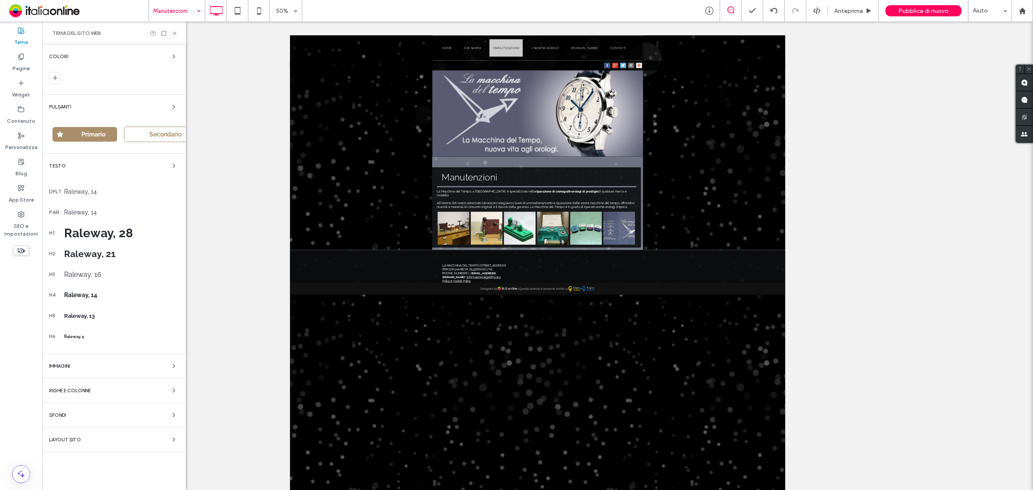
click at [141, 439] on div "Layout sito" at bounding box center [114, 439] width 130 height 10
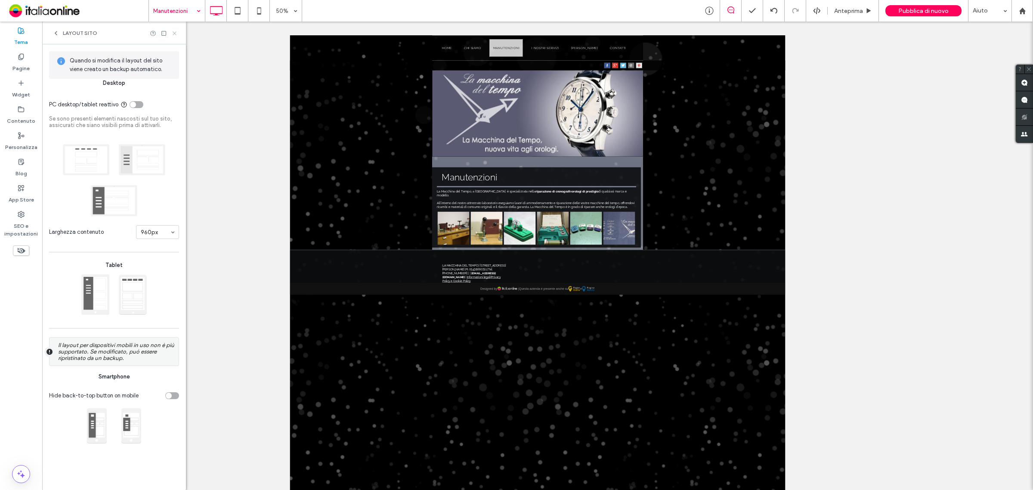
click at [172, 31] on icon at bounding box center [174, 33] width 6 height 6
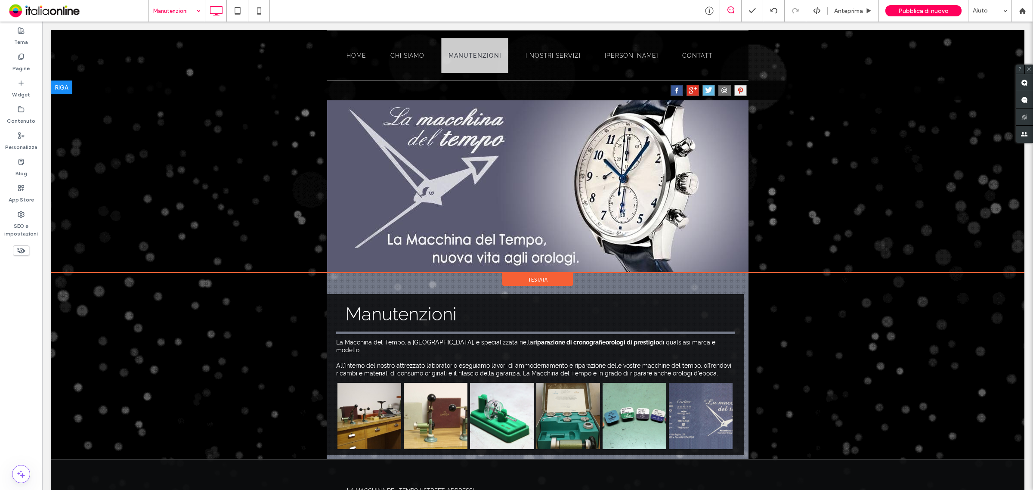
click at [65, 87] on div at bounding box center [62, 87] width 22 height 14
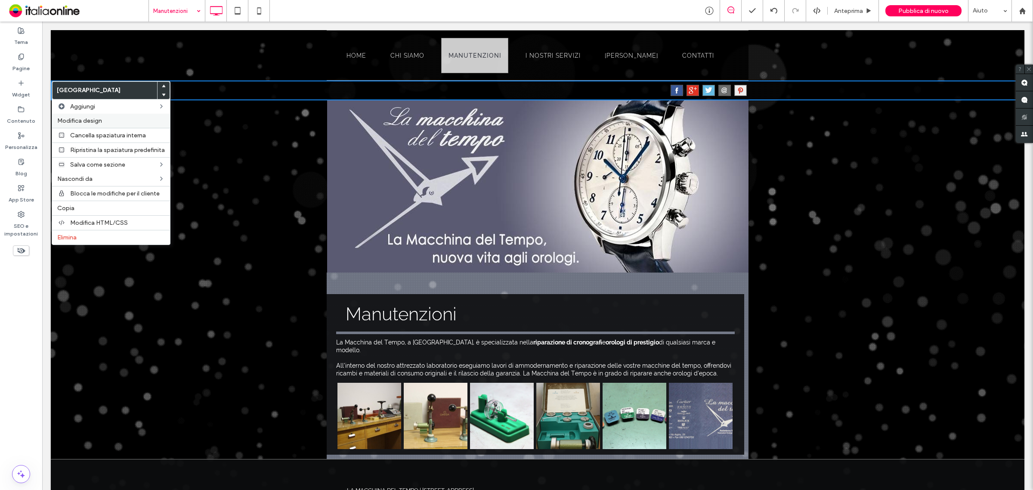
click at [113, 119] on label "Modifica design" at bounding box center [111, 120] width 108 height 7
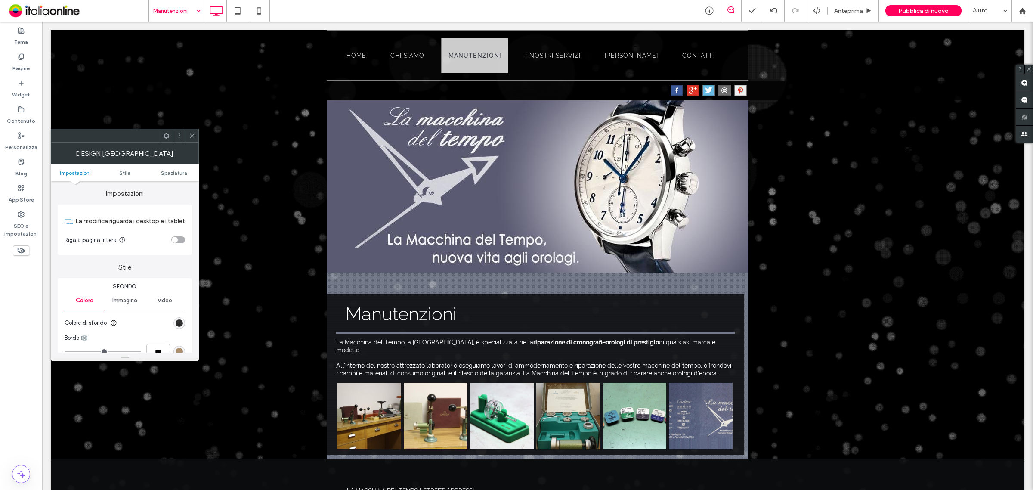
click at [175, 241] on div "toggle" at bounding box center [175, 240] width 6 height 6
drag, startPoint x: 176, startPoint y: 242, endPoint x: 177, endPoint y: 185, distance: 56.8
click at [176, 242] on div "toggle" at bounding box center [178, 239] width 14 height 7
drag, startPoint x: 191, startPoint y: 133, endPoint x: 178, endPoint y: 144, distance: 17.4
click at [191, 133] on icon at bounding box center [192, 136] width 6 height 6
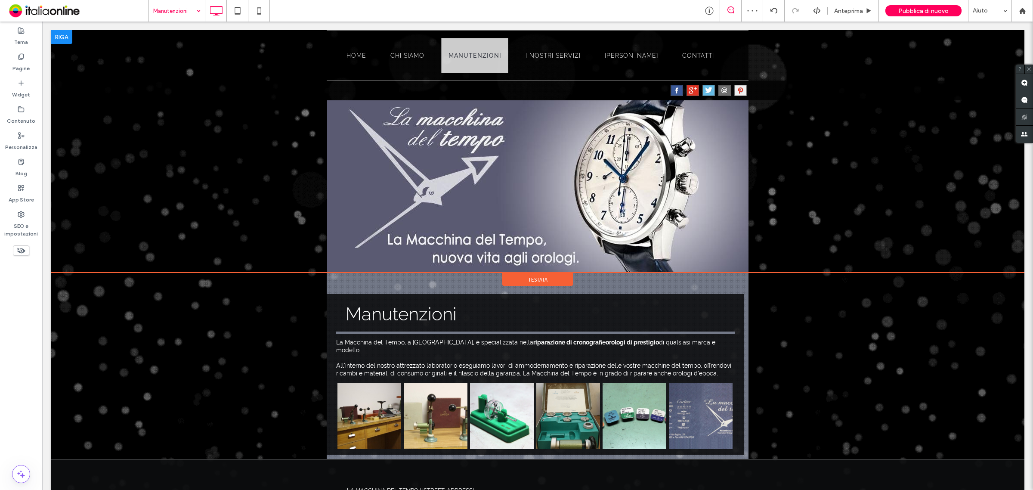
click at [971, 71] on div "${text} Home Chi siamo Manutenzioni I nostri servizi Dove Siamo Contatti Click …" at bounding box center [538, 55] width 974 height 50
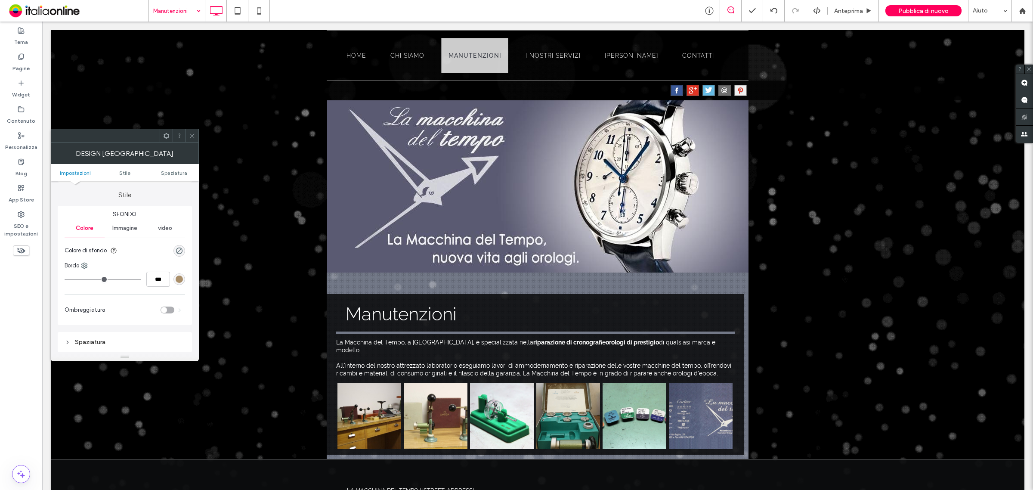
scroll to position [54, 0]
click at [192, 132] on span at bounding box center [192, 135] width 6 height 13
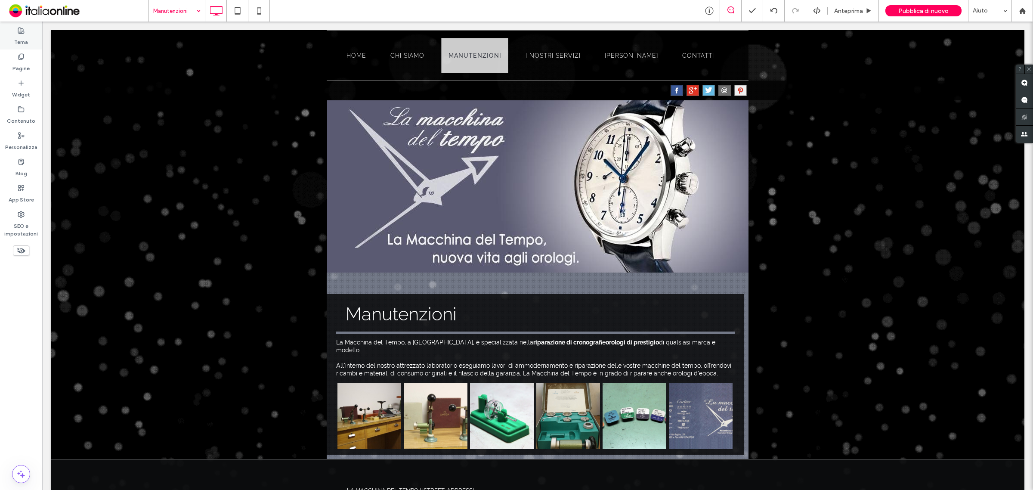
click at [19, 37] on label "Tema" at bounding box center [21, 40] width 14 height 12
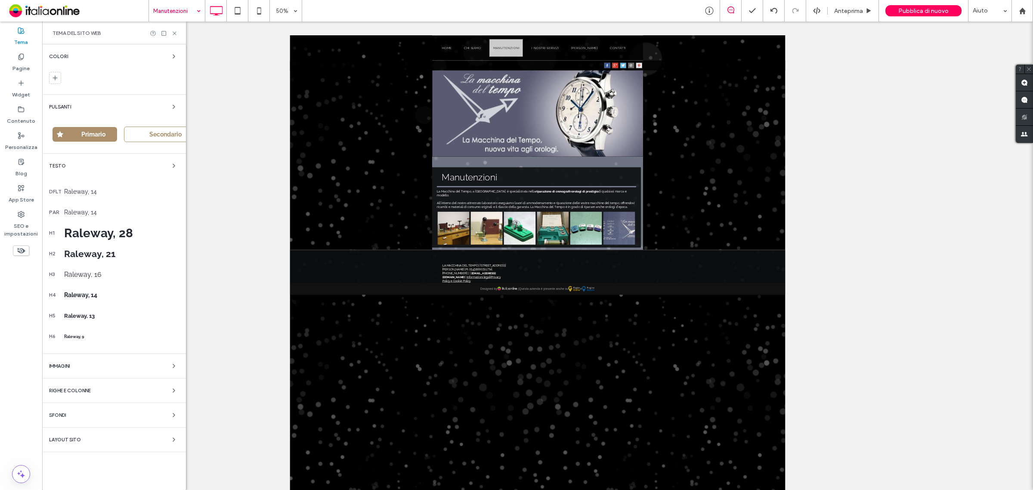
click at [133, 365] on div "Immagini" at bounding box center [114, 366] width 130 height 10
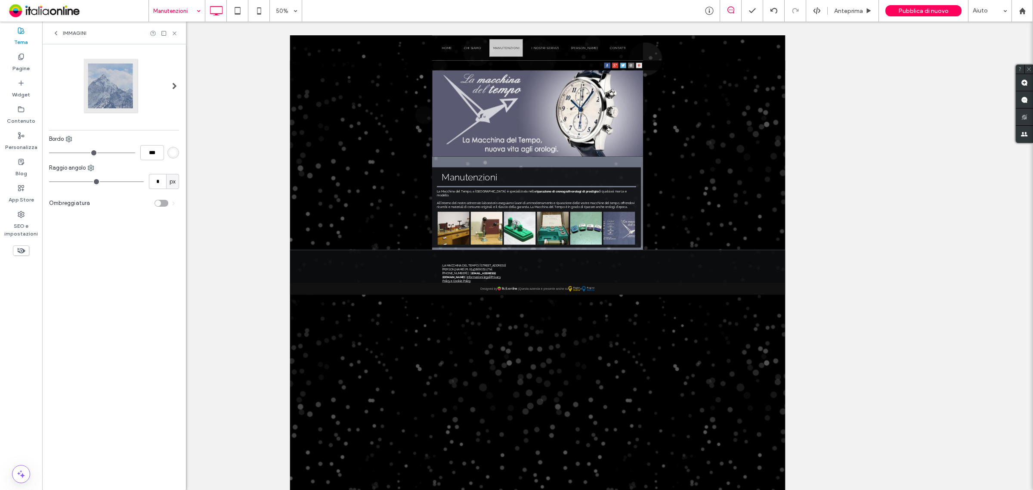
drag, startPoint x: 55, startPoint y: 33, endPoint x: 53, endPoint y: 37, distance: 5.2
click at [55, 33] on use at bounding box center [56, 32] width 2 height 3
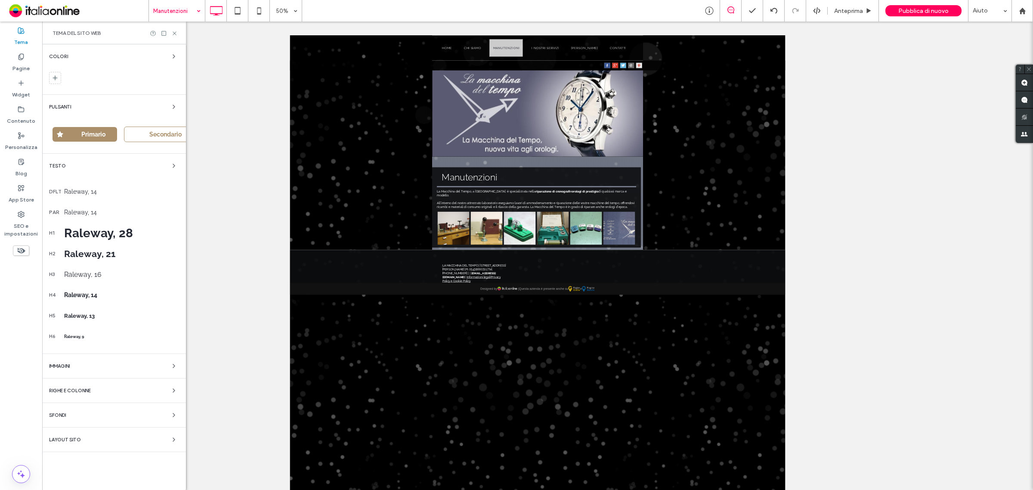
click at [129, 388] on div "Righe e colonne" at bounding box center [114, 390] width 130 height 10
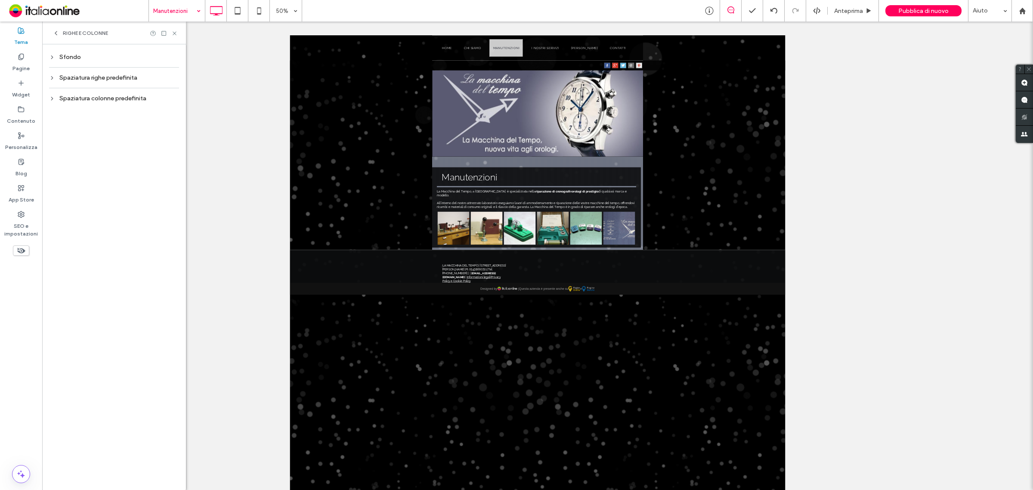
click at [74, 60] on div "Sfondo" at bounding box center [114, 56] width 130 height 7
click at [170, 72] on div "rgba(0, 0, 0, 0)" at bounding box center [173, 73] width 7 height 7
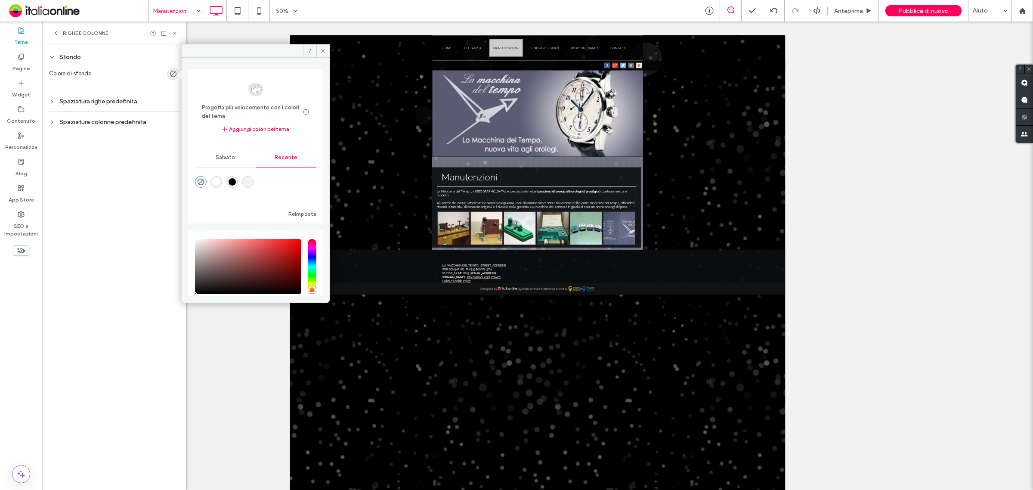
click at [218, 181] on div "rgba(255, 255, 255, 1)" at bounding box center [216, 181] width 7 height 7
type input "*******"
type input "***"
type input "****"
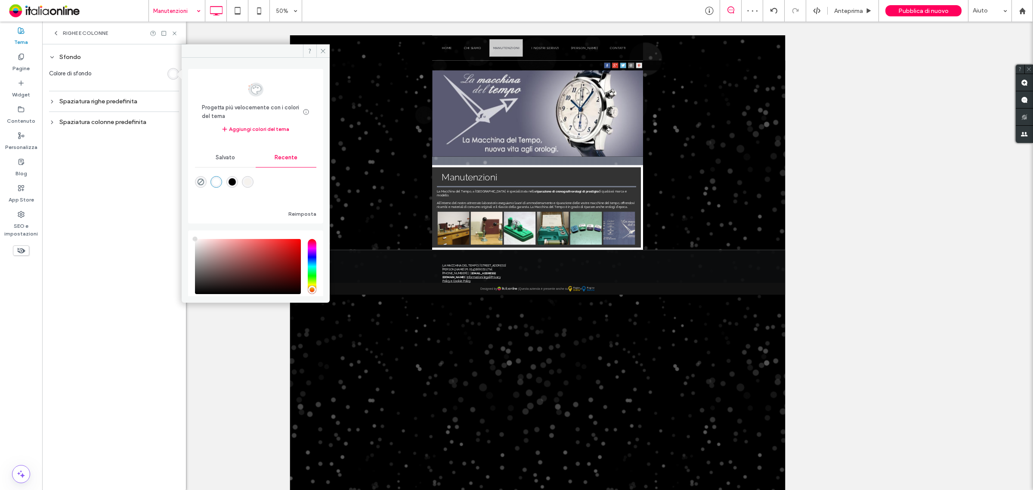
click at [218, 181] on div "rgba(255, 255, 255, 1)" at bounding box center [216, 181] width 7 height 7
click at [204, 180] on icon "rgba(0, 0, 0, 0)" at bounding box center [200, 181] width 7 height 7
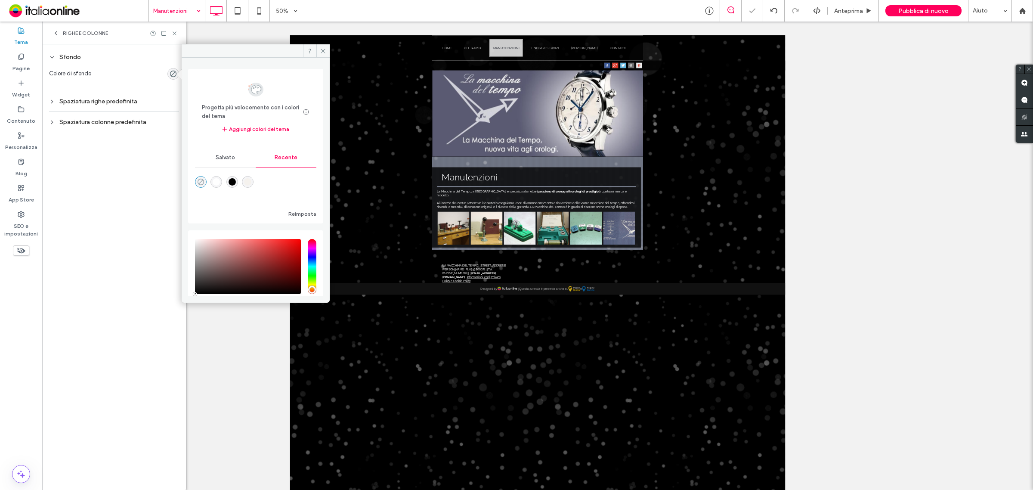
type input "*******"
type input "*"
type input "**"
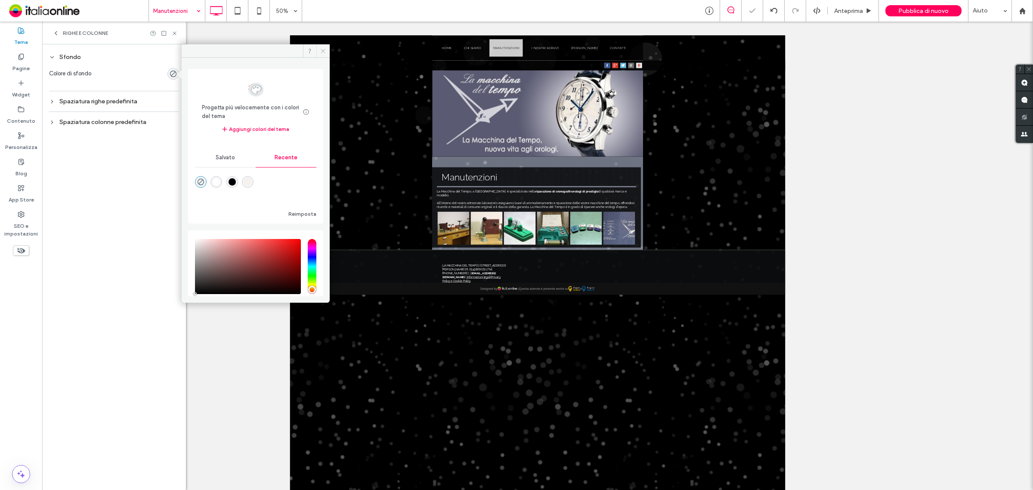
click at [325, 48] on icon at bounding box center [323, 51] width 6 height 6
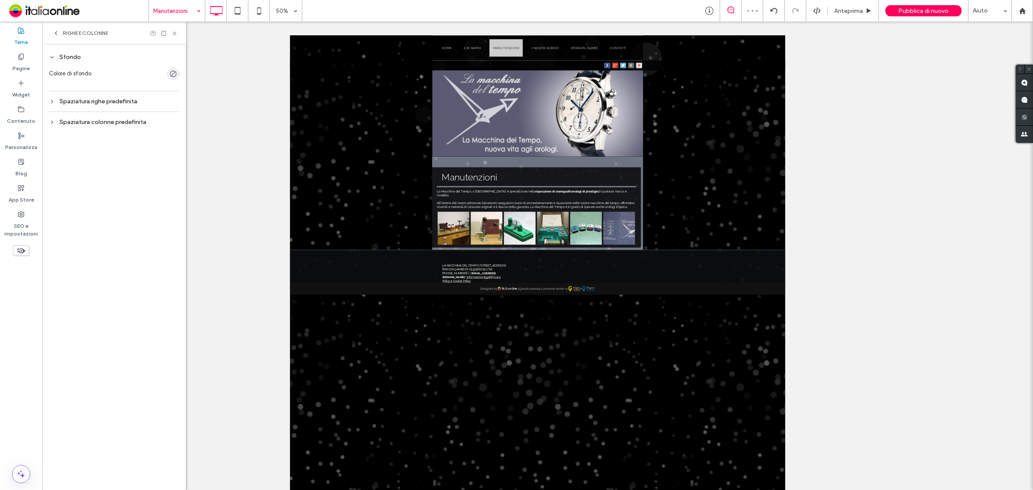
click at [179, 31] on div "Righe e colonne" at bounding box center [114, 33] width 144 height 23
click at [175, 31] on icon at bounding box center [174, 33] width 6 height 6
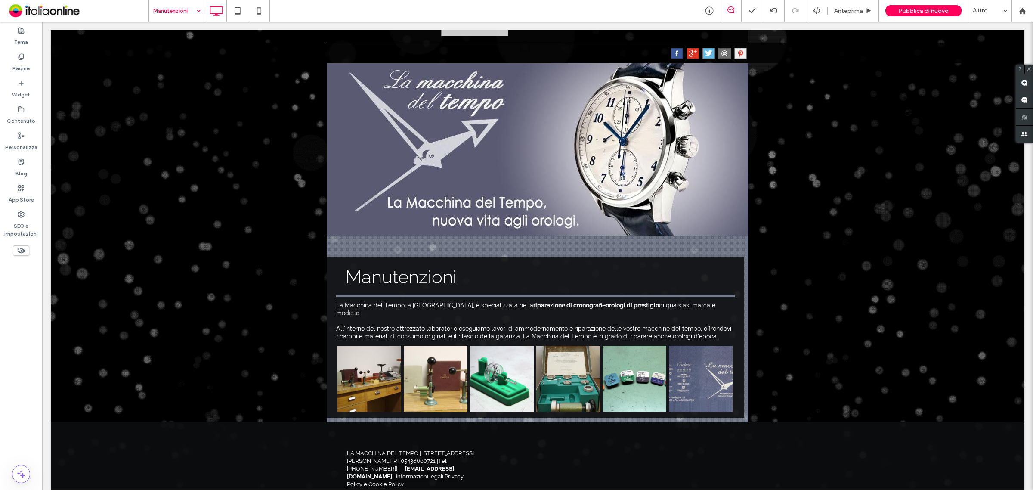
scroll to position [0, 0]
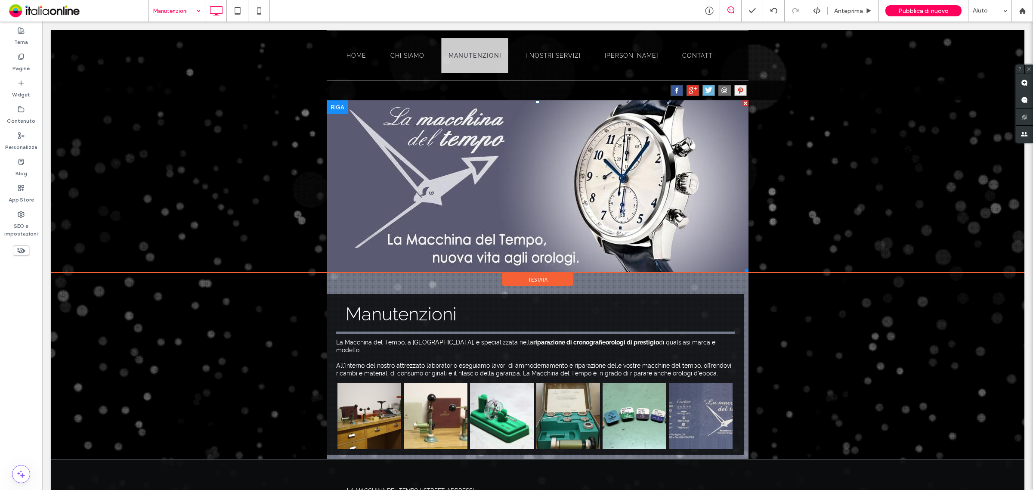
click at [426, 185] on img at bounding box center [537, 186] width 421 height 172
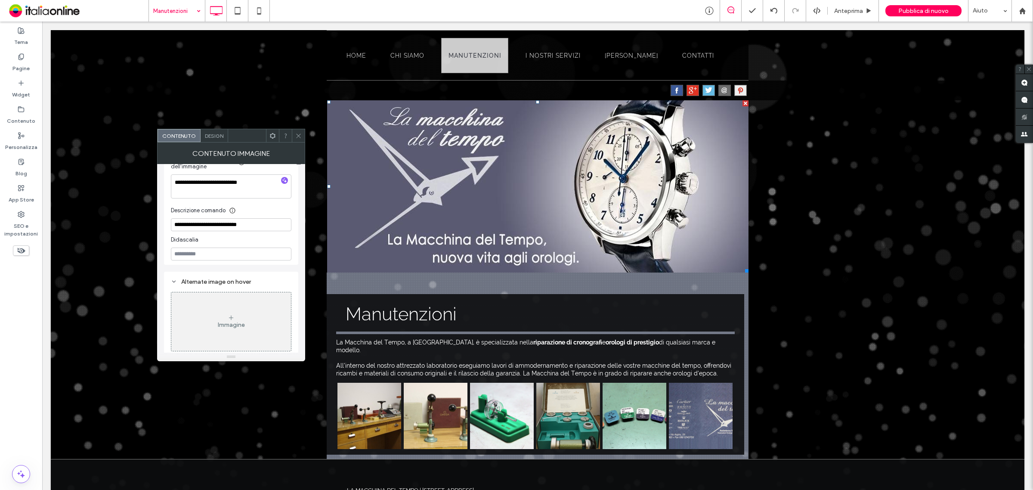
scroll to position [265, 0]
click at [298, 138] on icon at bounding box center [298, 136] width 6 height 6
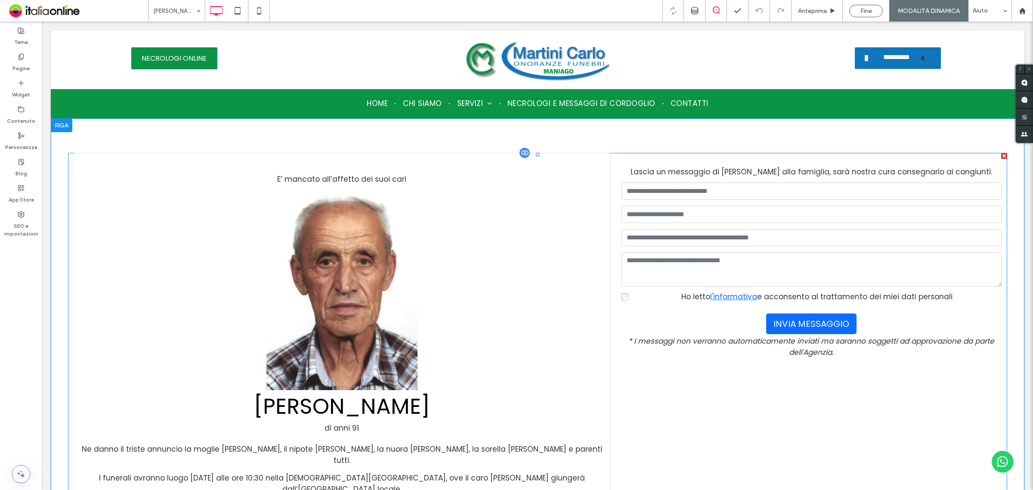
click at [540, 194] on span at bounding box center [537, 378] width 939 height 451
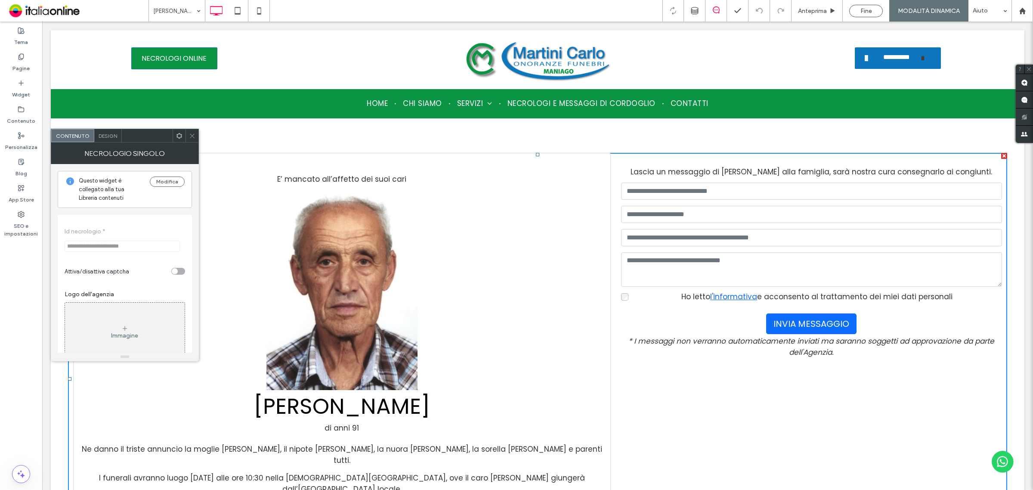
click at [191, 129] on span at bounding box center [192, 135] width 6 height 13
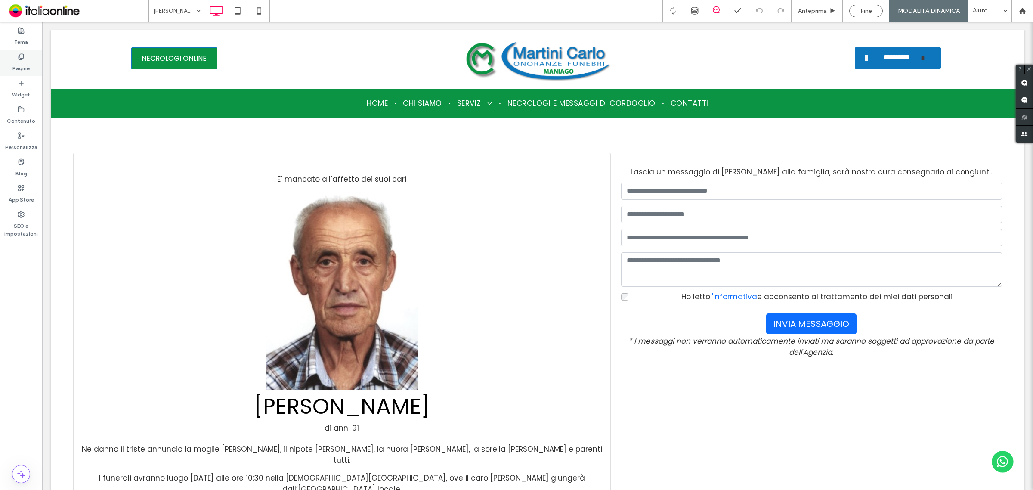
click at [22, 59] on use at bounding box center [21, 57] width 5 height 6
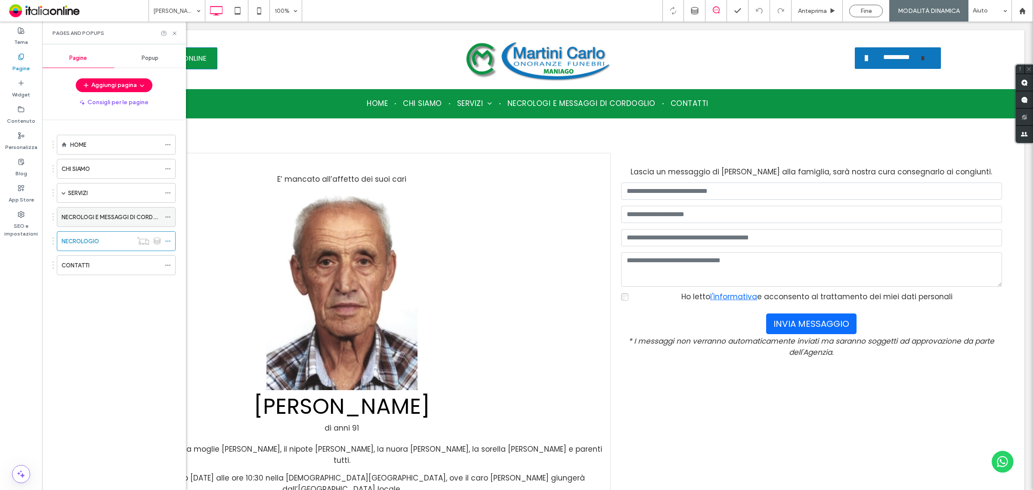
click at [102, 213] on label "NECROLOGI E MESSAGGI DI CORDOGLIO" at bounding box center [116, 217] width 109 height 15
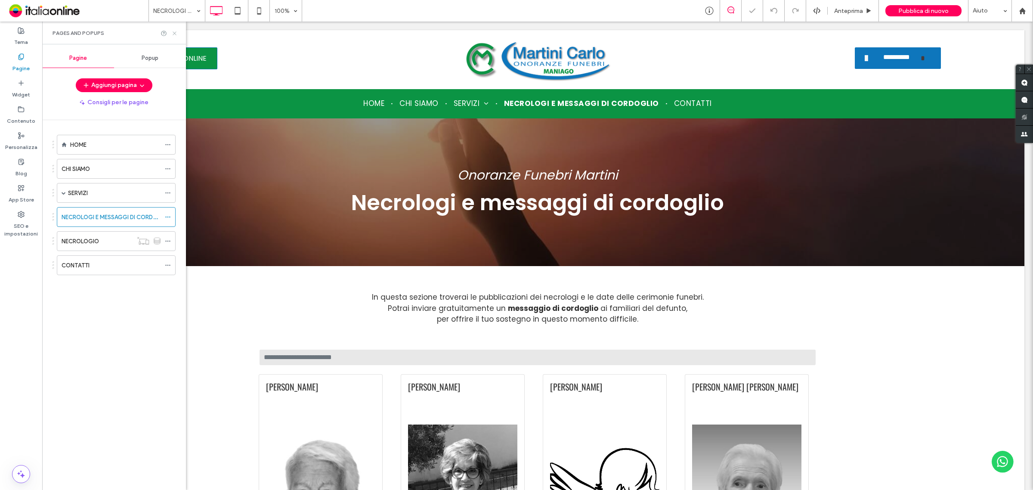
click at [174, 32] on icon at bounding box center [174, 33] width 6 height 6
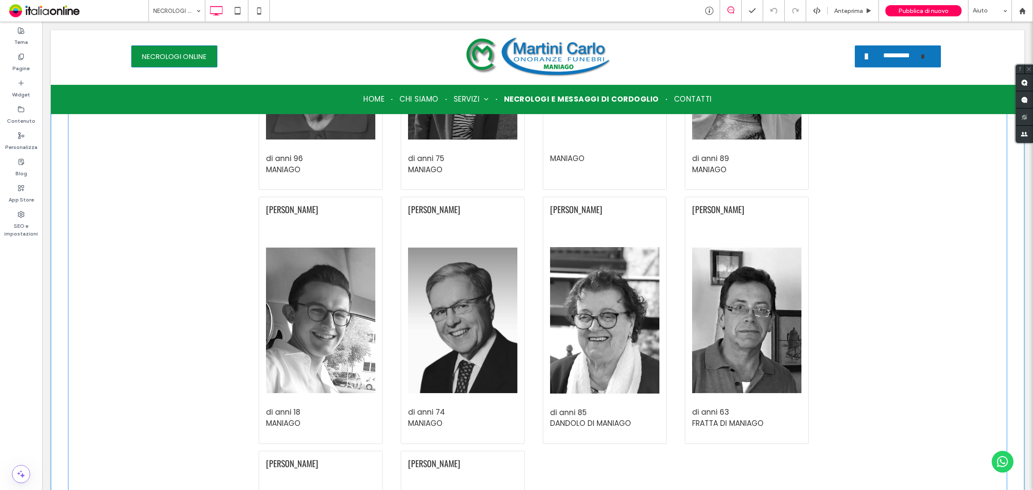
scroll to position [108, 0]
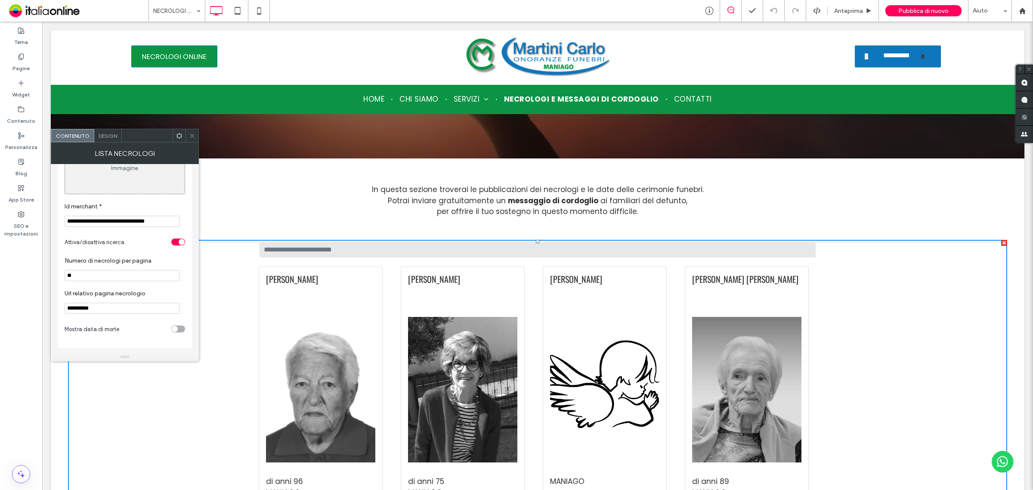
scroll to position [65, 0]
click at [194, 136] on icon at bounding box center [192, 136] width 6 height 6
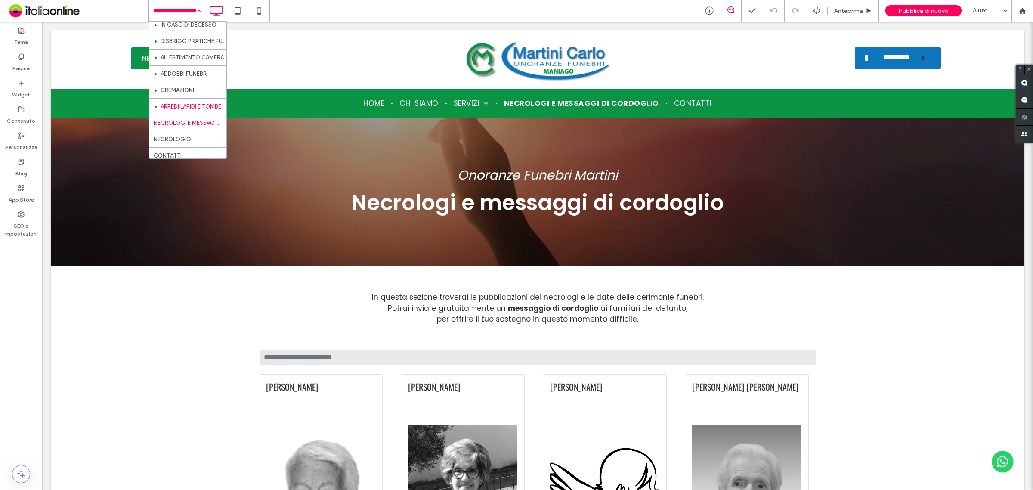
scroll to position [65, 0]
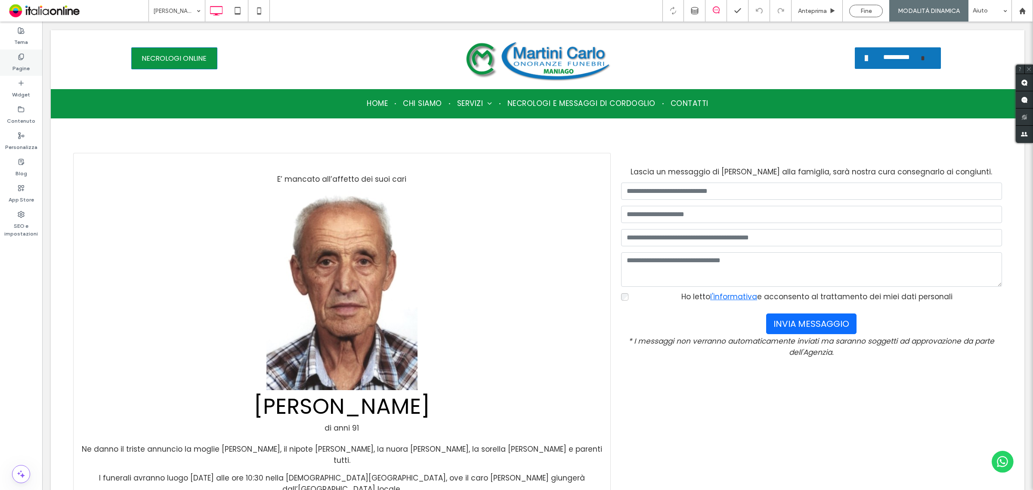
click at [19, 59] on use at bounding box center [21, 57] width 5 height 6
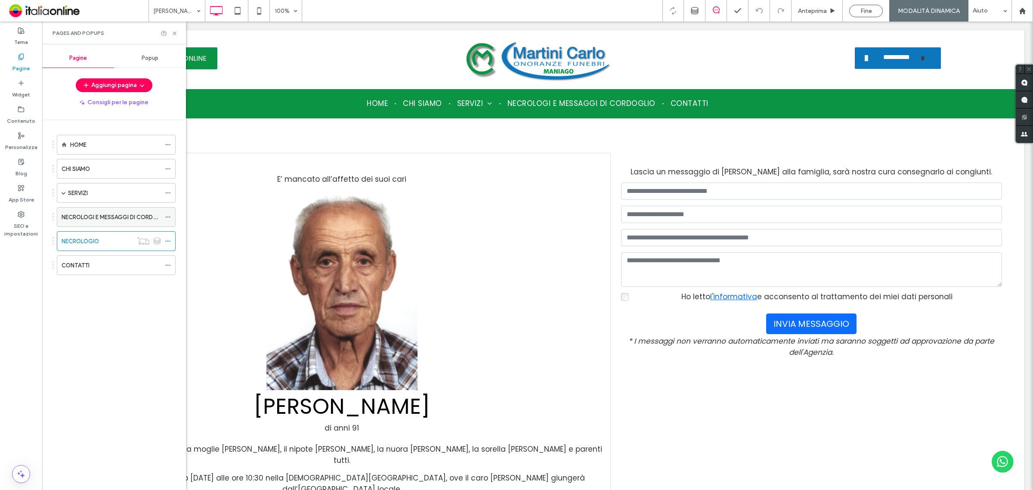
click at [87, 216] on label "NECROLOGI E MESSAGGI DI CORDOGLIO" at bounding box center [116, 217] width 109 height 15
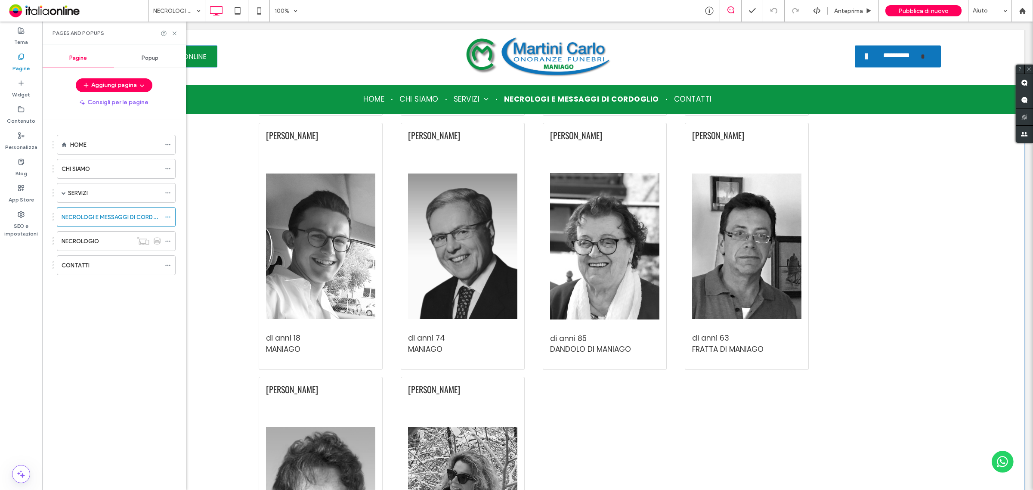
scroll to position [510, 0]
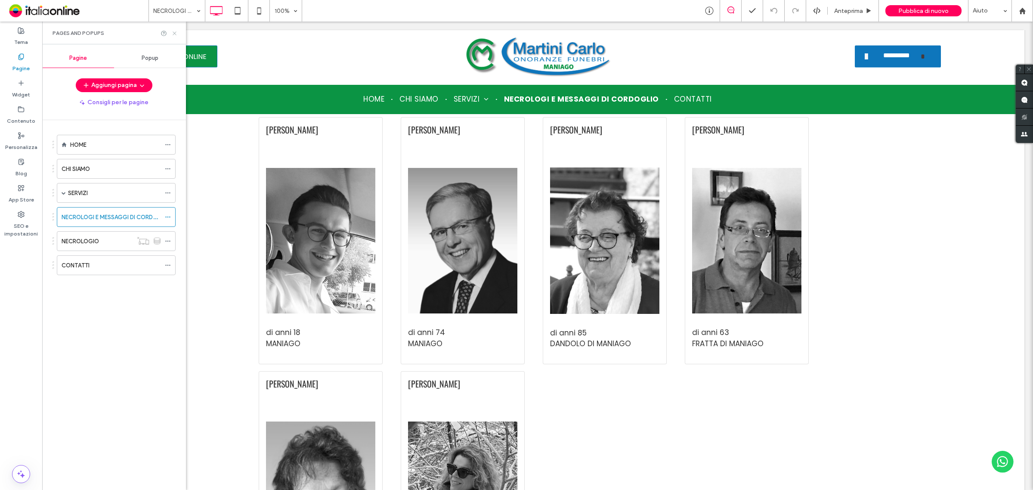
click at [174, 34] on icon at bounding box center [174, 33] width 6 height 6
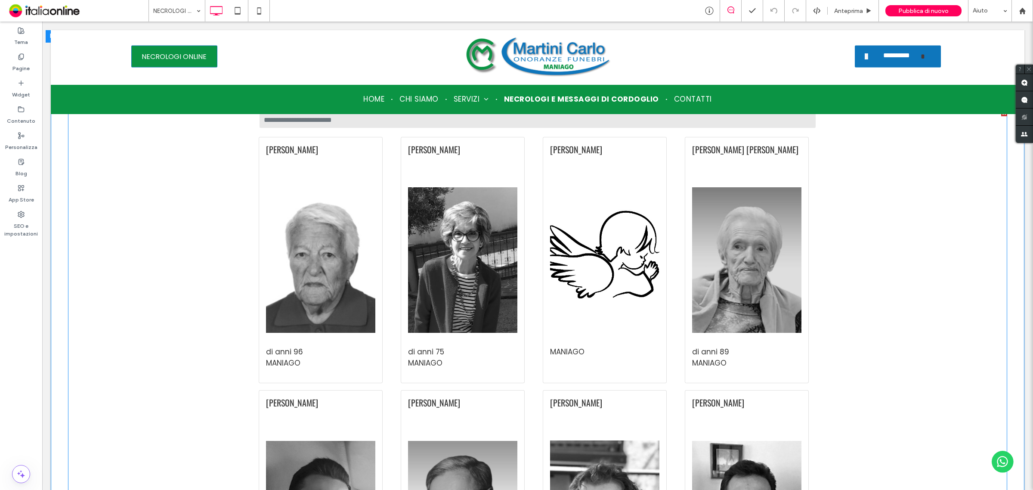
scroll to position [80, 0]
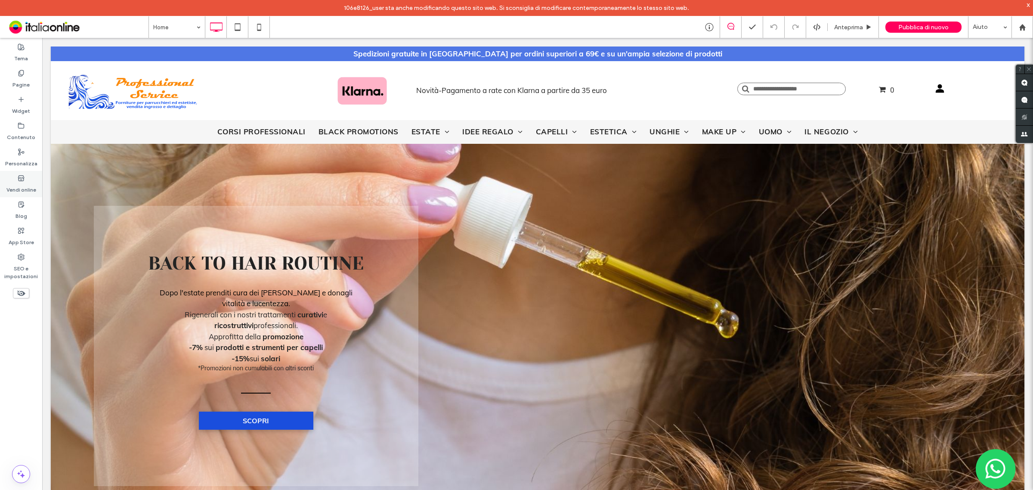
click at [19, 180] on use at bounding box center [21, 177] width 6 height 5
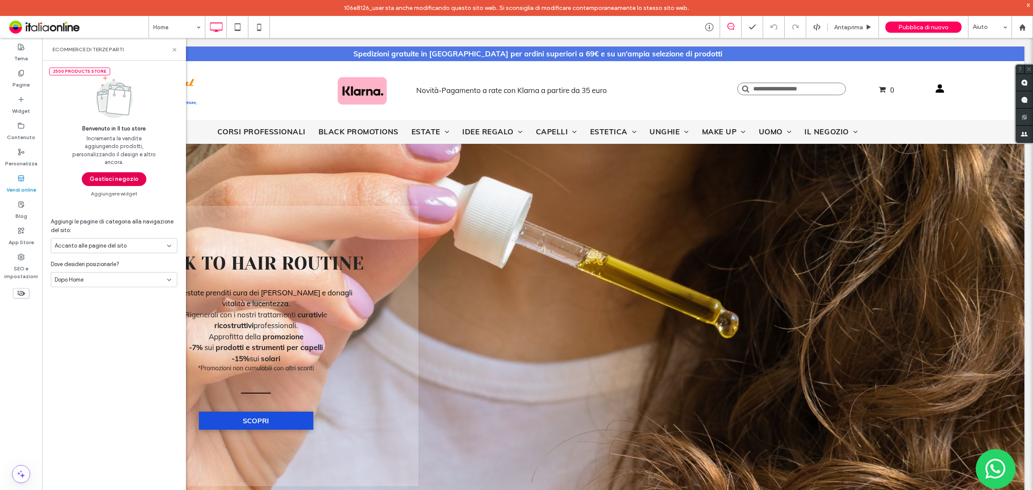
click at [124, 181] on button "Gestisci negozio" at bounding box center [114, 179] width 65 height 14
